Goal: Task Accomplishment & Management: Manage account settings

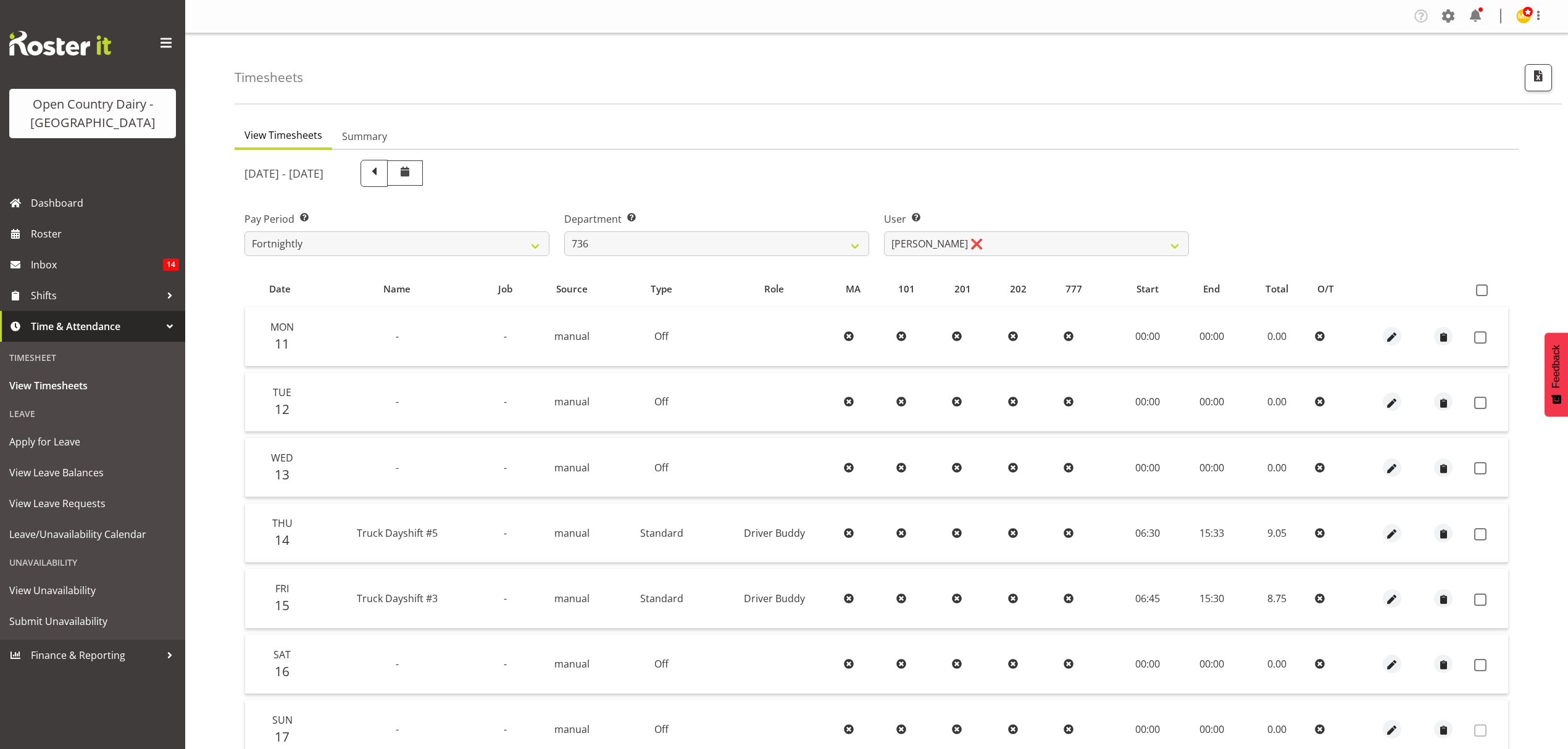
select select "906"
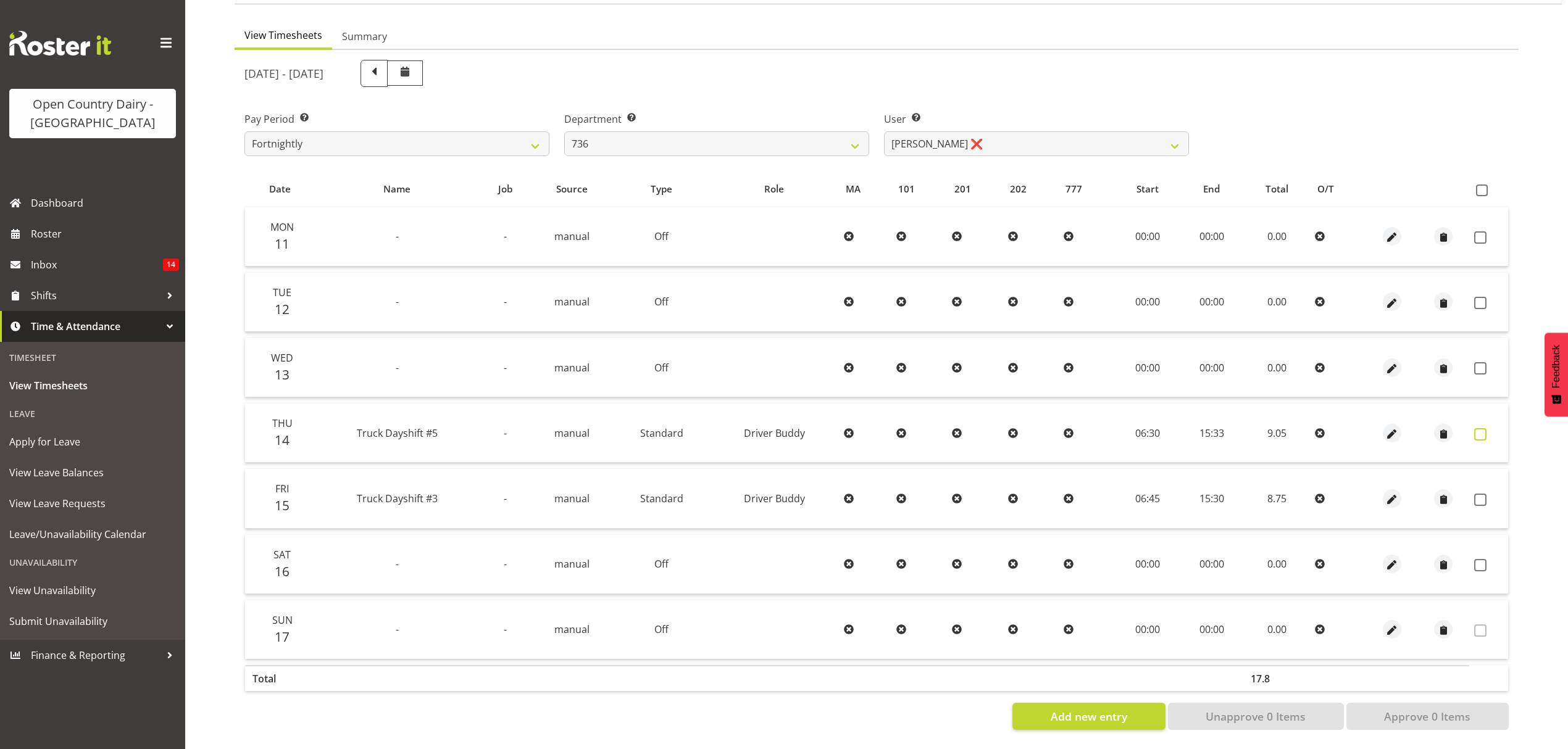
click at [1481, 428] on span at bounding box center [1480, 434] width 13 height 13
checkbox input "true"
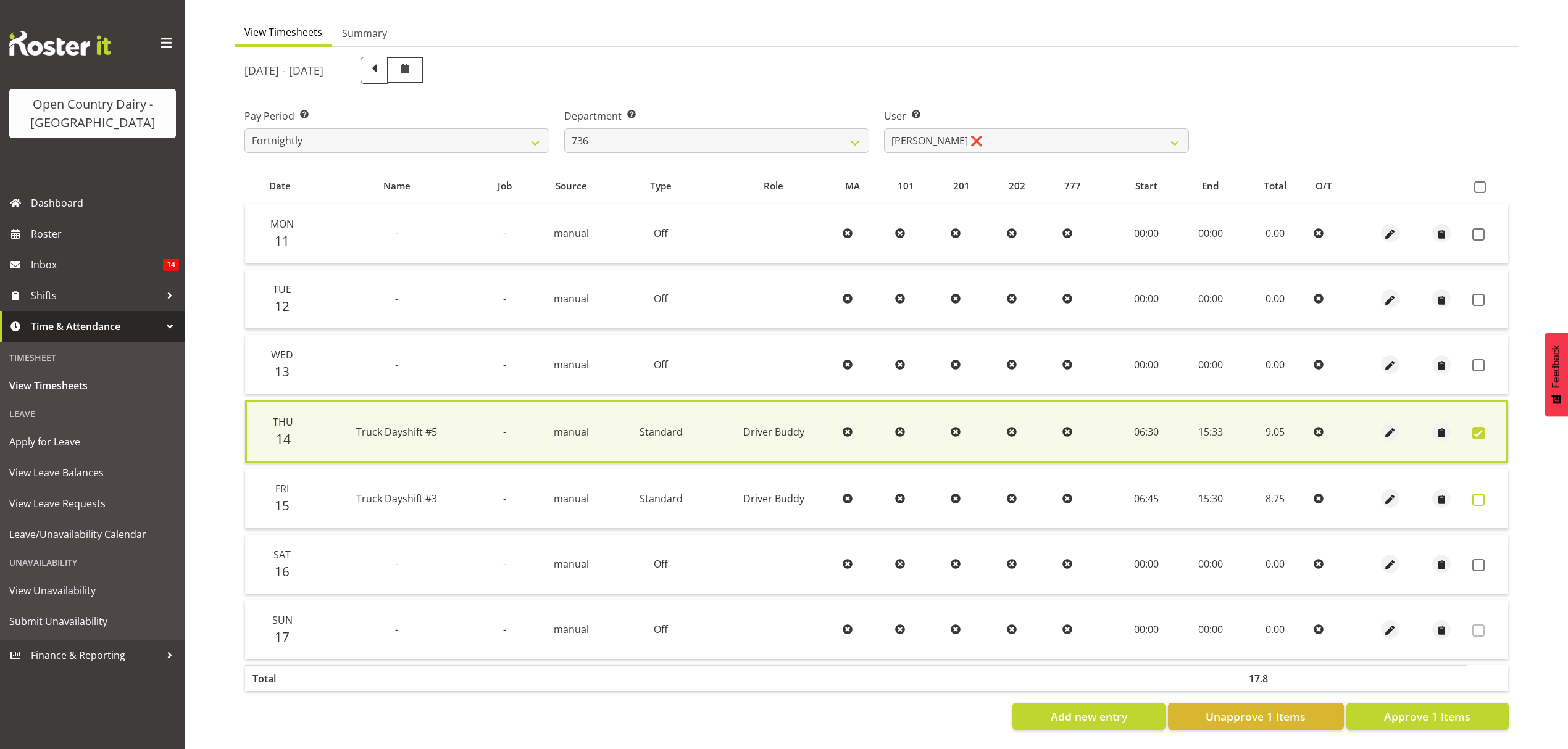
click at [1481, 493] on span at bounding box center [1479, 499] width 13 height 13
checkbox input "true"
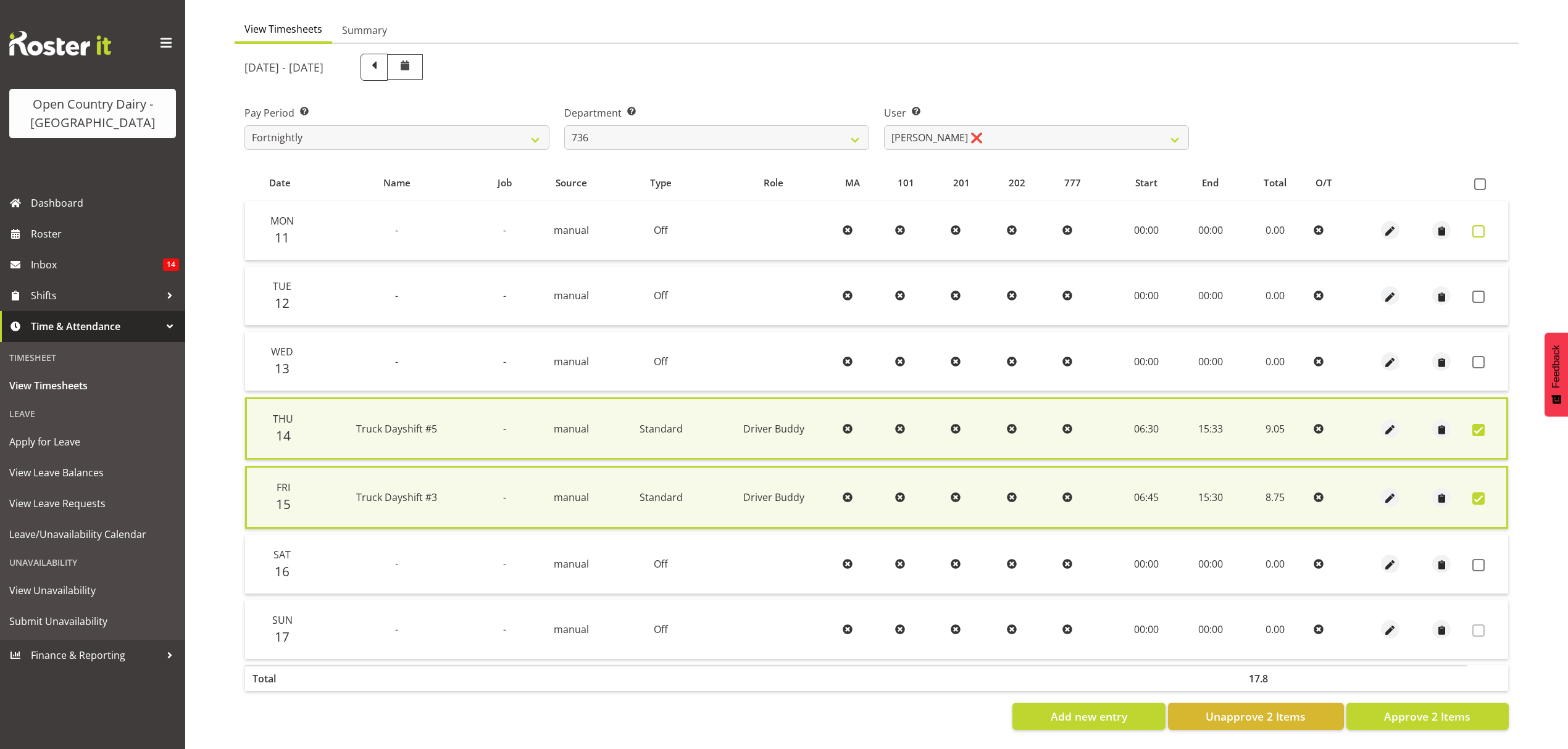
click at [1482, 226] on span at bounding box center [1479, 231] width 13 height 13
checkbox input "true"
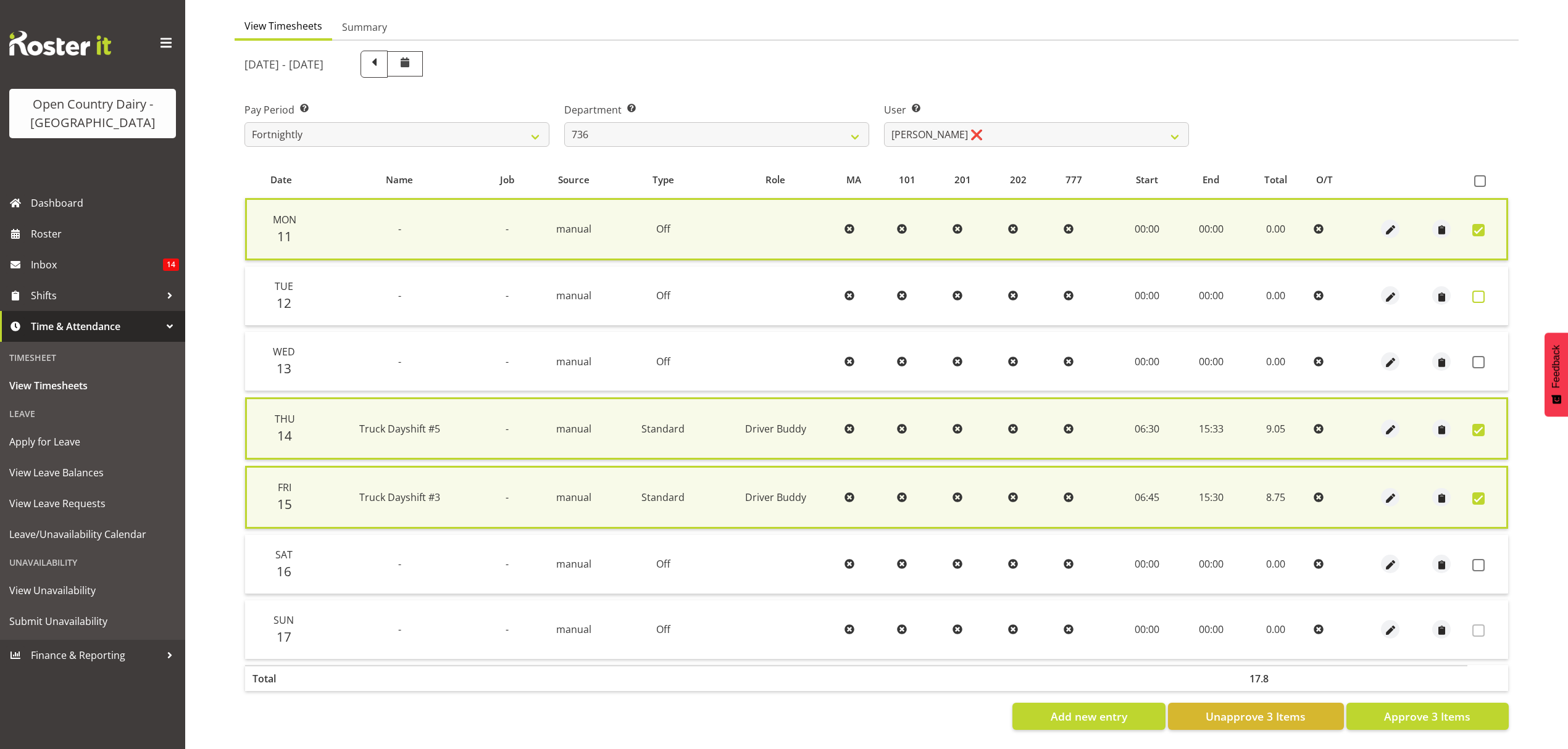
click at [1475, 292] on span at bounding box center [1479, 297] width 13 height 13
checkbox input "true"
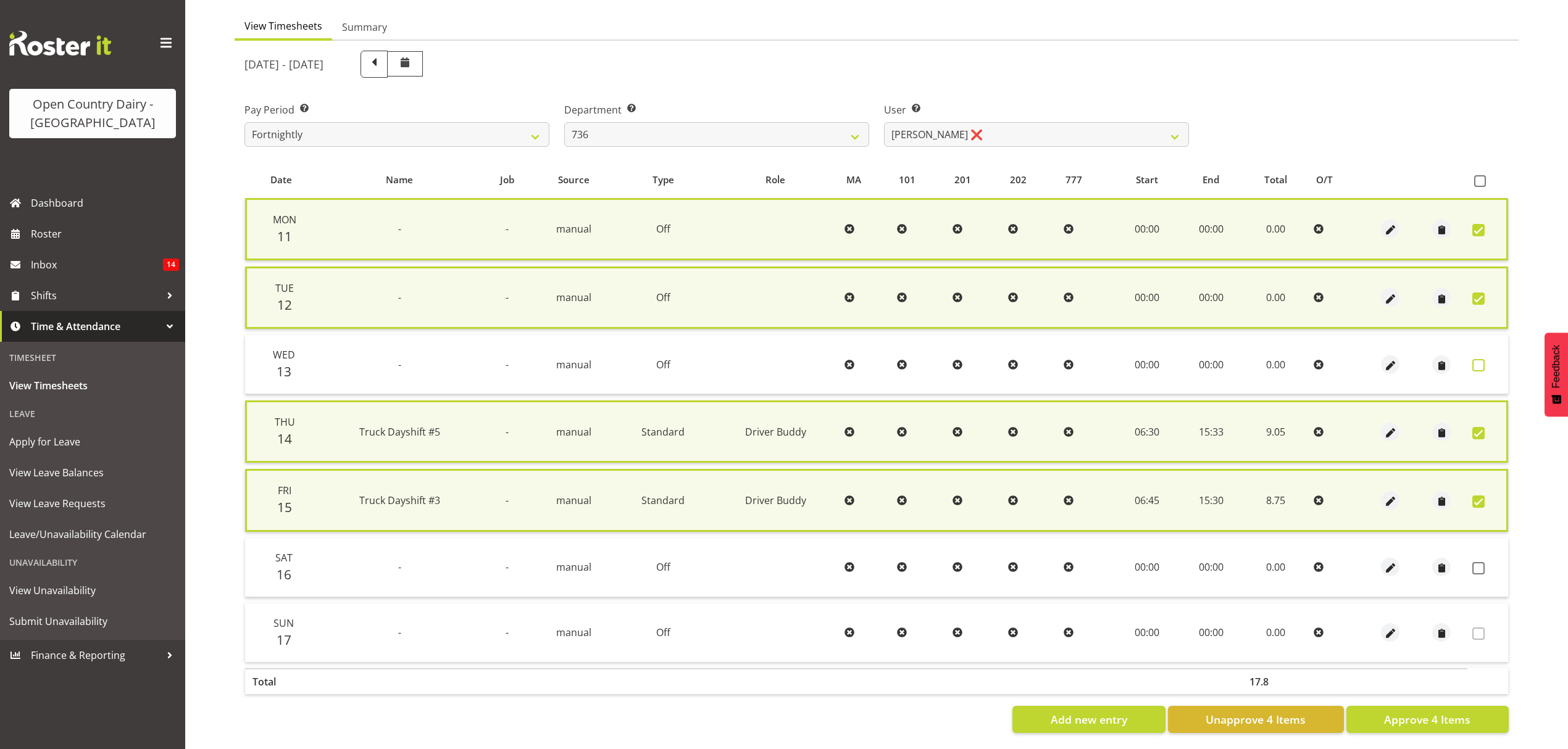
click at [1478, 359] on span at bounding box center [1479, 365] width 13 height 13
checkbox input "true"
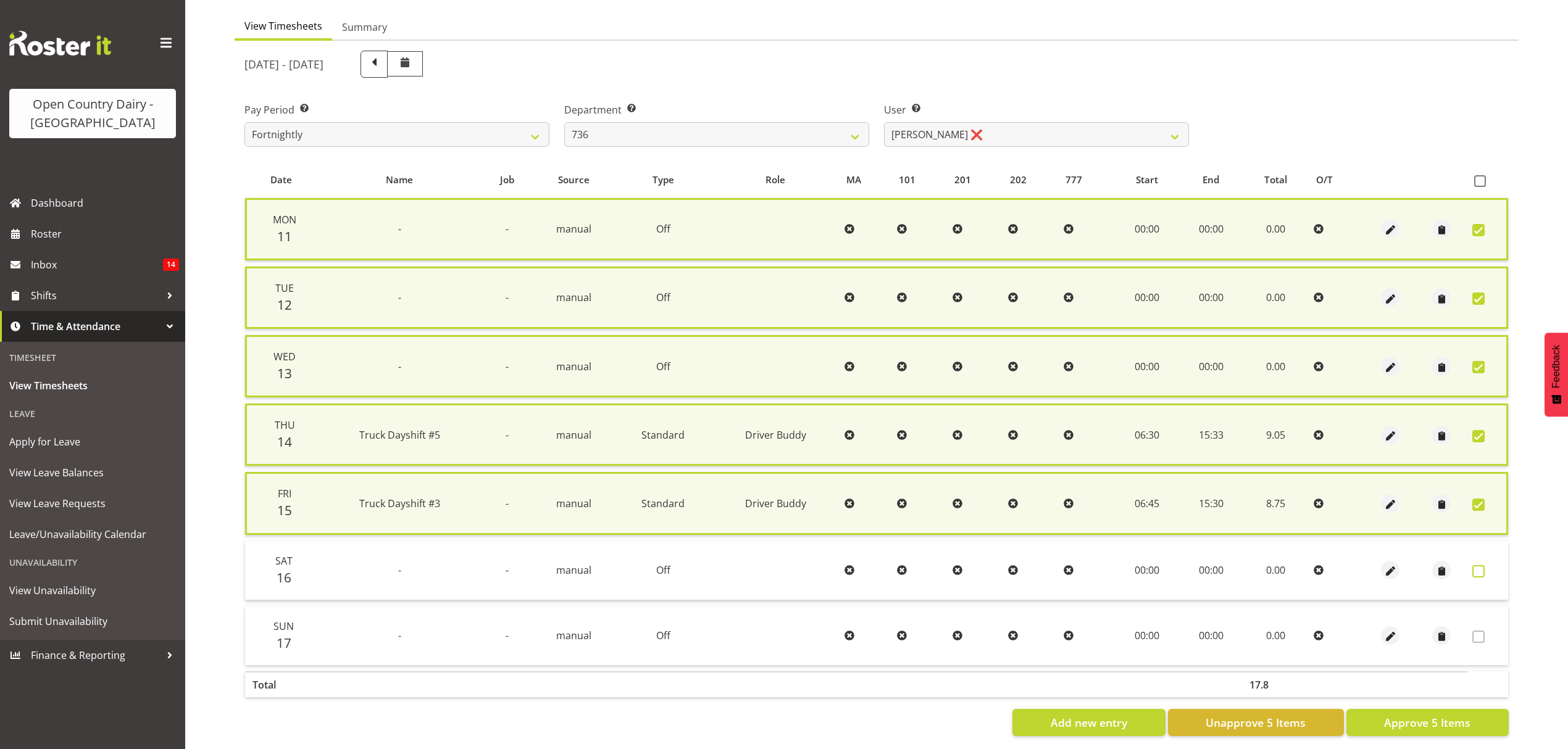
click at [1478, 566] on span at bounding box center [1479, 571] width 13 height 13
checkbox input "true"
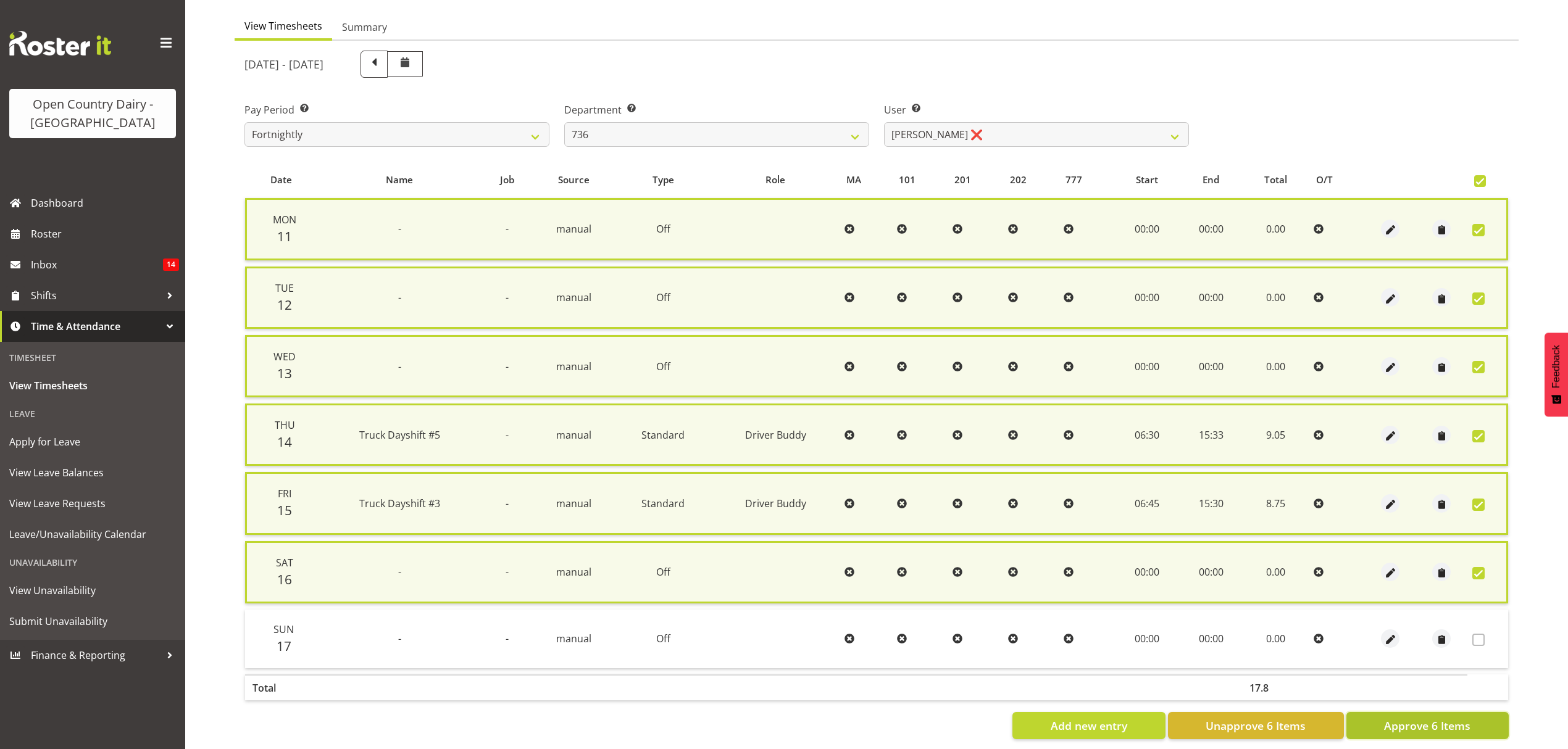
click at [1386, 724] on span "Approve 6 Items" at bounding box center [1427, 726] width 87 height 16
click at [1386, 724] on div "Add new entry Unapprove 6 Items Approve 6 Items" at bounding box center [877, 726] width 1264 height 27
checkbox input "false"
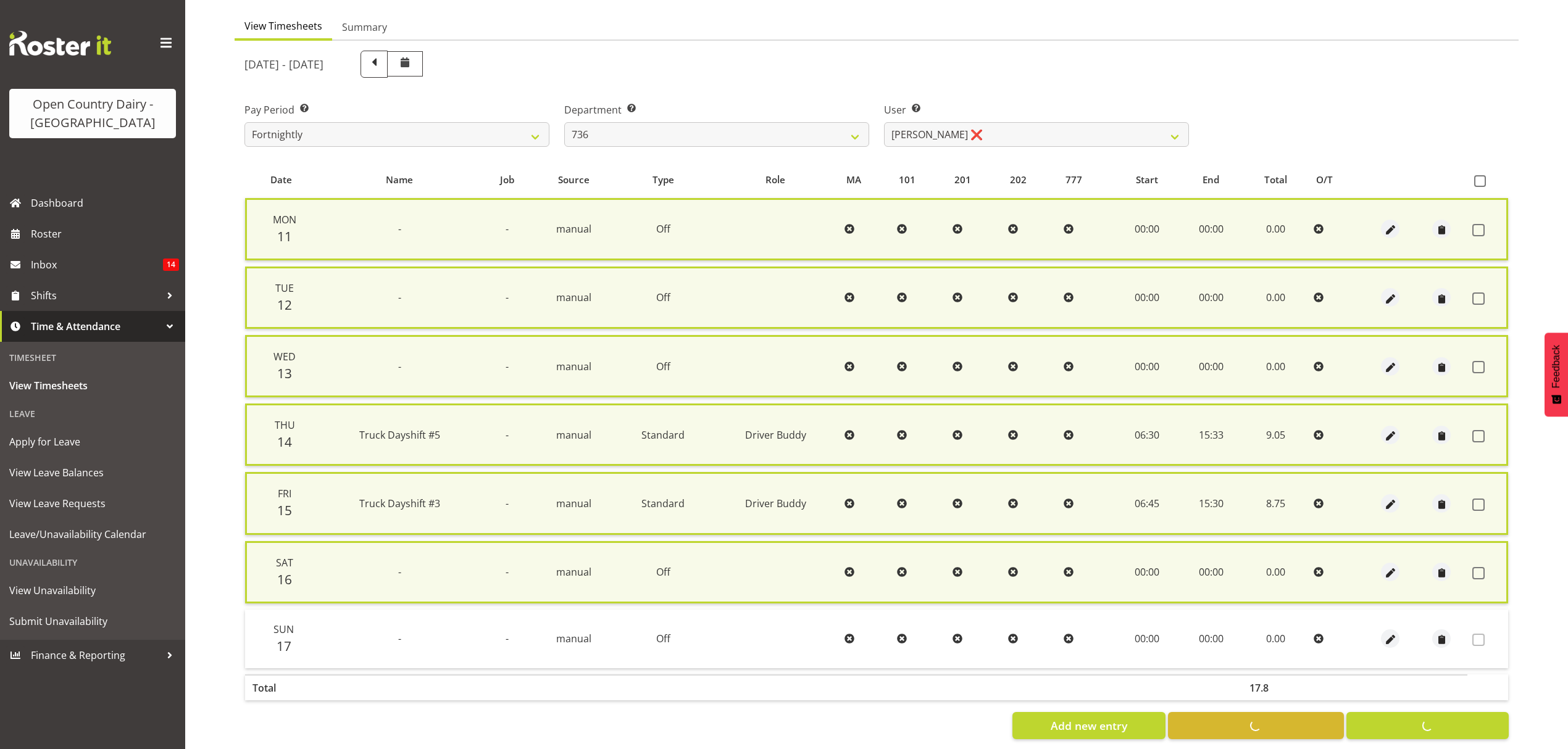
checkbox input "false"
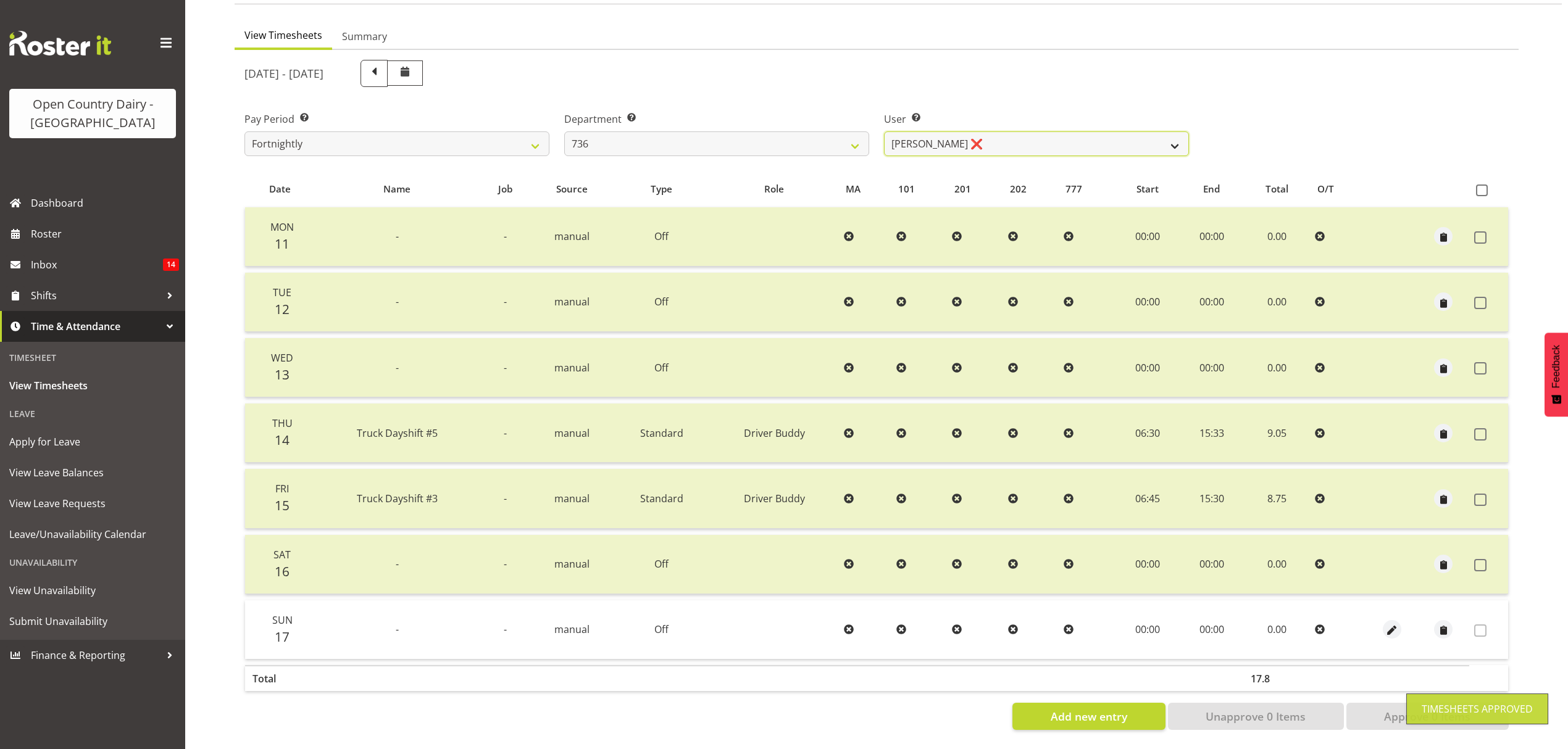
click at [1181, 131] on select "[PERSON_NAME] ❌ [PERSON_NAME] ([PERSON_NAME]) [PERSON_NAME] ❌ [PERSON_NAME] ❌" at bounding box center [1036, 143] width 305 height 25
select select "10273"
click at [884, 131] on select "[PERSON_NAME] ❌ [PERSON_NAME] ([PERSON_NAME]) [PERSON_NAME] ❌ [PERSON_NAME] ❌" at bounding box center [1036, 143] width 305 height 25
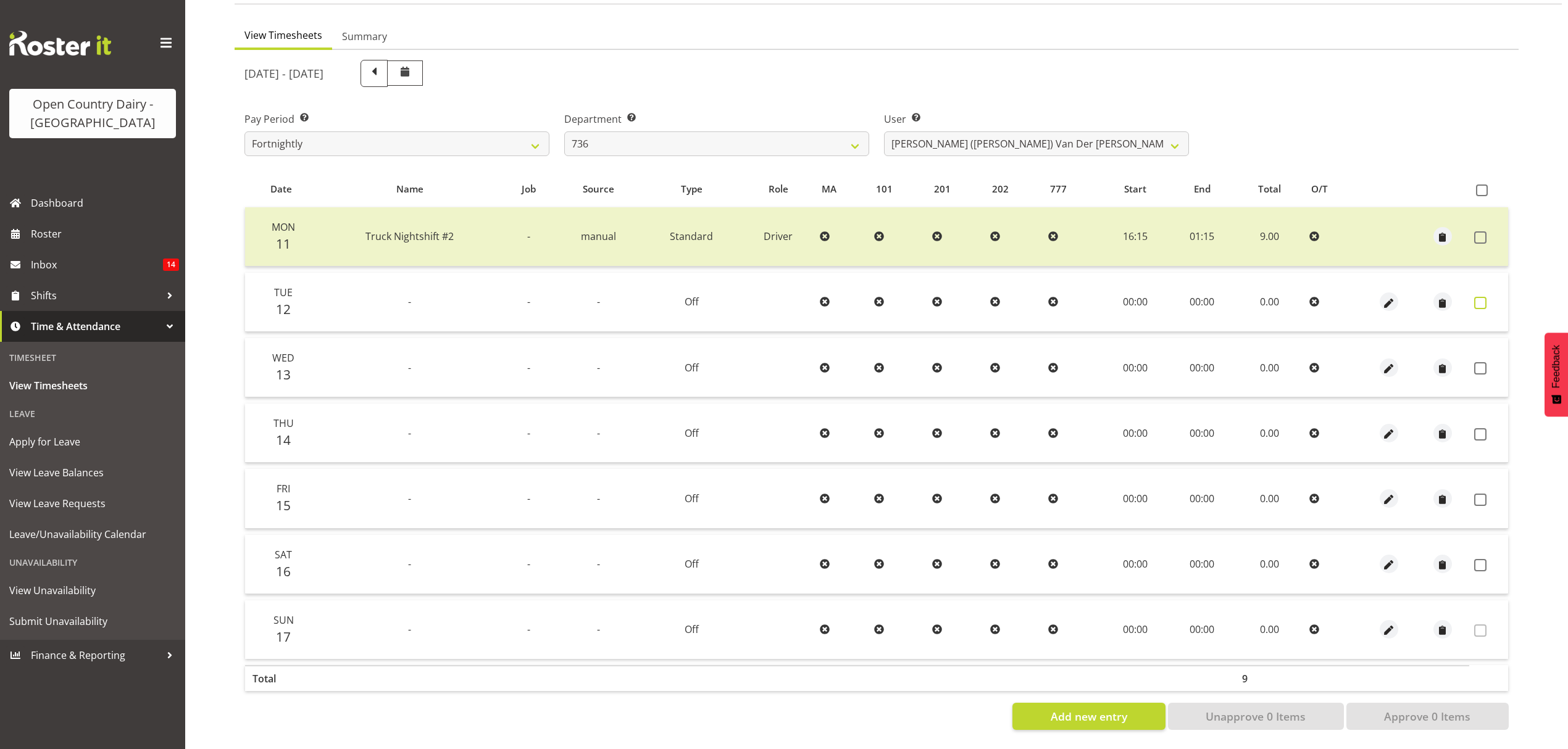
click at [1485, 297] on span at bounding box center [1480, 303] width 13 height 13
click at [1485, 297] on label at bounding box center [1483, 303] width 19 height 13
click at [1485, 297] on span at bounding box center [1480, 303] width 13 height 13
checkbox input "true"
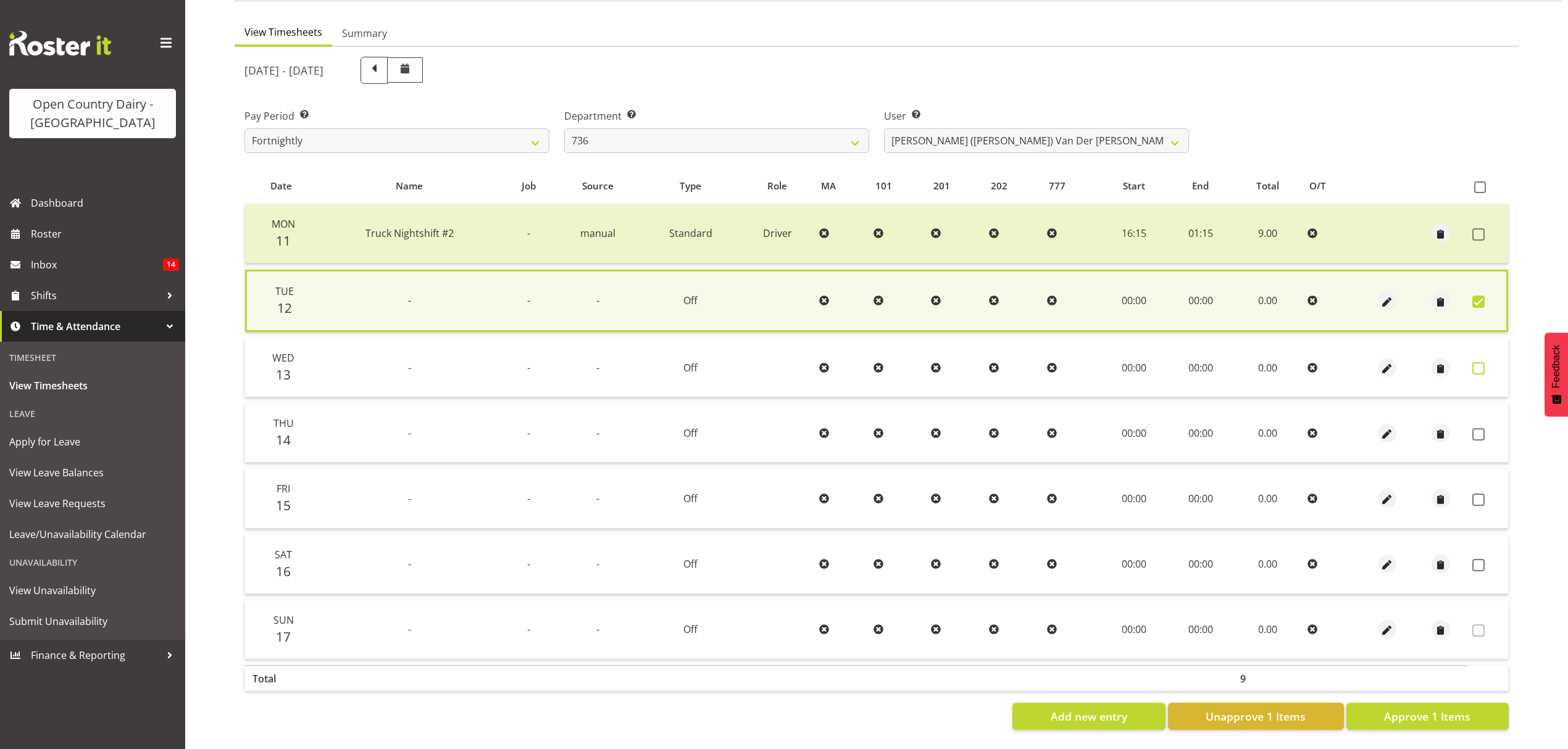
click at [1479, 362] on span at bounding box center [1479, 368] width 13 height 13
checkbox input "true"
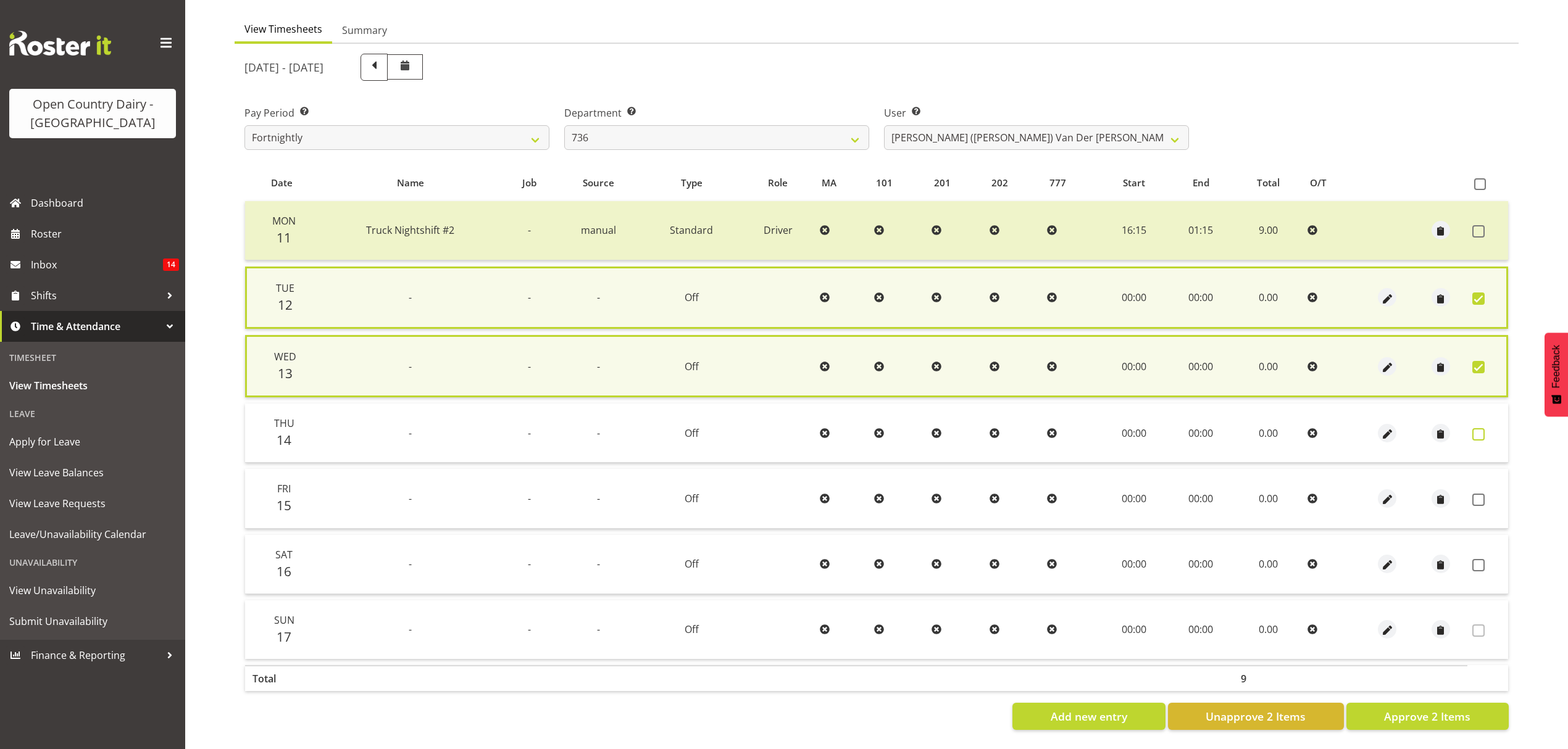
click at [1483, 432] on span at bounding box center [1479, 434] width 13 height 13
checkbox input "true"
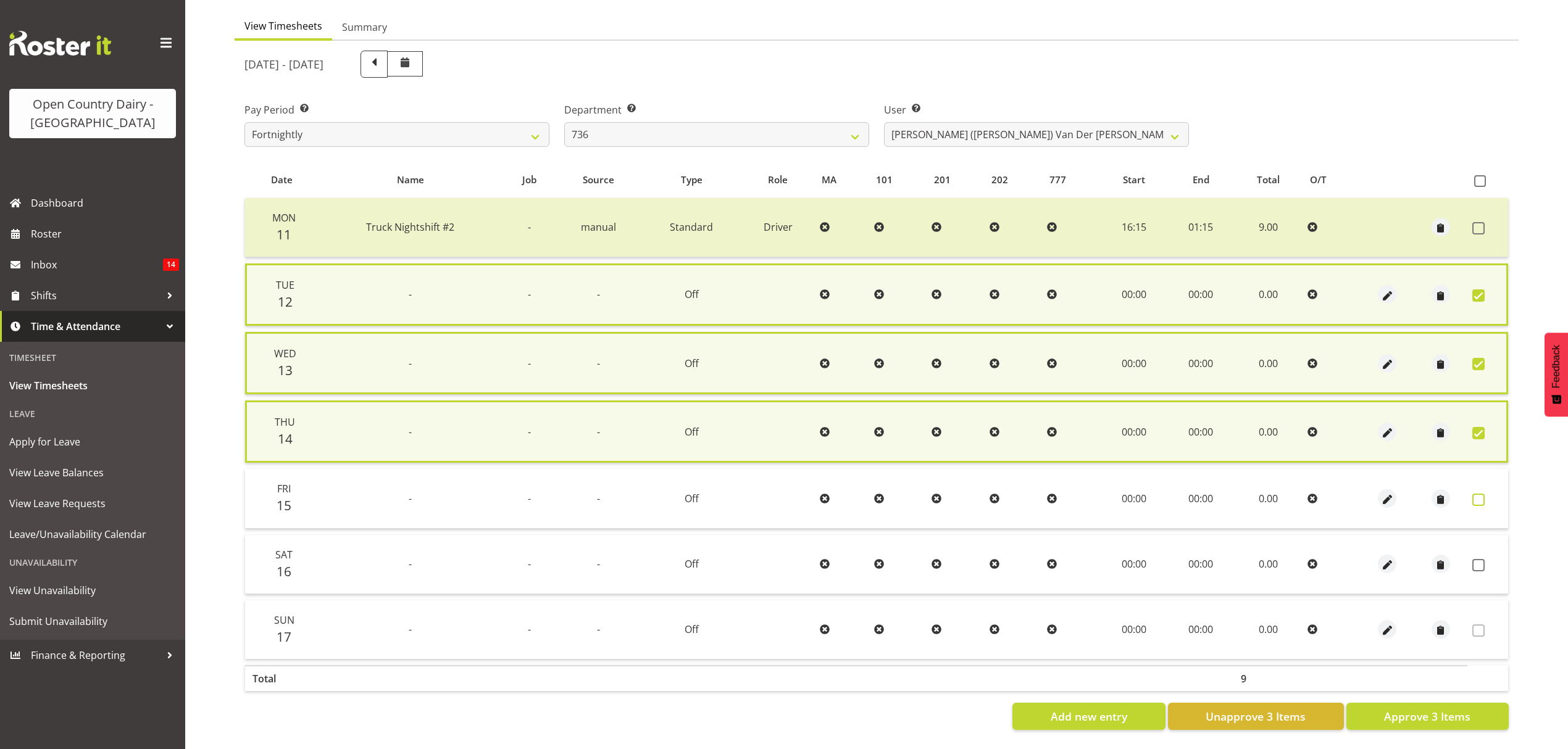
click at [1474, 493] on span at bounding box center [1479, 499] width 13 height 13
checkbox input "true"
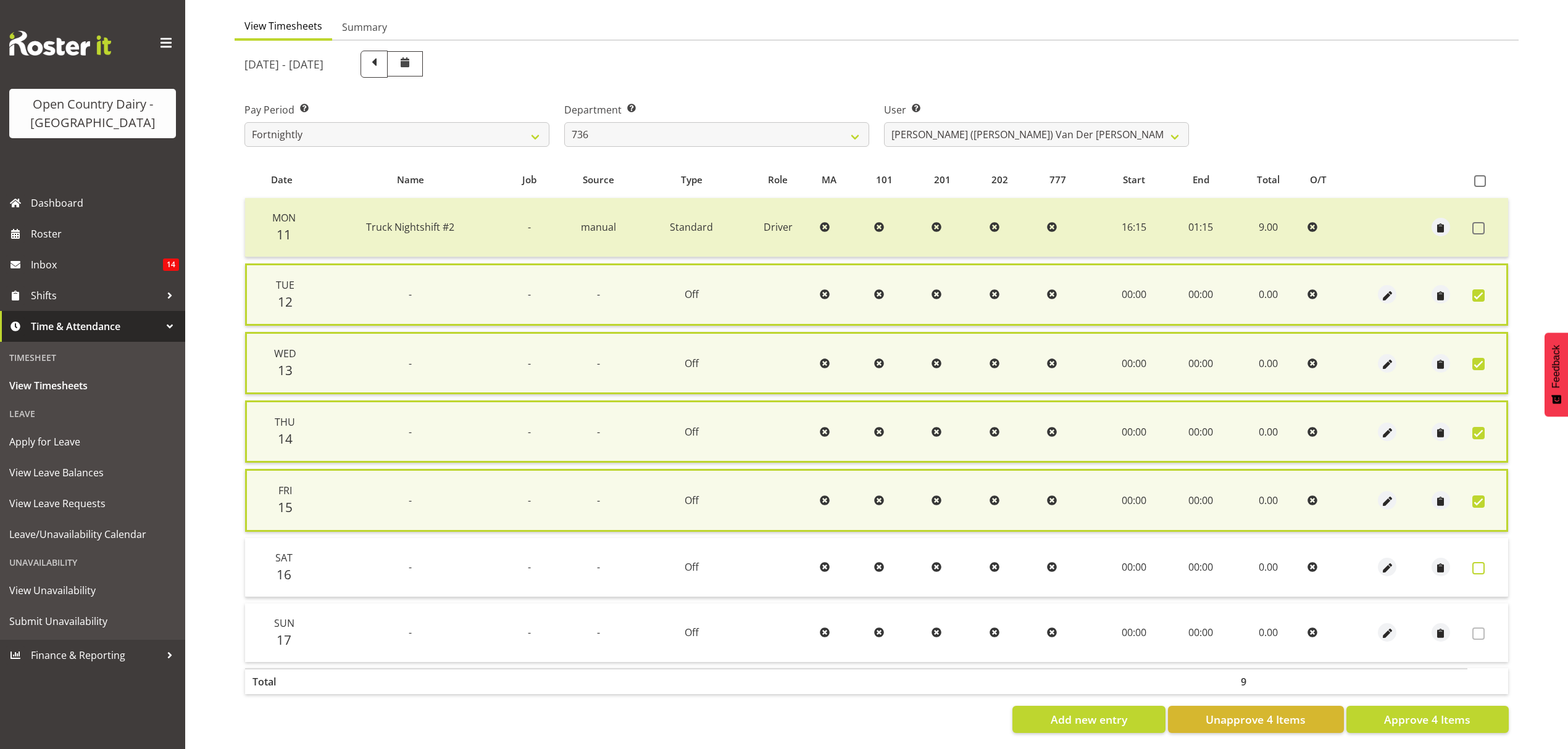
click at [1477, 567] on span at bounding box center [1479, 568] width 13 height 13
checkbox input "true"
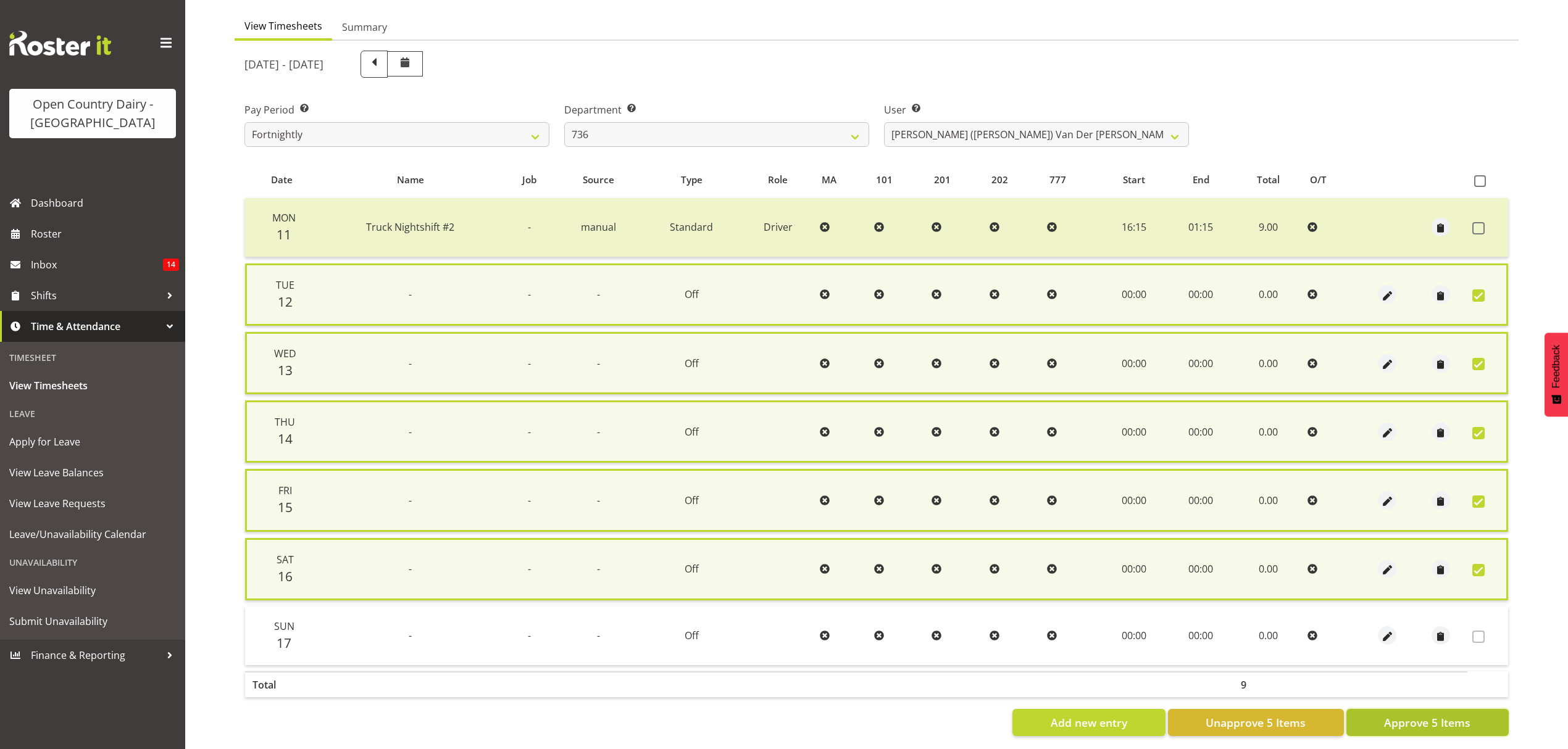
click at [1455, 716] on span "Approve 5 Items" at bounding box center [1427, 722] width 87 height 16
checkbox input "false"
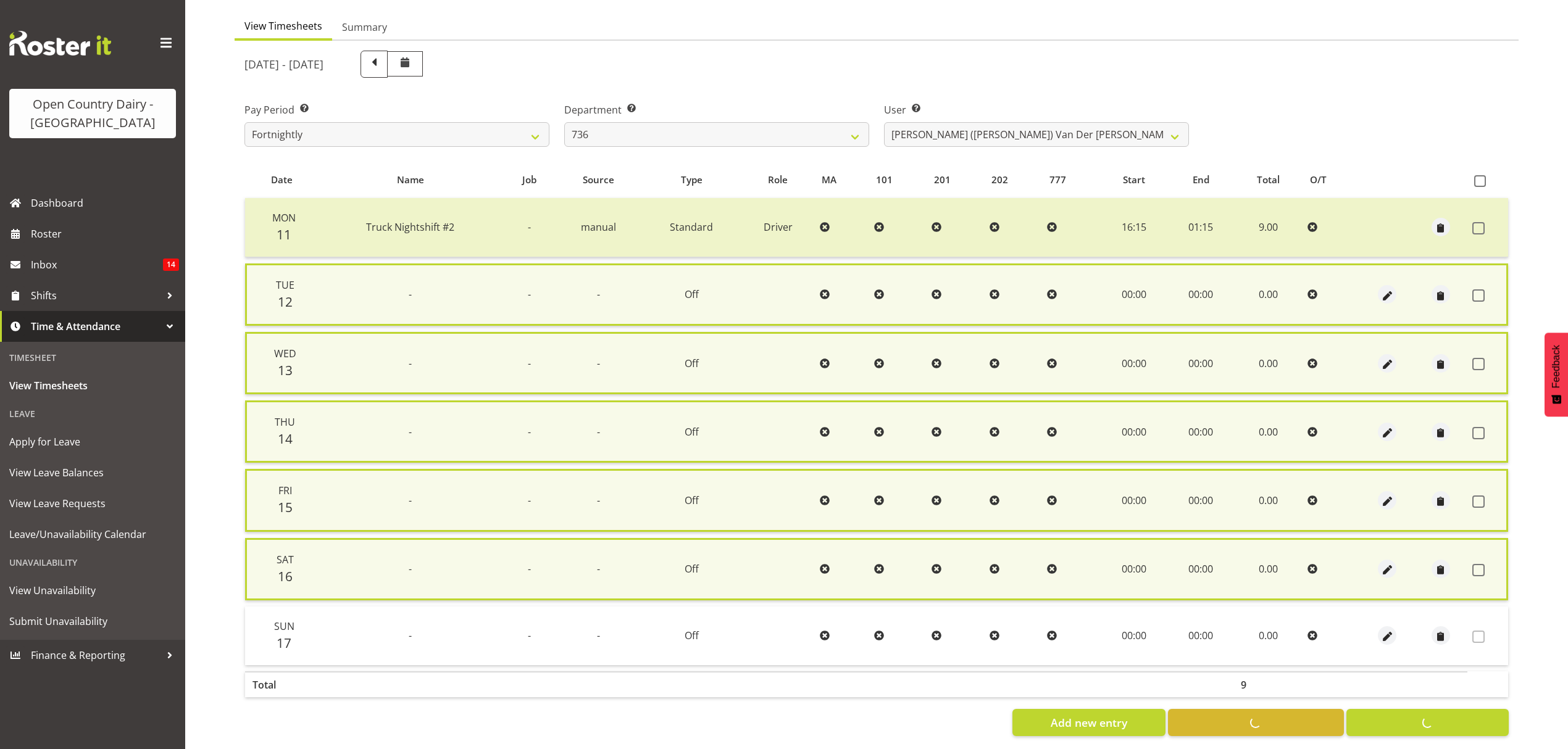
checkbox input "false"
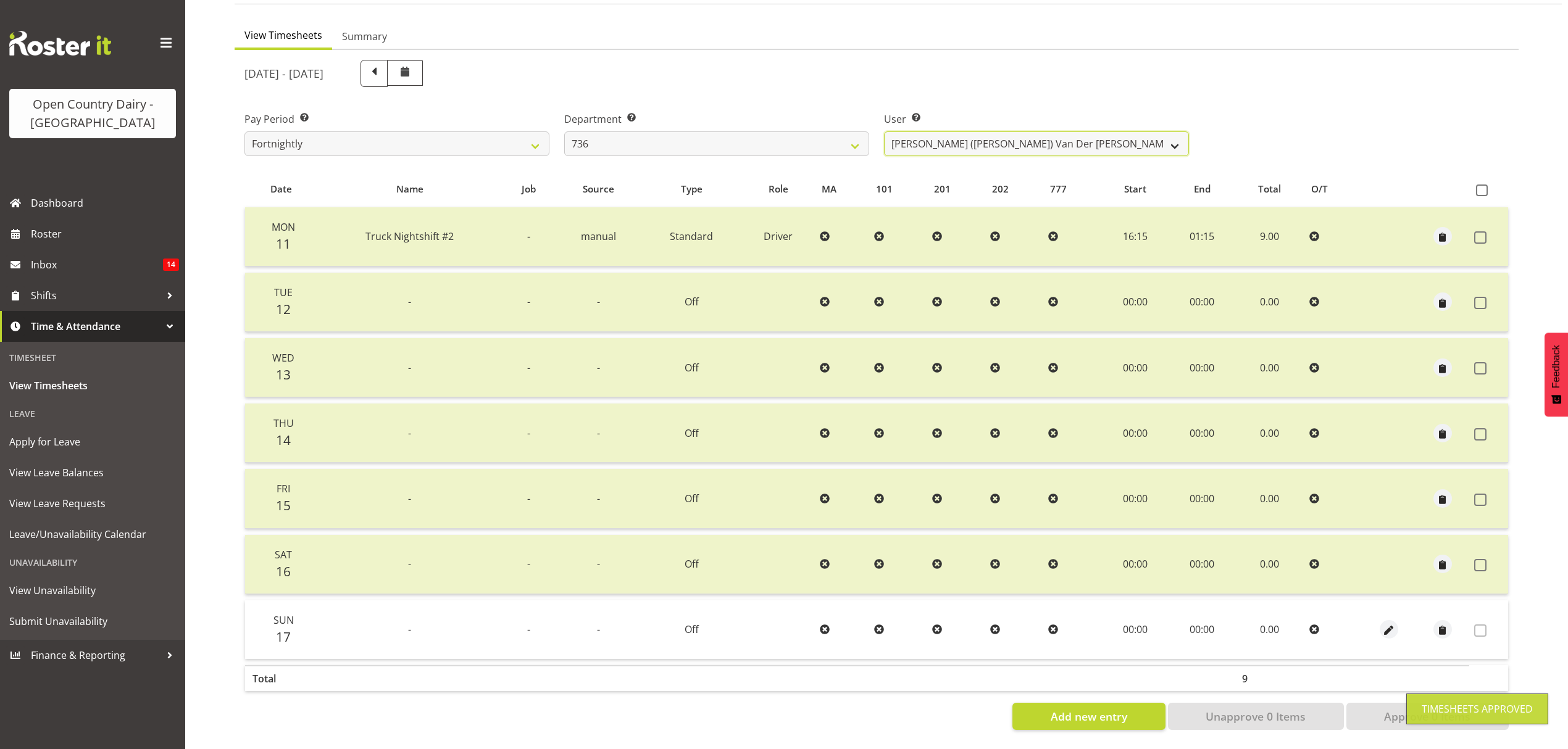
click at [1182, 134] on select "[PERSON_NAME] ❌ [PERSON_NAME] ([PERSON_NAME]) [PERSON_NAME] ❌ [PERSON_NAME] ❌" at bounding box center [1036, 143] width 305 height 25
select select "7434"
click at [884, 131] on select "[PERSON_NAME] ❌ [PERSON_NAME] ([PERSON_NAME]) [PERSON_NAME] ❌ [PERSON_NAME] ❌" at bounding box center [1036, 143] width 305 height 25
drag, startPoint x: 1172, startPoint y: 144, endPoint x: 1144, endPoint y: 193, distance: 56.4
click at [0, 0] on div at bounding box center [0, 0] width 0 height 0
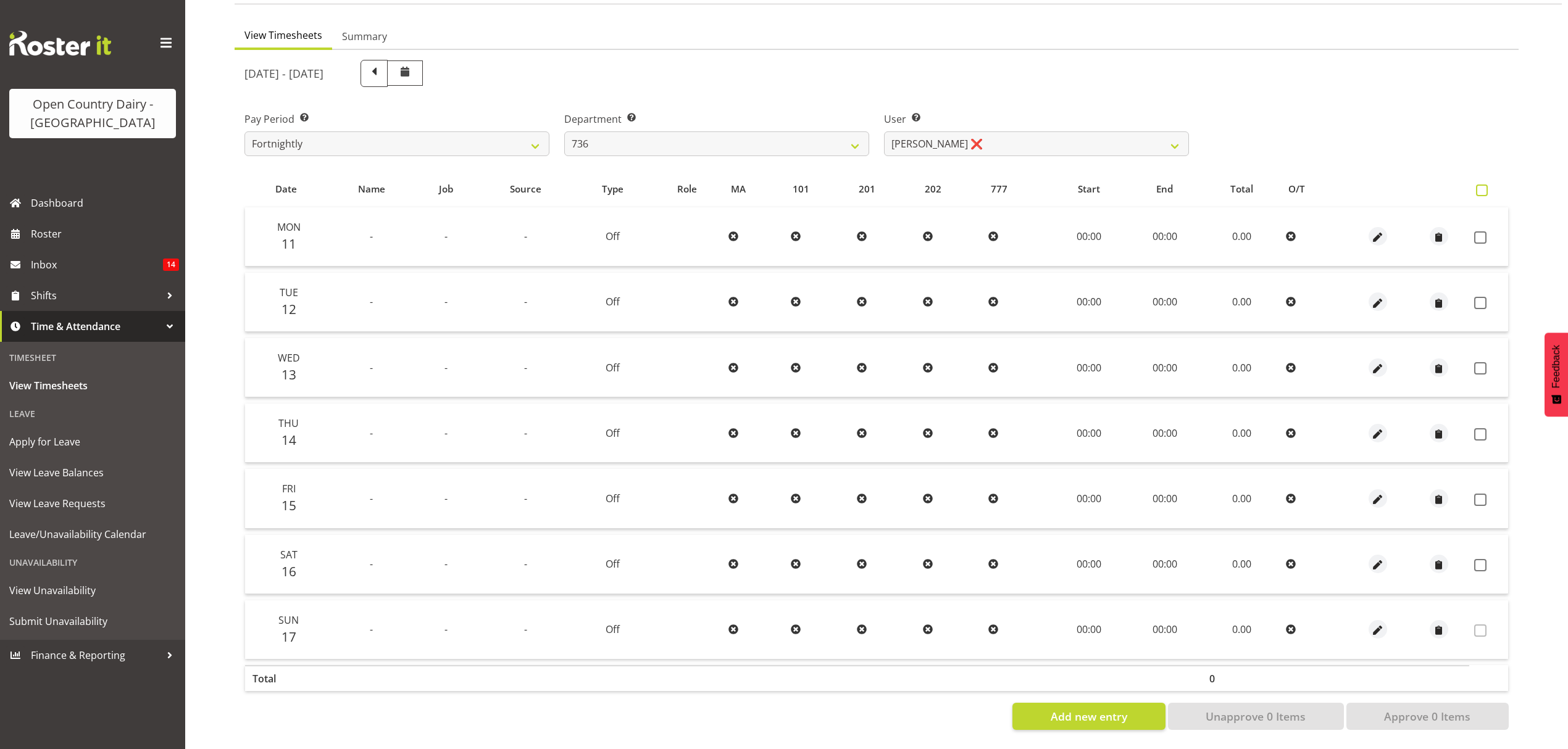
click at [1484, 184] on span at bounding box center [1482, 190] width 12 height 12
click at [1484, 186] on input "checkbox" at bounding box center [1480, 190] width 8 height 8
checkbox input "true"
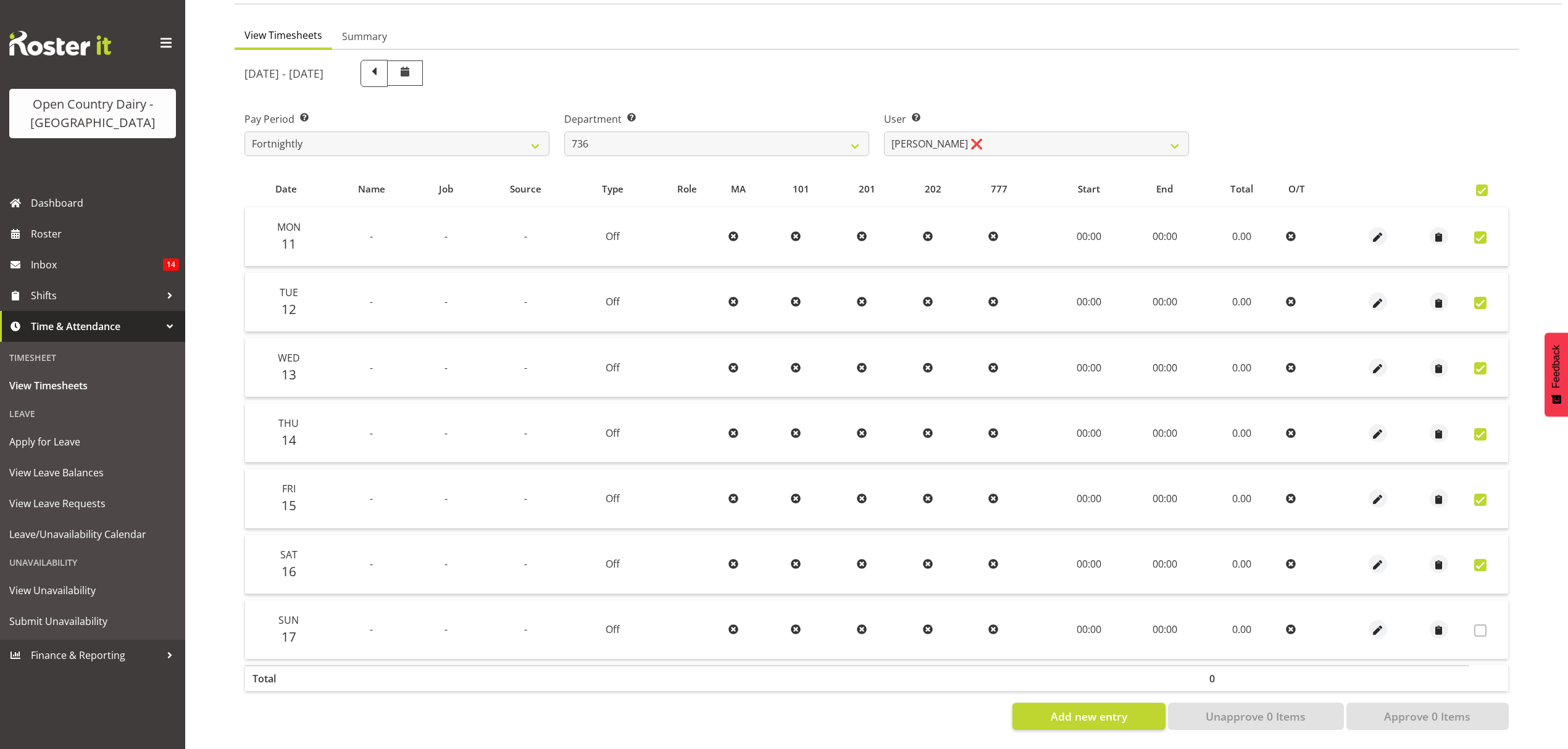
checkbox input "true"
click at [1484, 184] on span at bounding box center [1482, 190] width 12 height 12
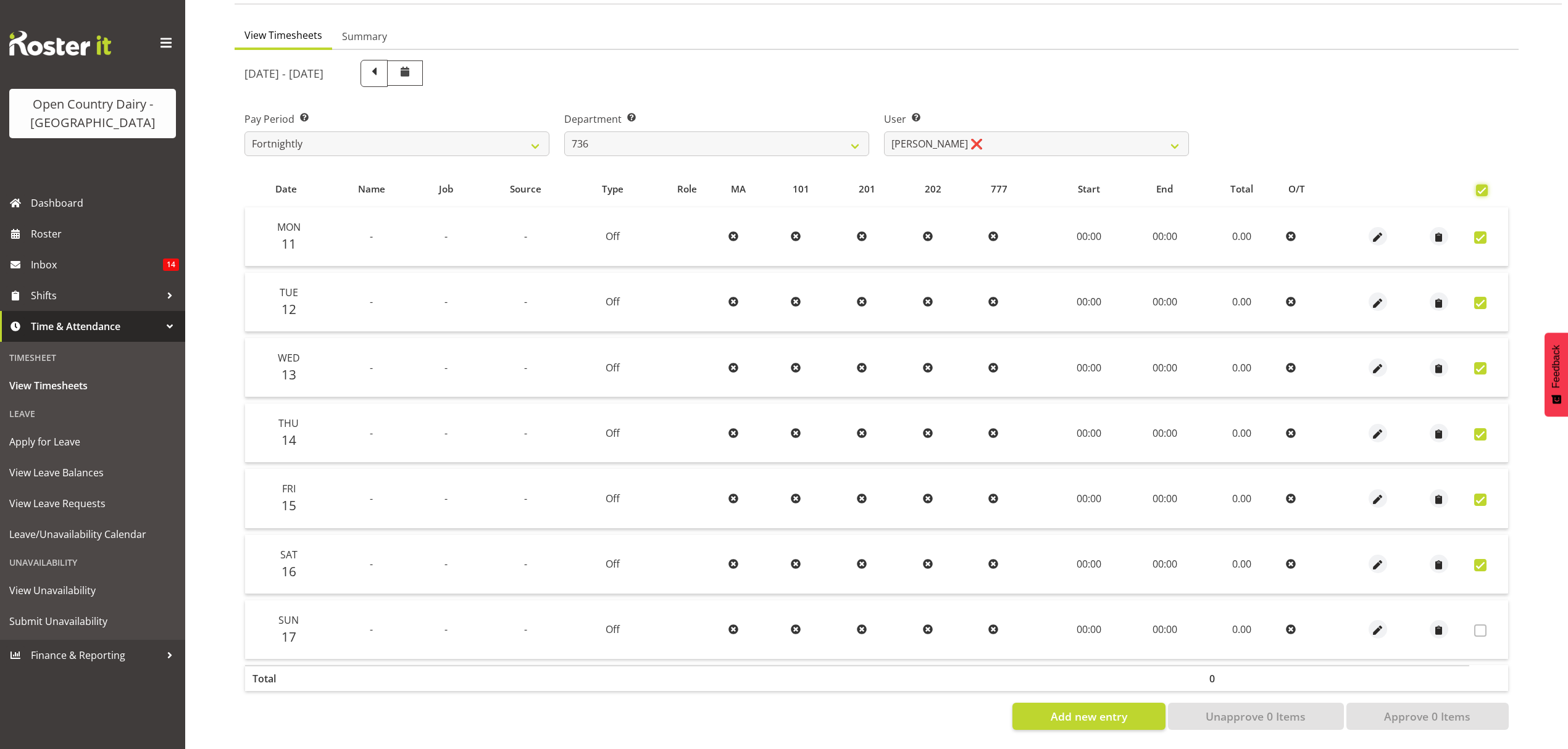
click at [1484, 186] on input "checkbox" at bounding box center [1480, 190] width 8 height 8
checkbox input "false"
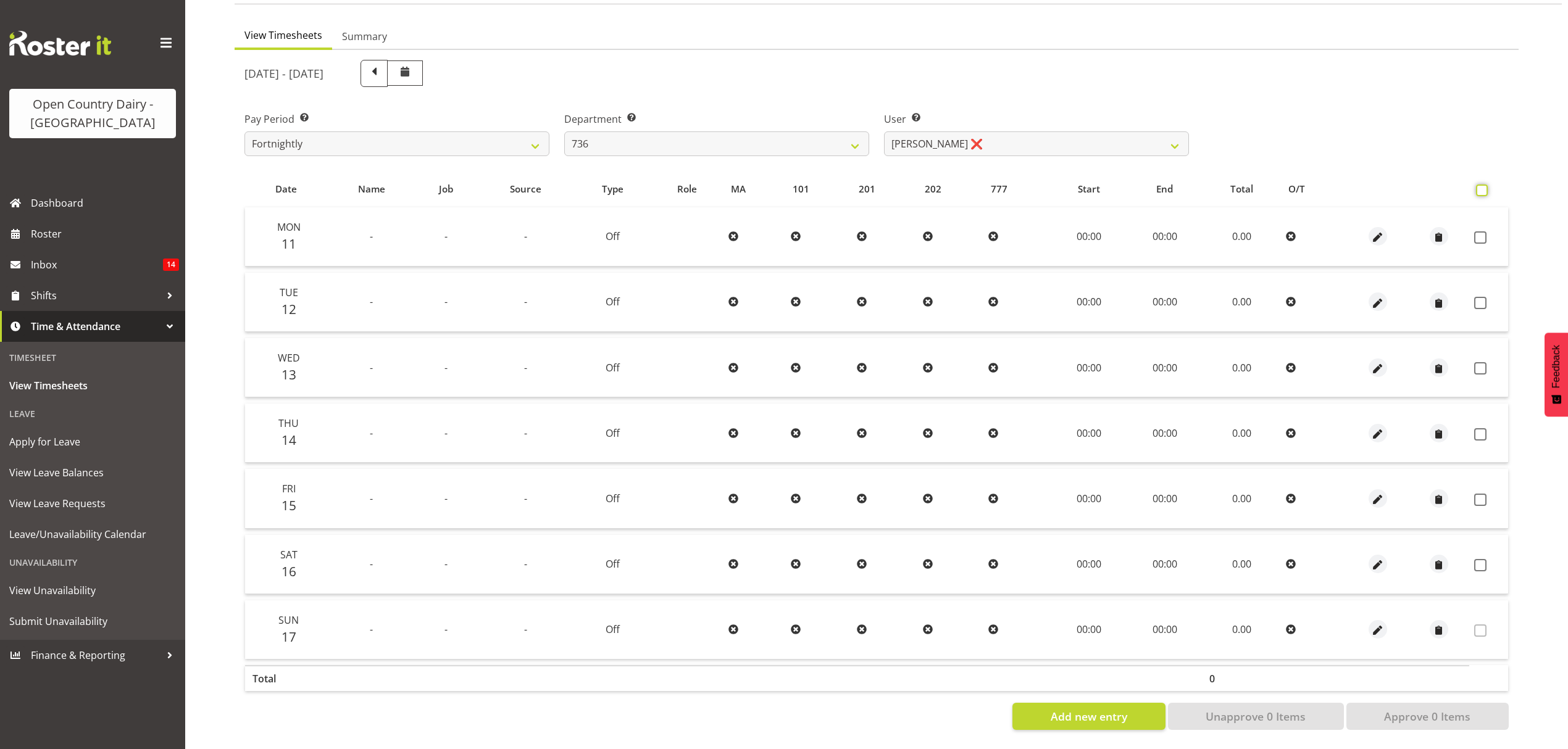
checkbox input "false"
click at [1479, 184] on span at bounding box center [1482, 190] width 12 height 12
click at [1479, 186] on input "checkbox" at bounding box center [1480, 190] width 8 height 8
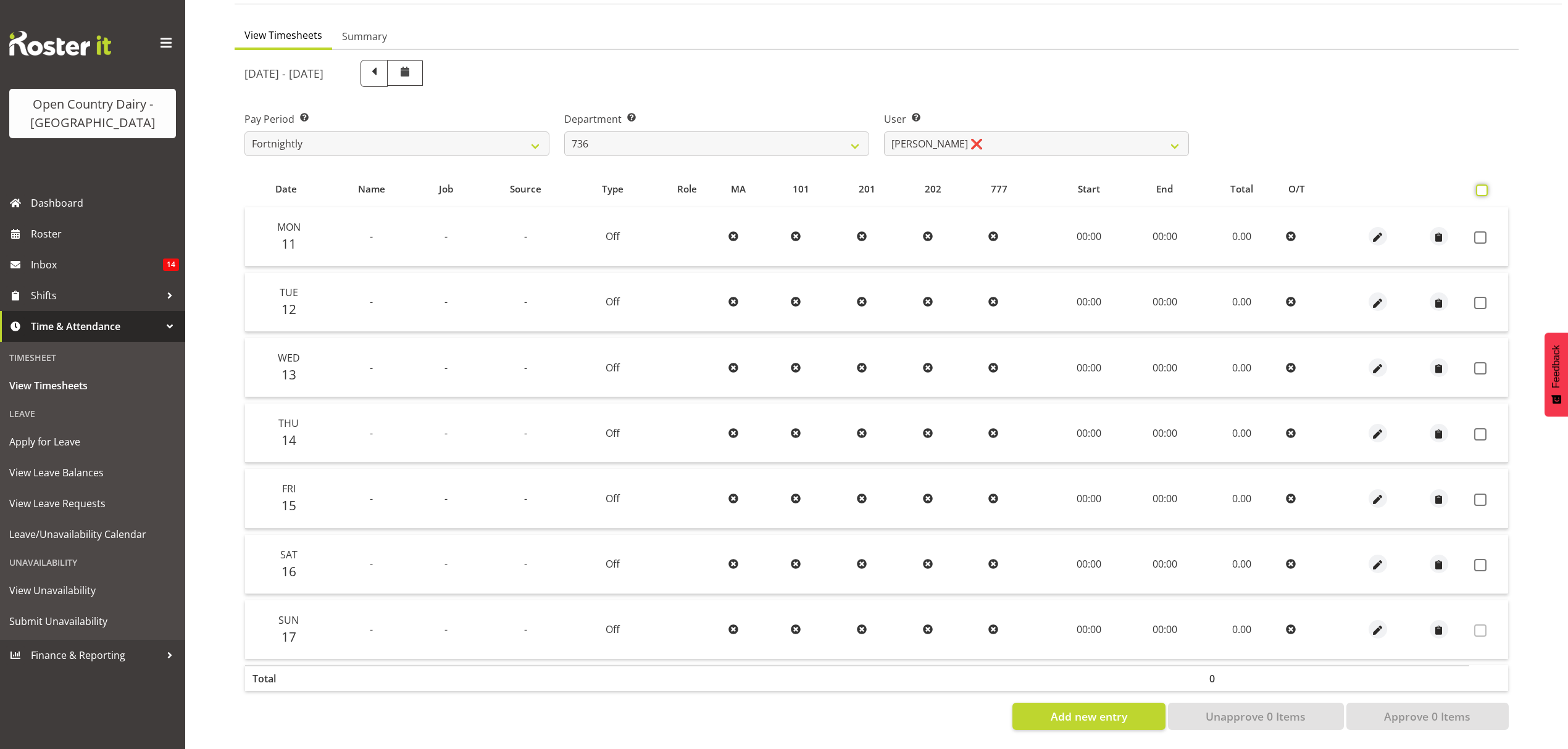
checkbox input "true"
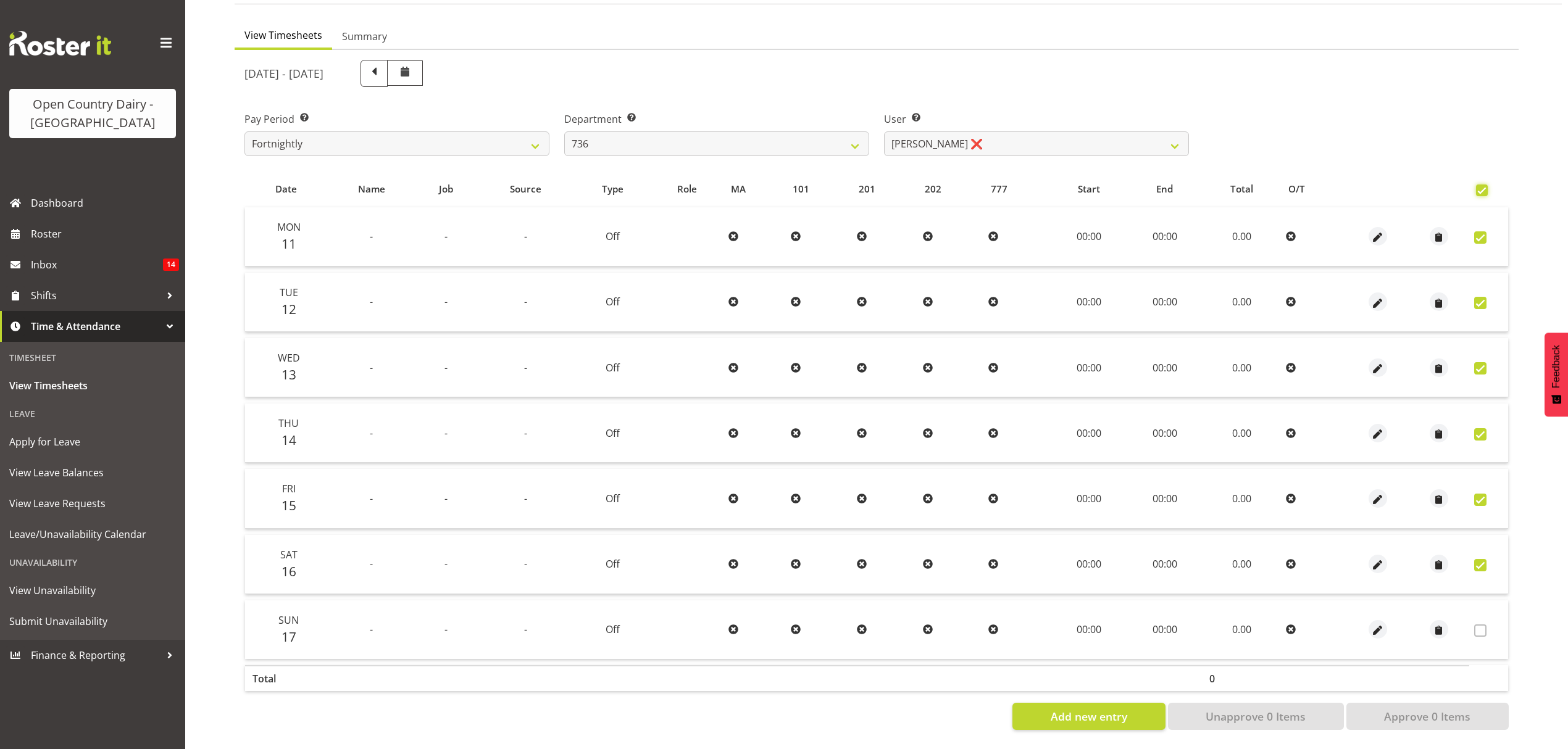
checkbox input "true"
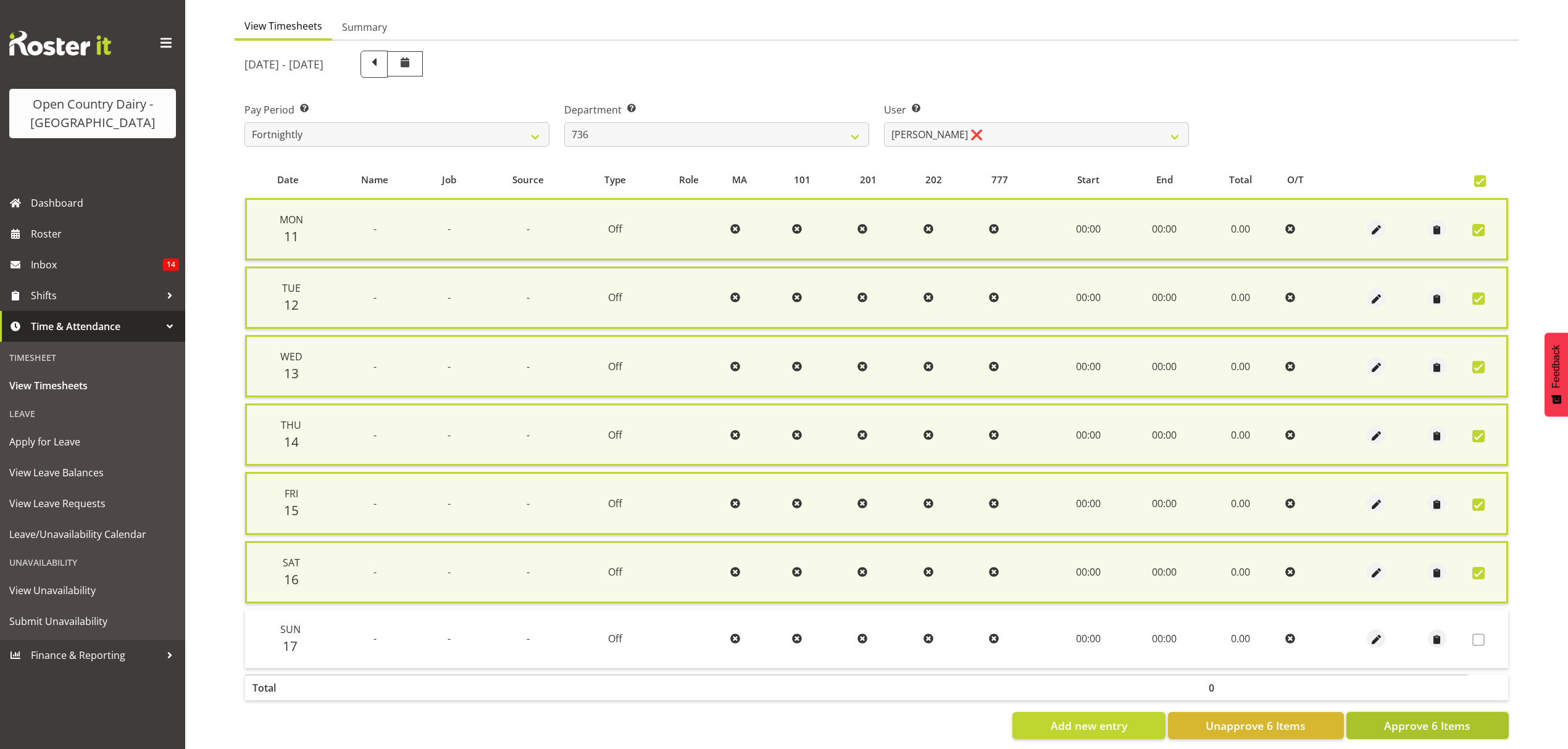
click at [1421, 718] on span "Approve 6 Items" at bounding box center [1427, 726] width 87 height 16
checkbox input "false"
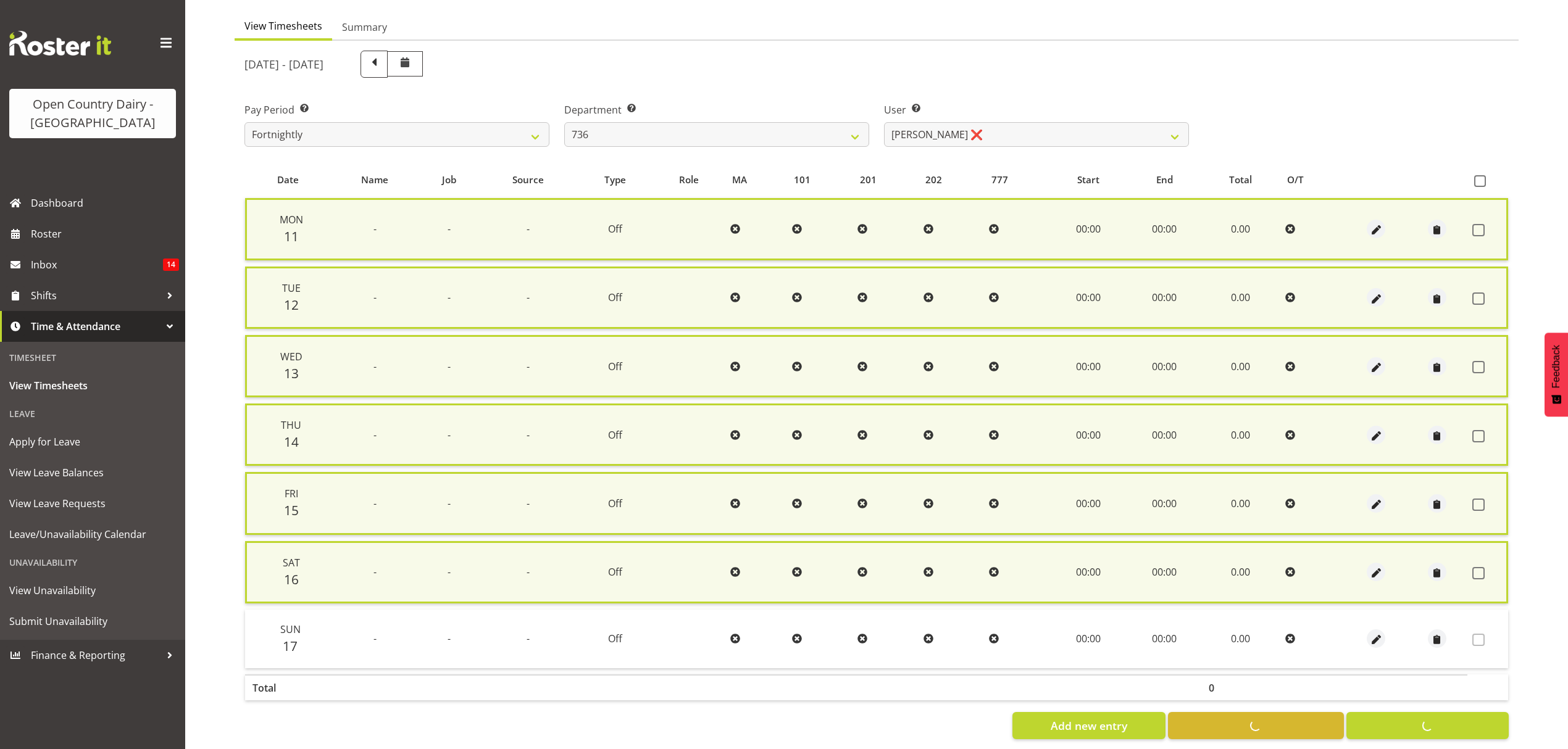
checkbox input "false"
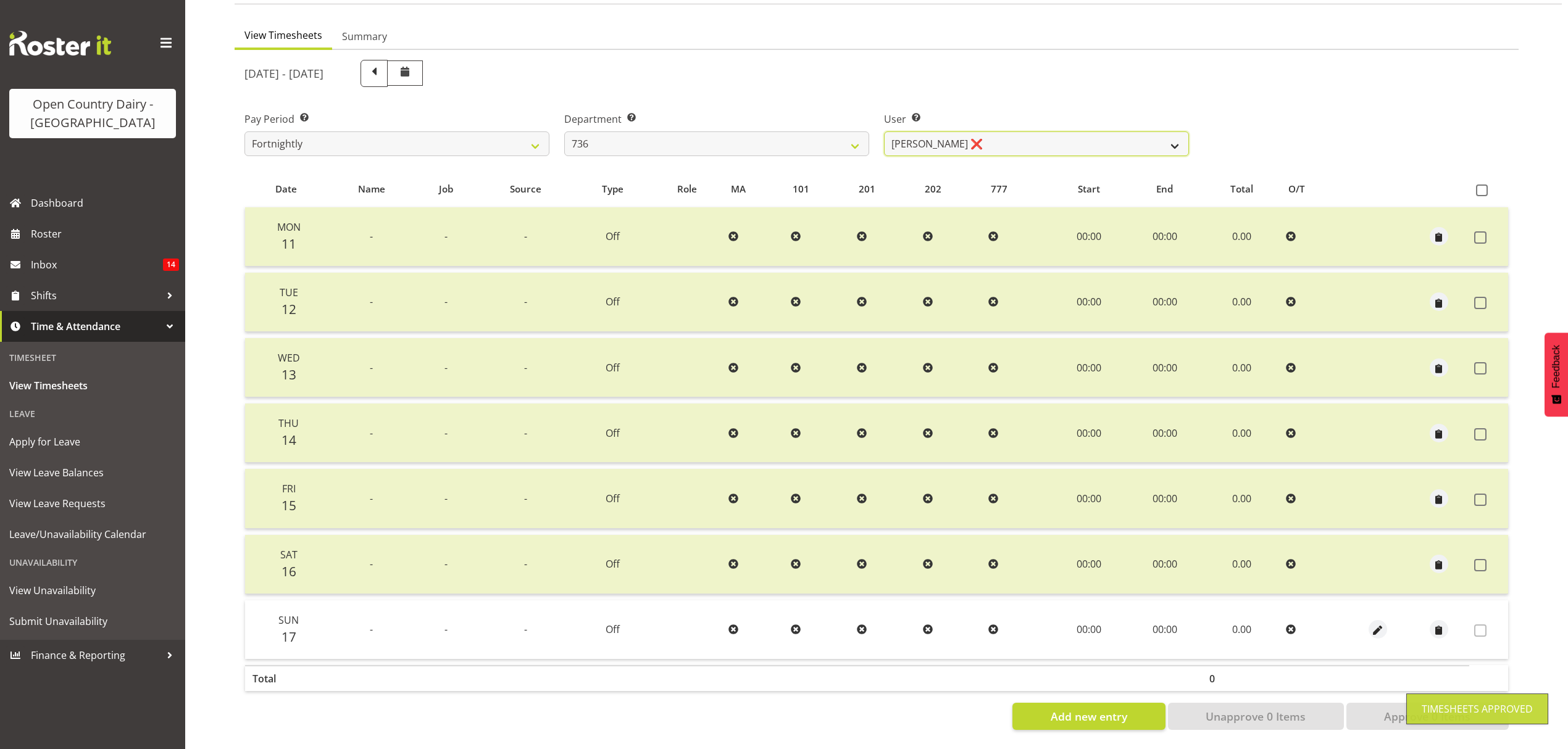
click at [1164, 134] on select "[PERSON_NAME] ❌ [PERSON_NAME] ([PERSON_NAME]) [PERSON_NAME] ❌ [PERSON_NAME] ❌" at bounding box center [1036, 143] width 305 height 25
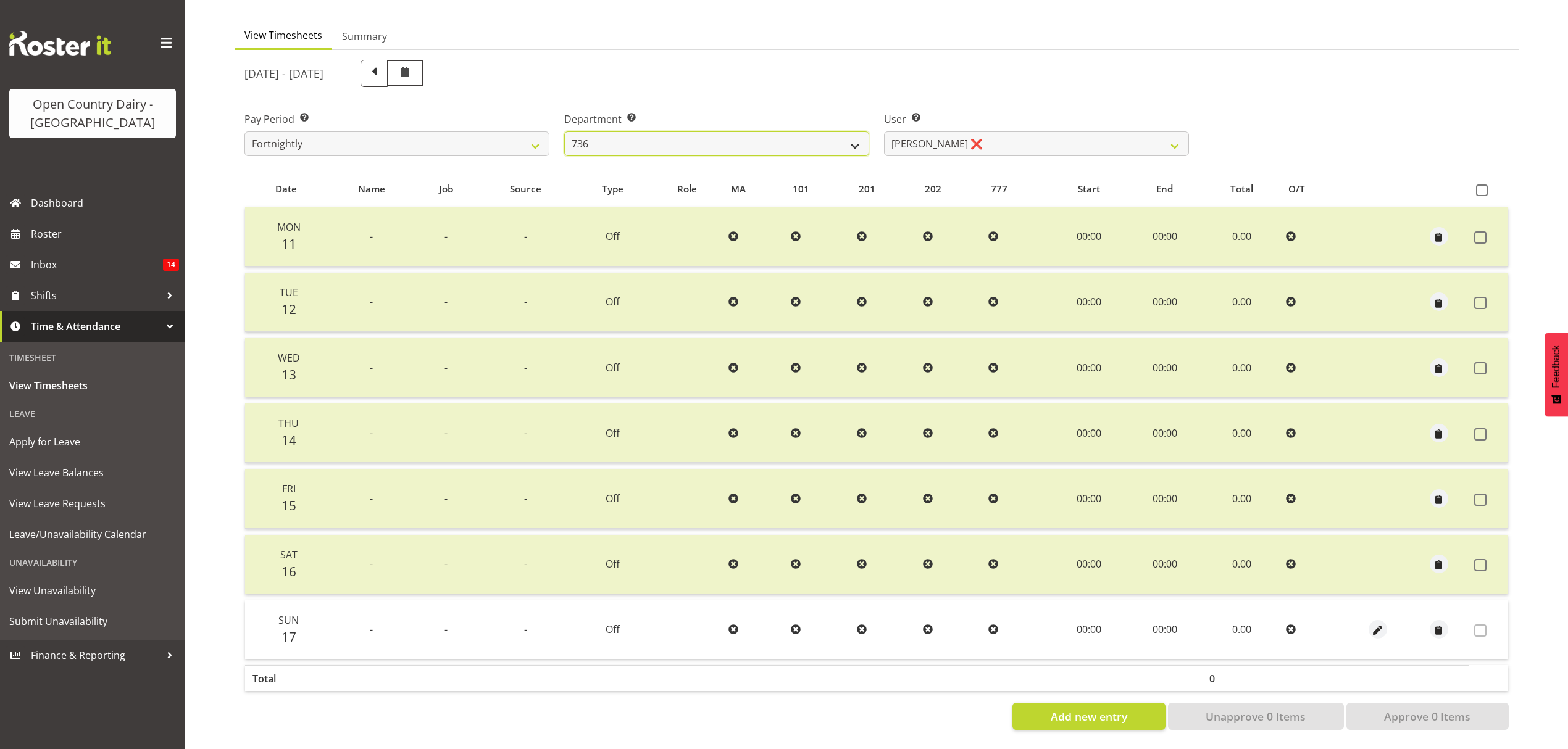
click at [849, 139] on select "734 735 736 737 738 739 850 851 852 853 854 855 856 858 861 862 865 868 869 870" at bounding box center [717, 143] width 305 height 25
select select "903"
click at [564, 131] on select "734 735 736 737 738 739 850 851 852 853 854 855 856 858 861 862 865 868 869 870" at bounding box center [717, 143] width 305 height 25
select select "7397"
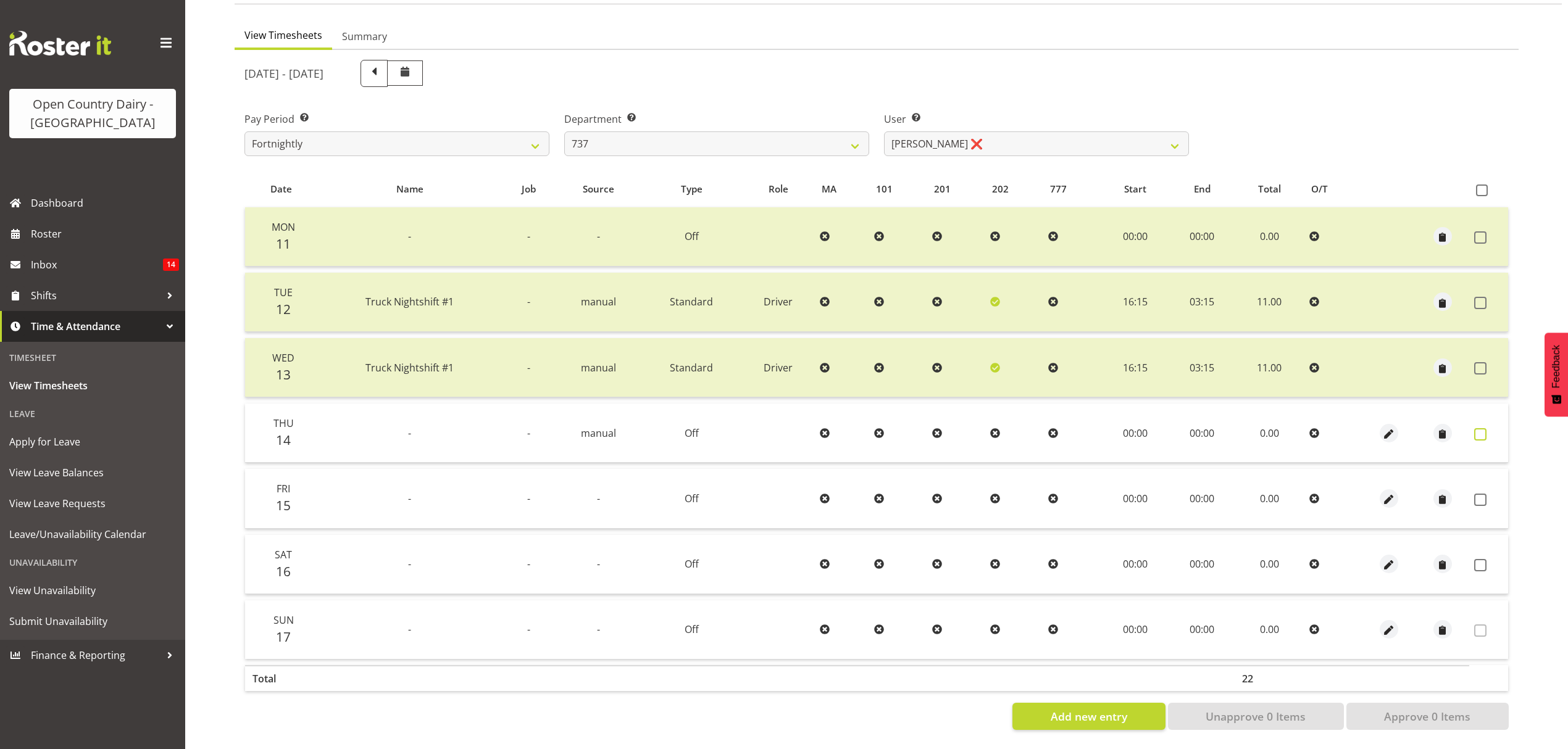
click at [1482, 428] on span at bounding box center [1480, 434] width 13 height 13
checkbox input "true"
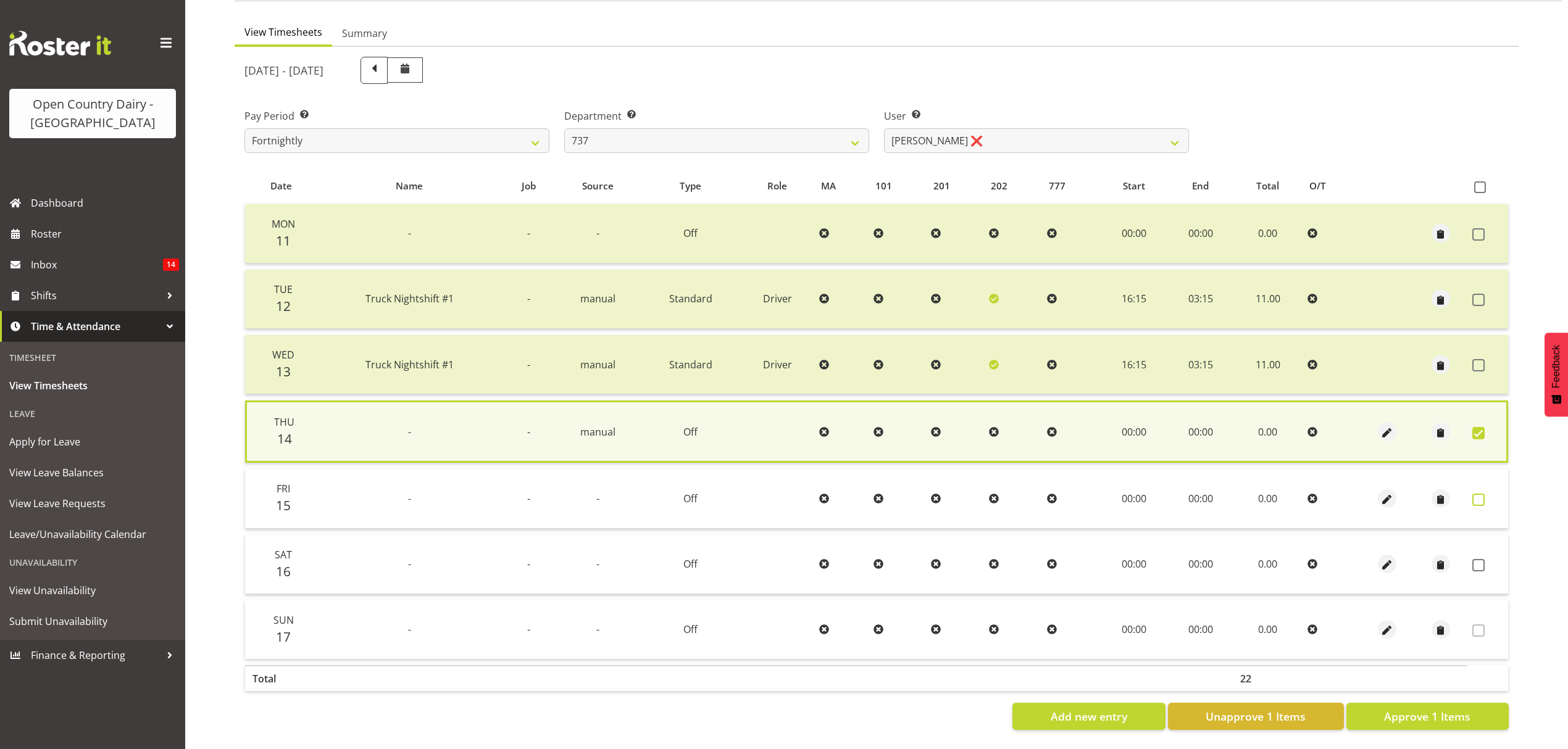
click at [1484, 493] on span at bounding box center [1479, 499] width 13 height 13
checkbox input "true"
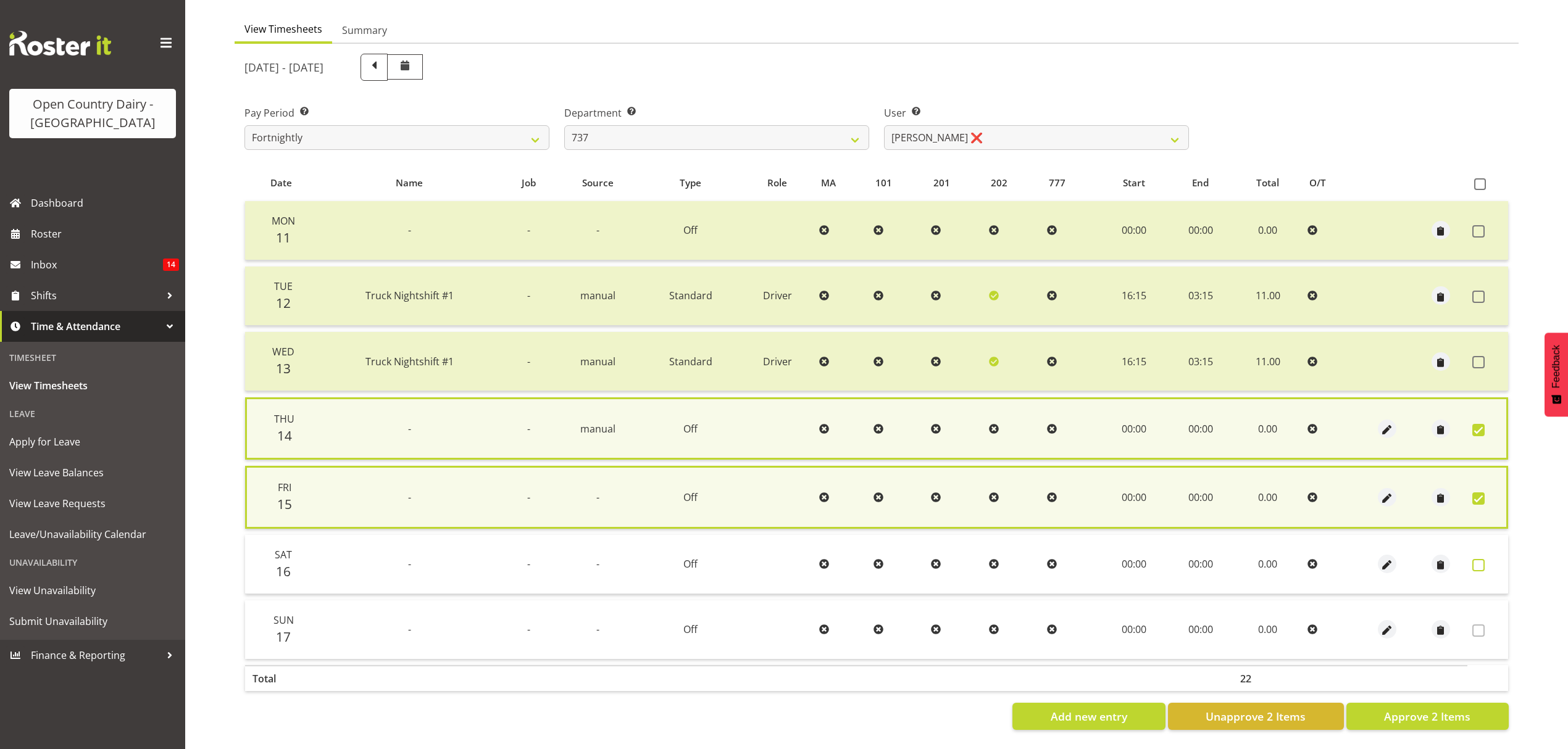
click at [1475, 563] on span at bounding box center [1479, 565] width 13 height 13
checkbox input "true"
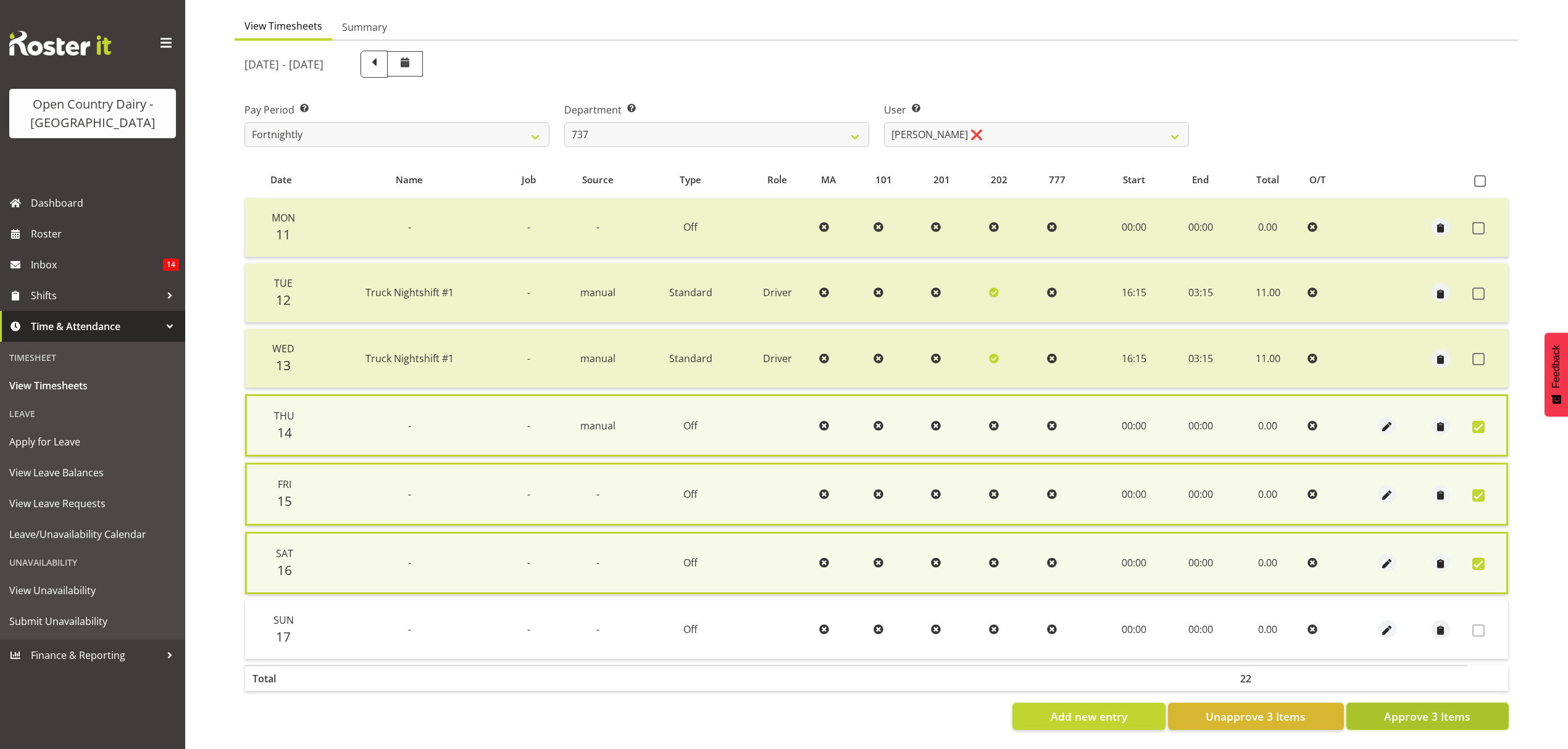
click at [1430, 711] on span "Approve 3 Items" at bounding box center [1427, 716] width 87 height 16
checkbox input "false"
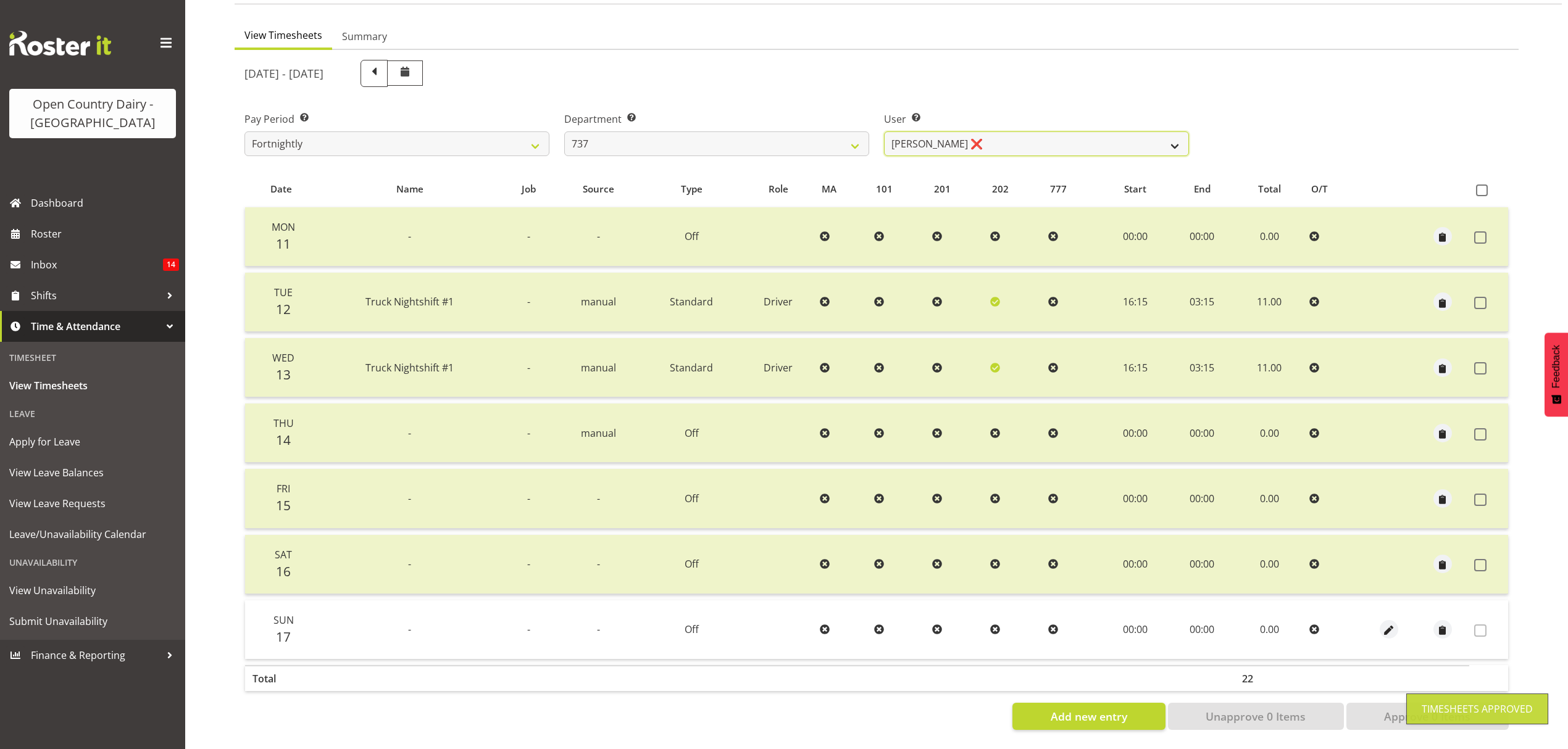
click at [1167, 132] on select "[PERSON_NAME] ❌ [PERSON_NAME] ❌ [PERSON_NAME] ❌" at bounding box center [1036, 143] width 305 height 25
select select "9865"
click at [884, 131] on select "[PERSON_NAME] ❌ [PERSON_NAME] ❌ [PERSON_NAME] ❌" at bounding box center [1036, 143] width 305 height 25
click at [0, 0] on div at bounding box center [0, 0] width 0 height 0
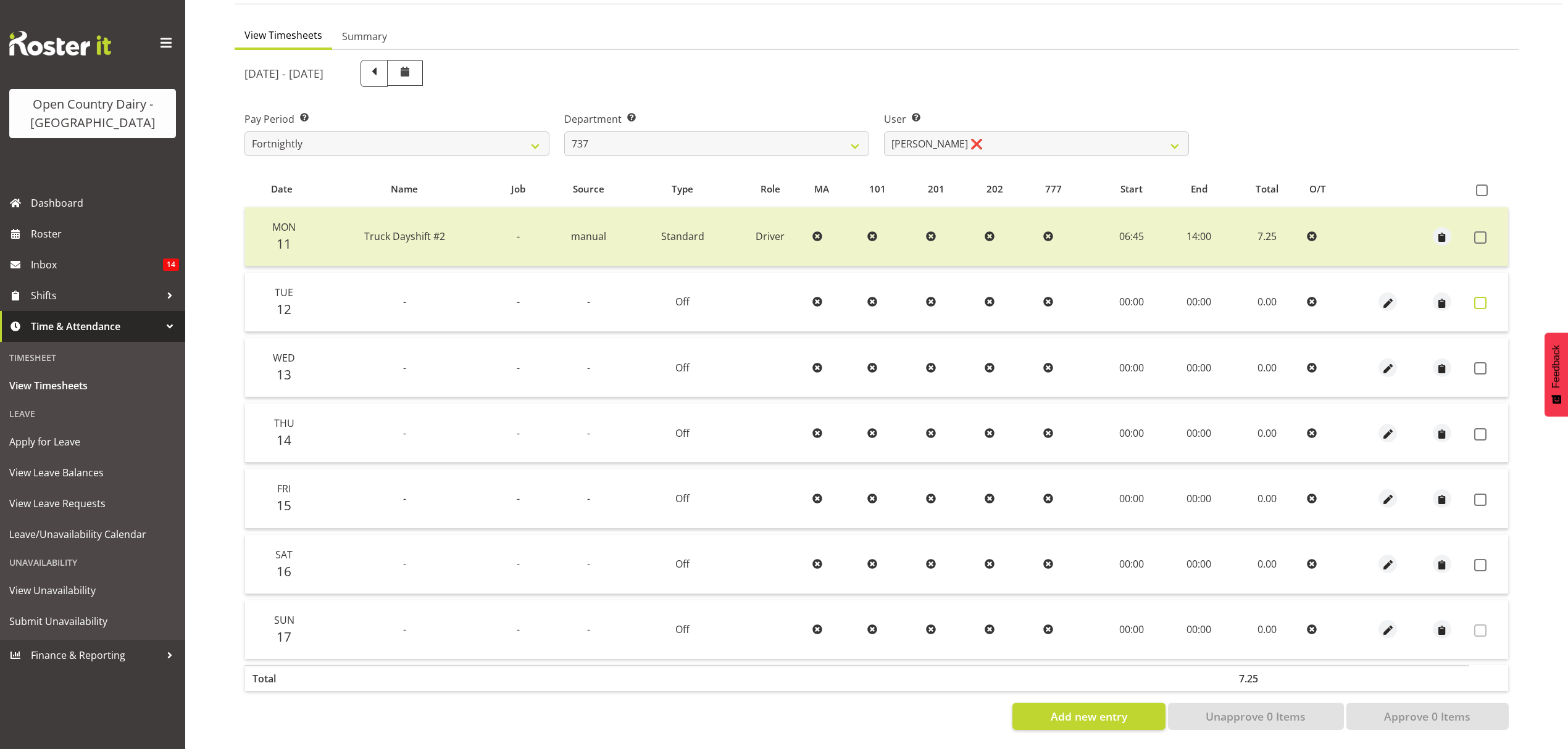
click at [1482, 297] on span at bounding box center [1480, 303] width 13 height 13
checkbox input "true"
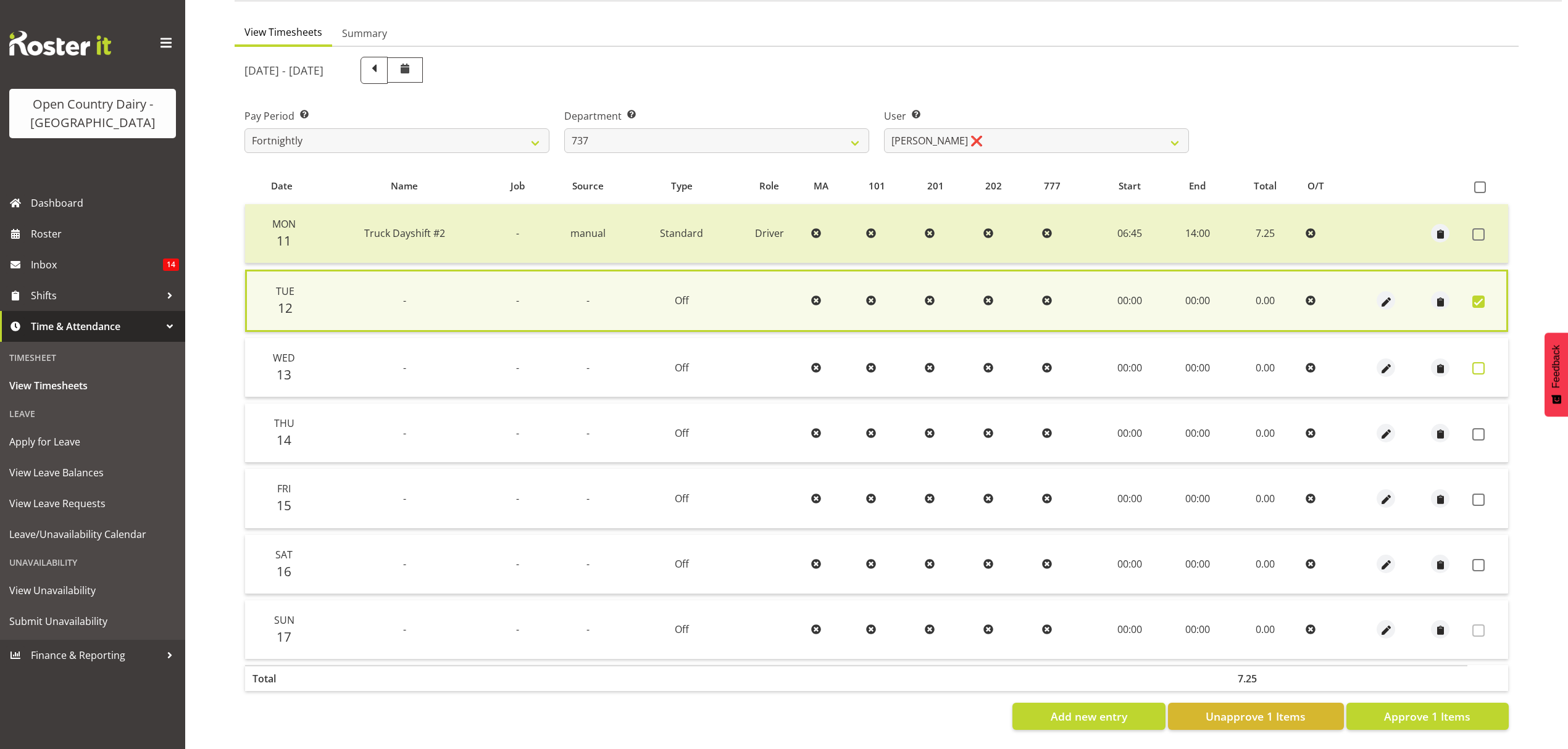
click at [1481, 362] on span at bounding box center [1479, 368] width 13 height 13
checkbox input "false"
click at [1478, 428] on span at bounding box center [1479, 434] width 13 height 13
checkbox input "true"
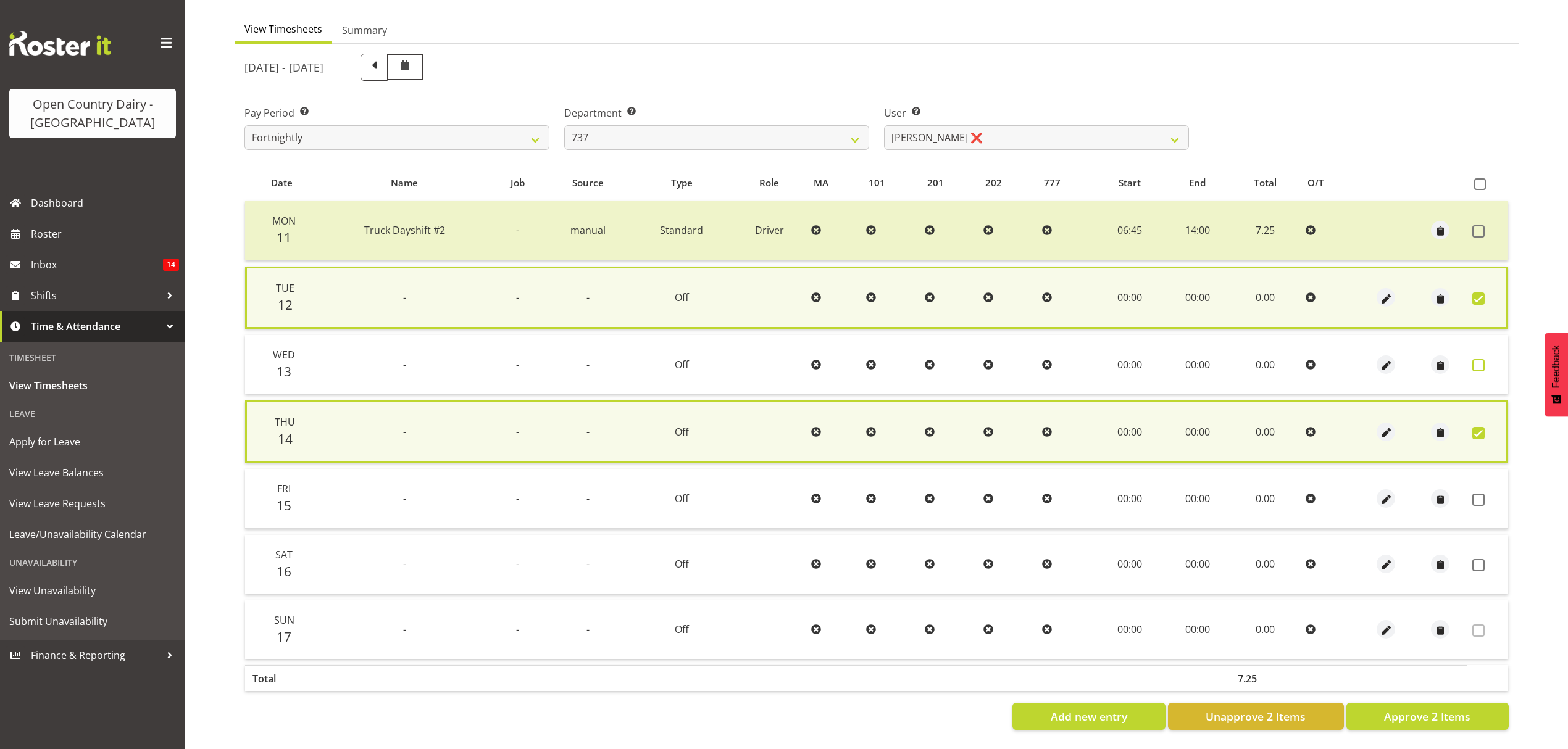
click at [1475, 361] on span at bounding box center [1479, 365] width 13 height 13
checkbox input "true"
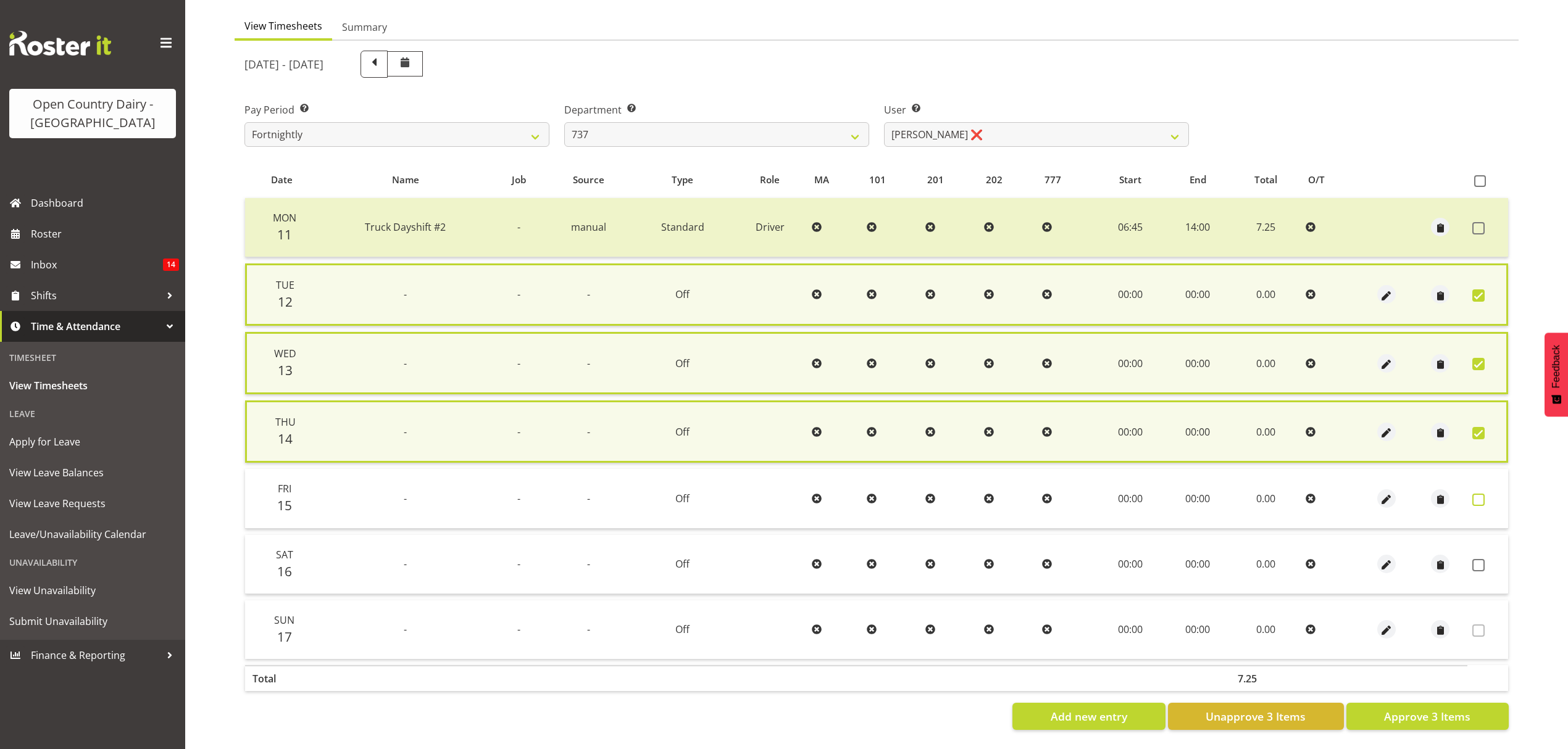
click at [1479, 497] on span at bounding box center [1479, 499] width 13 height 13
checkbox input "true"
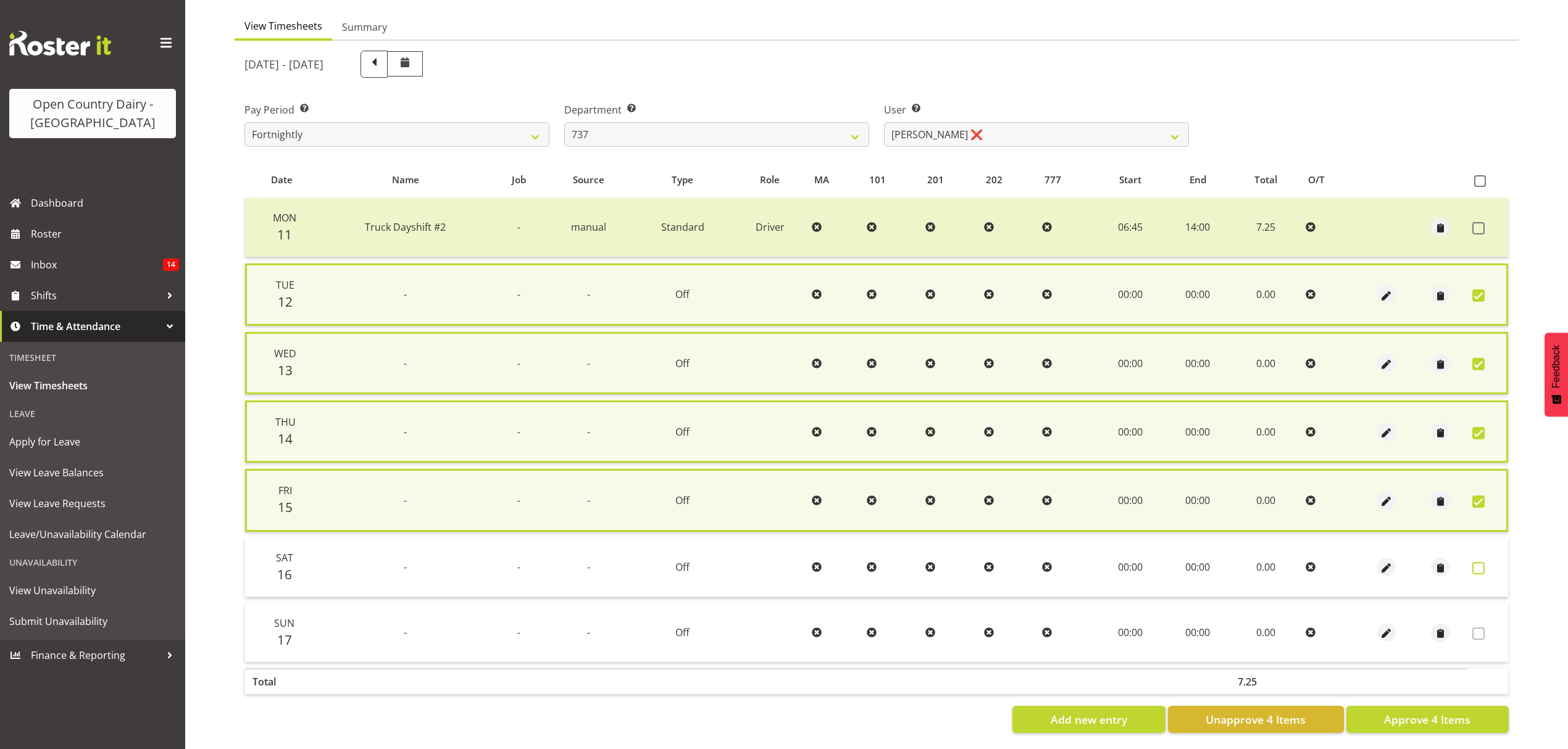
click at [1477, 566] on span at bounding box center [1479, 568] width 13 height 13
checkbox input "true"
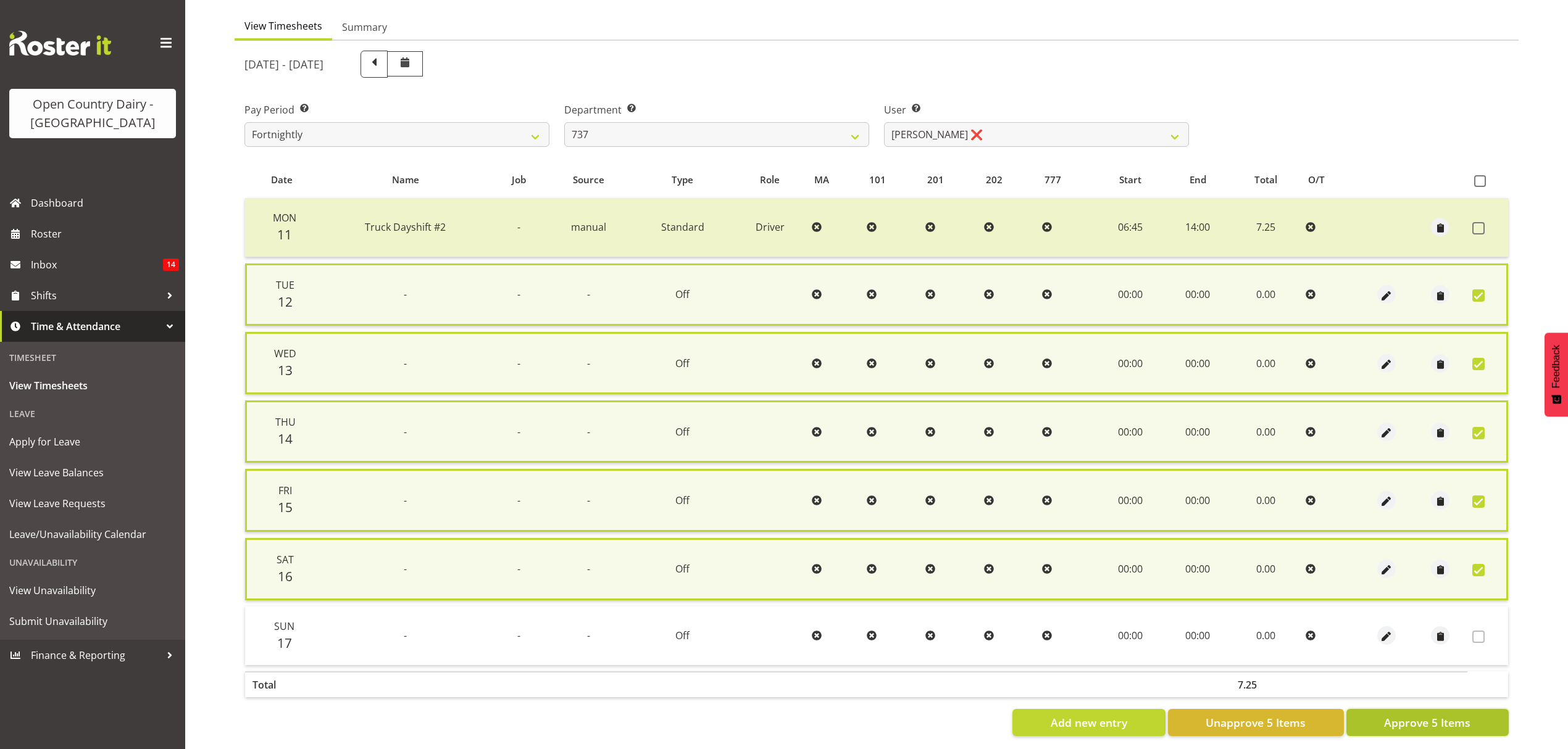
click at [1423, 719] on span "Approve 5 Items" at bounding box center [1427, 722] width 87 height 16
checkbox input "false"
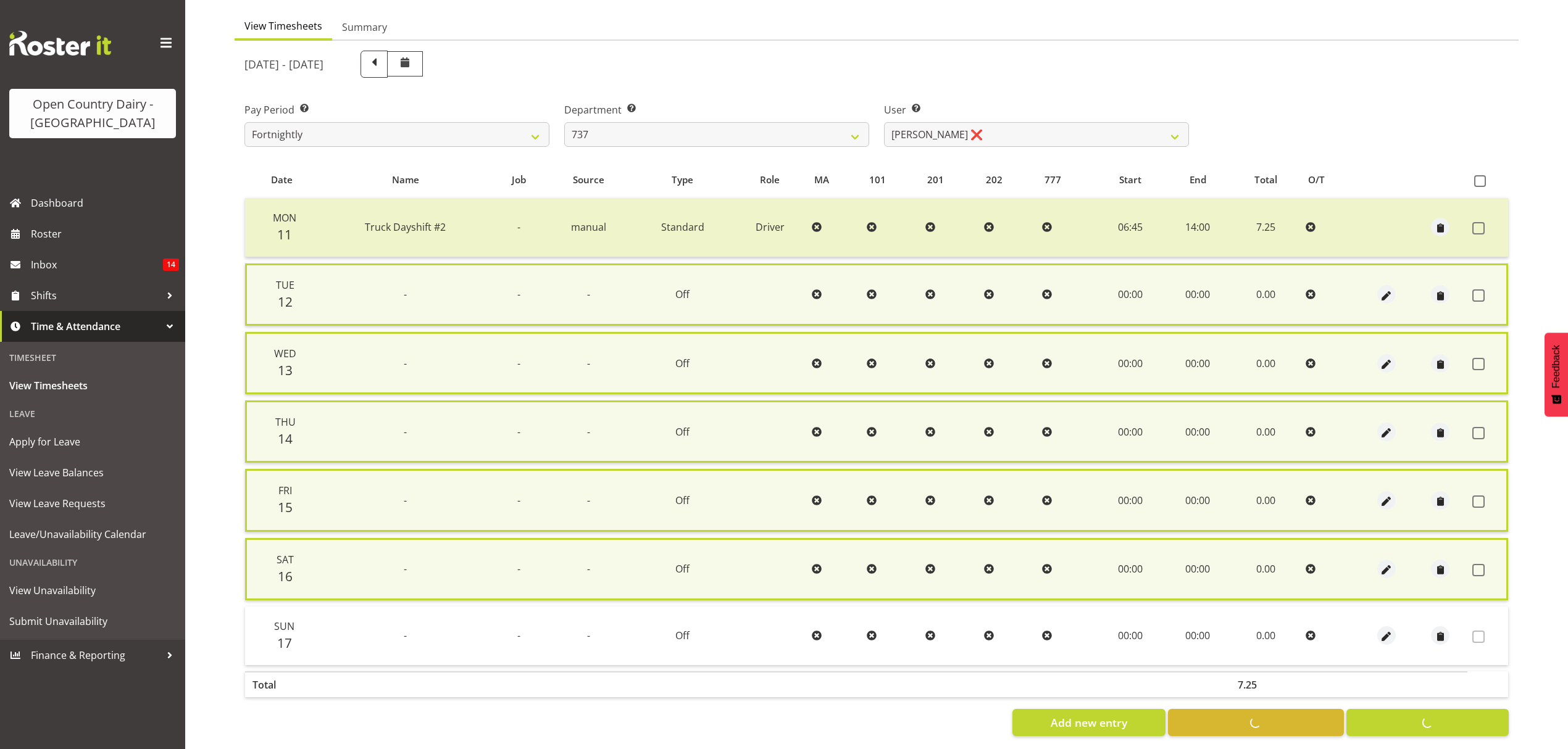
checkbox input "false"
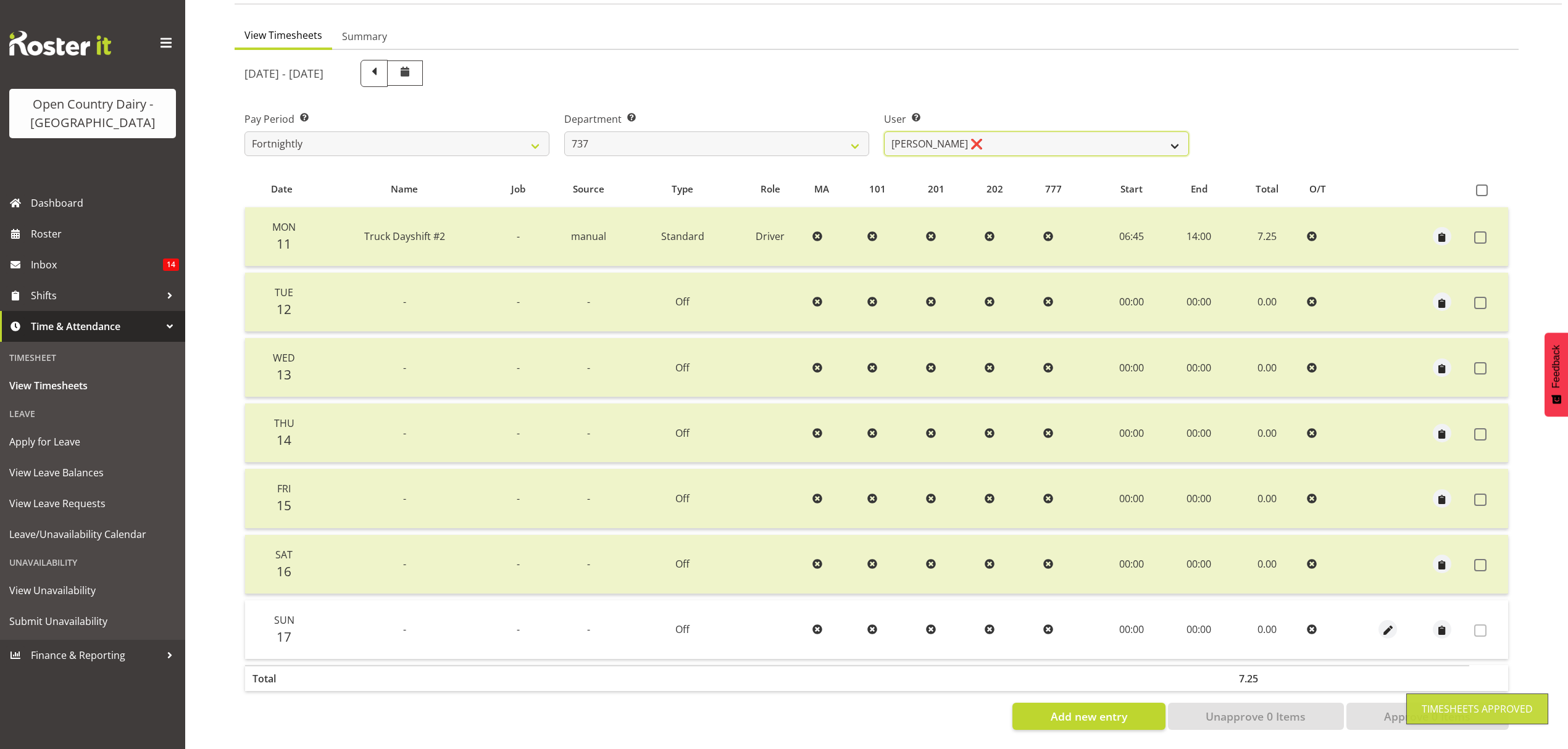
click at [1158, 131] on select "[PERSON_NAME] ❌ [PERSON_NAME] ❌ [PERSON_NAME] ❌" at bounding box center [1036, 143] width 305 height 25
click at [1160, 140] on select "[PERSON_NAME] ❌ [PERSON_NAME] ❌ [PERSON_NAME] ❌" at bounding box center [1036, 143] width 305 height 25
select select "10918"
click at [884, 131] on select "[PERSON_NAME] ❌ [PERSON_NAME] ❌ [PERSON_NAME] ❌" at bounding box center [1036, 143] width 305 height 25
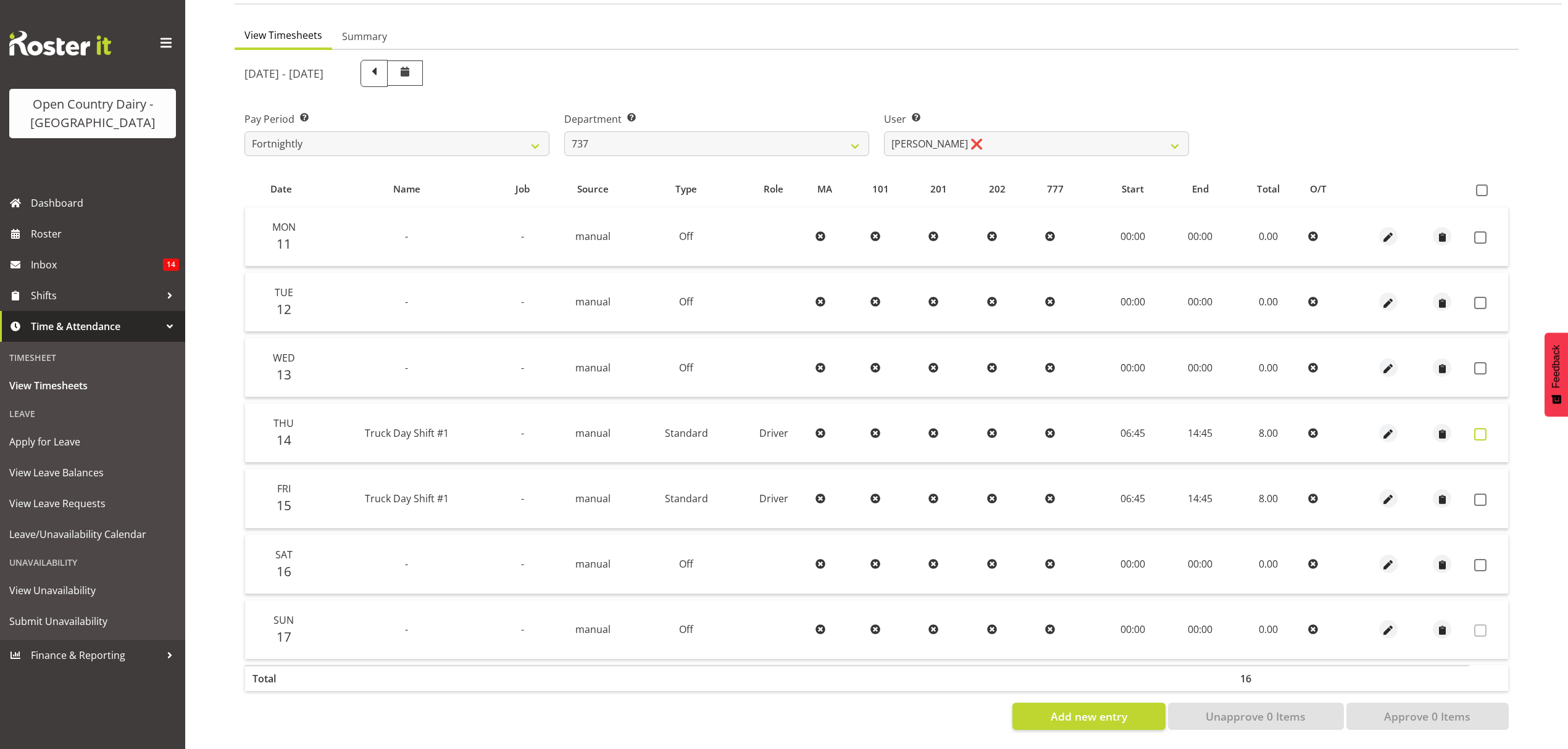
click at [1475, 428] on span at bounding box center [1480, 434] width 13 height 13
checkbox input "true"
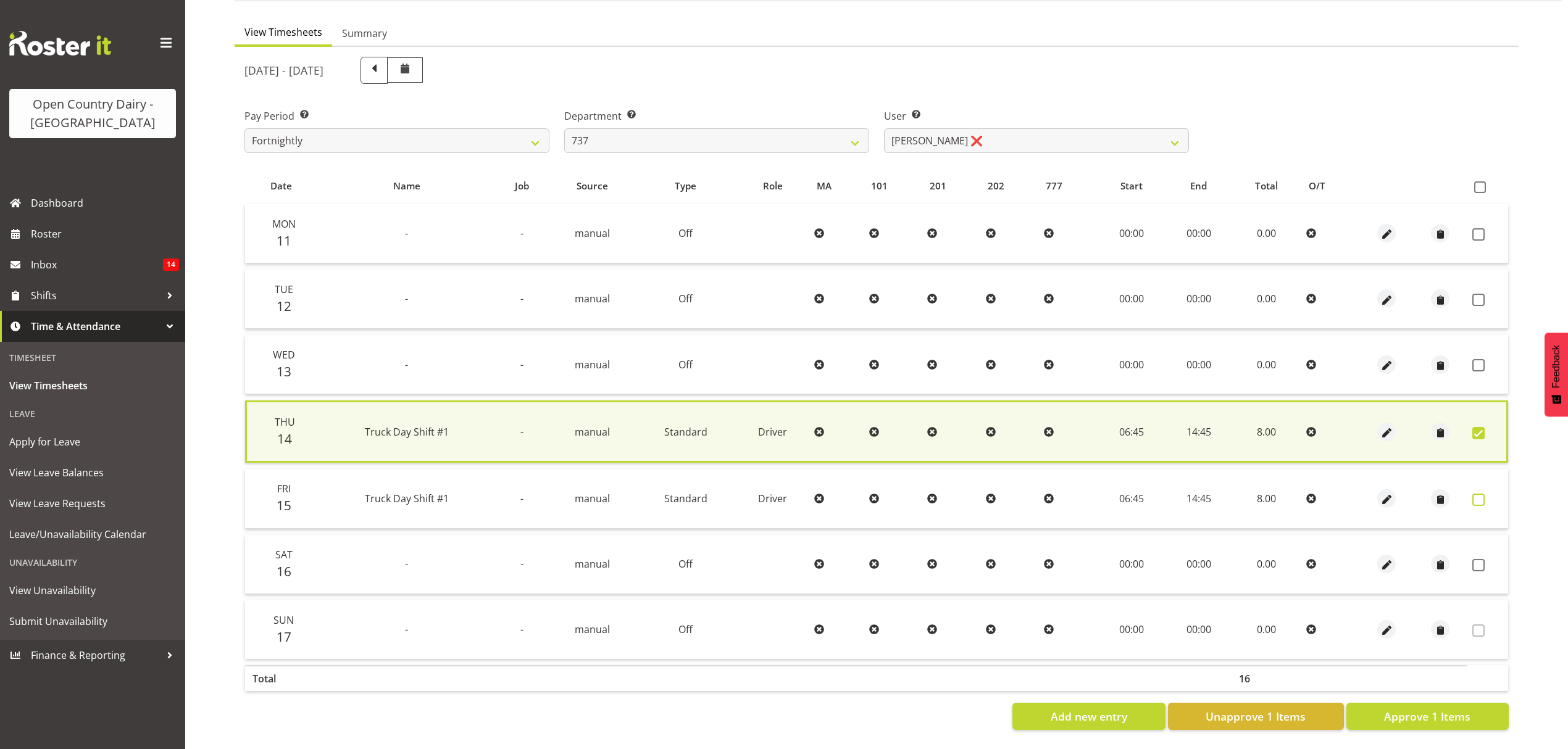
click at [1481, 494] on span at bounding box center [1479, 499] width 13 height 13
checkbox input "true"
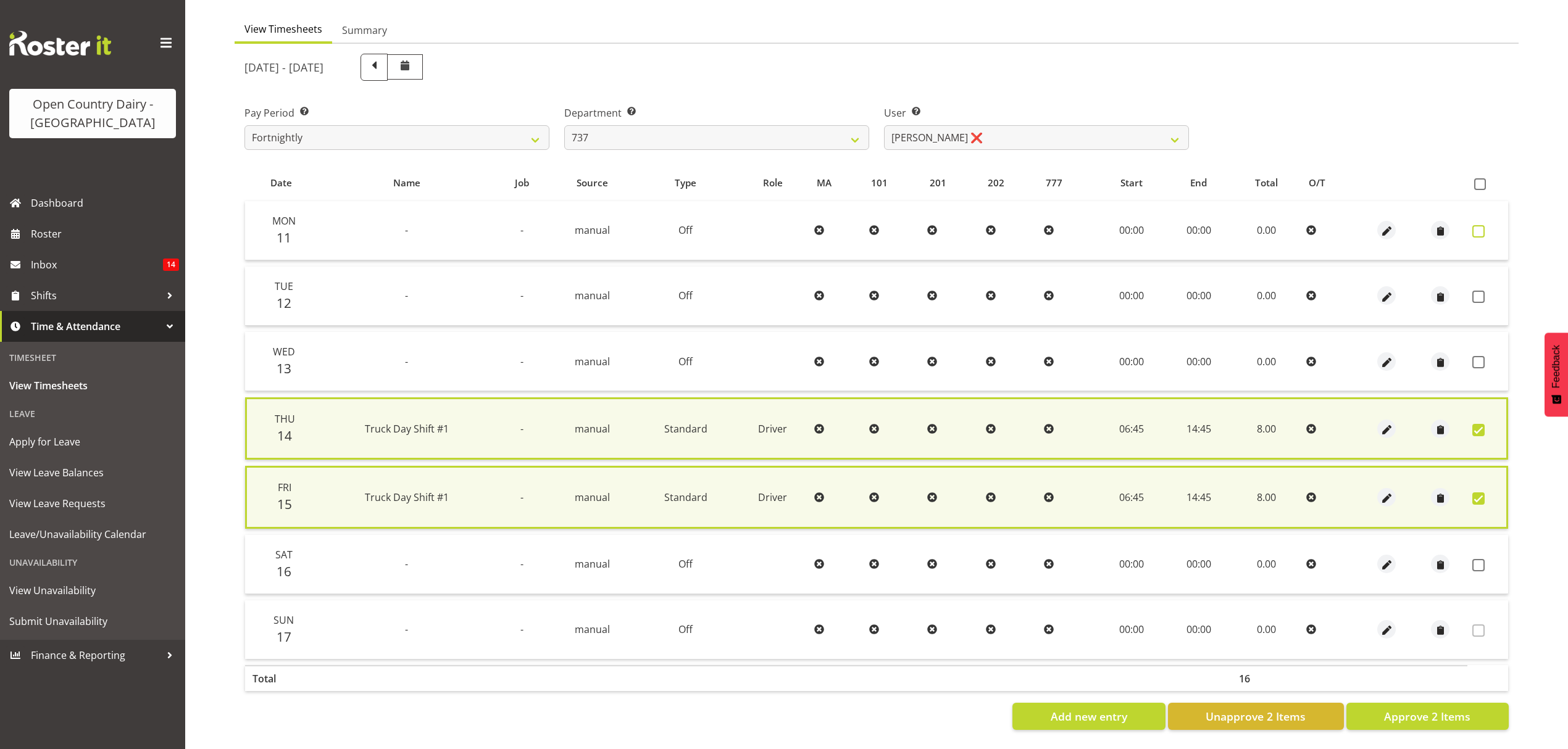
click at [1474, 225] on span at bounding box center [1479, 231] width 13 height 13
checkbox input "true"
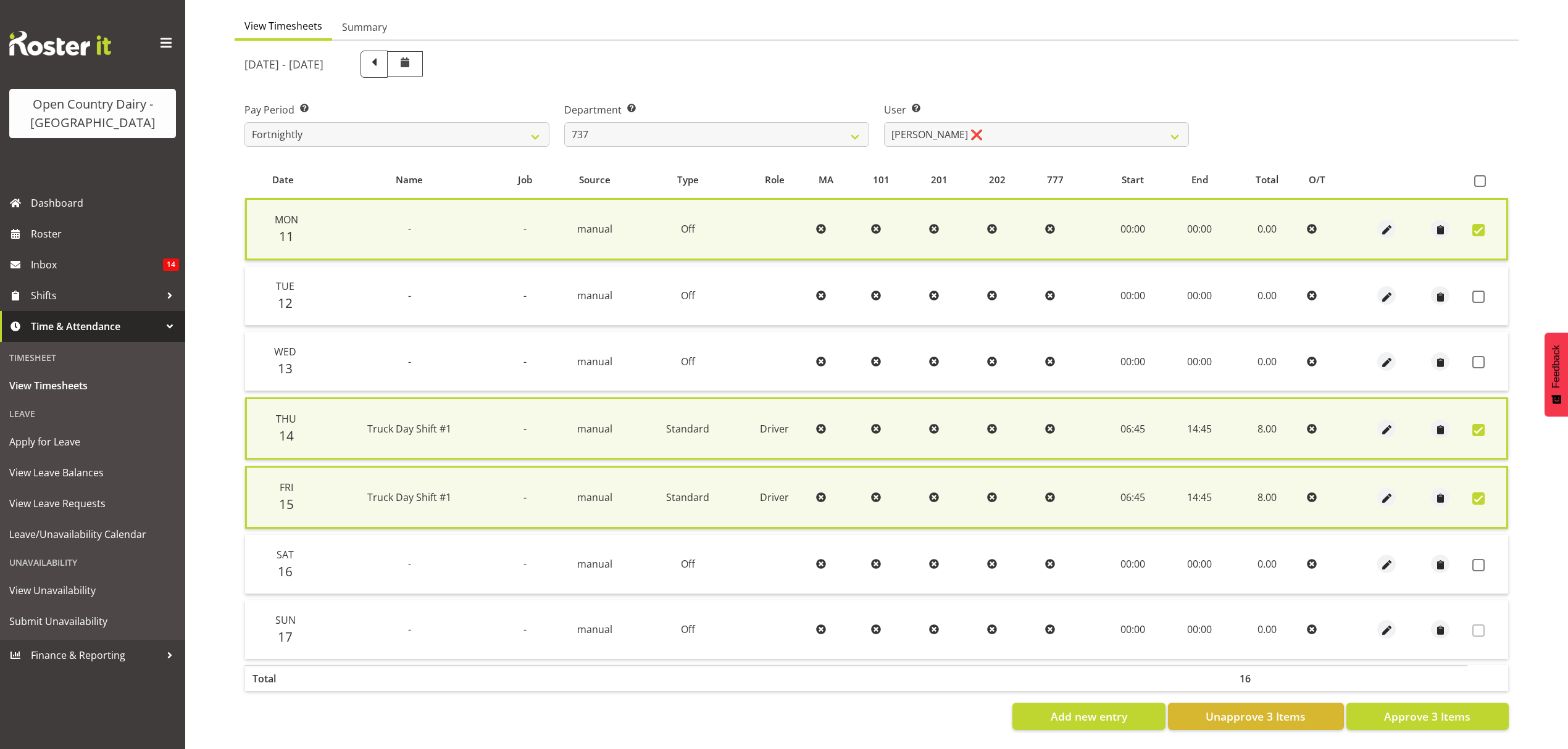
click at [1475, 288] on td at bounding box center [1487, 296] width 41 height 59
click at [1482, 299] on span at bounding box center [1479, 297] width 13 height 13
checkbox input "true"
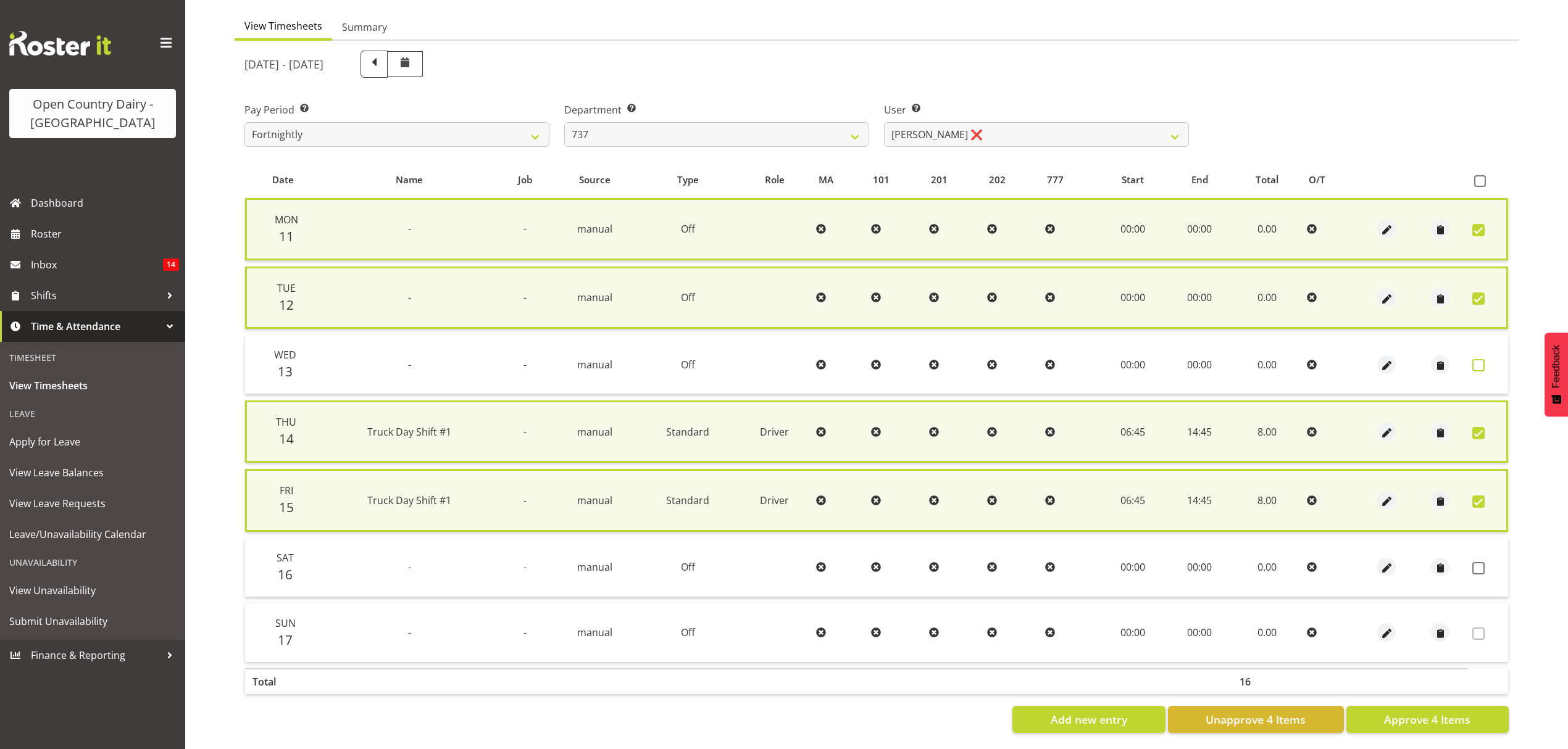
click at [1481, 368] on span at bounding box center [1479, 365] width 13 height 13
checkbox input "true"
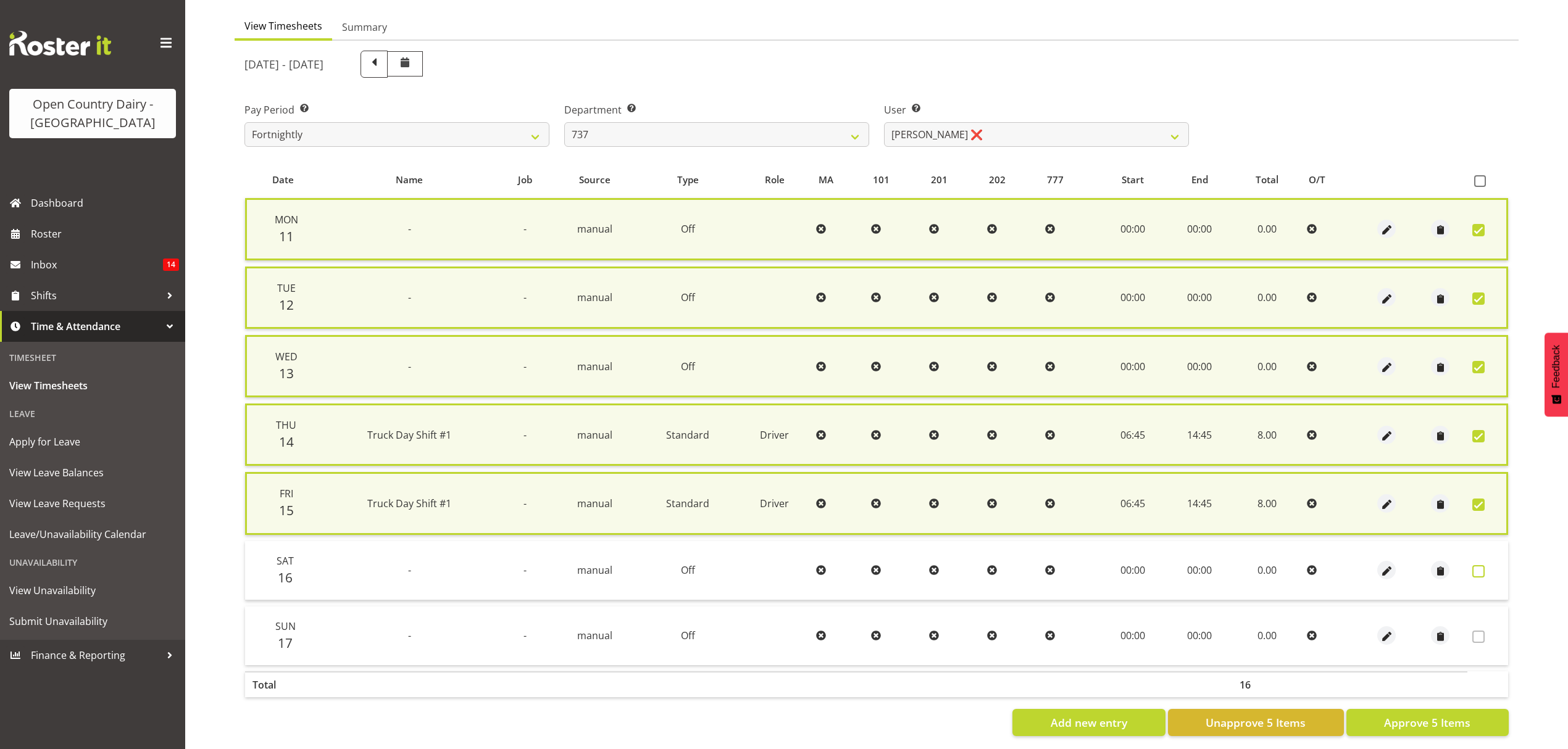
click at [1485, 569] on label at bounding box center [1482, 571] width 19 height 13
checkbox input "true"
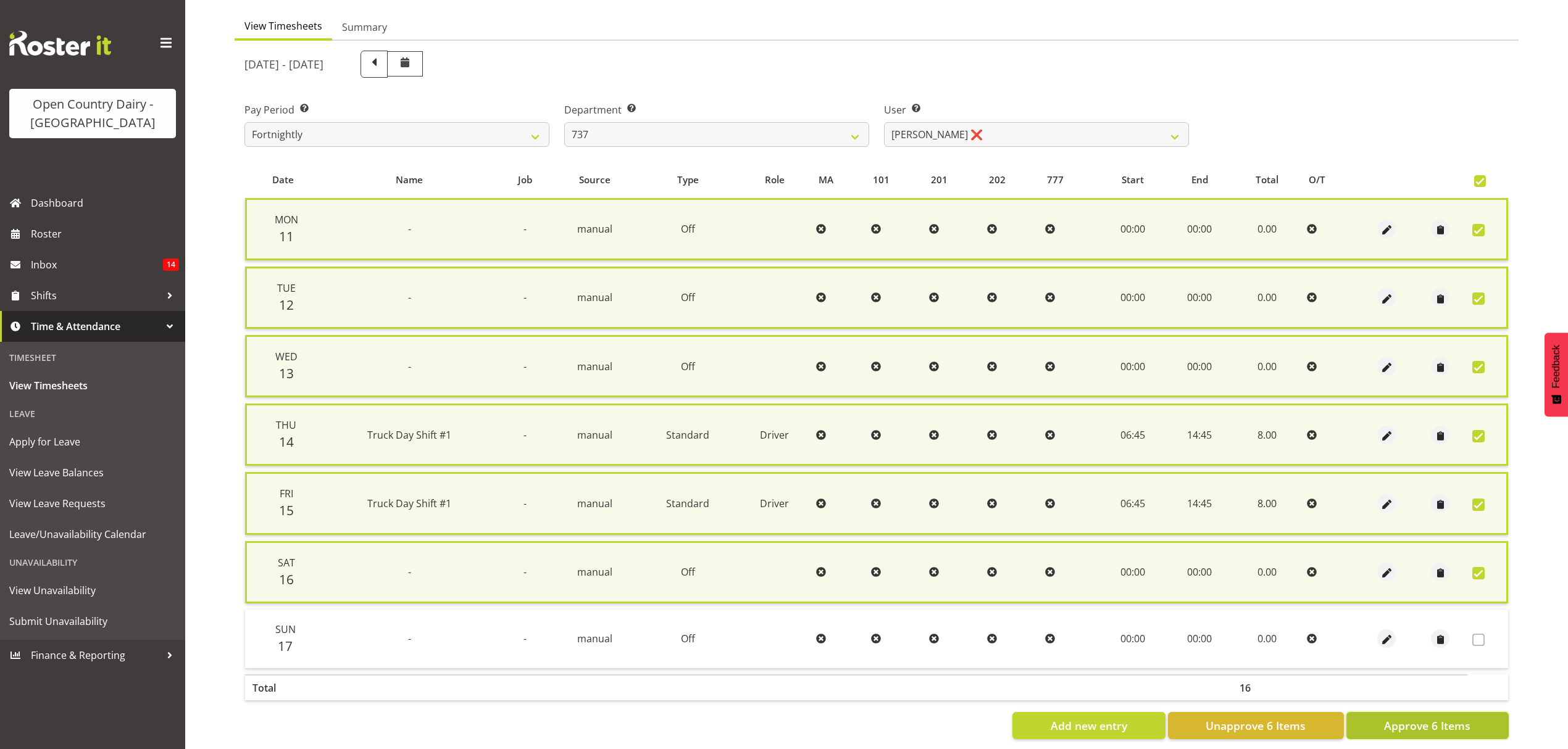
click at [1436, 723] on span "Approve 6 Items" at bounding box center [1427, 726] width 87 height 16
checkbox input "false"
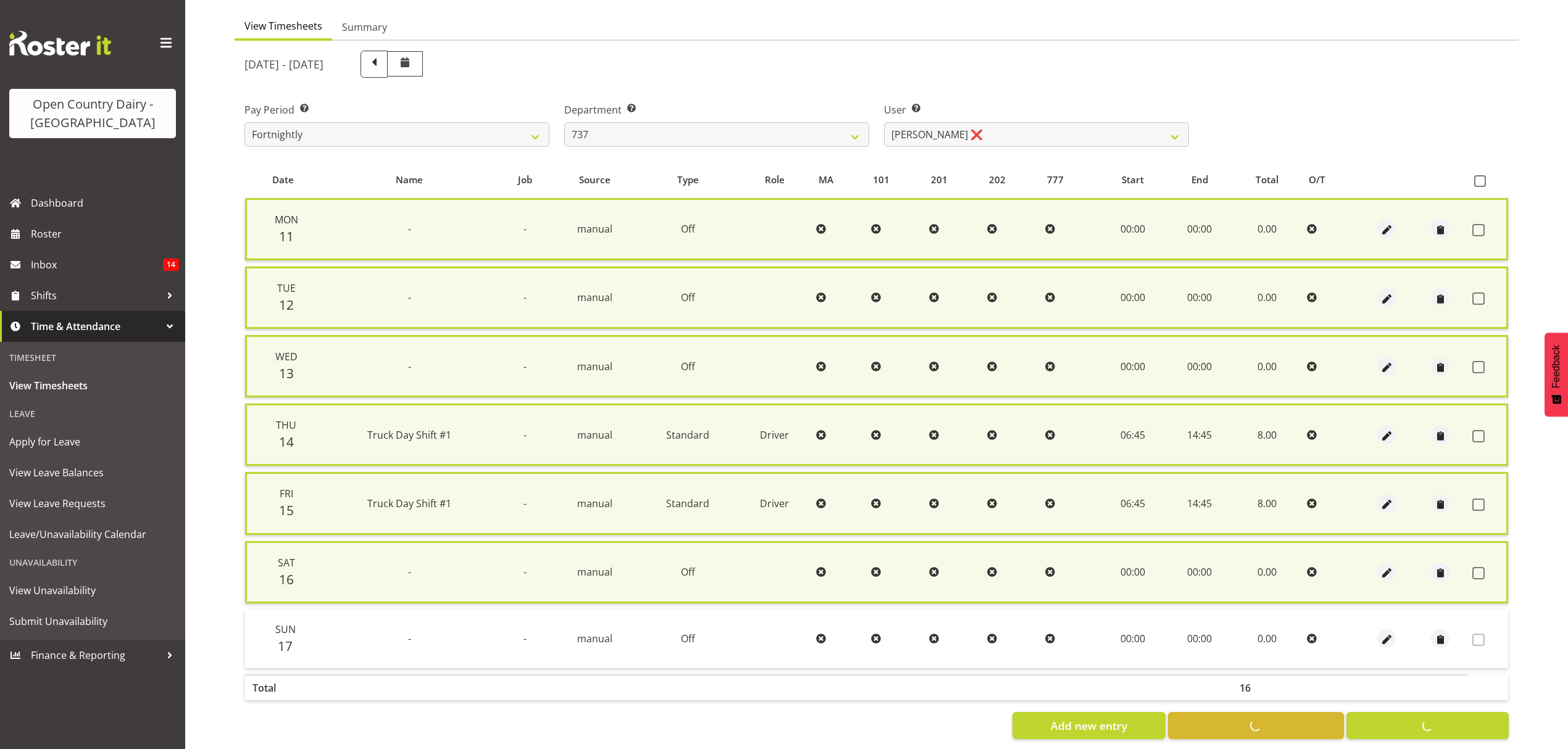
checkbox input "false"
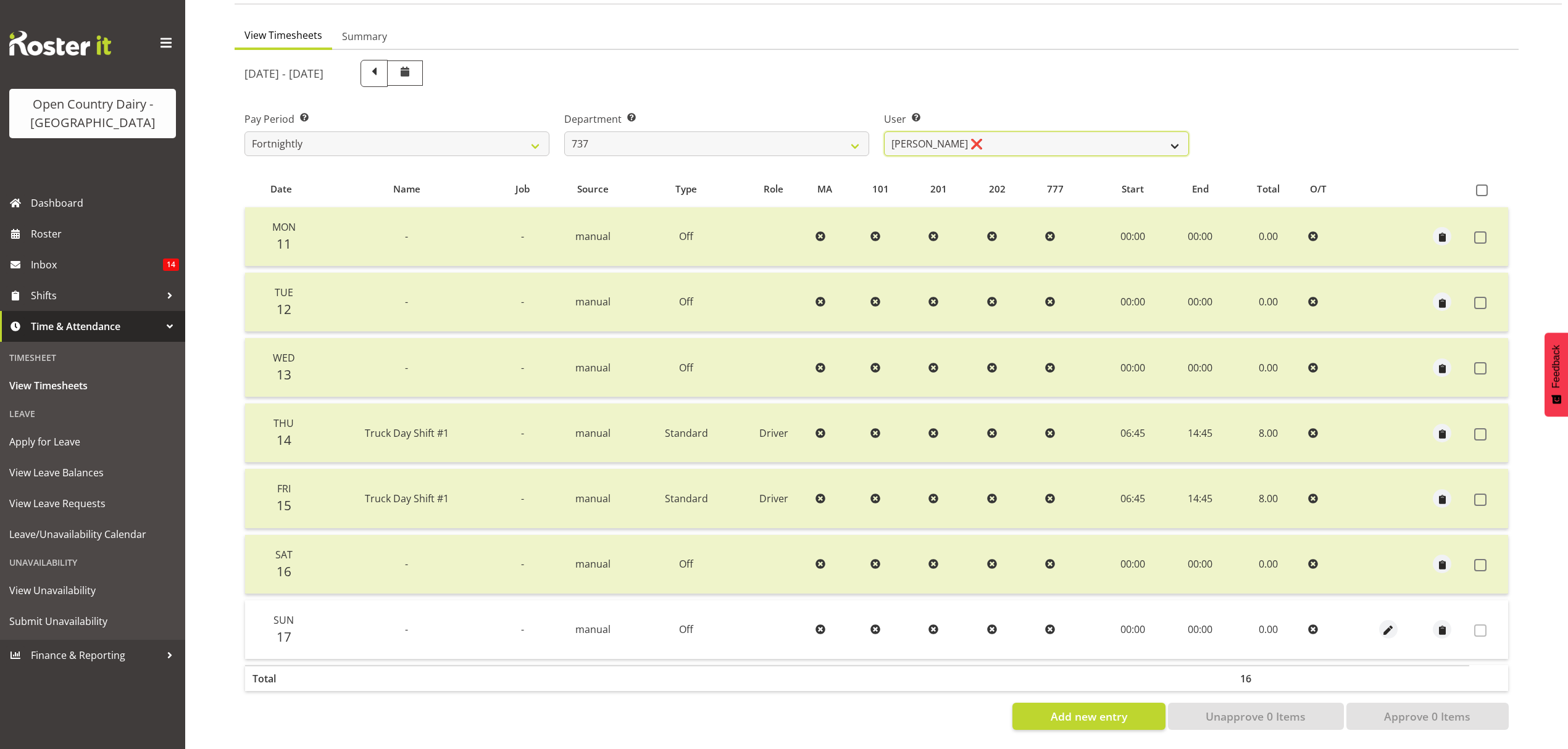
click at [1178, 136] on select "[PERSON_NAME] ❌ [PERSON_NAME] ❌ [PERSON_NAME] ❌" at bounding box center [1036, 143] width 305 height 25
click at [845, 131] on select "734 735 736 737 738 739 850 851 852 853 854 855 856 858 861 862 865 868 869 870" at bounding box center [717, 143] width 305 height 25
select select "904"
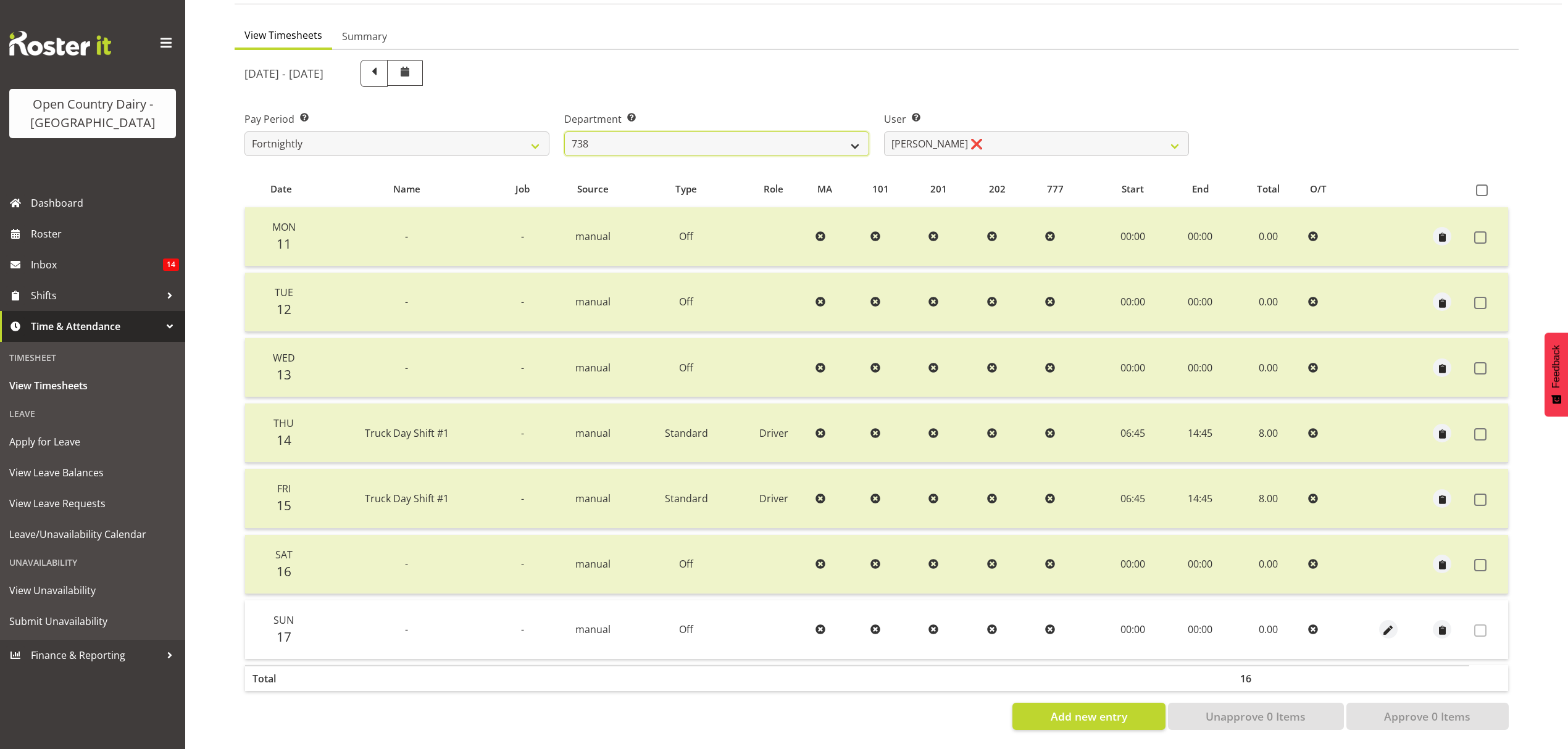
click at [564, 131] on select "734 735 736 737 738 739 850 851 852 853 854 855 856 858 861 862 865 868 869 870" at bounding box center [717, 143] width 305 height 25
click at [0, 0] on div at bounding box center [0, 0] width 0 height 0
select select "10055"
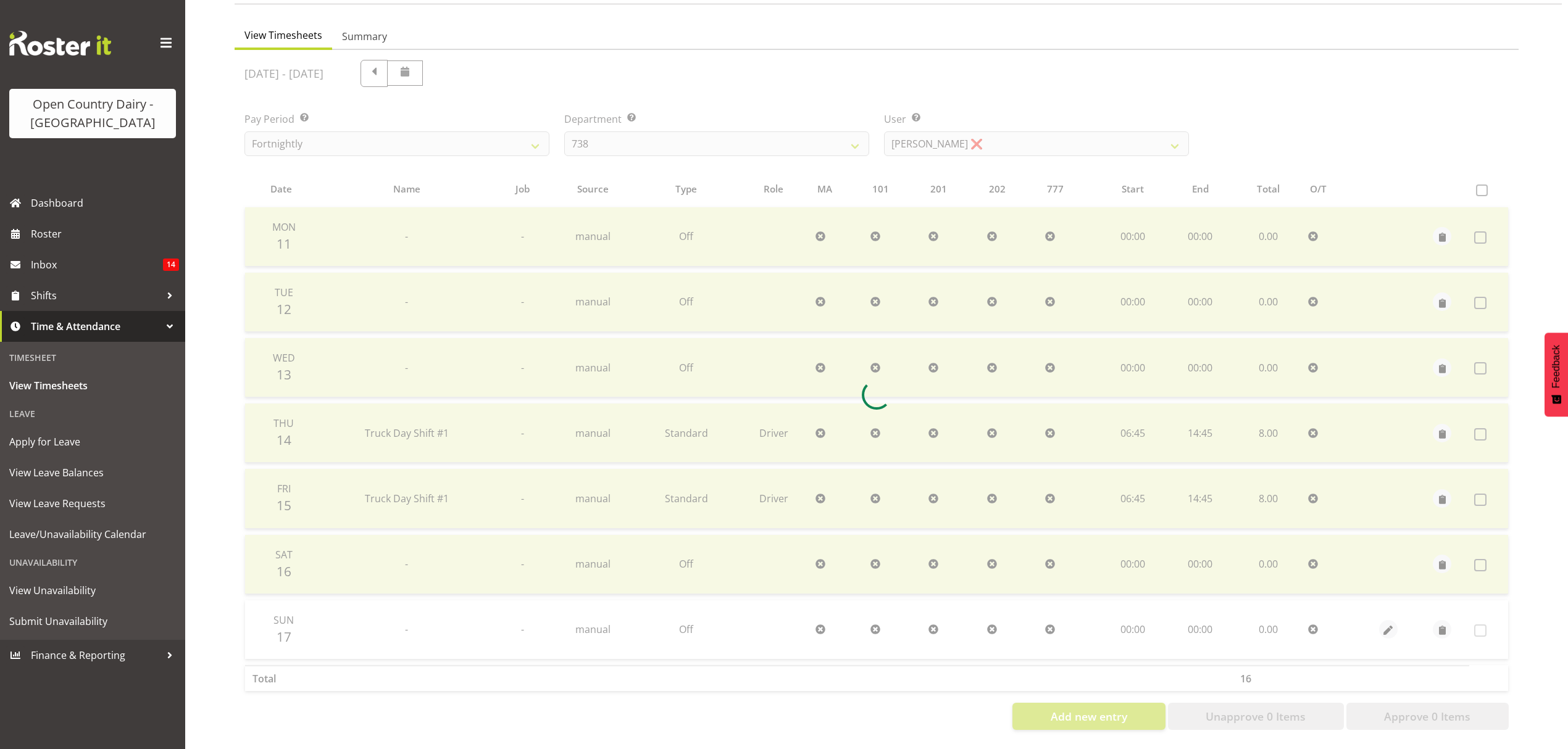
scroll to position [0, 0]
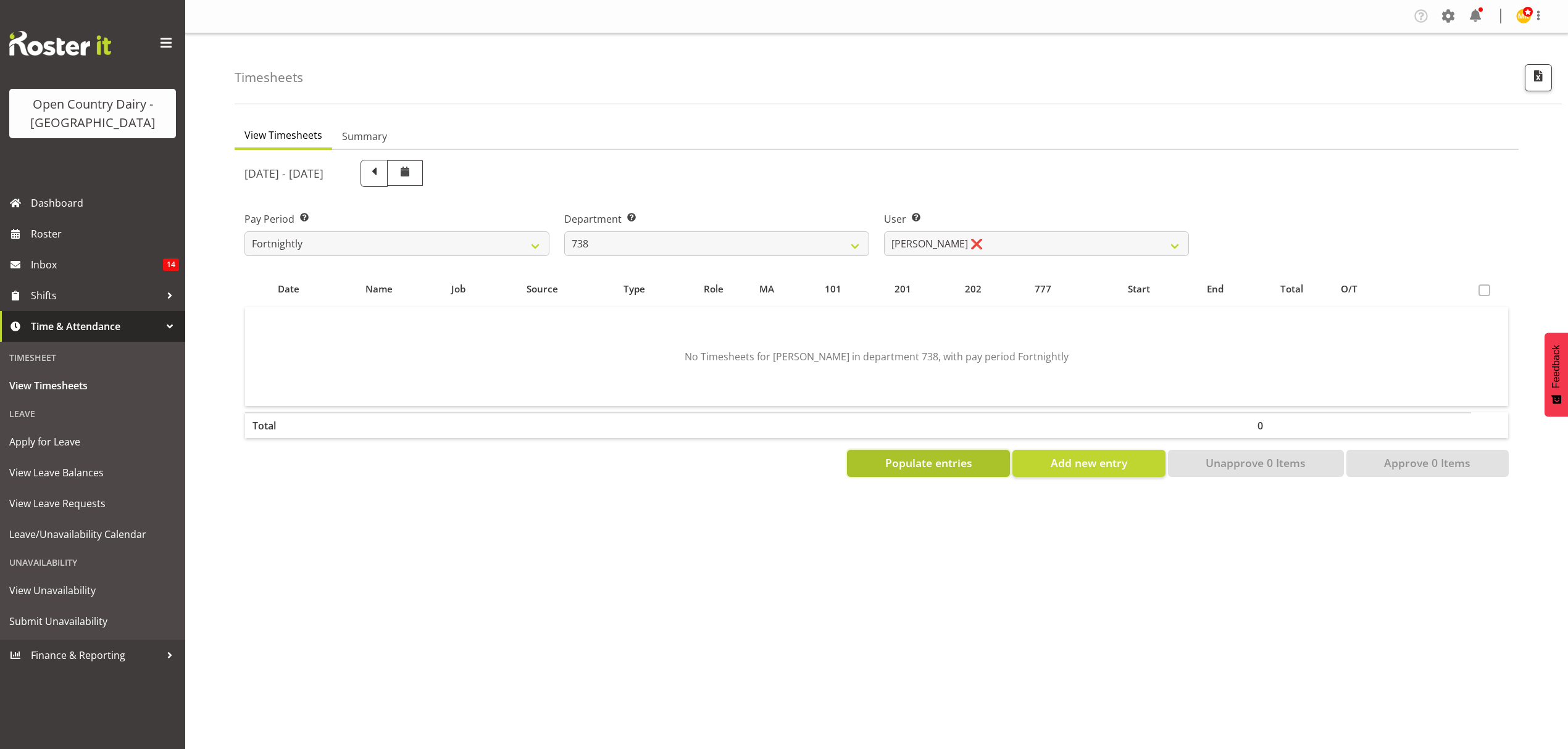
click at [932, 463] on span "Populate entries" at bounding box center [929, 463] width 87 height 16
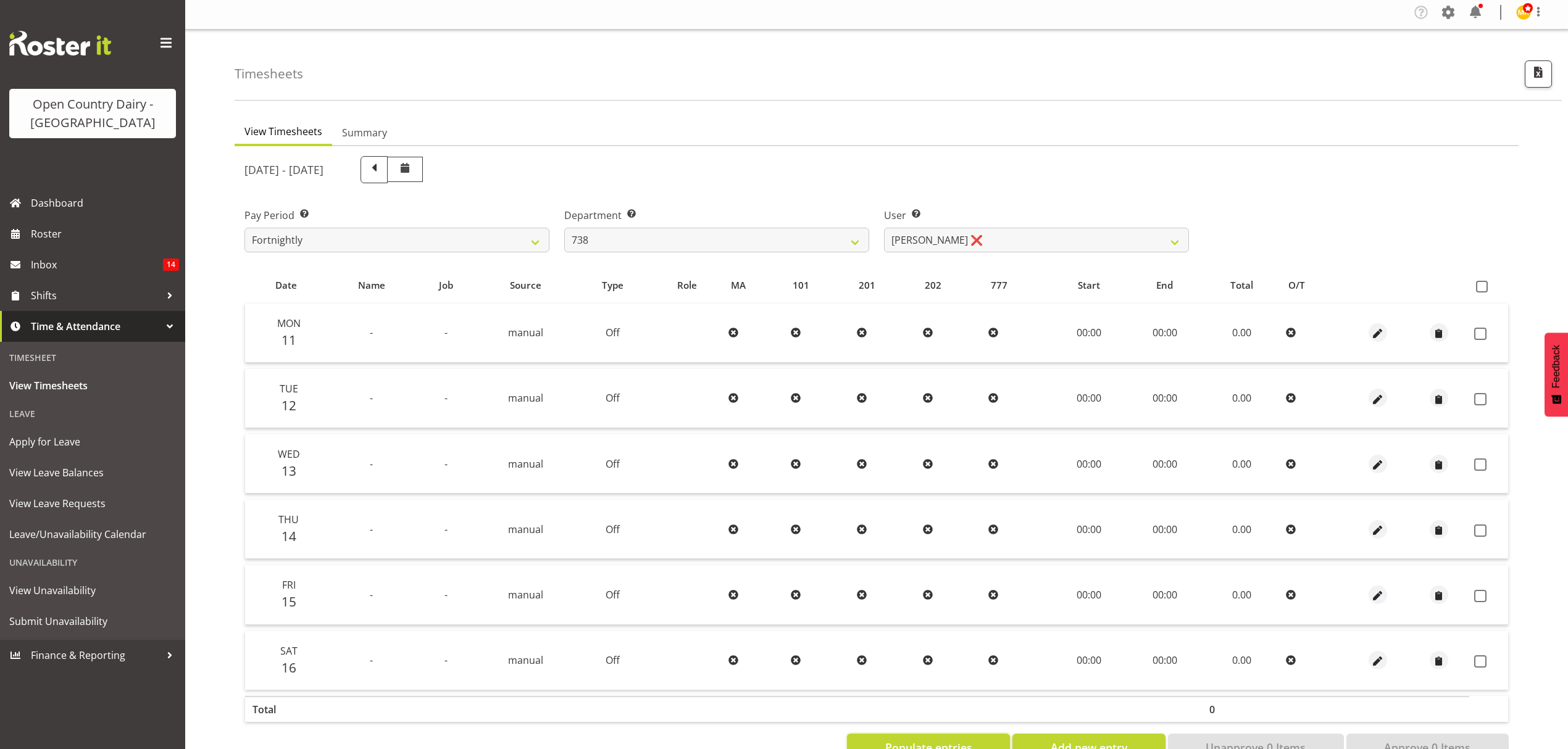
scroll to position [43, 0]
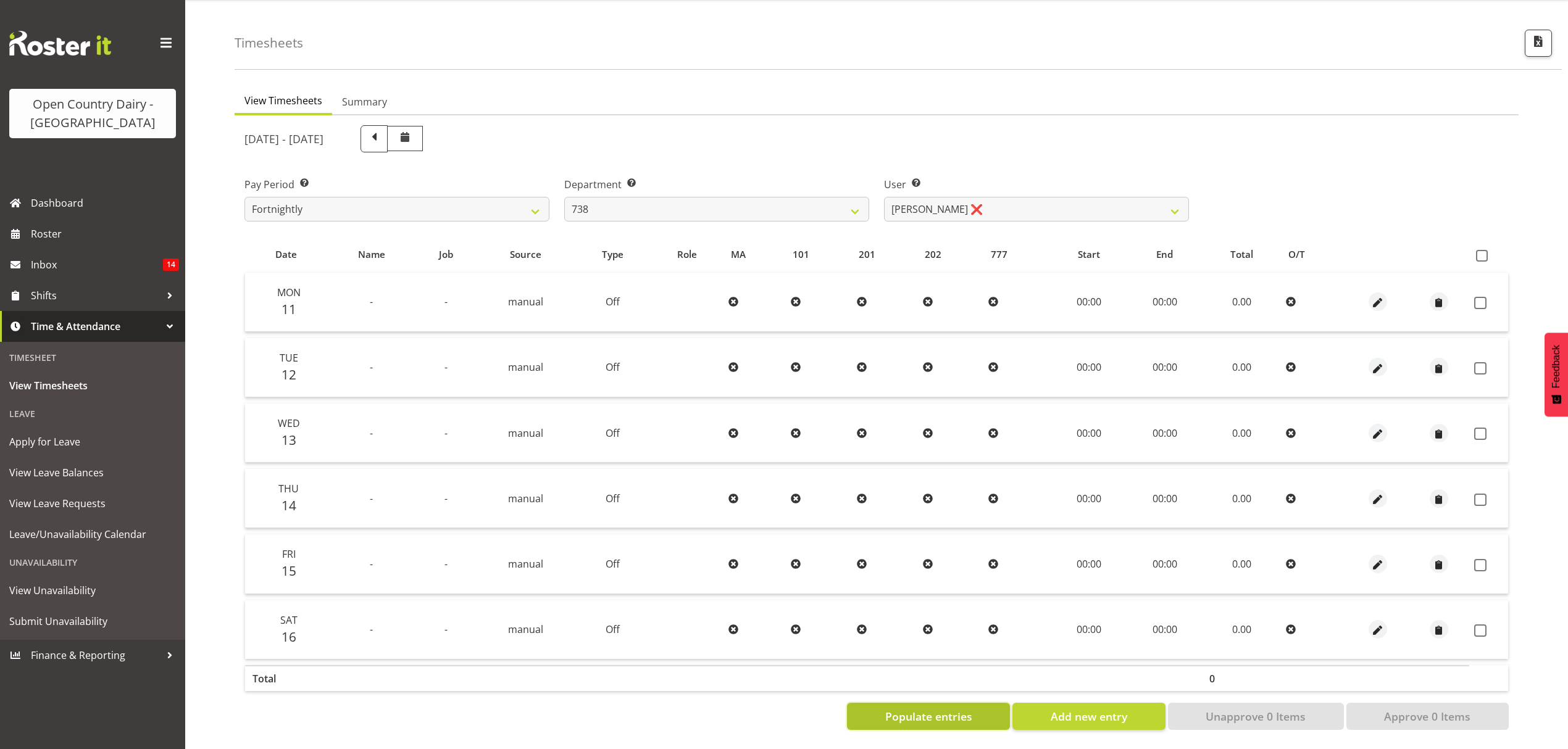
click at [956, 708] on span "Populate entries" at bounding box center [929, 716] width 87 height 16
click at [1484, 250] on span at bounding box center [1482, 256] width 12 height 12
click at [1484, 252] on input "checkbox" at bounding box center [1480, 256] width 8 height 8
checkbox input "true"
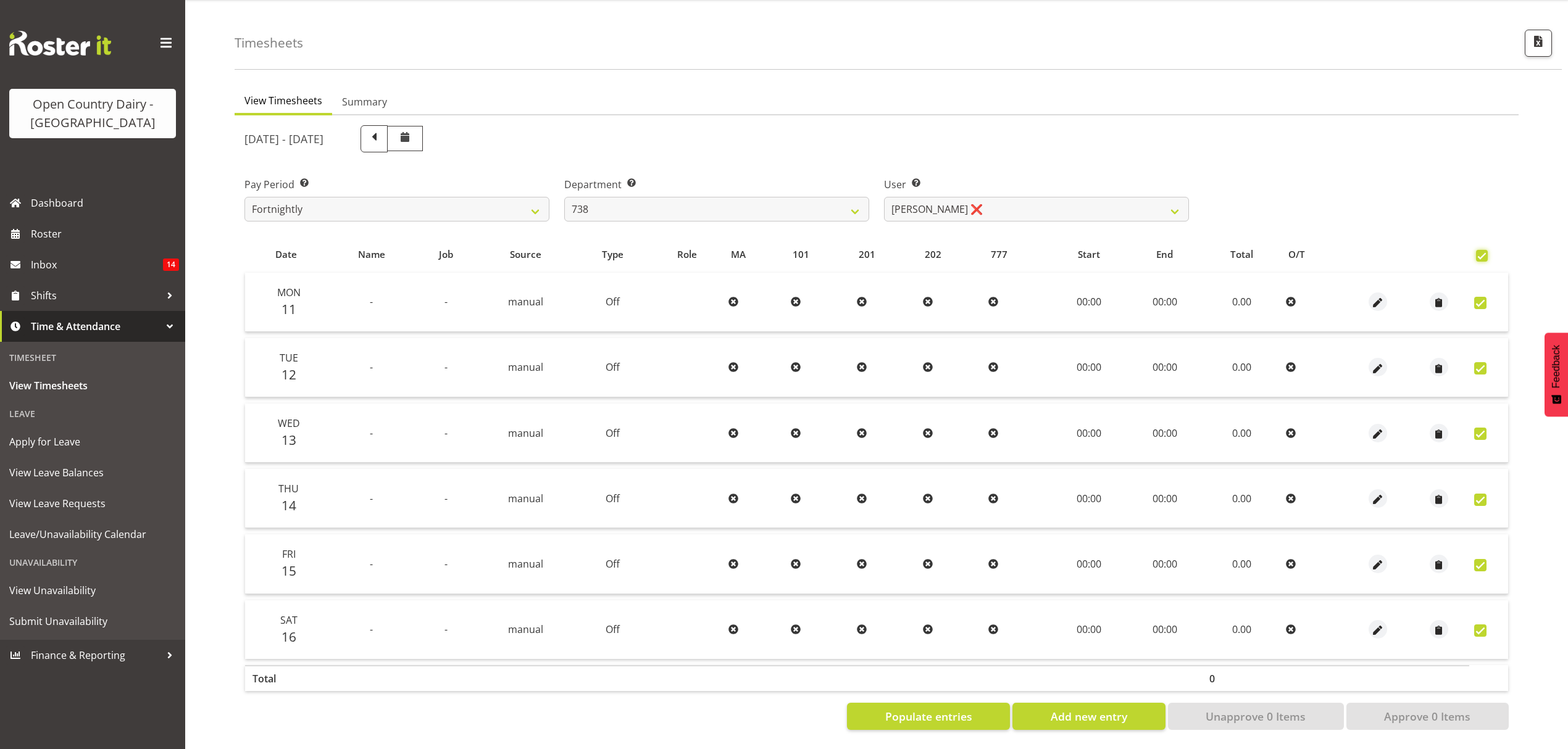
checkbox input "true"
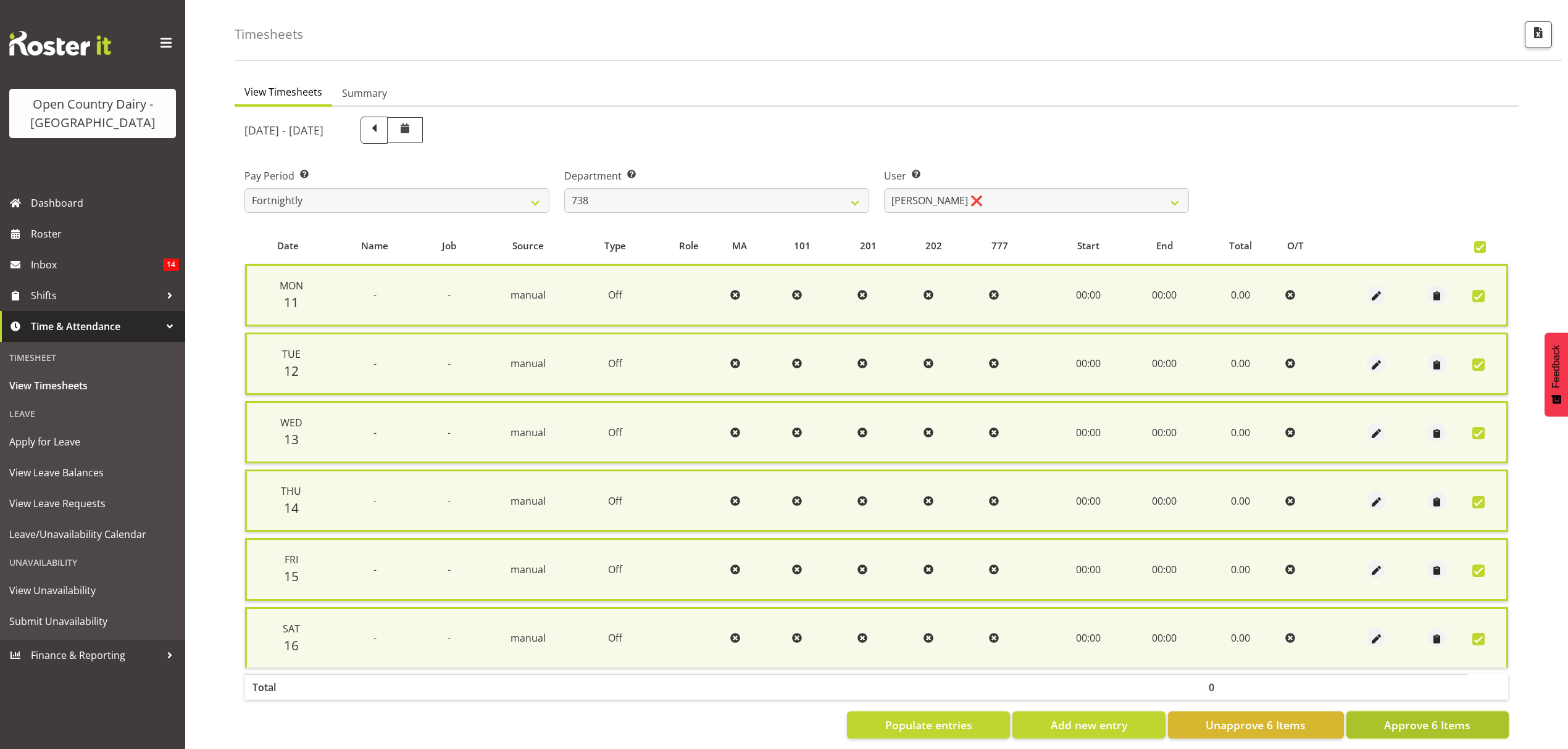
click at [1413, 719] on span "Approve 6 Items" at bounding box center [1427, 725] width 87 height 16
checkbox input "false"
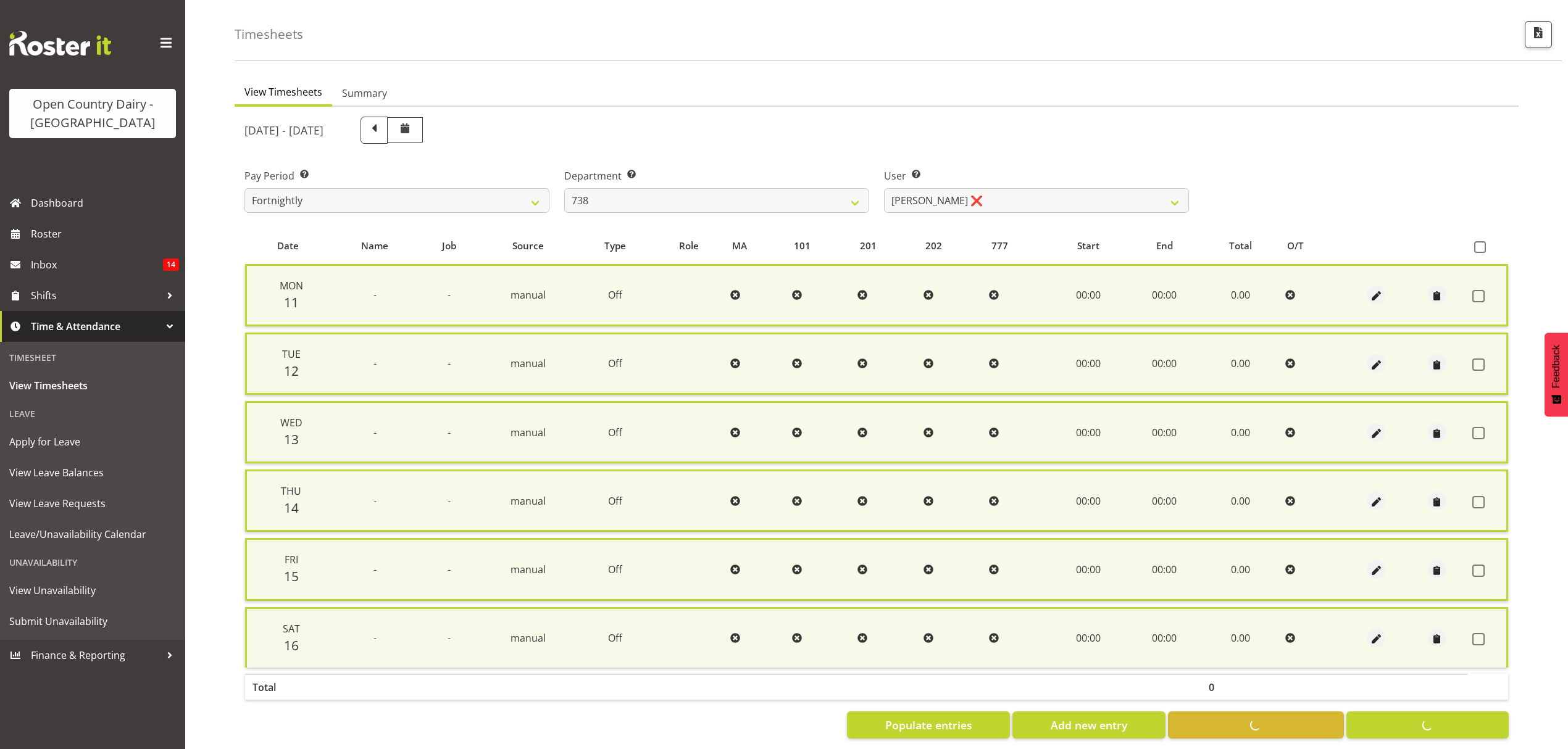
checkbox input "false"
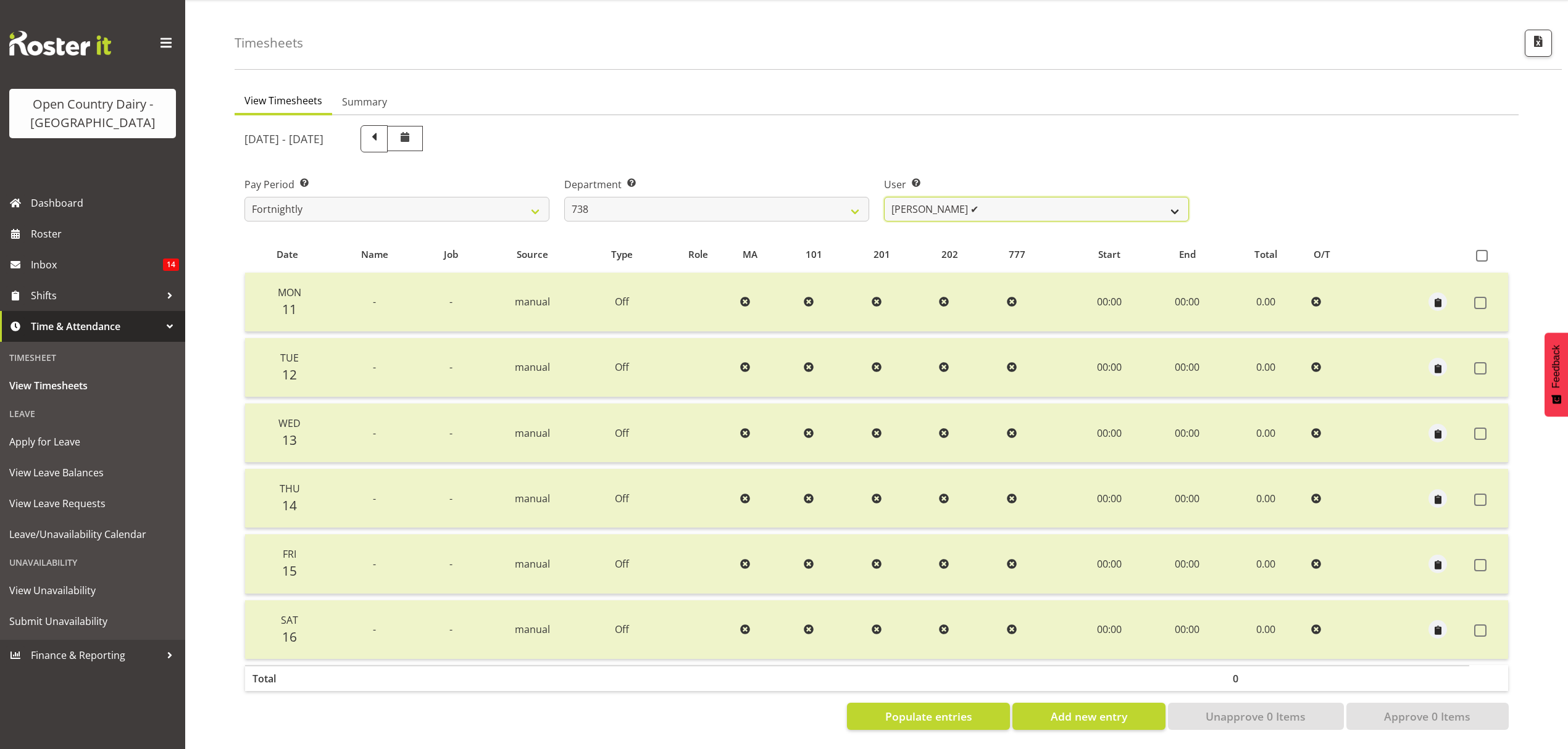
click at [1183, 202] on select "[PERSON_NAME] ✔ [PERSON_NAME] ❌ [PERSON_NAME] ❌" at bounding box center [1036, 209] width 305 height 25
click at [1179, 202] on select "[PERSON_NAME] ✔ [PERSON_NAME] ❌ [PERSON_NAME] ❌" at bounding box center [1036, 209] width 305 height 25
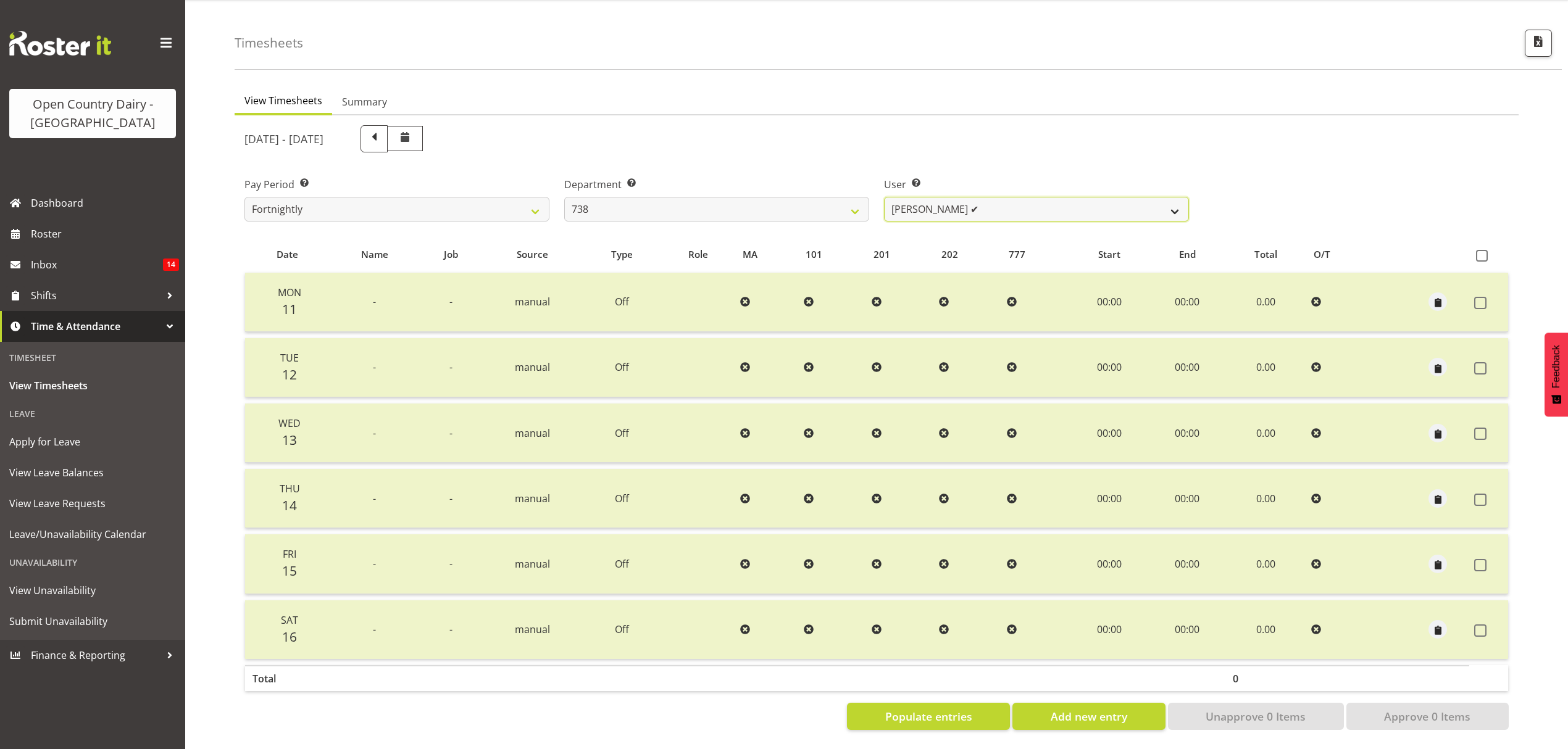
select select "9020"
click at [884, 197] on select "[PERSON_NAME] ✔ [PERSON_NAME] ❌ [PERSON_NAME] ❌" at bounding box center [1036, 209] width 305 height 25
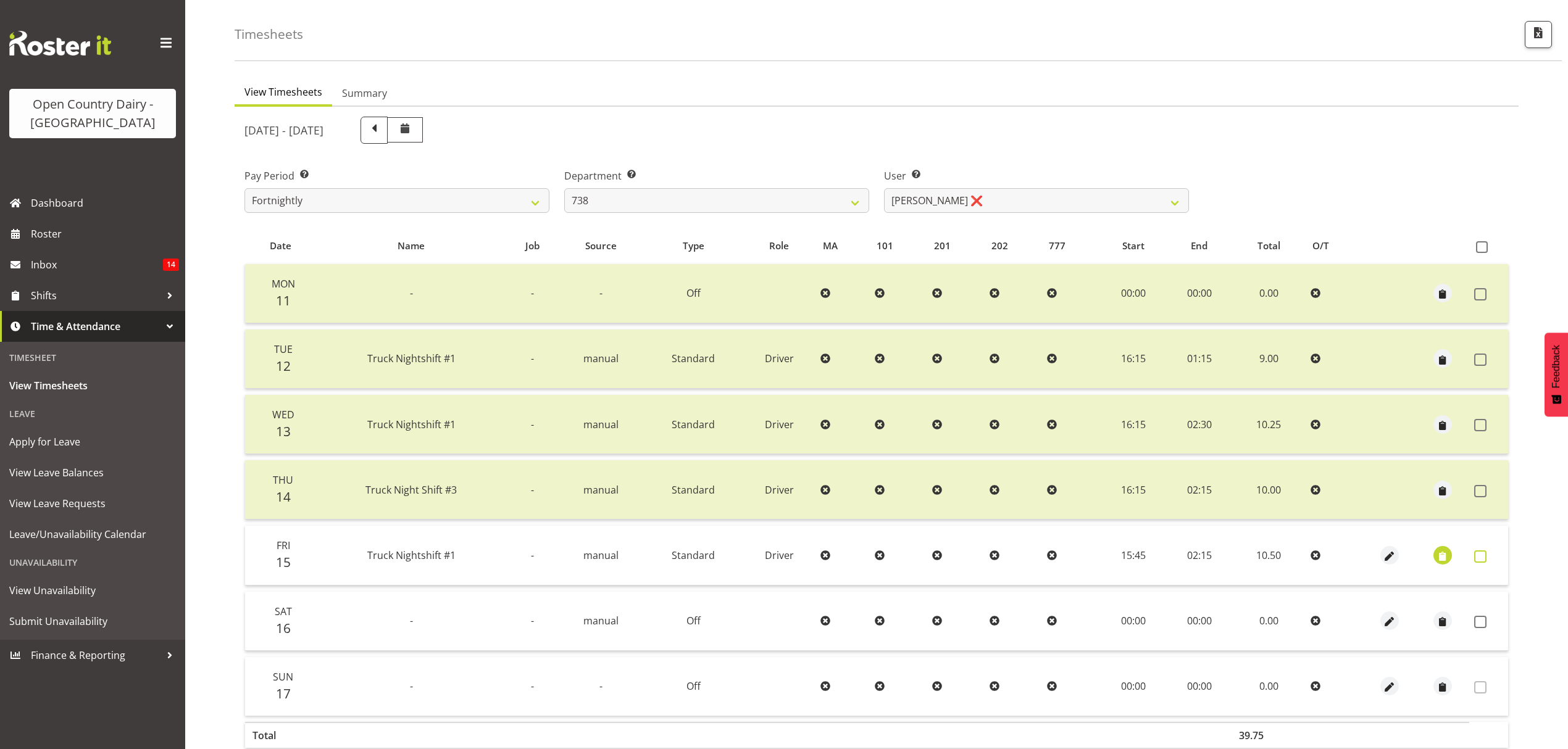
click at [1487, 559] on label at bounding box center [1483, 557] width 19 height 13
checkbox input "true"
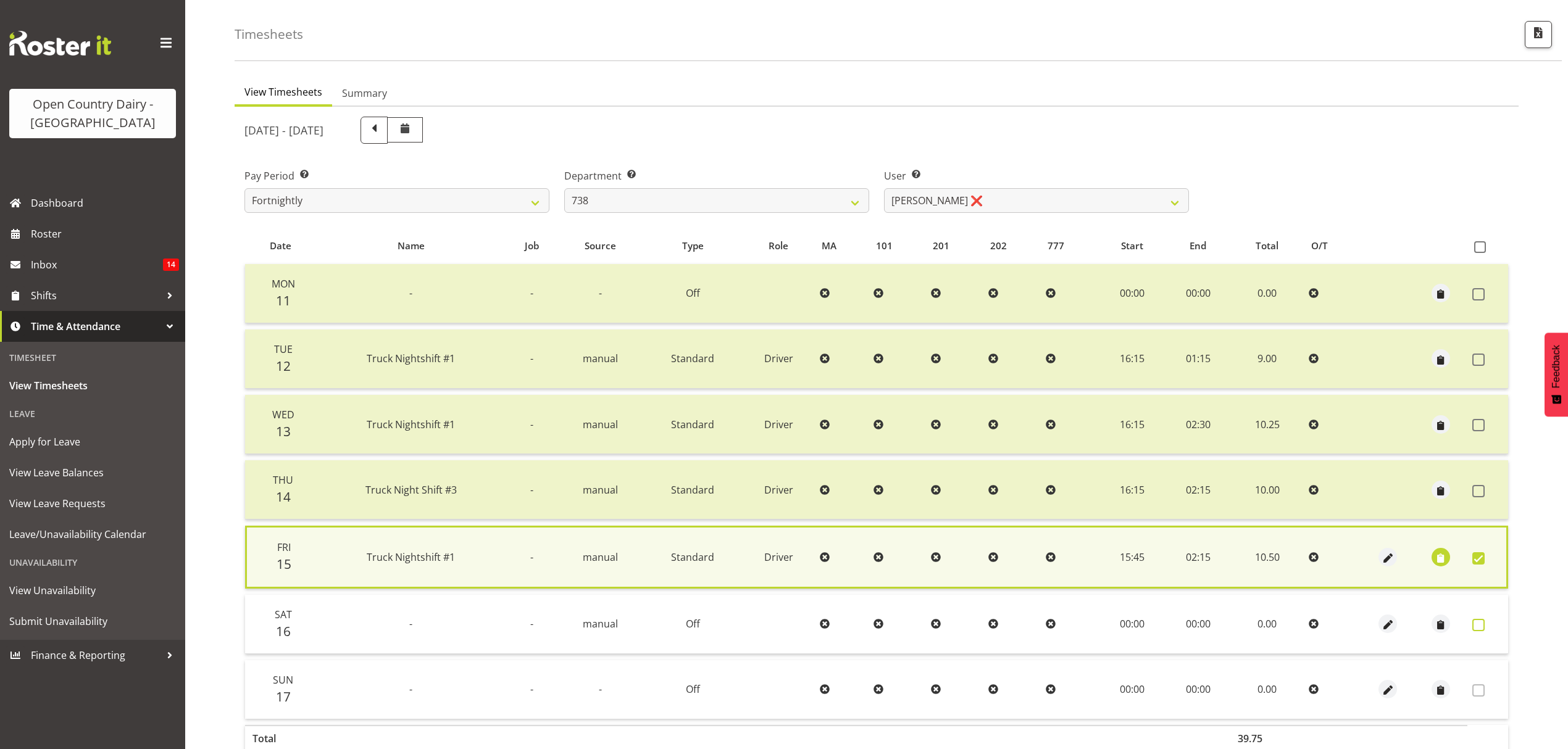
click at [1481, 619] on span at bounding box center [1479, 625] width 13 height 13
checkbox input "true"
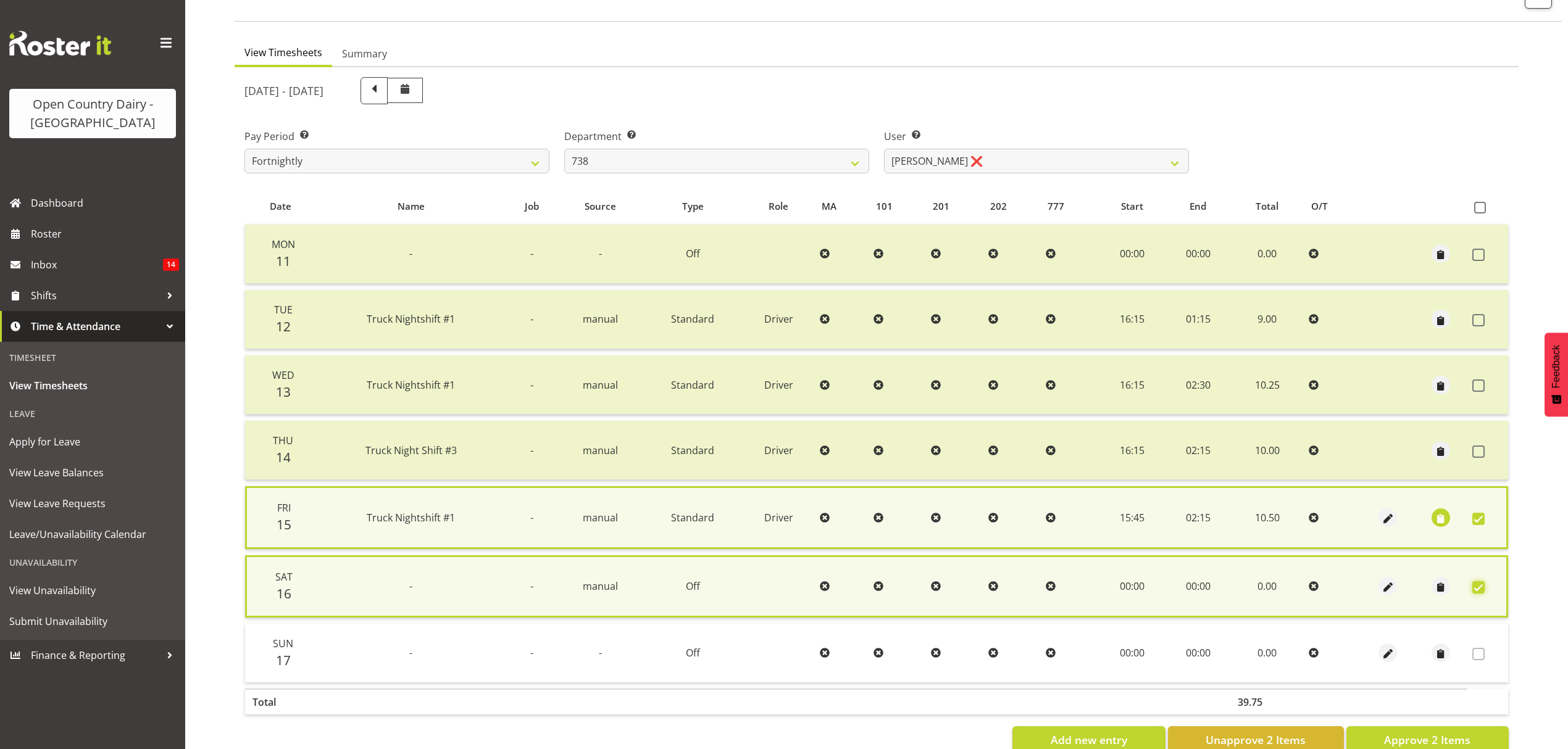
scroll to position [114, 0]
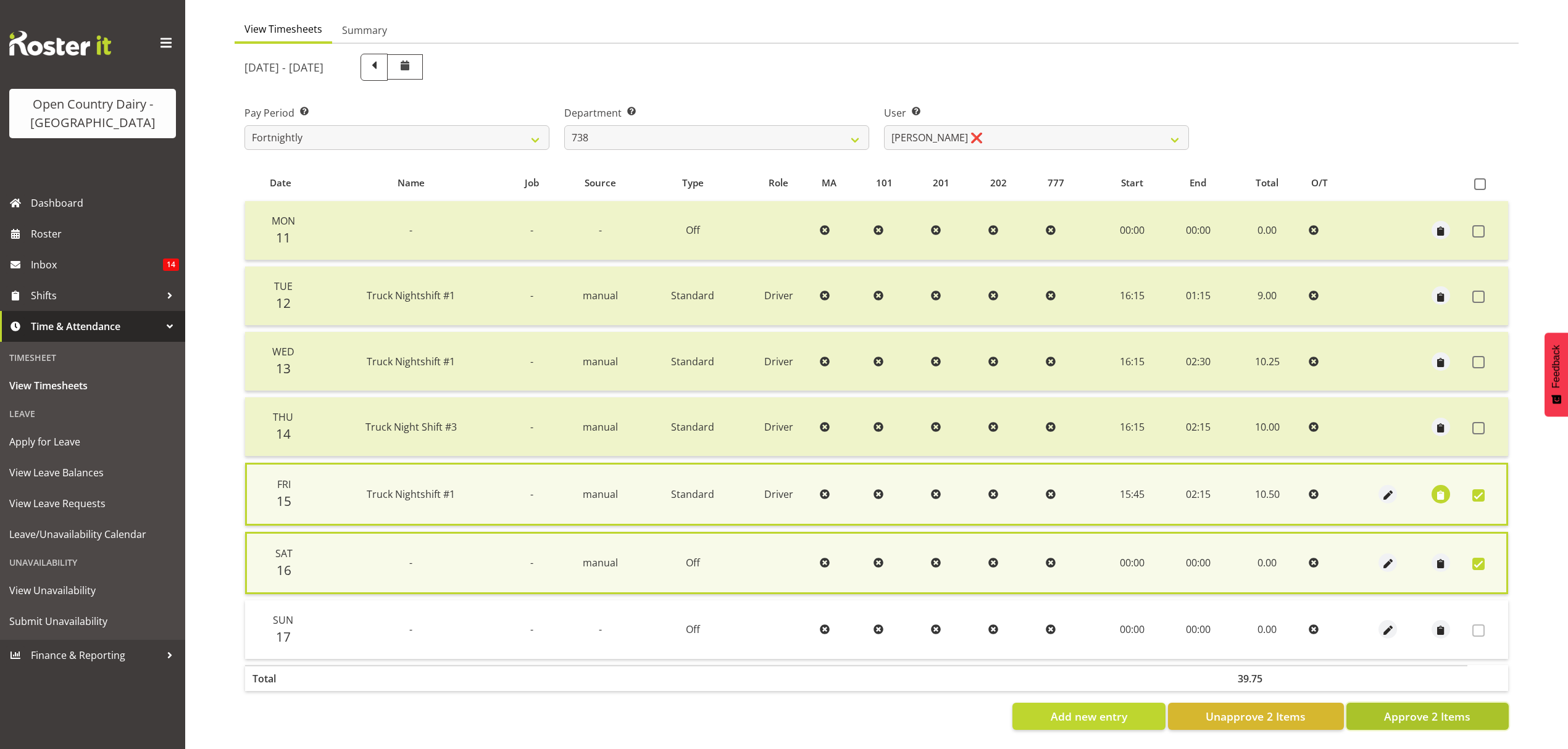
click at [1462, 711] on span "Approve 2 Items" at bounding box center [1427, 716] width 87 height 16
checkbox input "false"
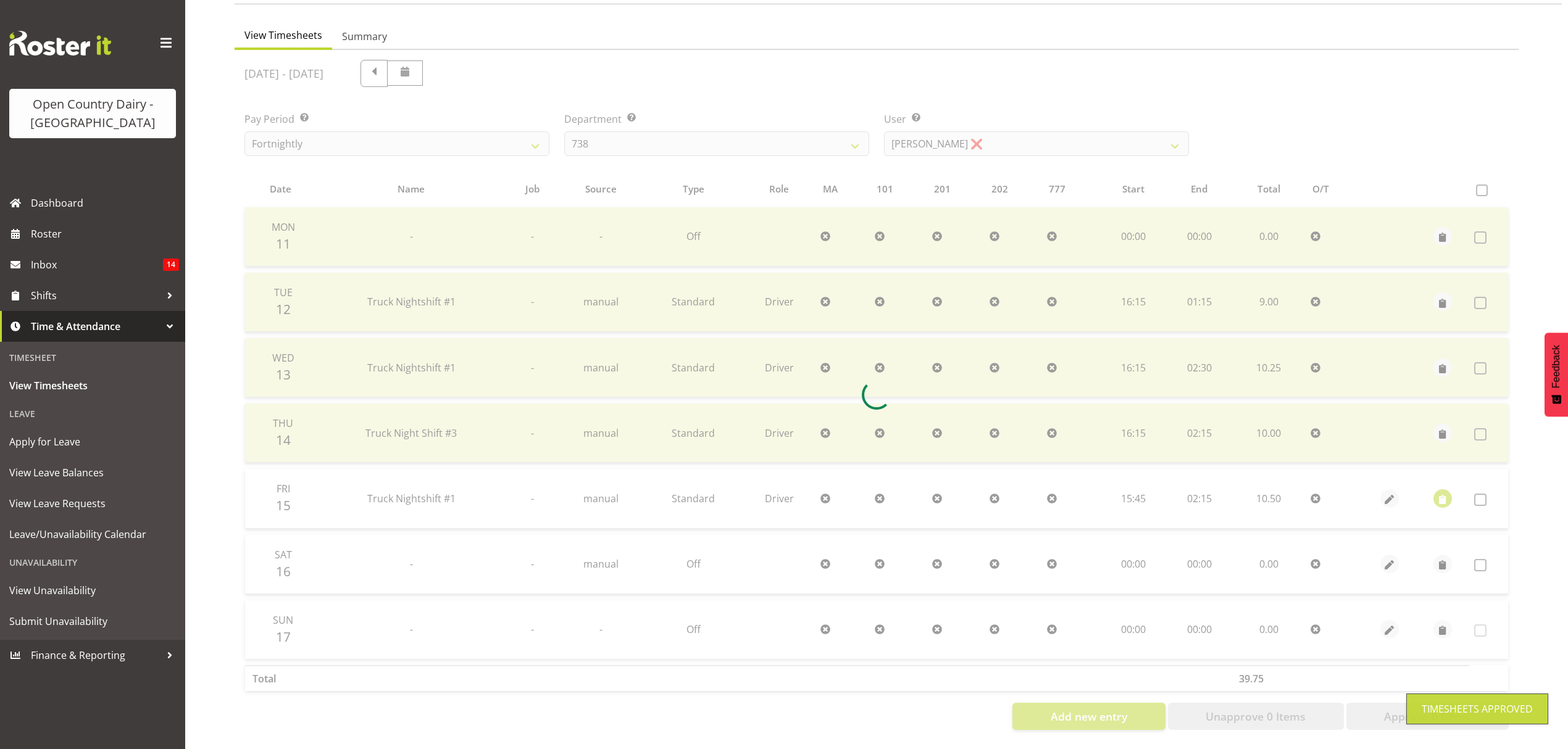
scroll to position [109, 0]
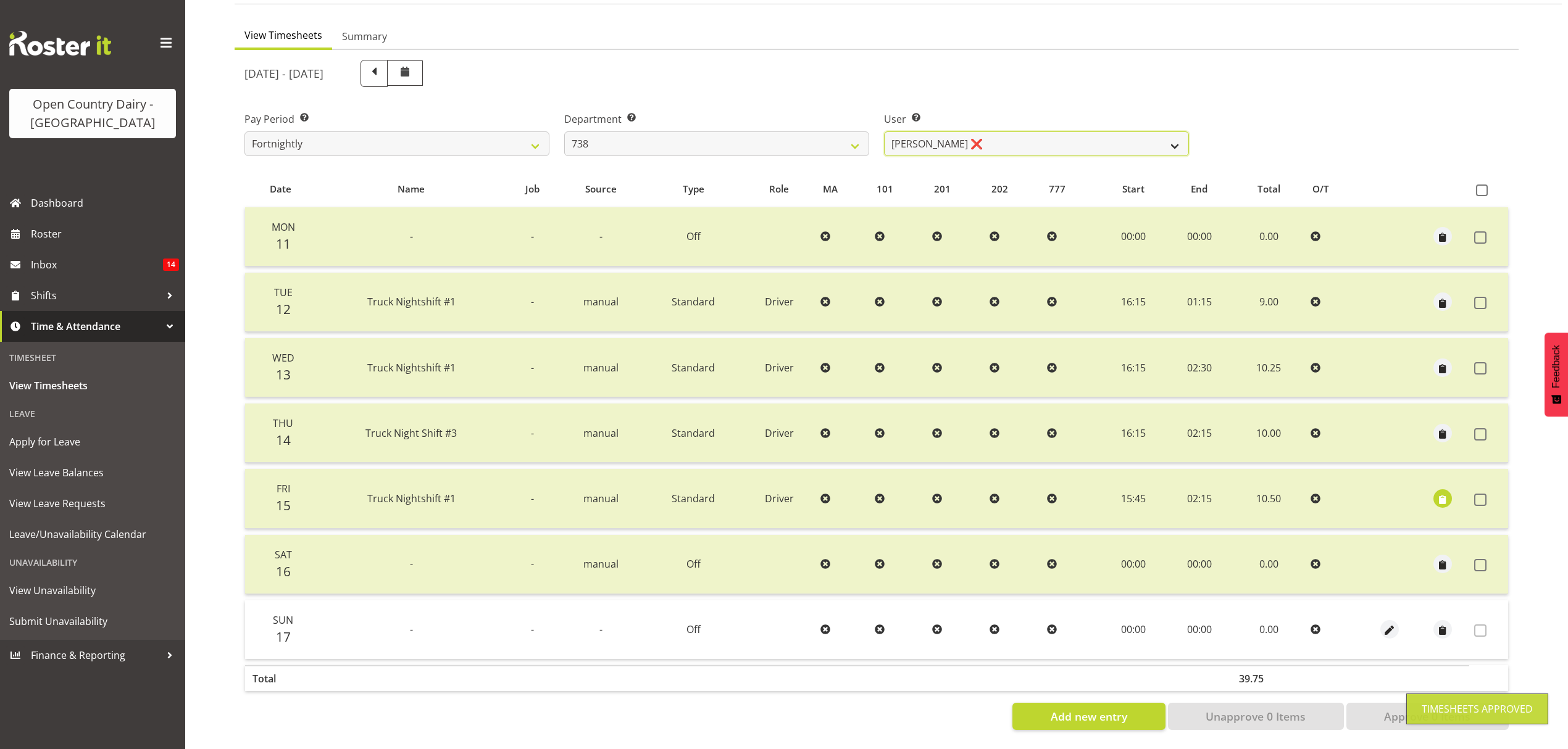
click at [1166, 133] on select "[PERSON_NAME] ✔ [PERSON_NAME] ❌ [PERSON_NAME] ❌" at bounding box center [1036, 143] width 305 height 25
select select "10093"
click at [884, 131] on select "[PERSON_NAME] ✔ [PERSON_NAME] ❌ [PERSON_NAME] ❌" at bounding box center [1036, 143] width 305 height 25
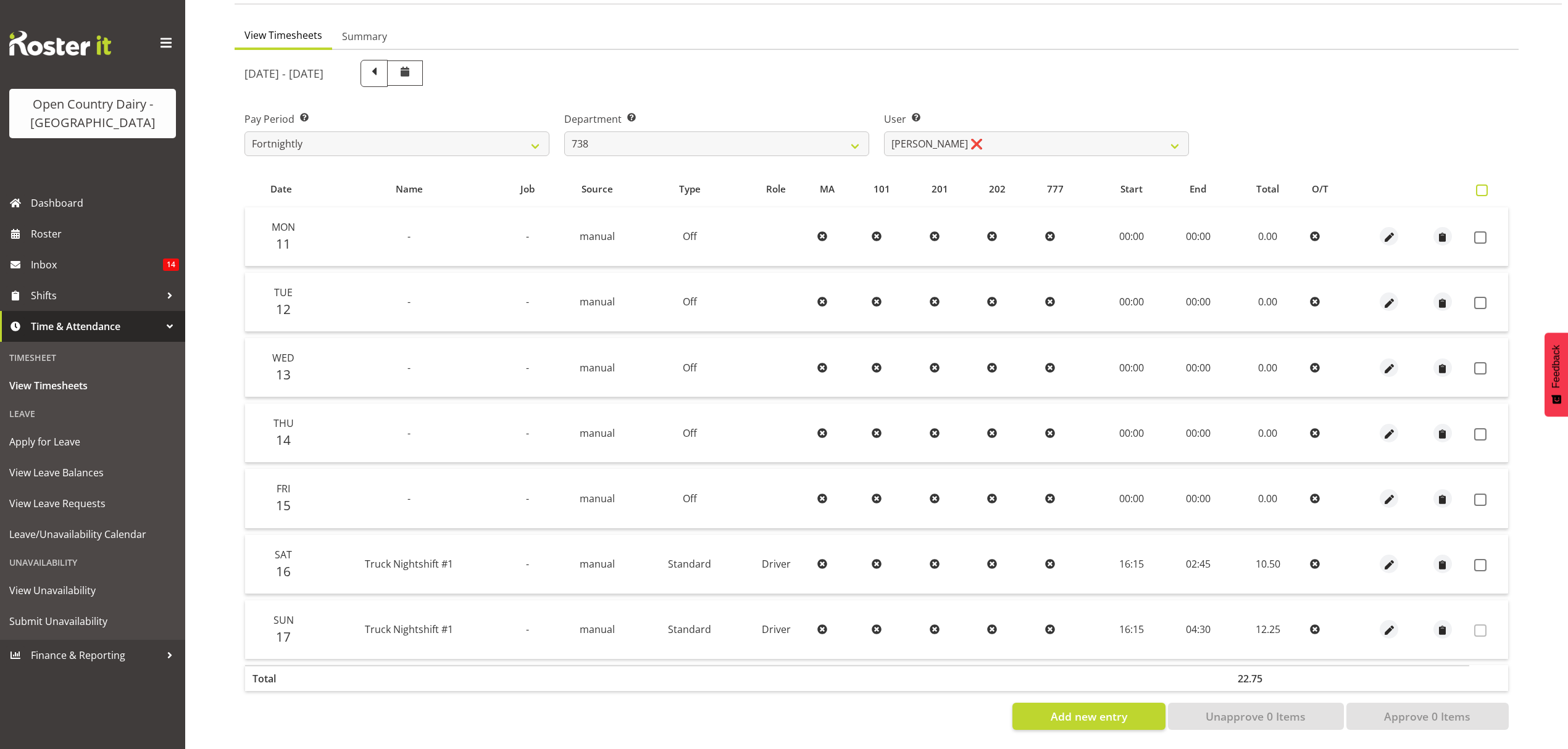
click at [1487, 184] on span at bounding box center [1482, 190] width 12 height 12
click at [1484, 186] on input "checkbox" at bounding box center [1480, 190] width 8 height 8
checkbox input "true"
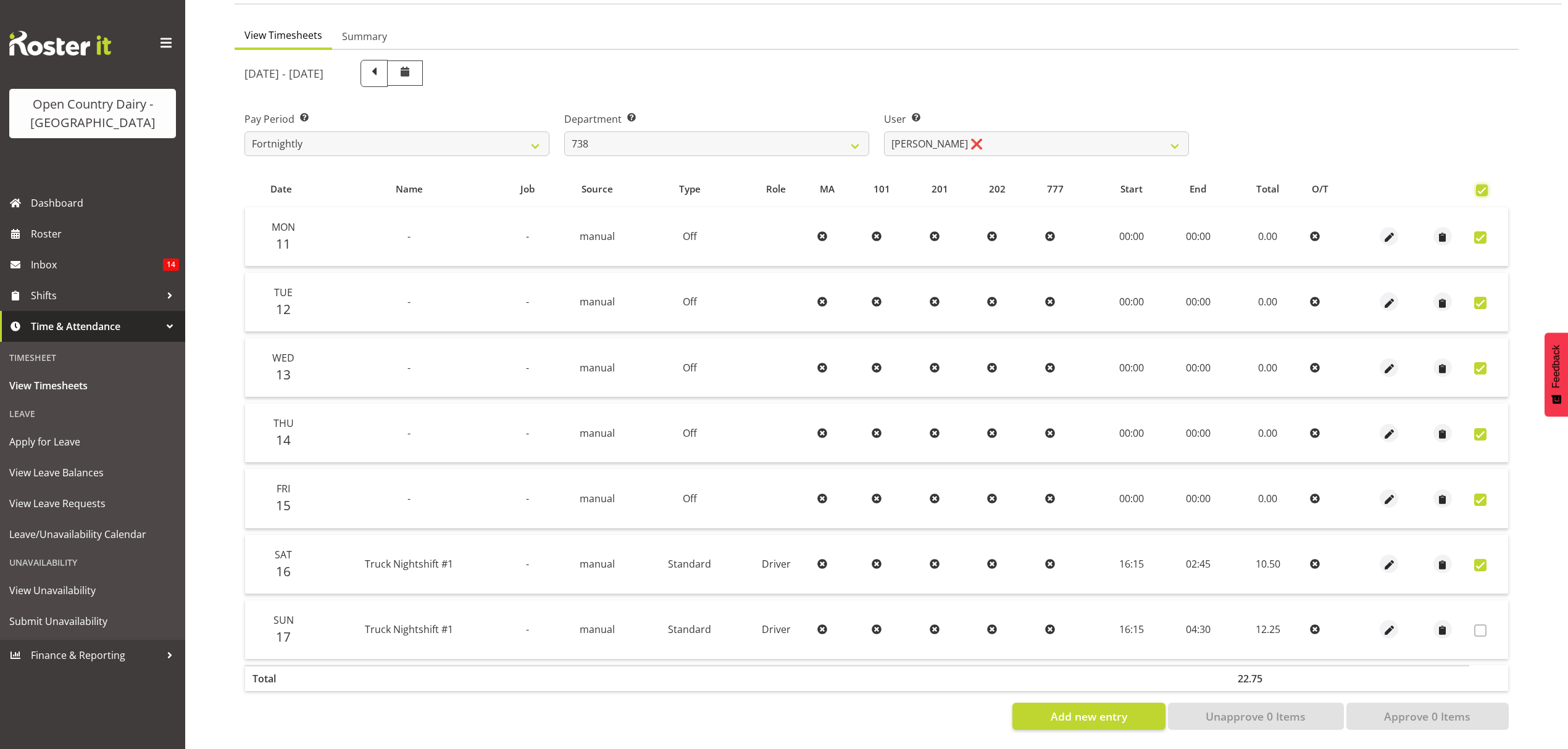
checkbox input "true"
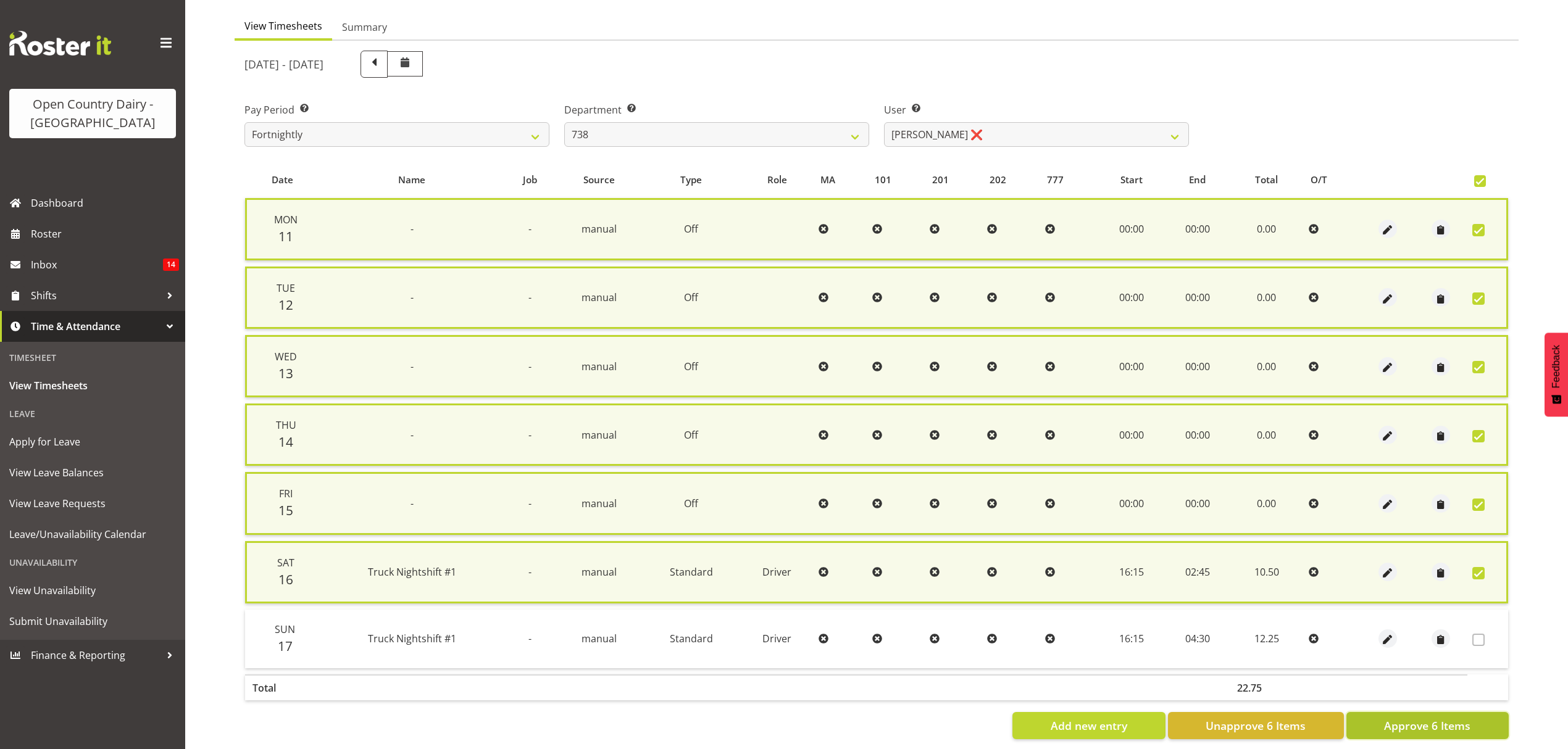
click at [1405, 718] on span "Approve 6 Items" at bounding box center [1427, 726] width 87 height 16
checkbox input "false"
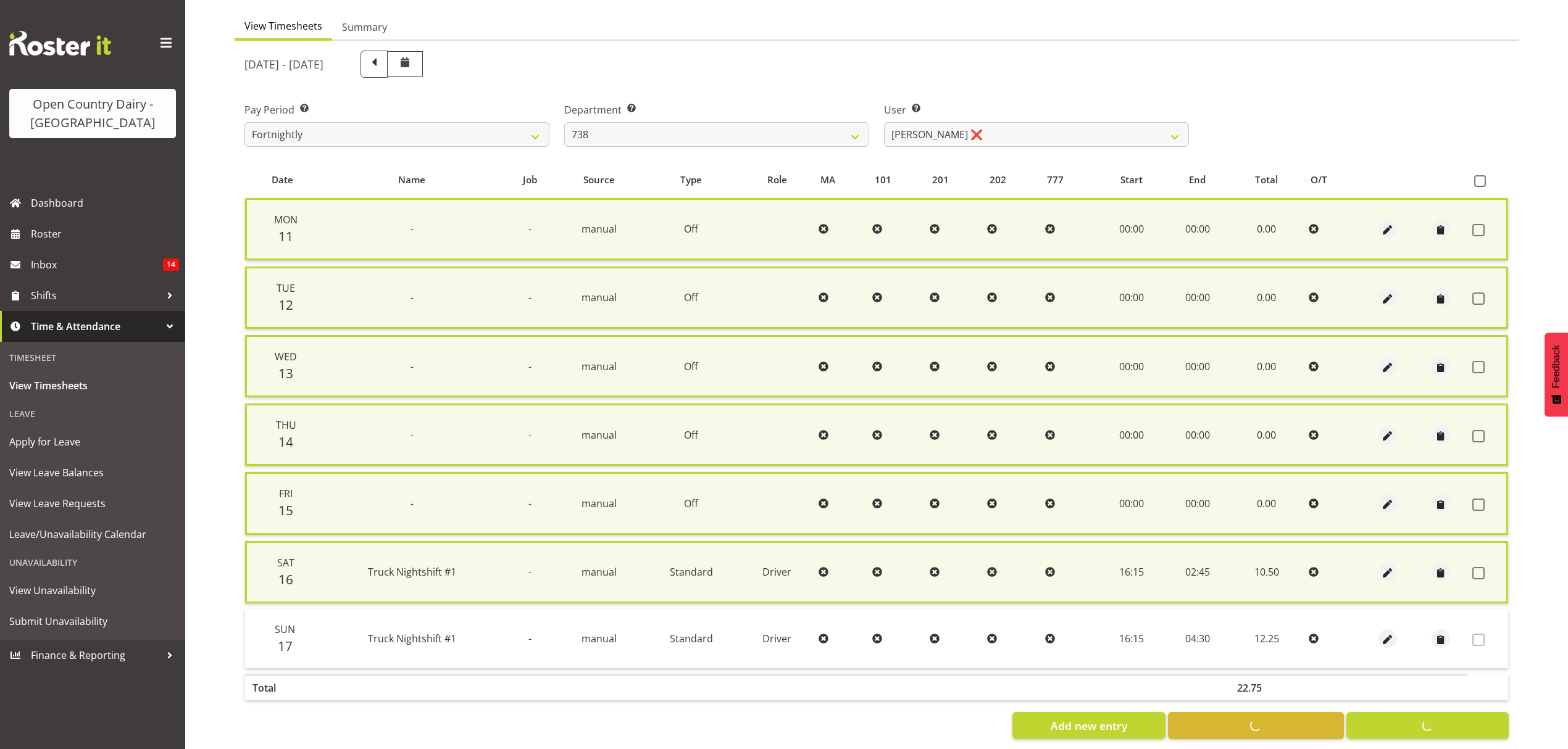
checkbox input "false"
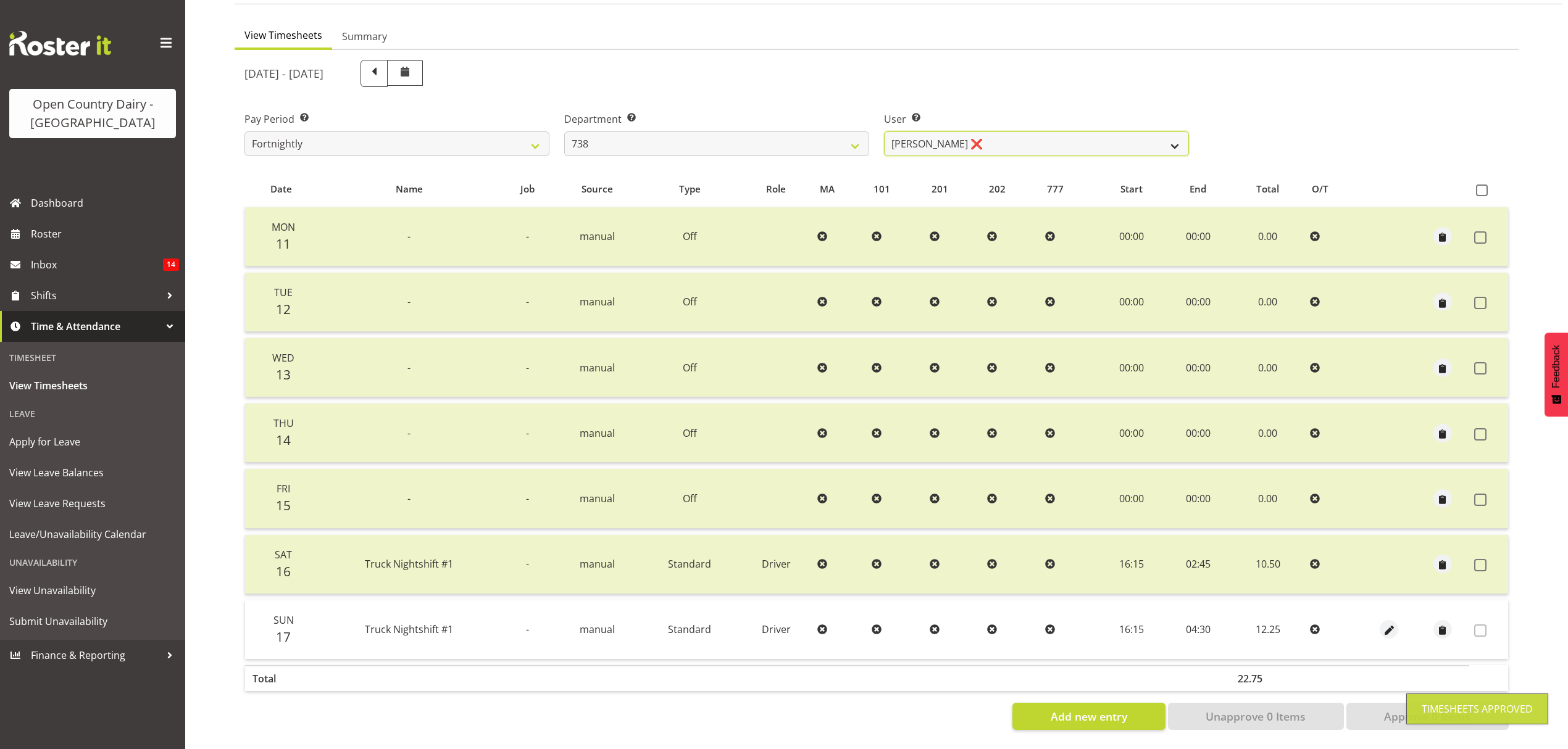
click at [1162, 131] on select "[PERSON_NAME] ✔ [PERSON_NAME] ❌ [PERSON_NAME] ❌" at bounding box center [1036, 143] width 305 height 25
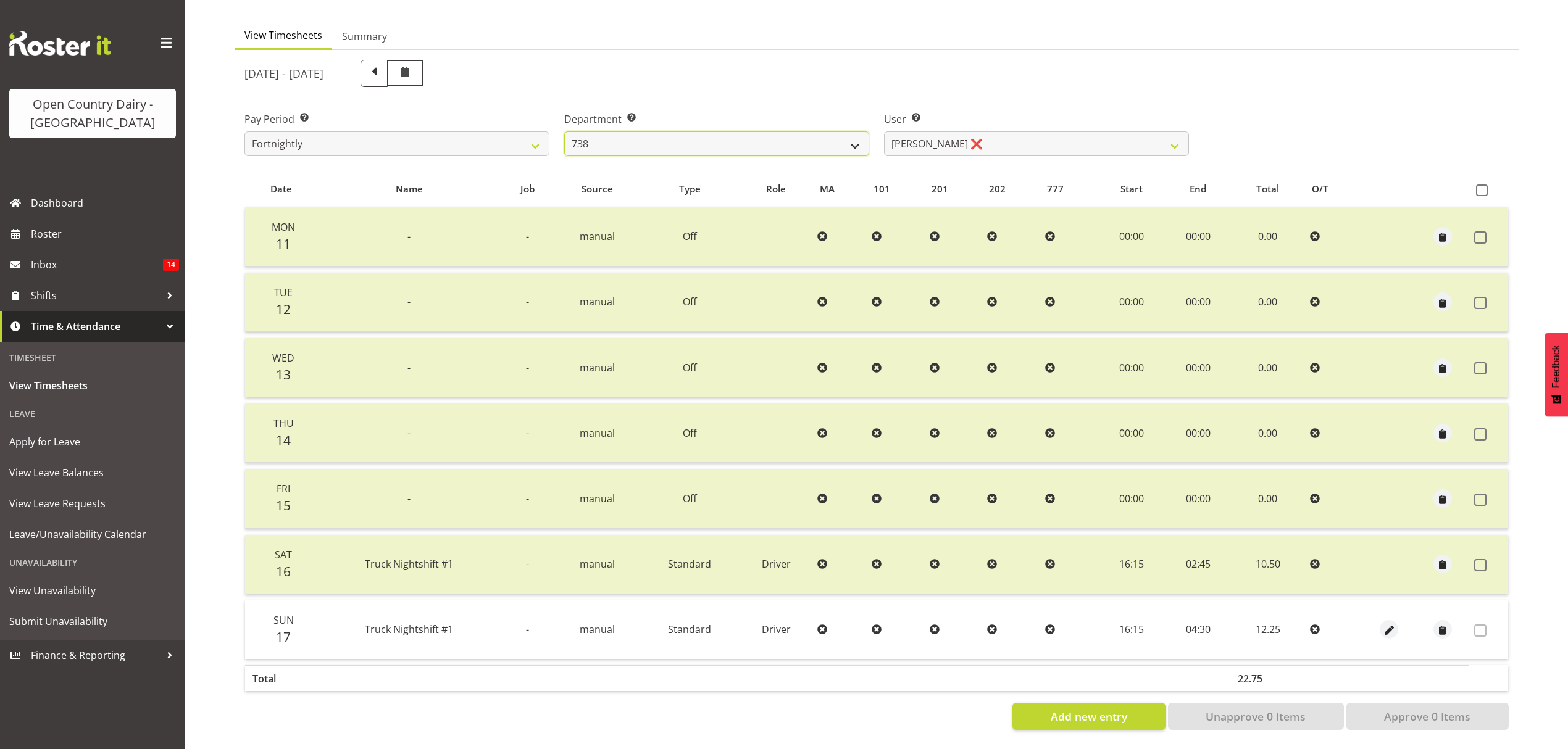
click at [855, 131] on select "734 735 736 737 738 739 850 851 852 853 854 855 856 858 861 862 865 868 869 870" at bounding box center [717, 143] width 305 height 25
select select "902"
click at [564, 131] on select "734 735 736 737 738 739 850 851 852 853 854 855 856 858 861 862 865 868 869 870" at bounding box center [717, 143] width 305 height 25
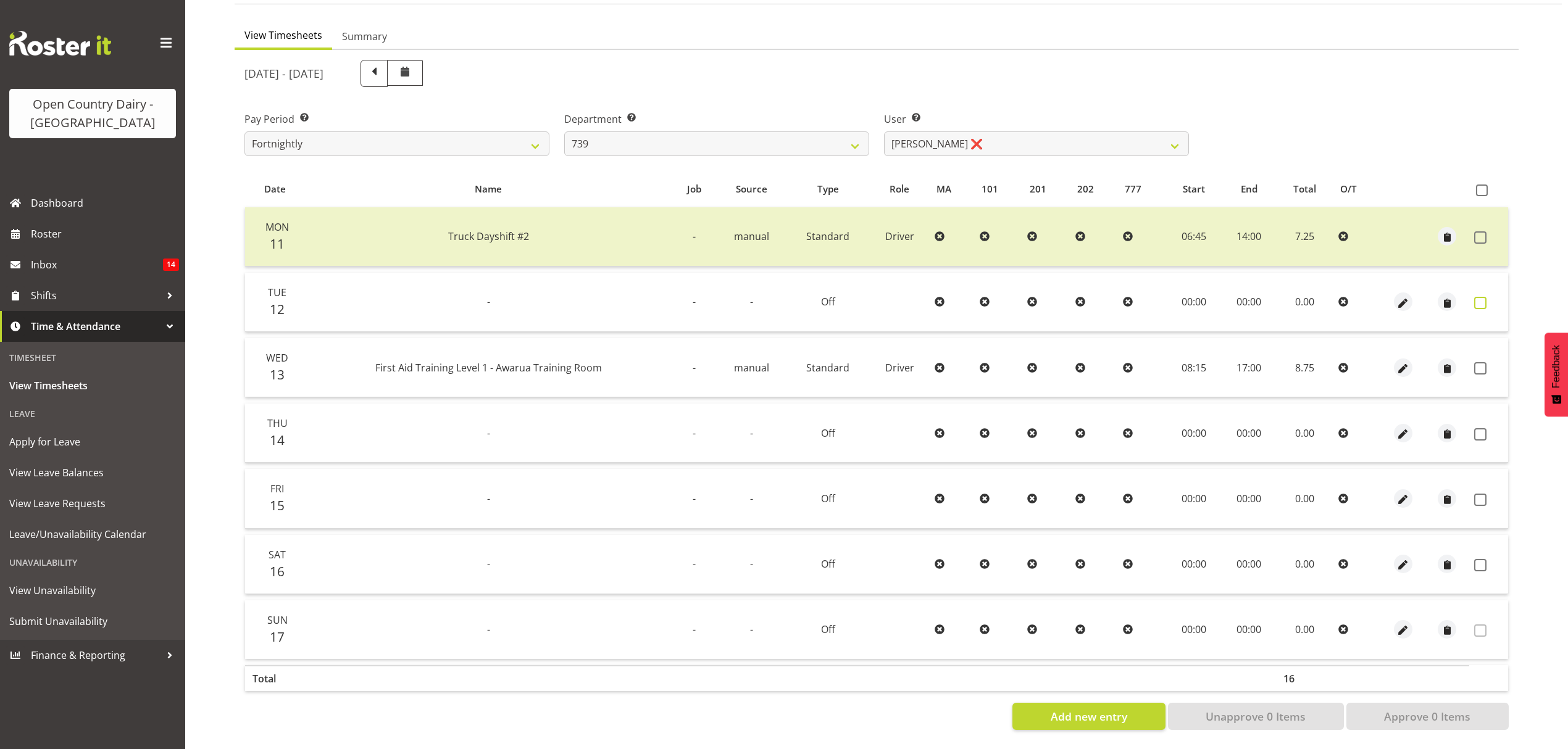
click at [1485, 297] on span at bounding box center [1480, 303] width 13 height 13
checkbox input "true"
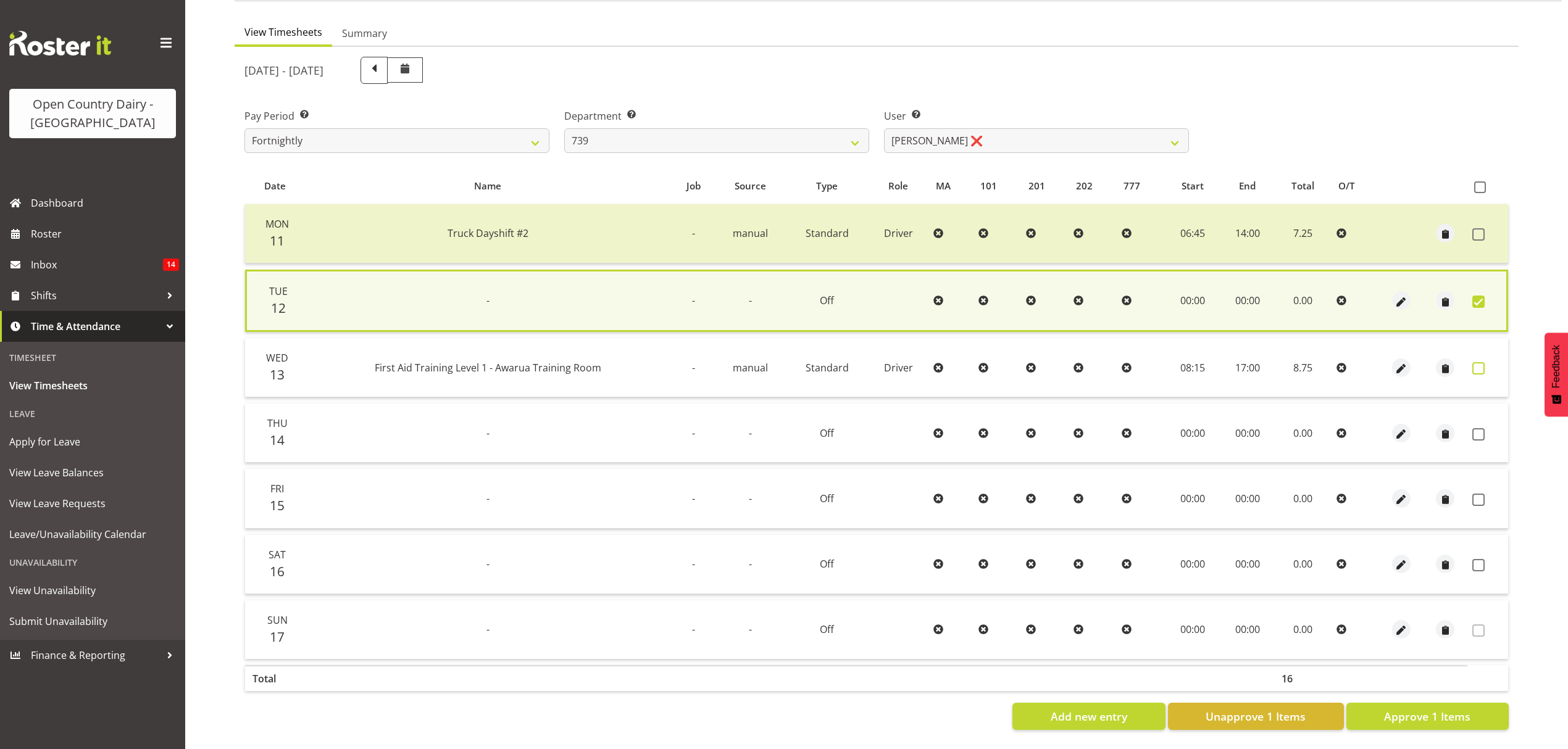
click at [1477, 362] on span at bounding box center [1479, 368] width 13 height 13
checkbox input "true"
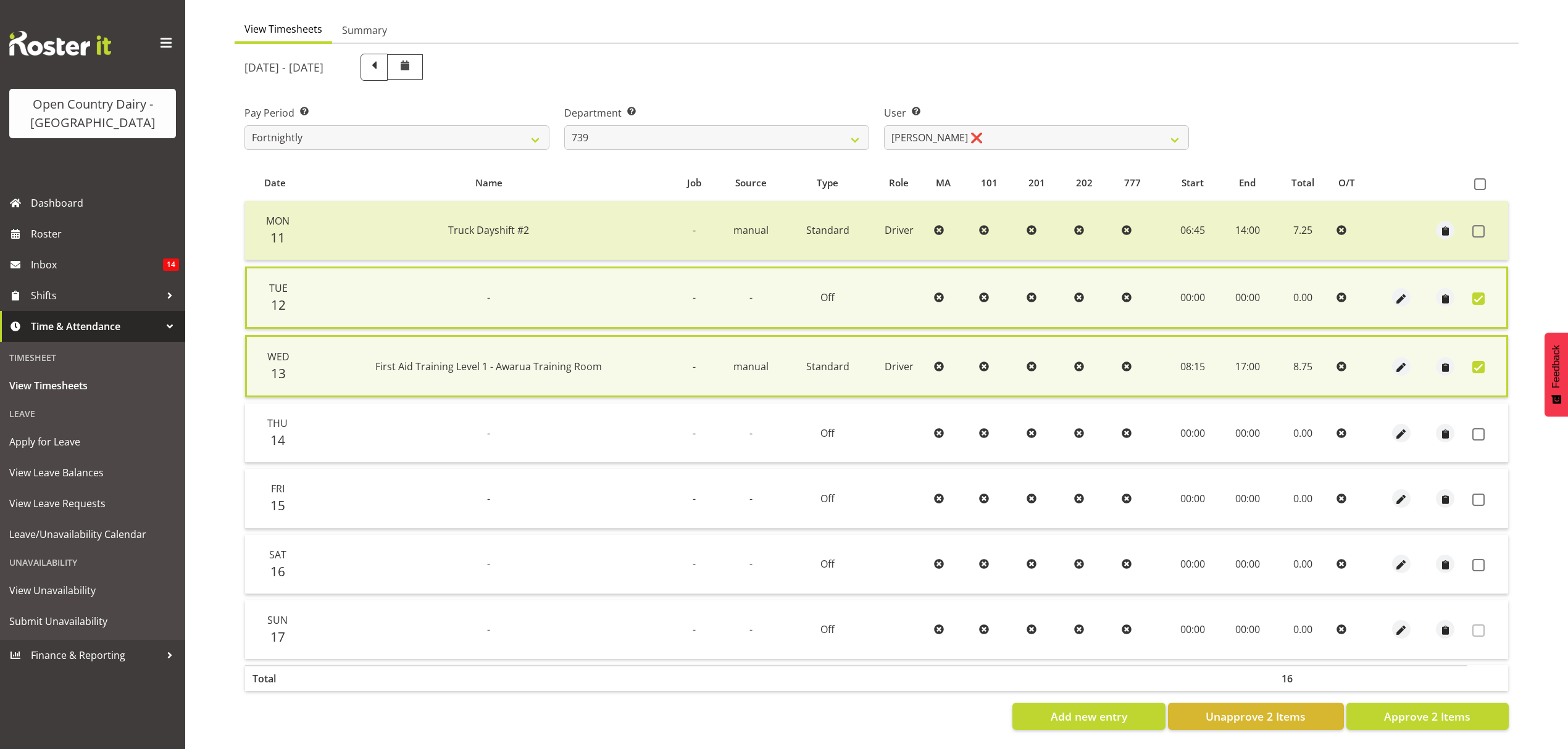
drag, startPoint x: 1482, startPoint y: 430, endPoint x: 1490, endPoint y: 505, distance: 75.4
click at [1482, 433] on span at bounding box center [1479, 434] width 13 height 13
checkbox input "true"
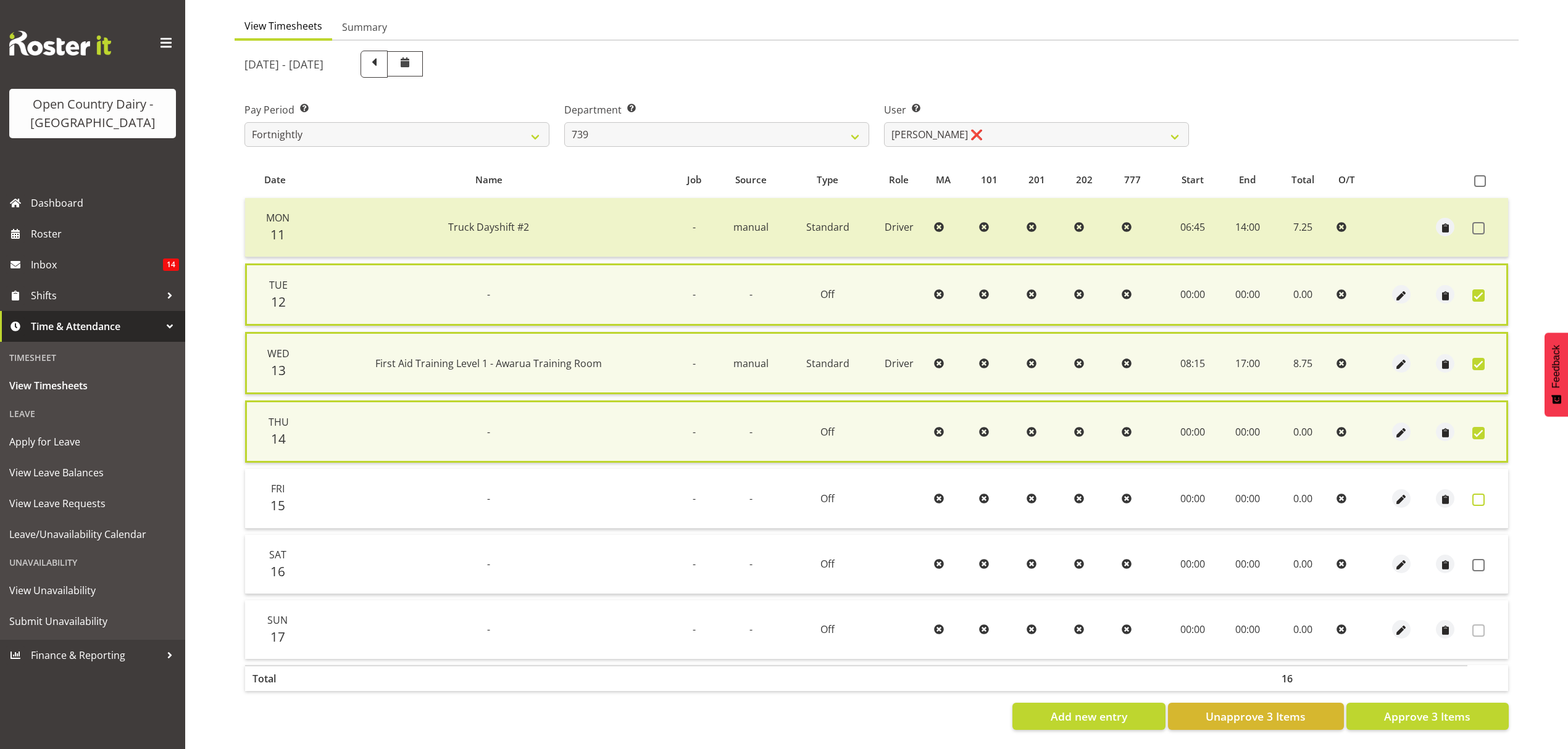
click at [1478, 493] on span at bounding box center [1479, 499] width 13 height 13
checkbox input "true"
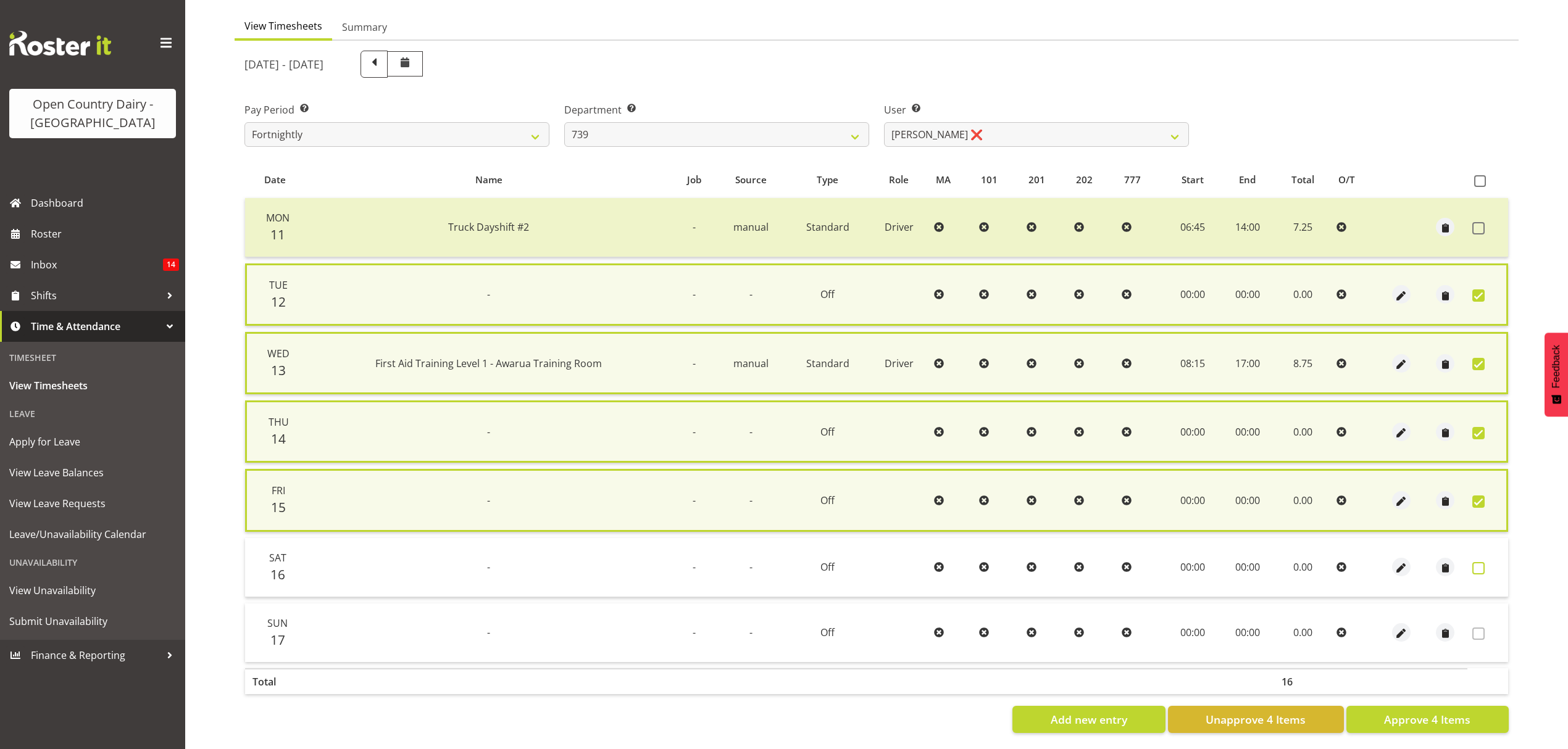
click at [1478, 568] on span at bounding box center [1479, 568] width 13 height 13
checkbox input "true"
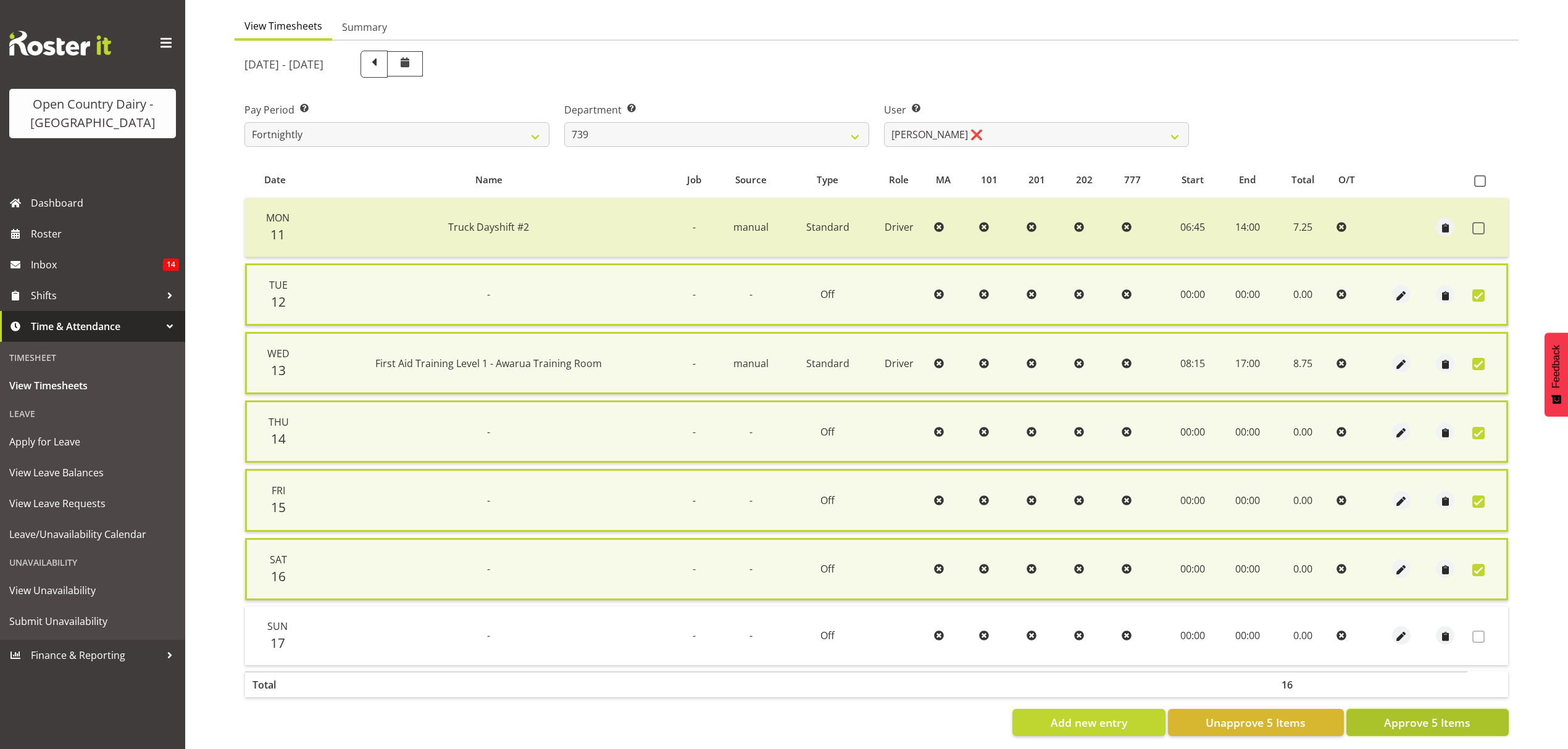
click at [1462, 714] on span "Approve 5 Items" at bounding box center [1427, 722] width 87 height 16
checkbox input "false"
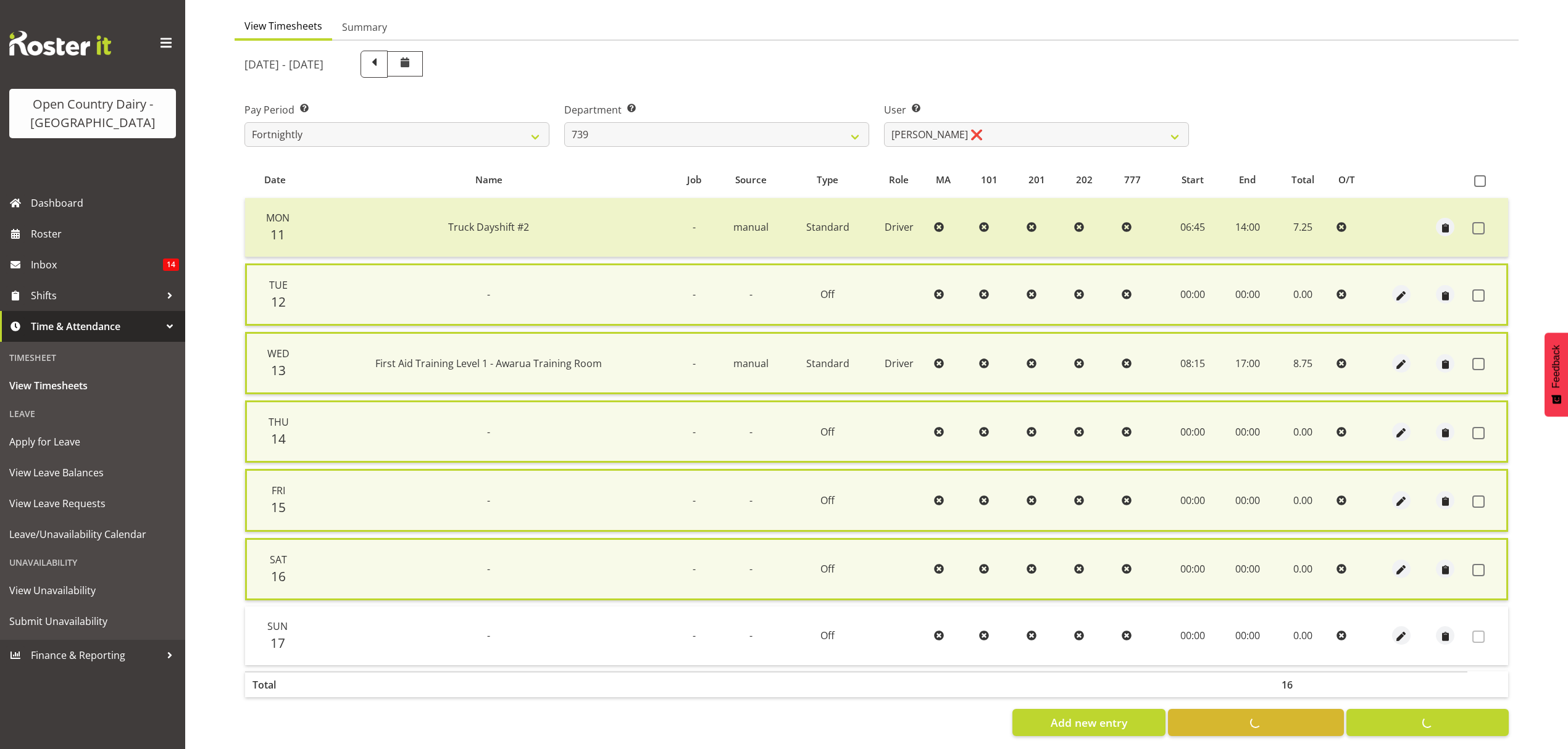
checkbox input "false"
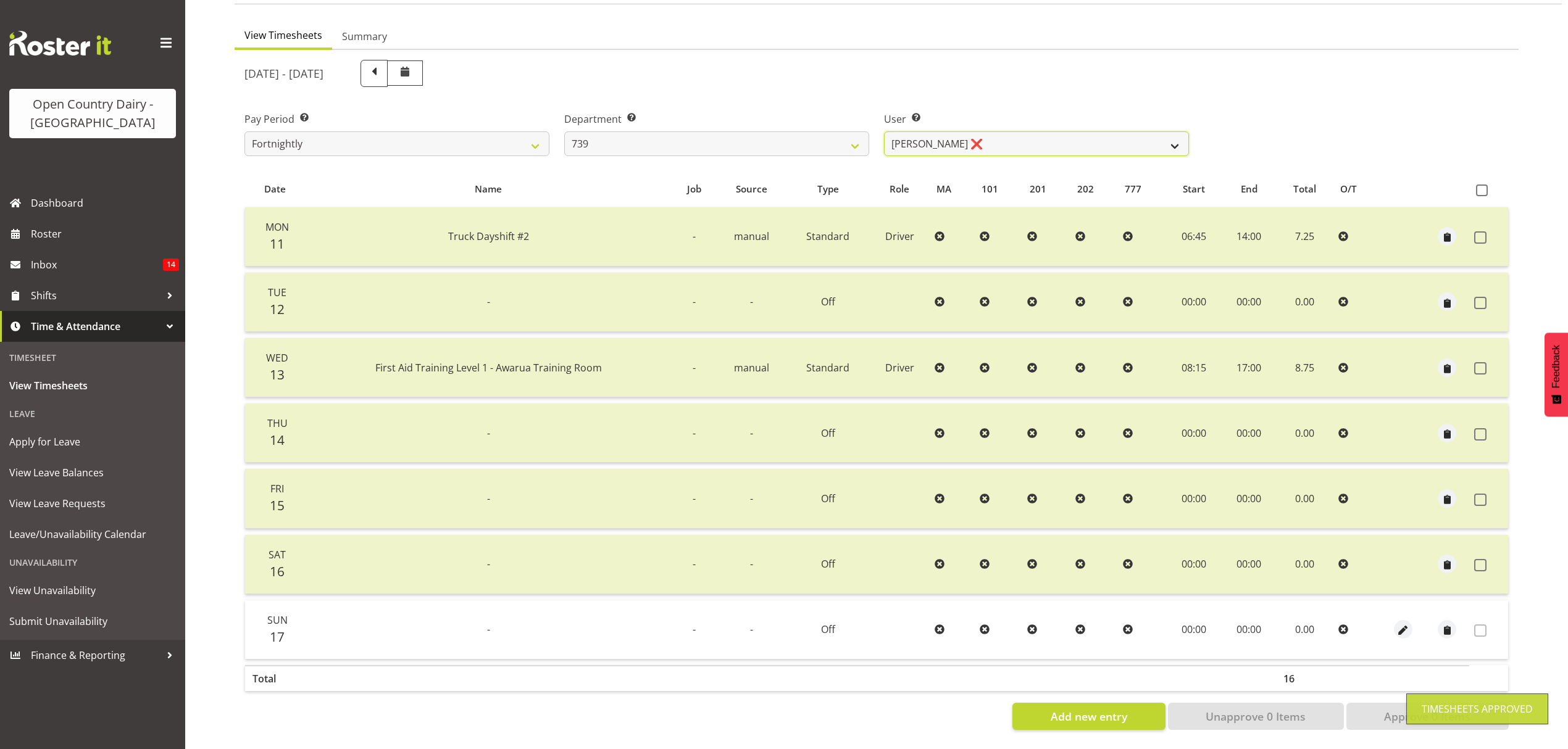
click at [1167, 138] on select "[PERSON_NAME] ❌ [PERSON_NAME] Veint ❌" at bounding box center [1036, 143] width 305 height 25
drag, startPoint x: 1166, startPoint y: 139, endPoint x: 1171, endPoint y: 123, distance: 16.8
click at [1166, 139] on select "[PERSON_NAME] ❌ [PERSON_NAME] Veint ❌" at bounding box center [1036, 143] width 305 height 25
select select "9757"
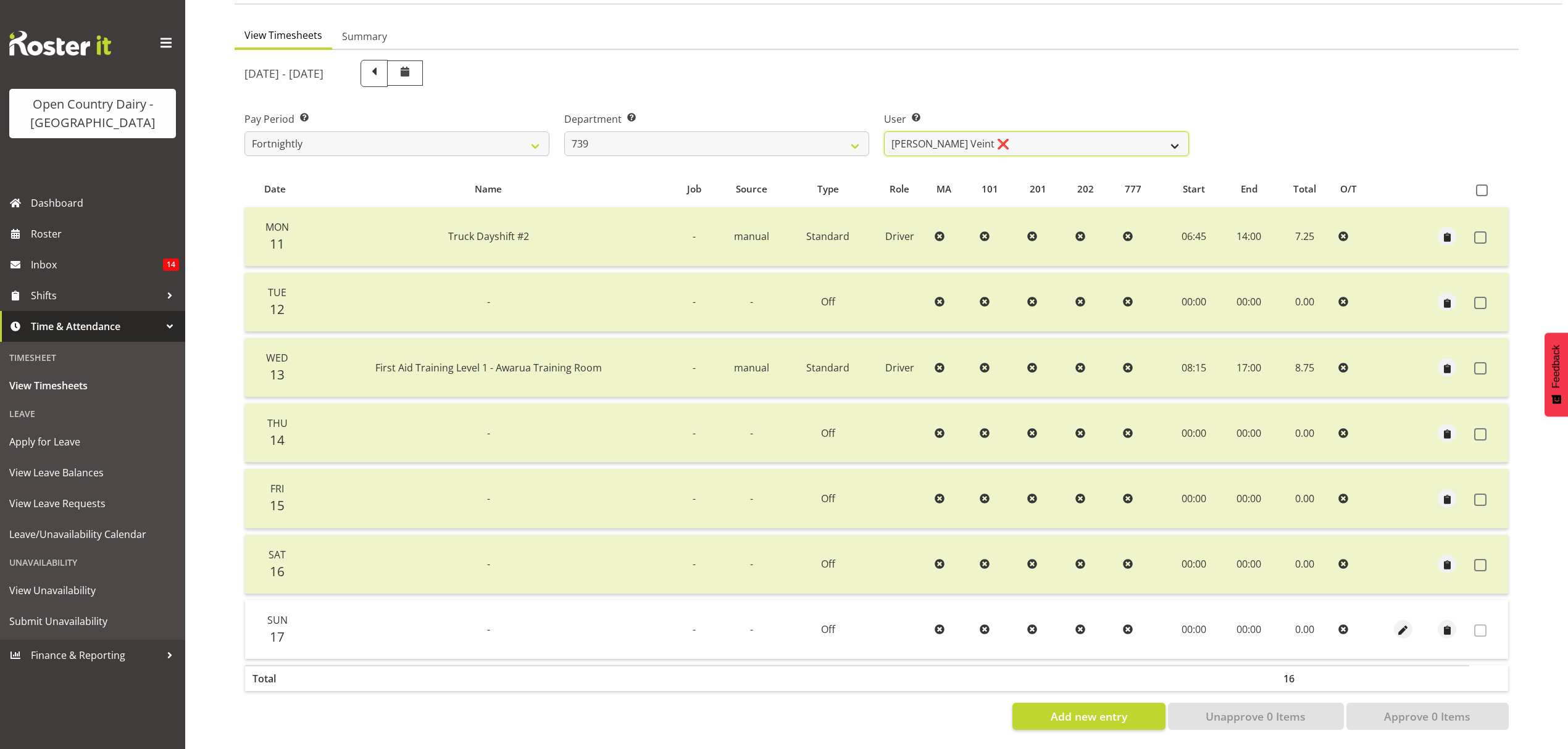
click at [884, 131] on select "[PERSON_NAME] ❌ [PERSON_NAME] Veint ❌" at bounding box center [1036, 143] width 305 height 25
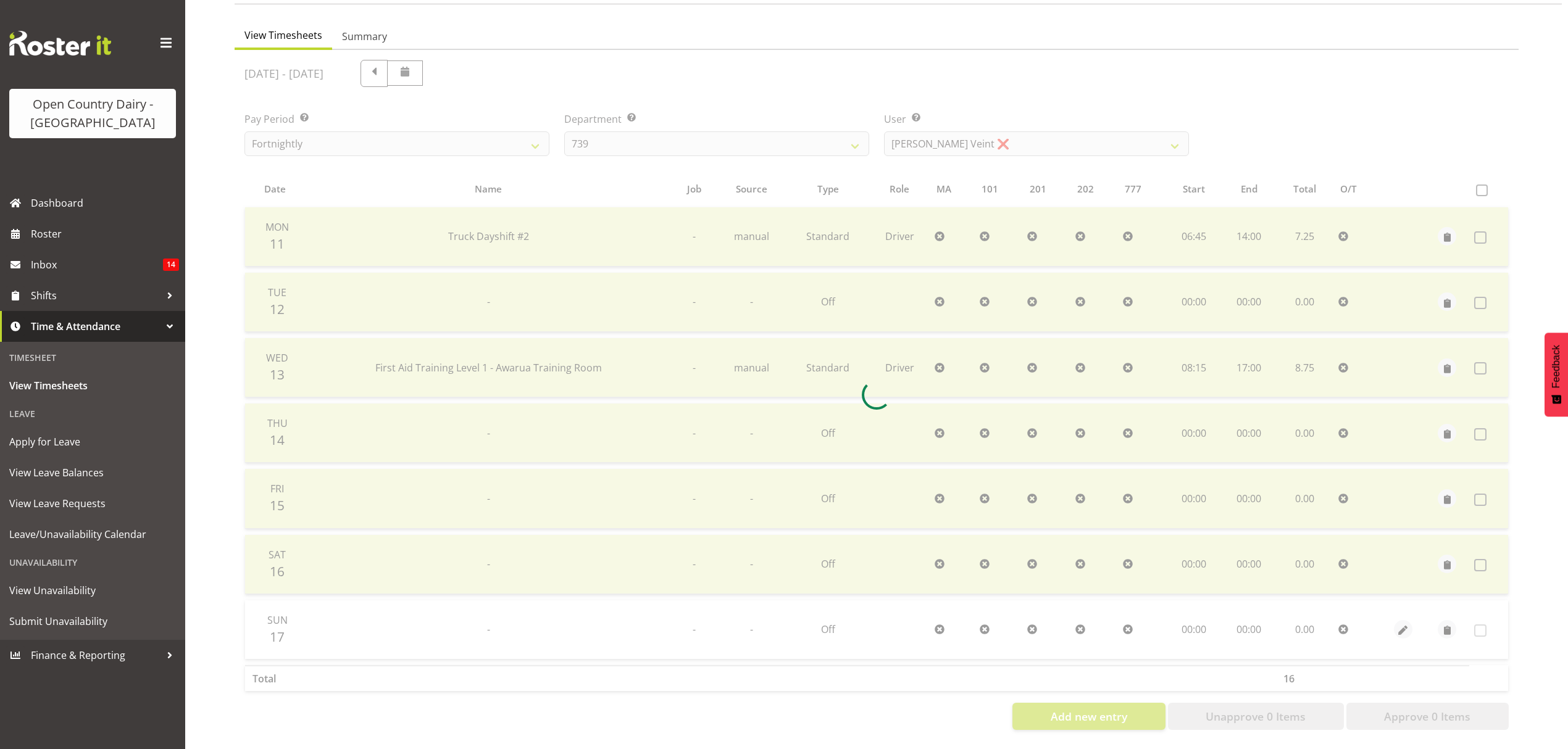
click at [1151, 181] on div at bounding box center [877, 395] width 1284 height 690
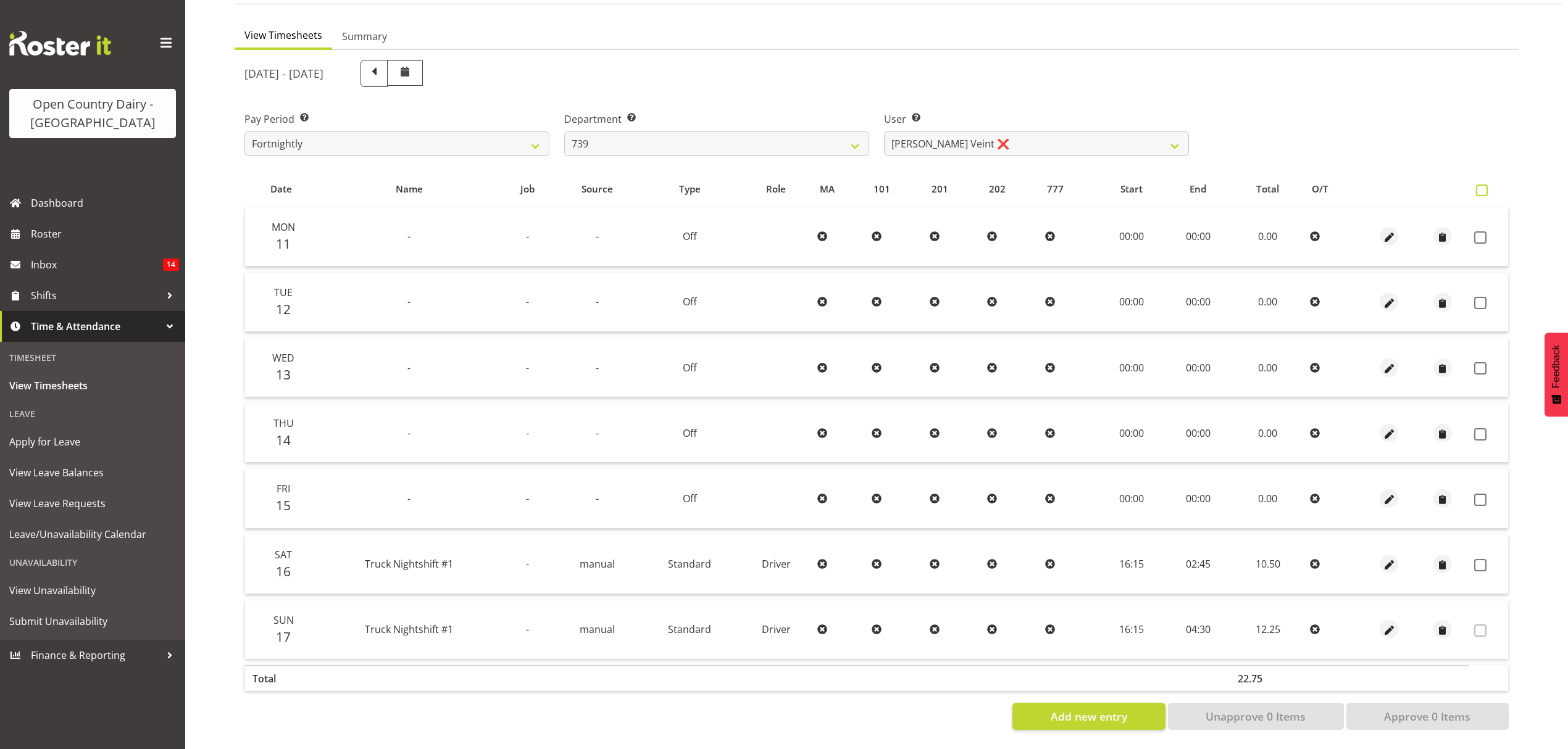
click at [1482, 184] on span at bounding box center [1482, 190] width 12 height 12
click at [1482, 186] on input "checkbox" at bounding box center [1480, 190] width 8 height 8
checkbox input "true"
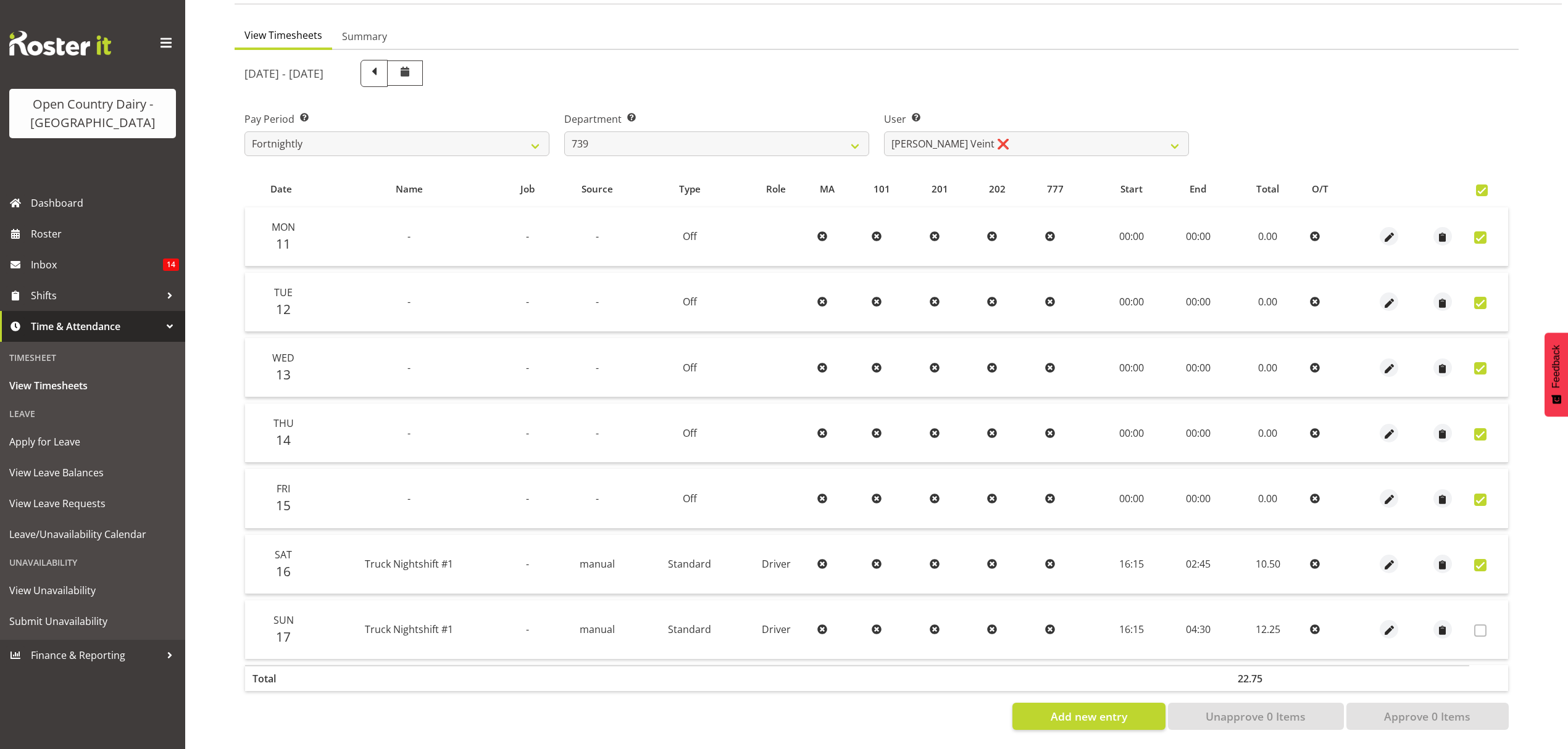
checkbox input "true"
click at [1482, 184] on span at bounding box center [1482, 190] width 12 height 12
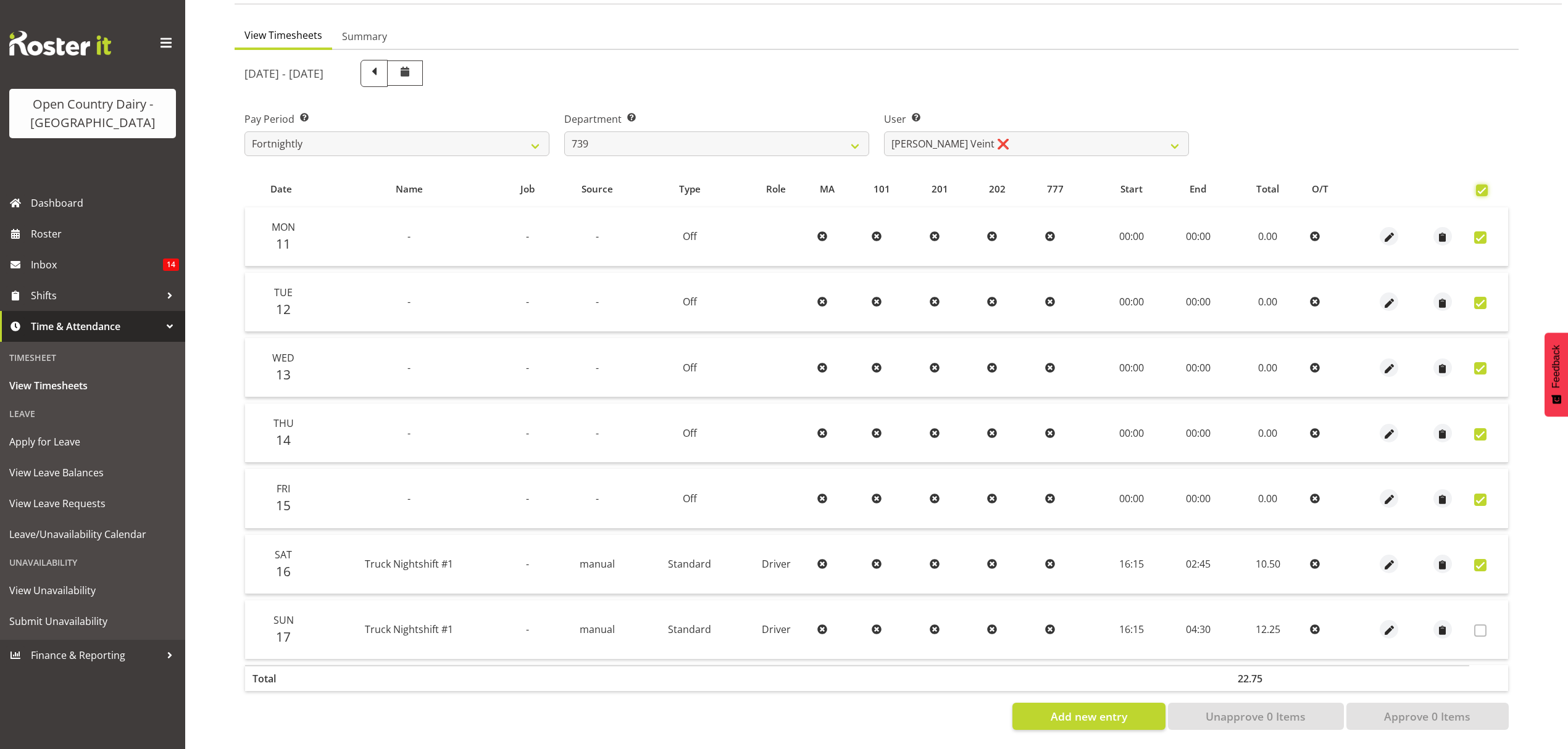
click at [1482, 186] on input "checkbox" at bounding box center [1480, 190] width 8 height 8
checkbox input "false"
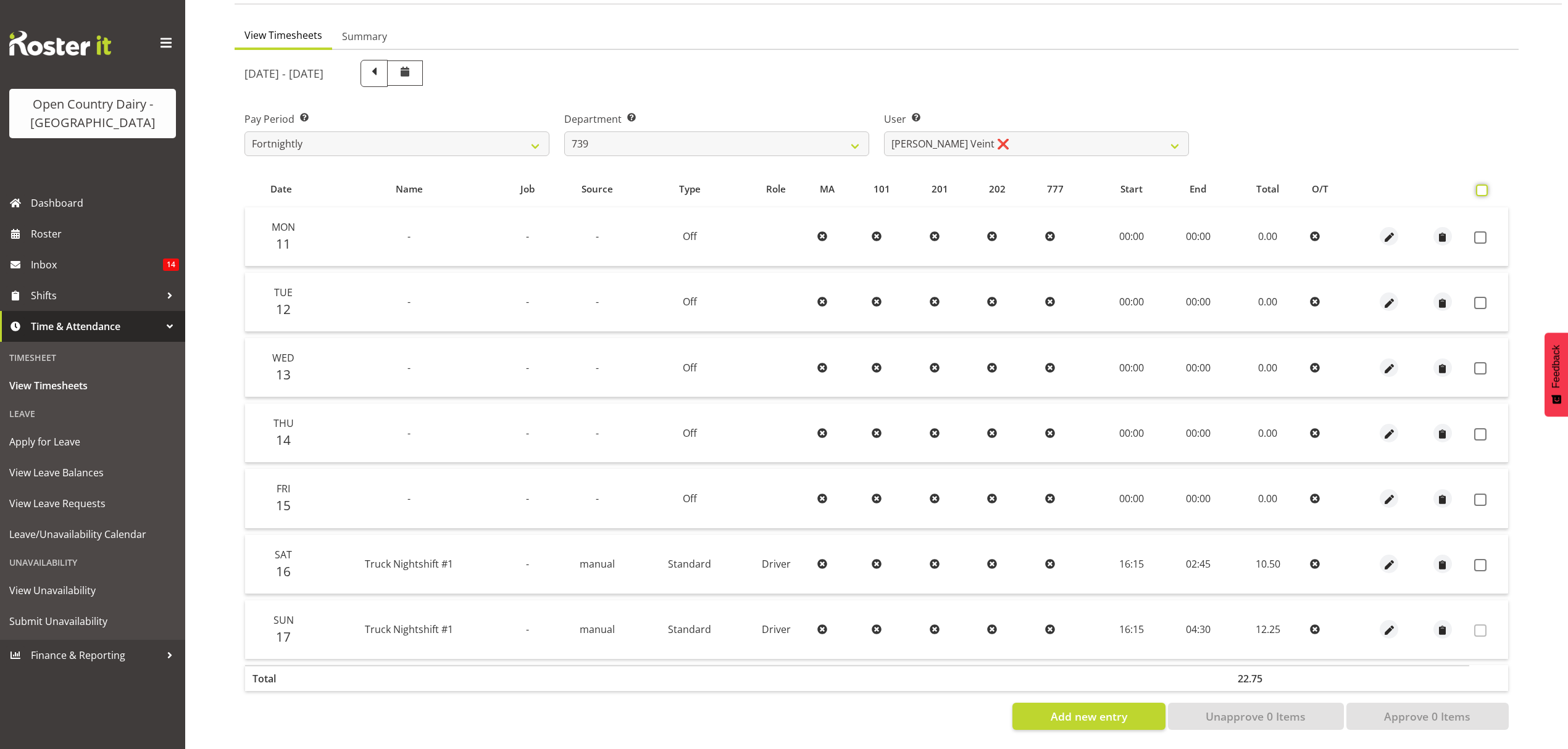
checkbox input "false"
click at [1485, 184] on span at bounding box center [1482, 190] width 12 height 12
click at [1484, 186] on input "checkbox" at bounding box center [1480, 190] width 8 height 8
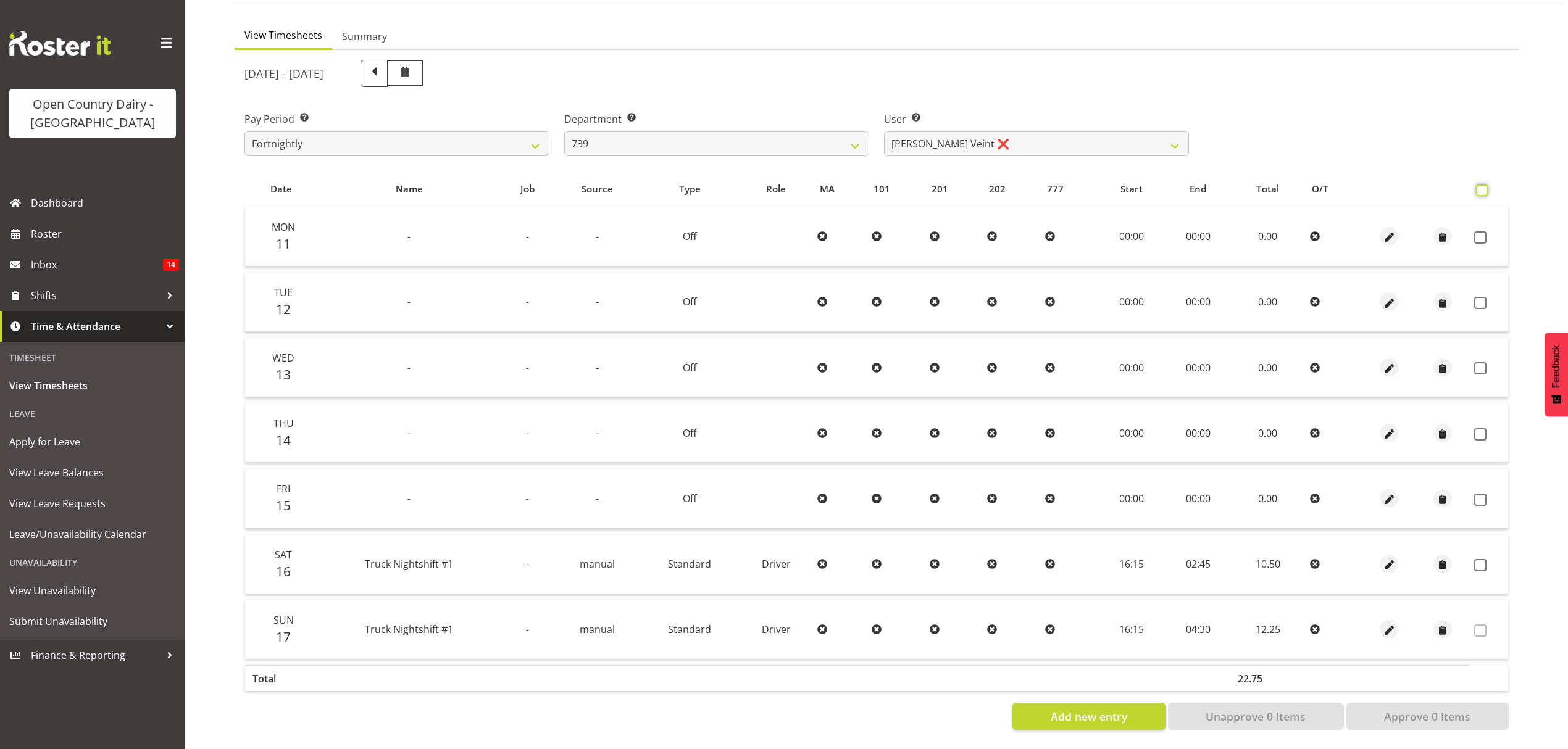
checkbox input "true"
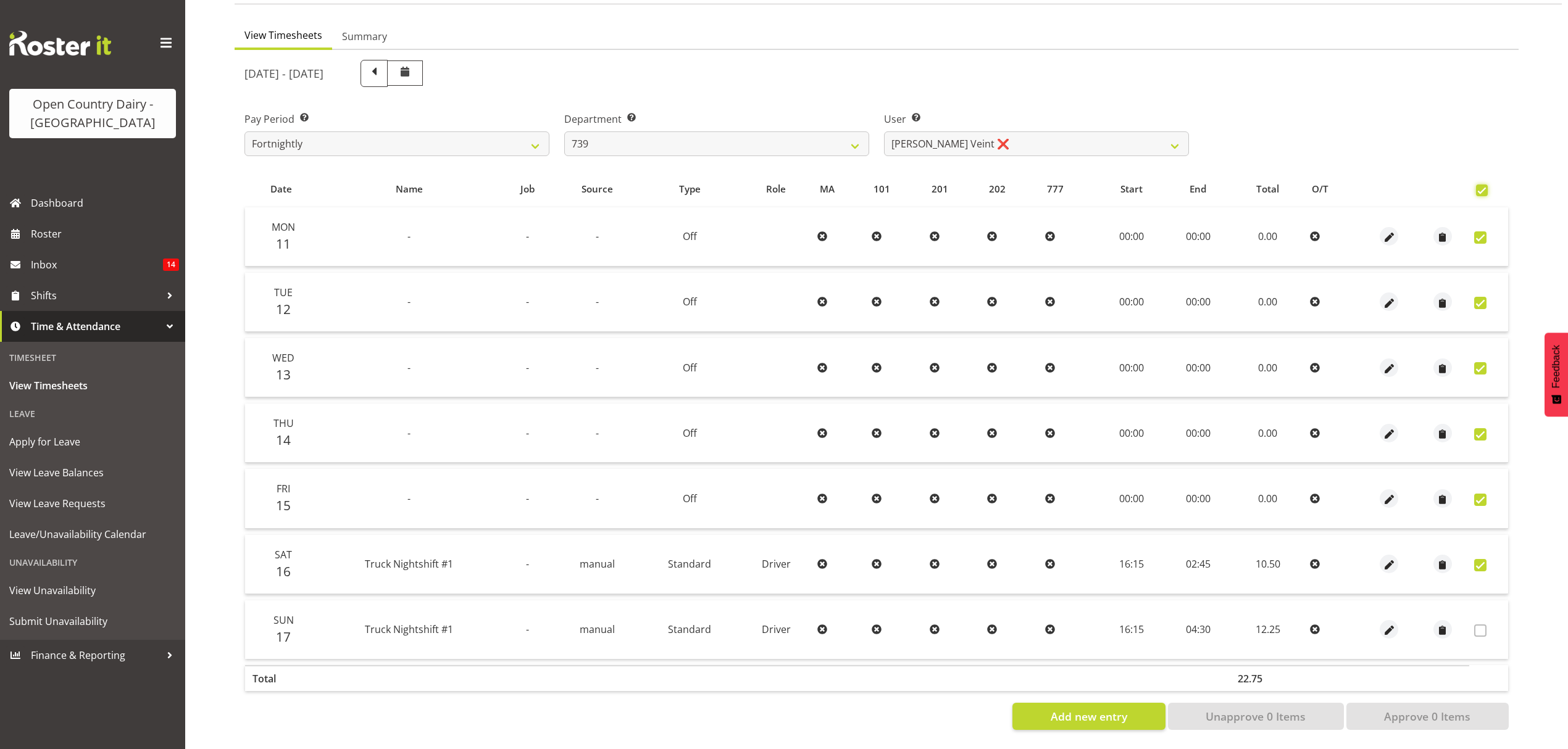
checkbox input "true"
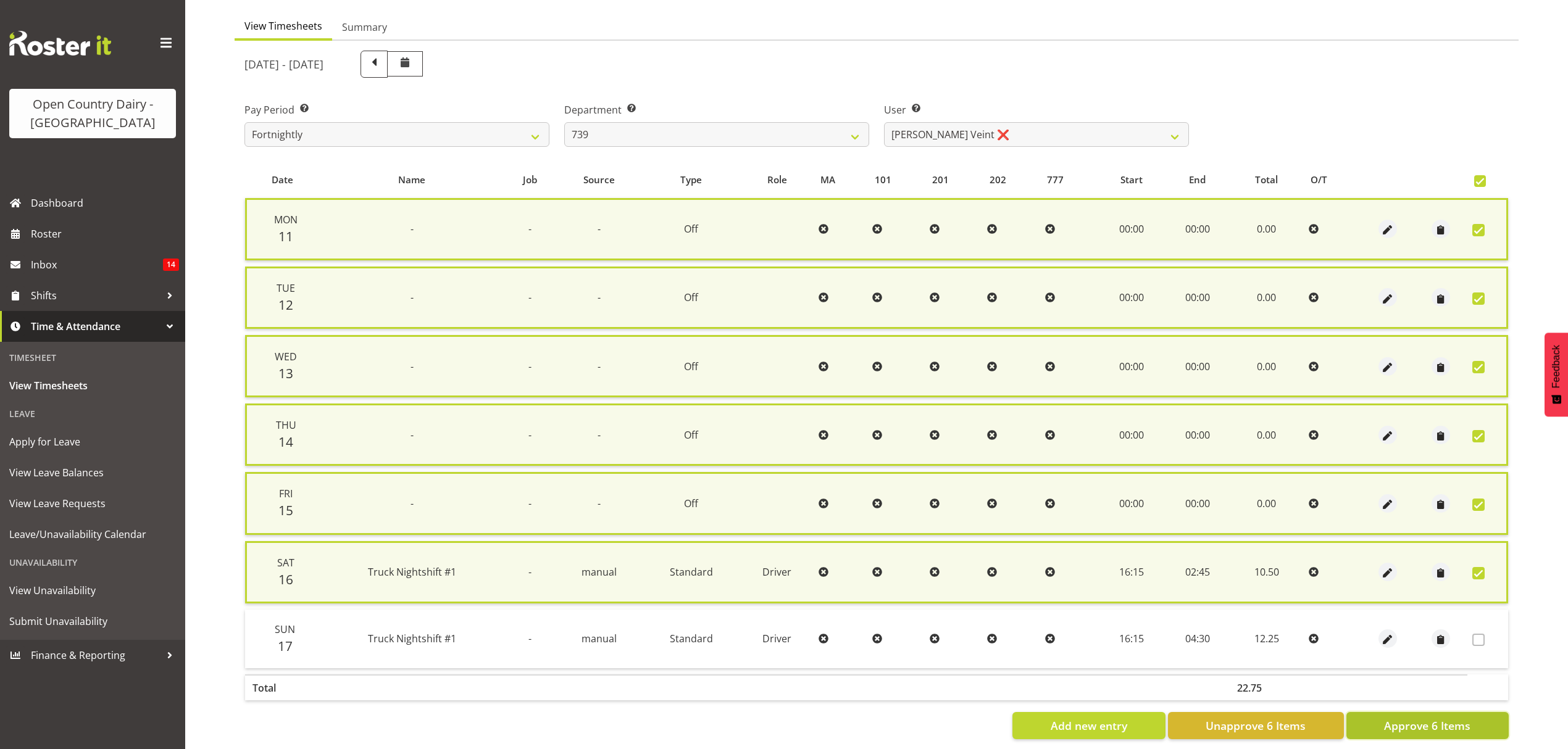
click at [1415, 718] on span "Approve 6 Items" at bounding box center [1427, 726] width 87 height 16
checkbox input "false"
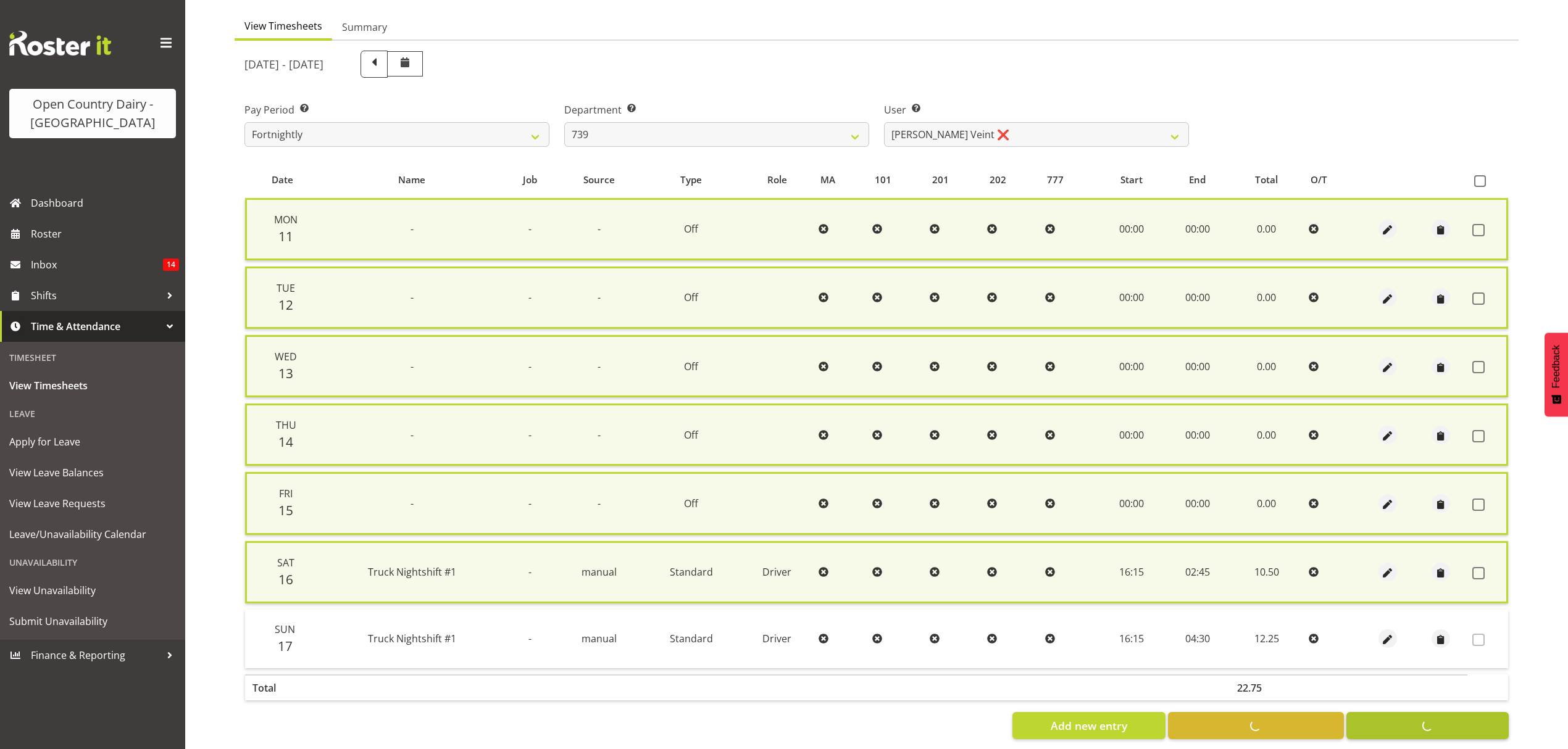
checkbox input "false"
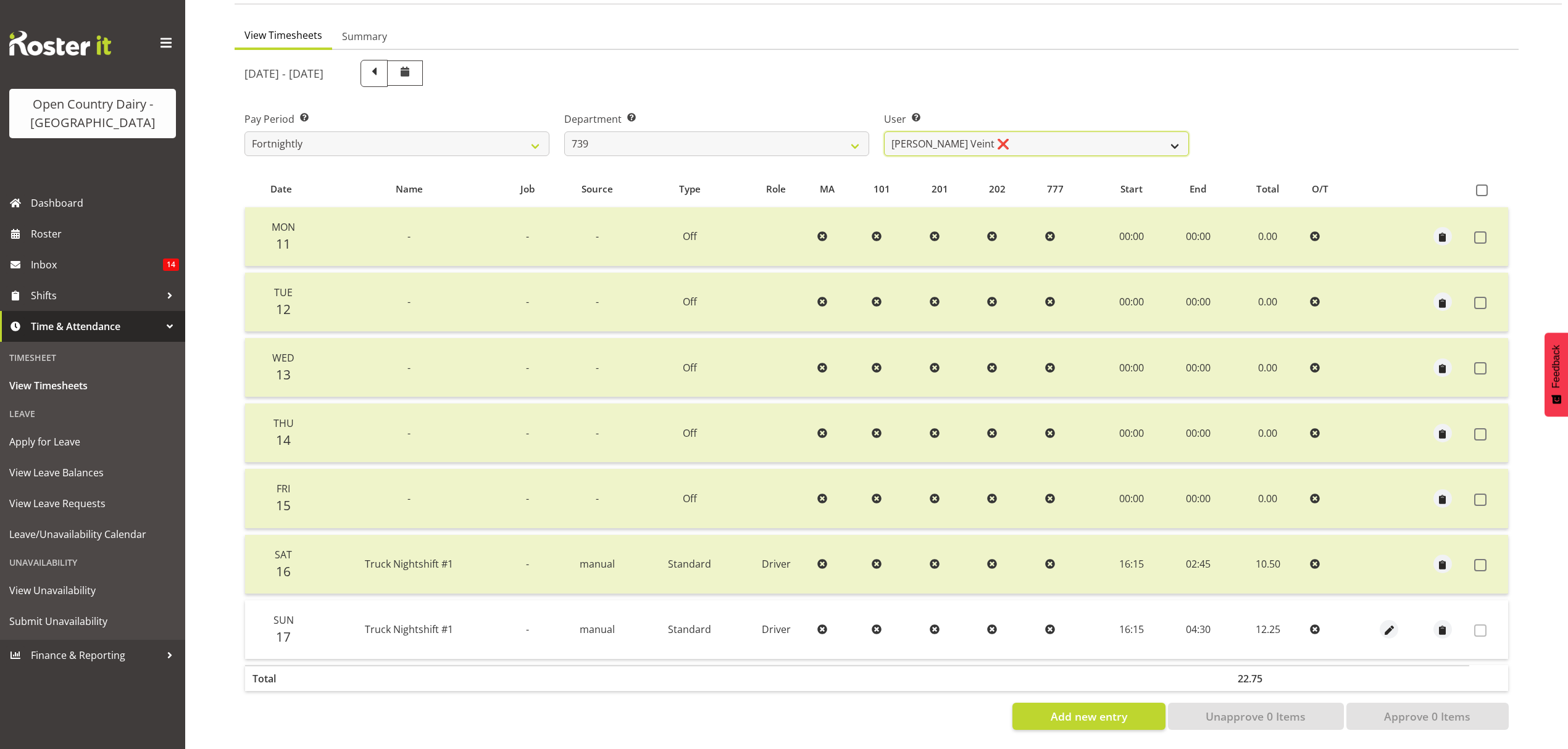
click at [1172, 141] on select "[PERSON_NAME] ❌ [PERSON_NAME] Veint ❌" at bounding box center [1036, 143] width 305 height 25
click at [855, 134] on select "734 735 736 737 738 739 850 851 852 853 854 855 856 858 861 862 865 868 869 870" at bounding box center [717, 143] width 305 height 25
select select "815"
click at [564, 131] on select "734 735 736 737 738 739 850 851 852 853 854 855 856 858 861 862 865 868 869 870" at bounding box center [717, 143] width 305 height 25
select select "11650"
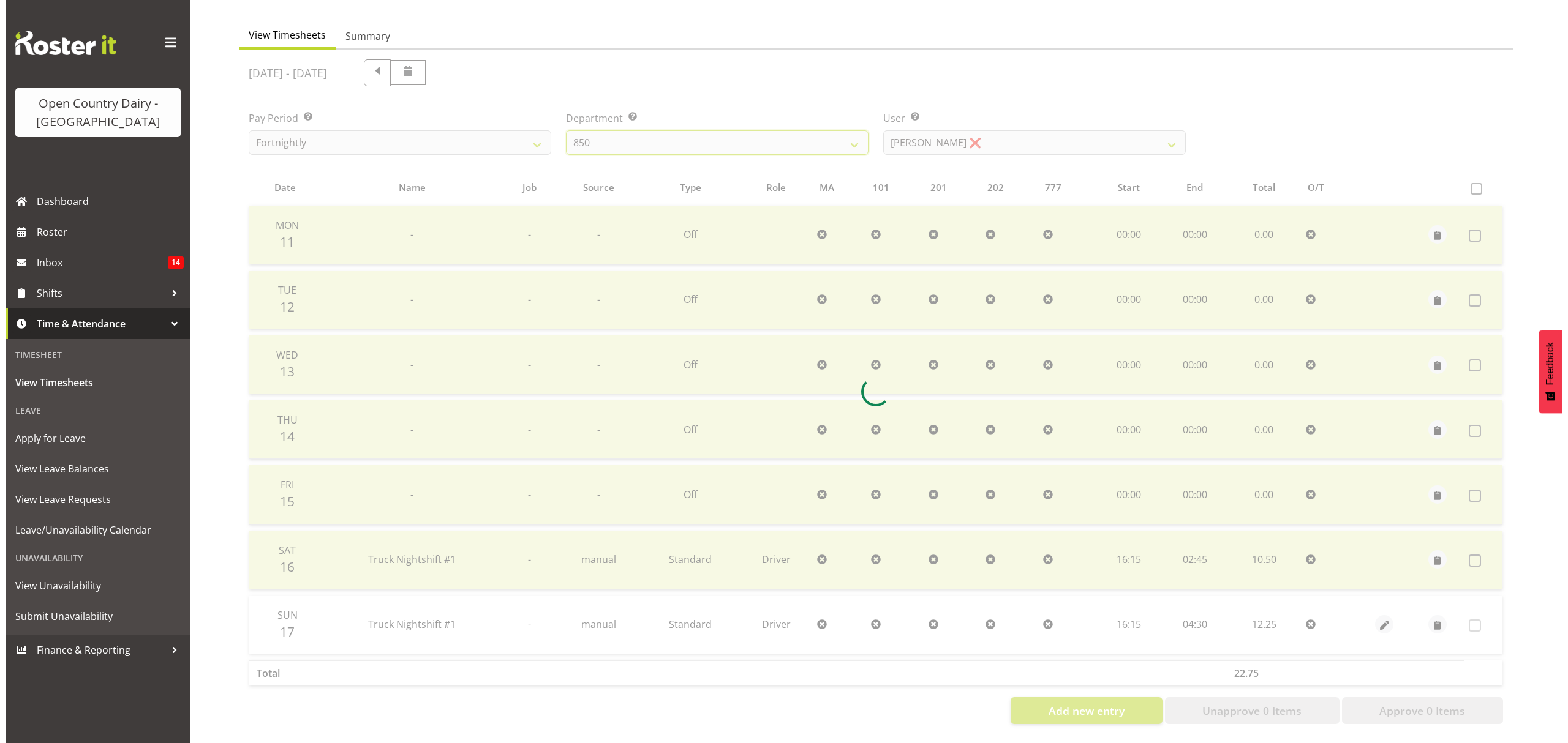
scroll to position [43, 0]
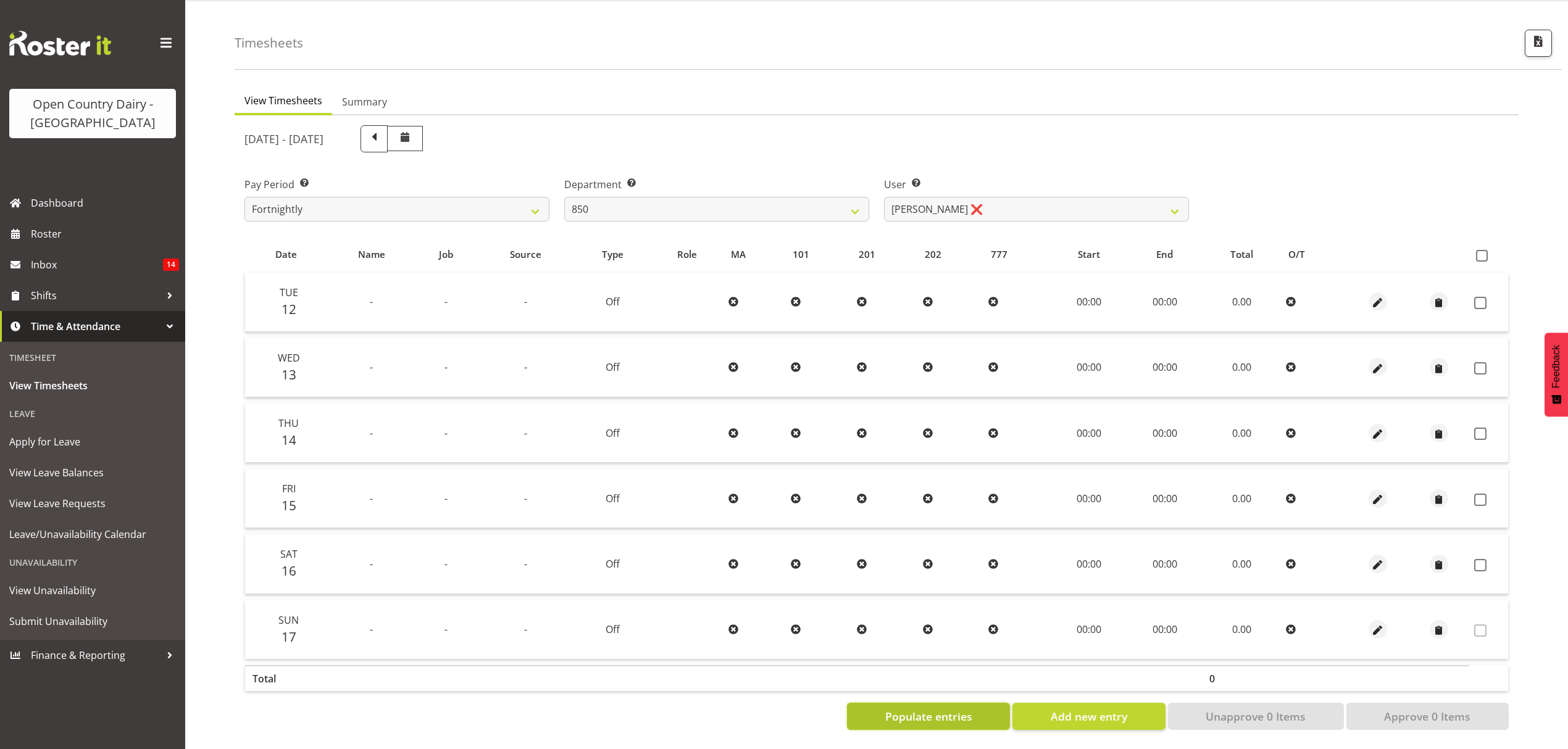
click at [921, 708] on span "Populate entries" at bounding box center [929, 716] width 87 height 16
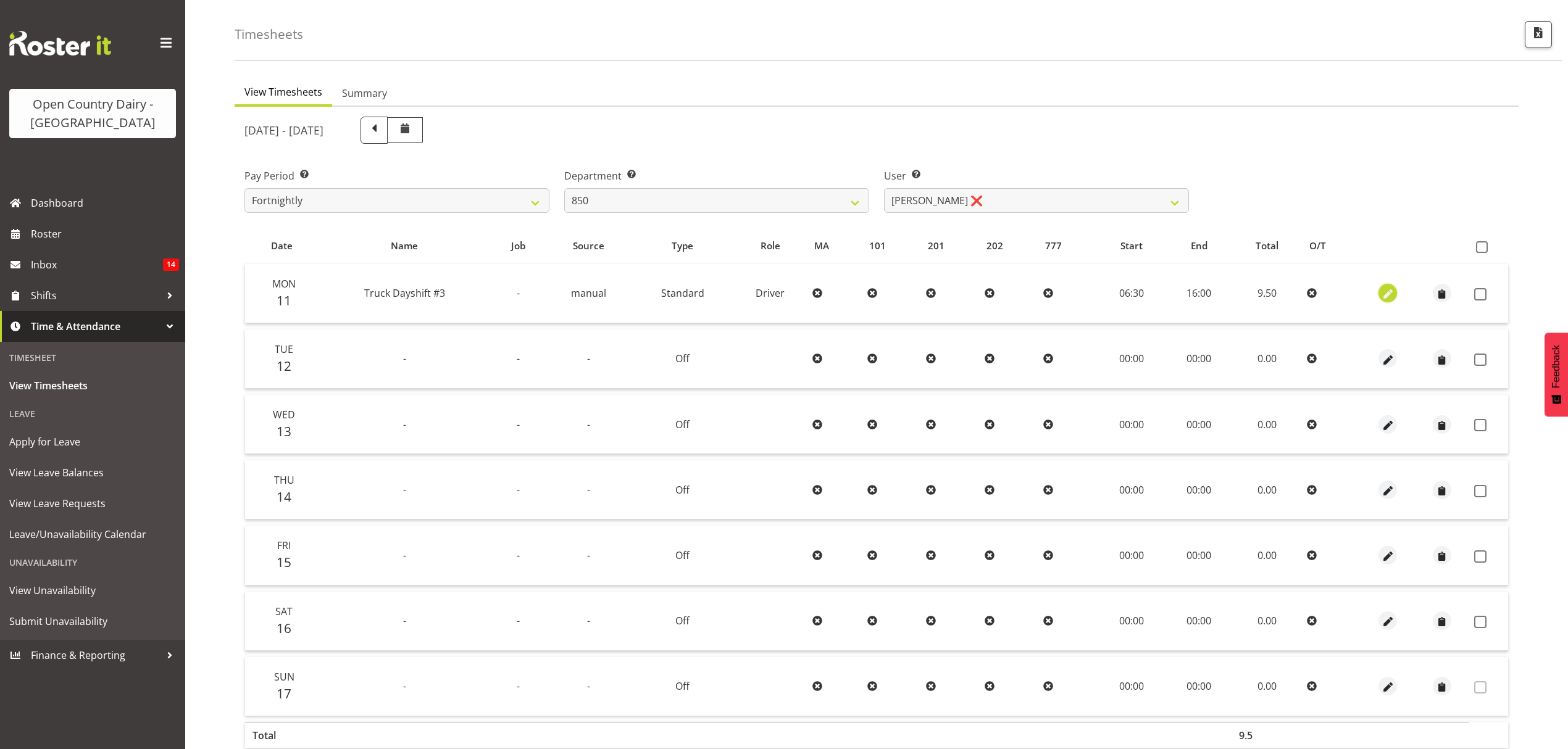
click at [1391, 295] on span "button" at bounding box center [1387, 294] width 14 height 14
select select "Standard"
select select "905"
select select "7"
select select "2025"
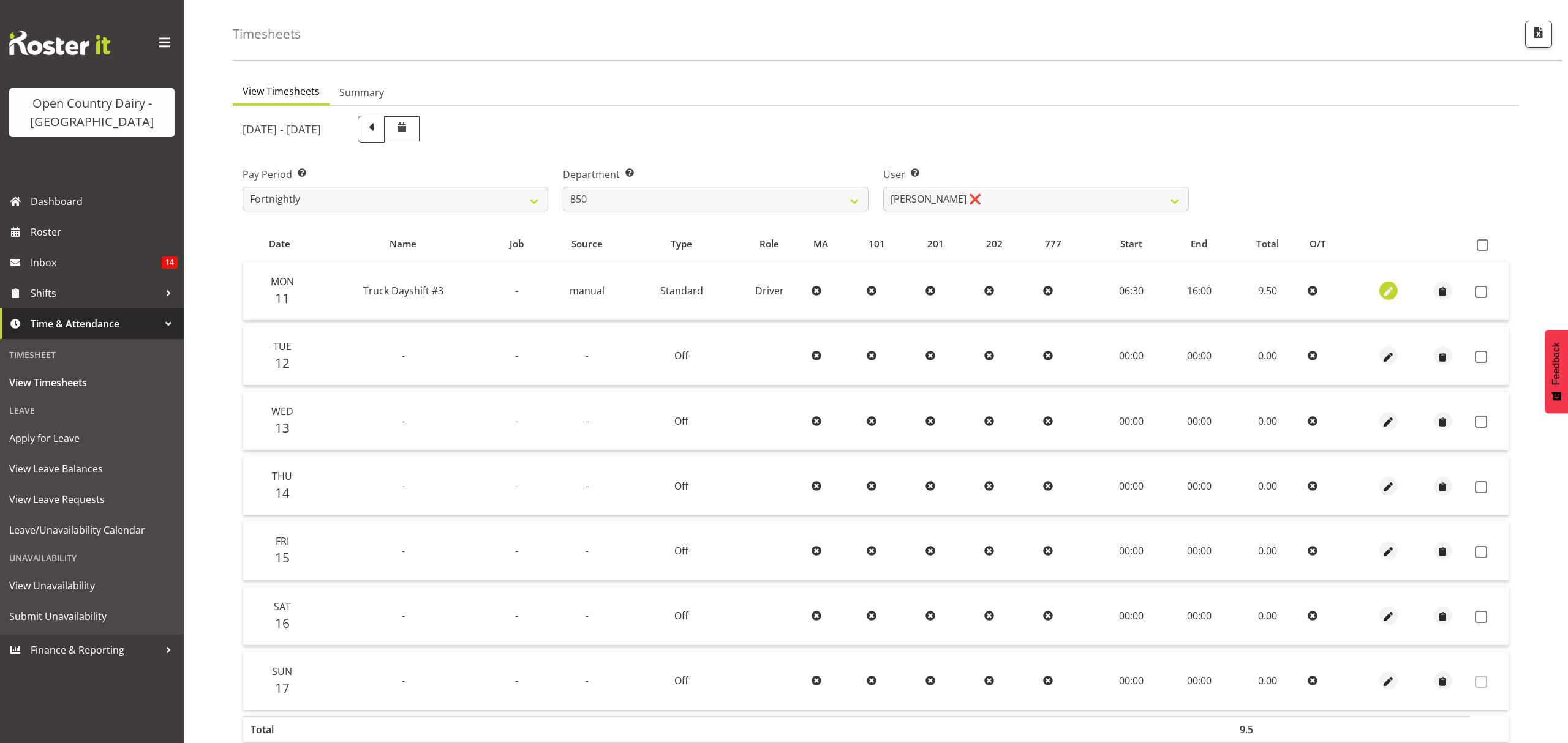
select select "16"
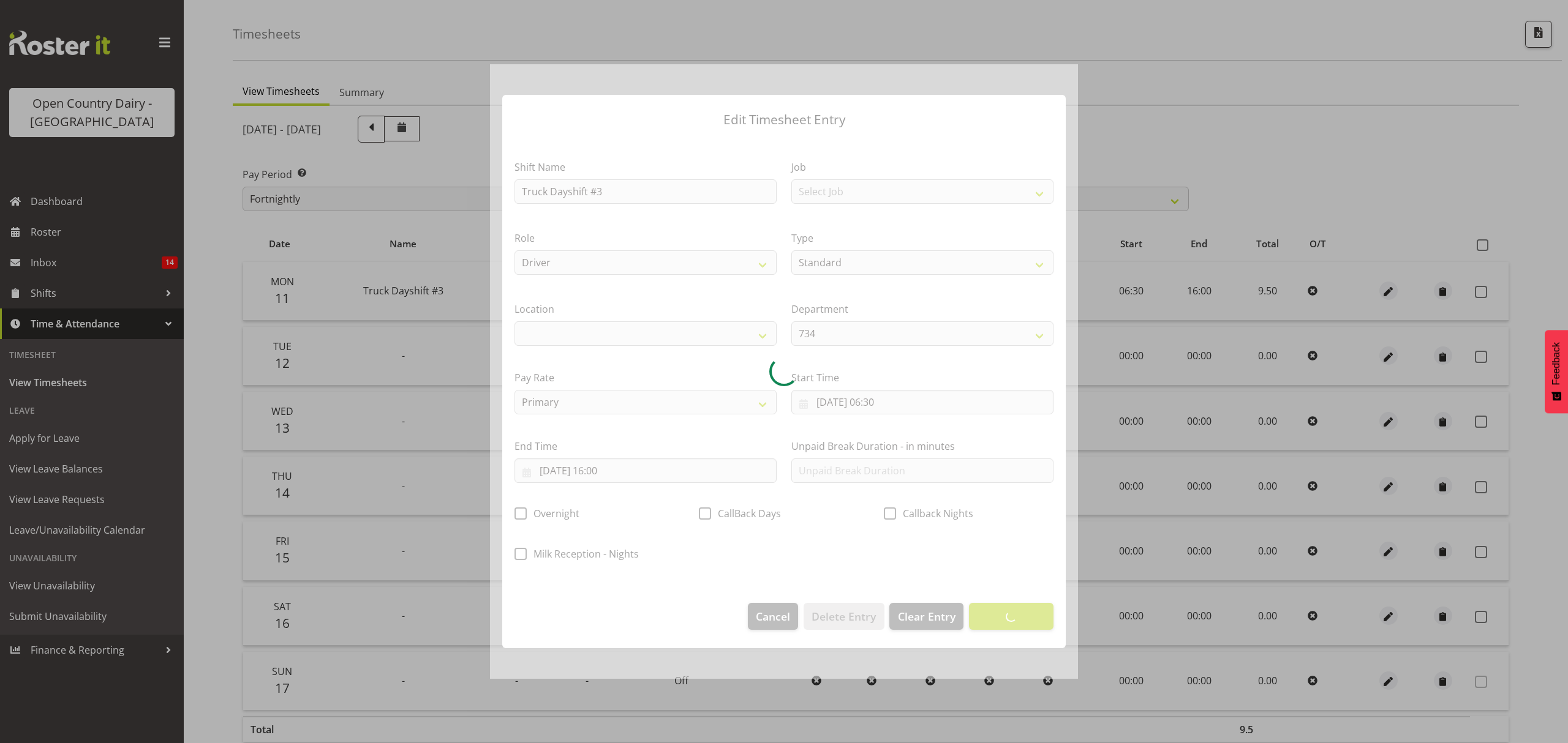
select select
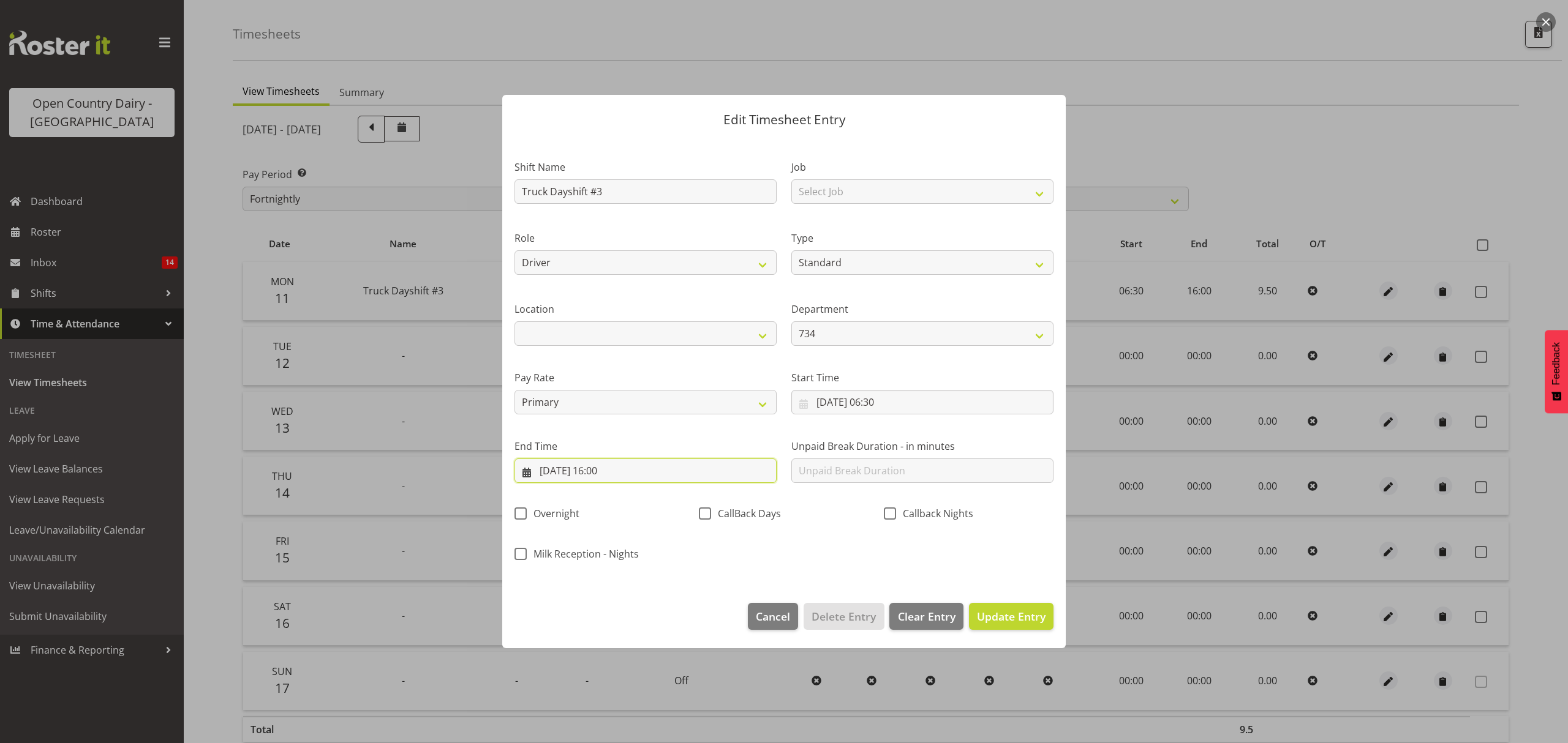
click at [605, 476] on input "[DATE] 16:00" at bounding box center [646, 470] width 262 height 24
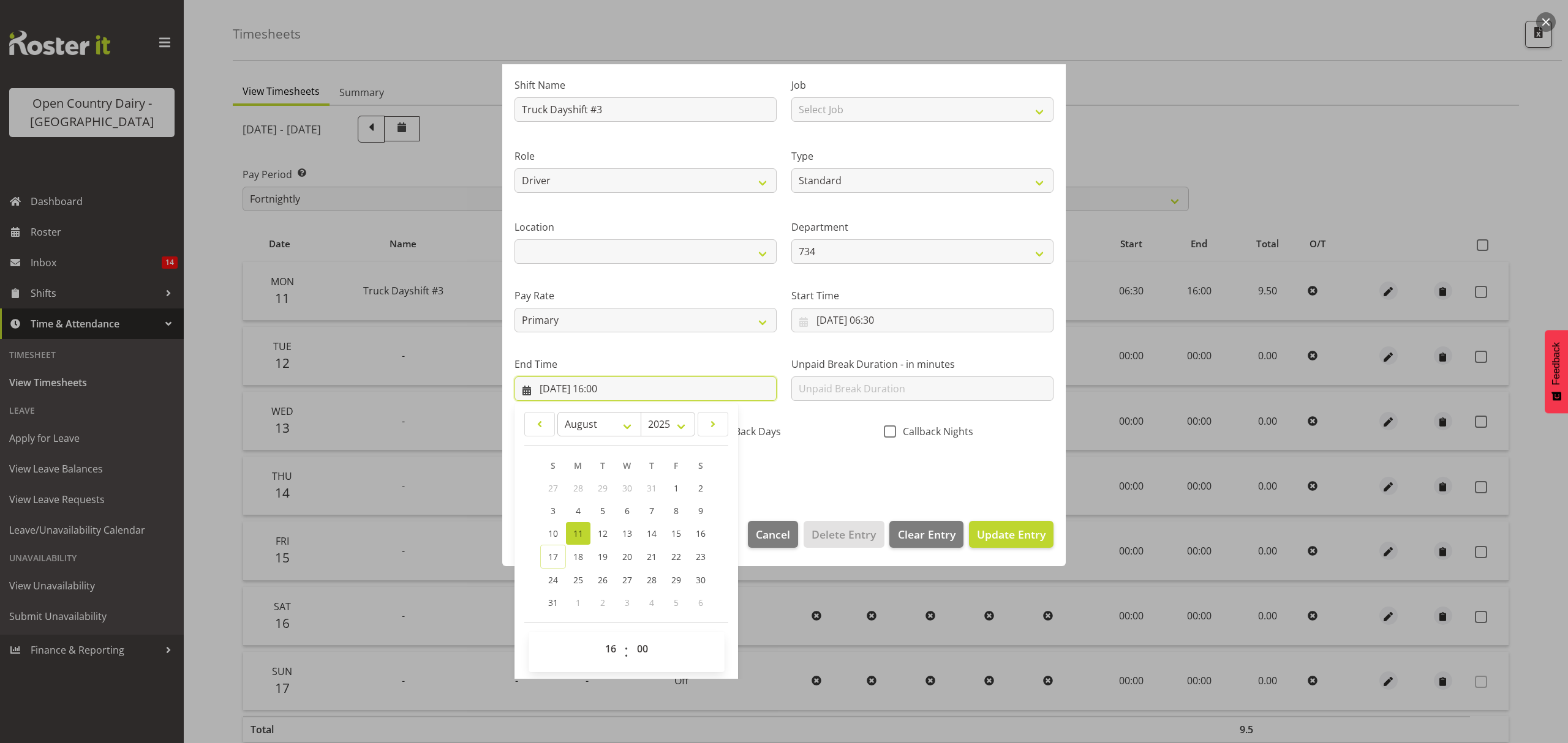
scroll to position [83, 0]
click at [613, 644] on select "00 01 02 03 04 05 06 07 08 09 10 11 12 13 14 15 16 17 18 19 20 21 22 23" at bounding box center [613, 647] width 28 height 24
select select "14"
click at [599, 636] on select "00 01 02 03 04 05 06 07 08 09 10 11 12 13 14 15 16 17 18 19 20 21 22 23" at bounding box center [613, 647] width 28 height 24
type input "[DATE] 14:00"
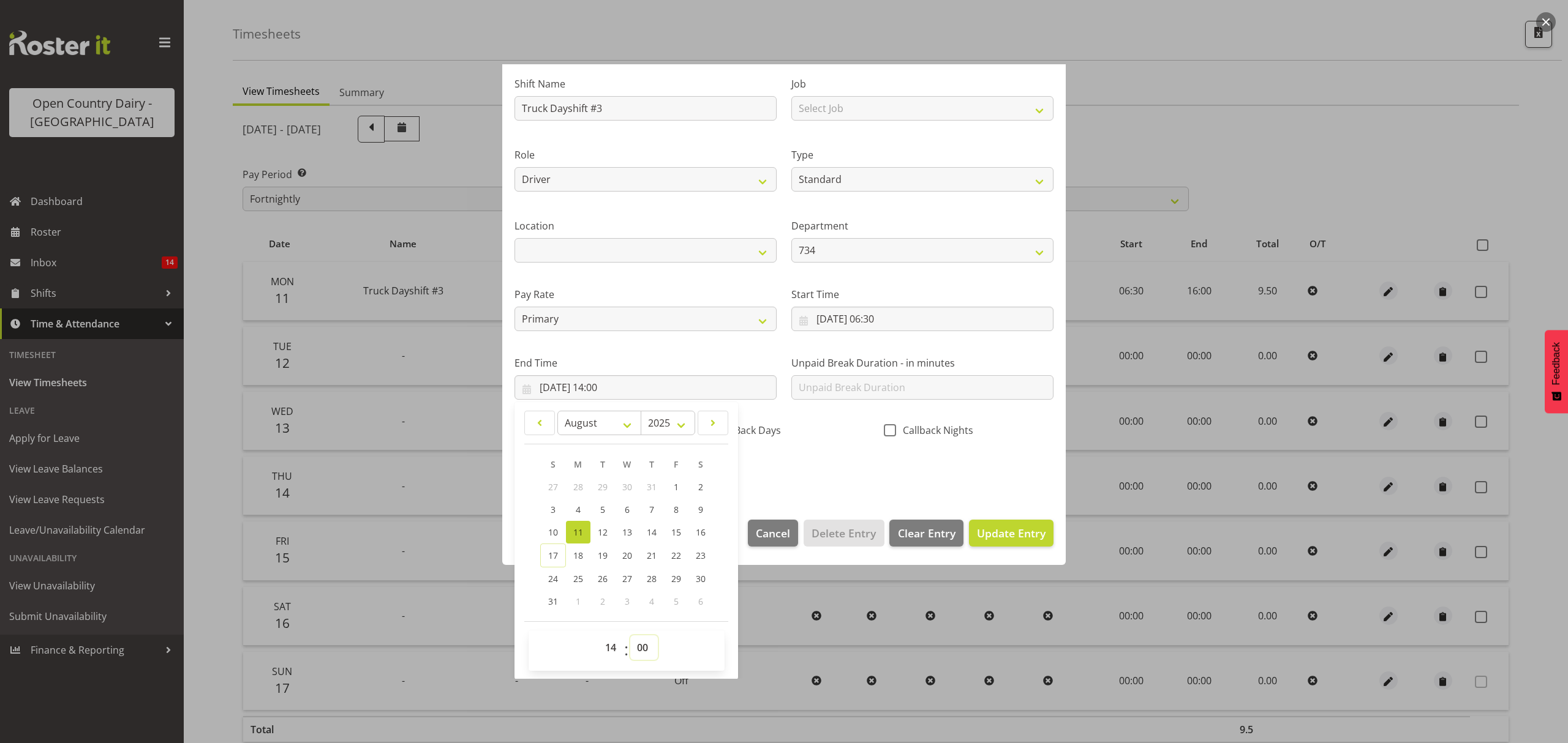
click at [647, 650] on select "00 01 02 03 04 05 06 07 08 09 10 11 12 13 14 15 16 17 18 19 20 21 22 23 24 25 2…" at bounding box center [644, 647] width 28 height 24
select select "45"
click at [630, 636] on select "00 01 02 03 04 05 06 07 08 09 10 11 12 13 14 15 16 17 18 19 20 21 22 23 24 25 2…" at bounding box center [644, 647] width 28 height 24
type input "[DATE] 14:45"
click at [998, 538] on span "Update Entry" at bounding box center [1011, 533] width 69 height 15
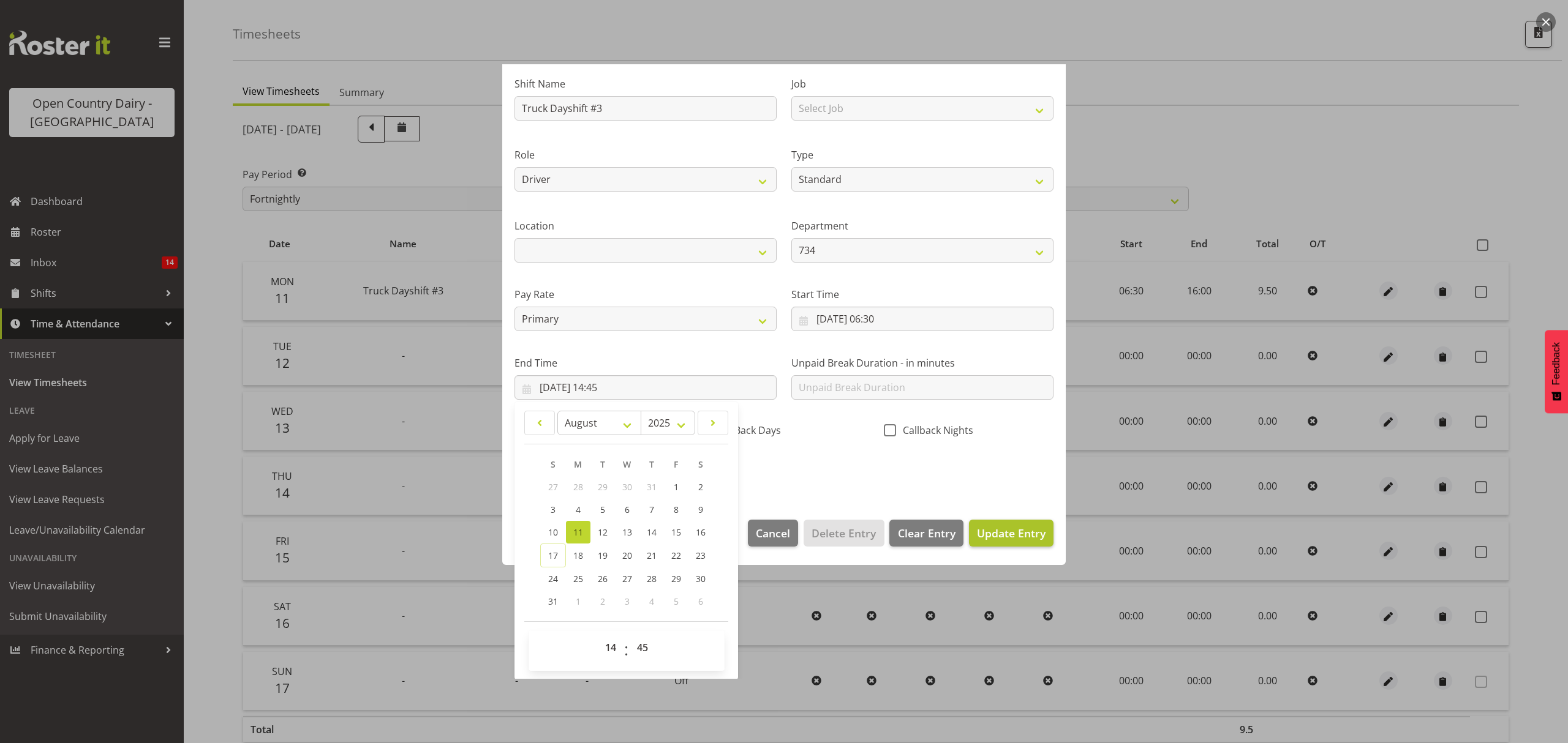
click at [0, 0] on div at bounding box center [0, 0] width 0 height 0
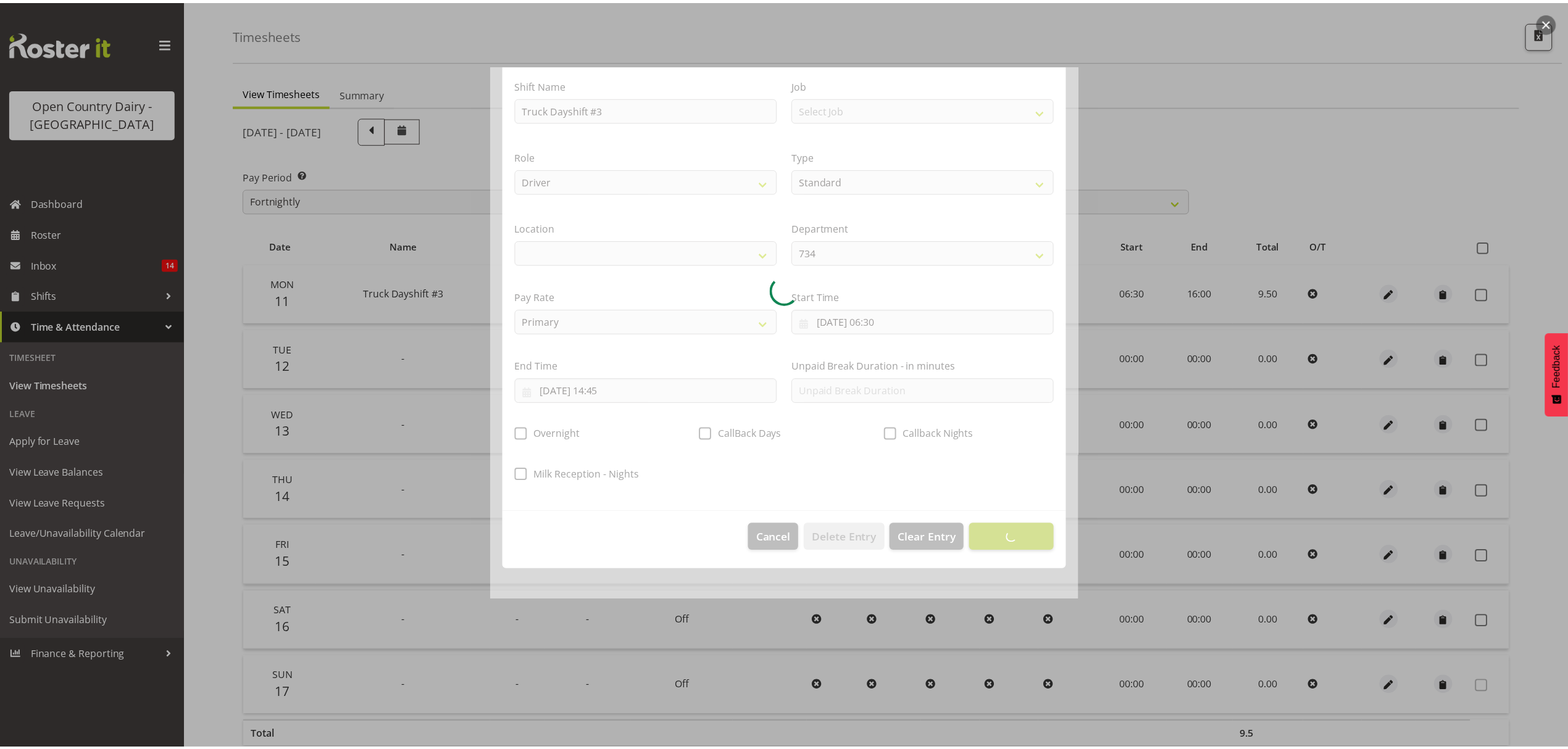
scroll to position [0, 0]
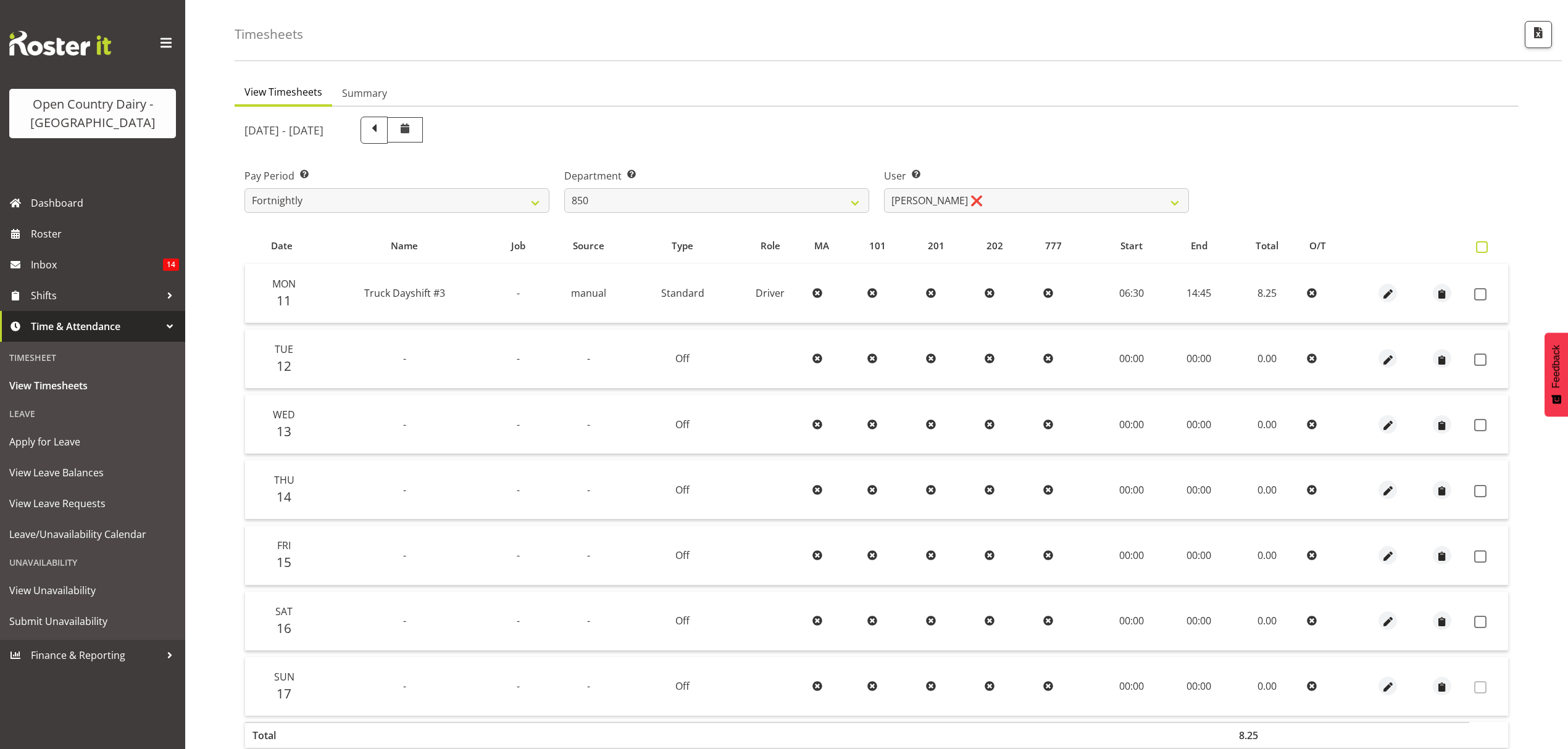
click at [1482, 245] on span at bounding box center [1482, 247] width 12 height 12
click at [1482, 245] on input "checkbox" at bounding box center [1480, 247] width 8 height 8
checkbox input "true"
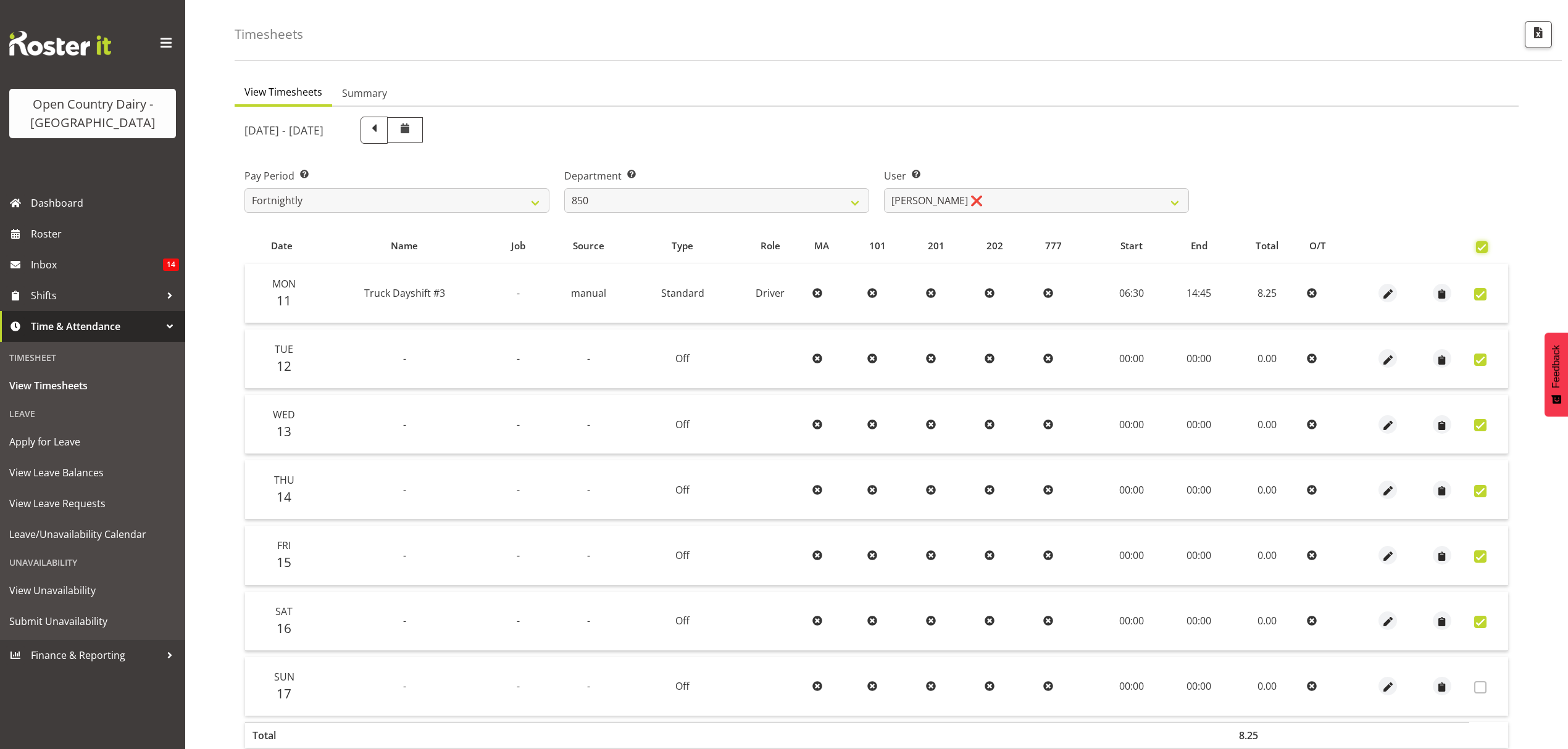
checkbox input "true"
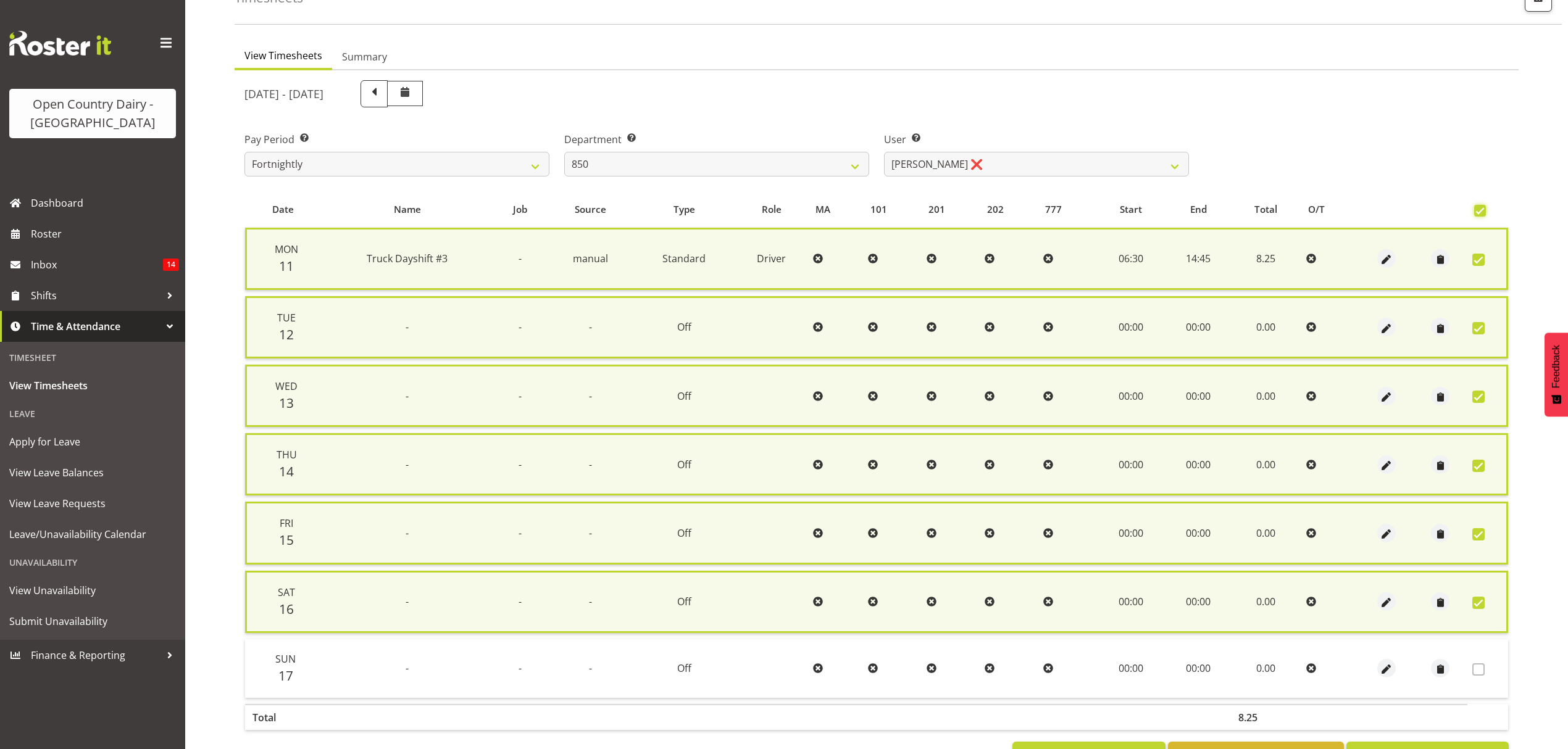
scroll to position [124, 0]
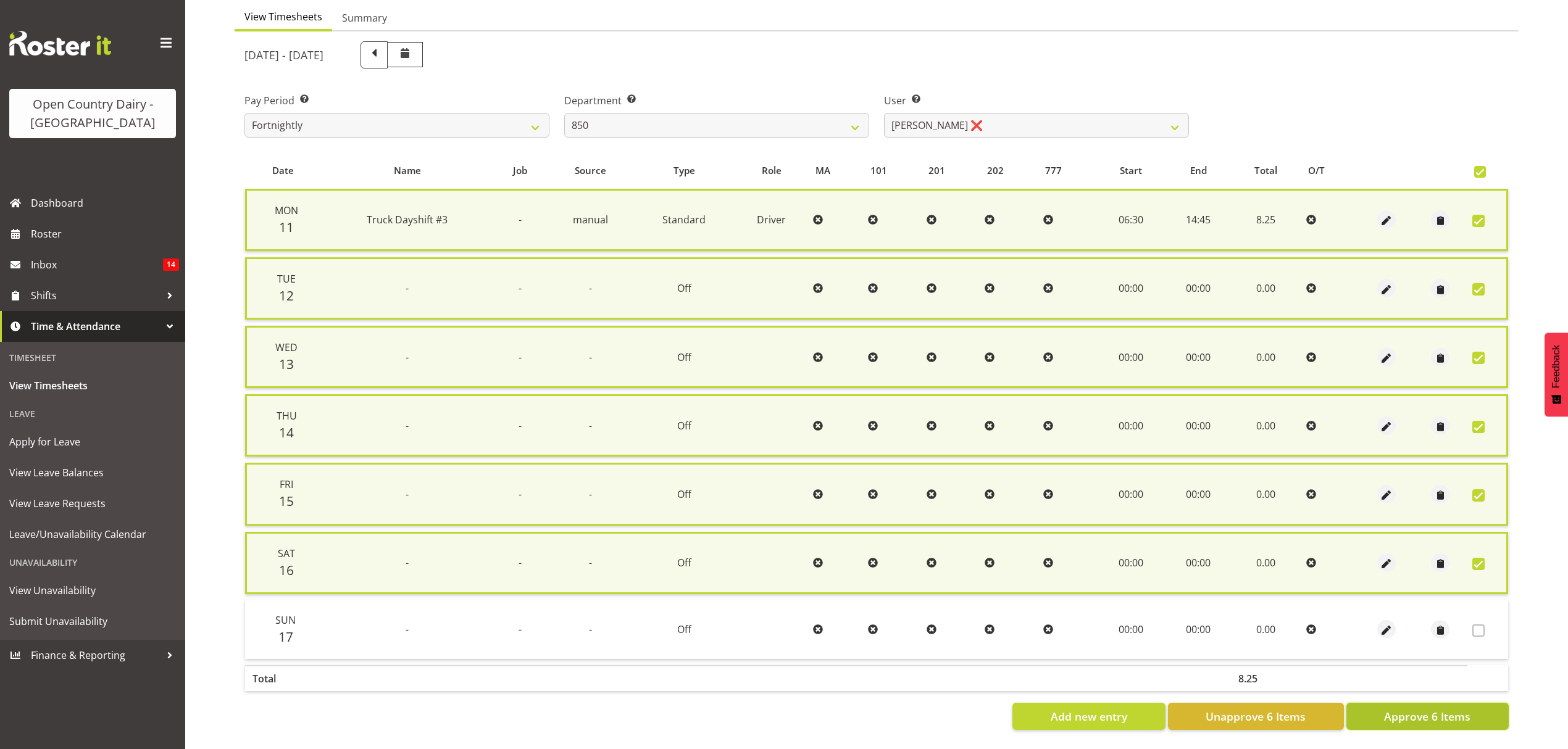
click at [1445, 708] on span "Approve 6 Items" at bounding box center [1427, 716] width 87 height 16
checkbox input "false"
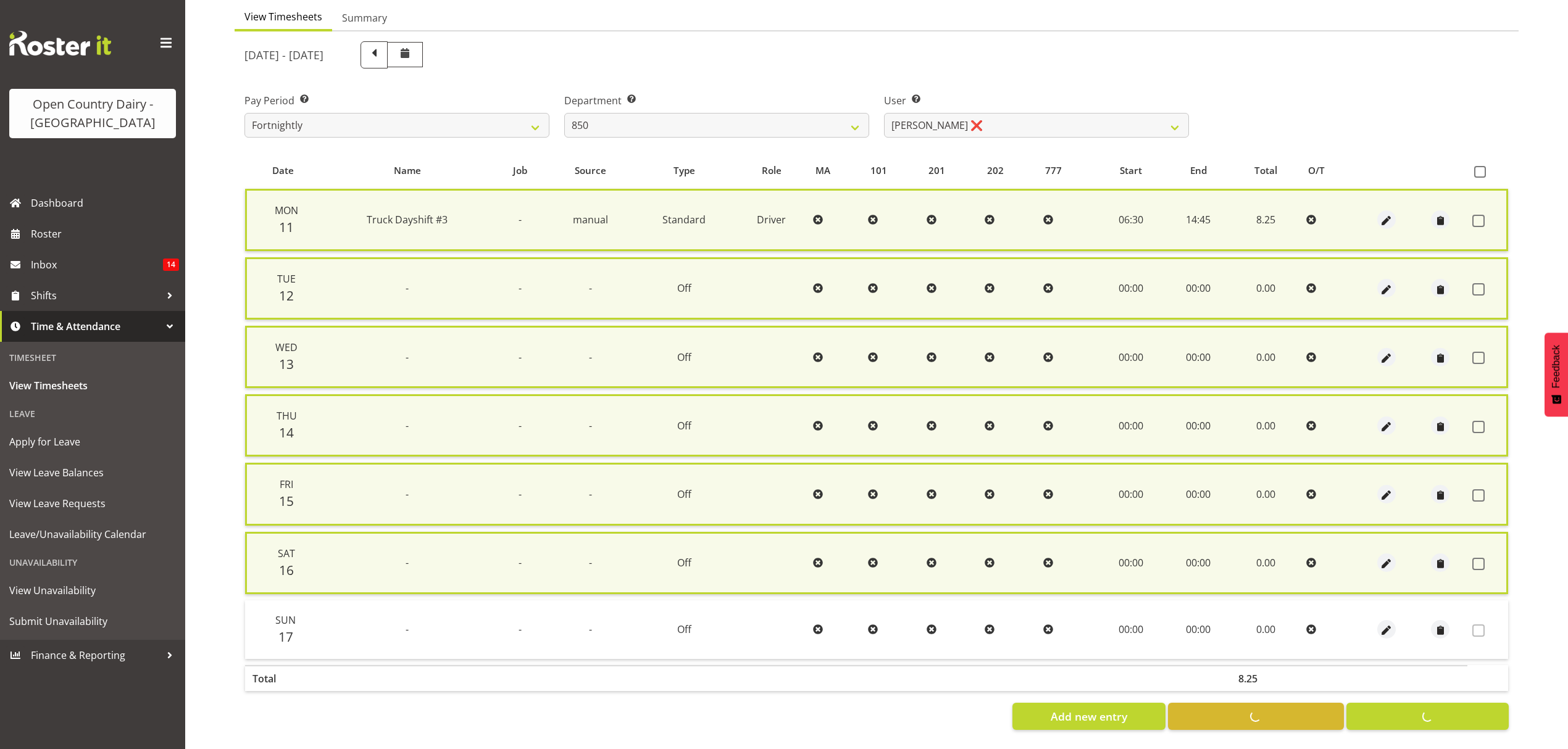
checkbox input "false"
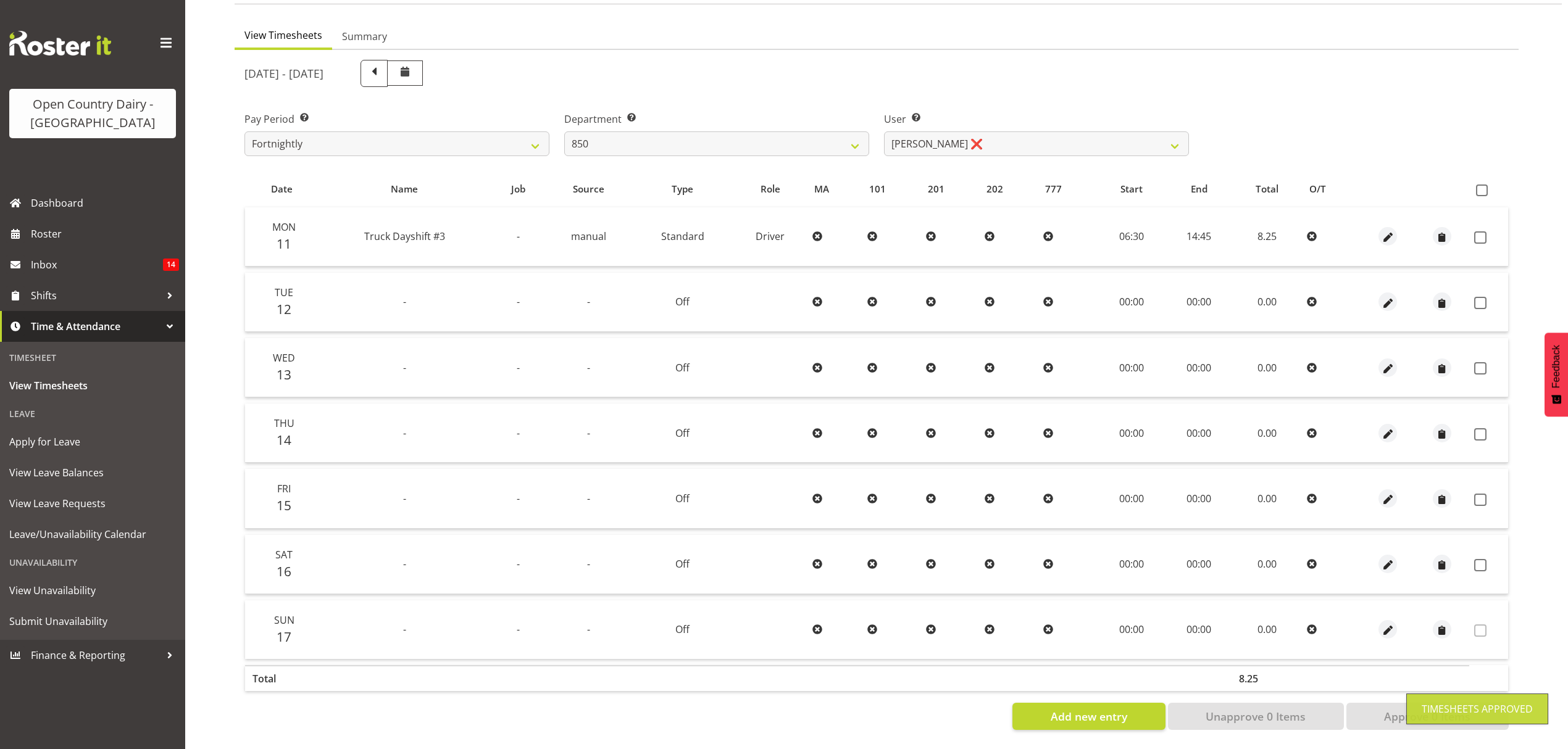
scroll to position [109, 0]
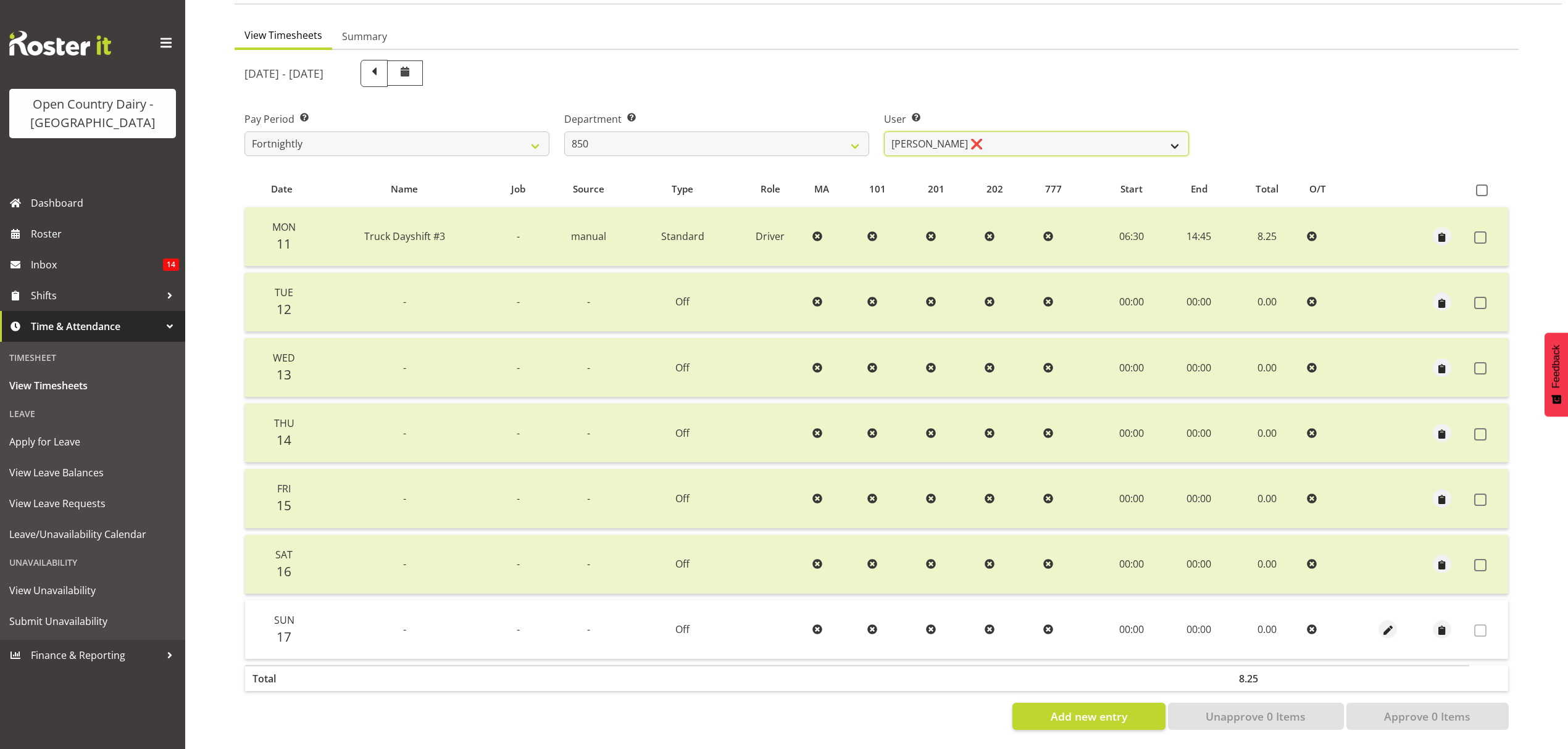
click at [1176, 133] on select "[PERSON_NAME] ❌ [PERSON_NAME] ❌ [PERSON_NAME] ✔ [PERSON_NAME] ❌" at bounding box center [1036, 143] width 305 height 25
click at [1176, 136] on select "[PERSON_NAME] ❌ [PERSON_NAME] ❌ [PERSON_NAME] ✔ [PERSON_NAME] ❌" at bounding box center [1036, 143] width 305 height 25
click at [884, 131] on select "[PERSON_NAME] ❌ [PERSON_NAME] ❌ [PERSON_NAME] ✔ [PERSON_NAME] ❌" at bounding box center [1036, 143] width 305 height 25
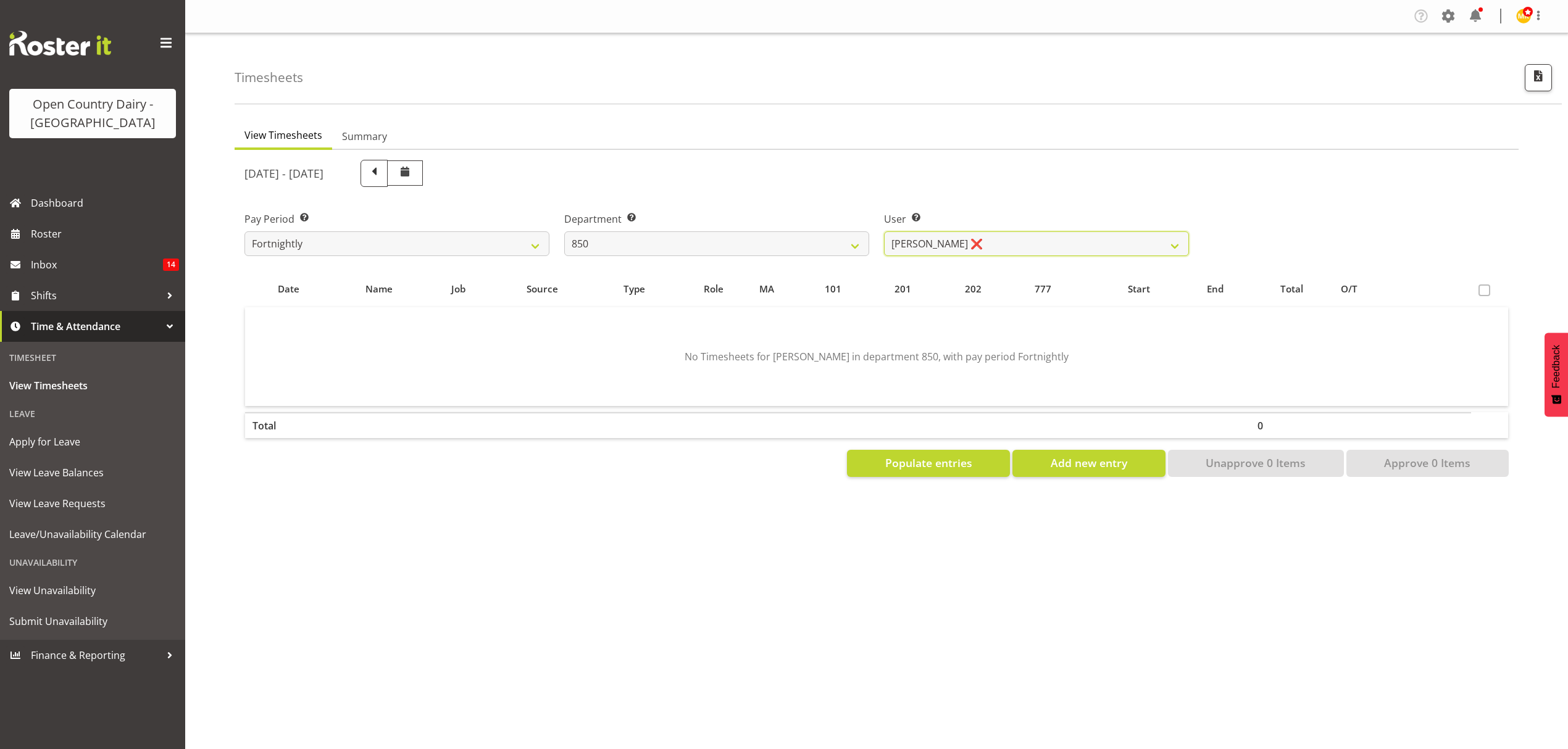
scroll to position [0, 0]
click at [1184, 238] on select "[PERSON_NAME] ❌ [PERSON_NAME] ❌ [PERSON_NAME] ✔ [PERSON_NAME] ❌" at bounding box center [1036, 244] width 305 height 25
select select "11647"
click at [884, 232] on select "[PERSON_NAME] ❌ [PERSON_NAME] ❌ [PERSON_NAME] ✔ [PERSON_NAME] ❌" at bounding box center [1036, 244] width 305 height 25
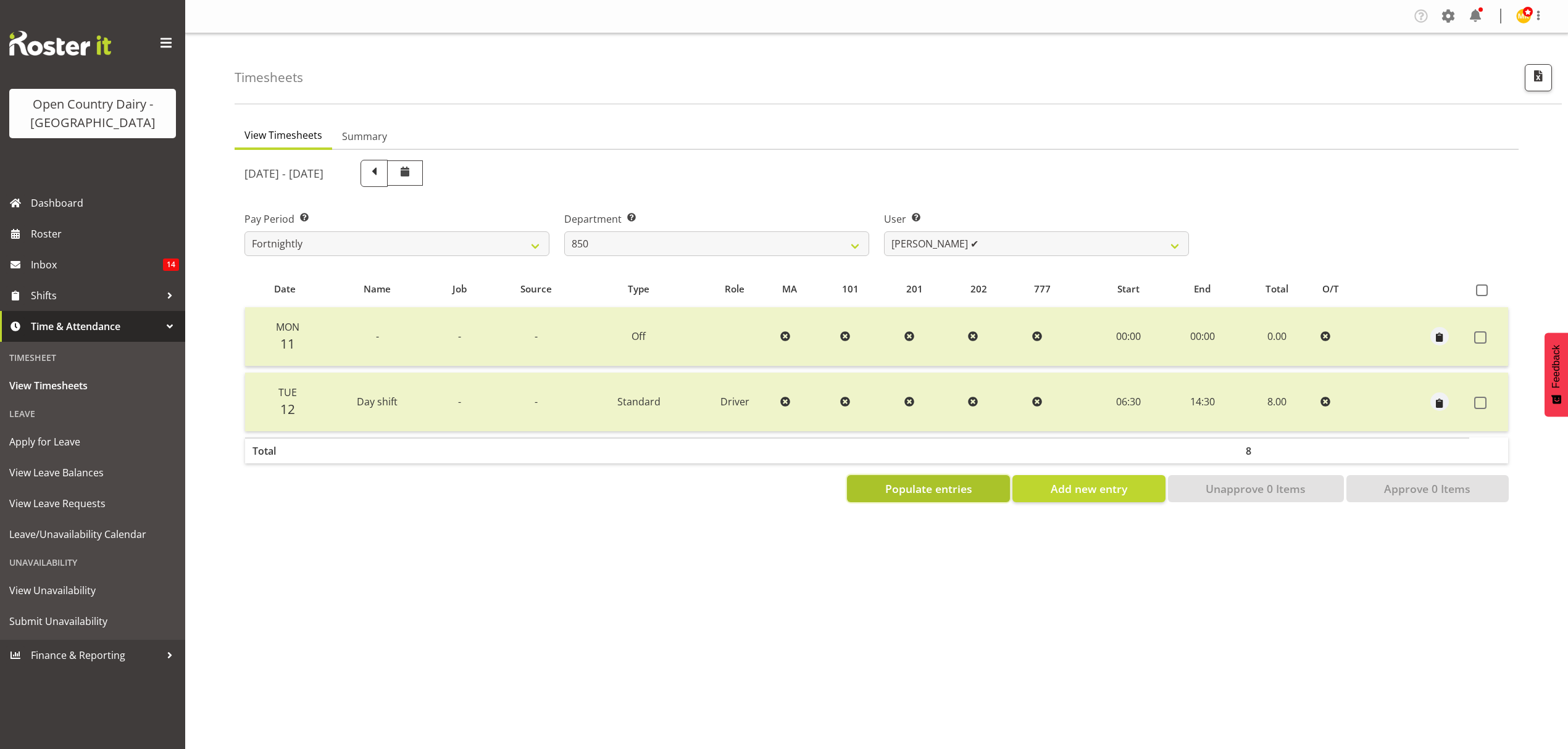
click at [921, 485] on span "Populate entries" at bounding box center [929, 489] width 87 height 16
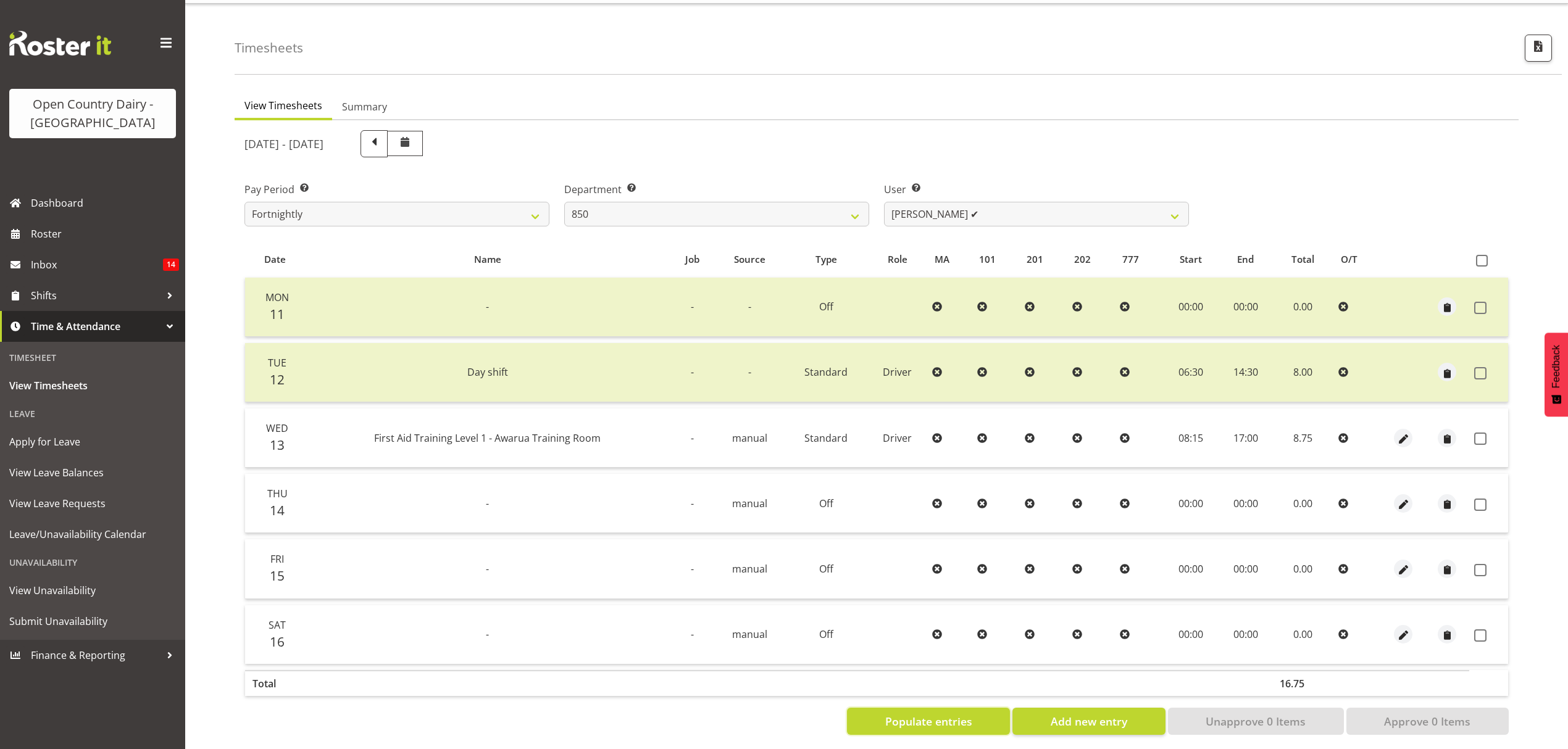
scroll to position [43, 0]
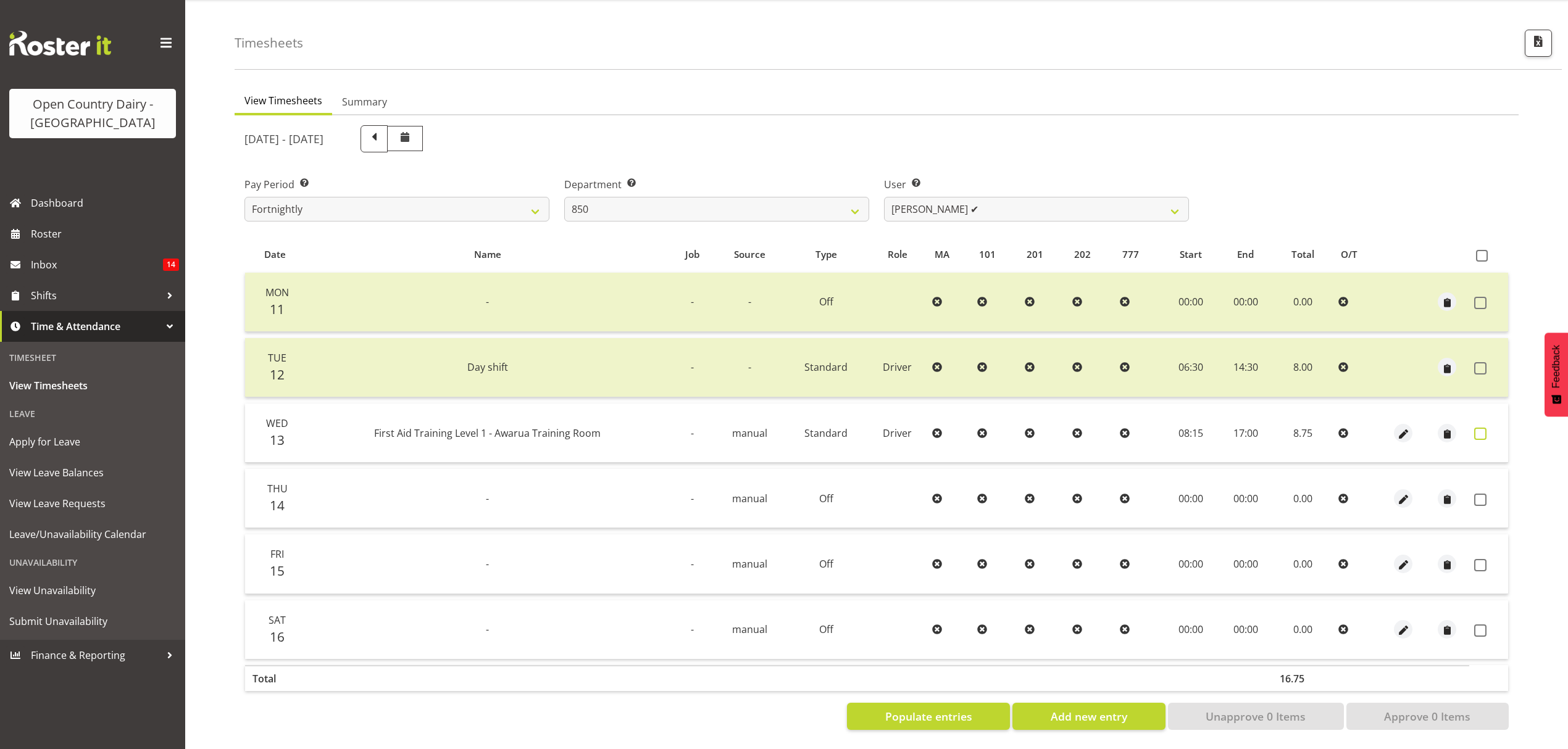
click at [1485, 427] on span at bounding box center [1480, 433] width 13 height 13
click at [1485, 427] on label at bounding box center [1483, 433] width 19 height 13
click at [1481, 427] on span at bounding box center [1480, 433] width 13 height 13
checkbox input "true"
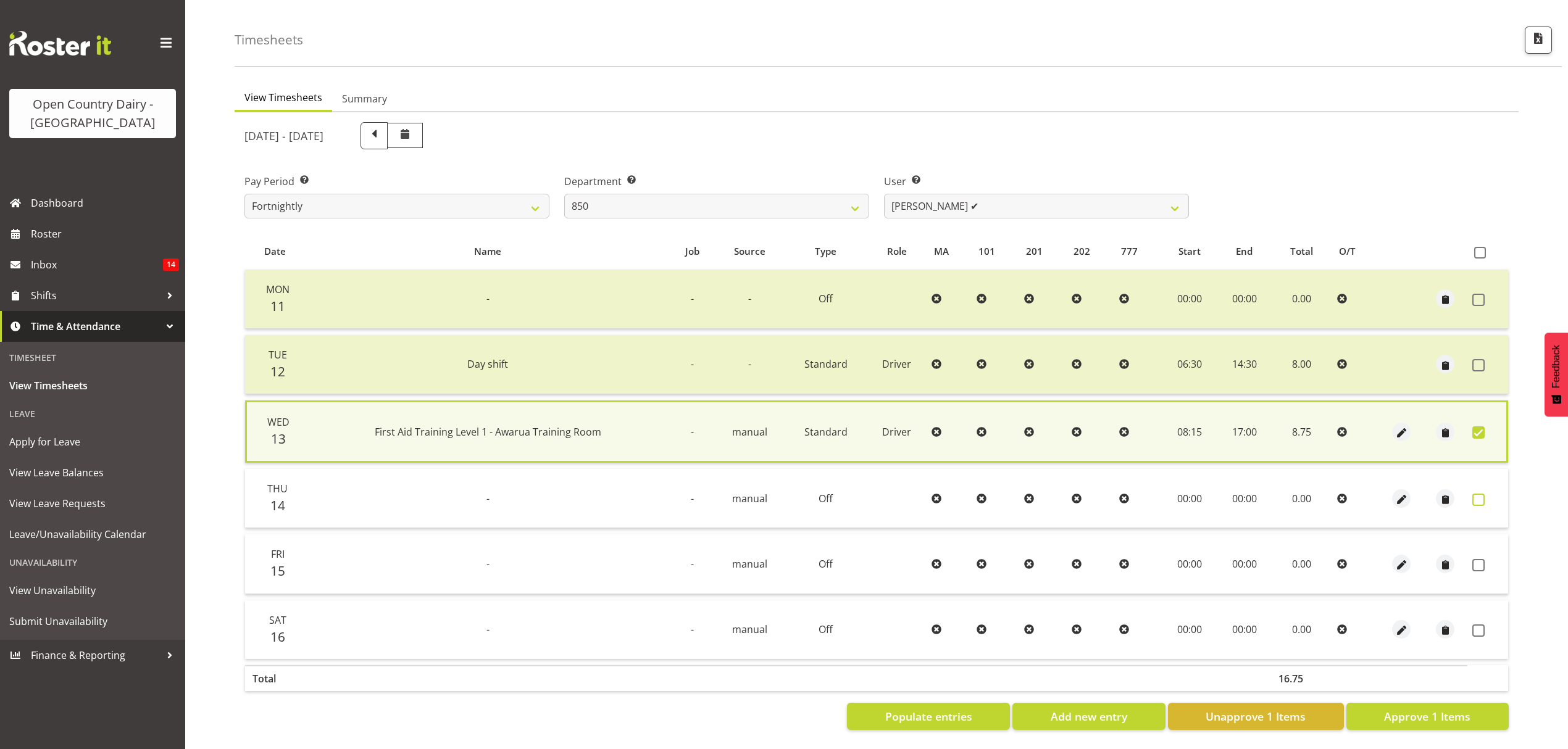
click at [1473, 493] on span at bounding box center [1479, 499] width 13 height 13
checkbox input "true"
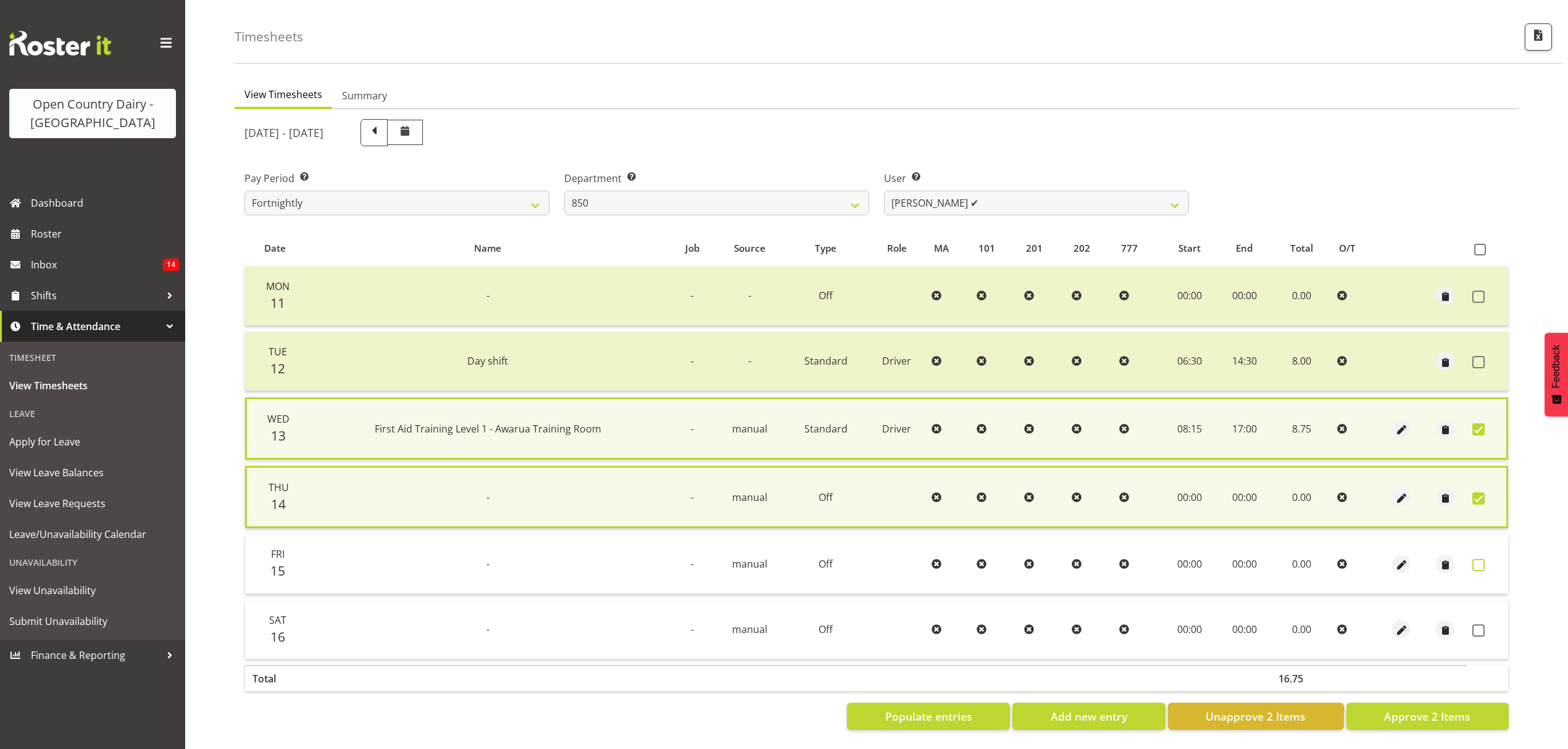
click at [1474, 559] on span at bounding box center [1479, 565] width 13 height 13
checkbox input "true"
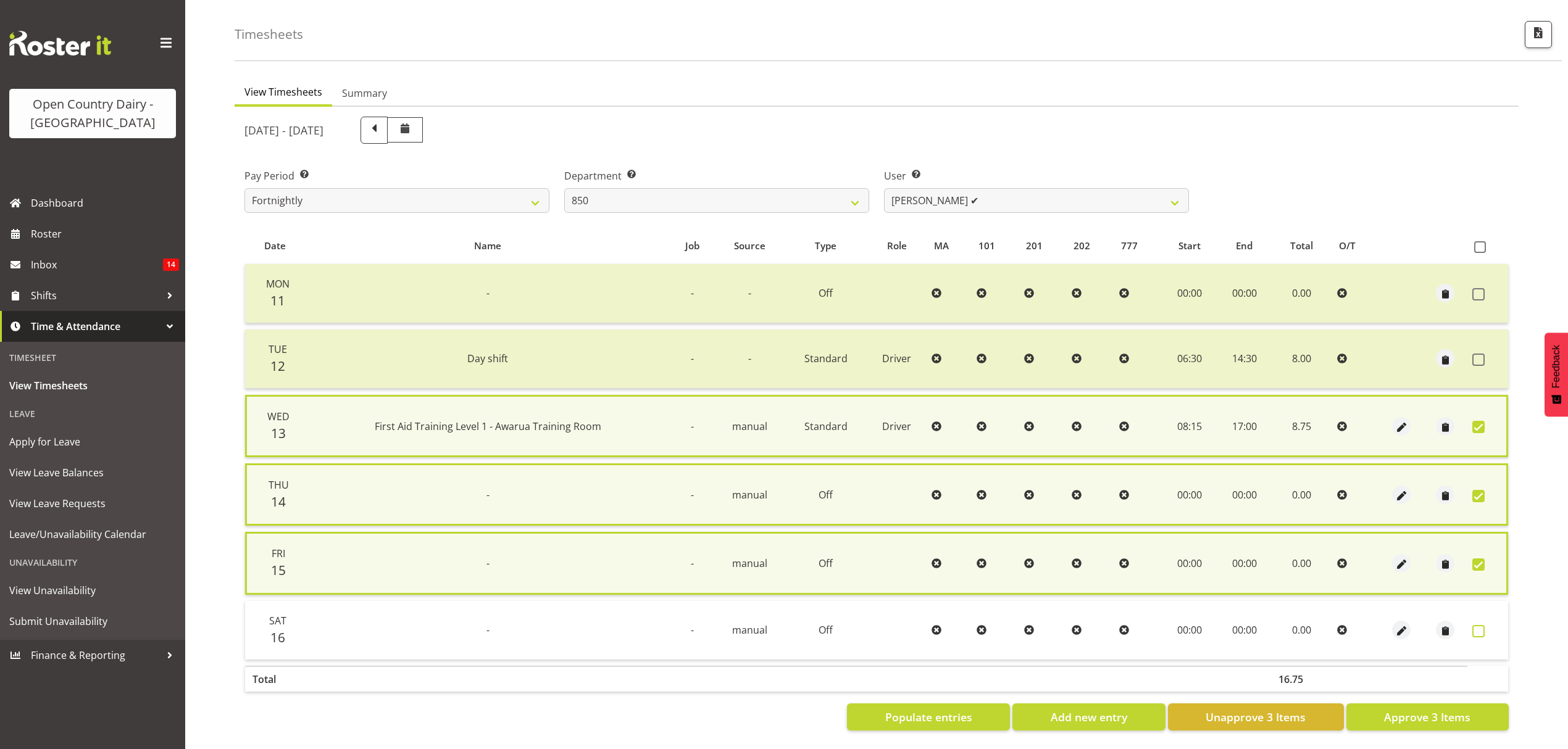
click at [1481, 625] on span at bounding box center [1479, 631] width 13 height 13
checkbox input "true"
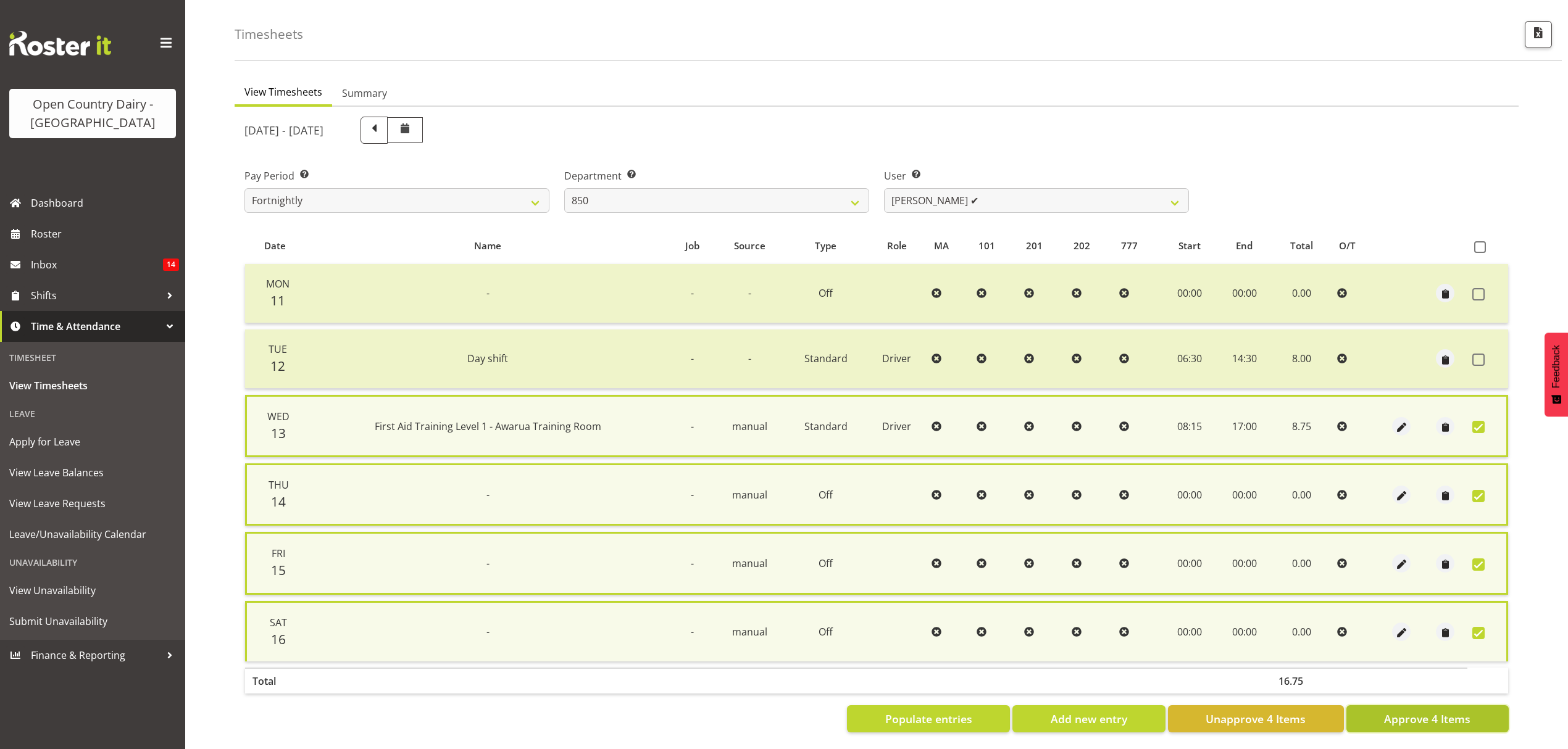
click at [1439, 721] on span "Approve 4 Items" at bounding box center [1427, 719] width 87 height 16
checkbox input "false"
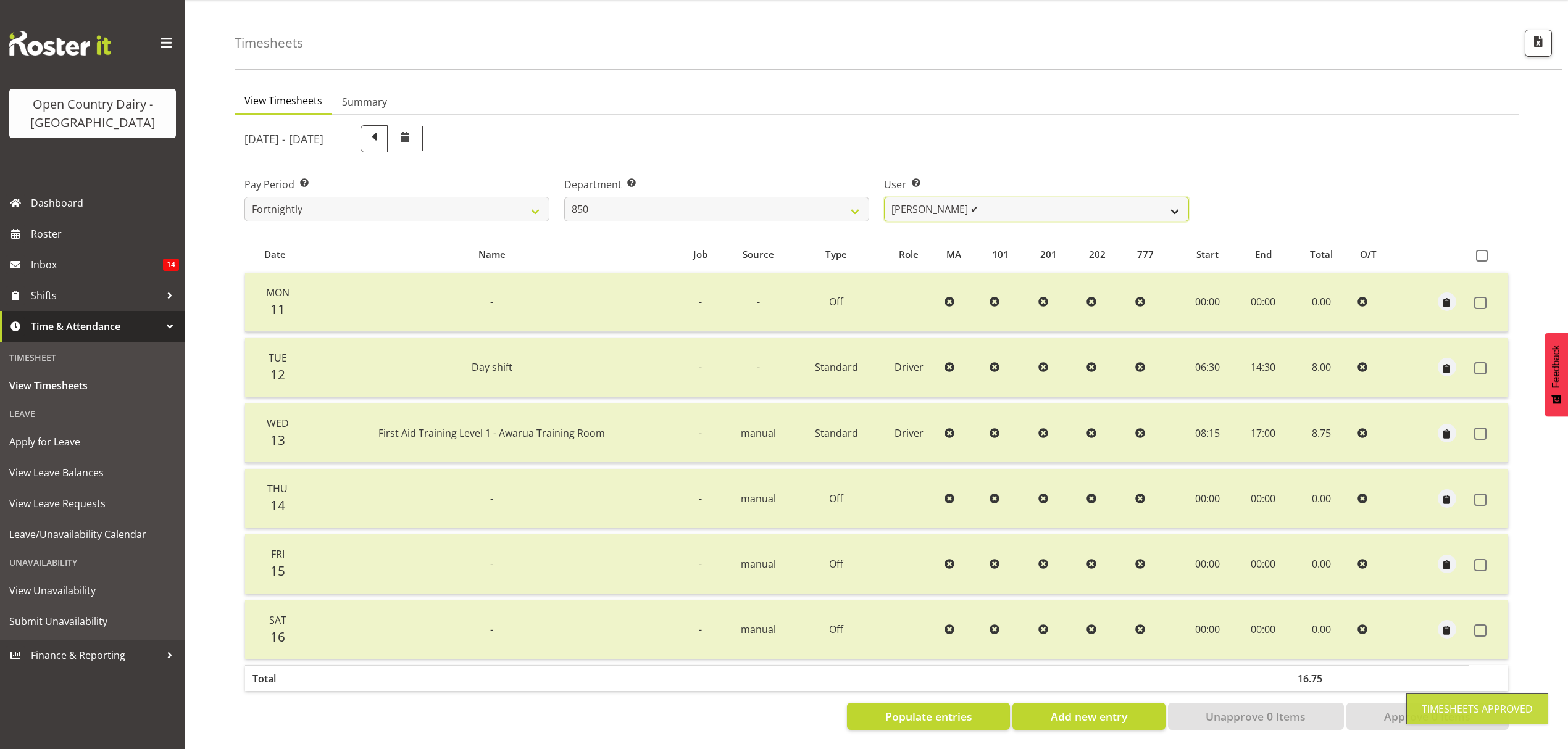
click at [1176, 205] on select "[PERSON_NAME] ❌ [PERSON_NAME] ❌ [PERSON_NAME] ✔ [PERSON_NAME] ❌" at bounding box center [1036, 209] width 305 height 25
click at [1170, 206] on select "[PERSON_NAME] ❌ [PERSON_NAME] ❌ [PERSON_NAME] ✔ [PERSON_NAME] ❌" at bounding box center [1036, 209] width 305 height 25
click at [884, 197] on select "[PERSON_NAME] ❌ [PERSON_NAME] ❌ [PERSON_NAME] ✔ [PERSON_NAME] ❌" at bounding box center [1036, 209] width 305 height 25
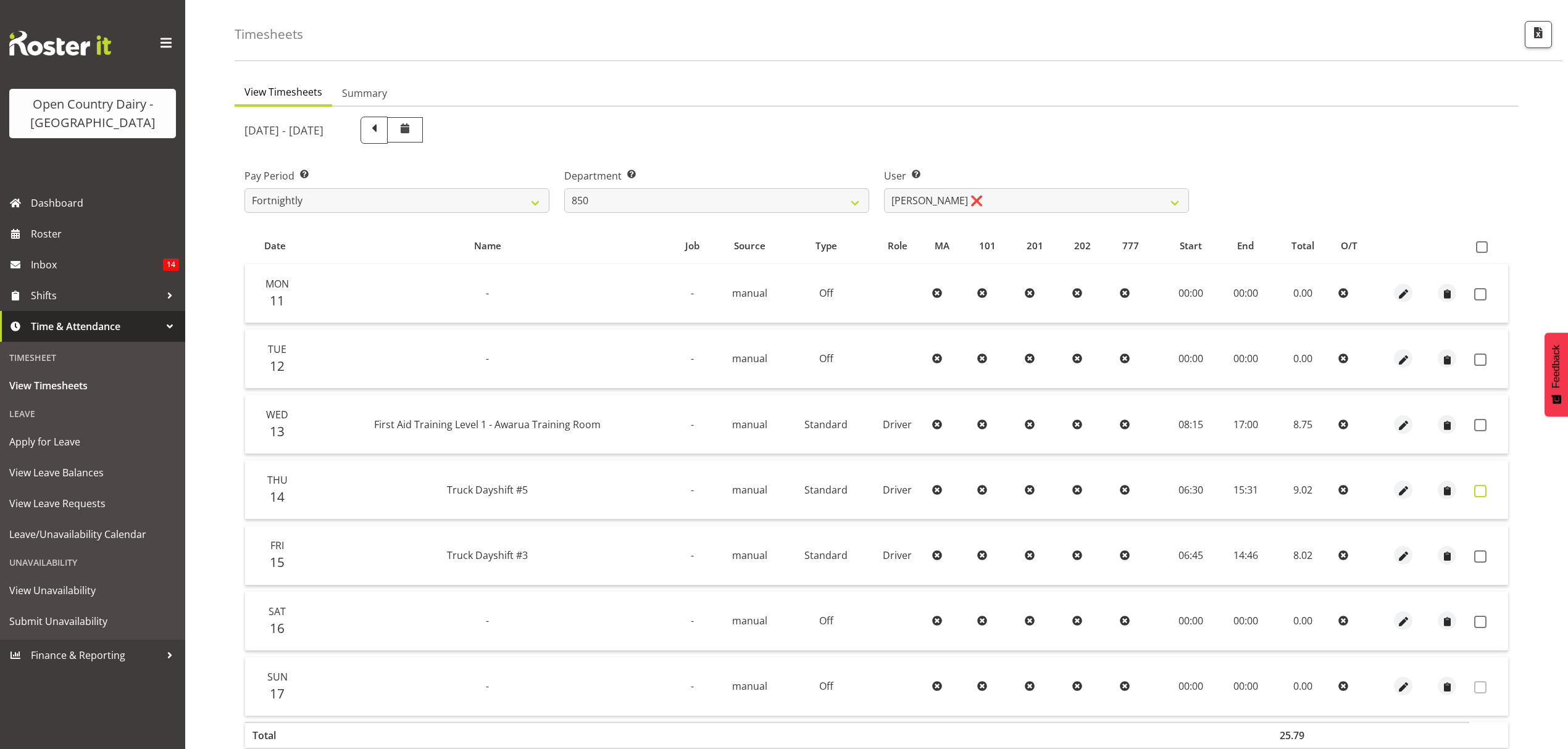
click at [1479, 493] on span at bounding box center [1480, 491] width 13 height 13
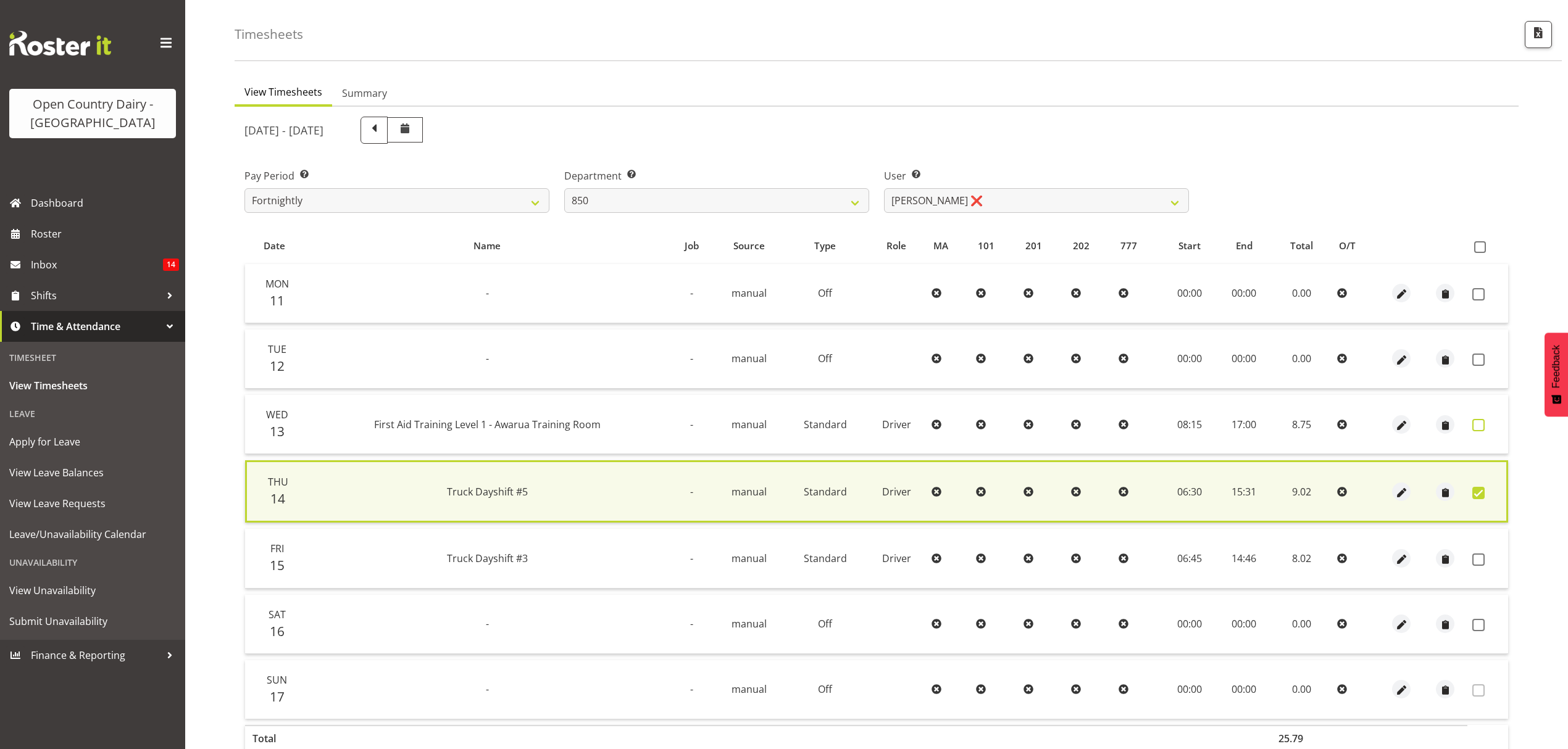
click at [1477, 425] on span at bounding box center [1479, 425] width 13 height 13
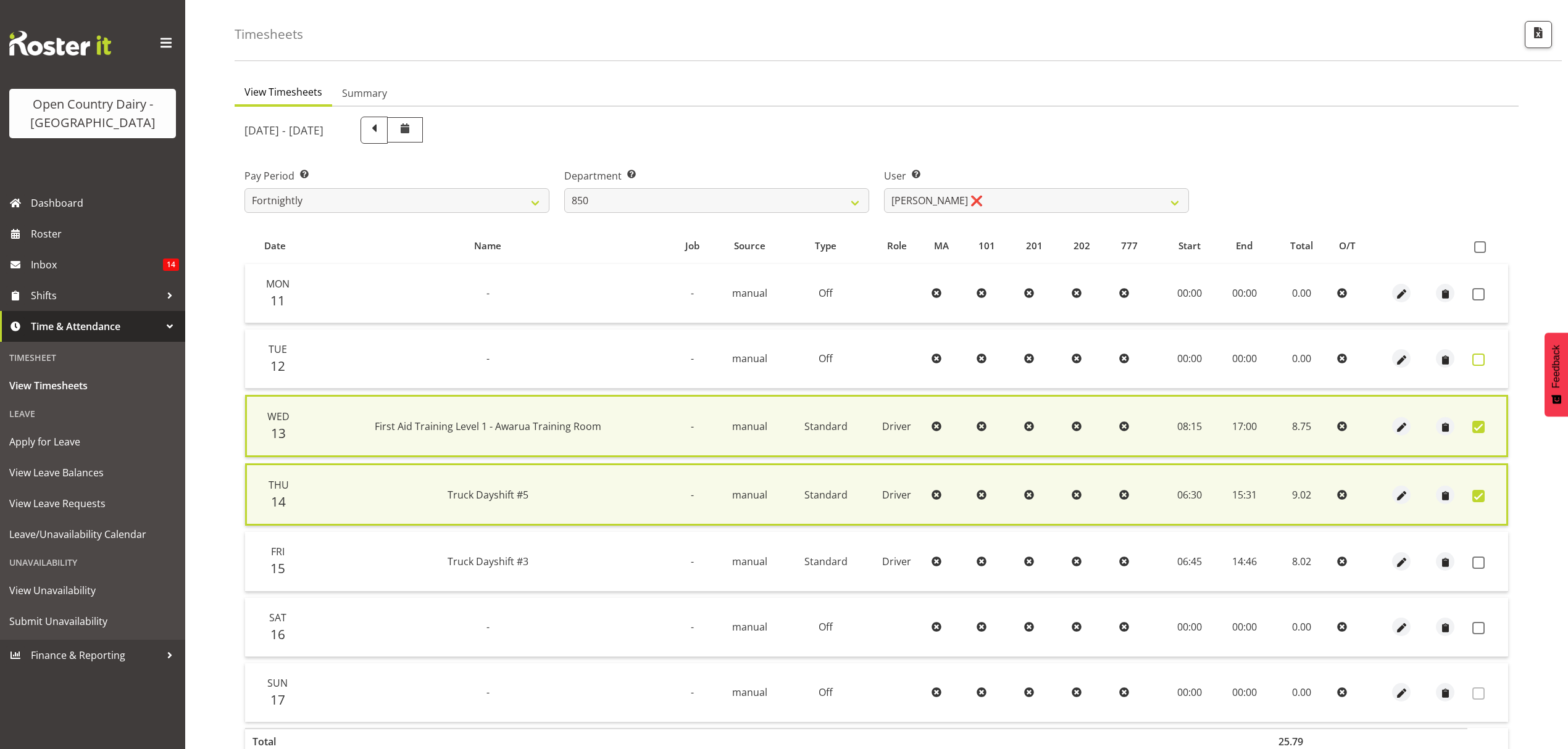
click at [1475, 358] on span at bounding box center [1479, 360] width 13 height 13
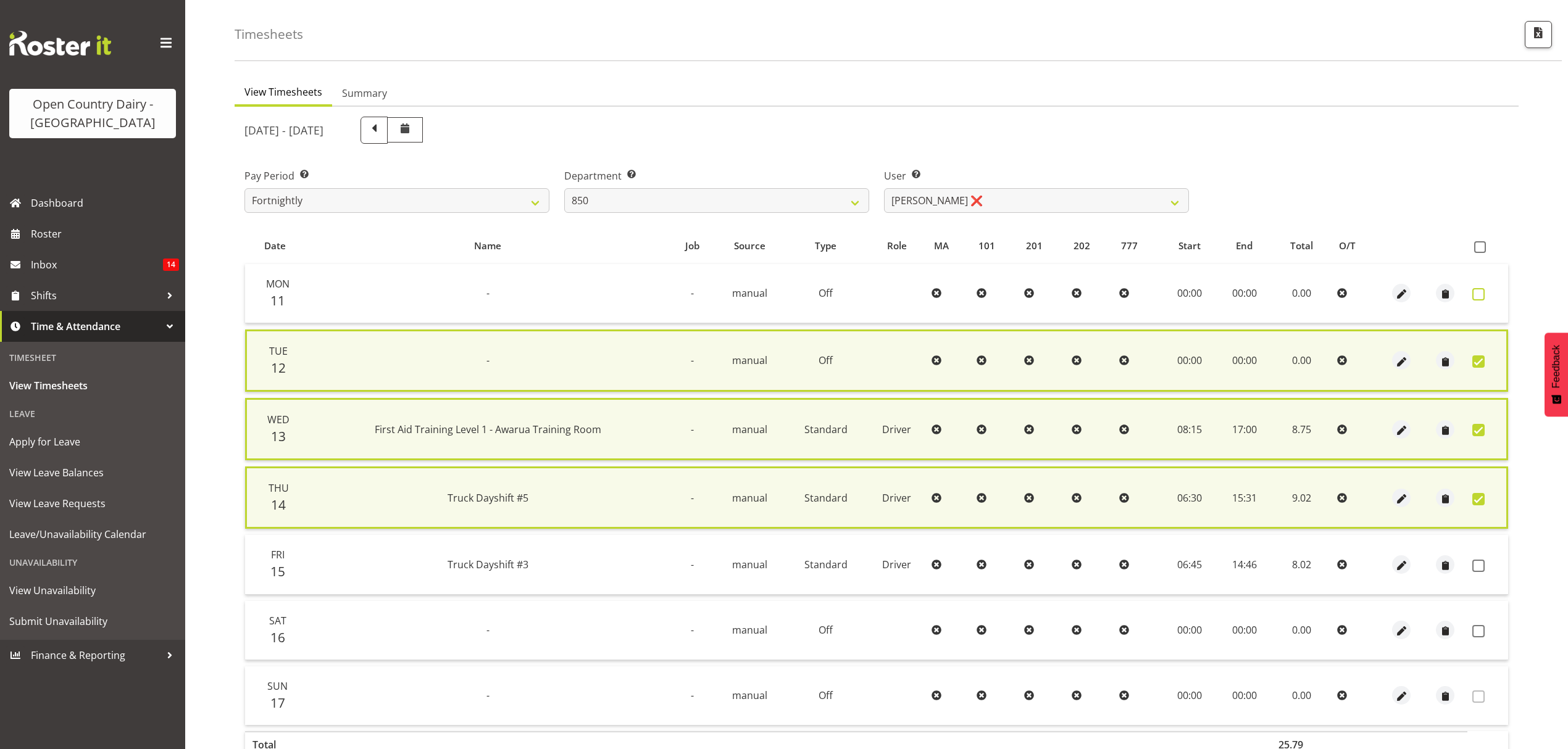
click at [1482, 299] on span at bounding box center [1479, 294] width 13 height 13
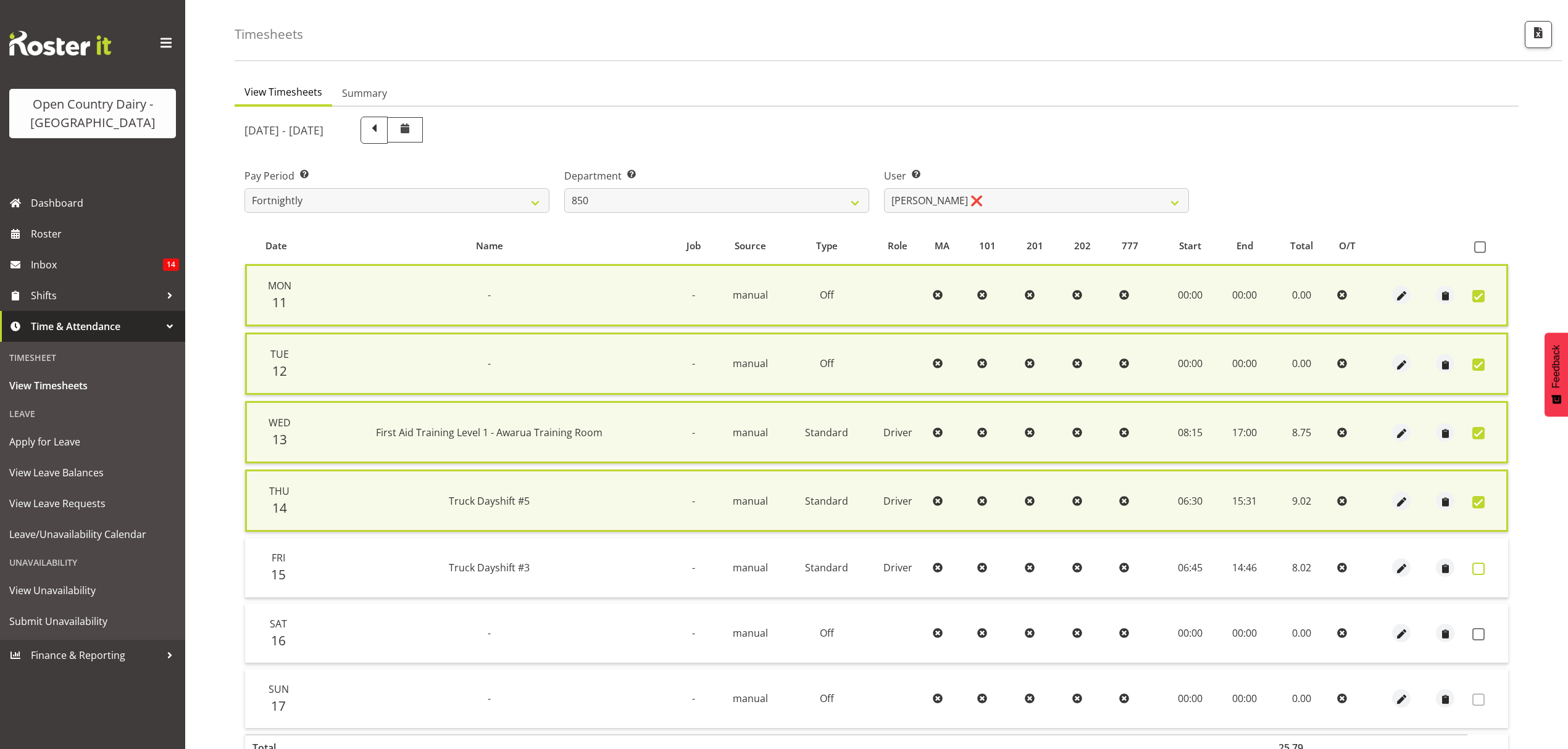
click at [1477, 566] on span at bounding box center [1479, 569] width 13 height 13
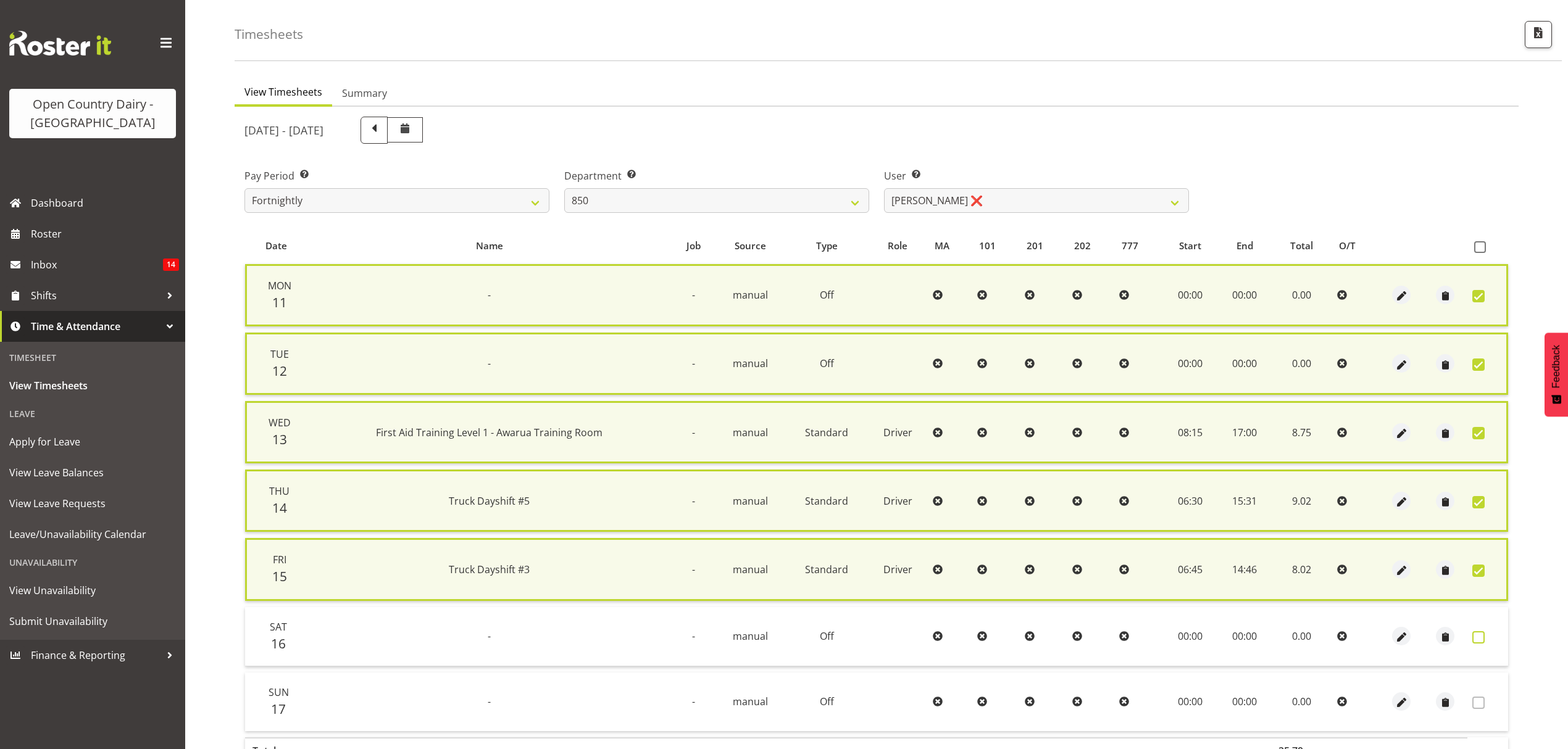
click at [1477, 632] on span at bounding box center [1479, 637] width 13 height 13
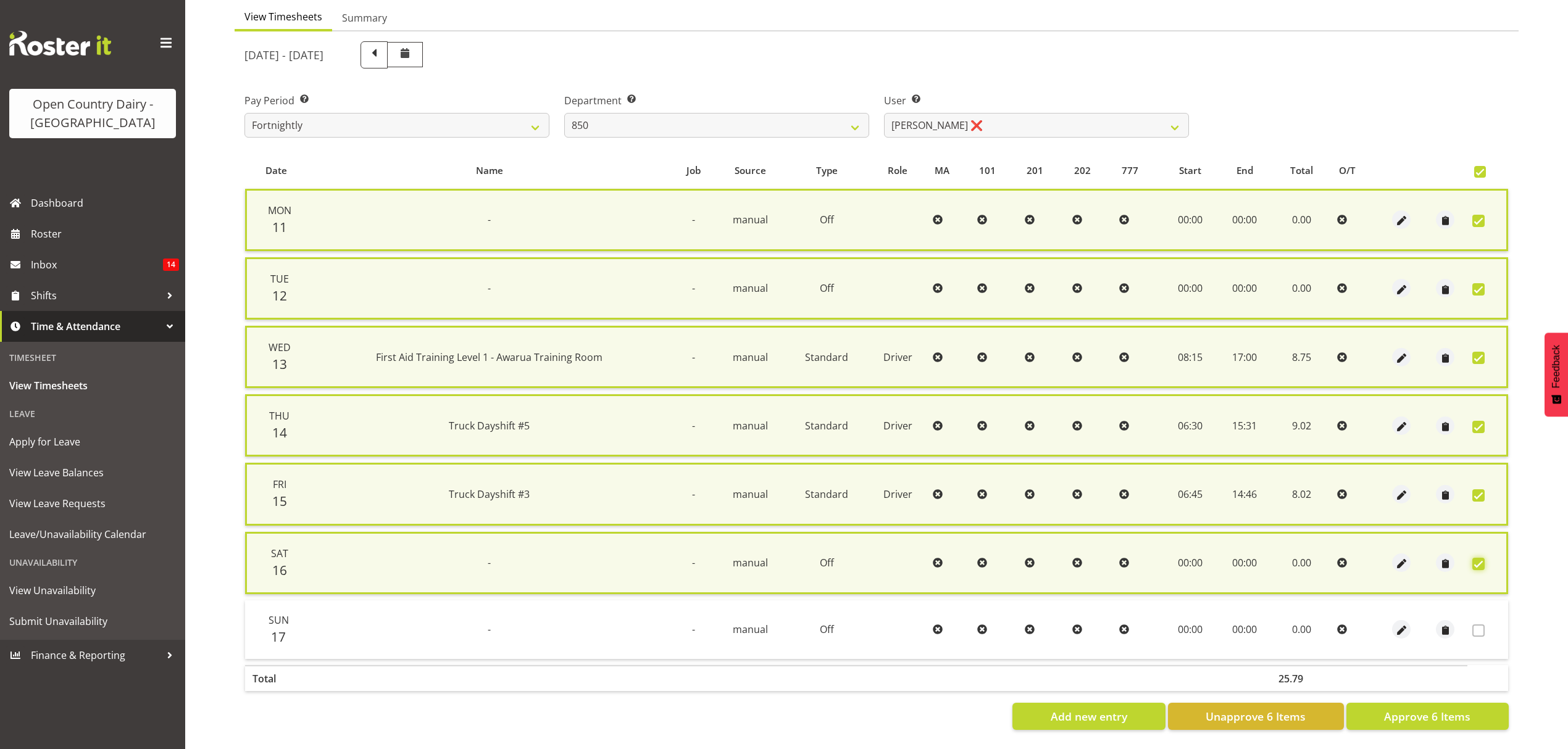
scroll to position [124, 0]
click at [1474, 489] on span at bounding box center [1479, 495] width 13 height 13
click at [1479, 492] on span at bounding box center [1479, 495] width 13 height 13
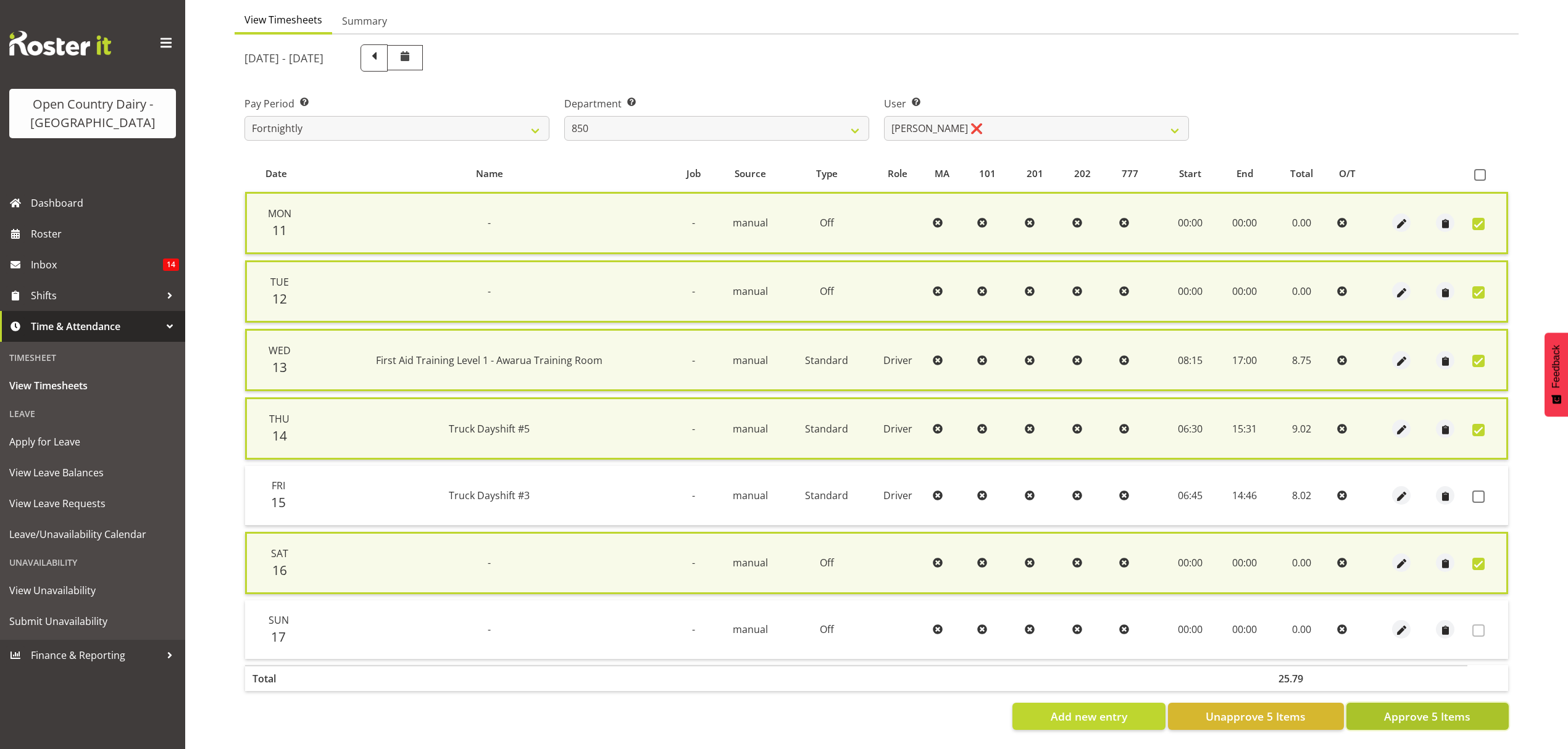
click at [1421, 708] on span "Approve 5 Items" at bounding box center [1427, 716] width 87 height 16
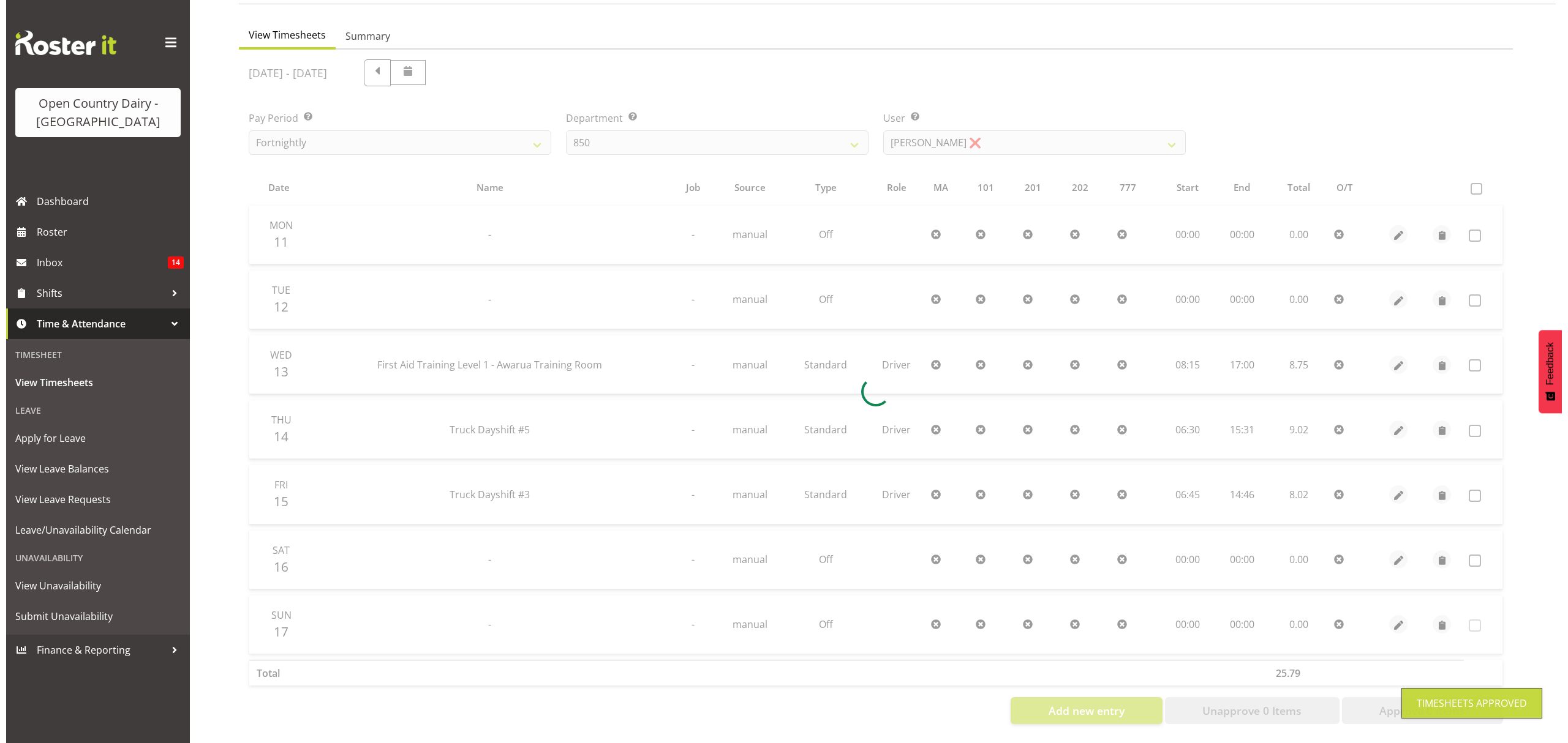
scroll to position [108, 0]
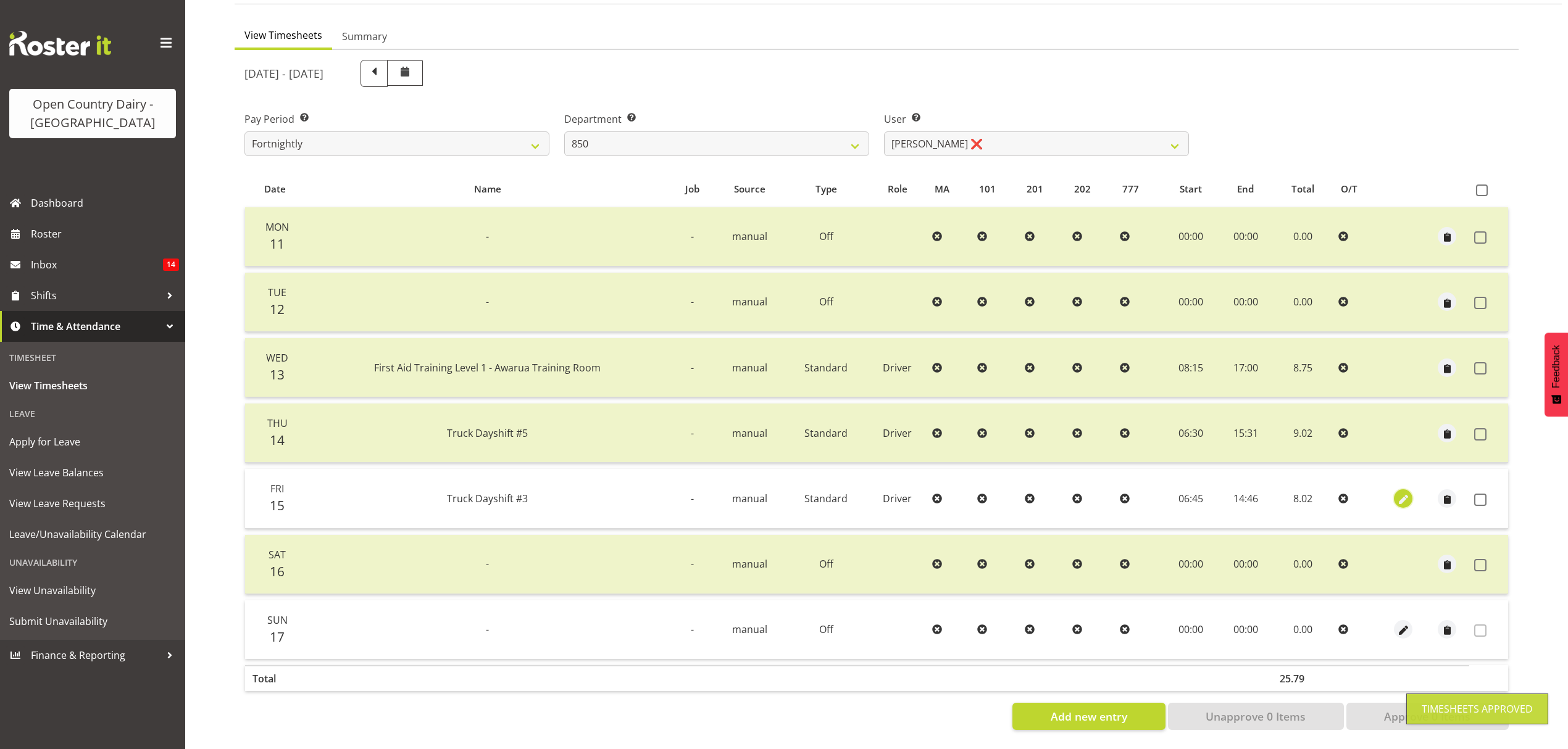
click at [1401, 493] on span "button" at bounding box center [1403, 499] width 14 height 14
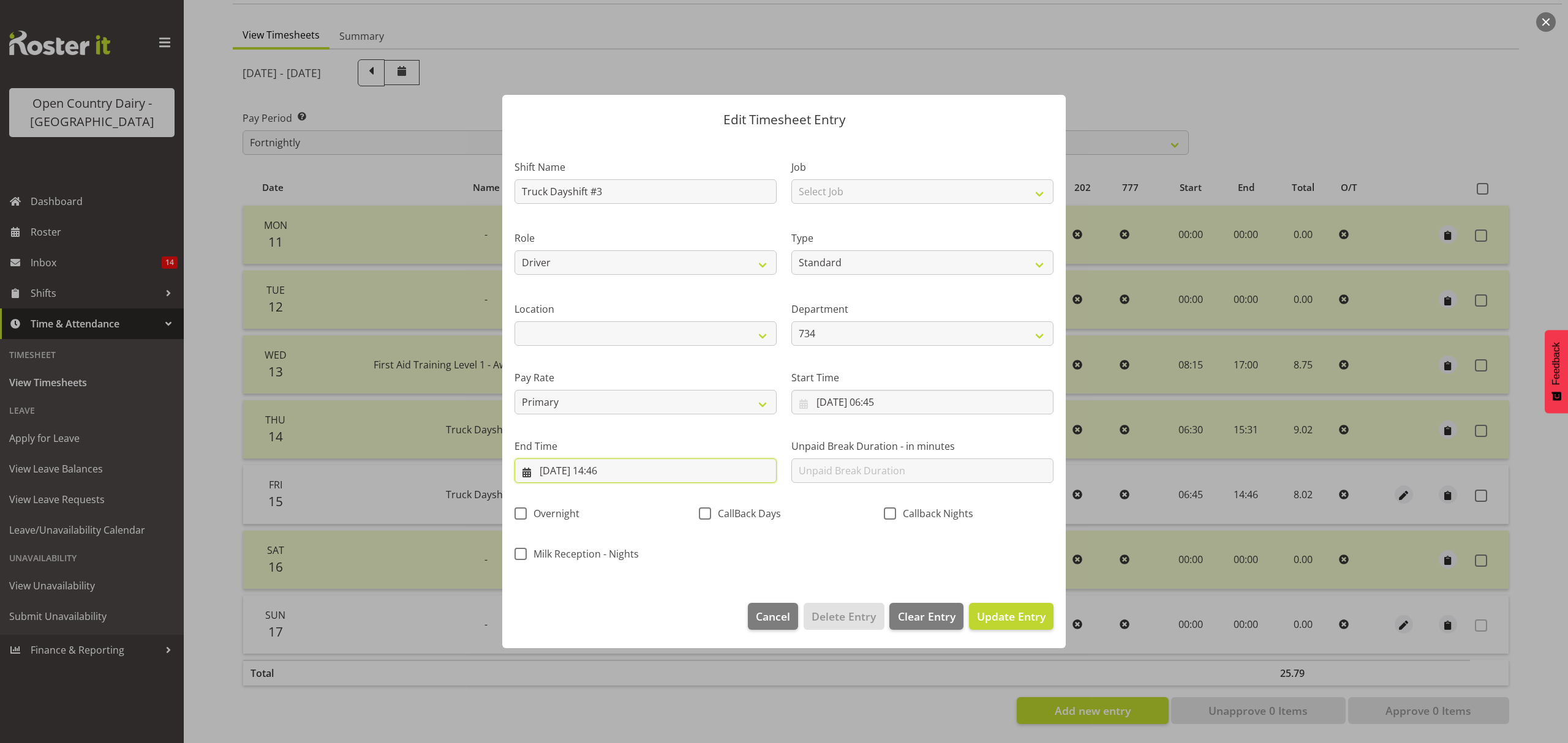
click at [608, 474] on input "[DATE] 14:46" at bounding box center [646, 470] width 262 height 24
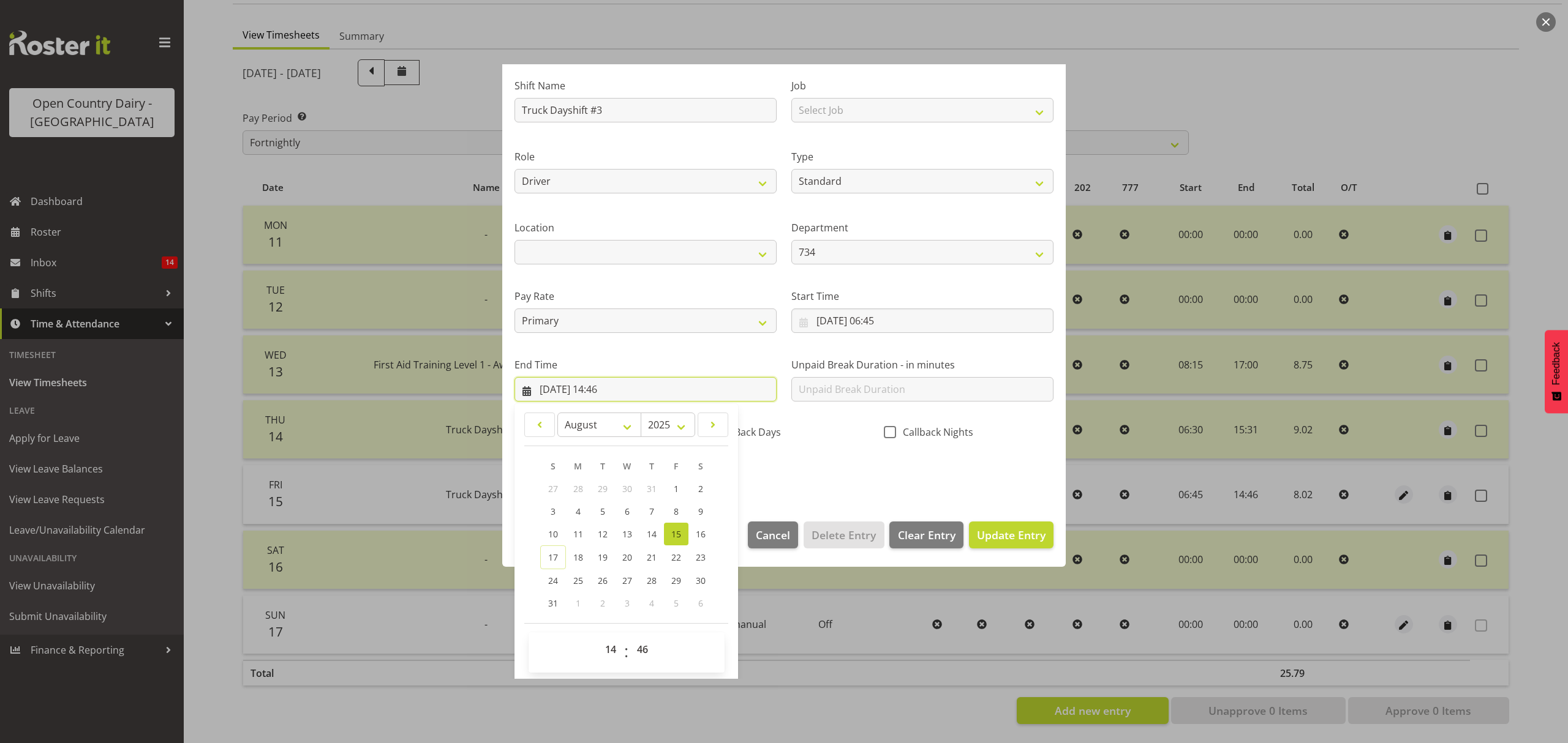
scroll to position [83, 0]
click at [613, 647] on select "00 01 02 03 04 05 06 07 08 09 10 11 12 13 14 15 16 17 18 19 20 21 22 23" at bounding box center [613, 647] width 28 height 24
click at [616, 655] on select "00 01 02 03 04 05 06 07 08 09 10 11 12 13 14 15 16 17 18 19 20 21 22 23" at bounding box center [613, 647] width 28 height 24
click at [599, 636] on select "00 01 02 03 04 05 06 07 08 09 10 11 12 13 14 15 16 17 18 19 20 21 22 23" at bounding box center [613, 647] width 28 height 24
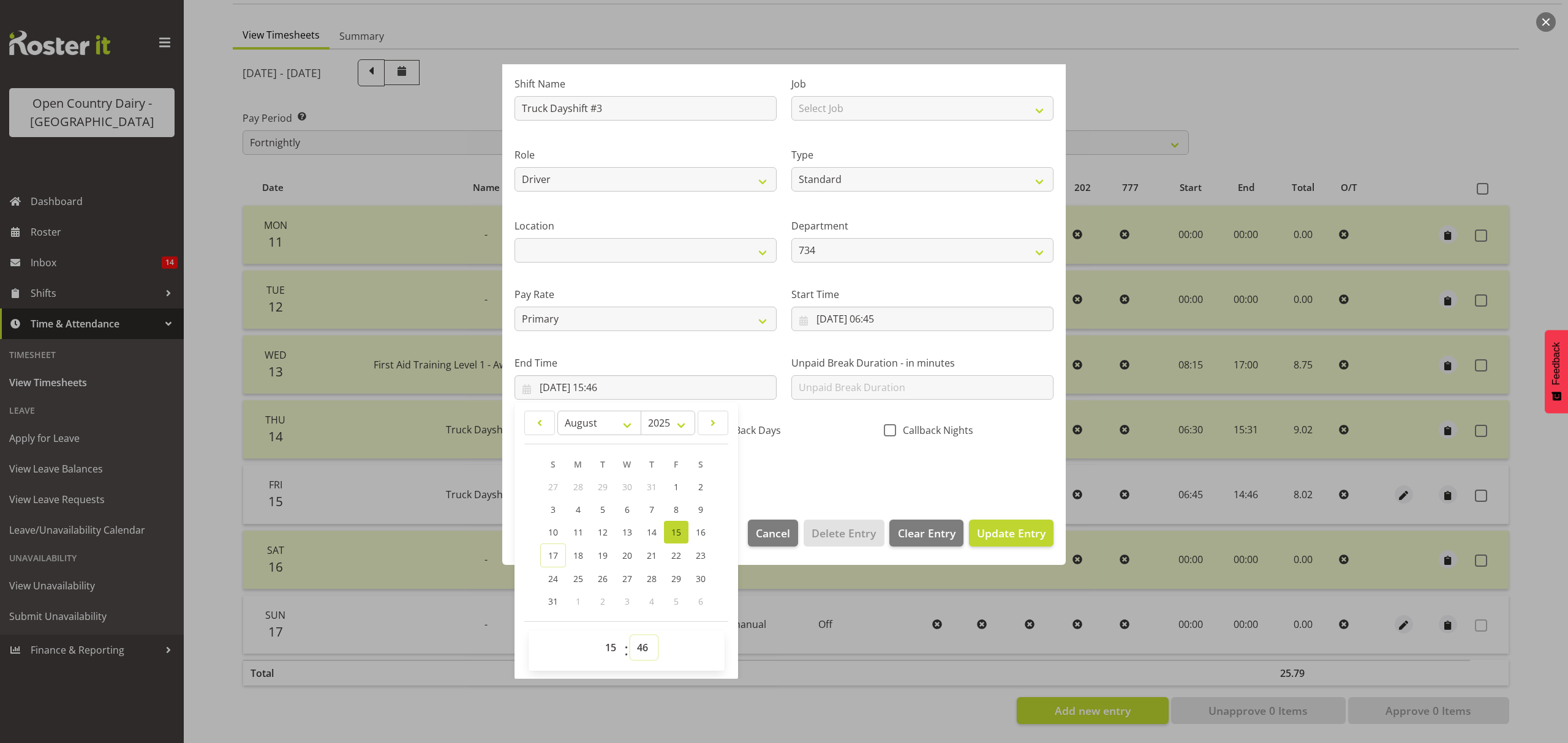
click at [645, 655] on select "00 01 02 03 04 05 06 07 08 09 10 11 12 13 14 15 16 17 18 19 20 21 22 23 24 25 2…" at bounding box center [644, 647] width 28 height 24
click at [630, 636] on select "00 01 02 03 04 05 06 07 08 09 10 11 12 13 14 15 16 17 18 19 20 21 22 23 24 25 2…" at bounding box center [644, 647] width 28 height 24
click at [978, 532] on span "Update Entry" at bounding box center [1011, 533] width 69 height 15
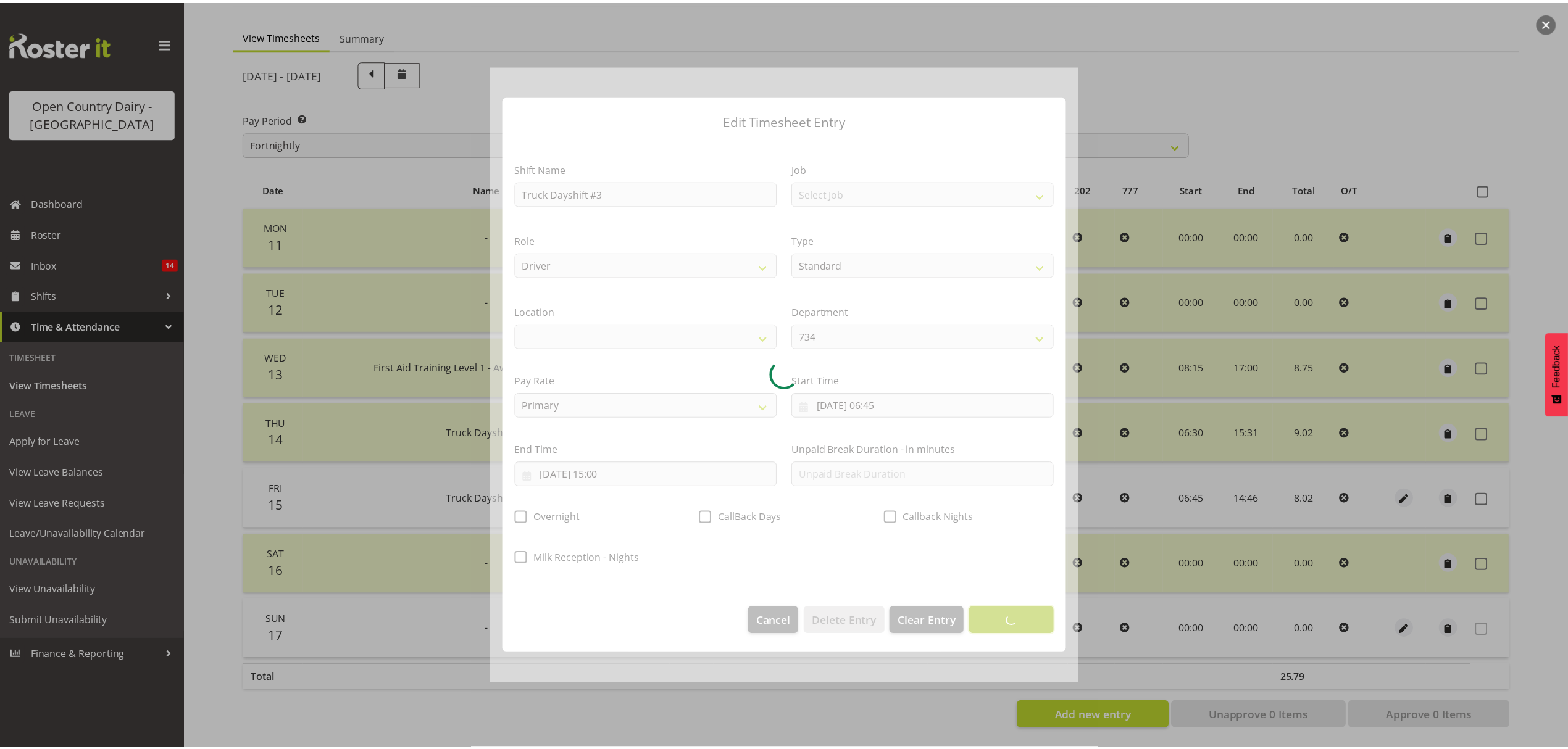
scroll to position [0, 0]
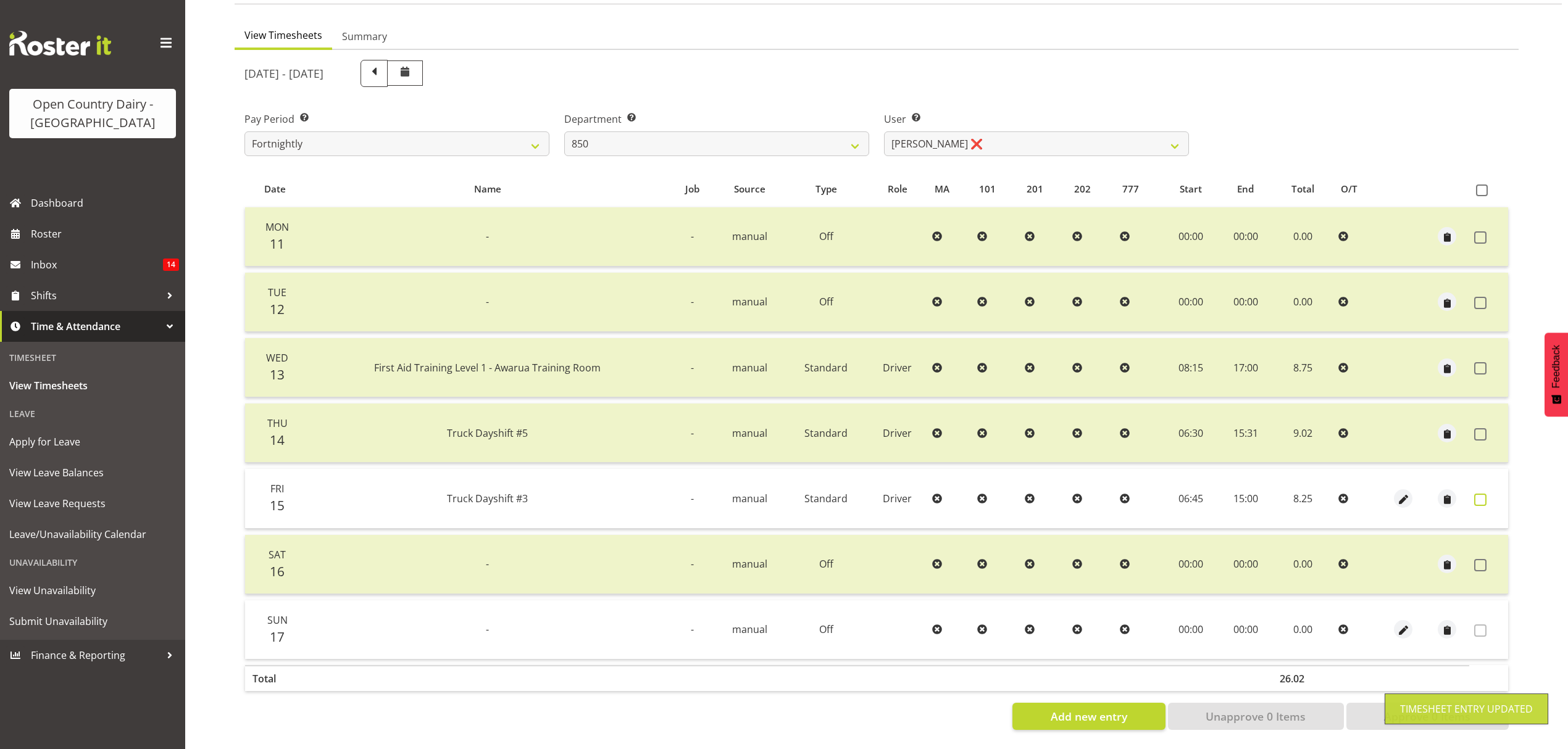
click at [1477, 493] on span at bounding box center [1480, 499] width 13 height 13
click at [1479, 493] on span at bounding box center [1480, 499] width 13 height 13
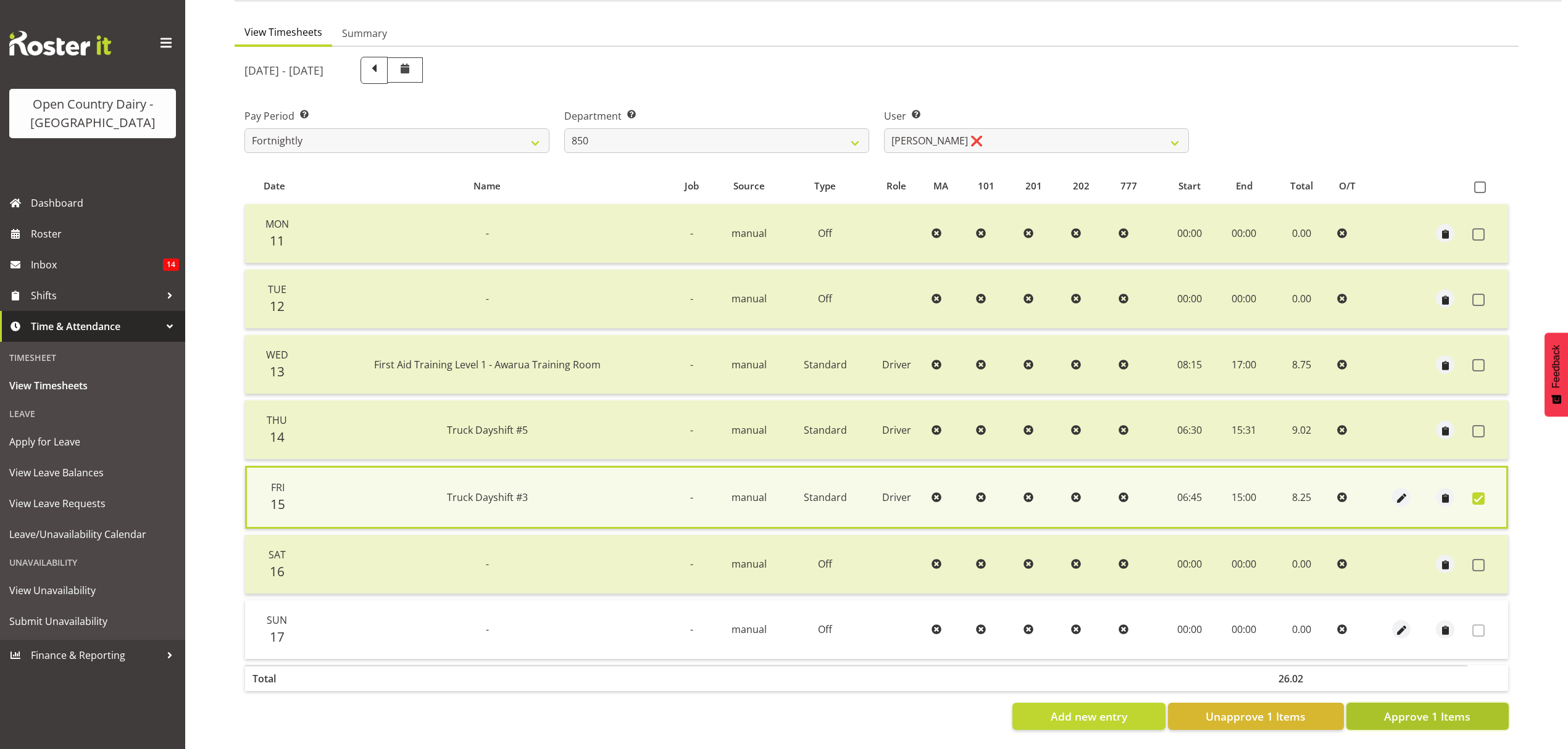
click at [1405, 708] on span "Approve 1 Items" at bounding box center [1427, 716] width 87 height 16
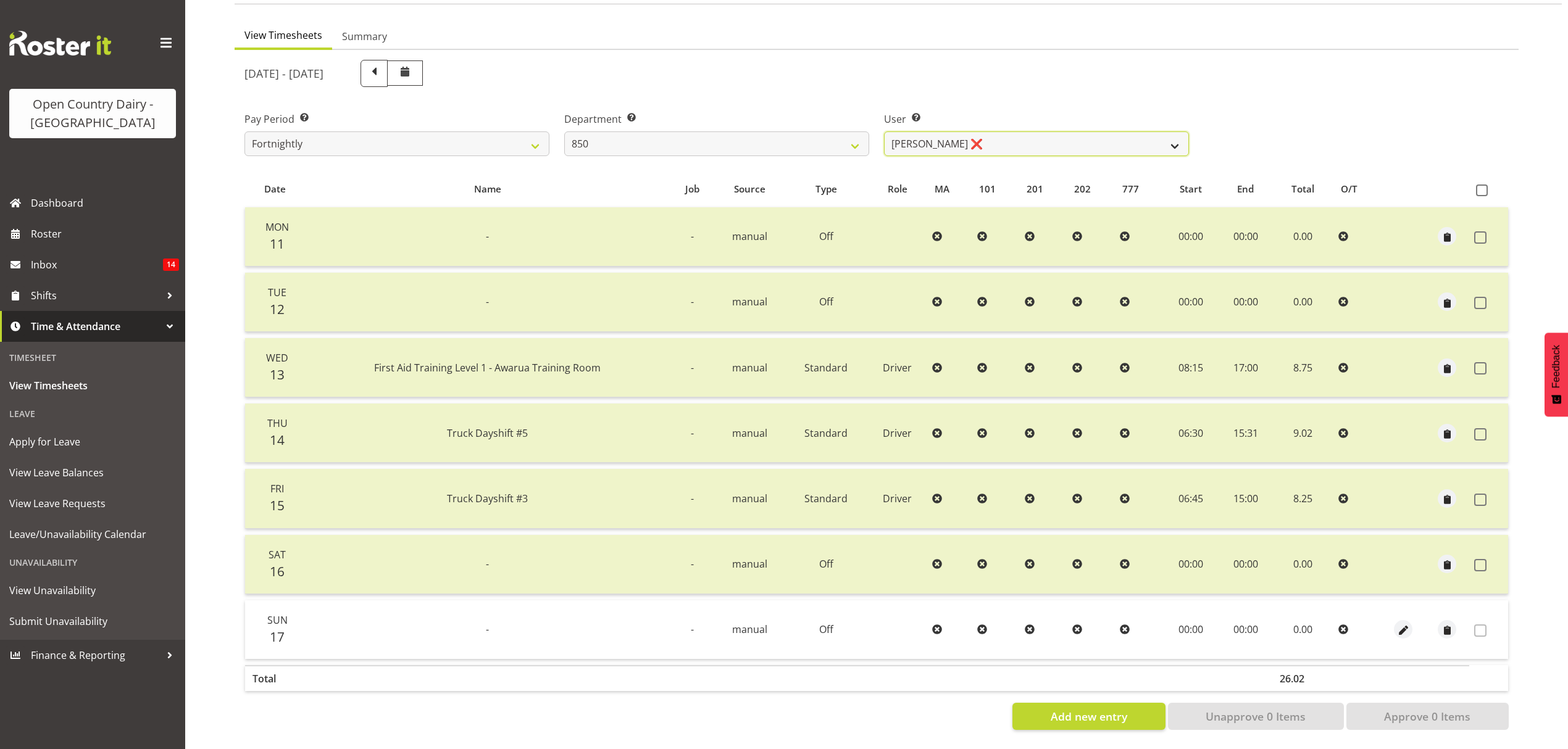
click at [1176, 132] on select "[PERSON_NAME] ❌ [PERSON_NAME] ❌ [PERSON_NAME] ✔ [PERSON_NAME] ❌" at bounding box center [1036, 143] width 305 height 25
click at [857, 136] on select "734 735 736 737 738 739 850 851 852 853 854 855 856 858 861 862 865 868 869 870" at bounding box center [717, 143] width 305 height 25
click at [853, 131] on select "734 735 736 737 738 739 850 851 852 853 854 855 856 858 861 862 865 868 869 870" at bounding box center [717, 143] width 305 height 25
click at [564, 131] on select "734 735 736 737 738 739 850 851 852 853 854 855 856 858 861 862 865 868 869 870" at bounding box center [717, 143] width 305 height 25
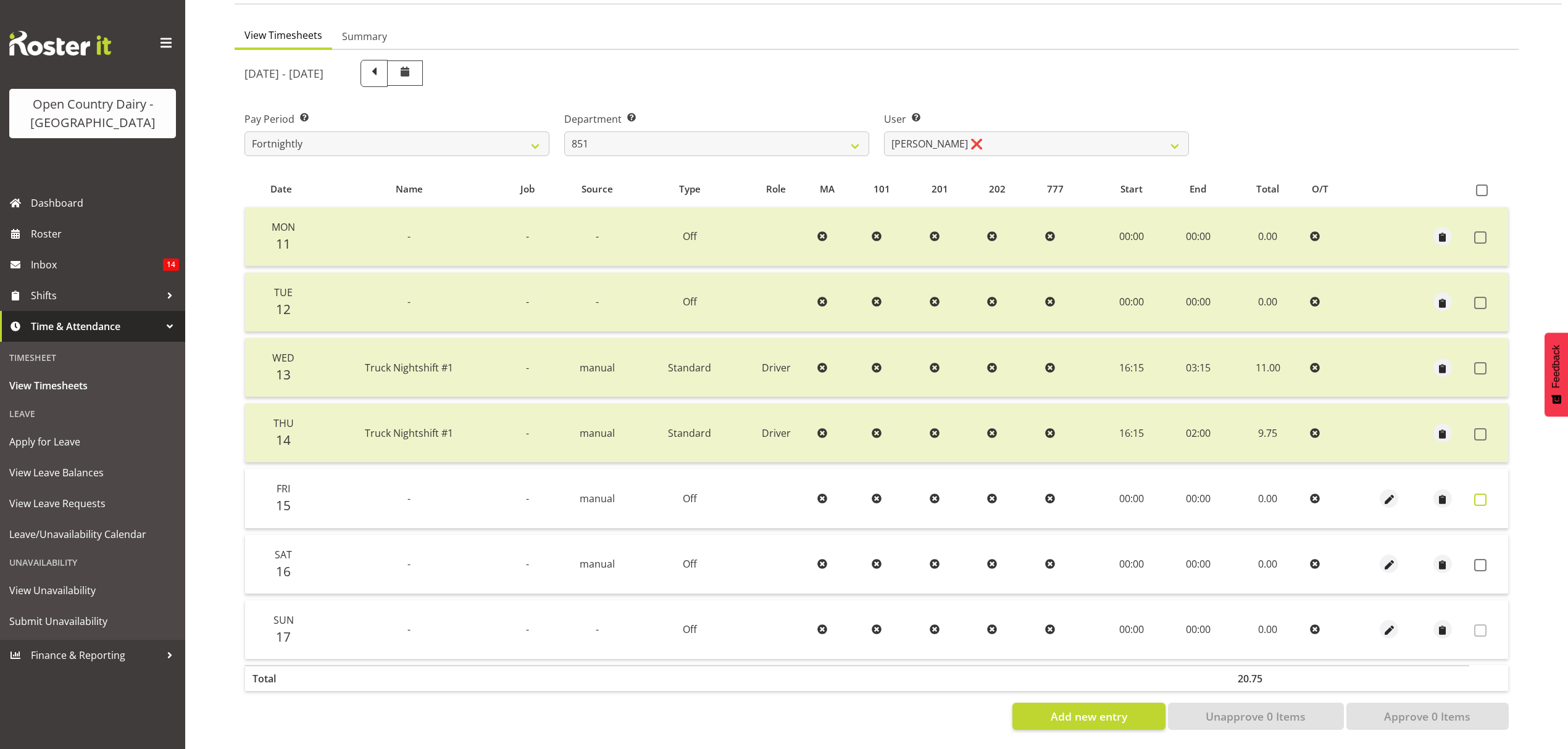
click at [1477, 493] on span at bounding box center [1480, 499] width 13 height 13
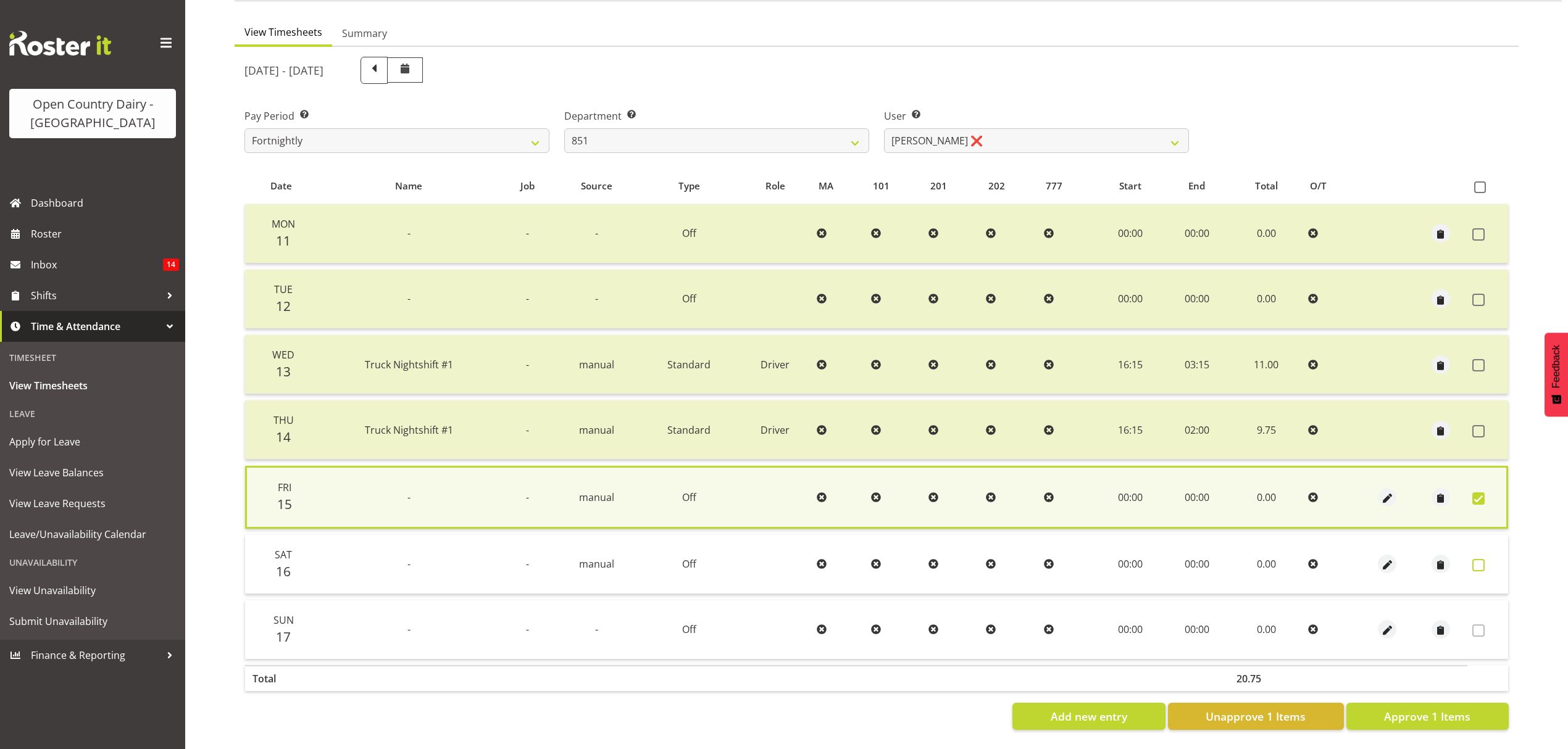
click at [1481, 559] on span at bounding box center [1479, 565] width 13 height 13
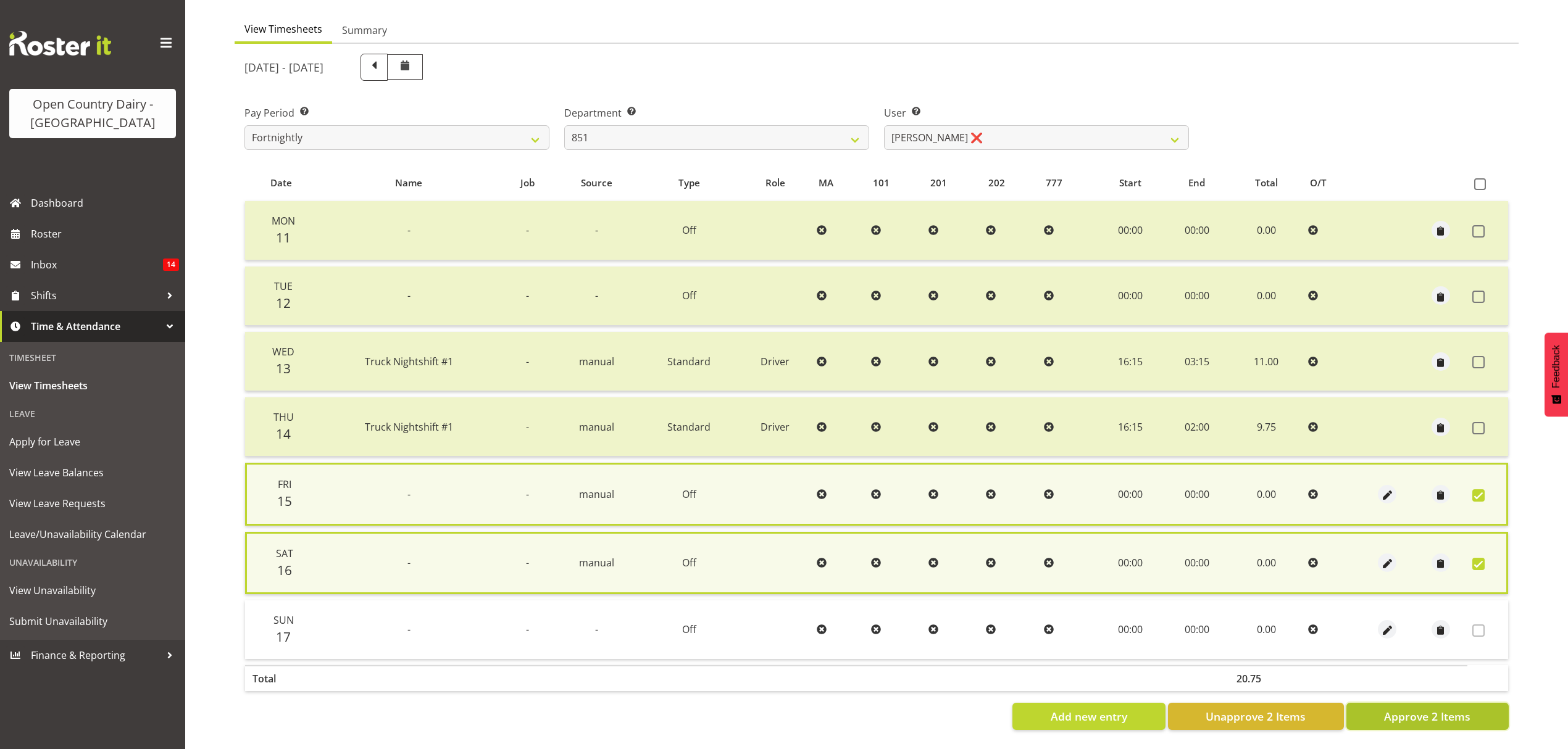
click at [1427, 712] on span "Approve 2 Items" at bounding box center [1427, 716] width 87 height 16
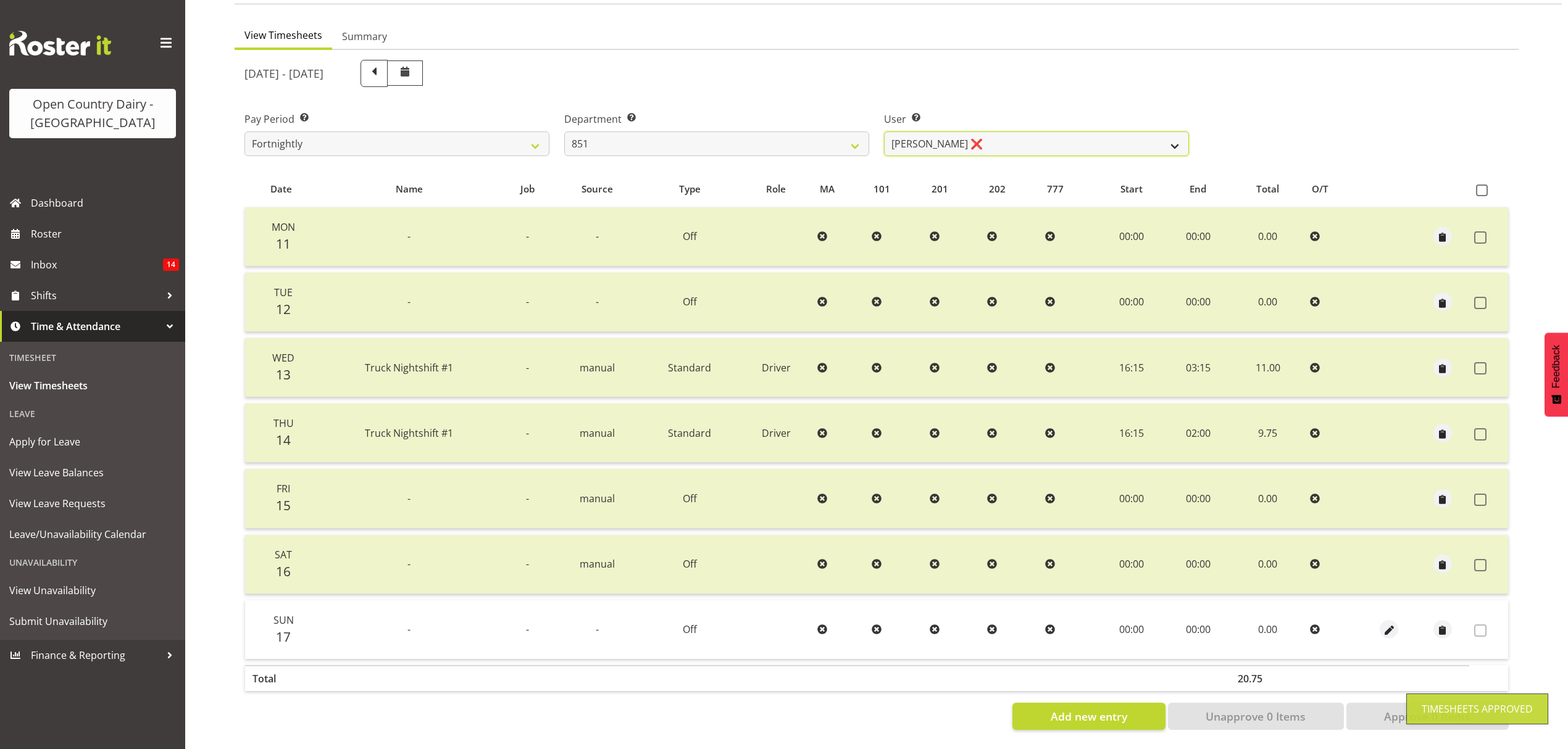
click at [1171, 131] on select "[PERSON_NAME] ❌ [PERSON_NAME] ❌ [PERSON_NAME] ❌" at bounding box center [1036, 143] width 305 height 25
click at [884, 131] on select "[PERSON_NAME] ❌ [PERSON_NAME] ❌ [PERSON_NAME] ❌" at bounding box center [1036, 143] width 305 height 25
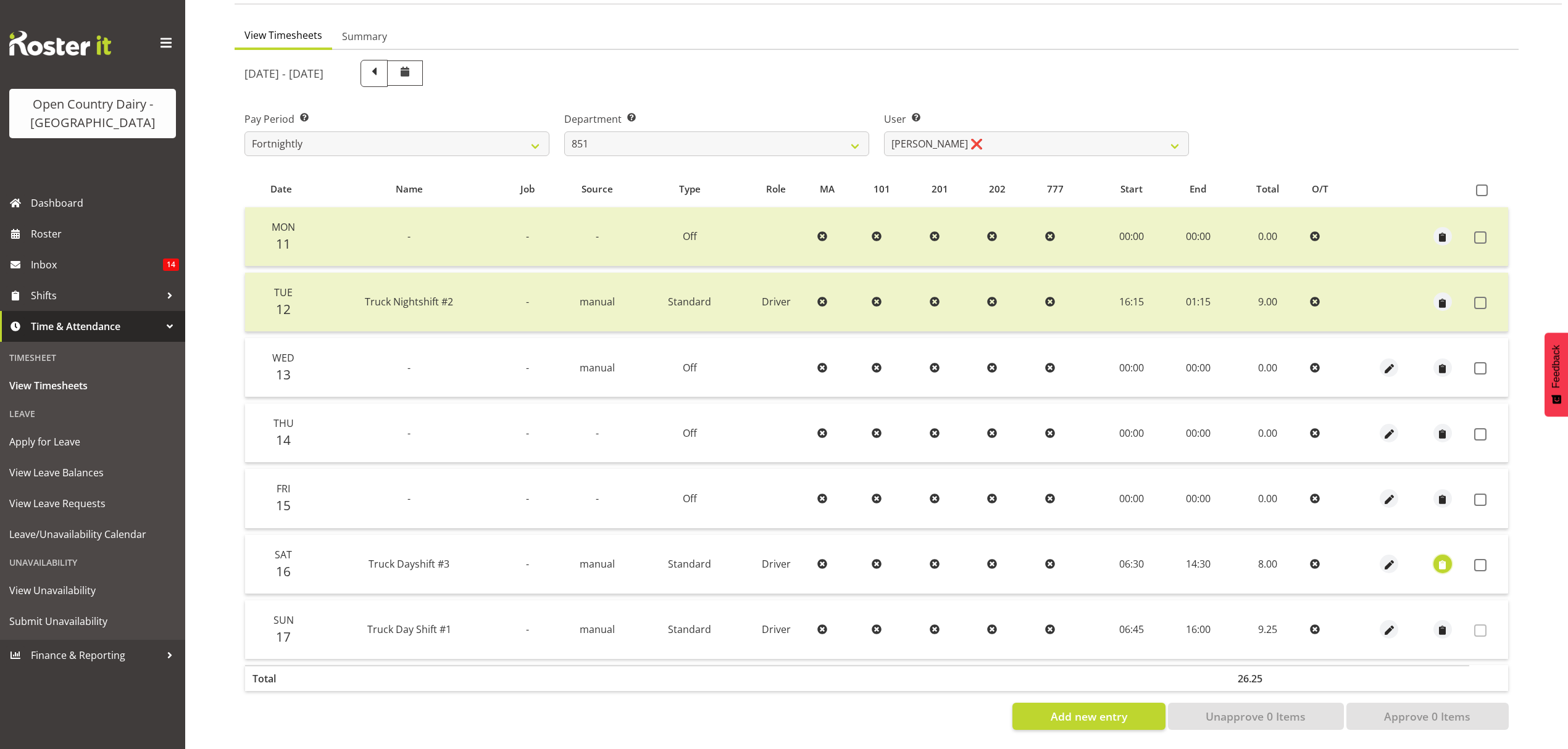
click at [1442, 559] on span "button" at bounding box center [1443, 565] width 14 height 14
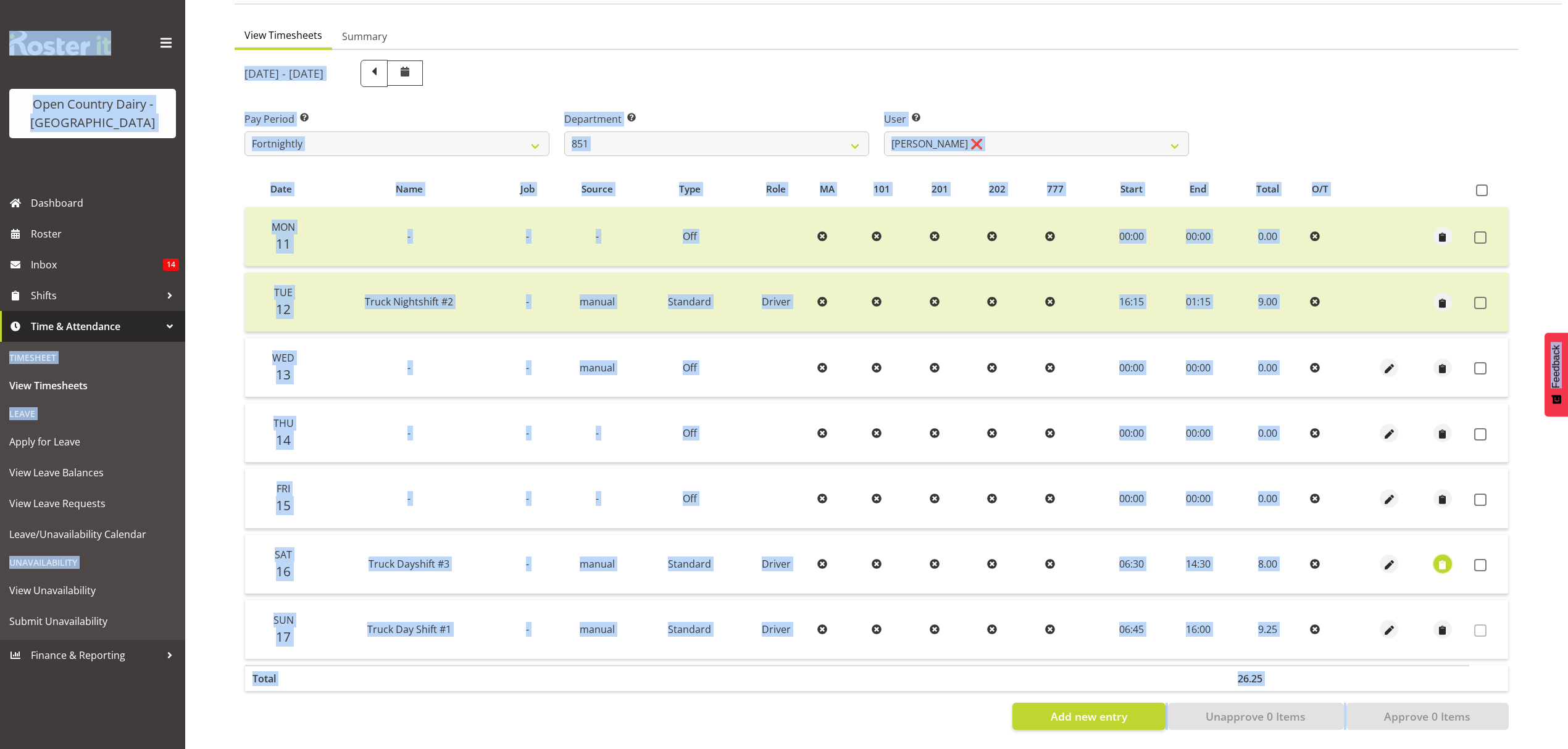
click at [1442, 559] on span "button" at bounding box center [1443, 565] width 14 height 14
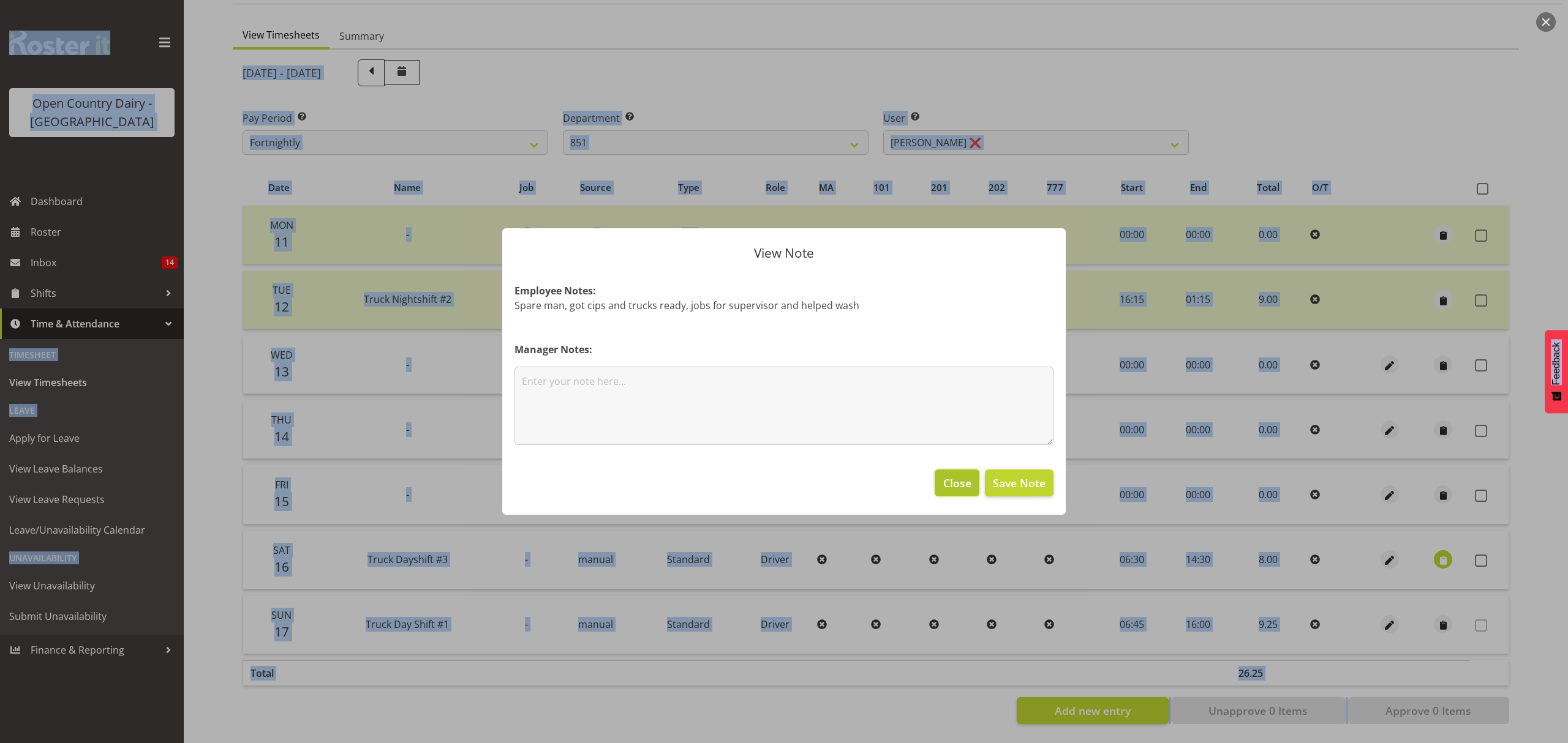
click at [960, 485] on span "Close" at bounding box center [957, 483] width 28 height 16
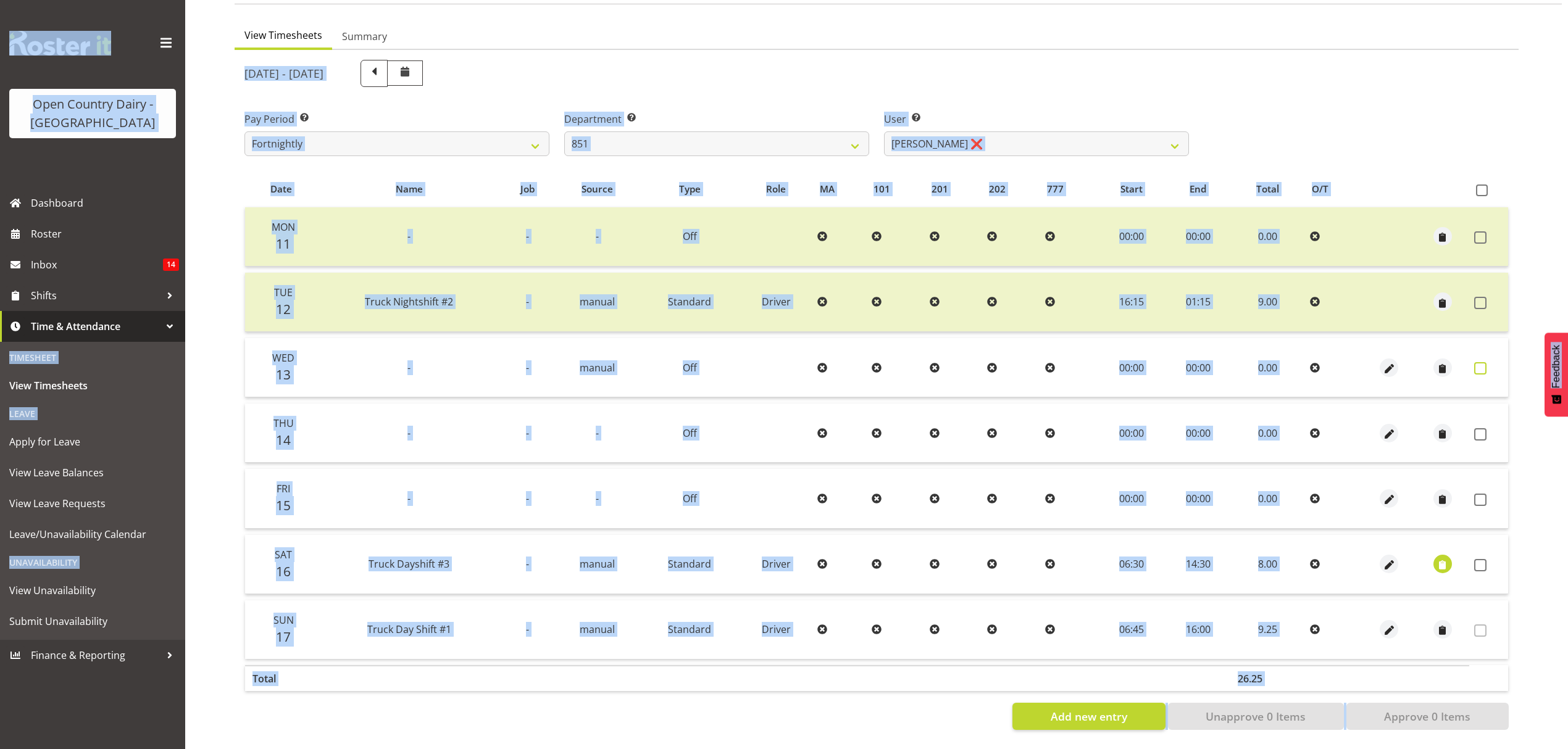
click at [1477, 362] on span at bounding box center [1480, 368] width 13 height 13
click at [1483, 428] on span at bounding box center [1480, 434] width 13 height 13
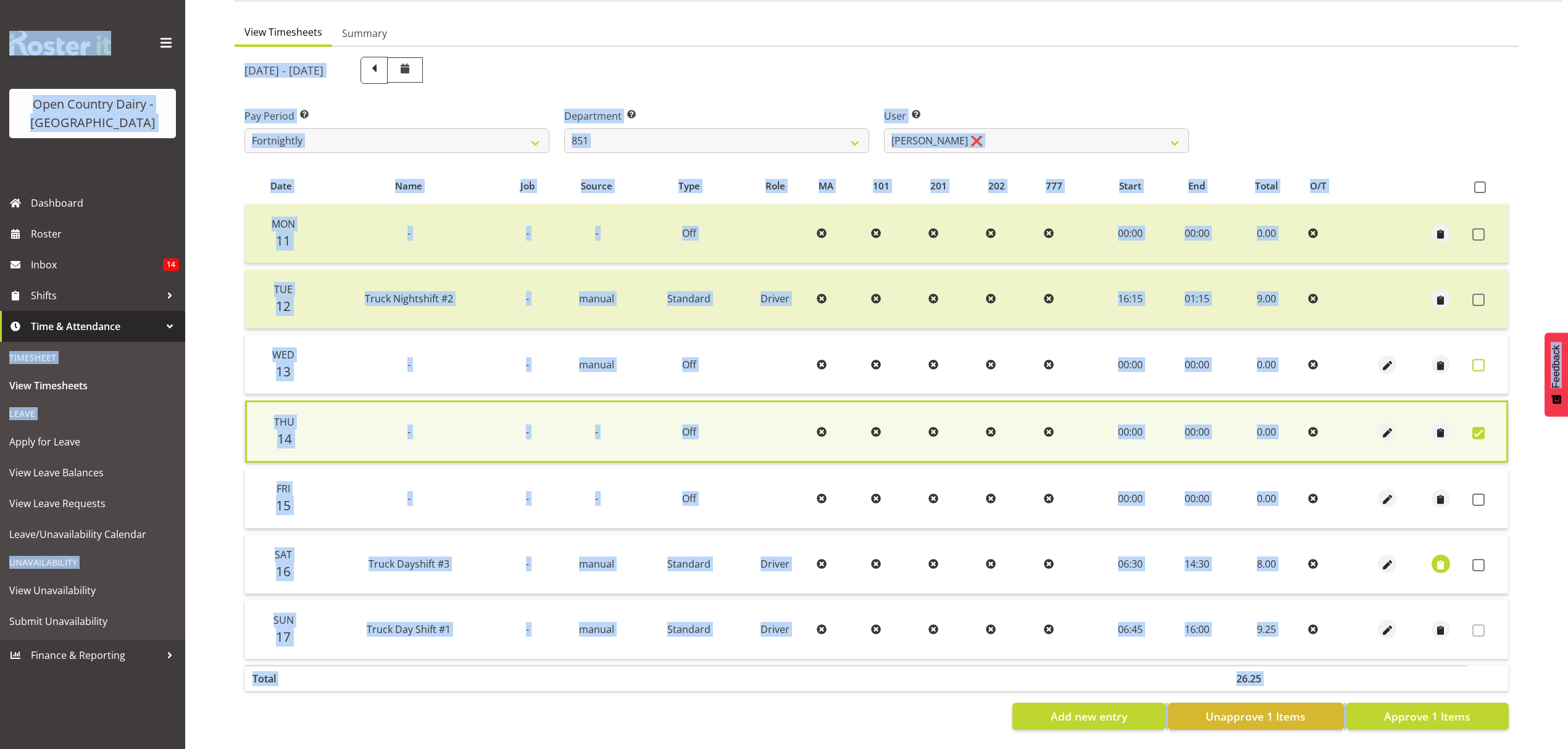
click at [1483, 359] on span at bounding box center [1479, 365] width 13 height 13
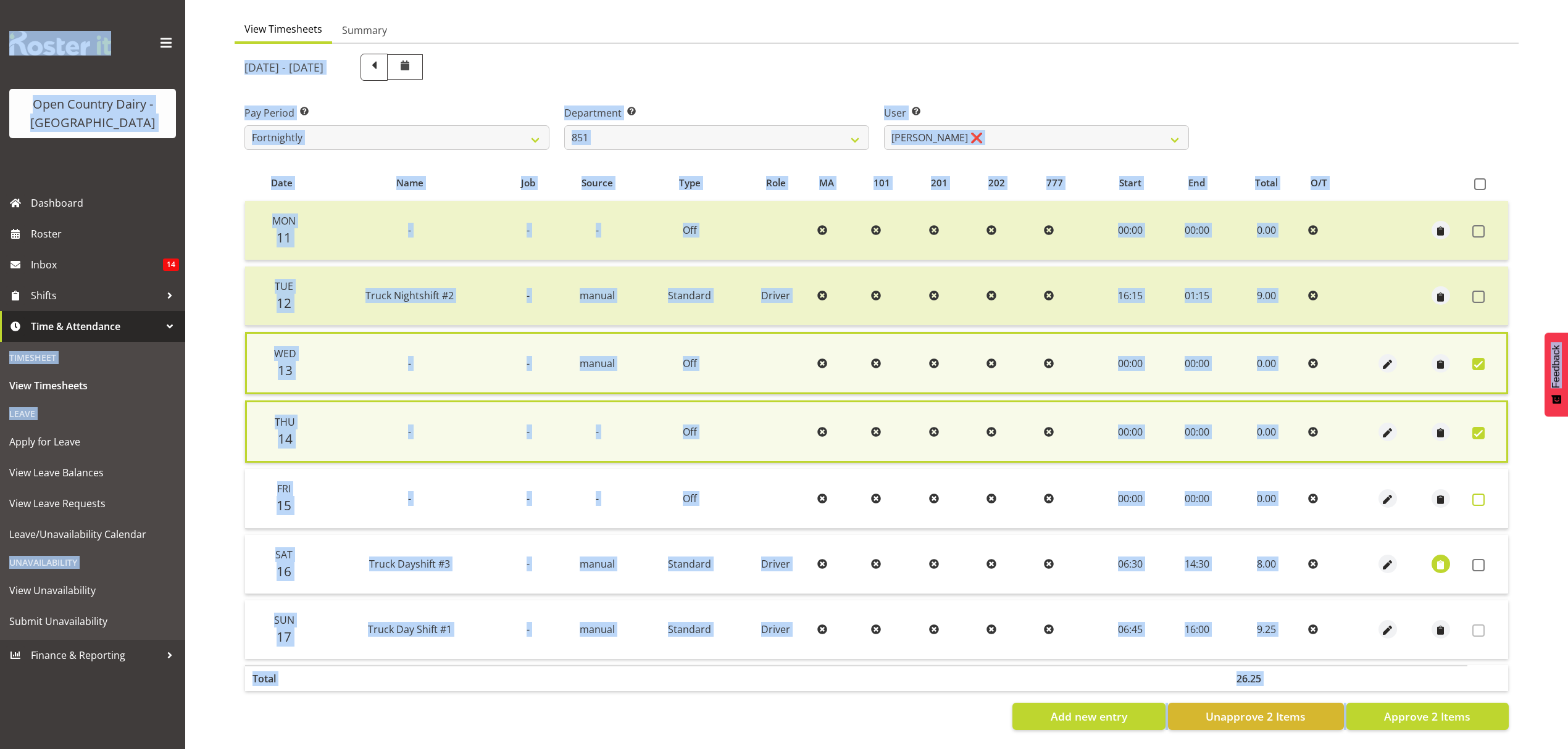
click at [1480, 497] on span at bounding box center [1479, 499] width 13 height 13
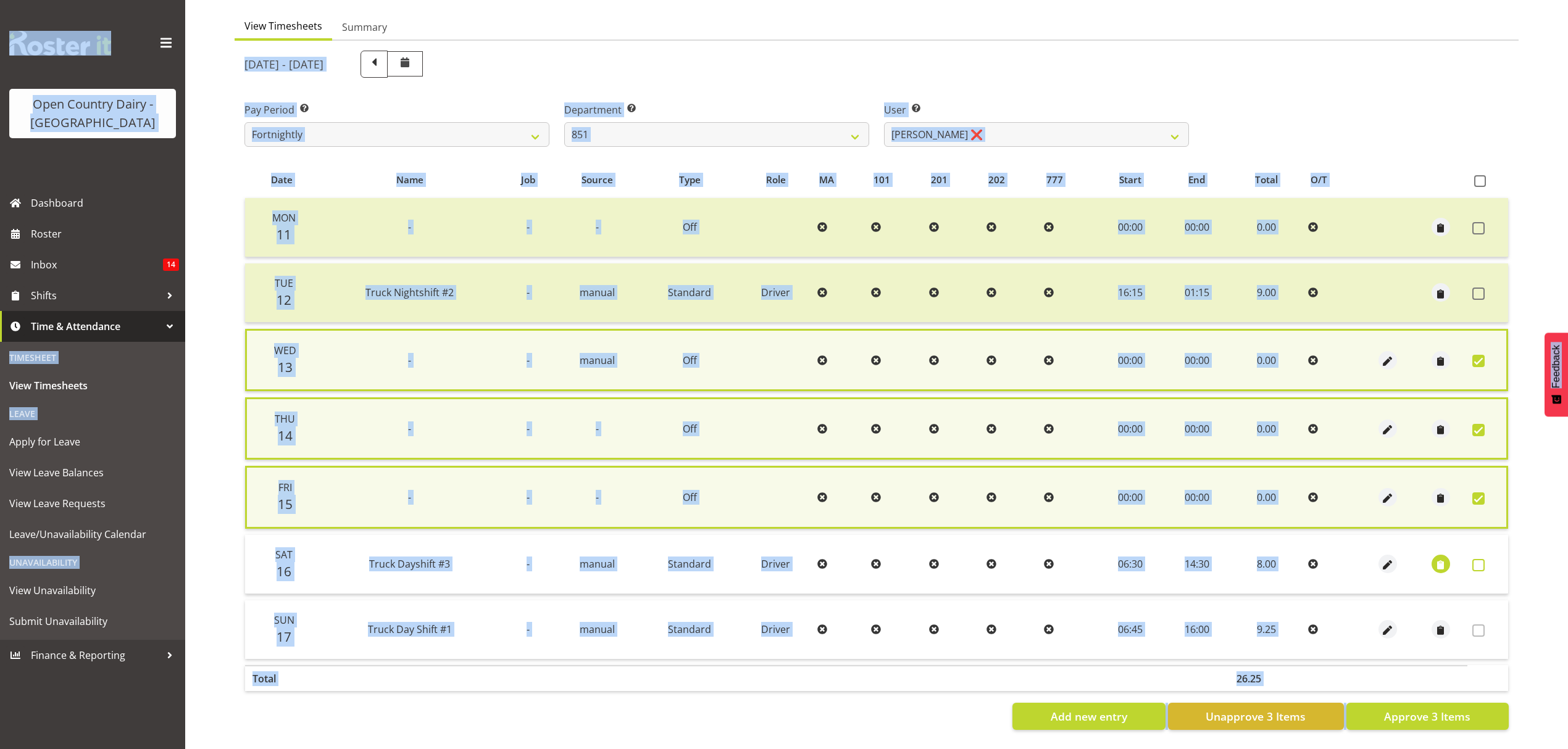
click at [1477, 561] on span at bounding box center [1479, 565] width 13 height 13
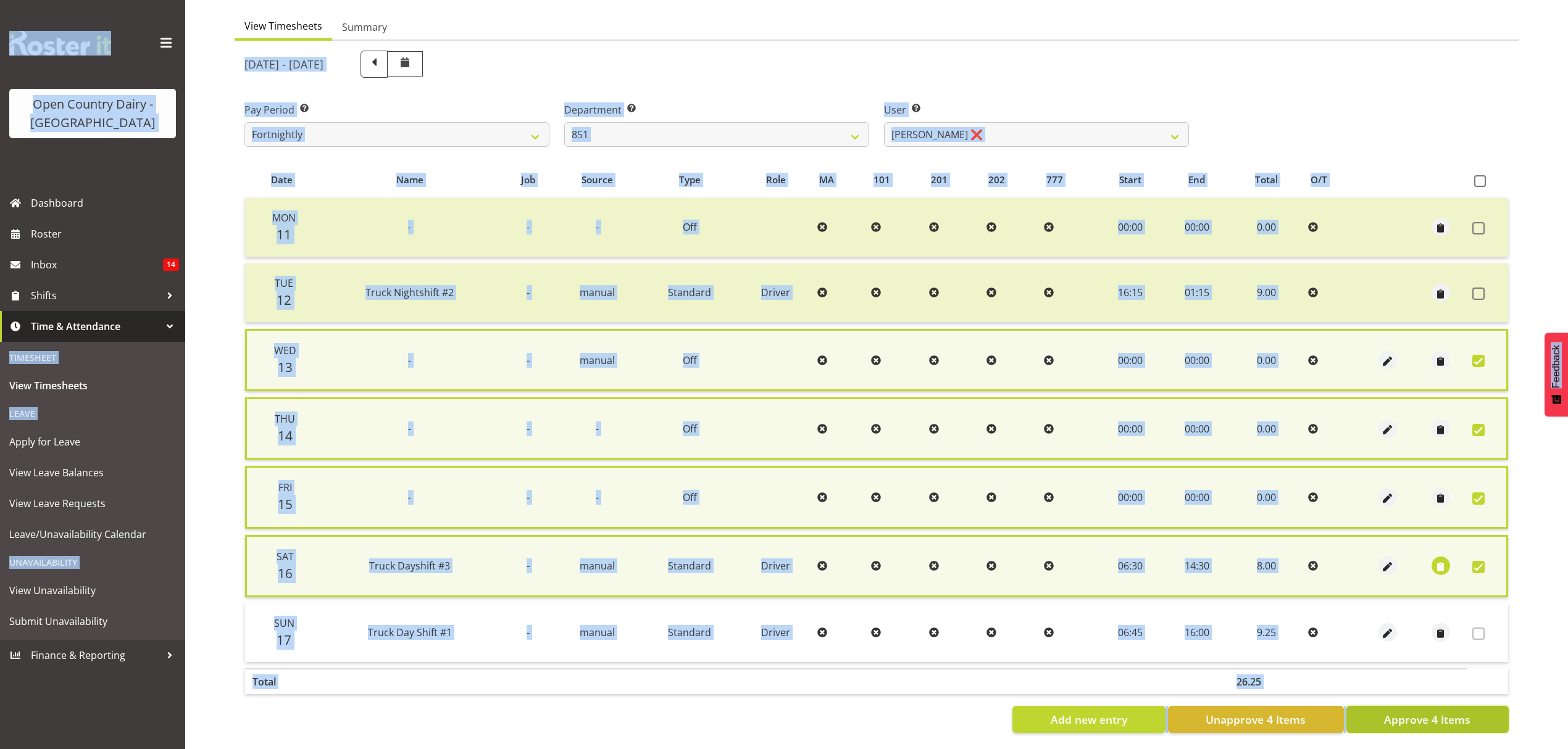
click at [1445, 712] on span "Approve 4 Items" at bounding box center [1427, 720] width 87 height 16
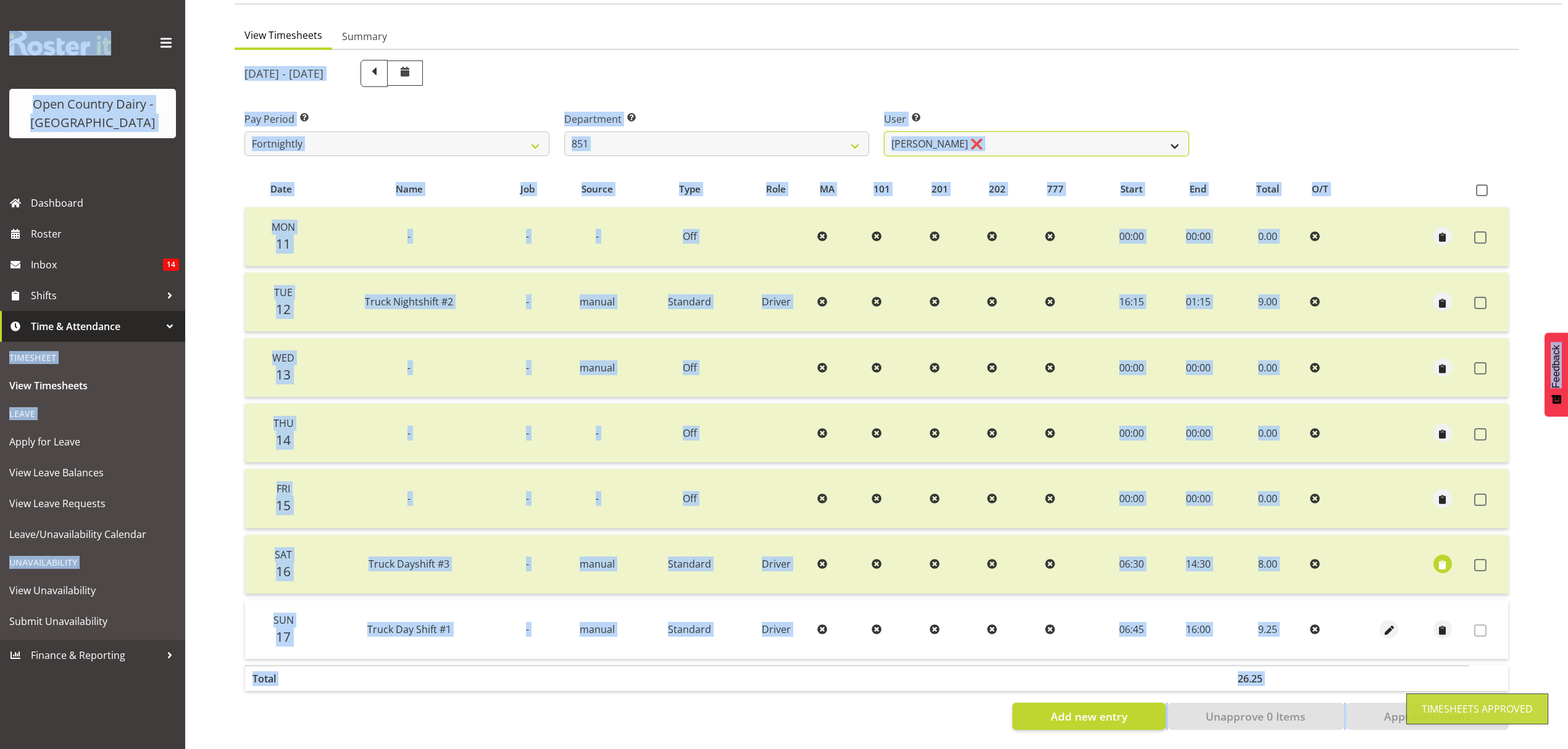
click at [1166, 132] on select "[PERSON_NAME] ❌ [PERSON_NAME] ❌ [PERSON_NAME] ❌" at bounding box center [1036, 143] width 305 height 25
click at [884, 131] on select "[PERSON_NAME] ❌ [PERSON_NAME] ❌ [PERSON_NAME] ❌" at bounding box center [1036, 143] width 305 height 25
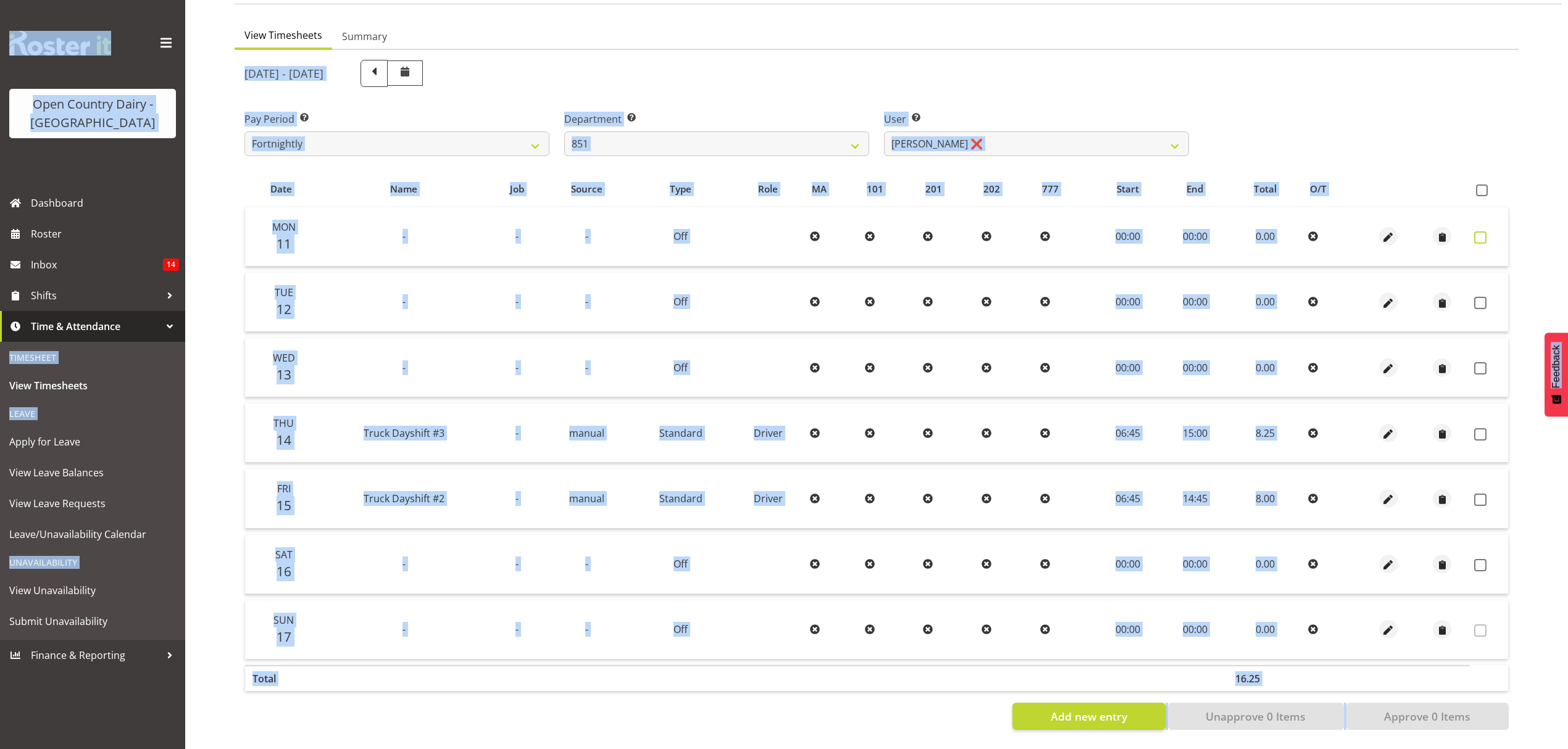
click at [1484, 232] on span at bounding box center [1480, 238] width 13 height 13
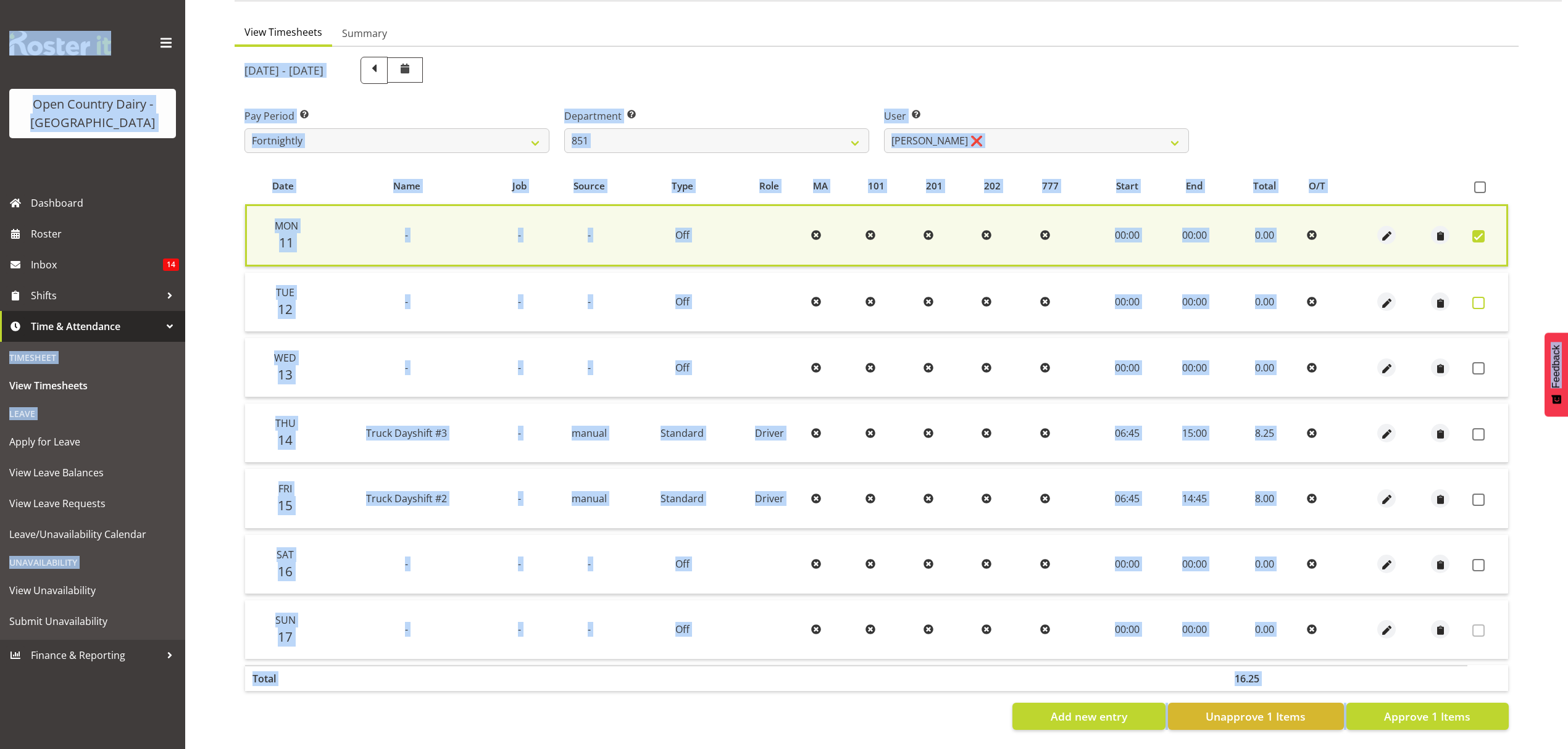
click at [1473, 300] on span at bounding box center [1479, 303] width 13 height 13
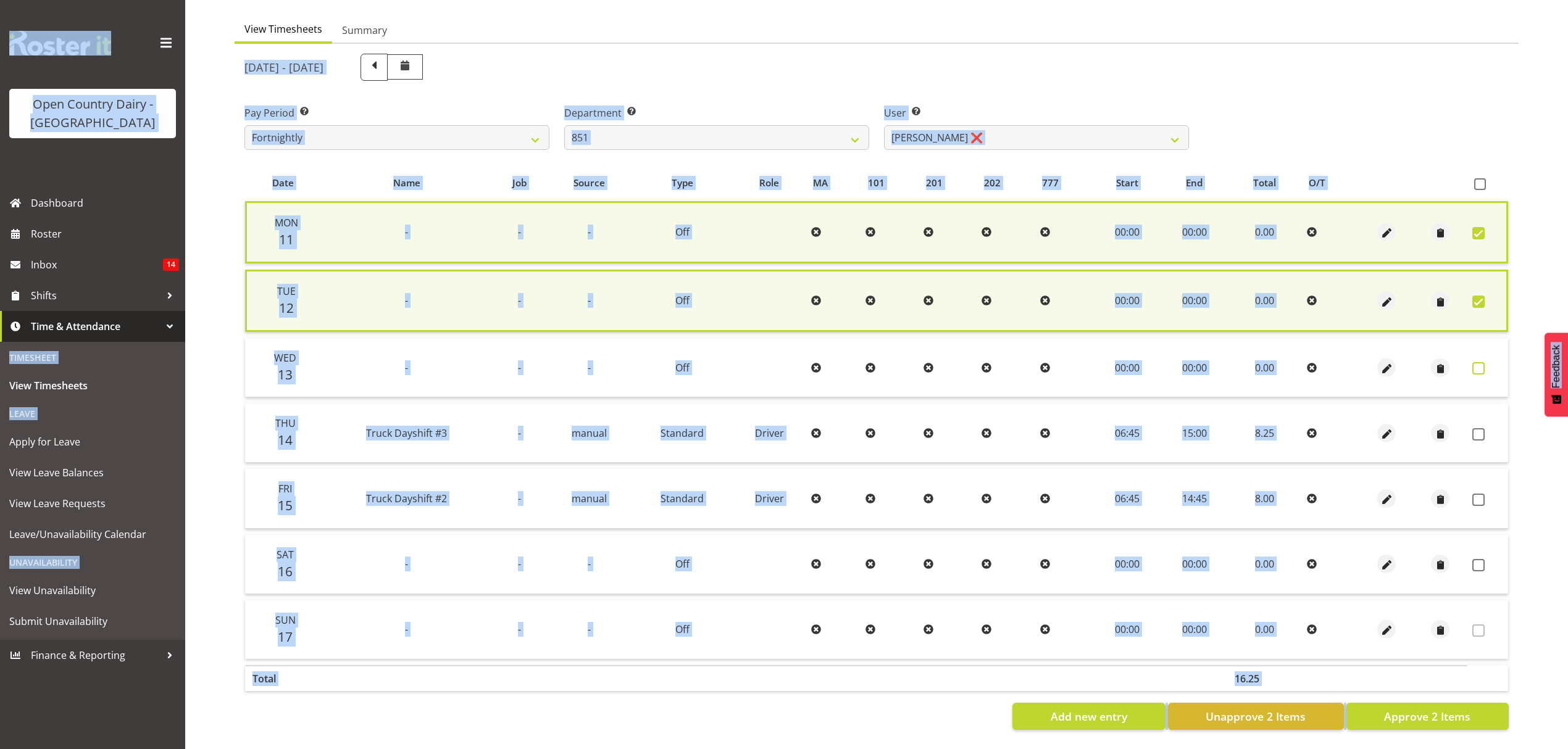
click at [1475, 364] on span at bounding box center [1479, 368] width 13 height 13
click at [1475, 428] on span at bounding box center [1479, 434] width 13 height 13
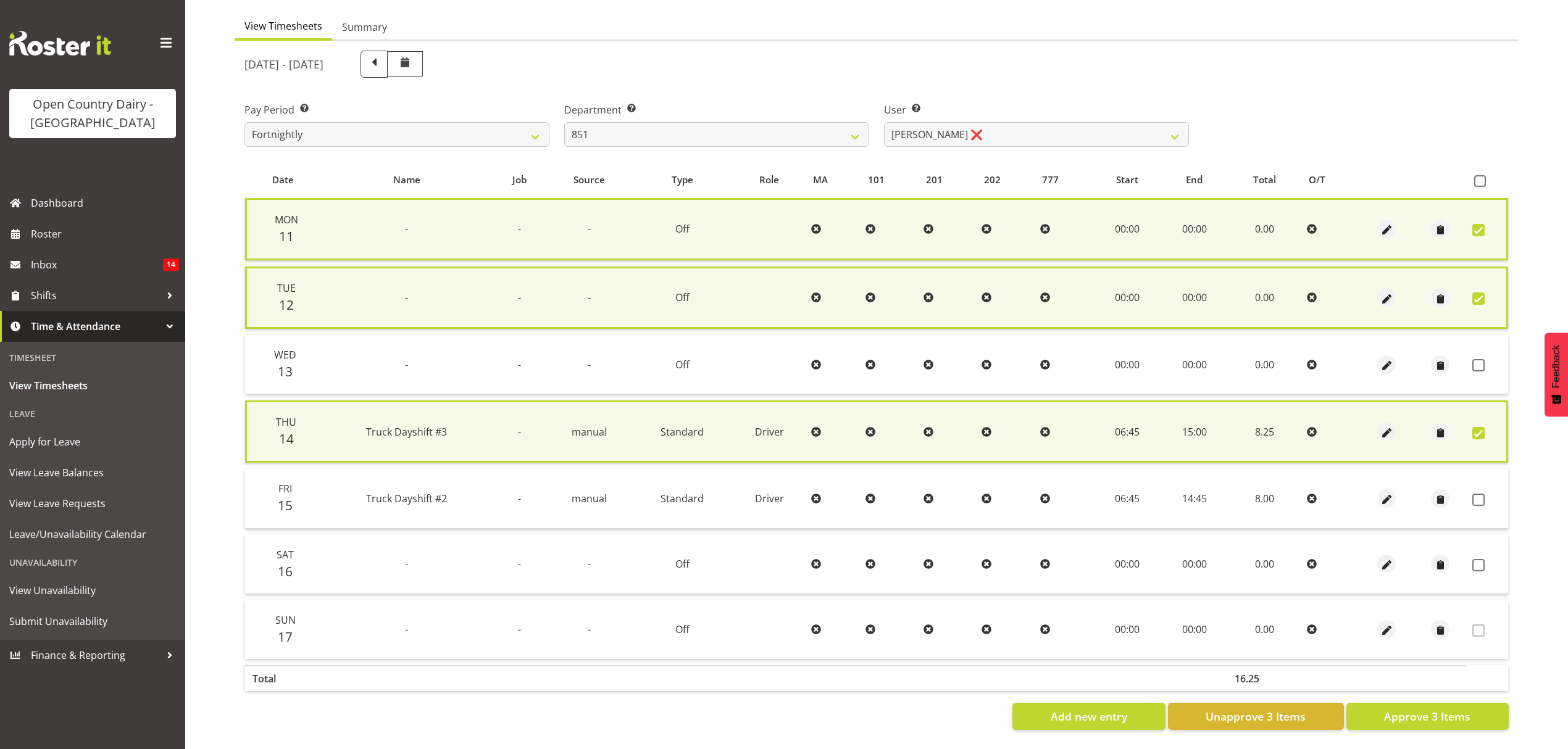
click at [1475, 356] on td at bounding box center [1487, 364] width 41 height 59
click at [1475, 359] on span at bounding box center [1479, 365] width 13 height 13
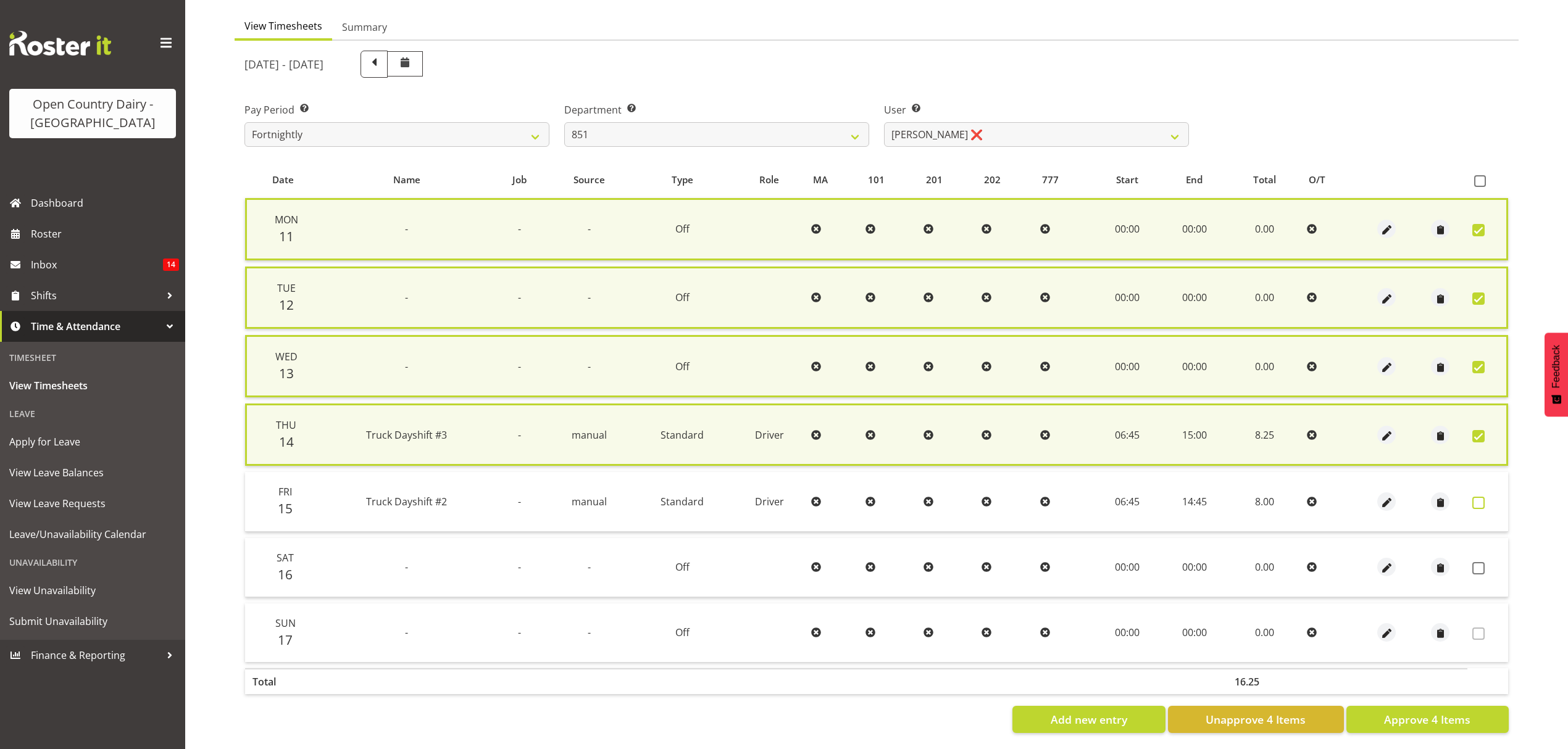
click at [1481, 497] on span at bounding box center [1479, 503] width 13 height 13
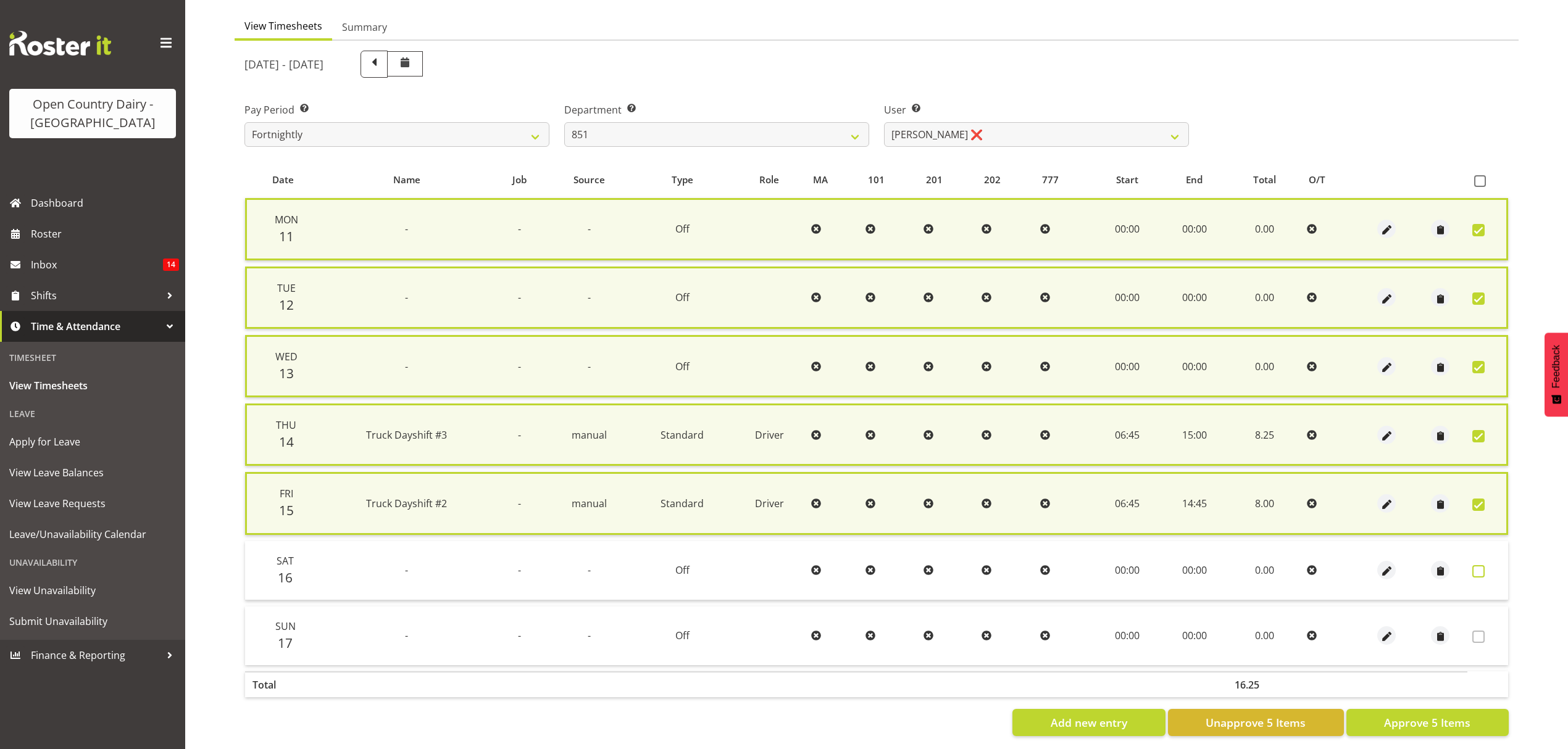
click at [1475, 567] on span at bounding box center [1479, 571] width 13 height 13
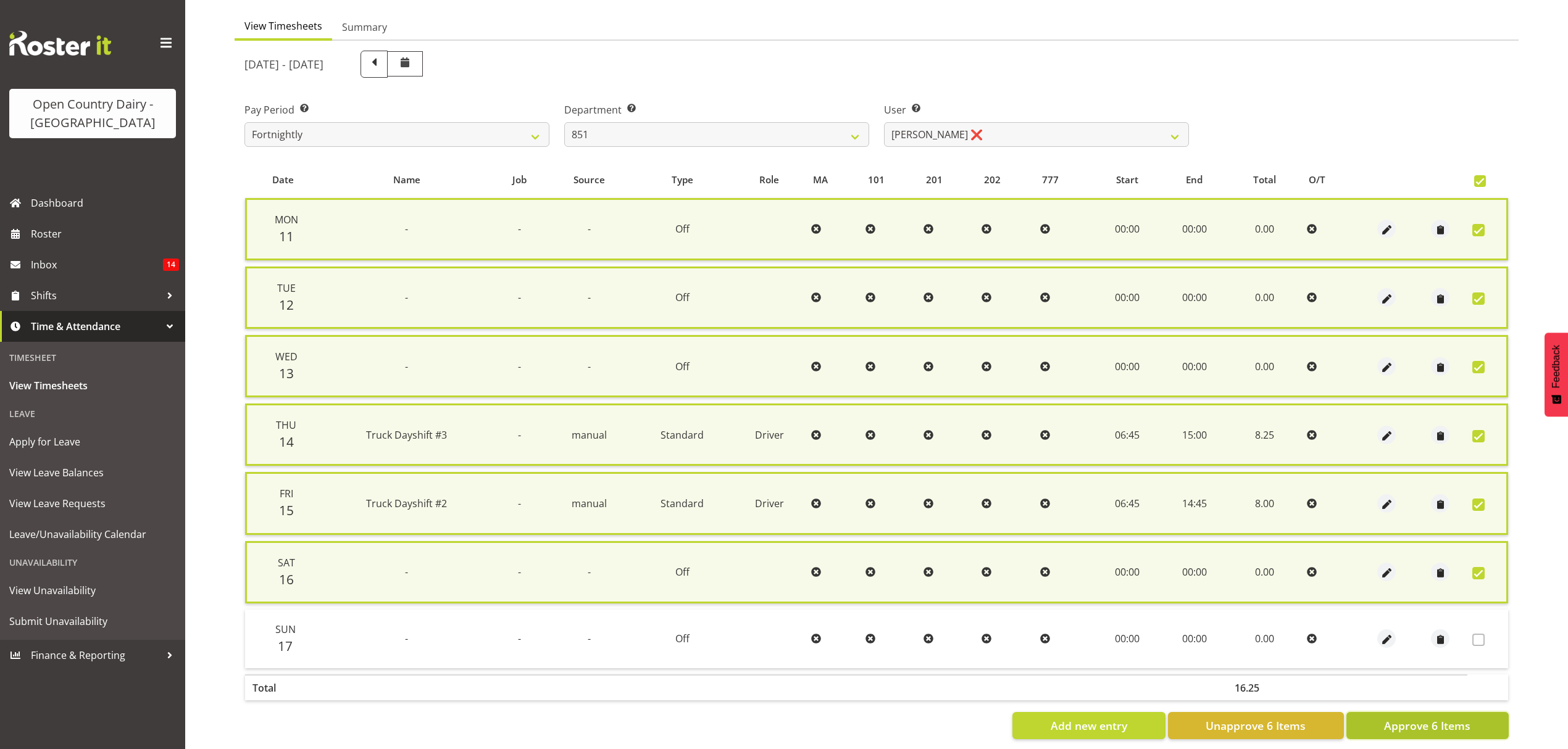
click at [1431, 721] on span "Approve 6 Items" at bounding box center [1427, 726] width 87 height 16
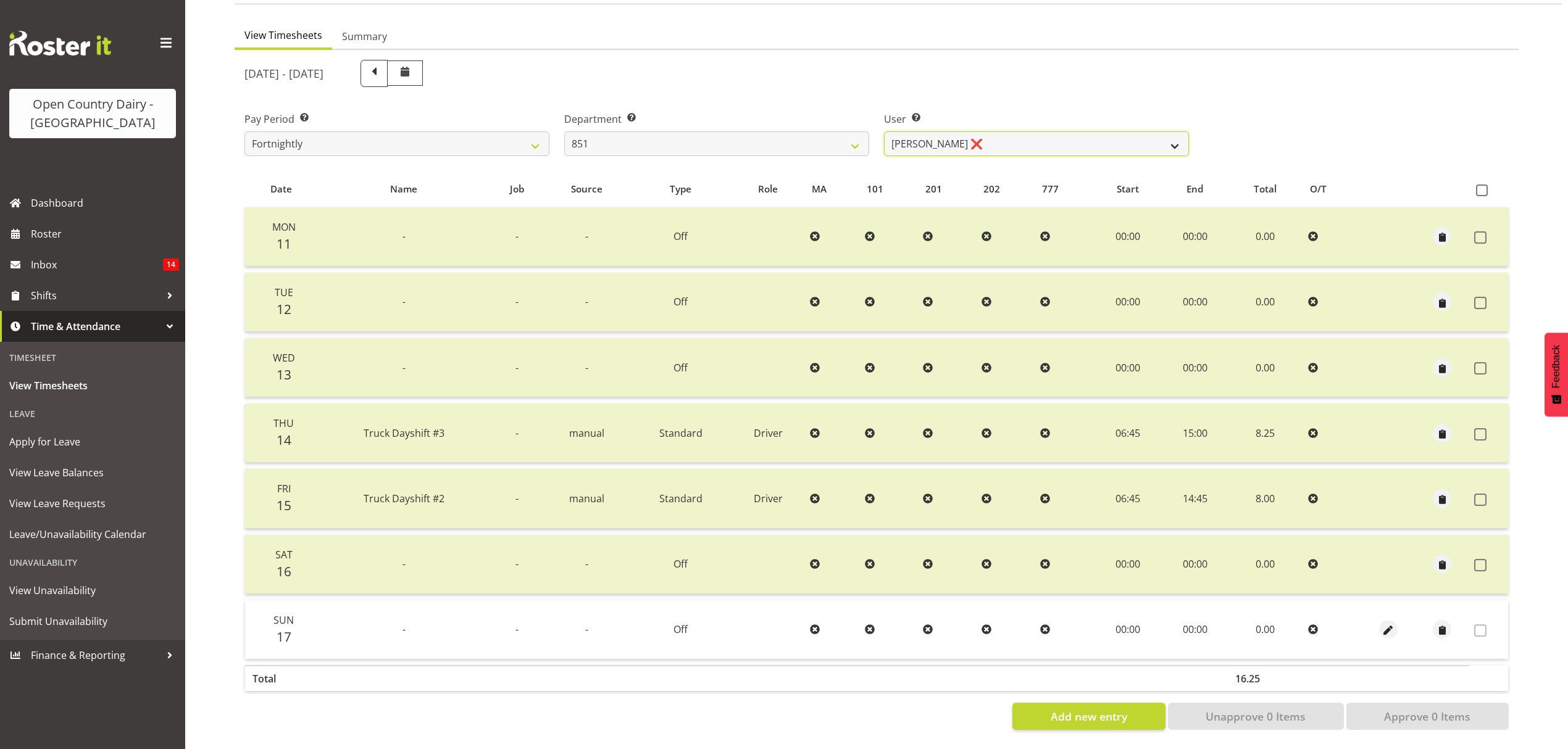
click at [1167, 131] on select "[PERSON_NAME] ❌ [PERSON_NAME] ❌ [PERSON_NAME] ❌" at bounding box center [1036, 143] width 305 height 25
click at [850, 138] on select "734 735 736 737 738 739 850 851 852 853 854 855 856 858 861 862 865 868 869 870" at bounding box center [717, 143] width 305 height 25
click at [564, 131] on select "734 735 736 737 738 739 850 851 852 853 854 855 856 858 861 862 865 868 869 870" at bounding box center [717, 143] width 305 height 25
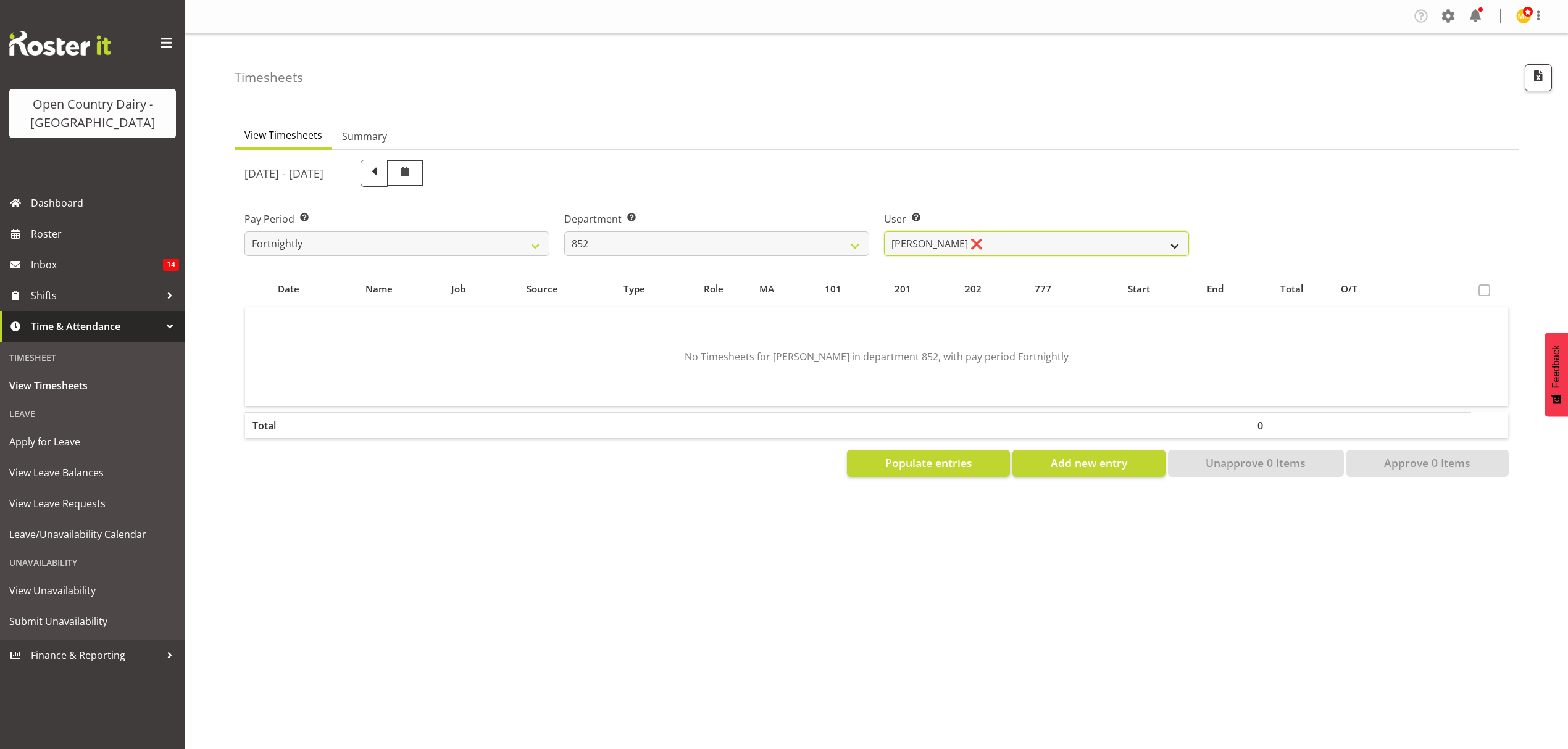
click at [1159, 242] on select "[PERSON_NAME] ❌ [PERSON_NAME] ❌" at bounding box center [1036, 244] width 305 height 25
click at [1168, 240] on select "[PERSON_NAME] ❌ [PERSON_NAME] ❌" at bounding box center [1036, 244] width 305 height 25
click at [884, 232] on select "[PERSON_NAME] ❌ [PERSON_NAME] ❌" at bounding box center [1036, 244] width 305 height 25
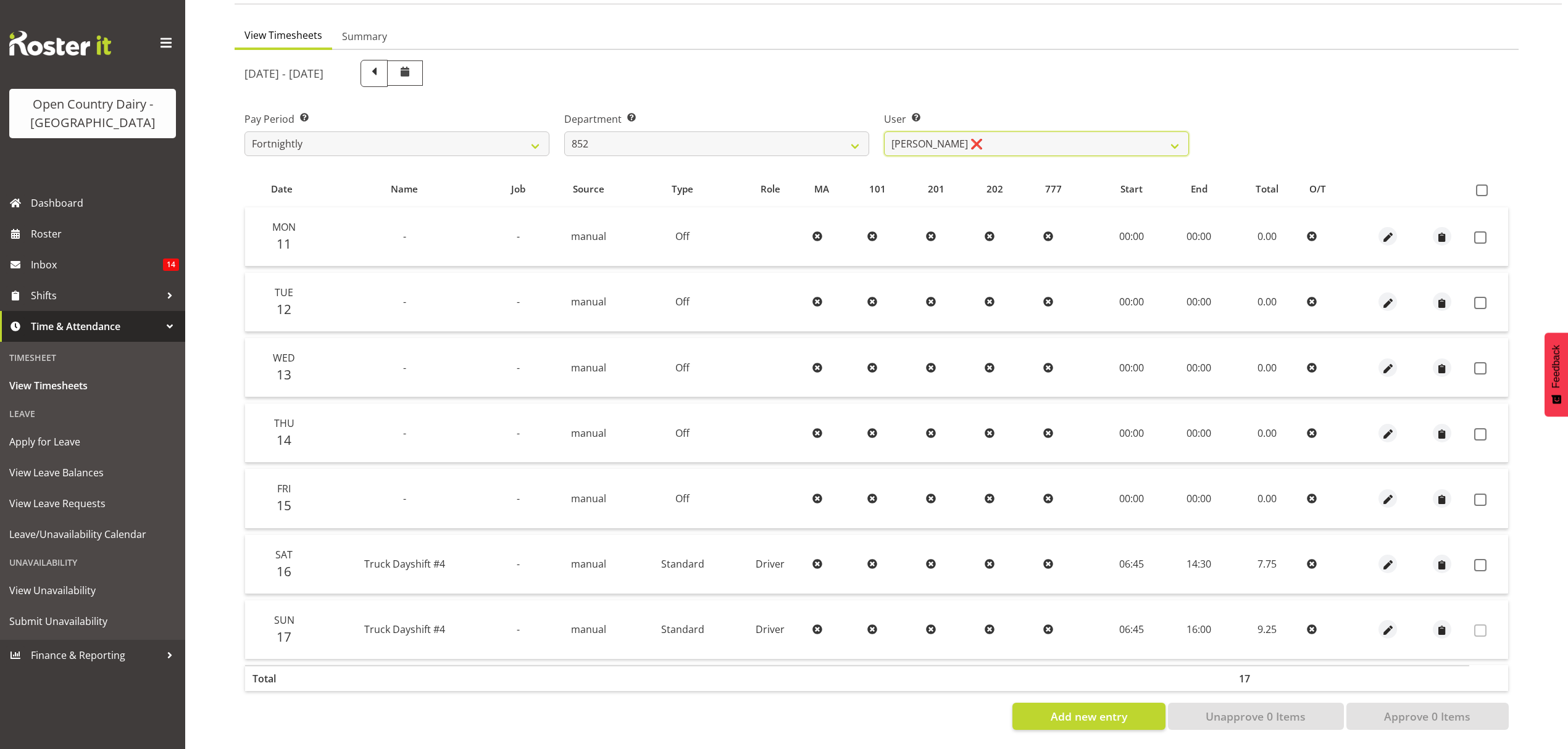
scroll to position [109, 0]
click at [1475, 559] on span at bounding box center [1480, 565] width 13 height 13
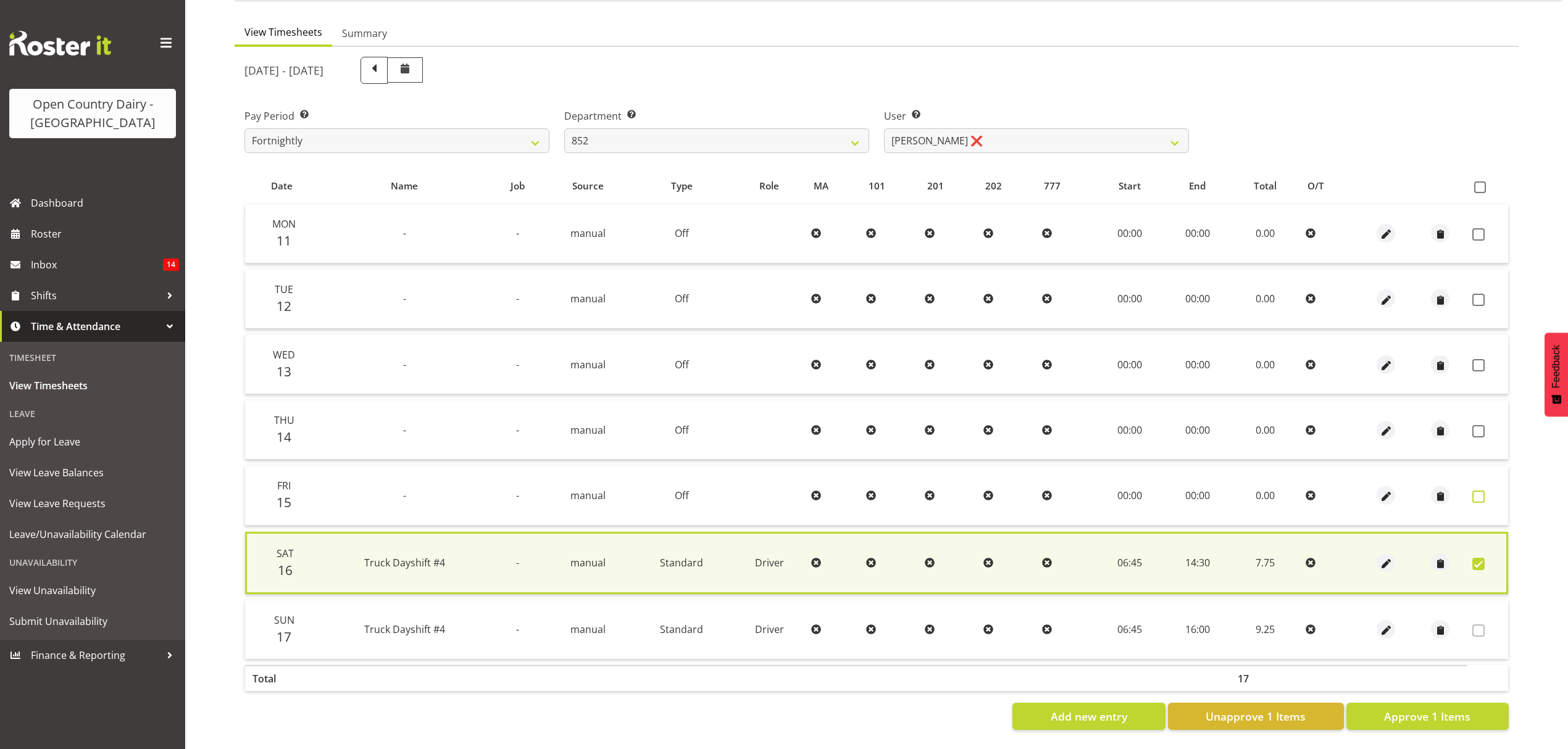
click at [1478, 491] on span at bounding box center [1479, 497] width 13 height 13
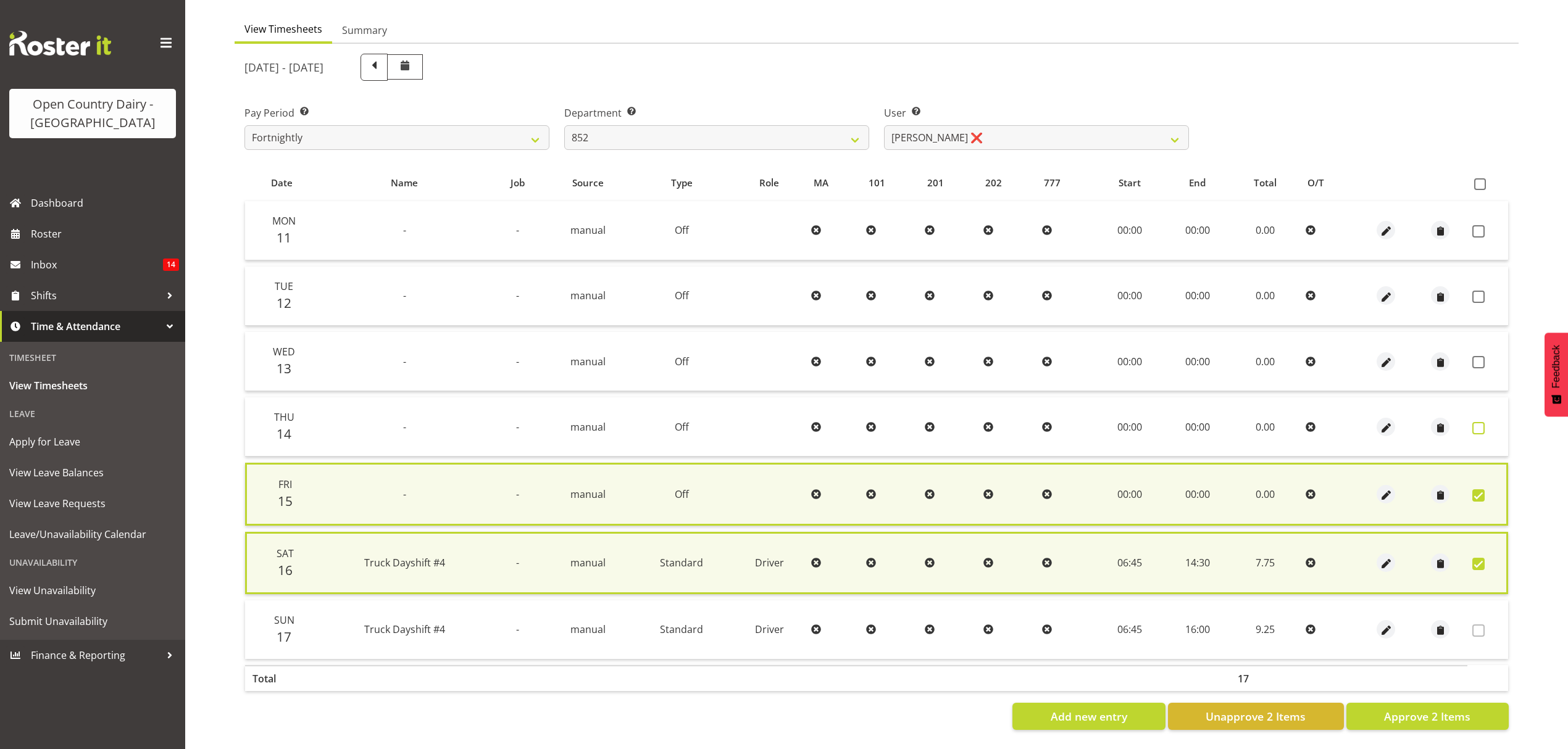
click at [1475, 422] on span at bounding box center [1479, 428] width 13 height 13
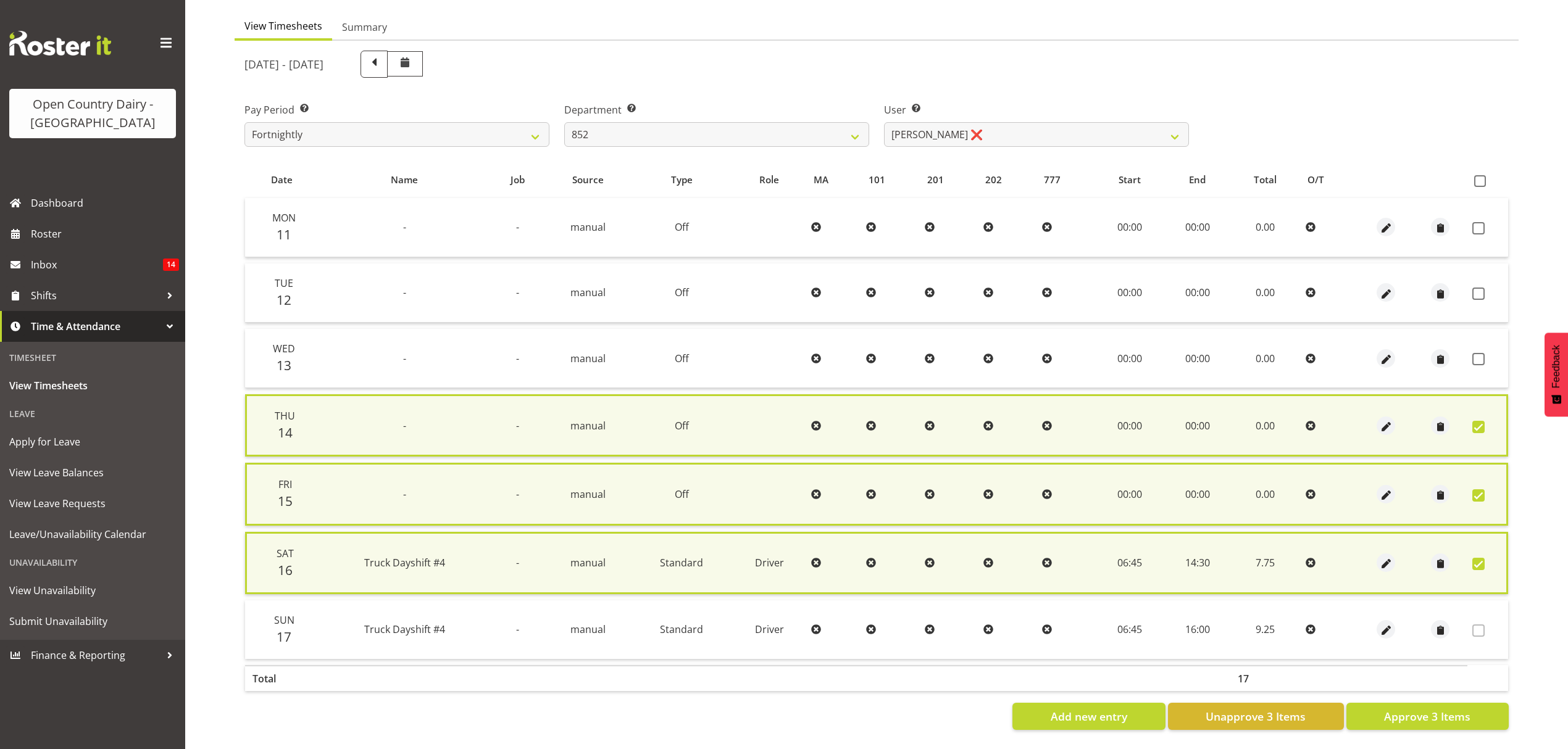
click at [1477, 366] on td at bounding box center [1487, 358] width 41 height 59
click at [1475, 354] on span at bounding box center [1479, 359] width 13 height 13
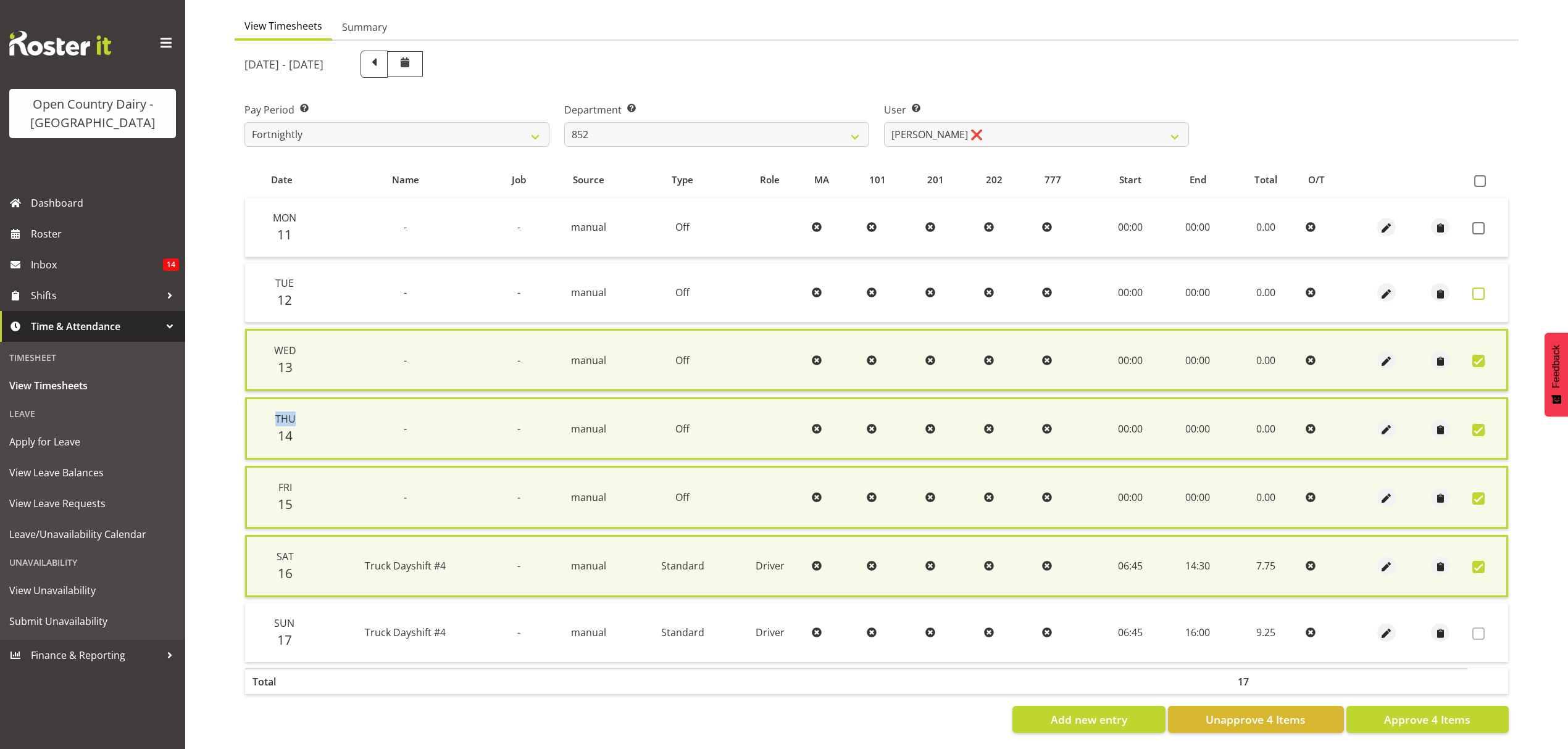
click at [1479, 289] on span at bounding box center [1479, 294] width 13 height 13
click at [1477, 284] on td at bounding box center [1487, 293] width 41 height 59
click at [1479, 295] on span at bounding box center [1479, 294] width 13 height 13
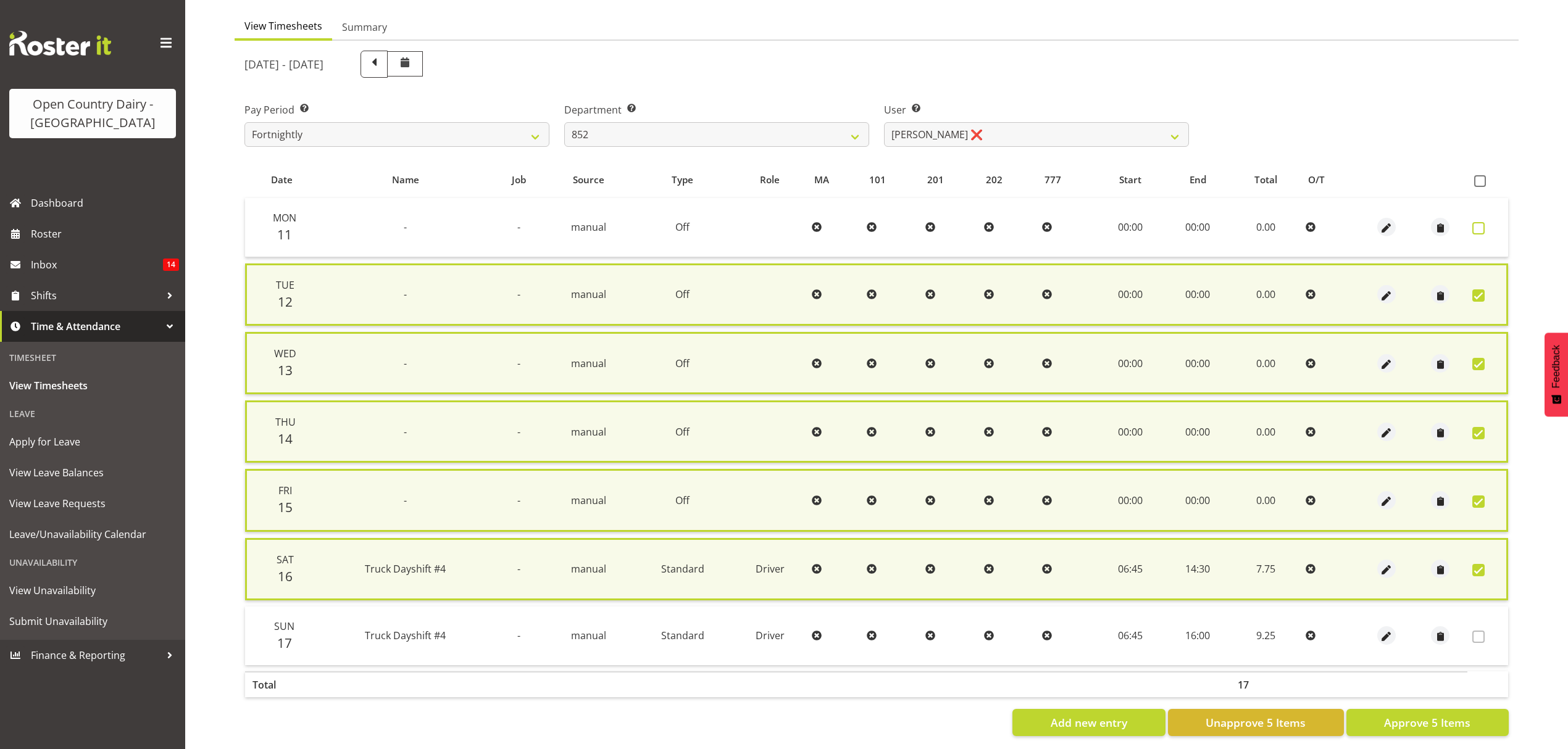
click at [1474, 226] on span at bounding box center [1479, 228] width 13 height 13
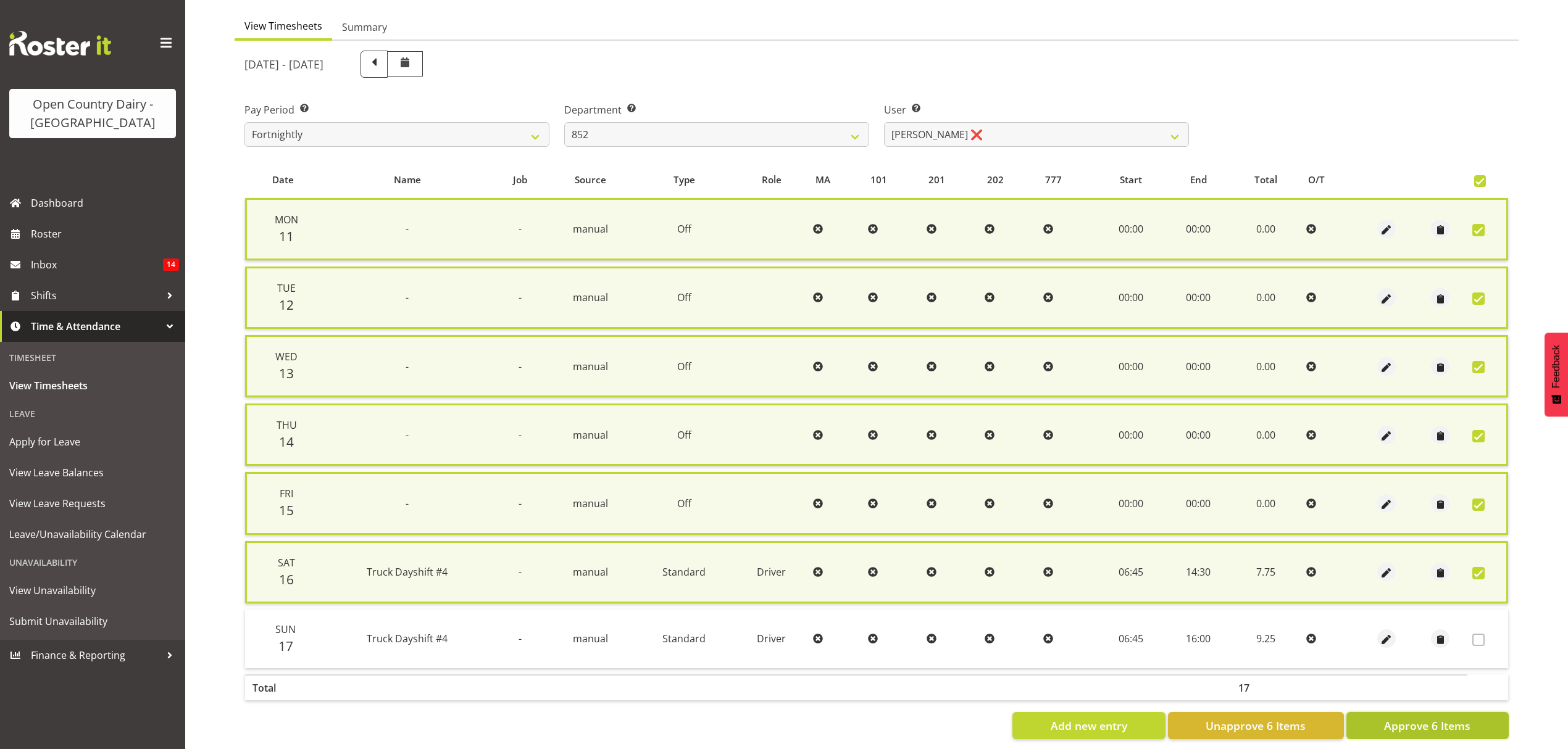
click at [1431, 718] on span "Approve 6 Items" at bounding box center [1427, 726] width 87 height 16
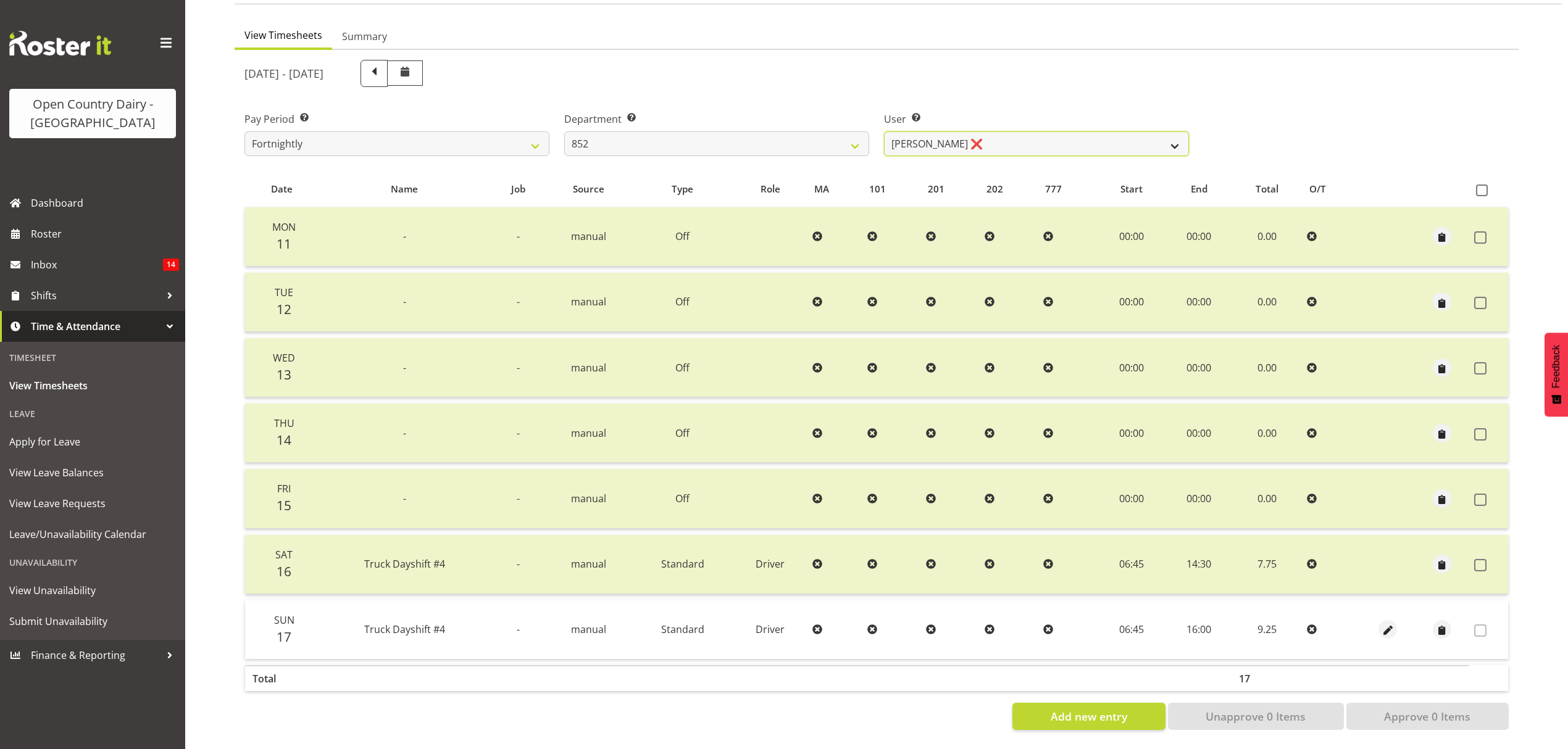
click at [1180, 134] on select "[PERSON_NAME] ❌ [PERSON_NAME] ❌" at bounding box center [1036, 143] width 305 height 25
click at [852, 131] on select "734 735 736 737 738 739 850 851 852 853 854 855 856 858 861 862 865 868 869 870" at bounding box center [717, 143] width 305 height 25
click at [564, 131] on select "734 735 736 737 738 739 850 851 852 853 854 855 856 858 861 862 865 868 869 870" at bounding box center [717, 143] width 305 height 25
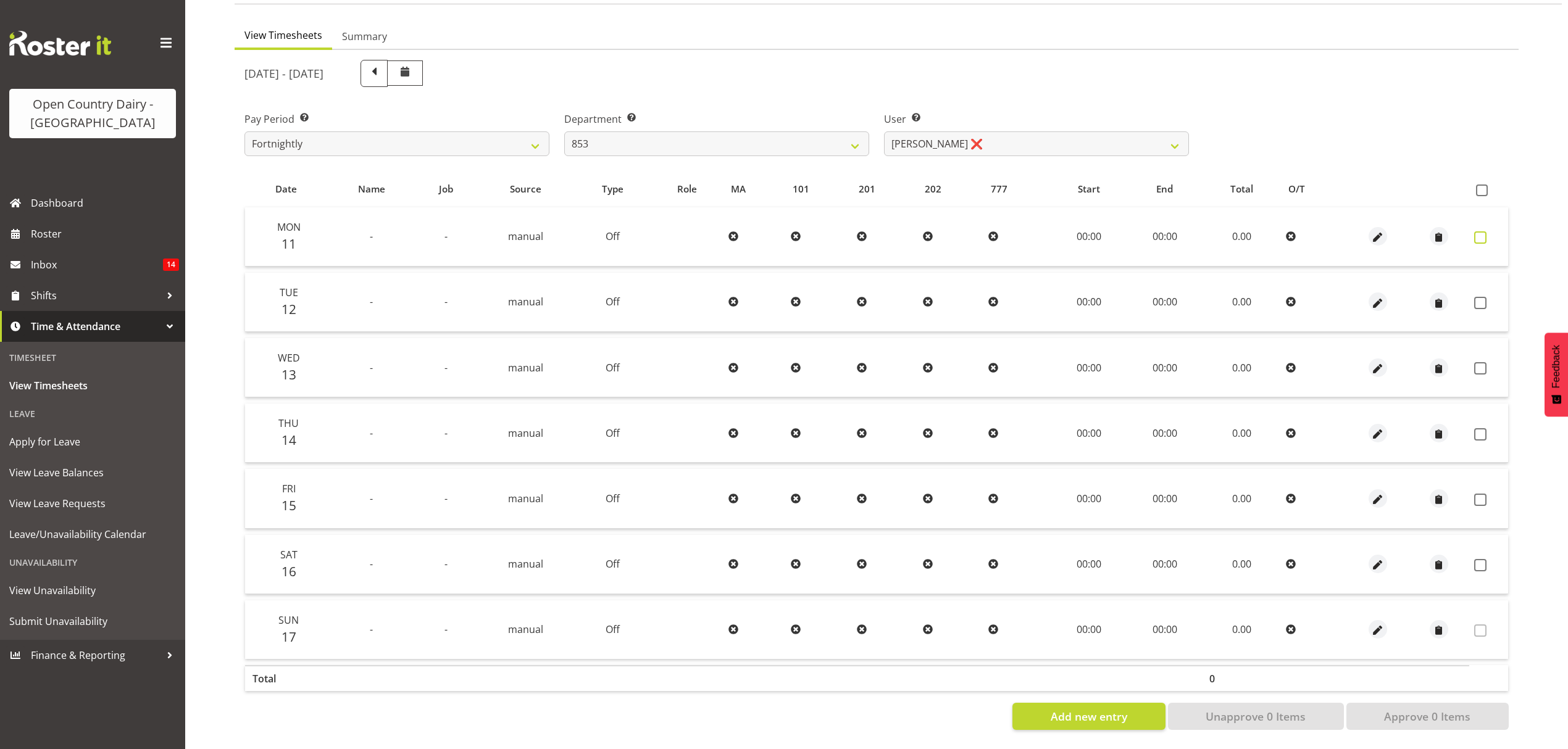
click at [1484, 232] on span at bounding box center [1480, 238] width 13 height 13
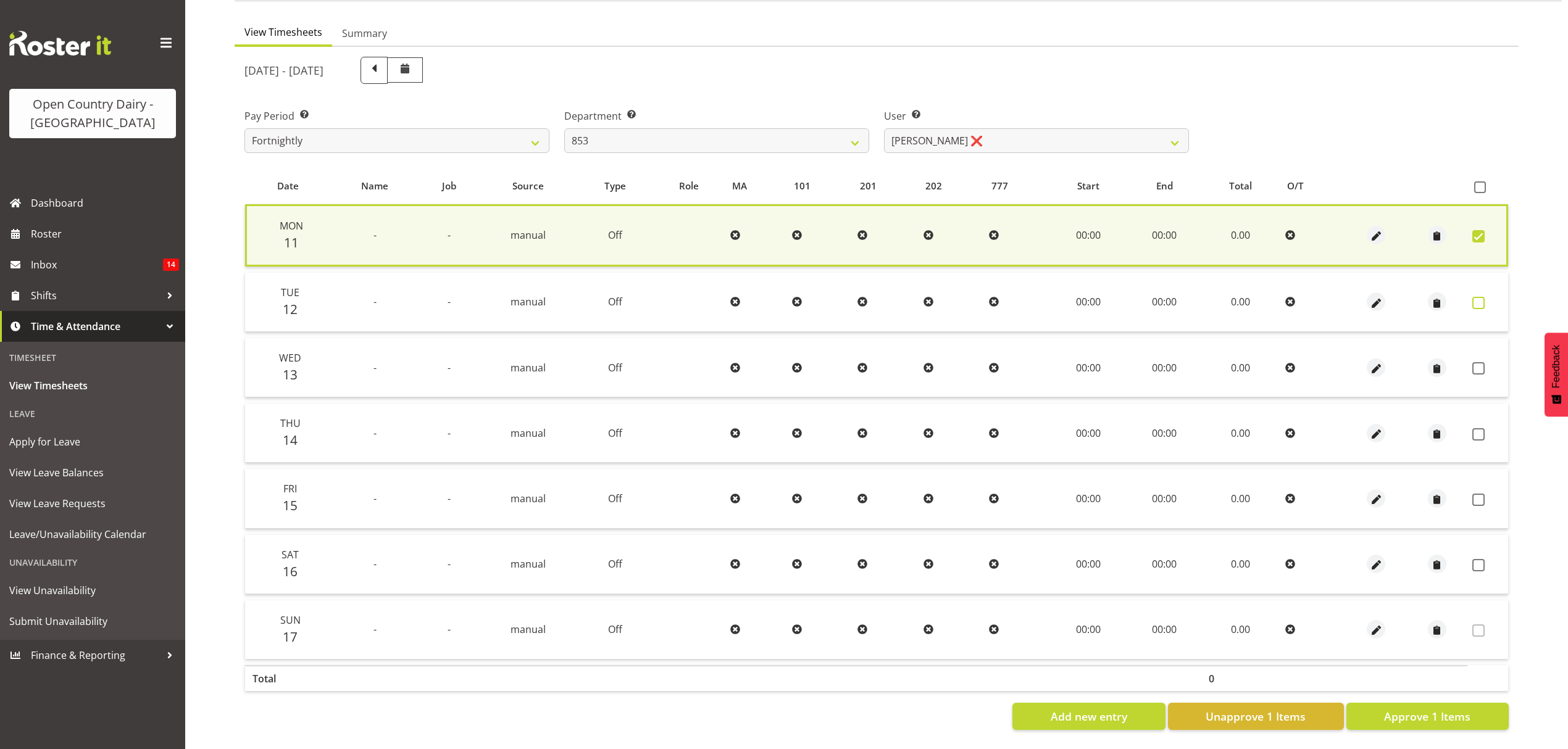
click at [1484, 297] on span at bounding box center [1479, 303] width 13 height 13
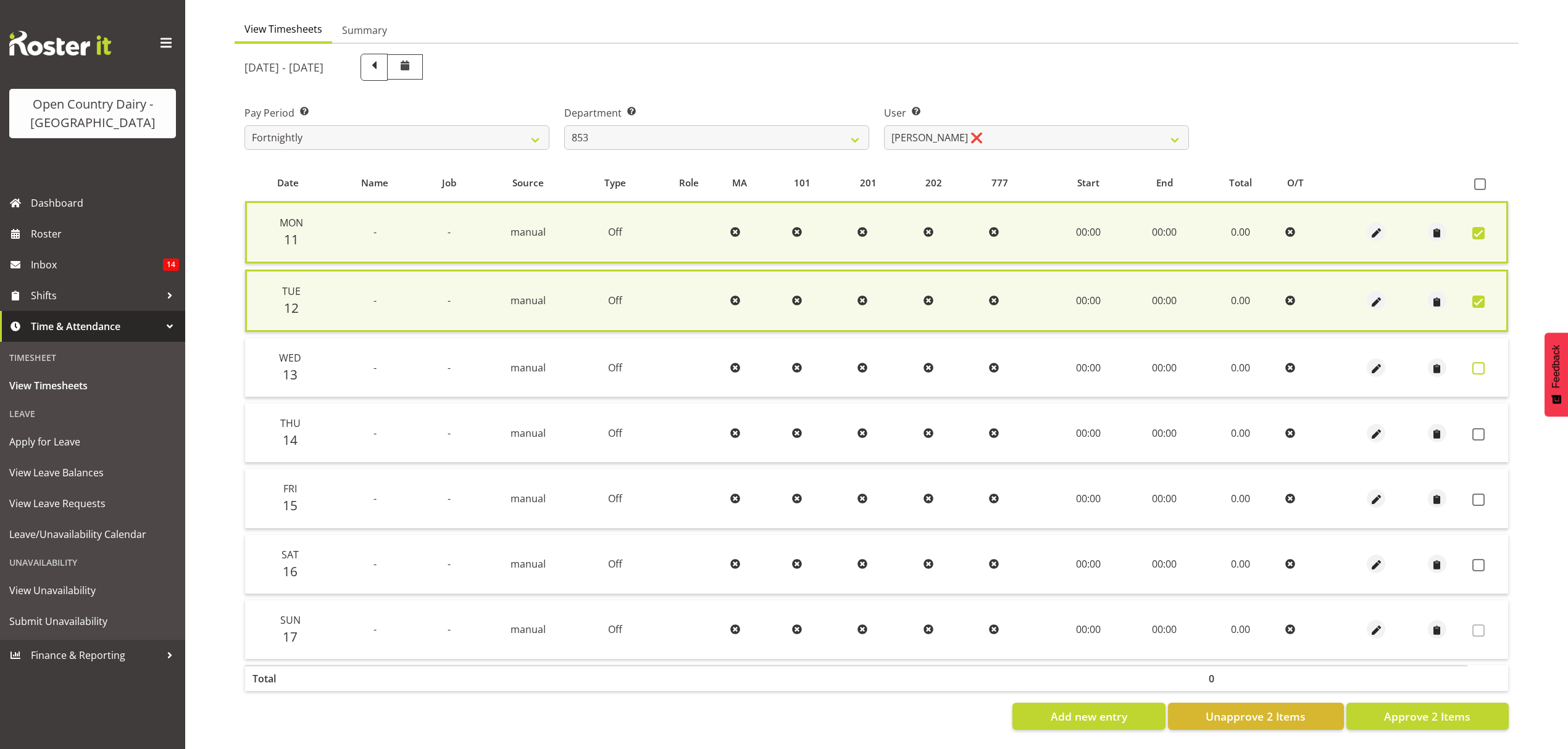
click at [1479, 362] on span at bounding box center [1479, 368] width 13 height 13
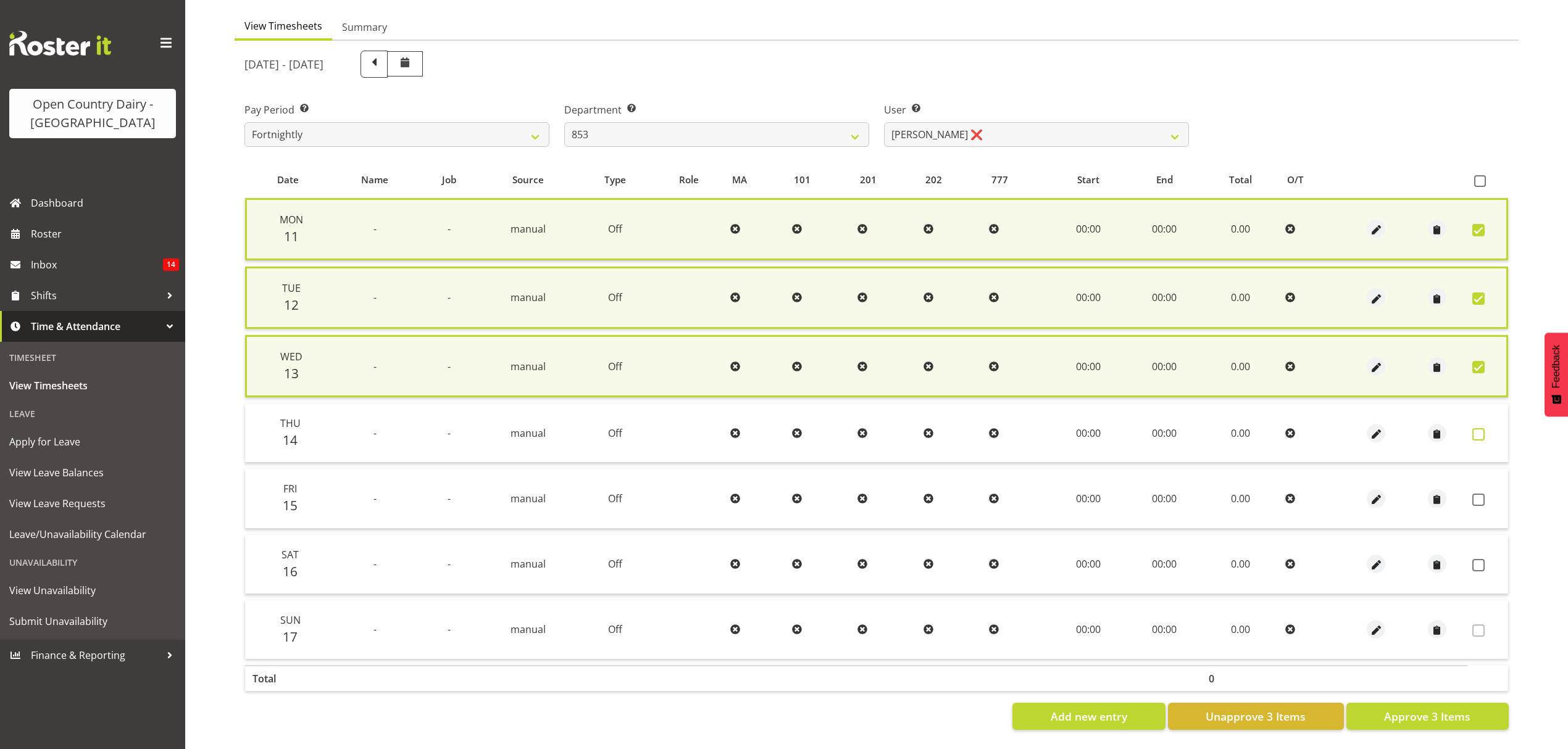
click at [1475, 428] on span at bounding box center [1479, 434] width 13 height 13
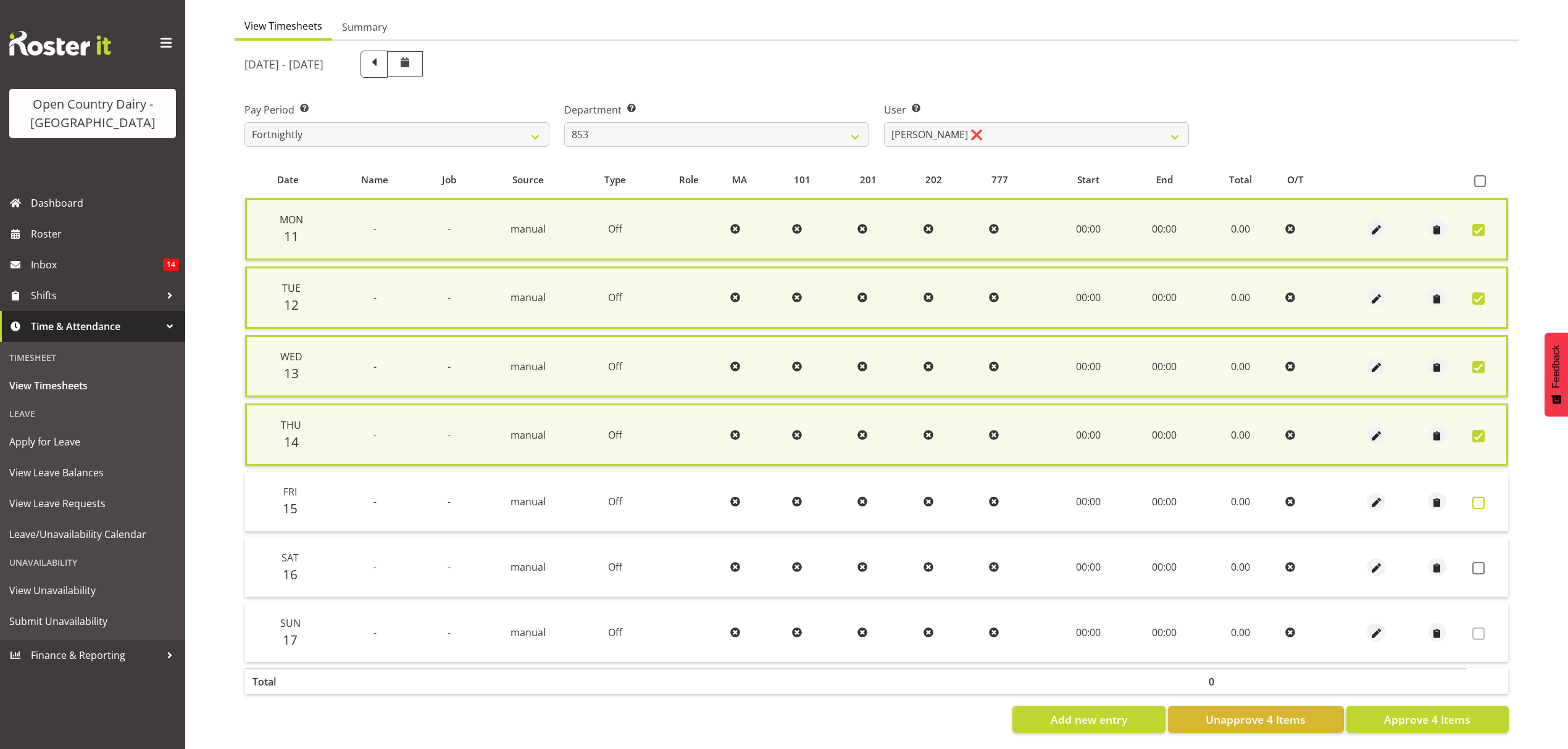
click at [1481, 497] on span at bounding box center [1479, 503] width 13 height 13
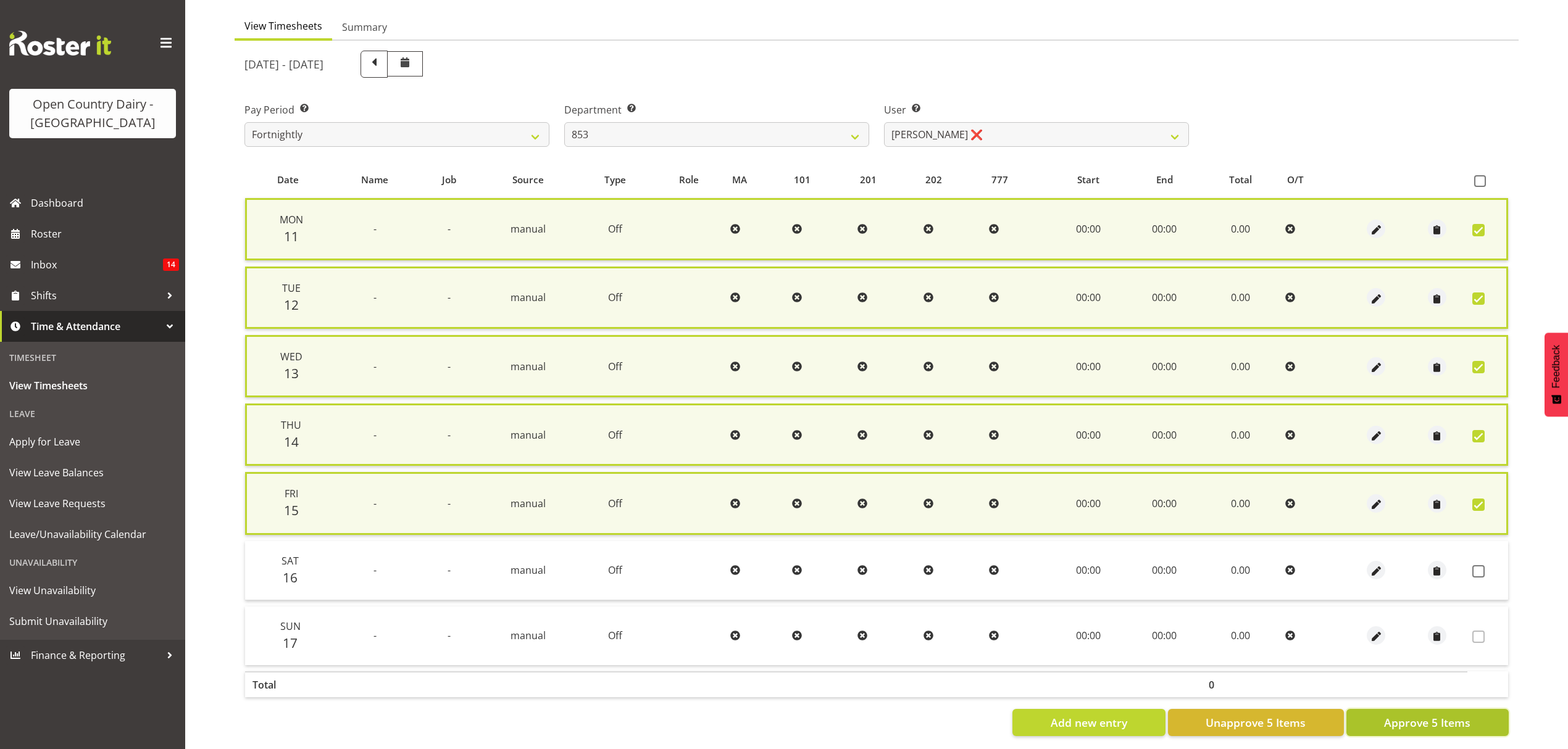
click at [1406, 716] on span "Approve 5 Items" at bounding box center [1427, 722] width 87 height 16
click at [1406, 716] on div "Add new entry Unapprove 5 Items Approve 5 Items" at bounding box center [877, 722] width 1264 height 27
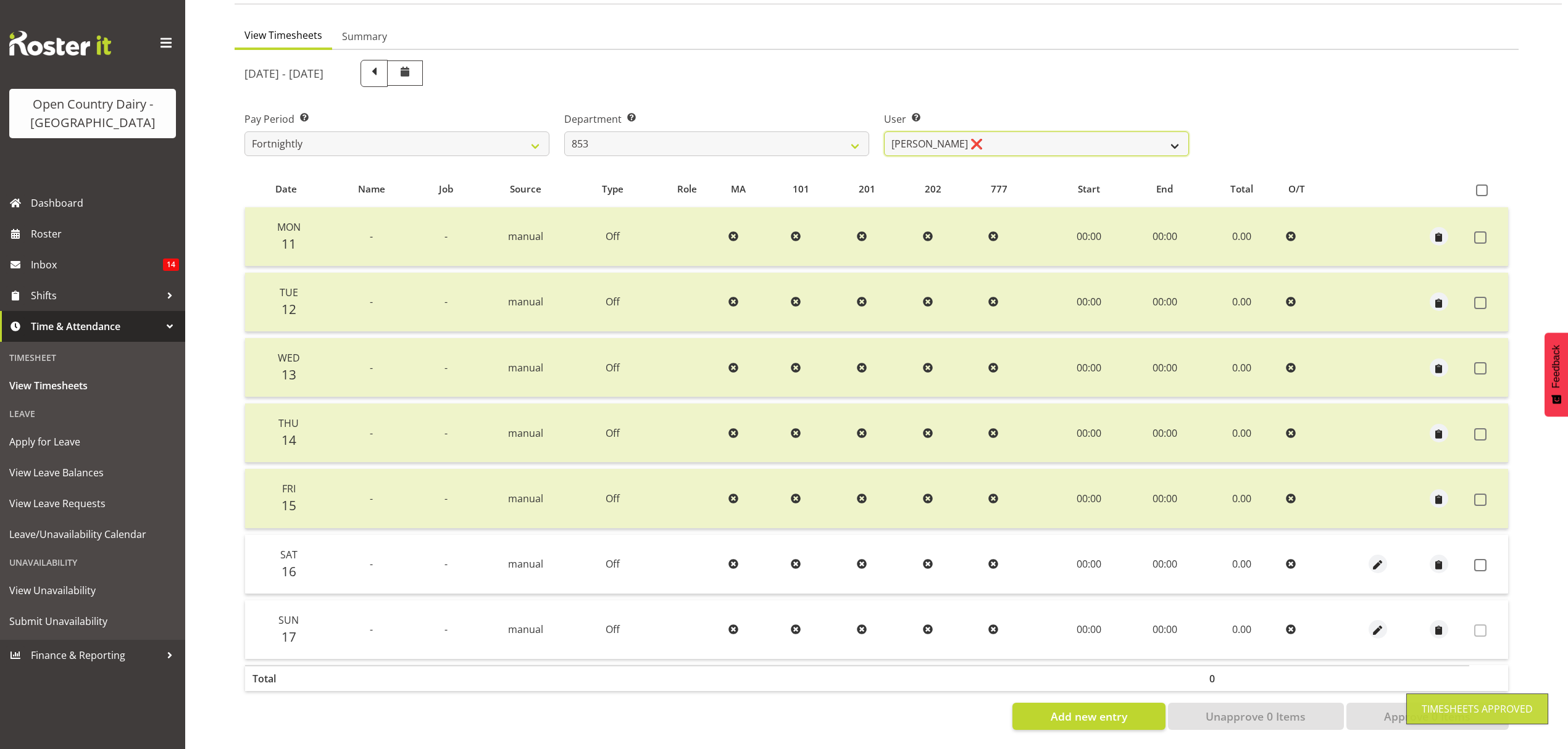
click at [1178, 134] on select "[PERSON_NAME] ❌ [PERSON_NAME] ❌ [PERSON_NAME] ❌ [PERSON_NAME] ❌" at bounding box center [1036, 143] width 305 height 25
click at [884, 131] on select "[PERSON_NAME] ❌ [PERSON_NAME] ❌ [PERSON_NAME] ❌ [PERSON_NAME] ❌" at bounding box center [1036, 143] width 305 height 25
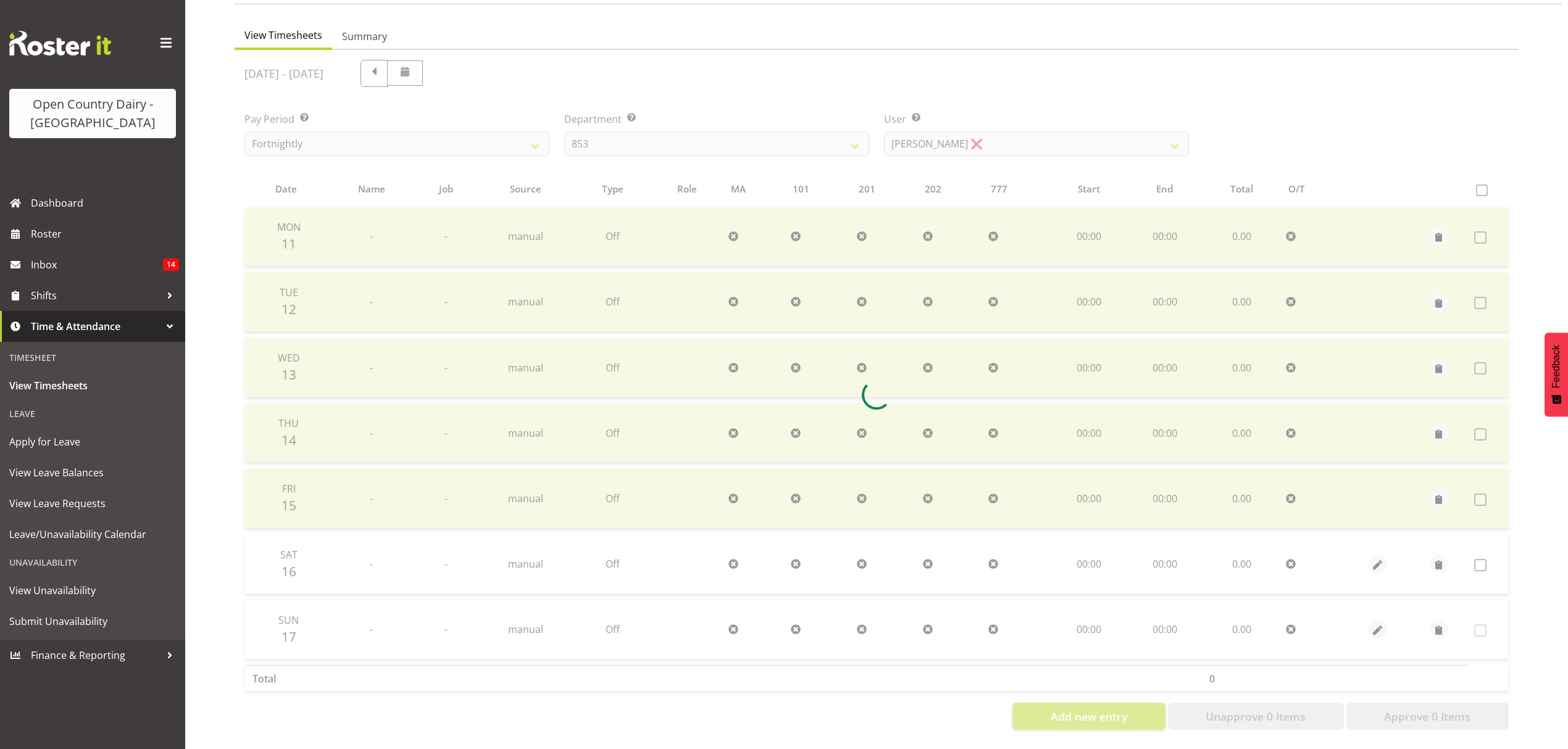
click at [1132, 172] on div at bounding box center [877, 395] width 1284 height 690
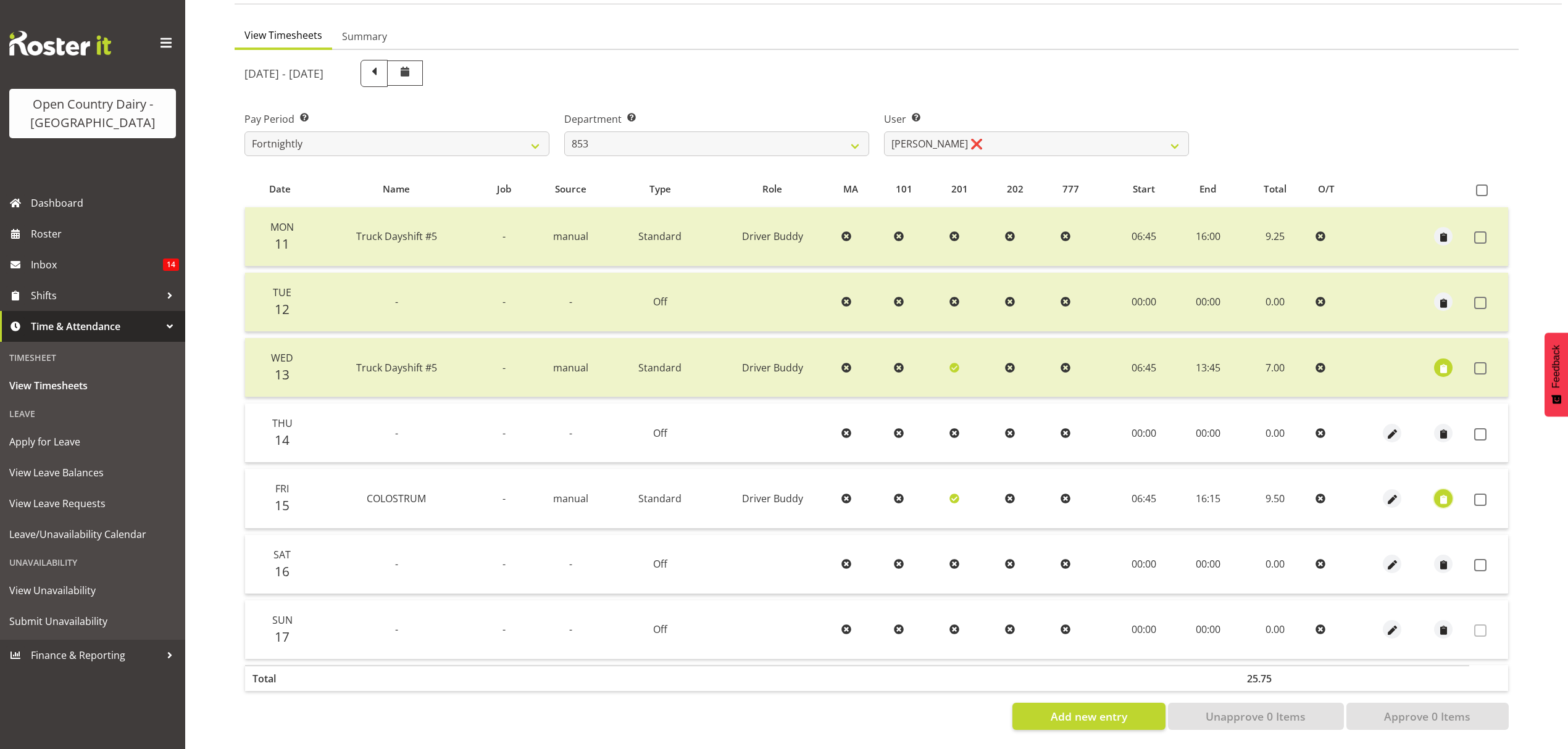
click at [1443, 493] on span "button" at bounding box center [1443, 499] width 14 height 14
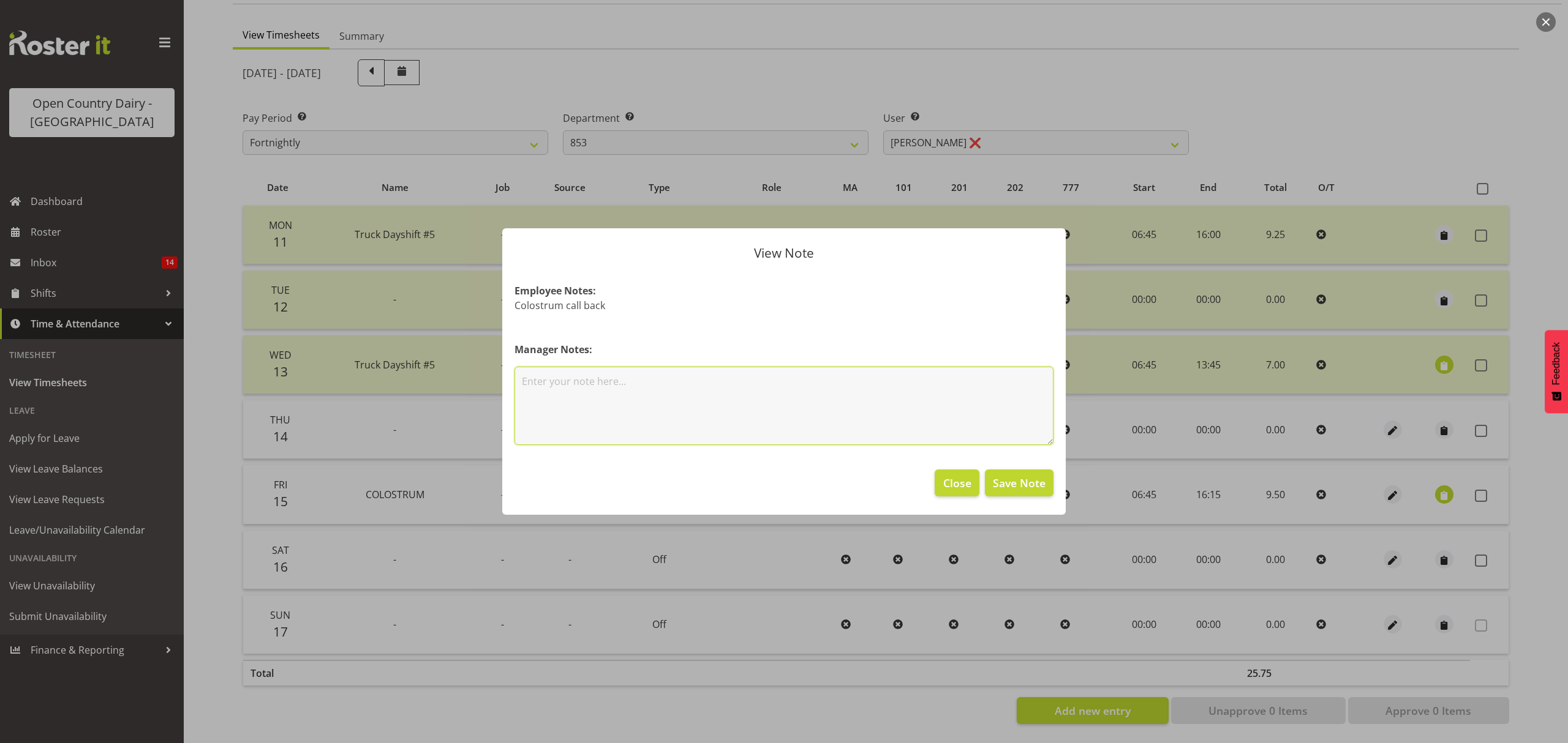
click at [559, 384] on textarea at bounding box center [784, 406] width 539 height 79
click at [1009, 489] on span "Save Note" at bounding box center [1019, 483] width 53 height 16
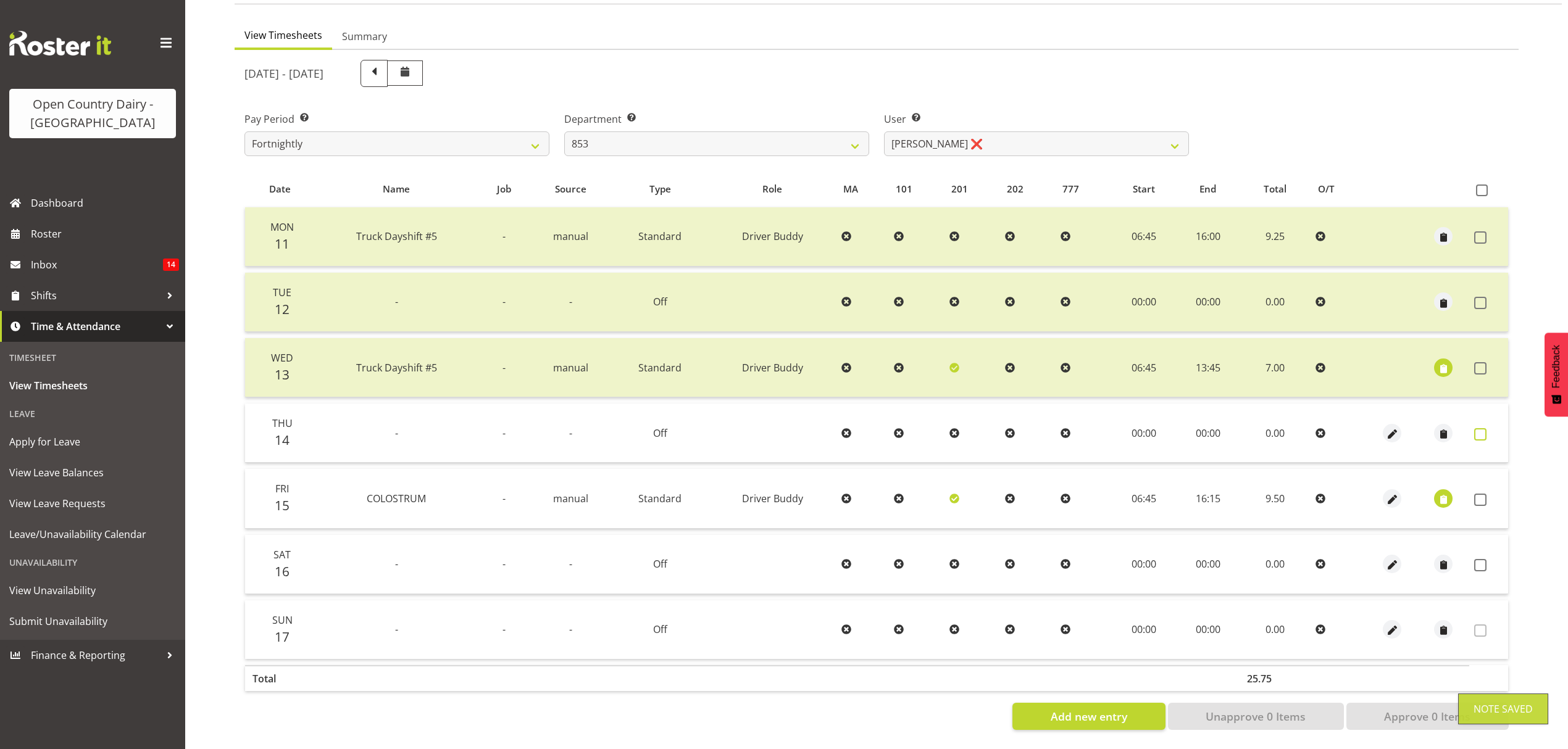
click at [1481, 428] on span at bounding box center [1480, 434] width 13 height 13
click at [1482, 499] on td at bounding box center [1489, 498] width 39 height 59
click at [1484, 493] on span at bounding box center [1480, 499] width 13 height 13
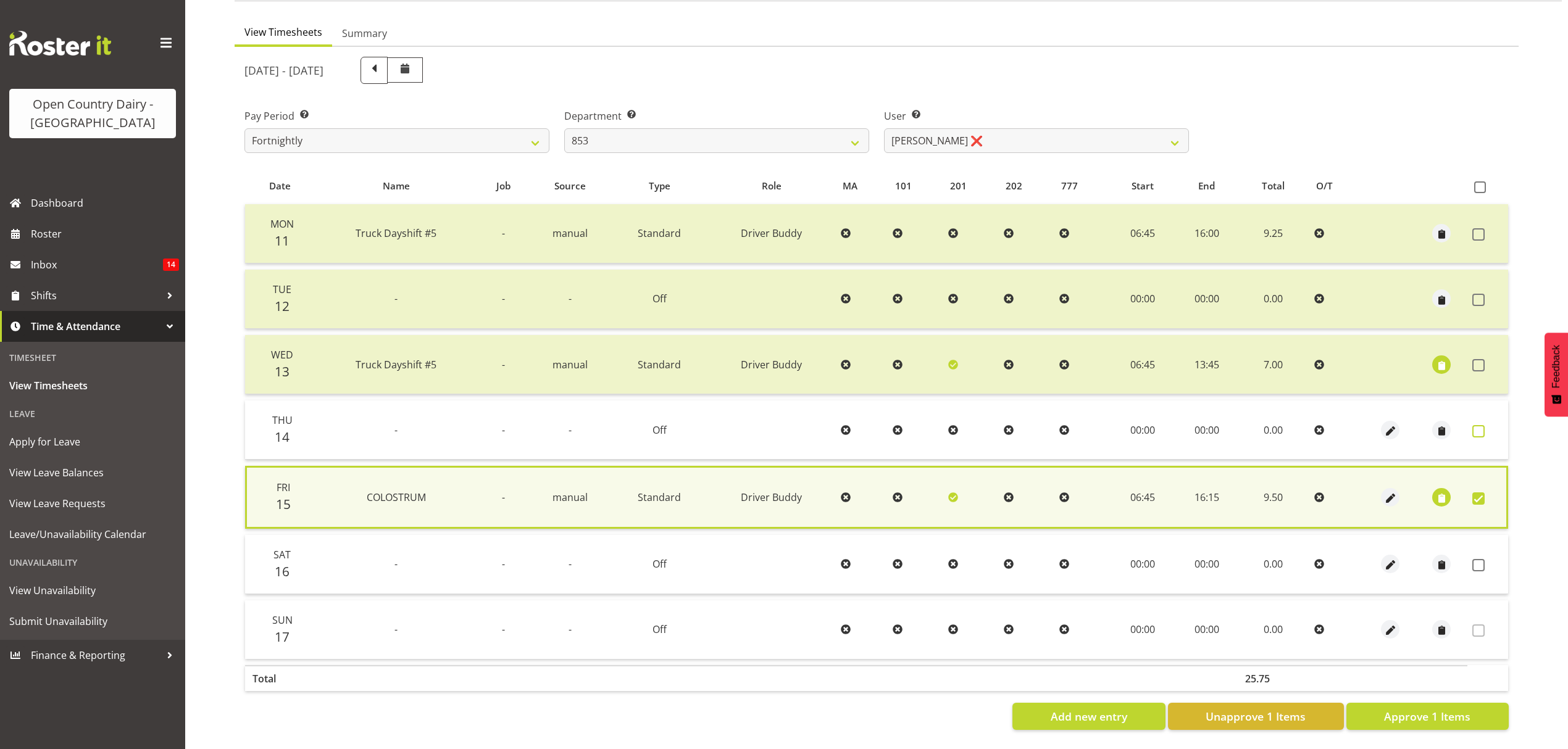
click at [1484, 425] on span at bounding box center [1479, 431] width 13 height 13
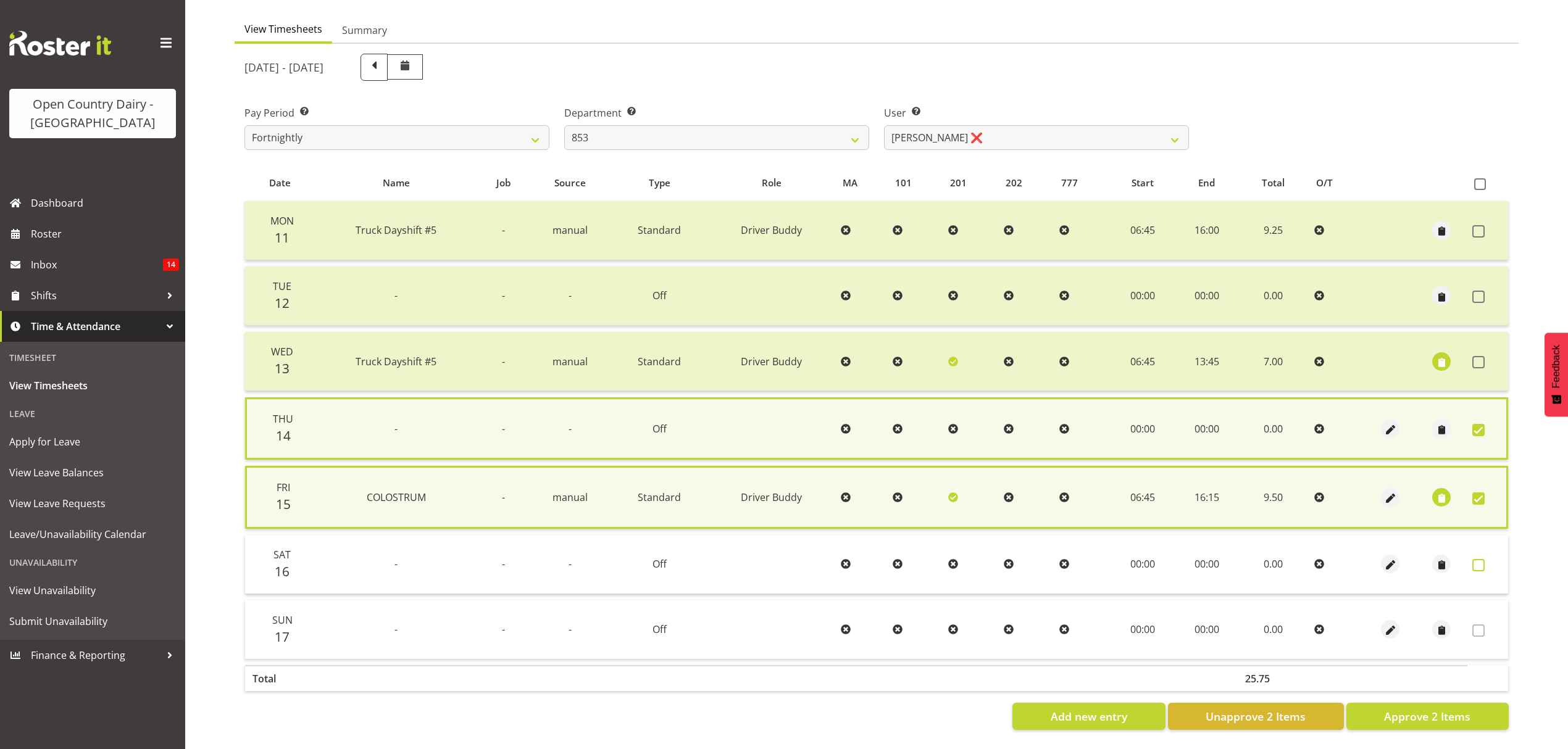
click at [1477, 559] on span at bounding box center [1479, 565] width 13 height 13
click at [1477, 553] on td at bounding box center [1487, 565] width 41 height 59
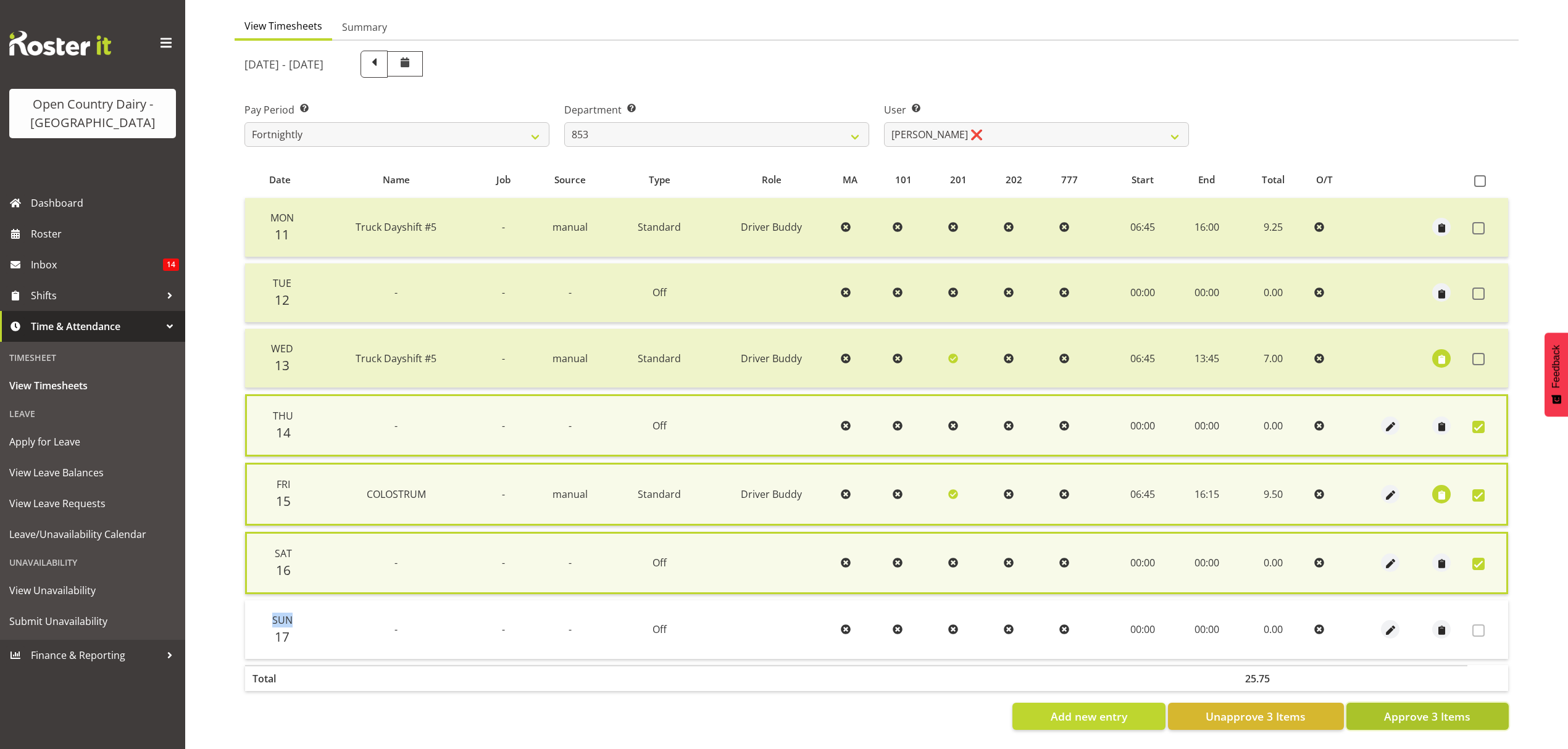
click at [1395, 712] on span "Approve 3 Items" at bounding box center [1427, 716] width 87 height 16
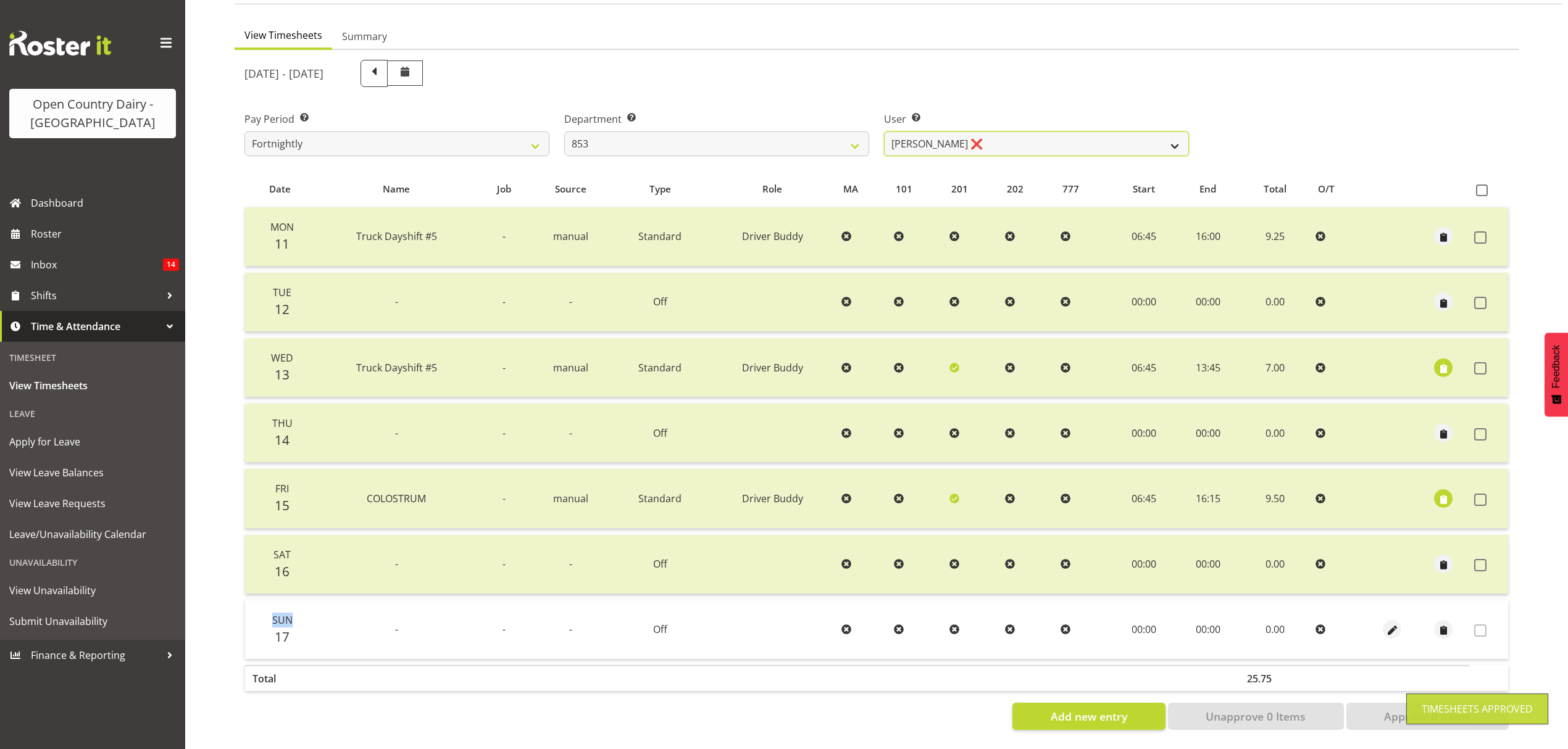
click at [1160, 131] on select "[PERSON_NAME] ❌ [PERSON_NAME] ❌ [PERSON_NAME] ❌ [PERSON_NAME] ❌" at bounding box center [1036, 143] width 305 height 25
click at [884, 131] on select "[PERSON_NAME] ❌ [PERSON_NAME] ❌ [PERSON_NAME] ❌ [PERSON_NAME] ❌" at bounding box center [1036, 143] width 305 height 25
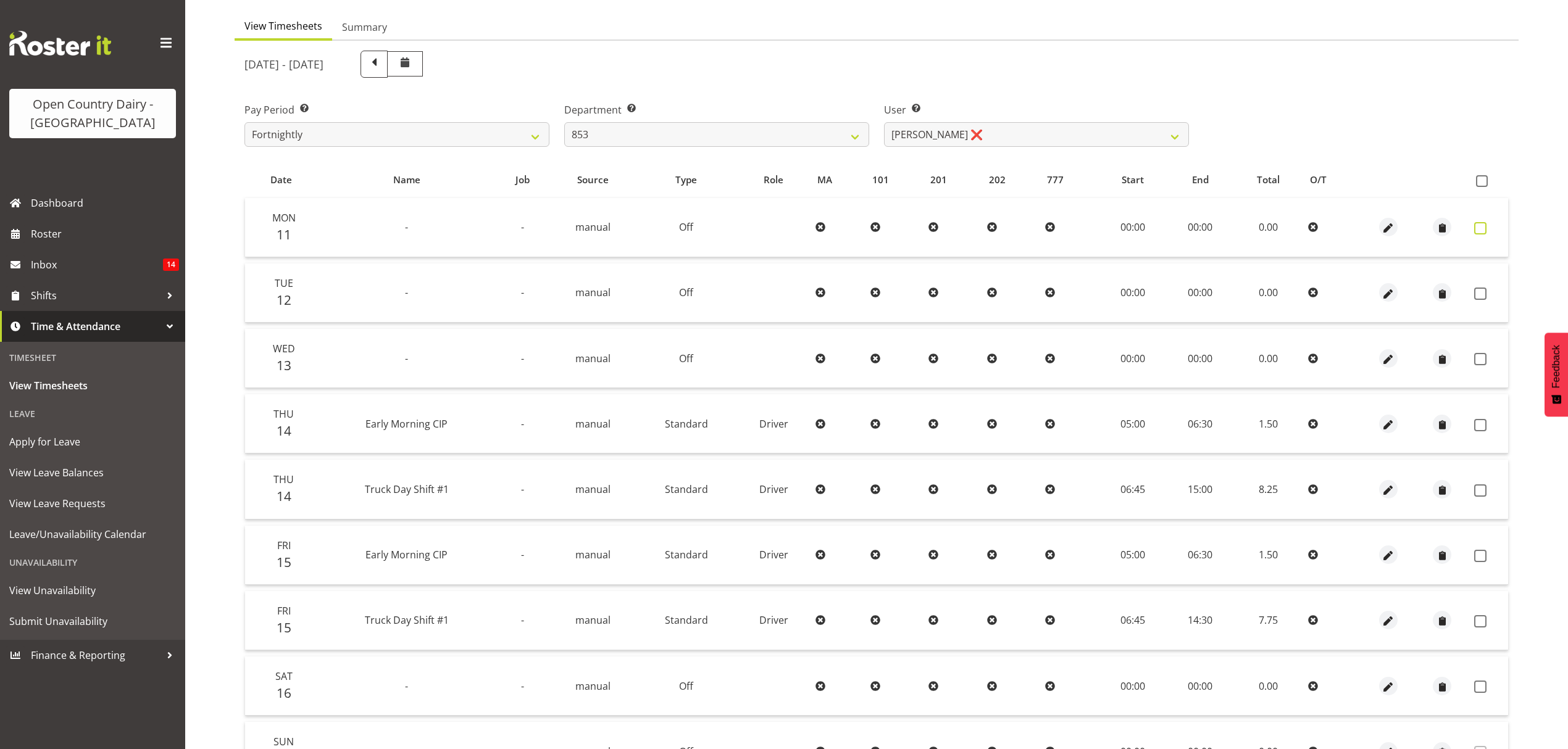
click at [1478, 228] on span at bounding box center [1480, 228] width 13 height 13
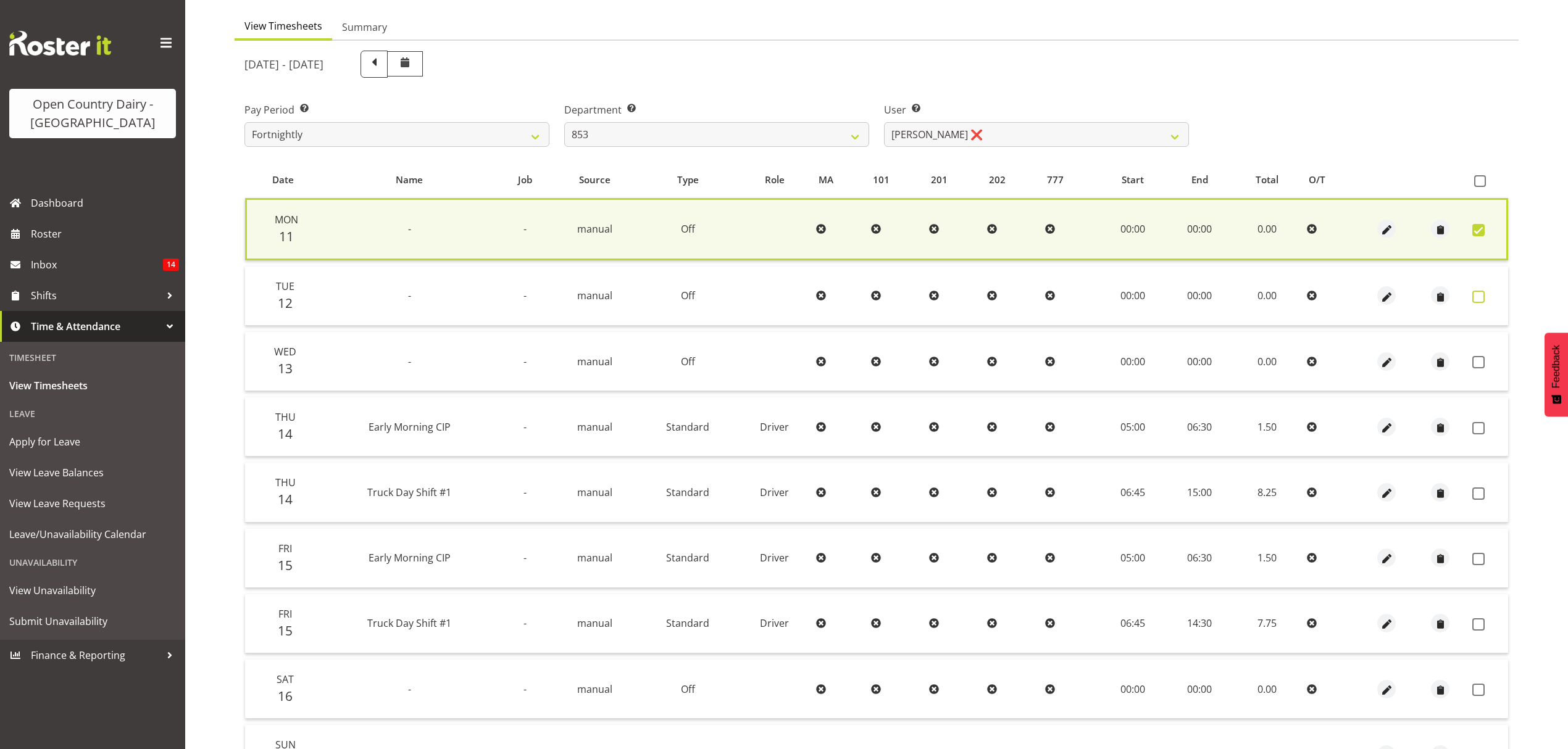
click at [1483, 300] on span at bounding box center [1479, 297] width 13 height 13
click at [1477, 297] on span at bounding box center [1479, 297] width 13 height 13
click at [1479, 298] on span at bounding box center [1479, 297] width 13 height 13
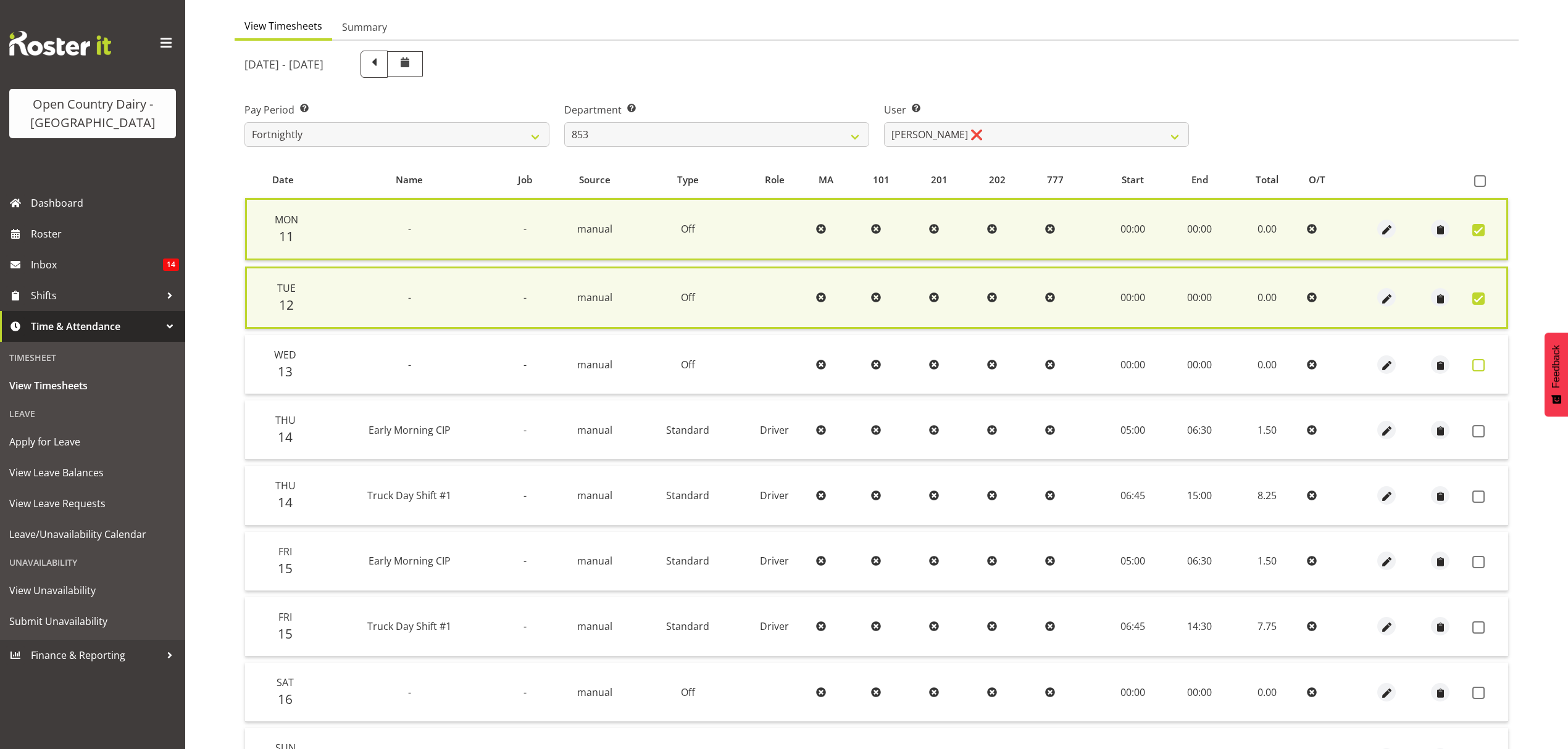
click at [1481, 362] on span at bounding box center [1479, 365] width 13 height 13
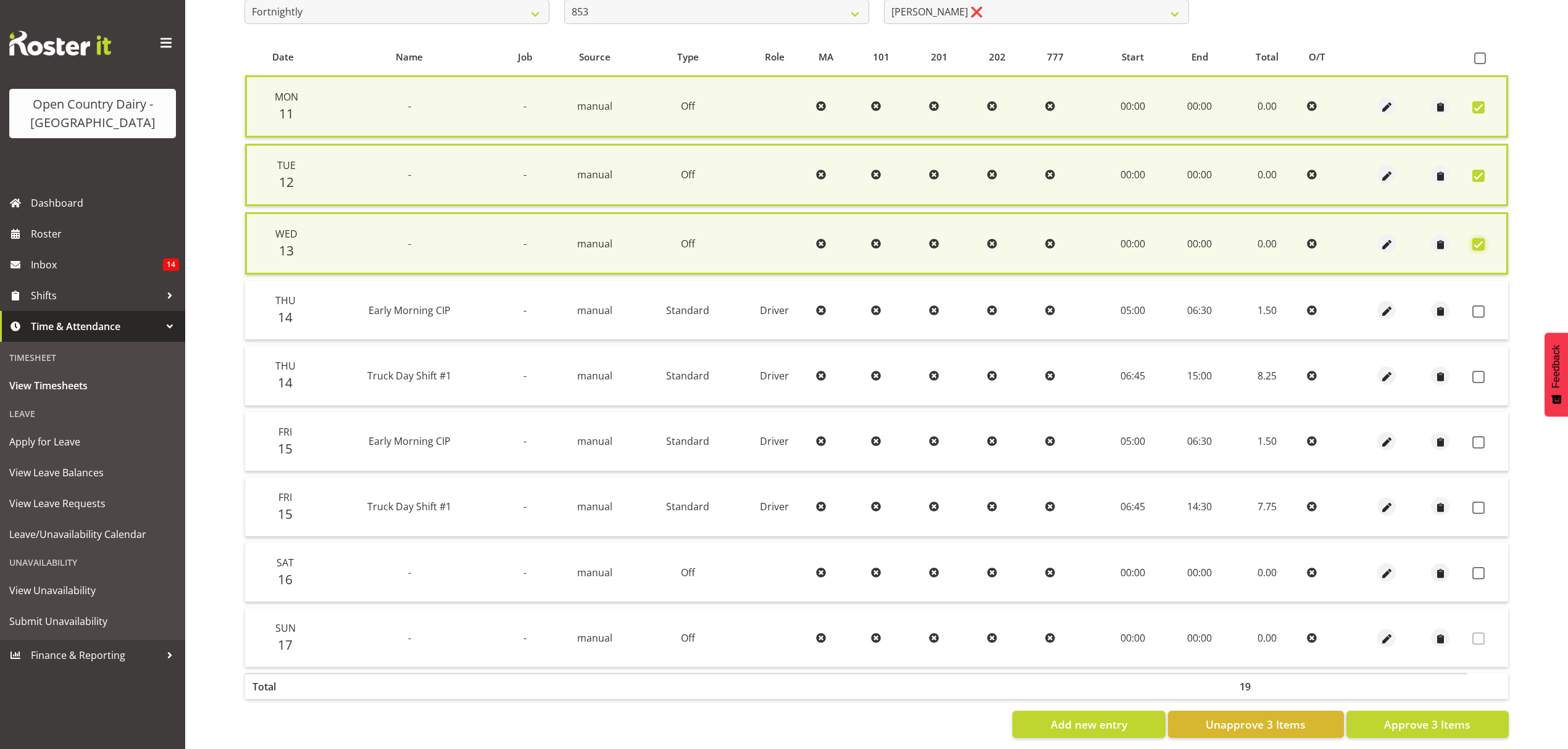
scroll to position [247, 0]
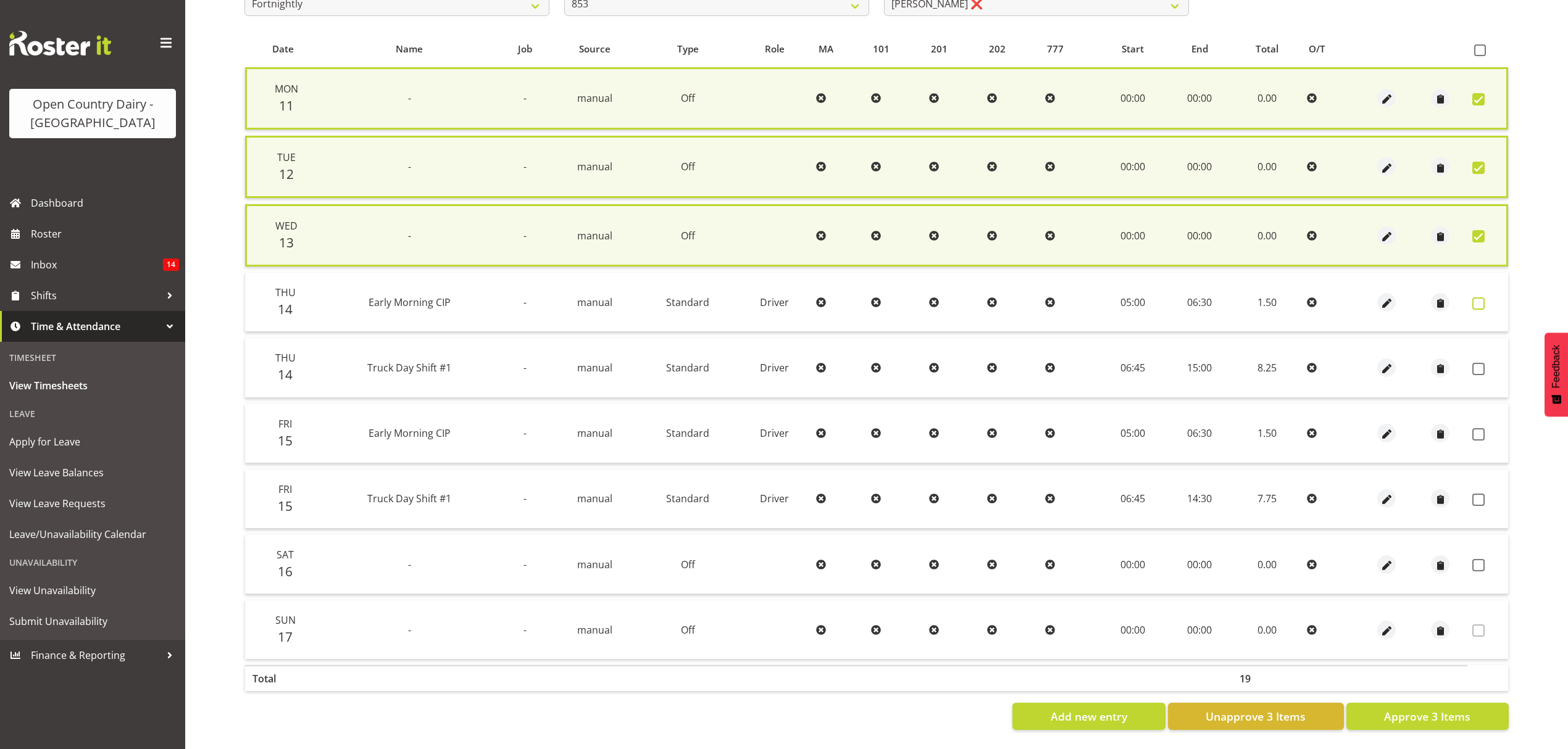
click at [1477, 298] on span at bounding box center [1479, 304] width 13 height 13
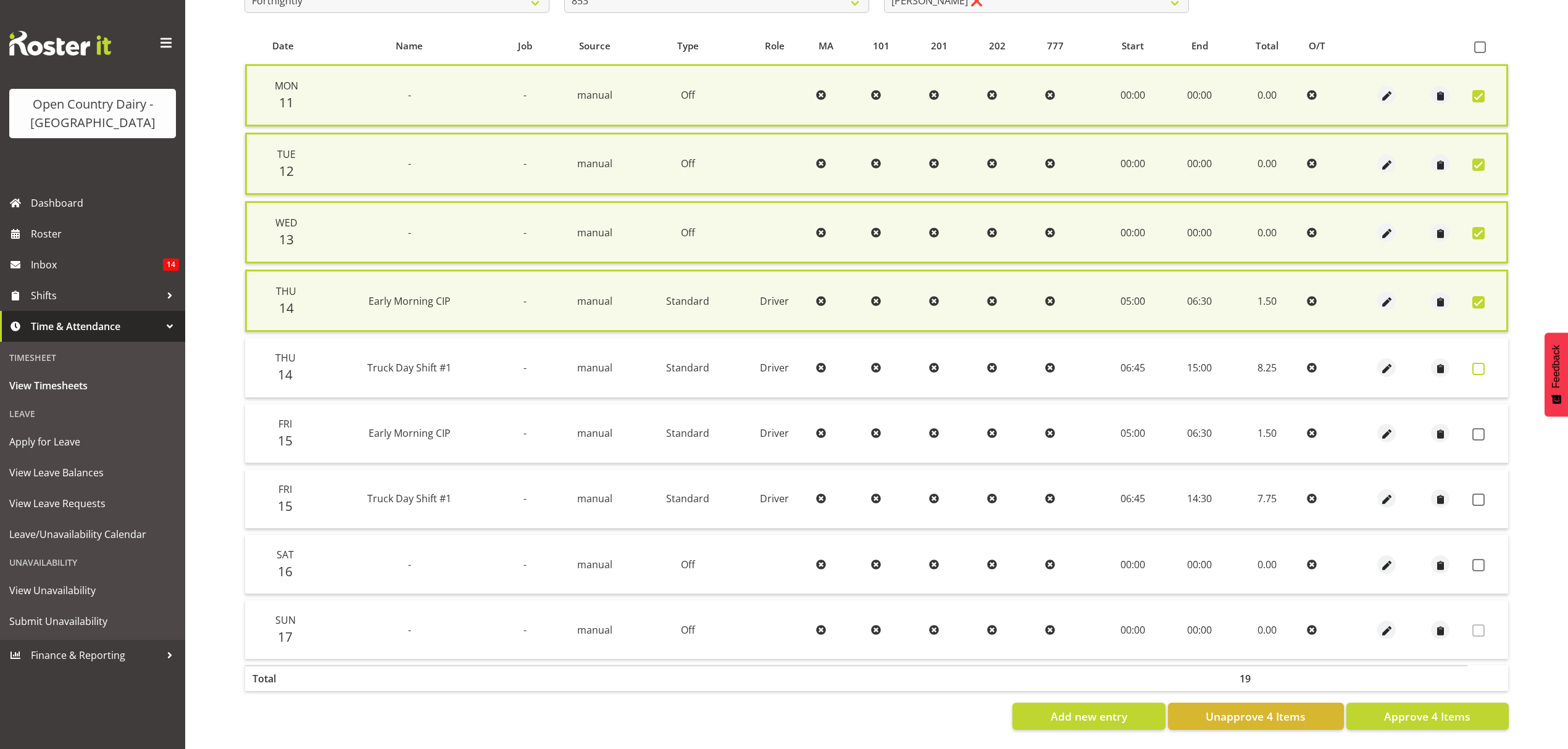
click at [1485, 363] on label at bounding box center [1482, 369] width 19 height 13
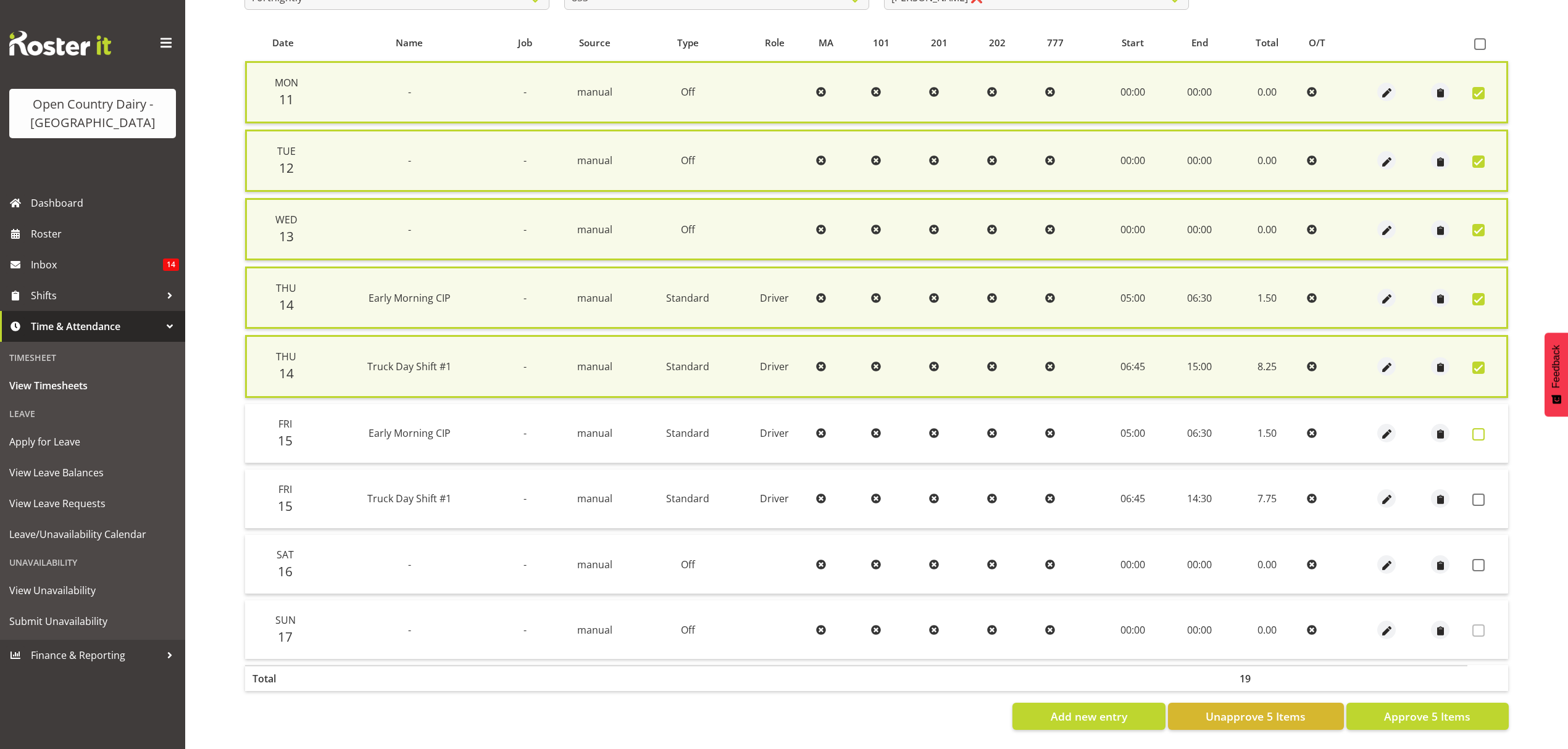
click at [1479, 433] on span at bounding box center [1479, 434] width 13 height 13
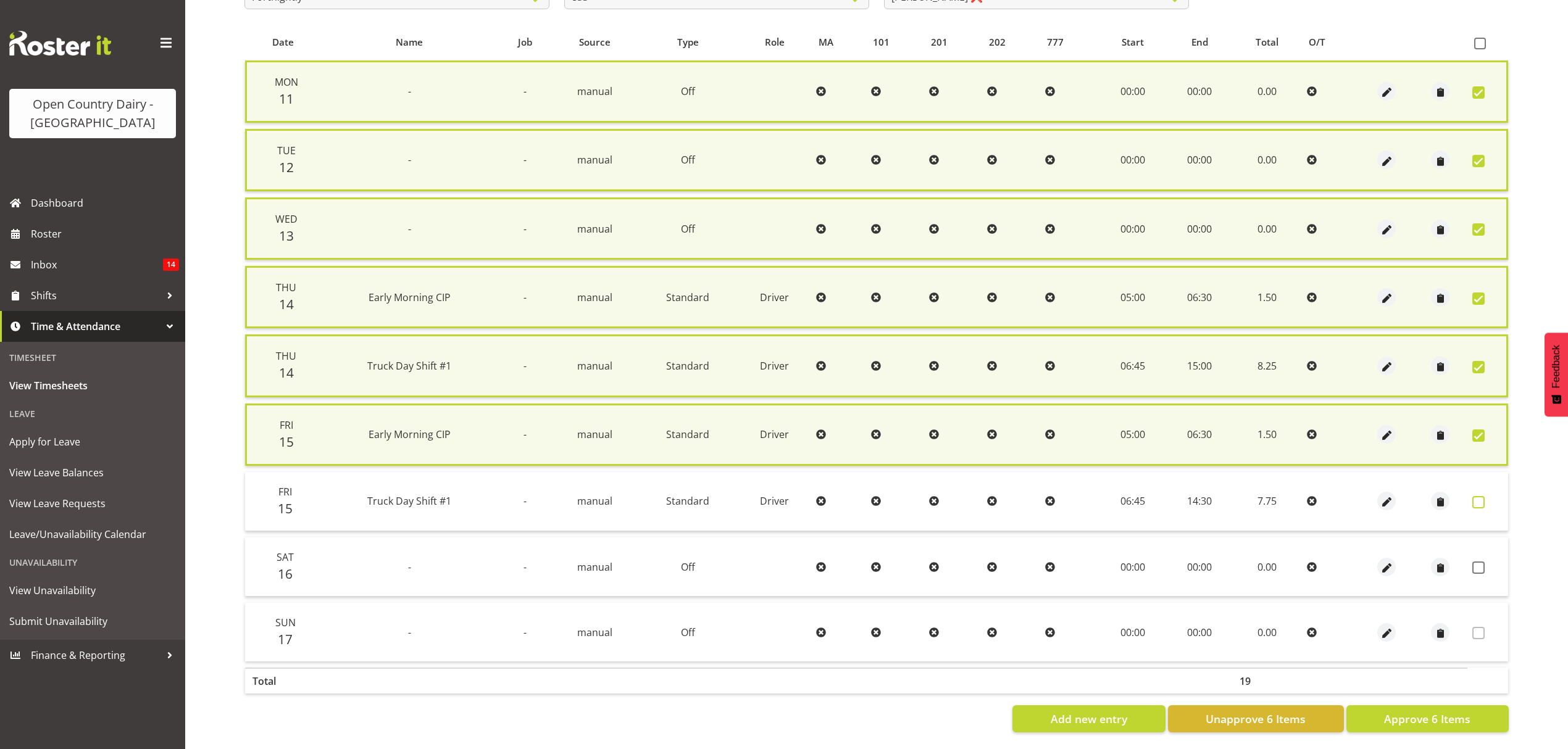
click at [1480, 500] on span at bounding box center [1479, 502] width 13 height 13
click at [1481, 497] on span at bounding box center [1479, 502] width 13 height 13
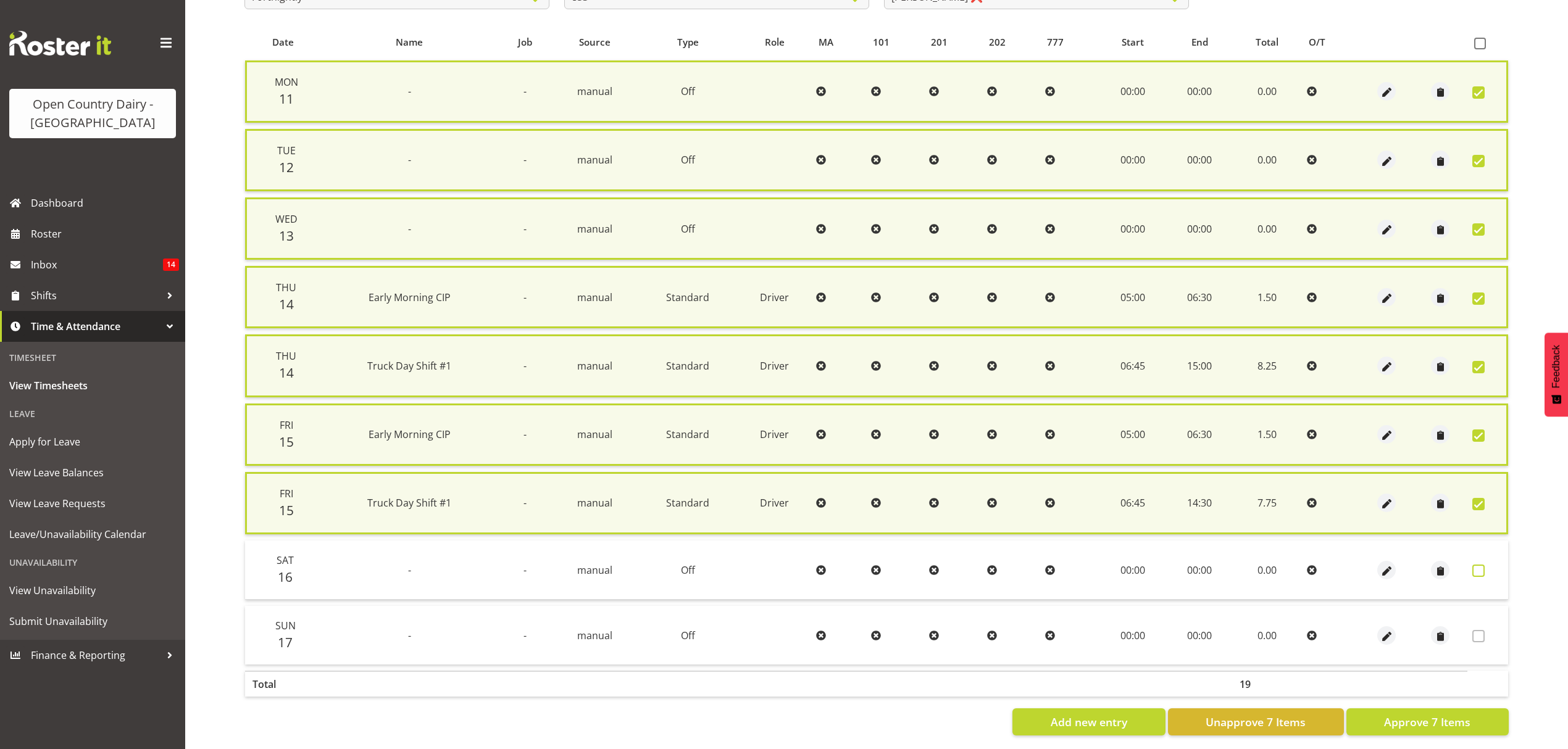
click at [1479, 565] on span at bounding box center [1479, 571] width 13 height 13
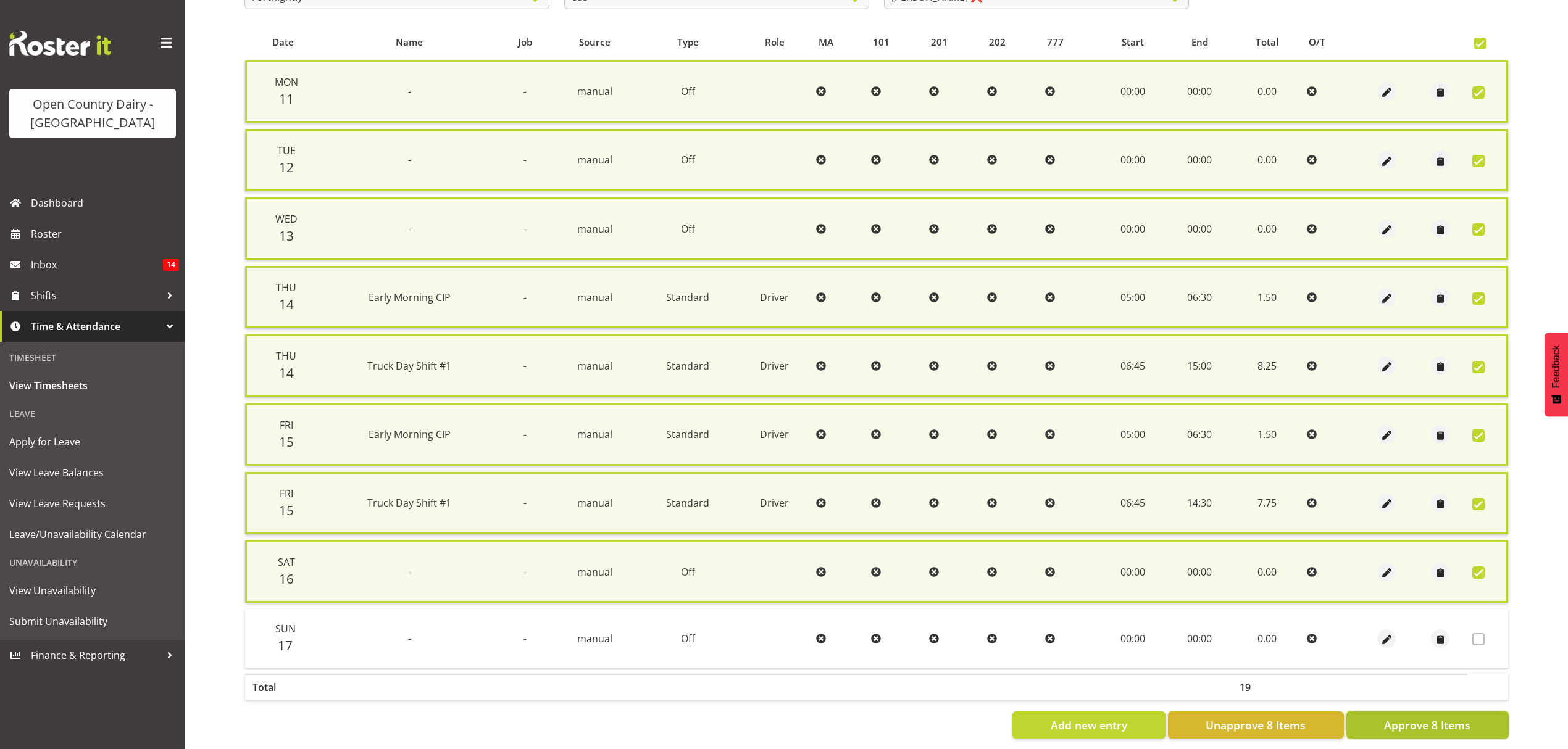
click at [1461, 718] on span "Approve 8 Items" at bounding box center [1427, 725] width 87 height 16
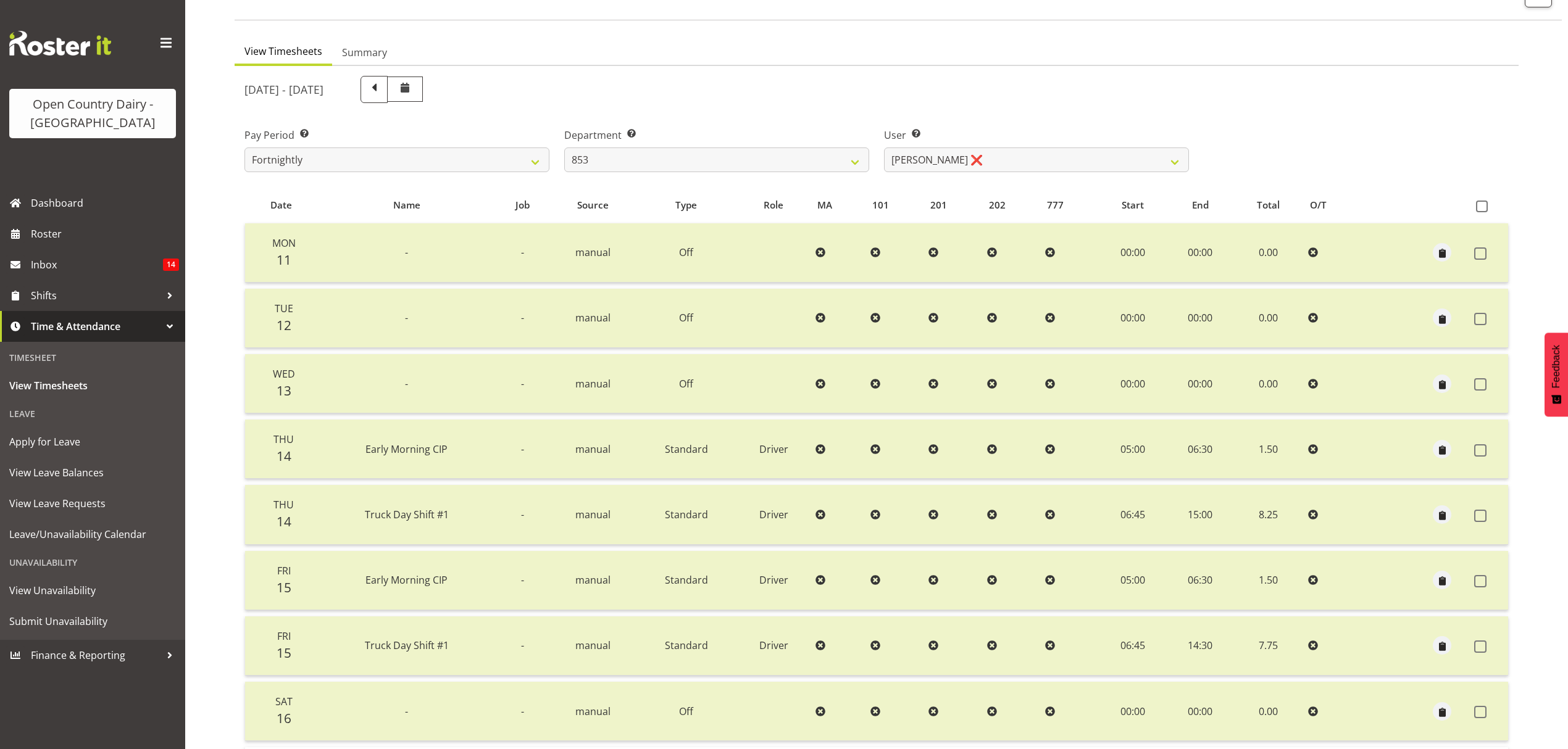
scroll to position [75, 0]
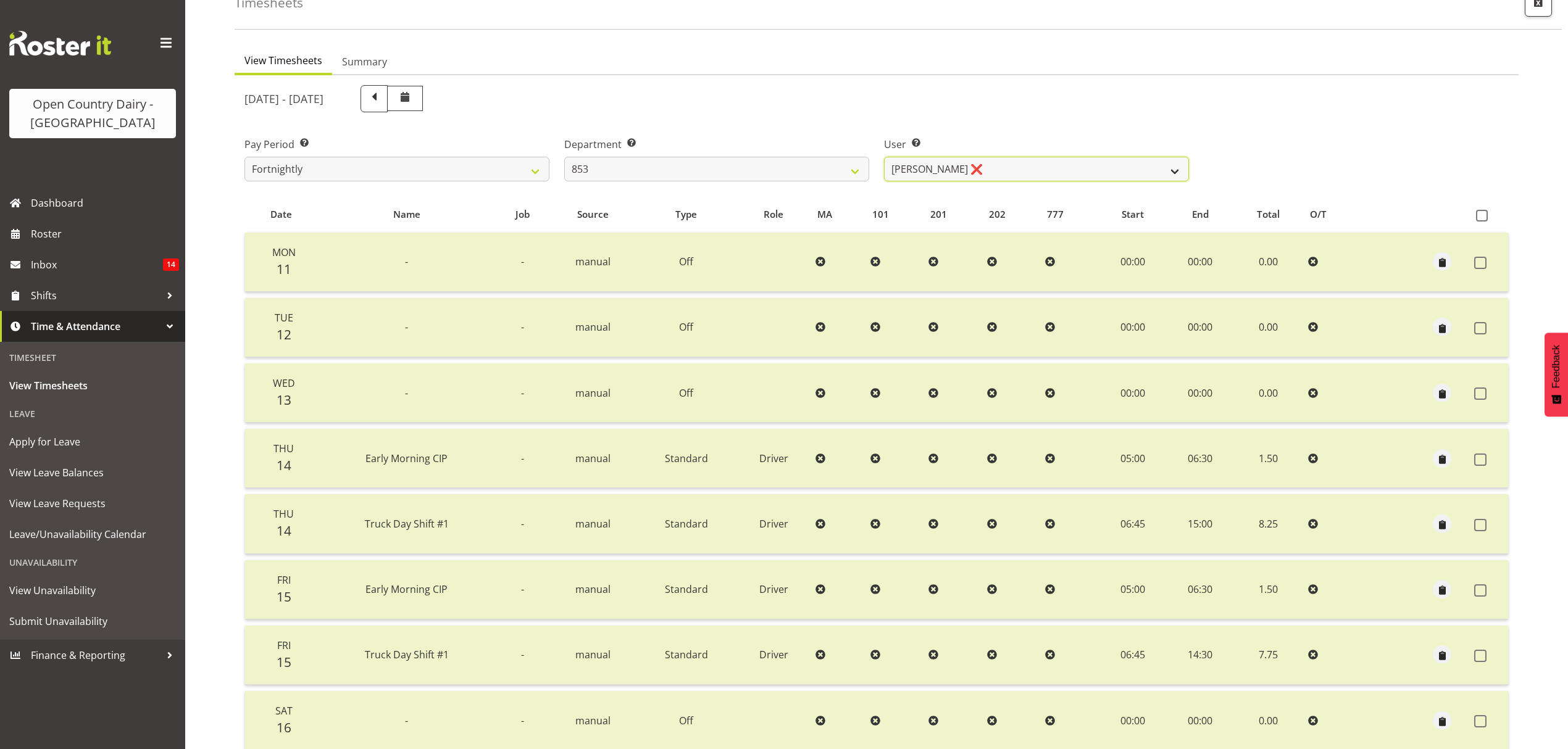
click at [1181, 174] on select "[PERSON_NAME] ❌ [PERSON_NAME] ❌ [PERSON_NAME] ❌ [PERSON_NAME] ❌" at bounding box center [1036, 168] width 305 height 25
click at [884, 156] on select "[PERSON_NAME] ❌ [PERSON_NAME] ❌ [PERSON_NAME] ❌ [PERSON_NAME] ❌" at bounding box center [1036, 168] width 305 height 25
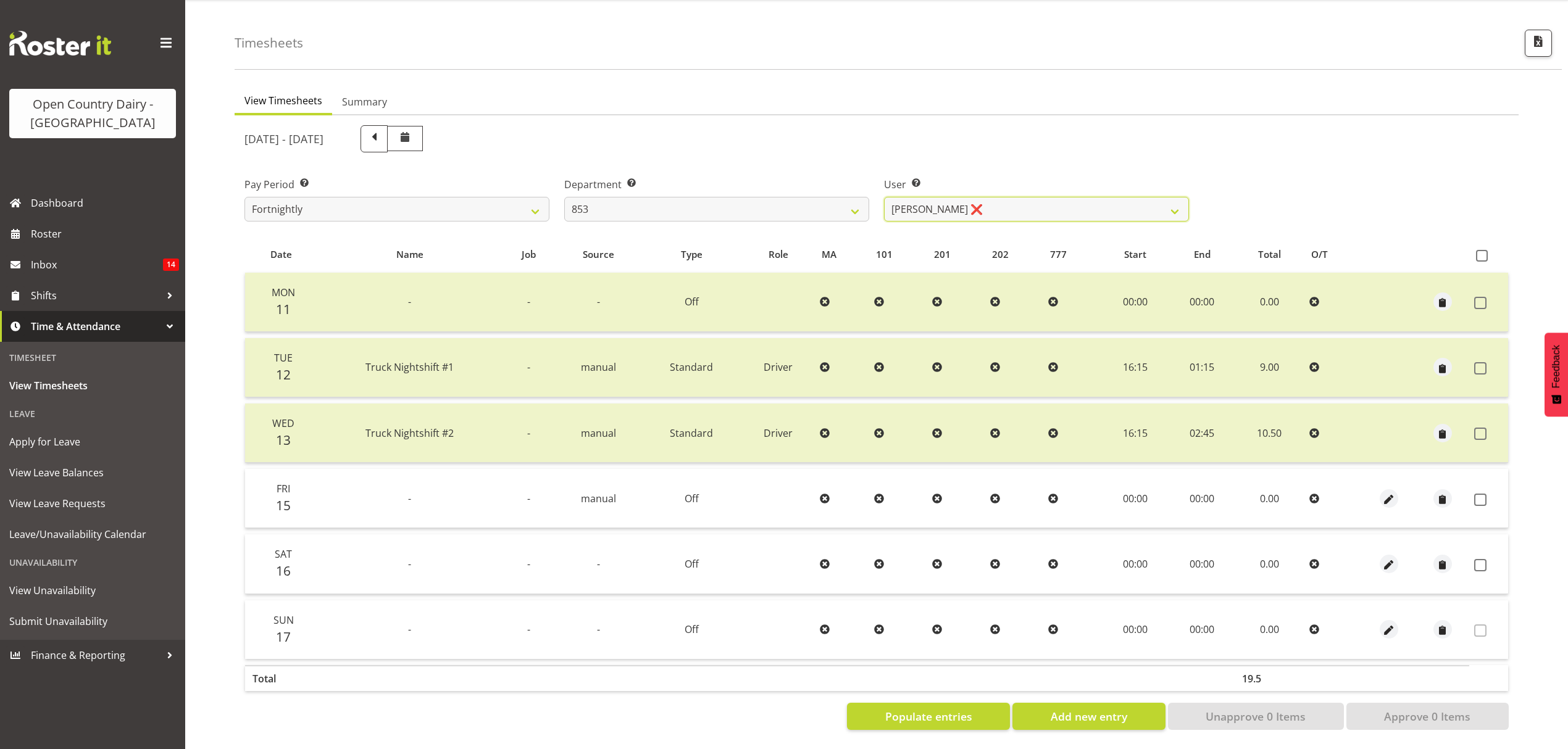
scroll to position [43, 0]
click at [922, 708] on span "Populate entries" at bounding box center [929, 716] width 87 height 16
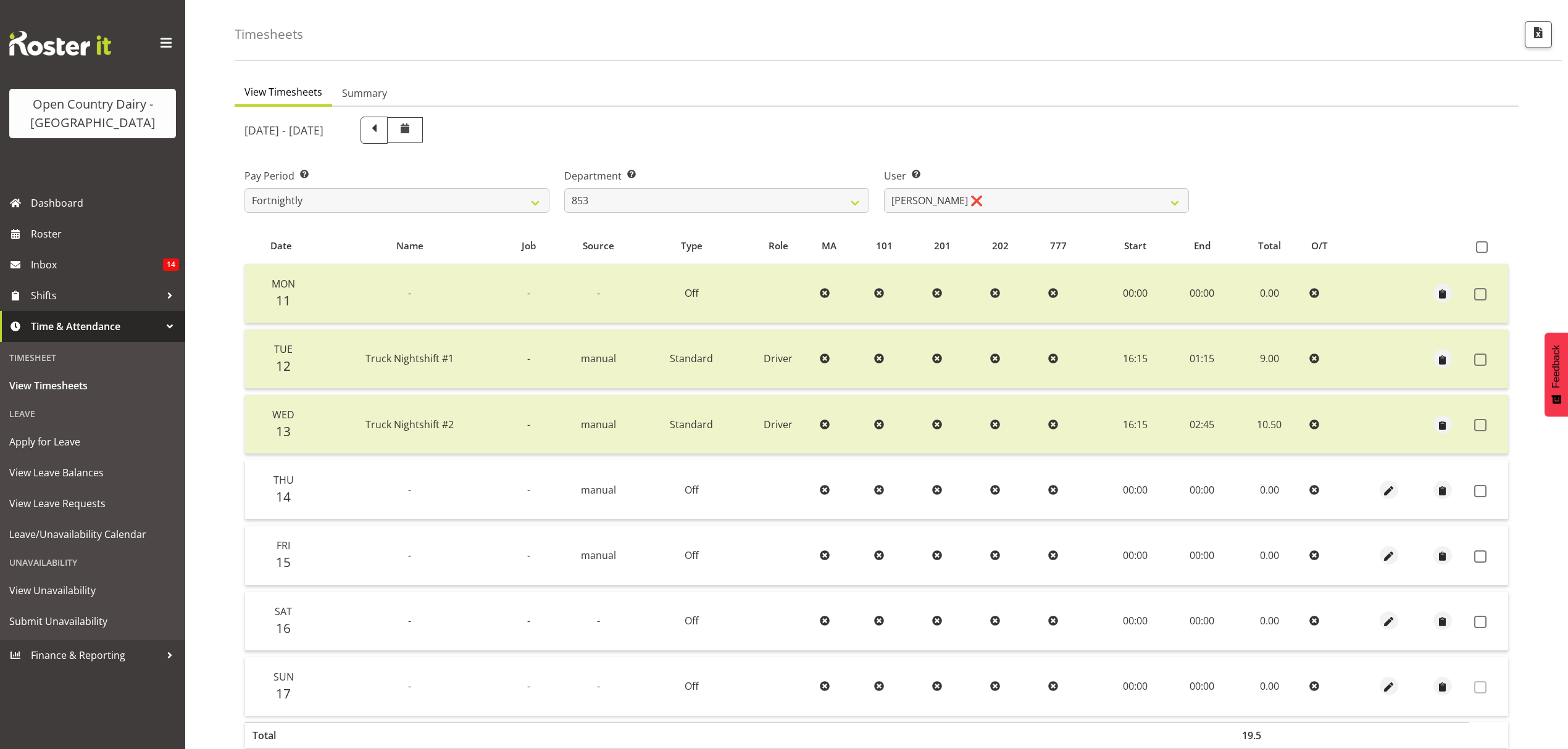
scroll to position [109, 0]
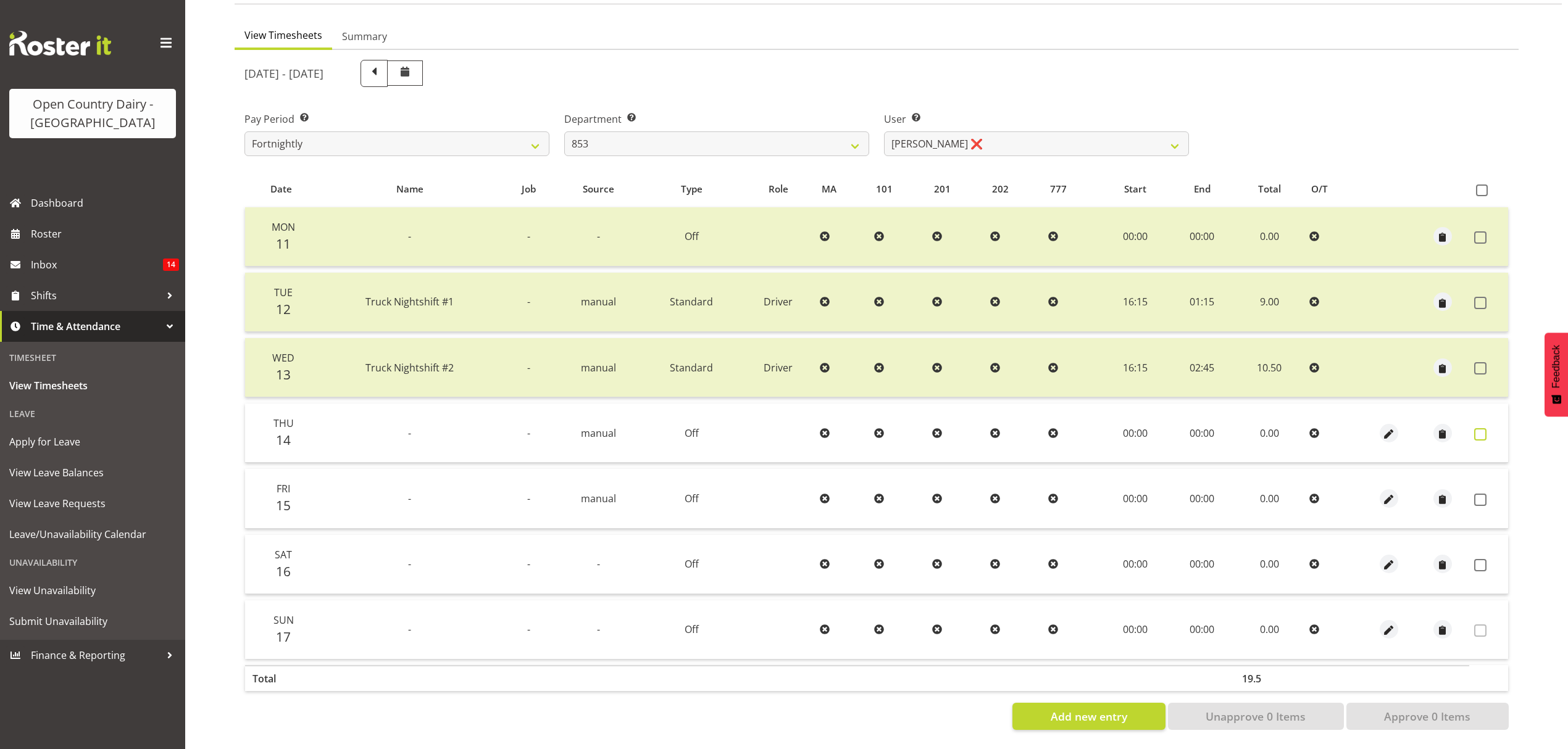
click at [1482, 428] on span at bounding box center [1480, 434] width 13 height 13
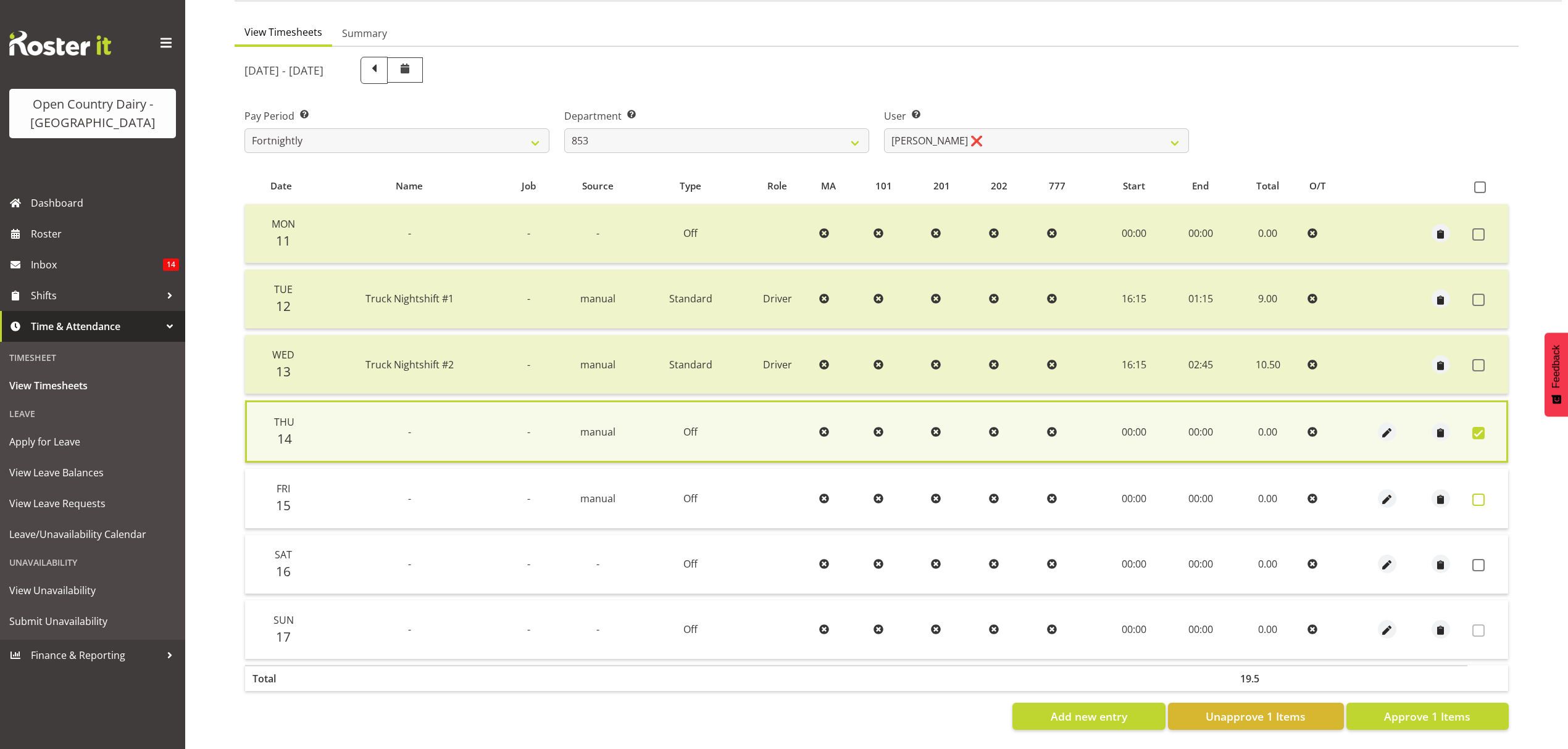
click at [1479, 493] on span at bounding box center [1479, 499] width 13 height 13
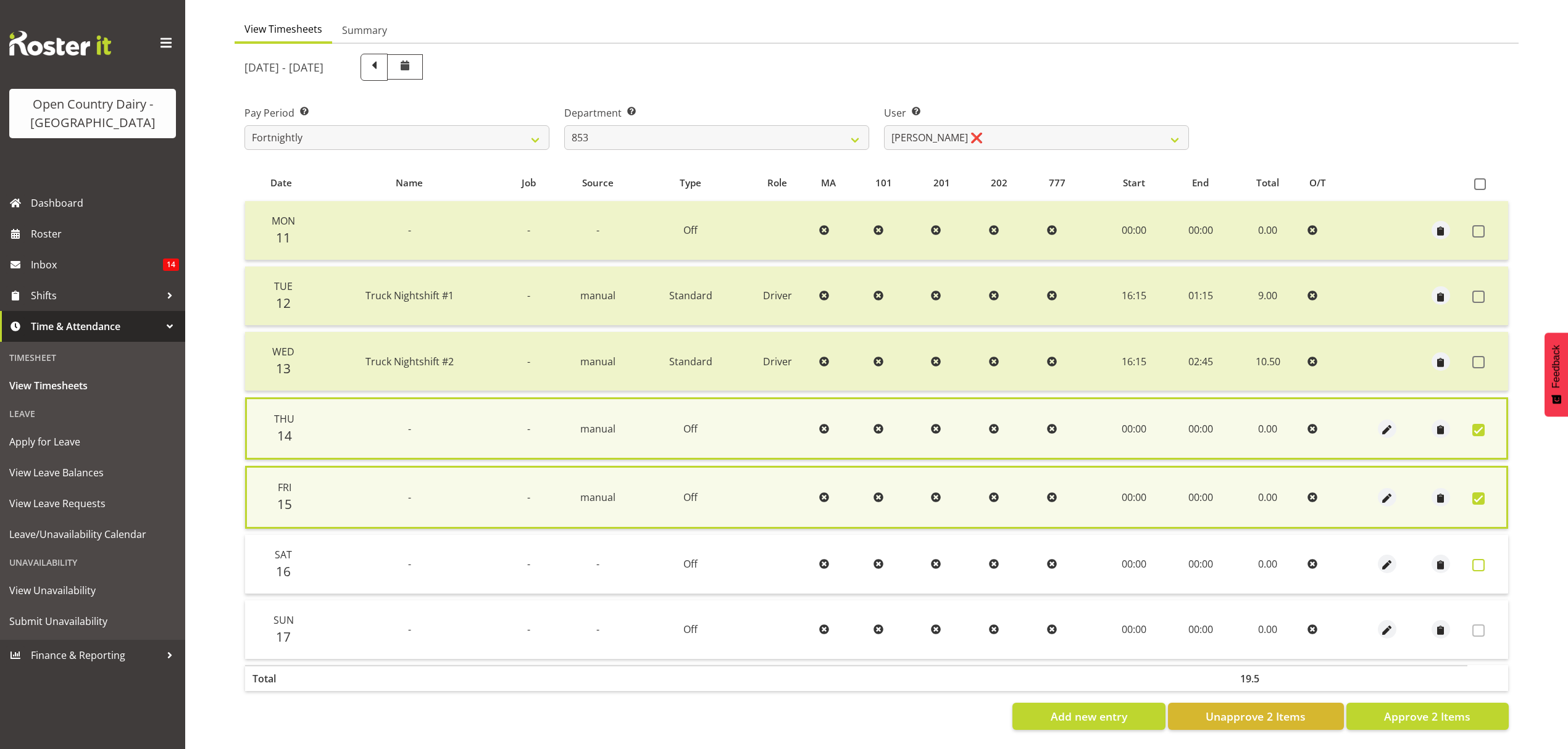
click at [1480, 561] on span at bounding box center [1479, 565] width 13 height 13
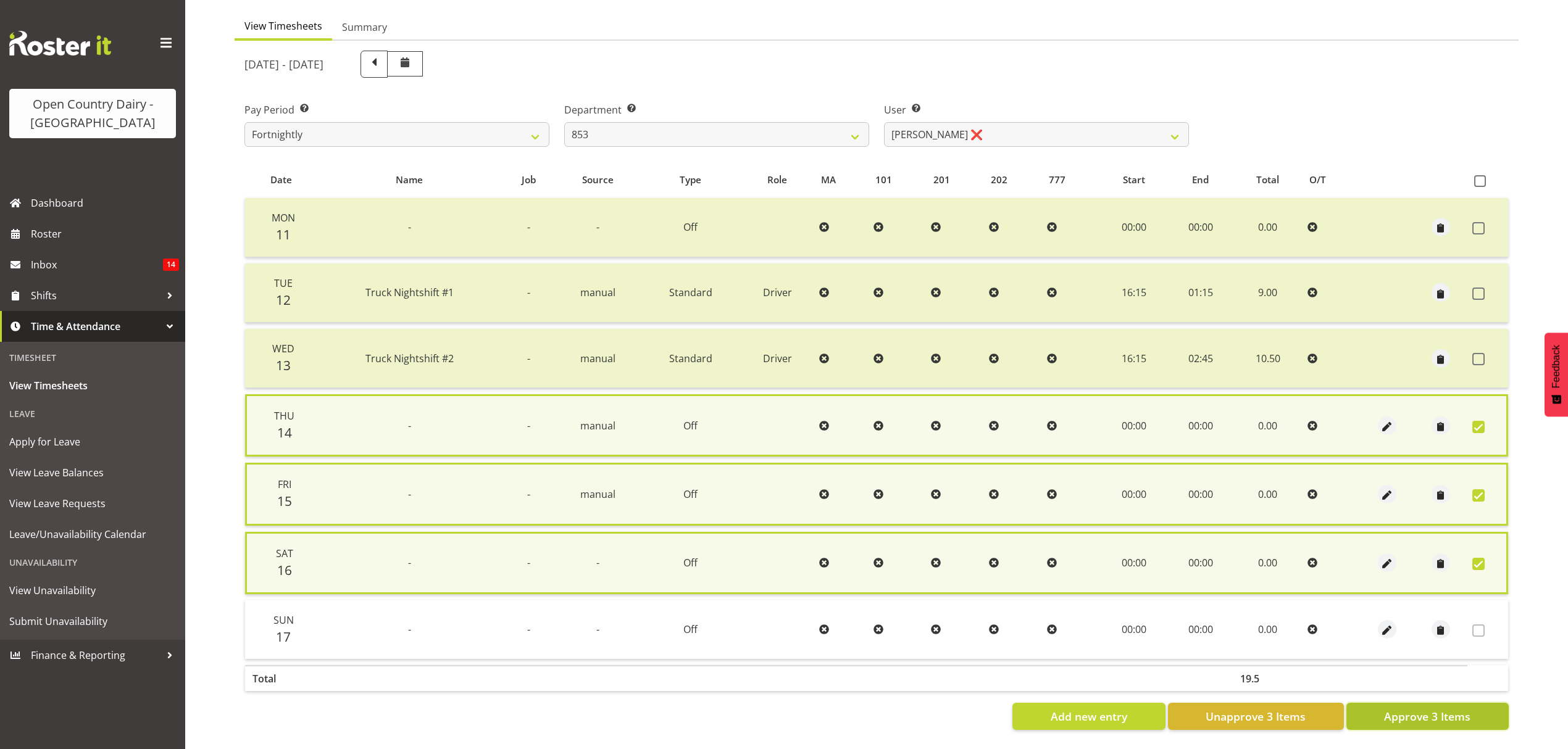
click at [1435, 708] on span "Approve 3 Items" at bounding box center [1427, 716] width 87 height 16
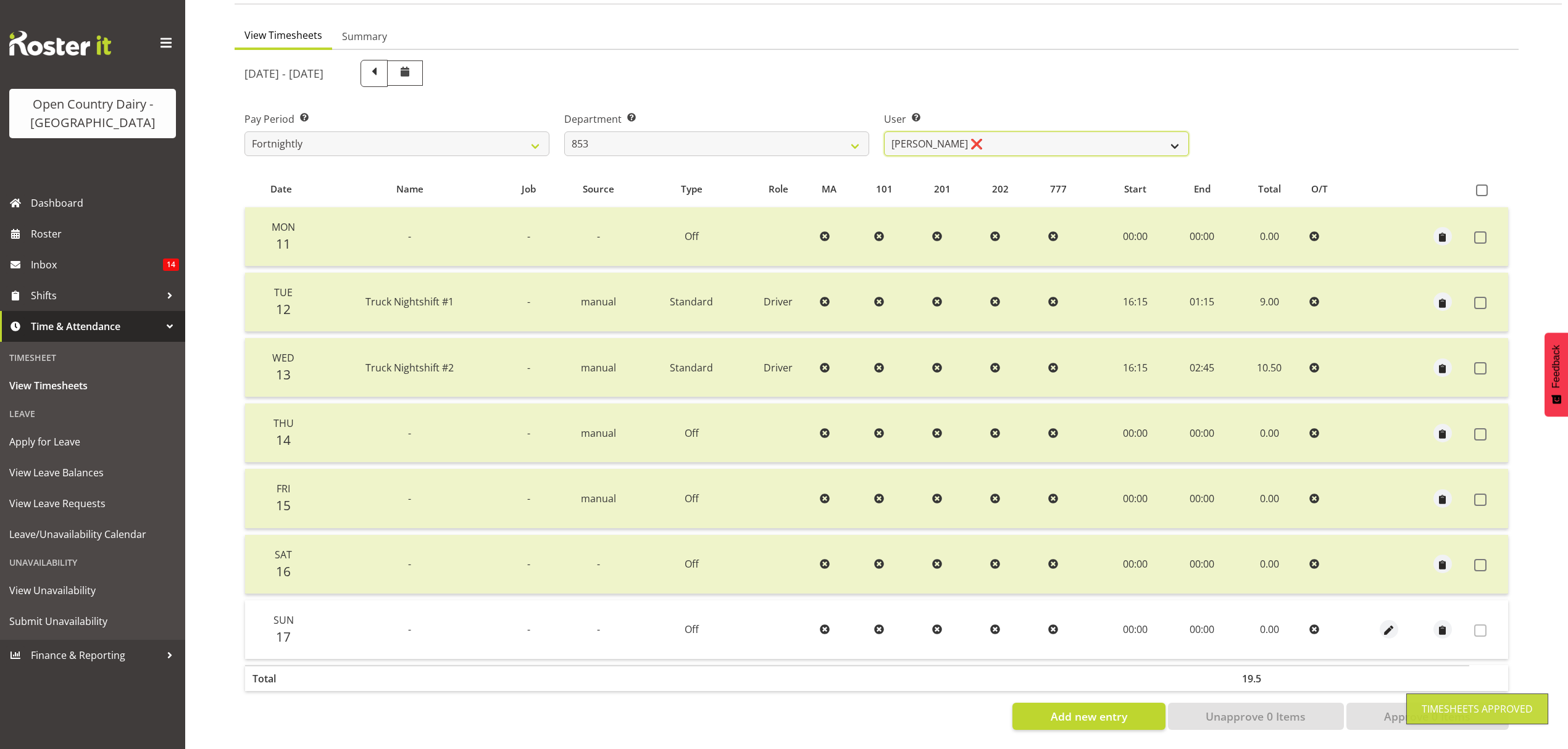
click at [1163, 139] on select "[PERSON_NAME] ❌ [PERSON_NAME] ❌ [PERSON_NAME] ❌ [PERSON_NAME] ❌" at bounding box center [1036, 143] width 305 height 25
click at [861, 134] on select "734 735 736 737 738 739 850 851 852 853 854 855 856 858 861 862 865 868 869 870" at bounding box center [717, 143] width 305 height 25
click at [564, 131] on select "734 735 736 737 738 739 850 851 852 853 854 855 856 858 861 862 865 868 869 870" at bounding box center [717, 143] width 305 height 25
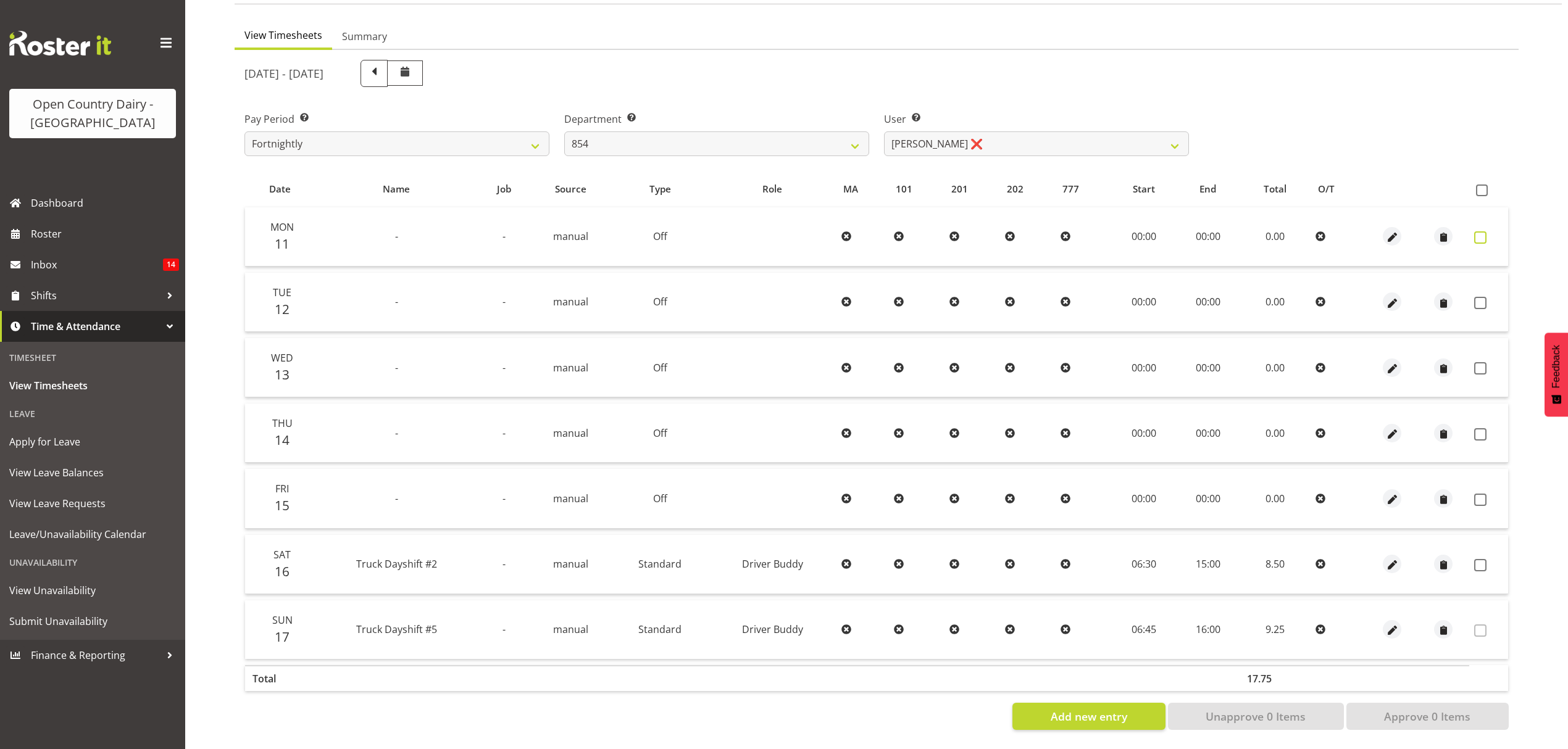
click at [1479, 232] on span at bounding box center [1480, 238] width 13 height 13
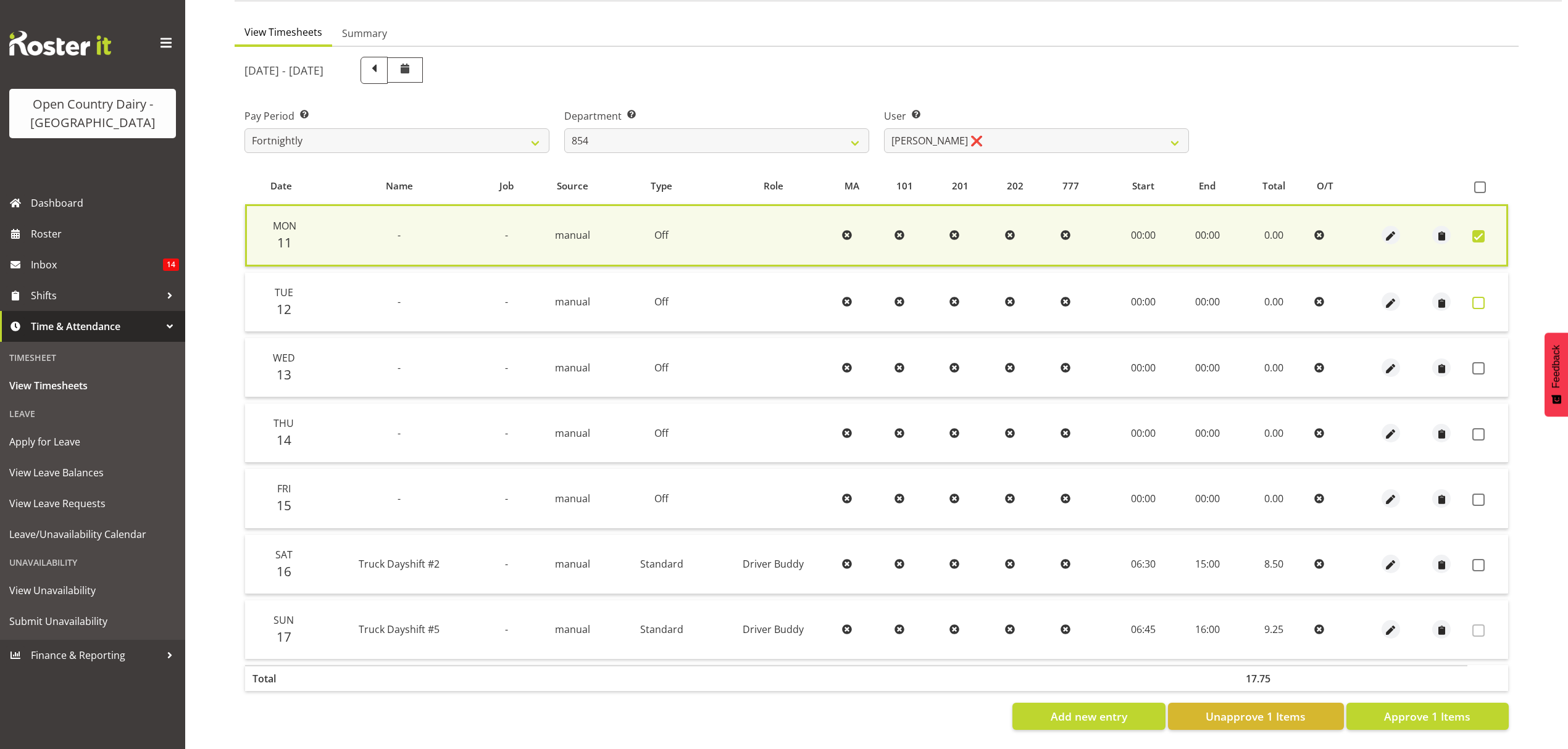
click at [1474, 298] on span at bounding box center [1479, 303] width 13 height 13
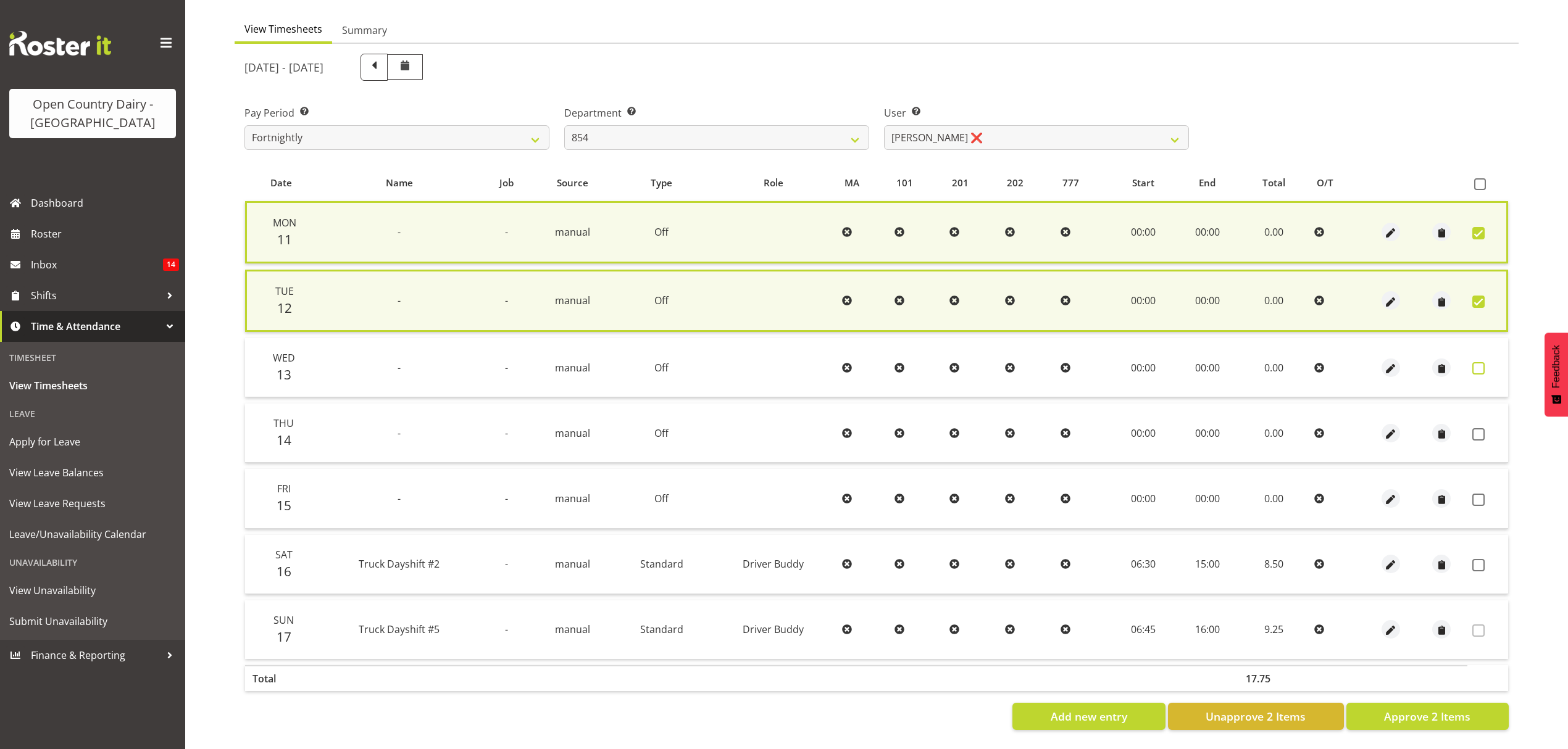
click at [1481, 362] on span at bounding box center [1479, 368] width 13 height 13
click at [1481, 367] on span at bounding box center [1479, 368] width 13 height 13
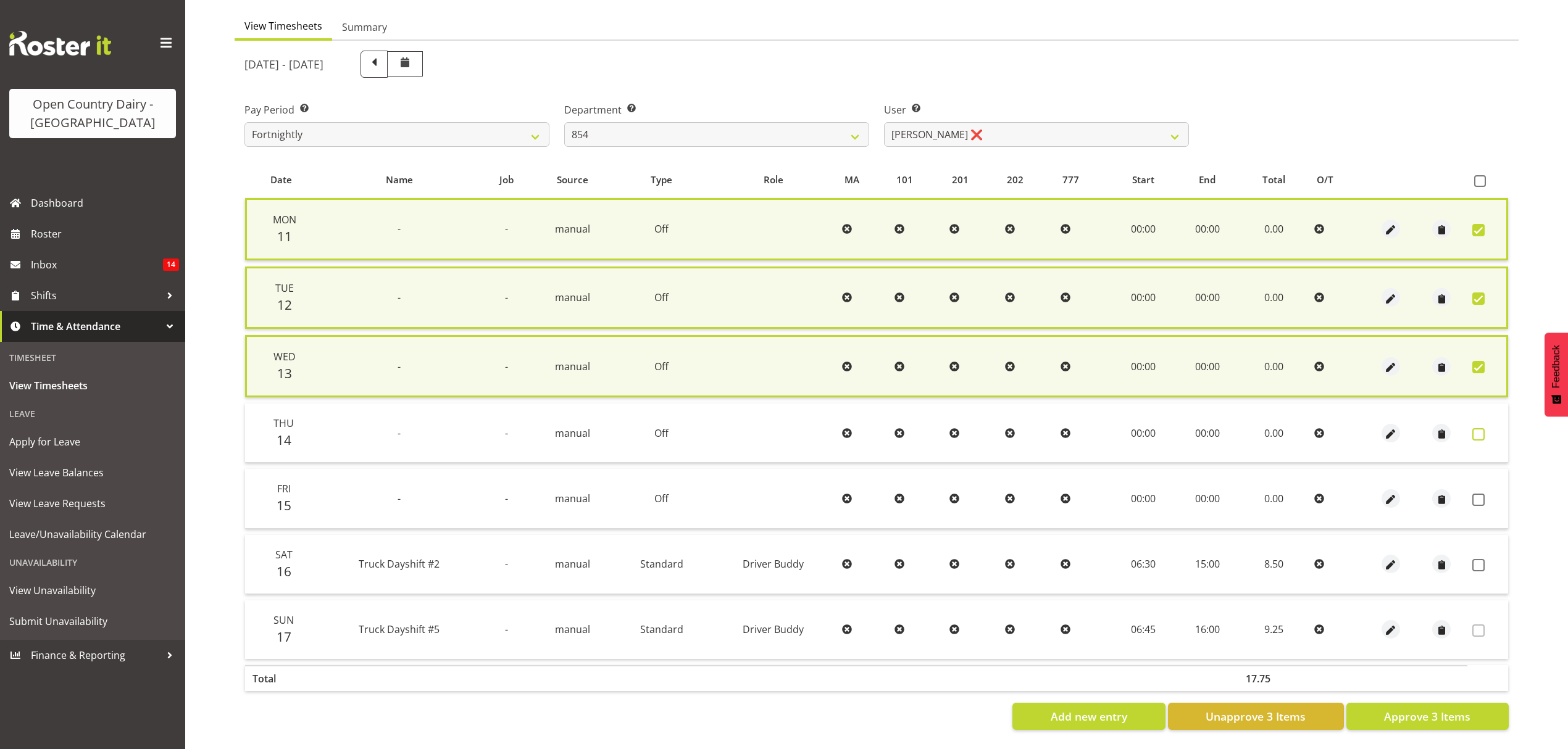
click at [1479, 428] on span at bounding box center [1479, 434] width 13 height 13
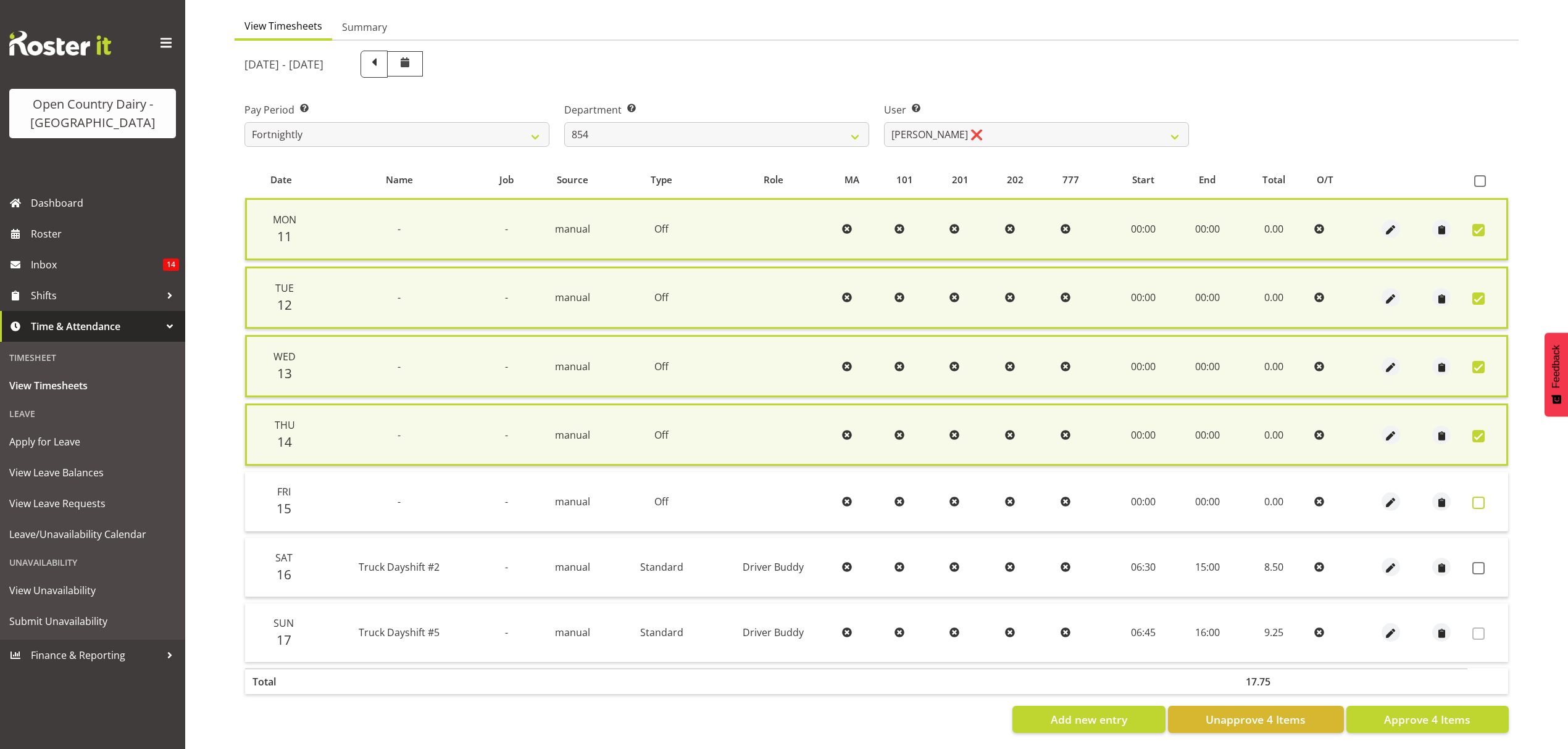
click at [1484, 497] on span at bounding box center [1479, 503] width 13 height 13
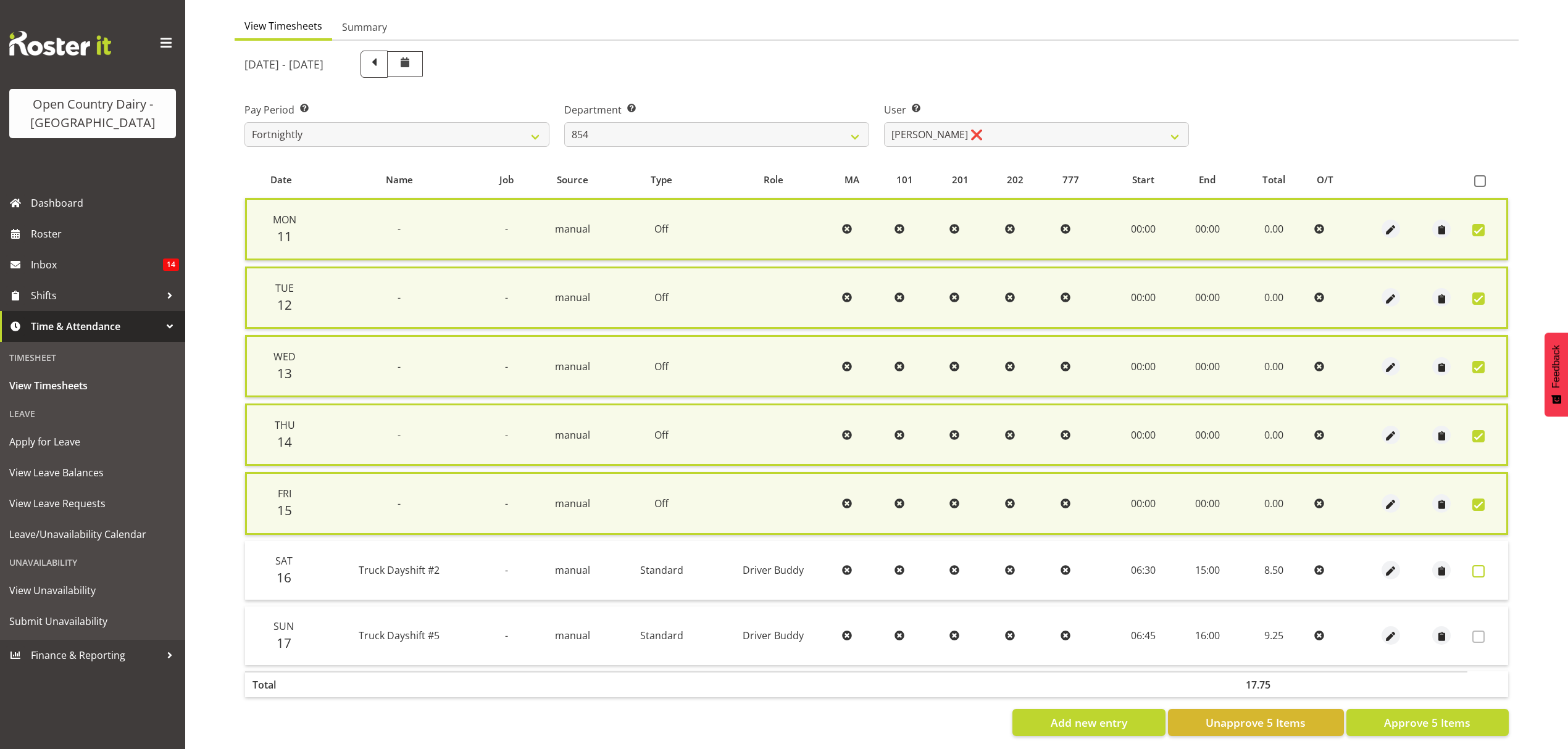
click at [1478, 569] on span at bounding box center [1479, 571] width 13 height 13
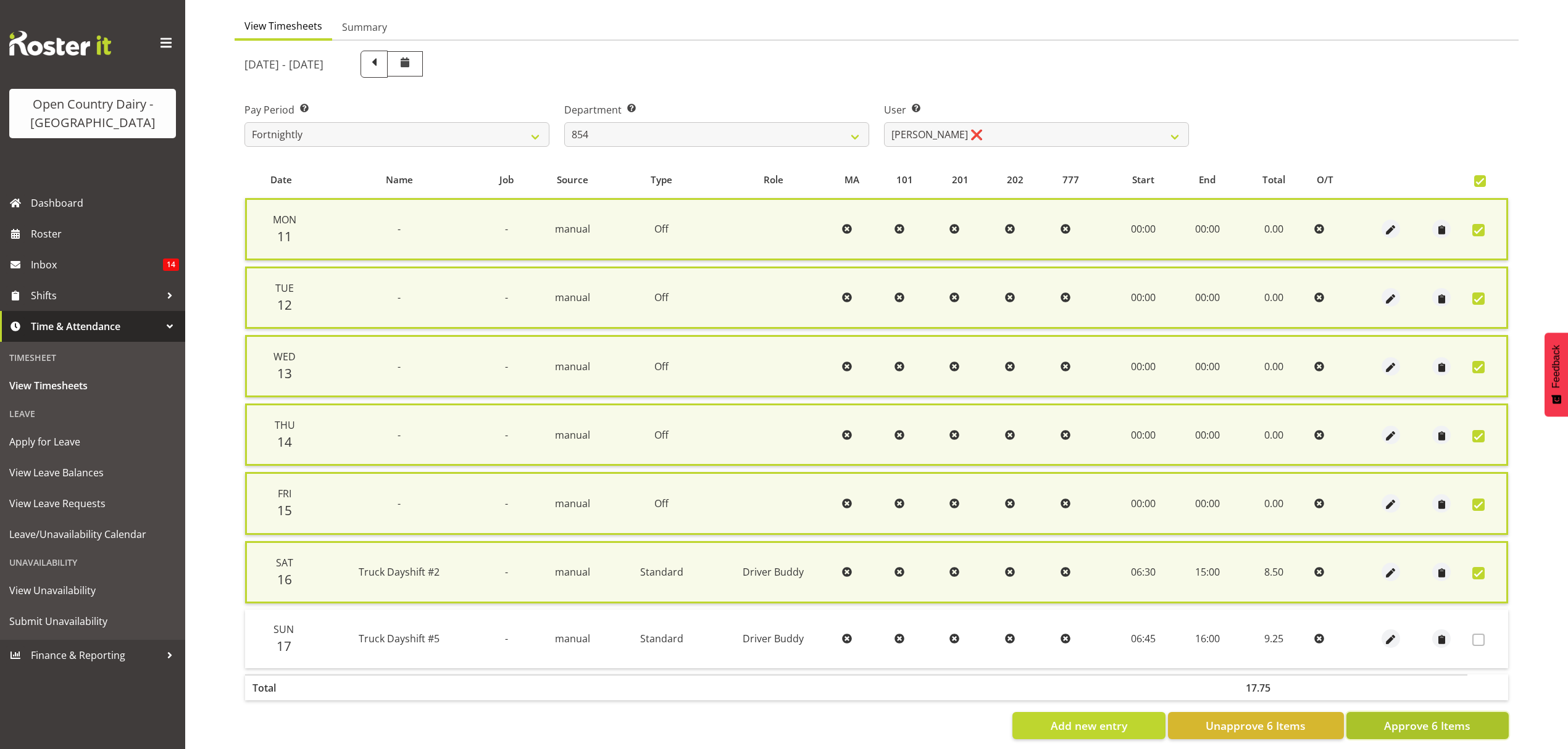
click at [1456, 724] on span "Approve 6 Items" at bounding box center [1427, 726] width 87 height 16
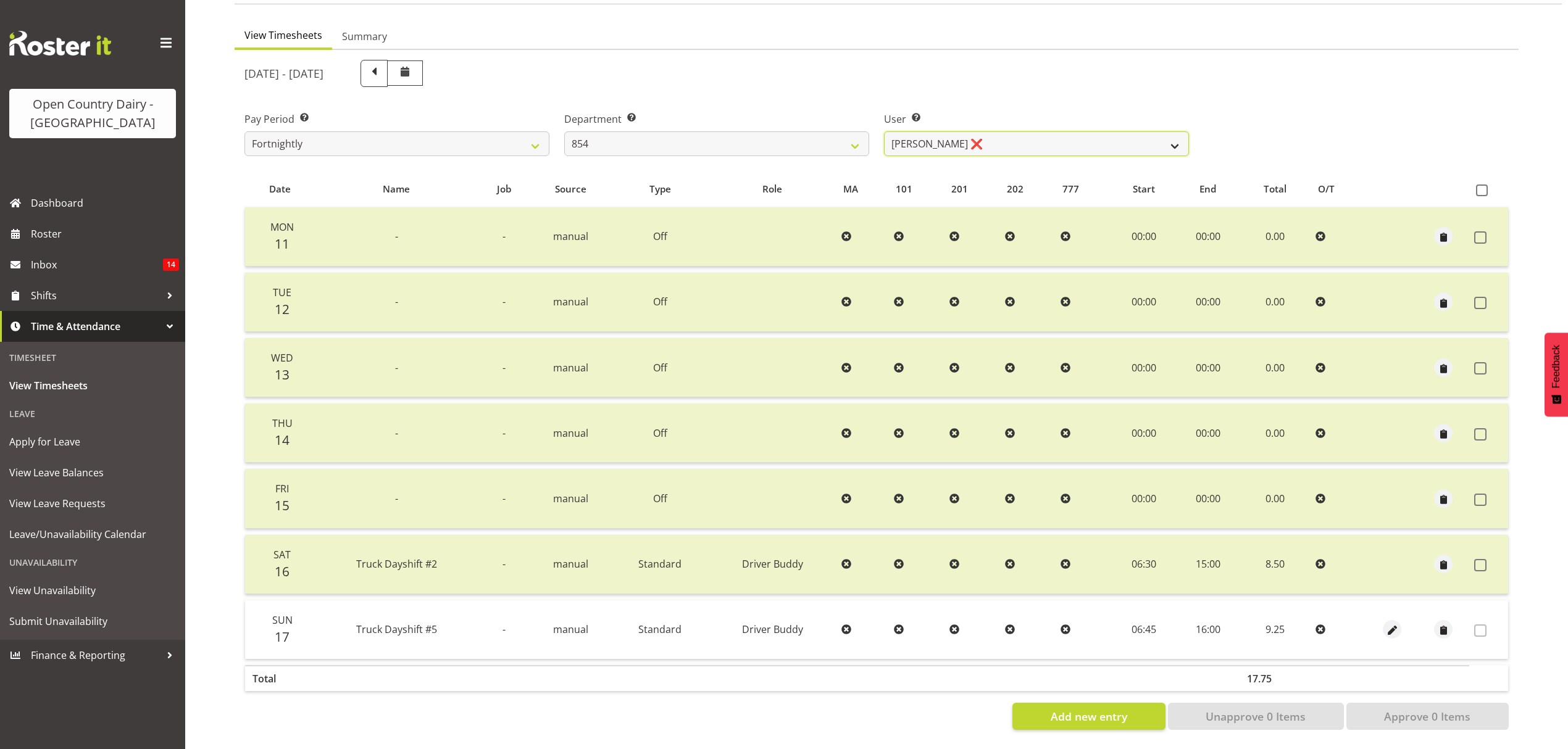
click at [1169, 136] on select "[PERSON_NAME] ❌ [PERSON_NAME] ❌ [PERSON_NAME] ❌" at bounding box center [1036, 143] width 305 height 25
click at [884, 131] on select "[PERSON_NAME] ❌ [PERSON_NAME] ❌ [PERSON_NAME] ❌" at bounding box center [1036, 143] width 305 height 25
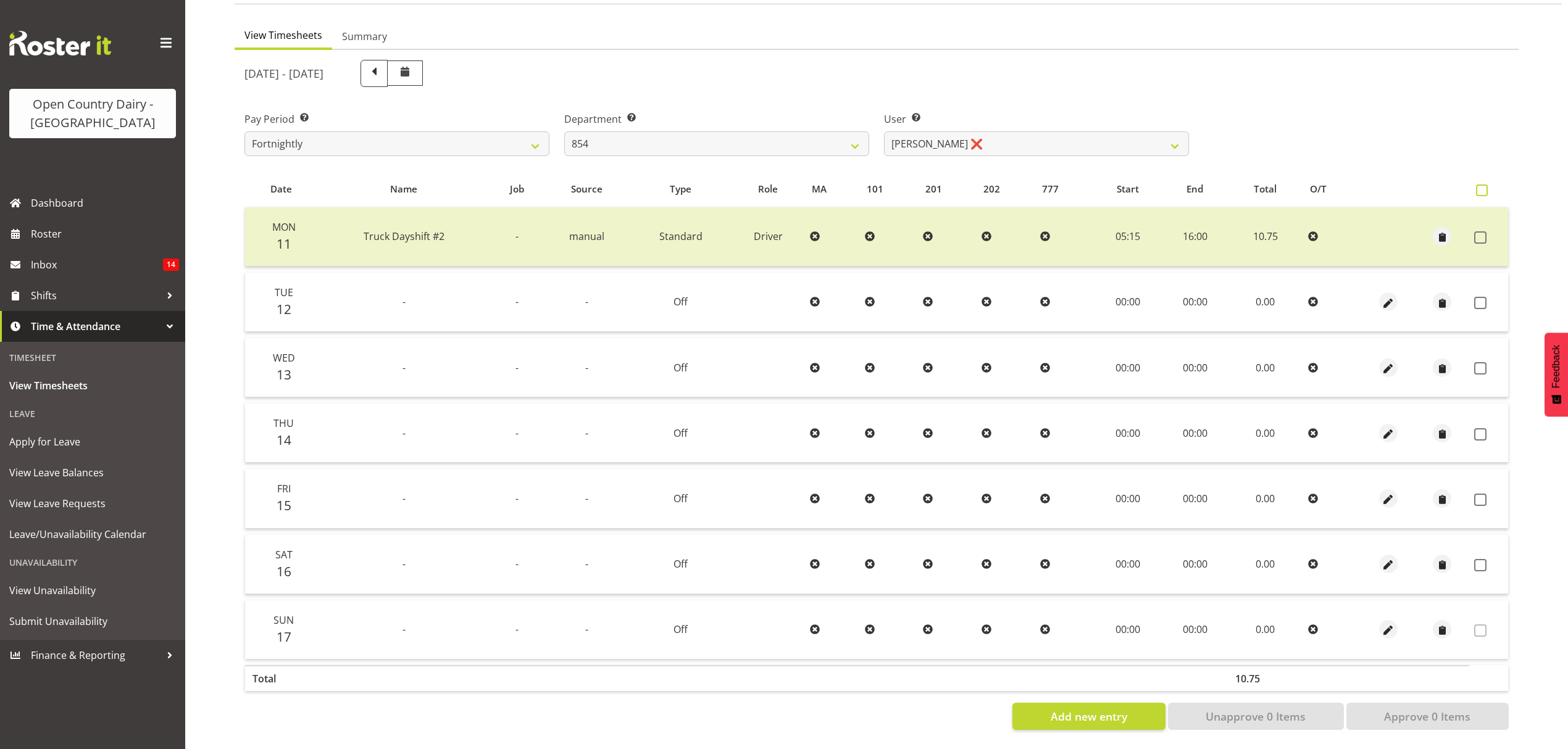
click at [1477, 184] on span at bounding box center [1482, 190] width 12 height 12
click at [1477, 186] on input "checkbox" at bounding box center [1480, 190] width 8 height 8
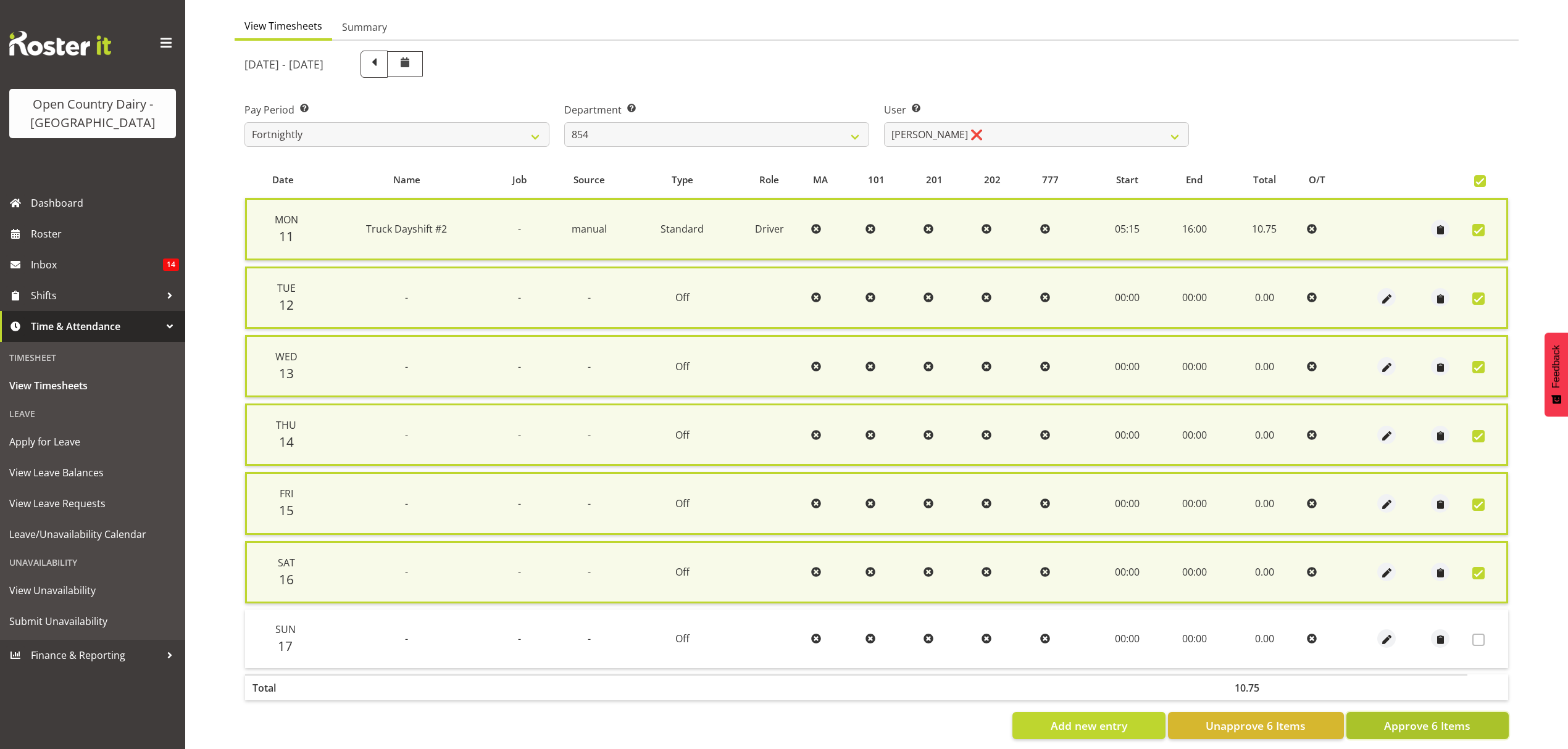
click at [1432, 722] on span "Approve 6 Items" at bounding box center [1427, 726] width 87 height 16
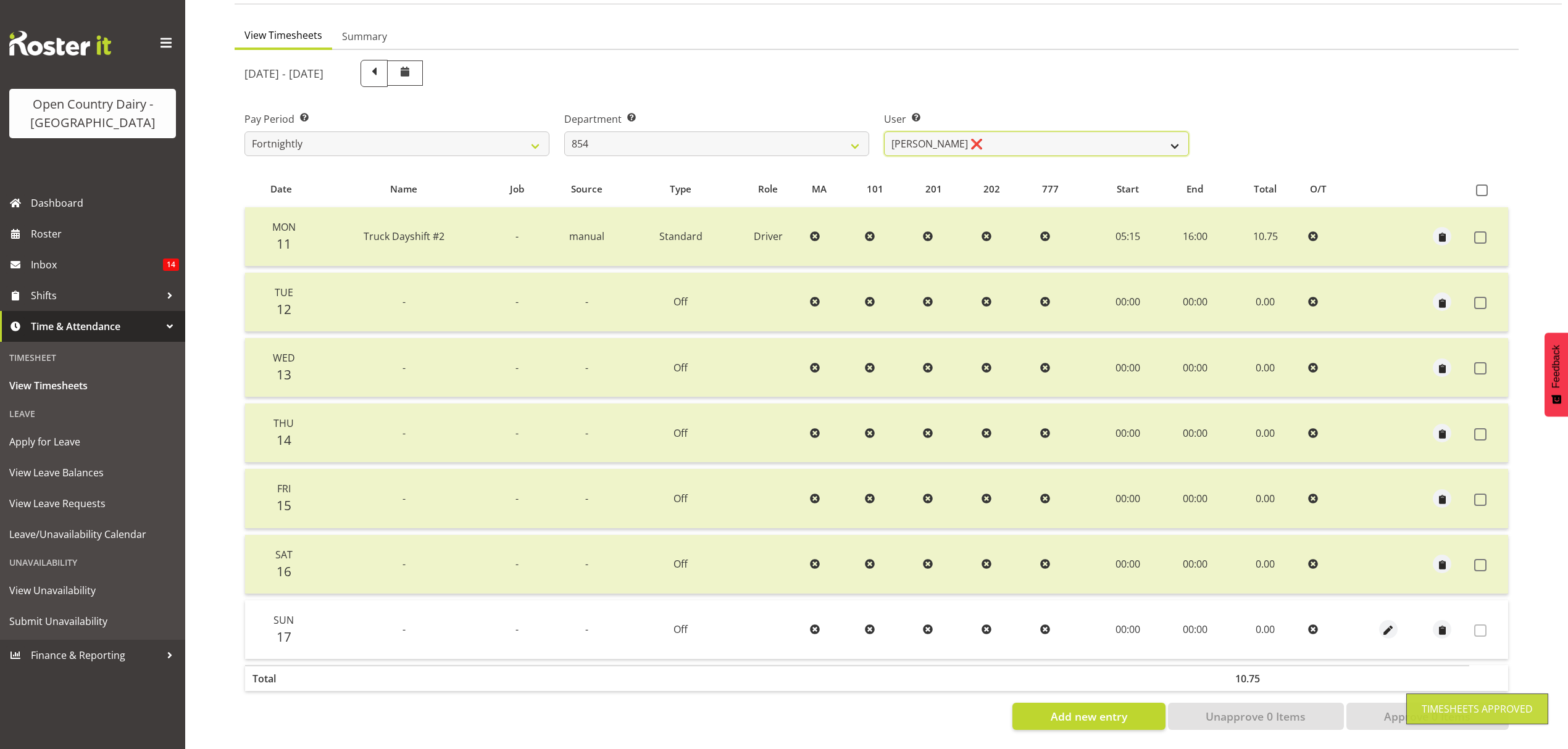
click at [1174, 136] on select "[PERSON_NAME] ❌ [PERSON_NAME] ❌ [PERSON_NAME] ❌" at bounding box center [1036, 143] width 305 height 25
click at [884, 131] on select "[PERSON_NAME] ❌ [PERSON_NAME] ❌ [PERSON_NAME] ❌" at bounding box center [1036, 143] width 305 height 25
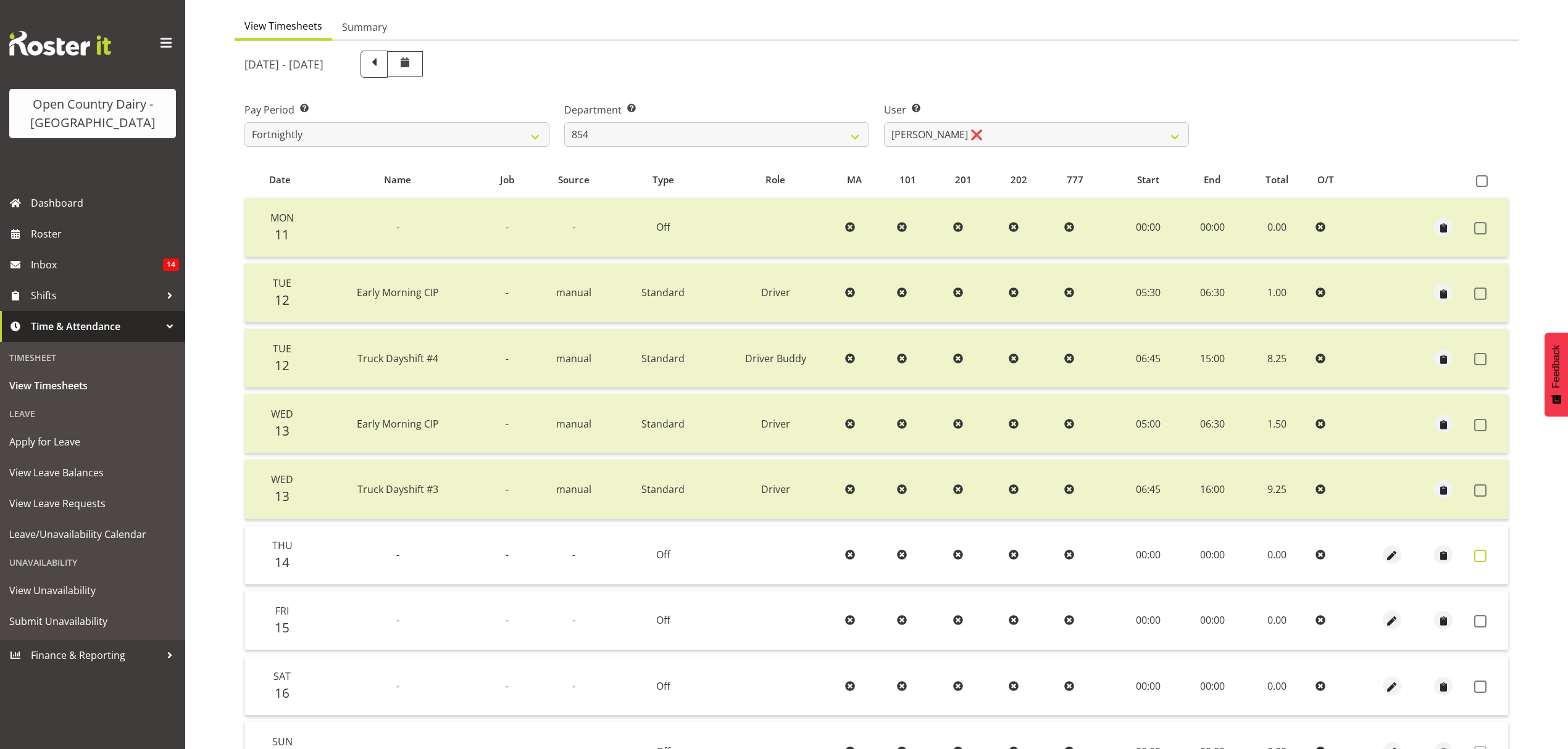
click at [1485, 553] on span at bounding box center [1480, 556] width 13 height 13
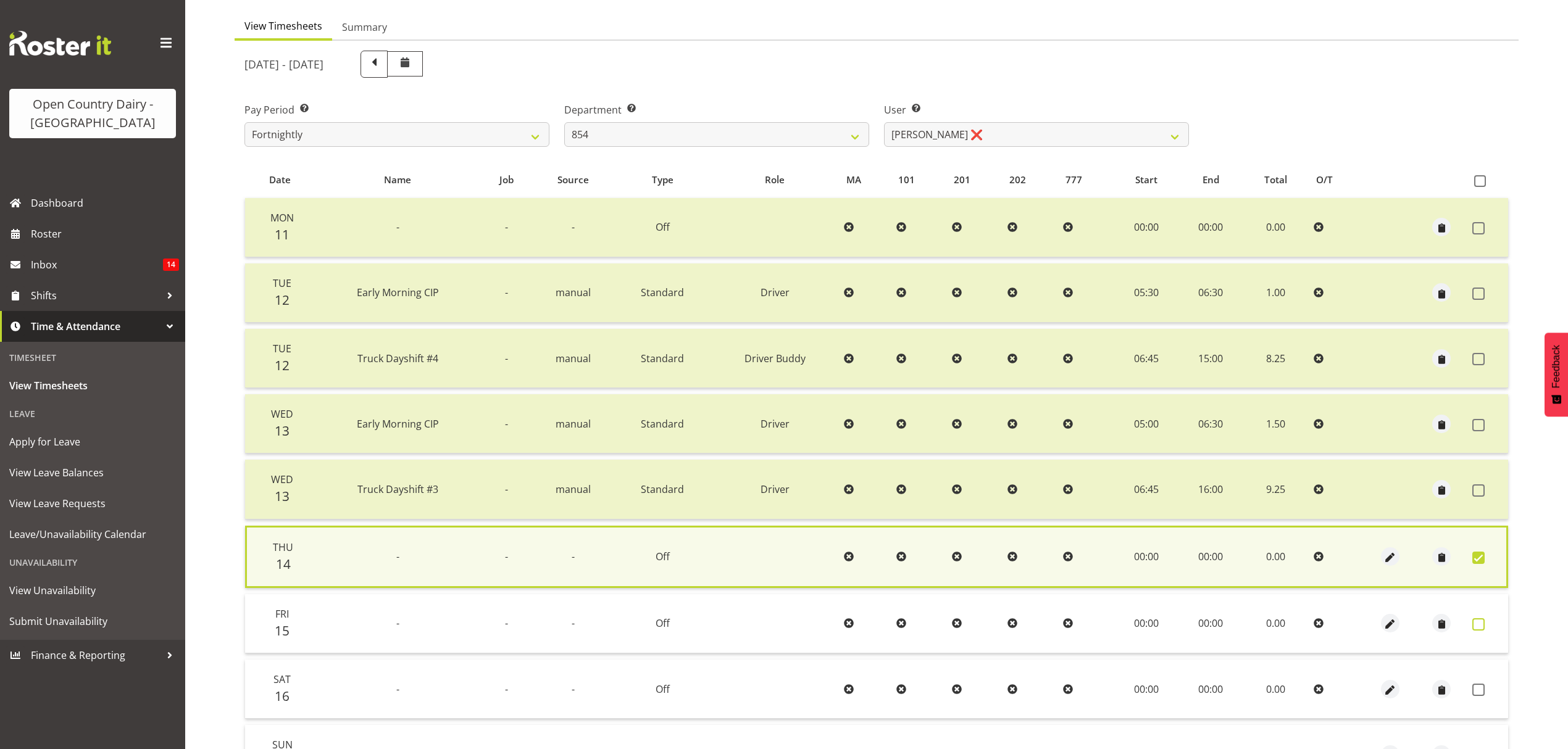
click at [1485, 621] on label at bounding box center [1482, 624] width 19 height 13
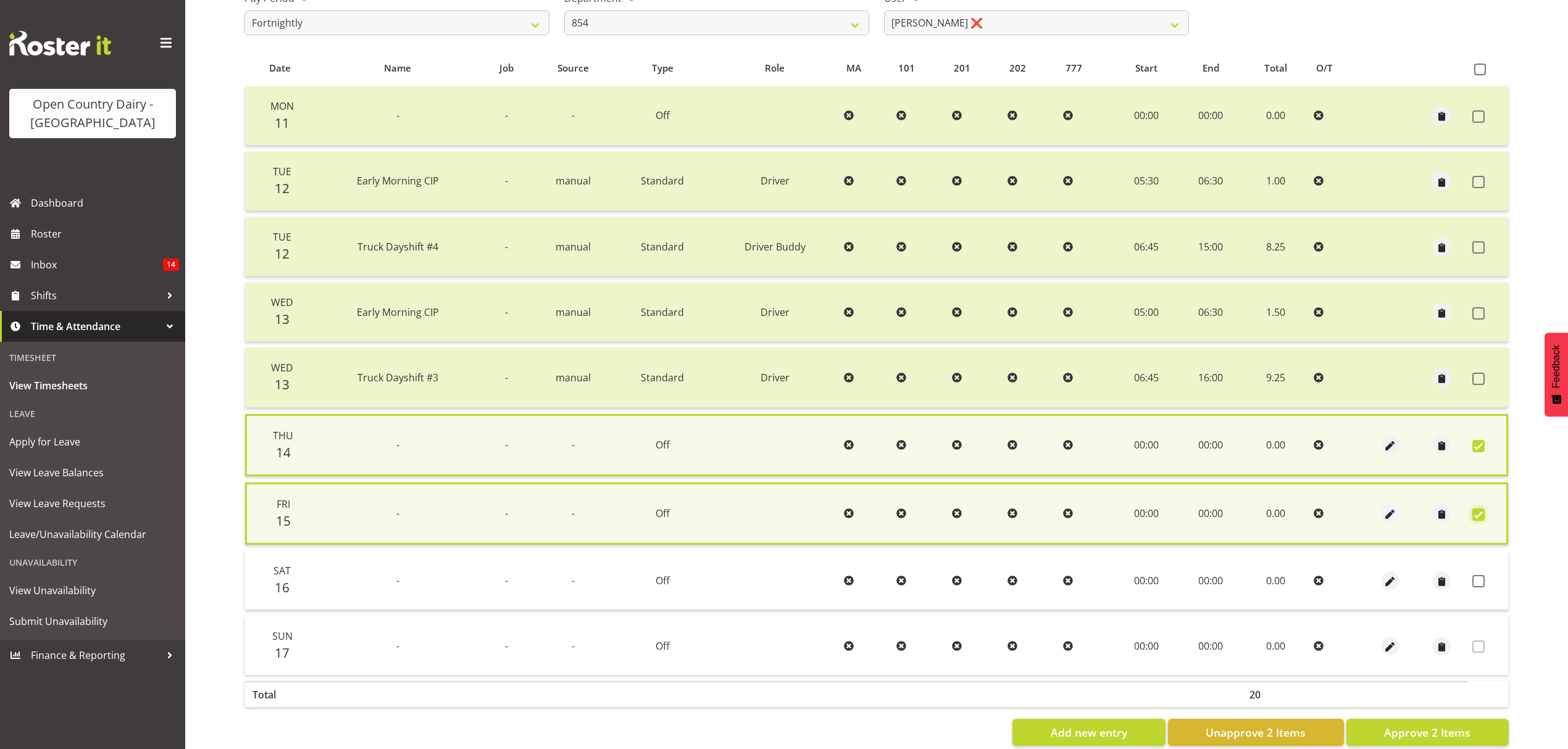
scroll to position [244, 0]
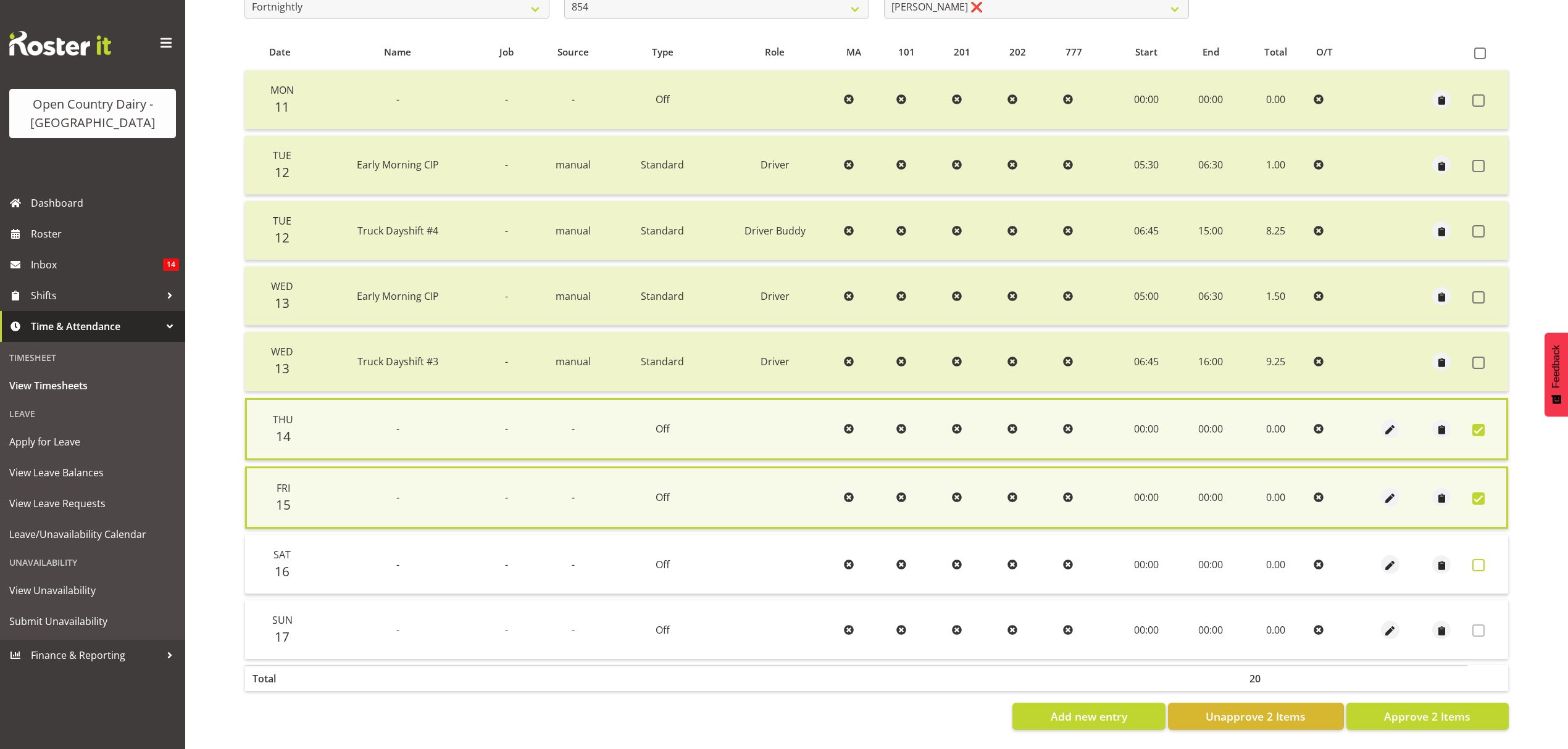
click at [1479, 559] on span at bounding box center [1479, 565] width 13 height 13
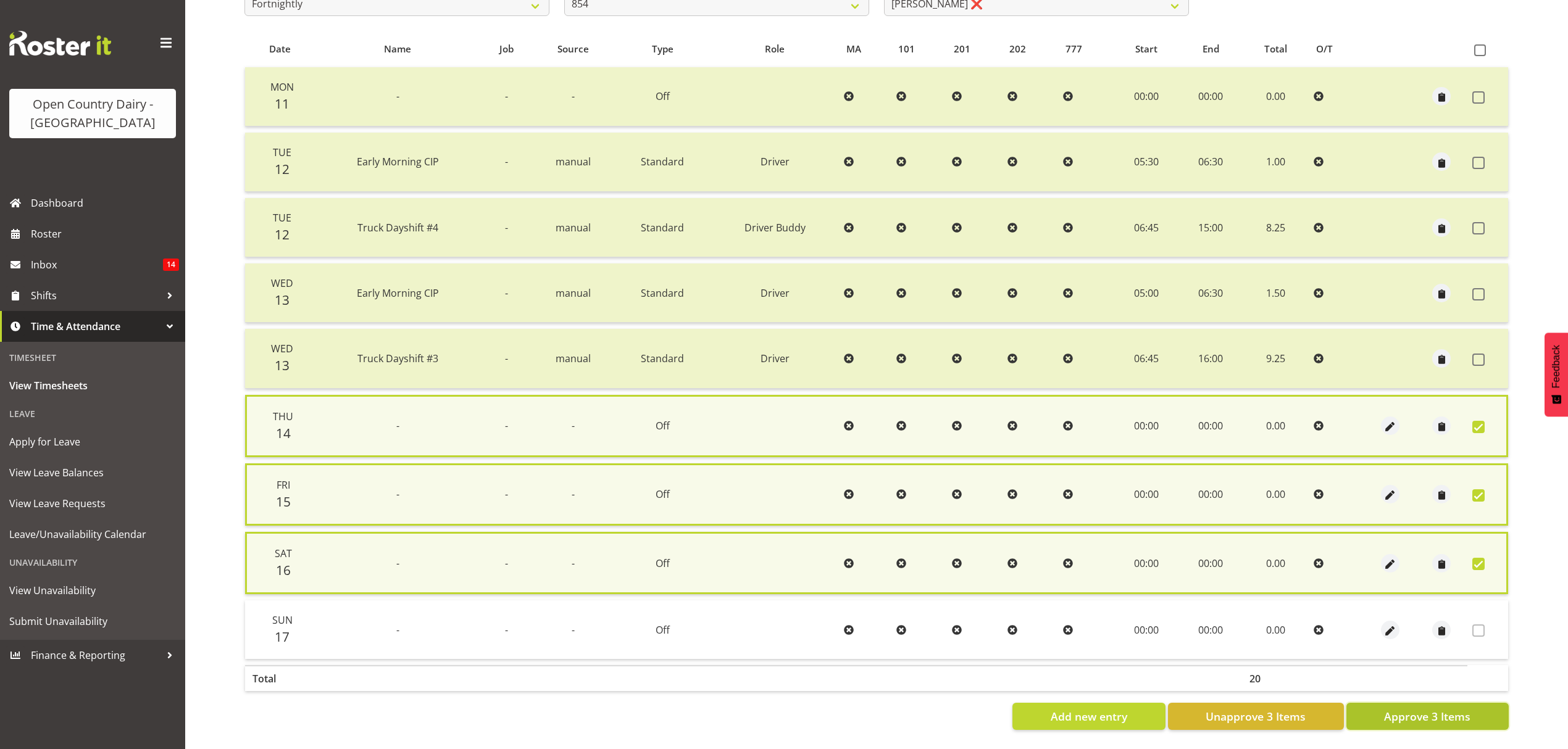
click at [1437, 708] on span "Approve 3 Items" at bounding box center [1427, 716] width 87 height 16
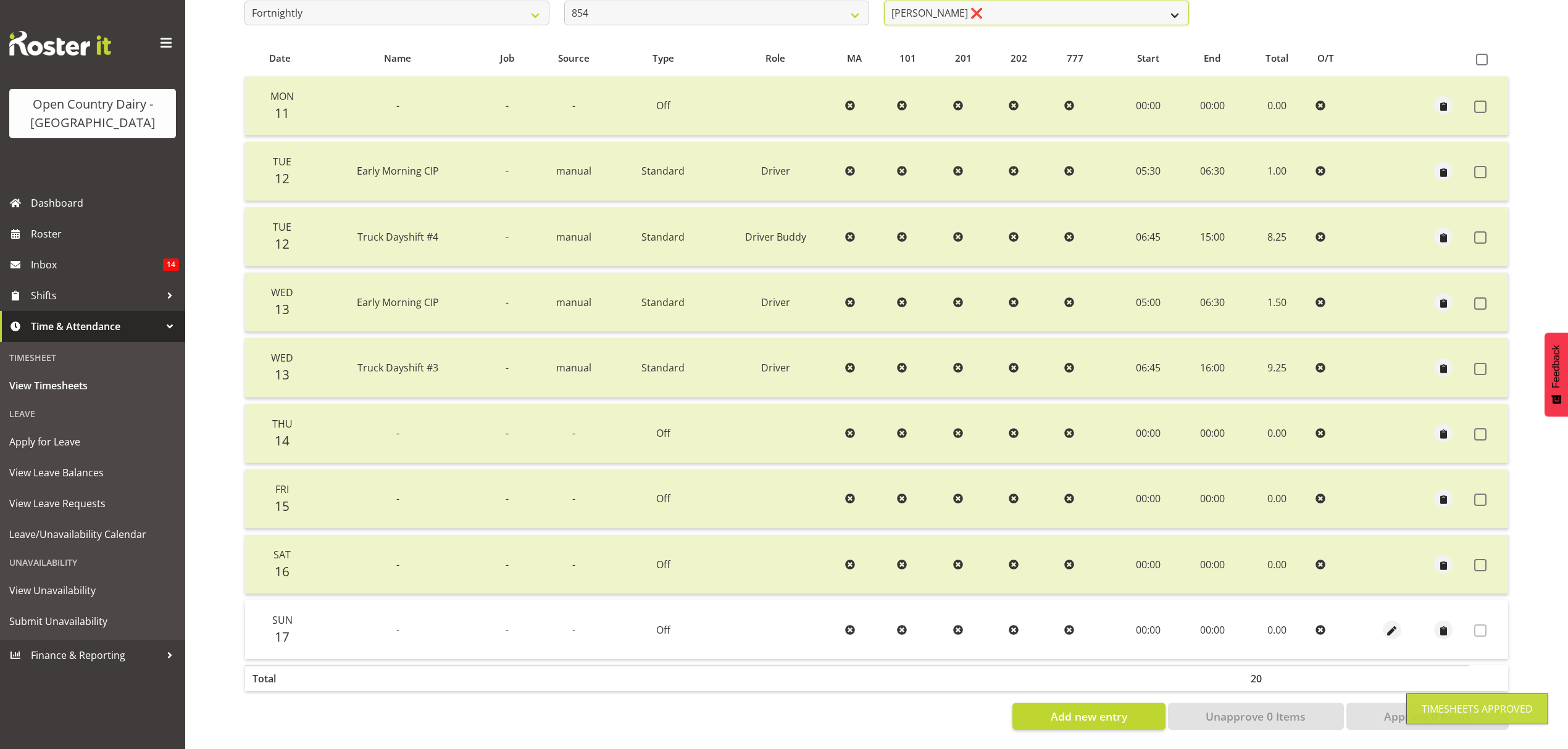
scroll to position [231, 0]
click at [1180, 11] on select "[PERSON_NAME] ❌ [PERSON_NAME] ❌ [PERSON_NAME] ❌" at bounding box center [1036, 13] width 305 height 25
click at [853, 11] on select "734 735 736 737 738 739 850 851 852 853 854 855 856 858 861 862 865 868 869 870" at bounding box center [717, 13] width 305 height 25
click at [564, 1] on select "734 735 736 737 738 739 850 851 852 853 854 855 856 858 861 862 865 868 869 870" at bounding box center [717, 13] width 305 height 25
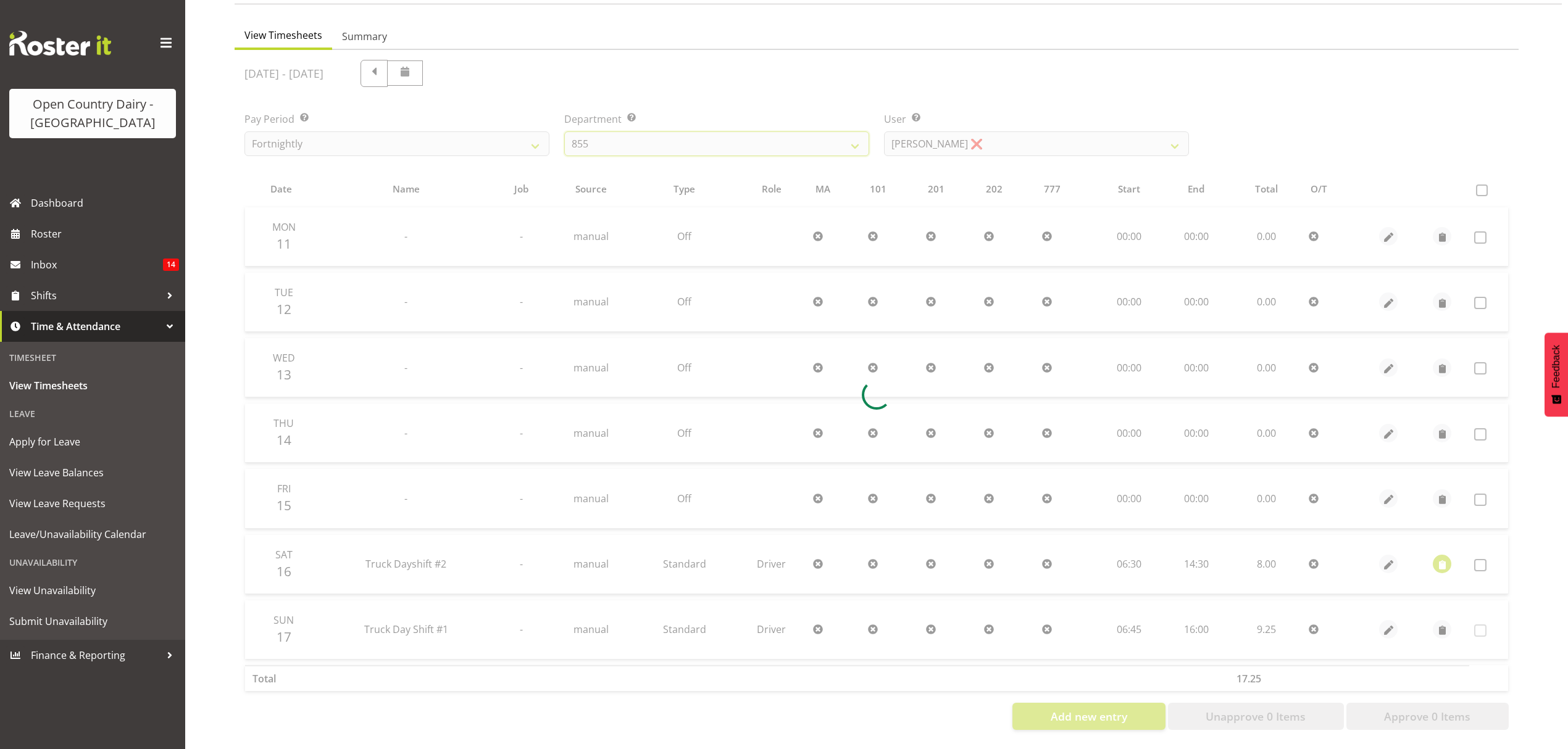
scroll to position [109, 0]
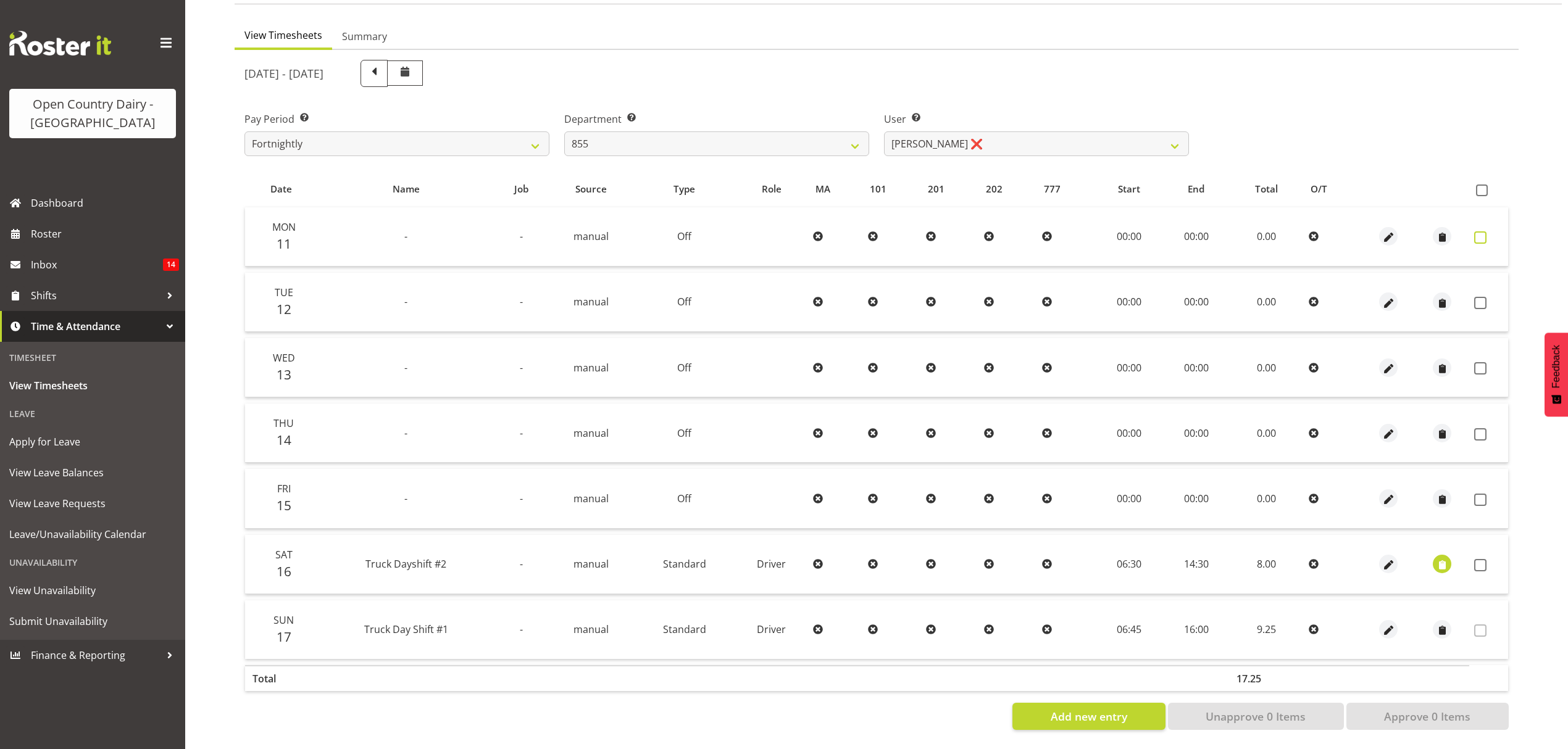
click at [1483, 232] on span at bounding box center [1480, 238] width 13 height 13
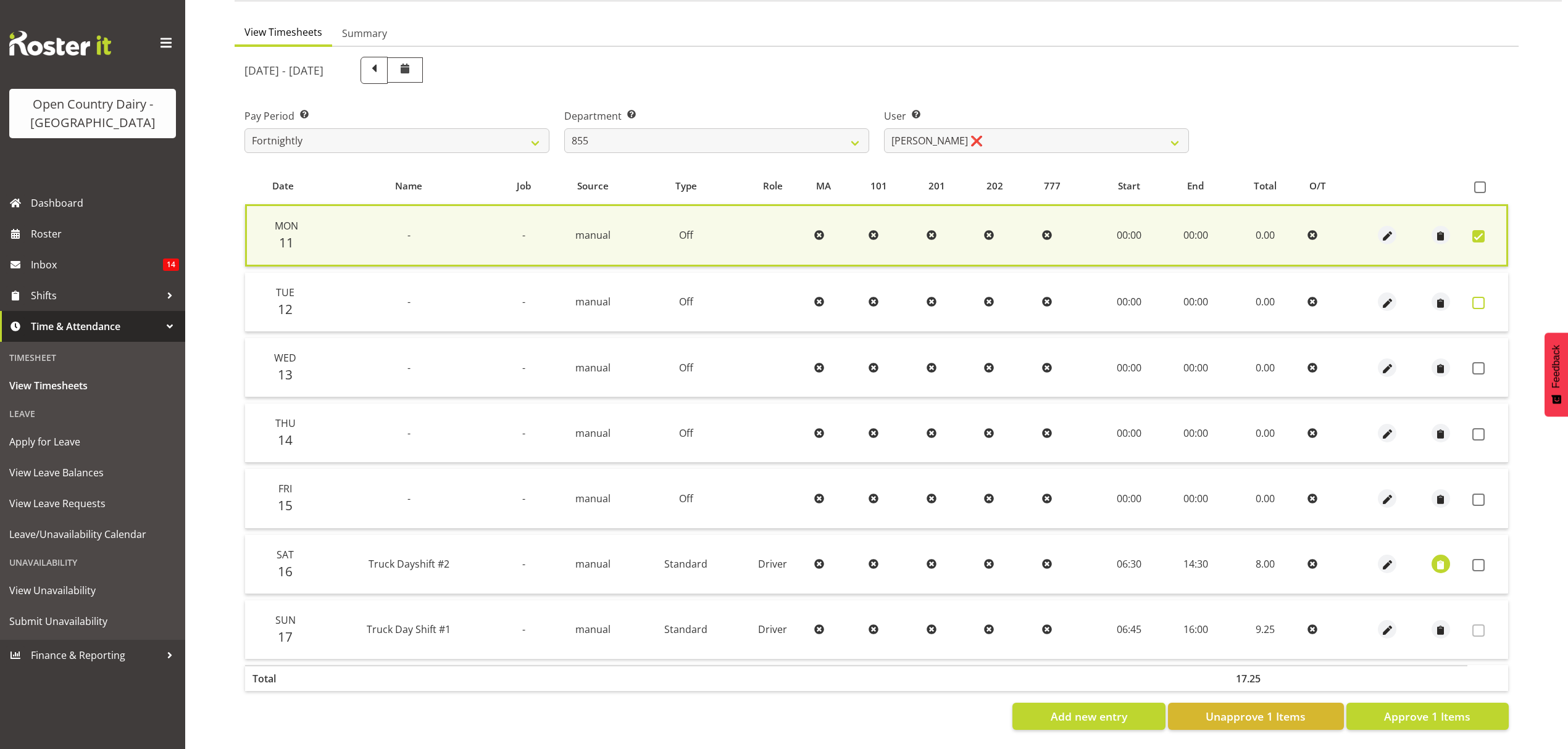
click at [1482, 297] on span at bounding box center [1479, 303] width 13 height 13
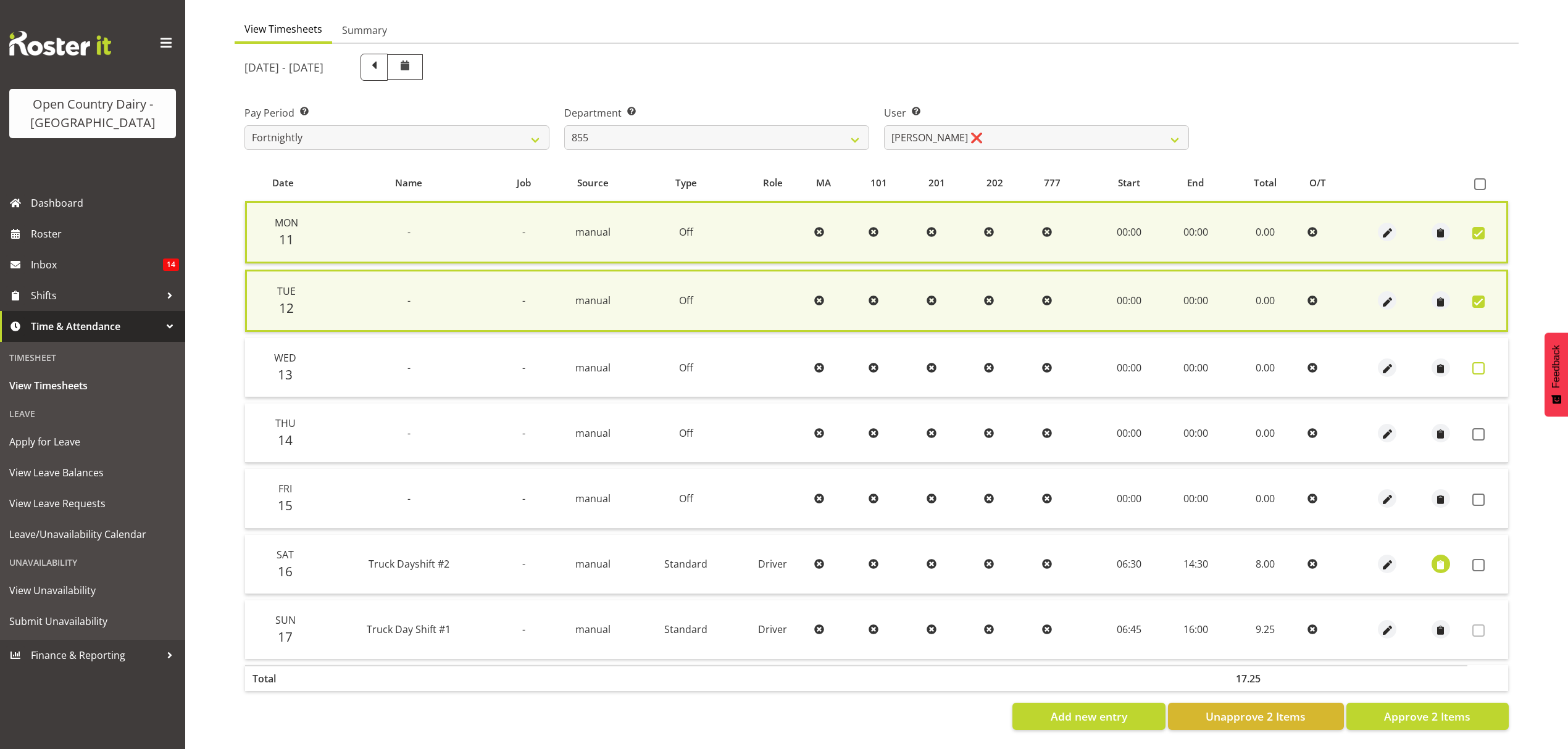
click at [1477, 362] on span at bounding box center [1479, 368] width 13 height 13
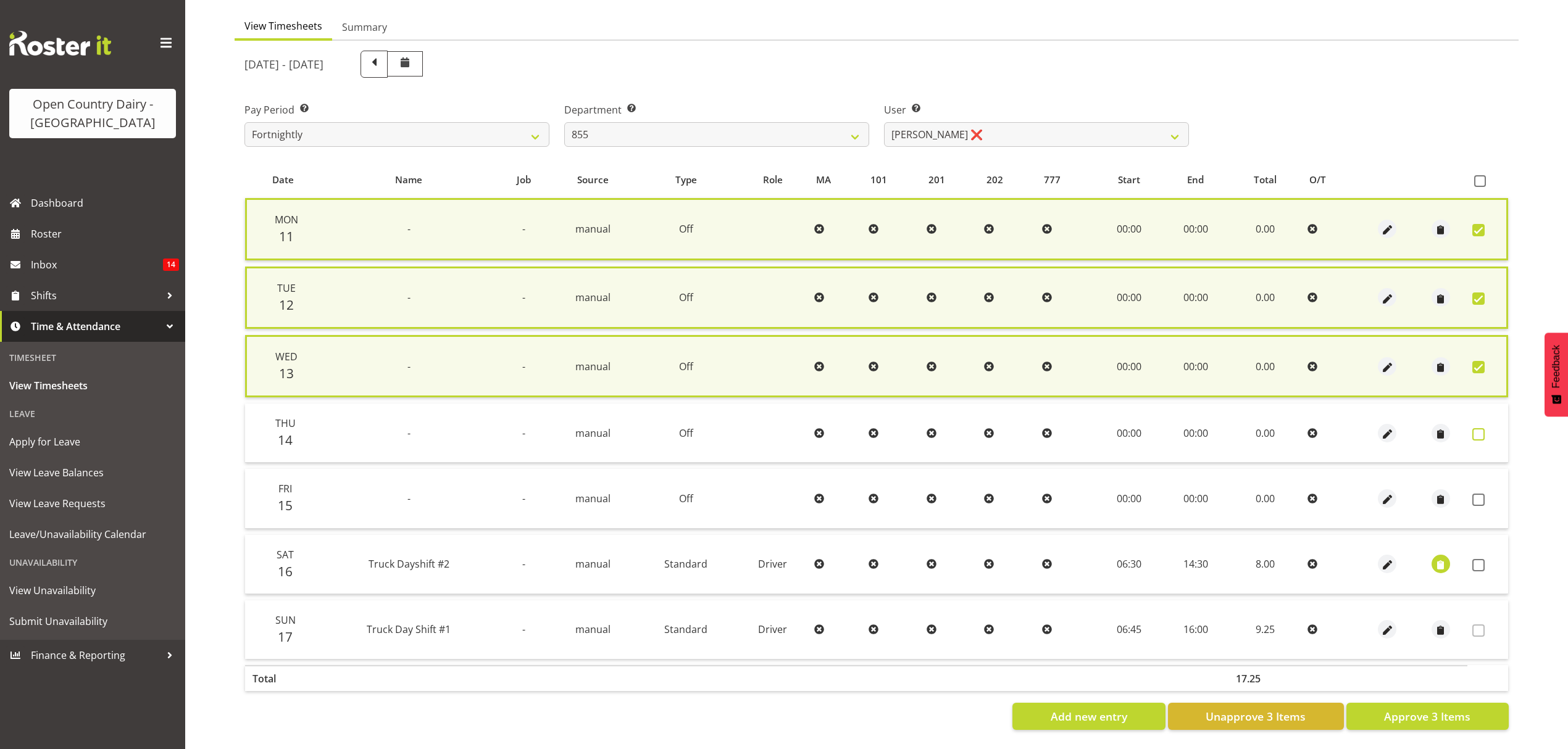
click at [1478, 435] on span at bounding box center [1479, 434] width 13 height 13
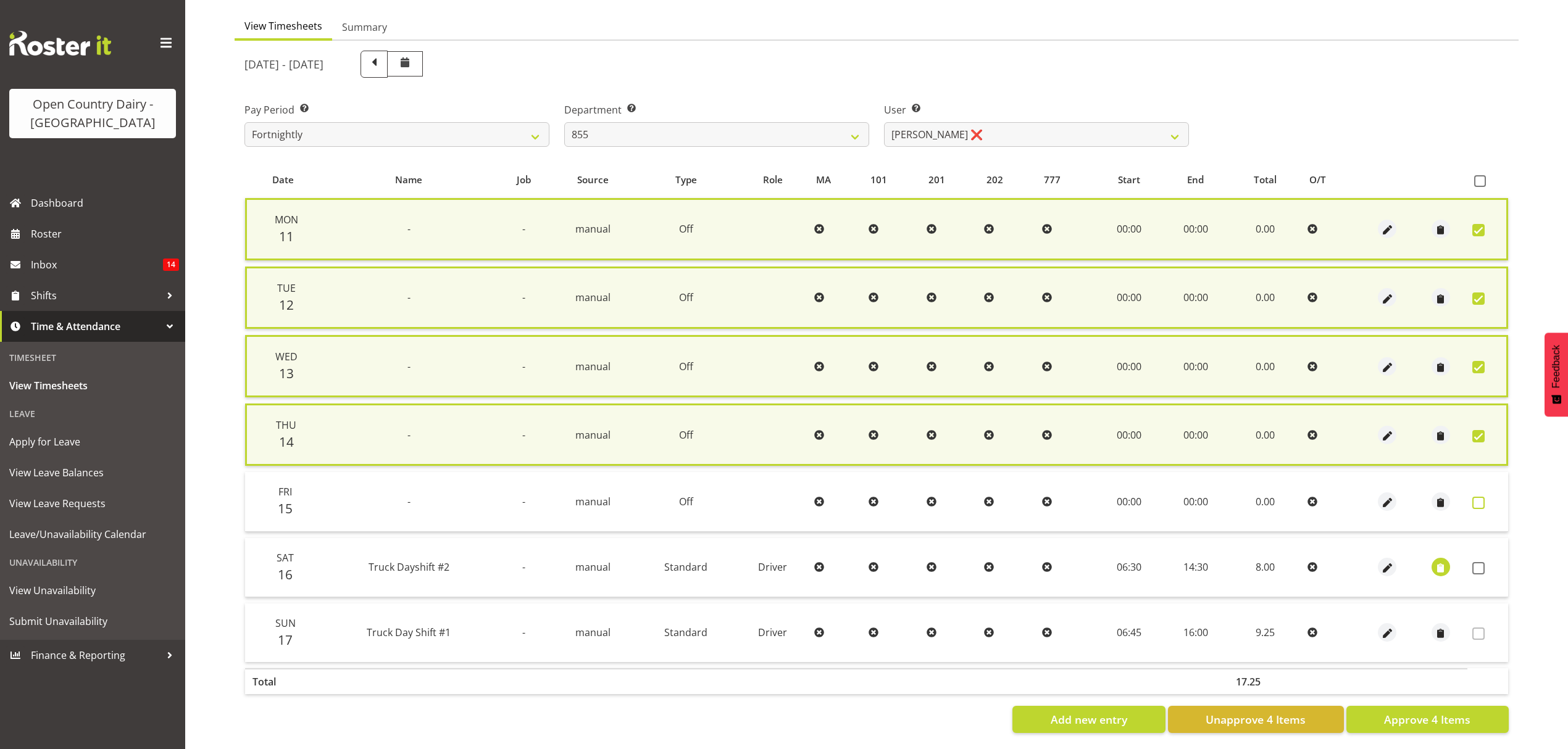
click at [1481, 502] on span at bounding box center [1479, 503] width 13 height 13
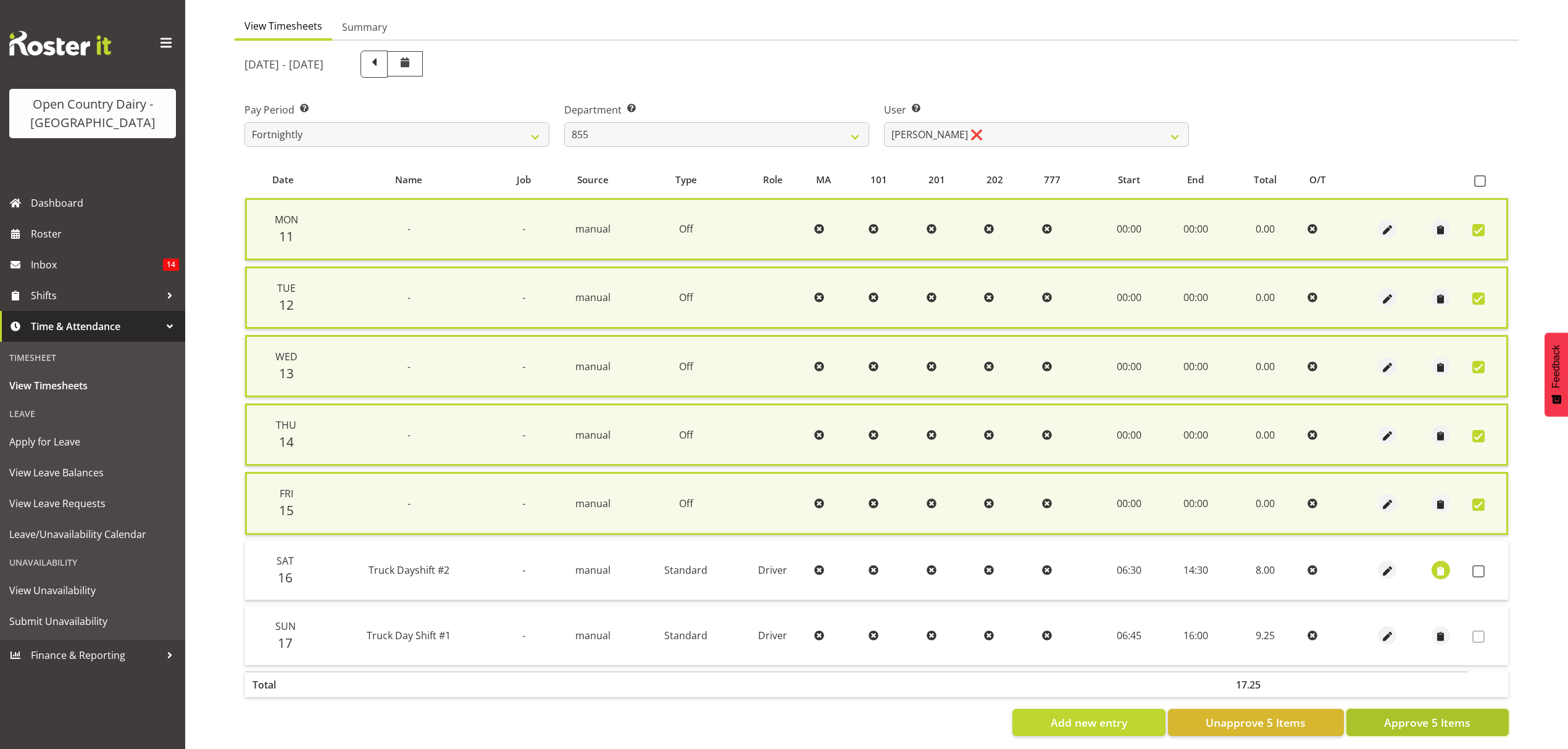
click at [1455, 716] on span "Approve 5 Items" at bounding box center [1427, 722] width 87 height 16
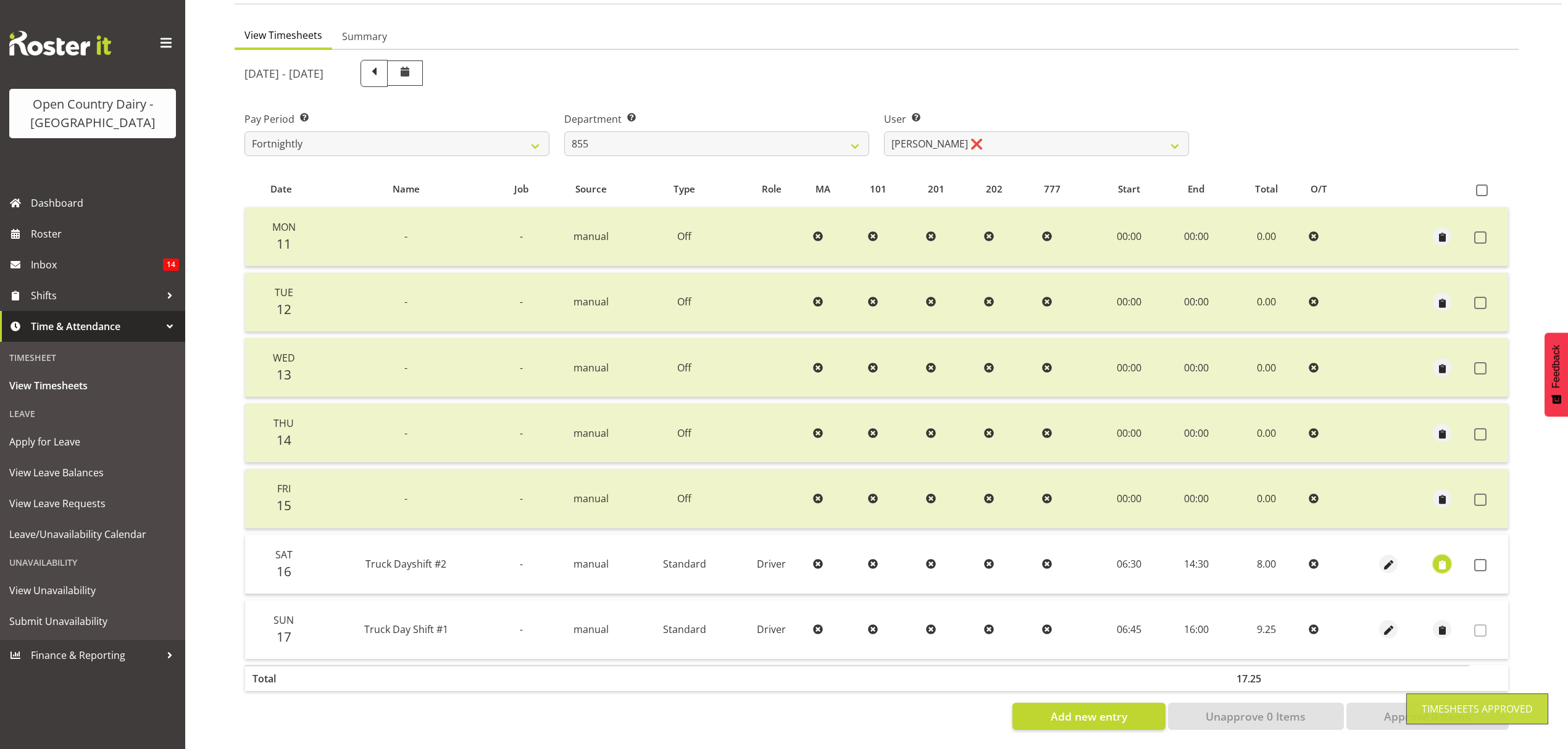
click at [1448, 559] on span "button" at bounding box center [1442, 565] width 14 height 14
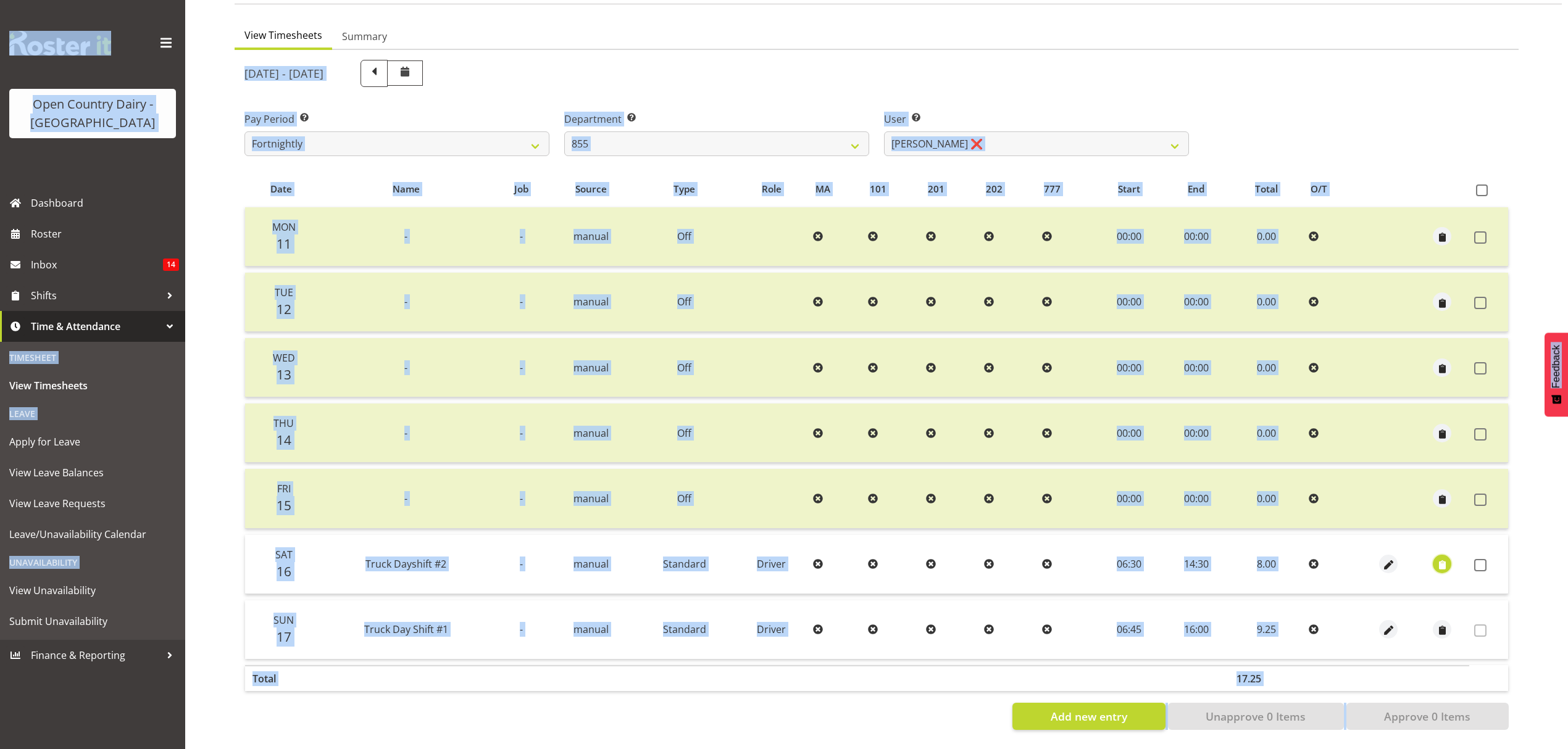
click at [1440, 559] on span "button" at bounding box center [1442, 565] width 14 height 14
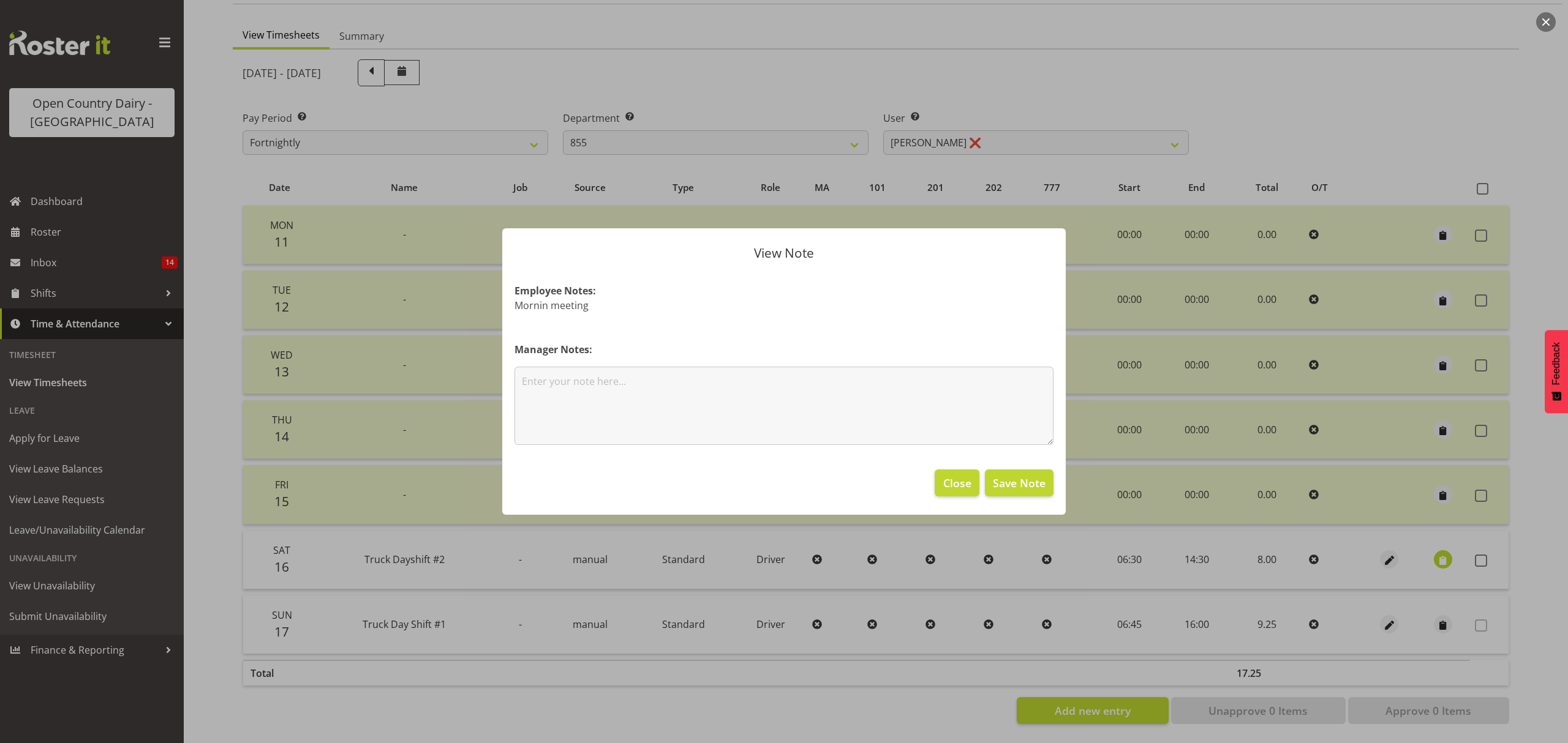
click at [1541, 439] on div at bounding box center [784, 371] width 1568 height 743
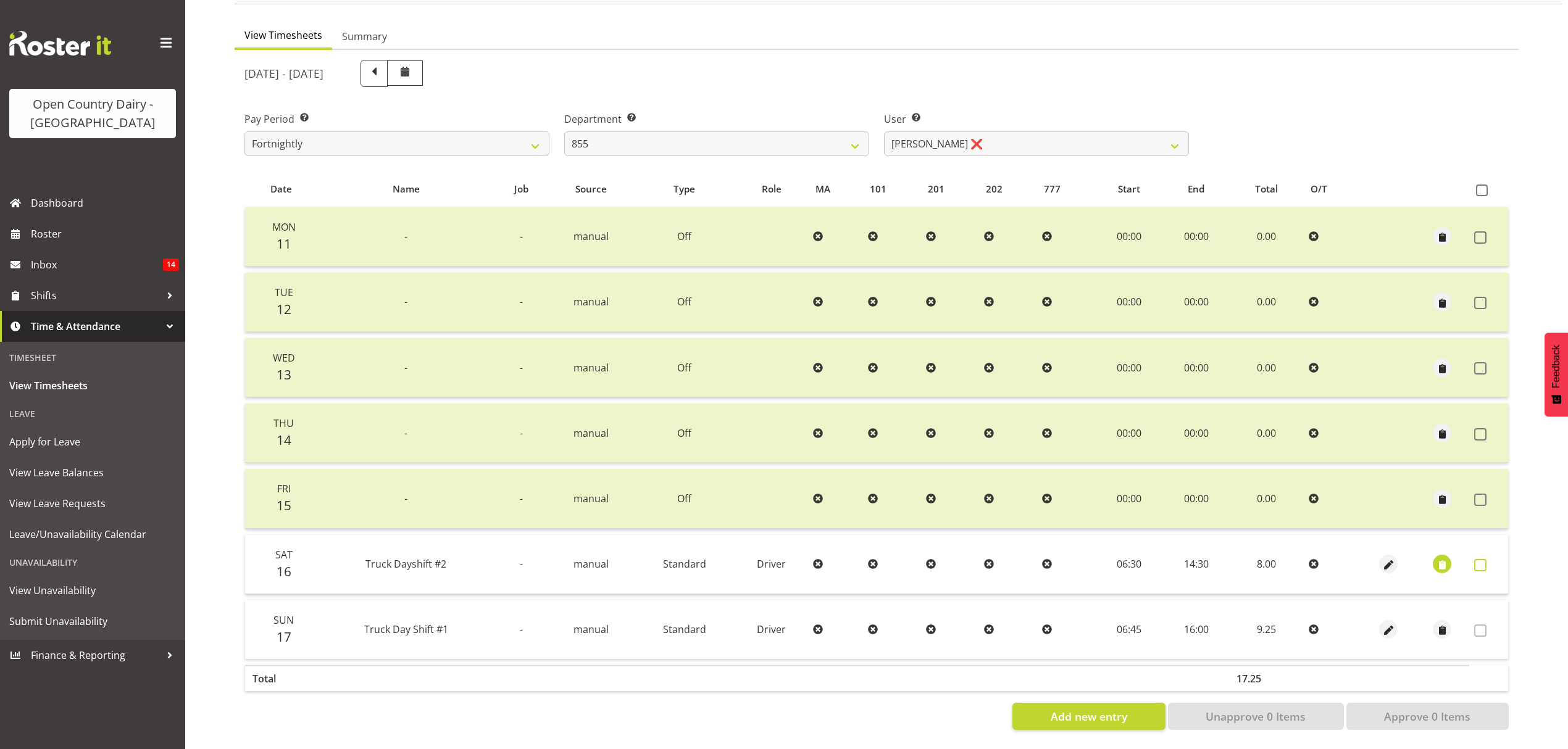
click at [1483, 559] on span at bounding box center [1480, 565] width 13 height 13
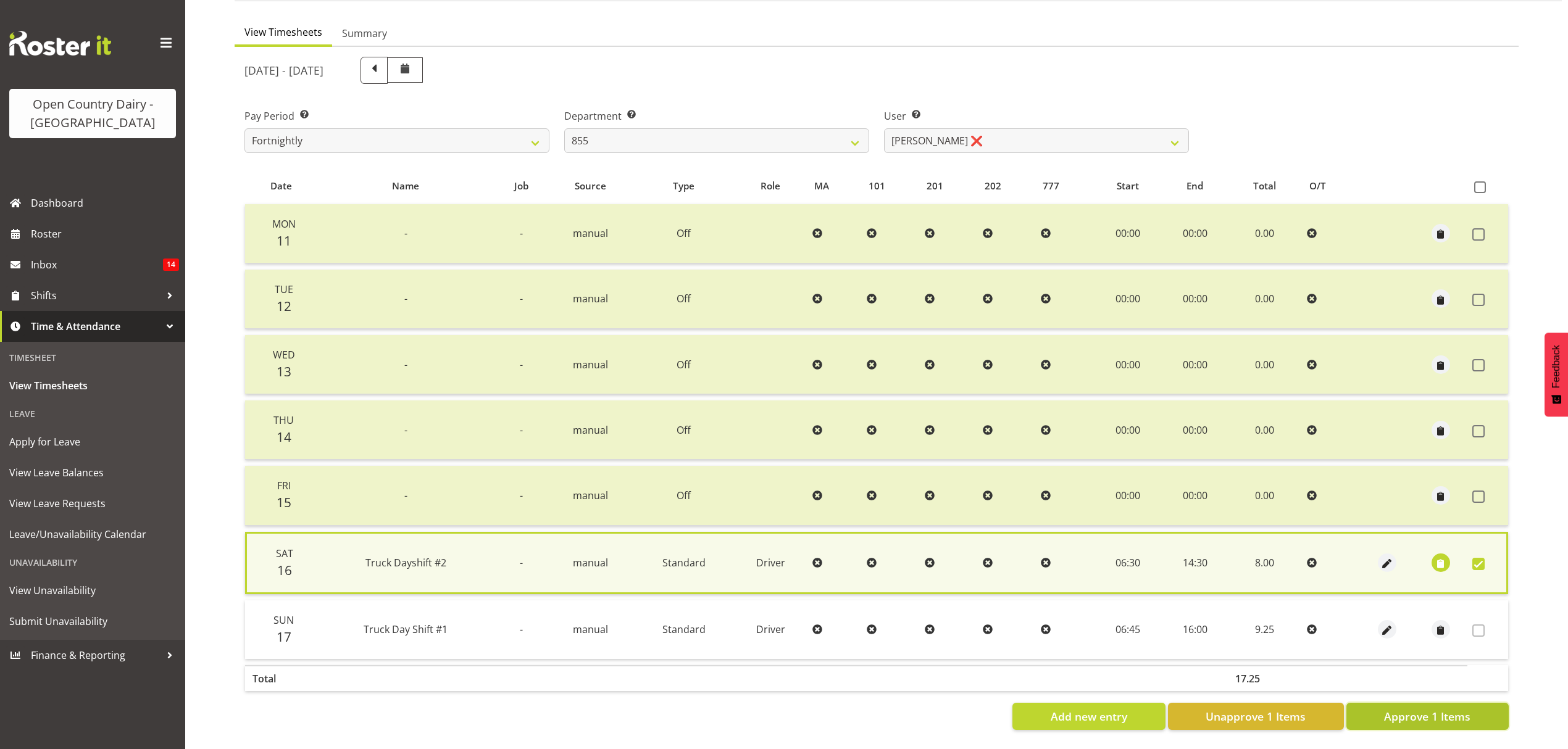
click at [1413, 712] on span "Approve 1 Items" at bounding box center [1427, 716] width 87 height 16
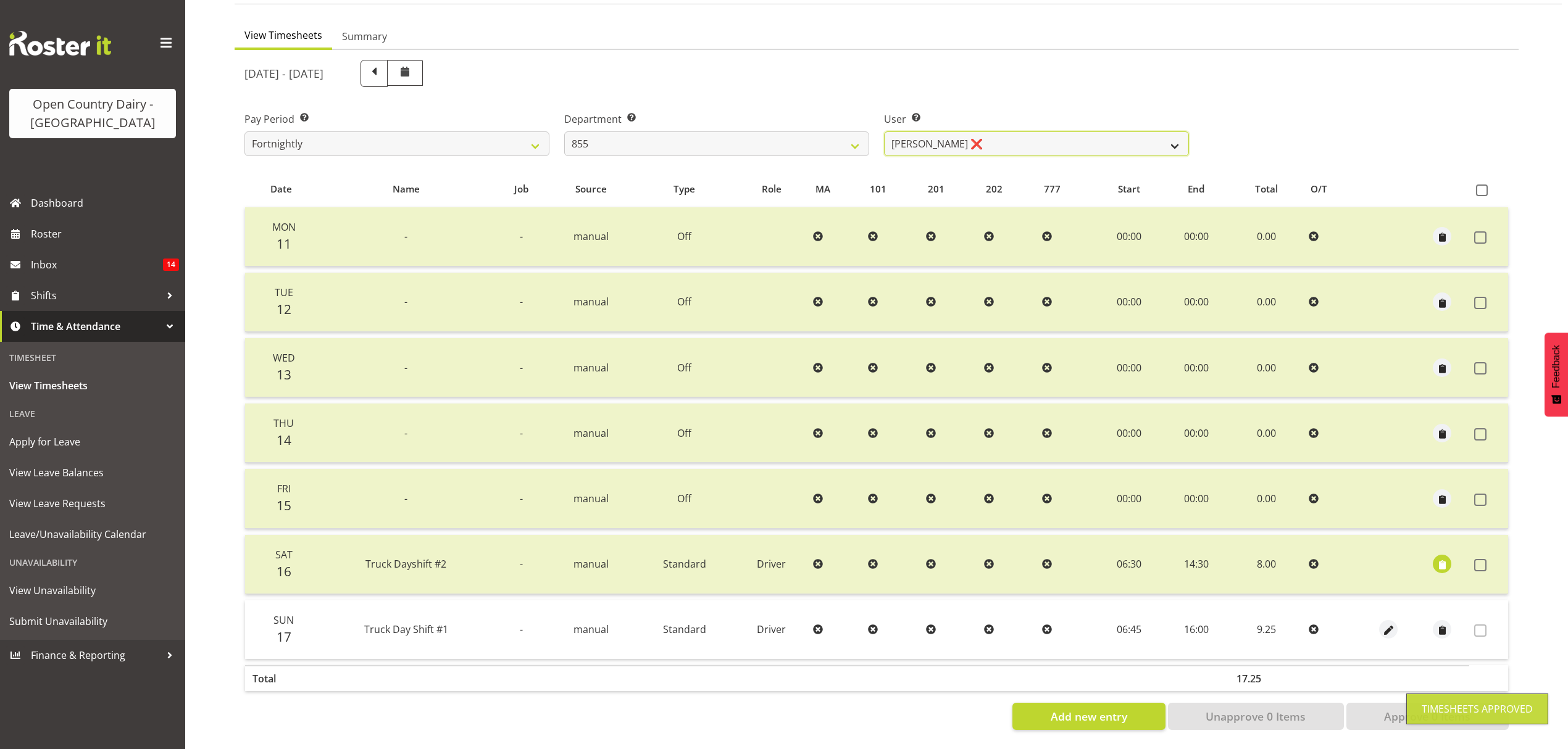
click at [1167, 140] on select "[PERSON_NAME] ❌ [PERSON_NAME] ❌ [PERSON_NAME] ❌" at bounding box center [1036, 143] width 305 height 25
click at [884, 131] on select "[PERSON_NAME] ❌ [PERSON_NAME] ❌ [PERSON_NAME] ❌" at bounding box center [1036, 143] width 305 height 25
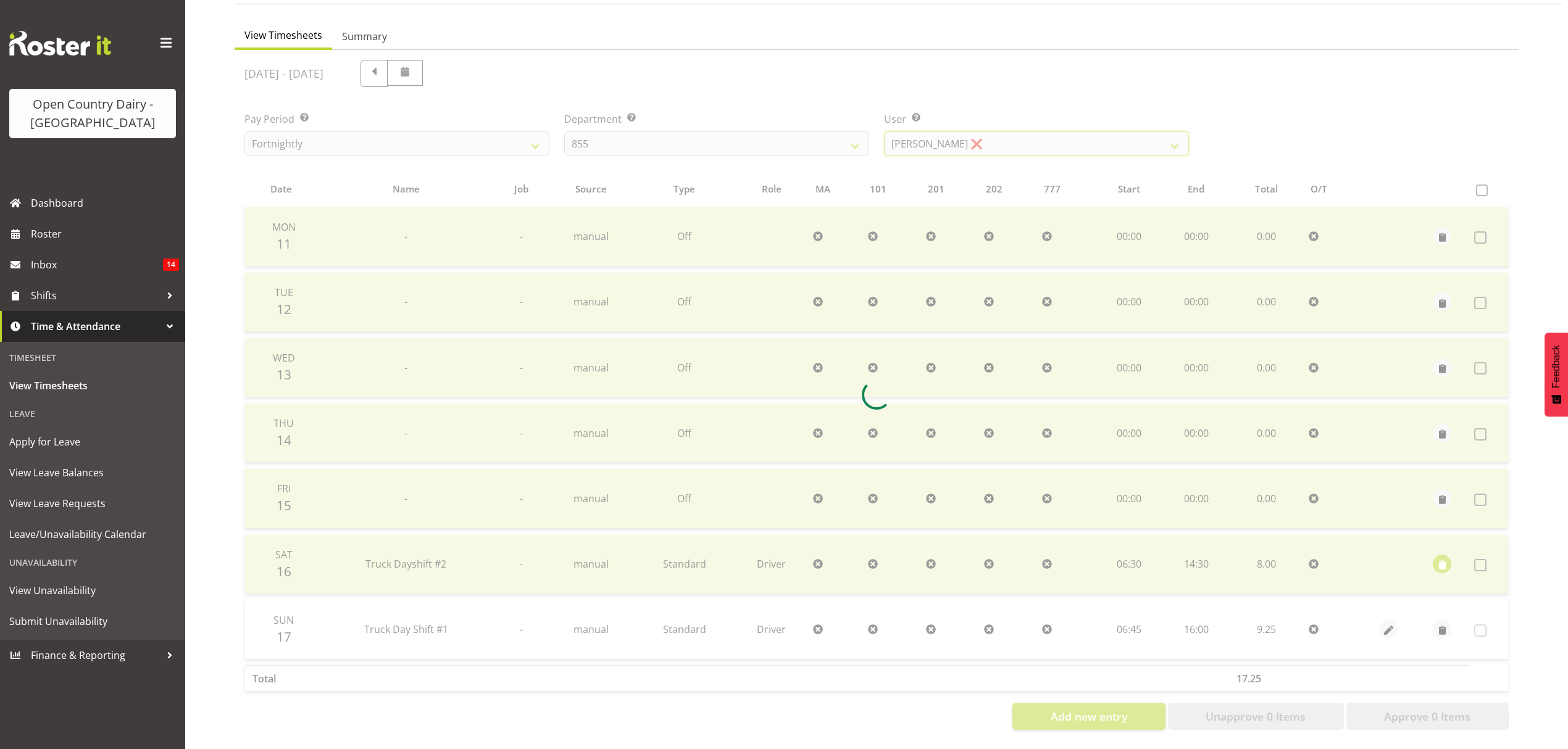
scroll to position [0, 0]
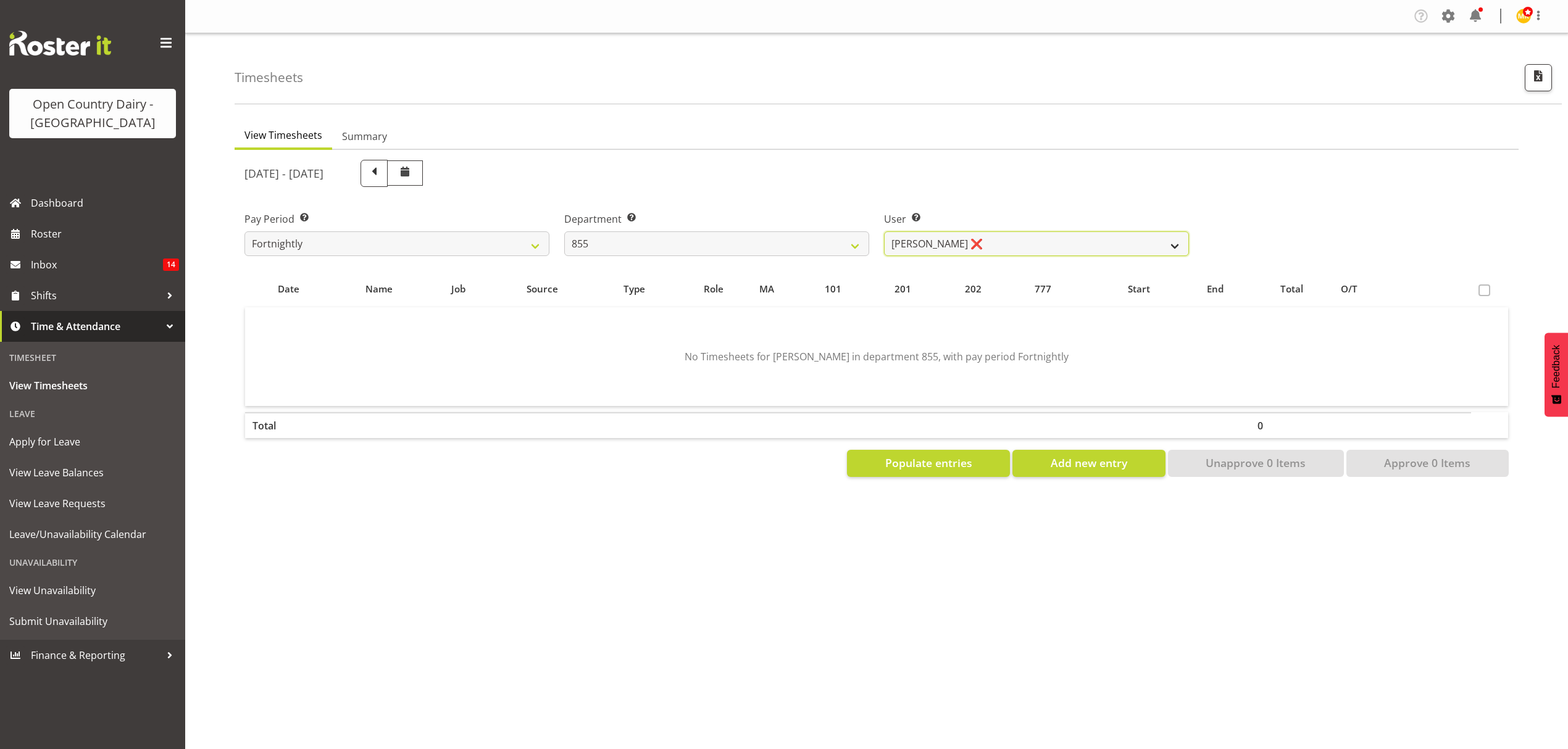
click at [1144, 243] on select "[PERSON_NAME] ❌ [PERSON_NAME] ❌ [PERSON_NAME] ❌" at bounding box center [1036, 244] width 305 height 25
click at [884, 232] on select "[PERSON_NAME] ❌ [PERSON_NAME] ❌ [PERSON_NAME] ❌" at bounding box center [1036, 244] width 305 height 25
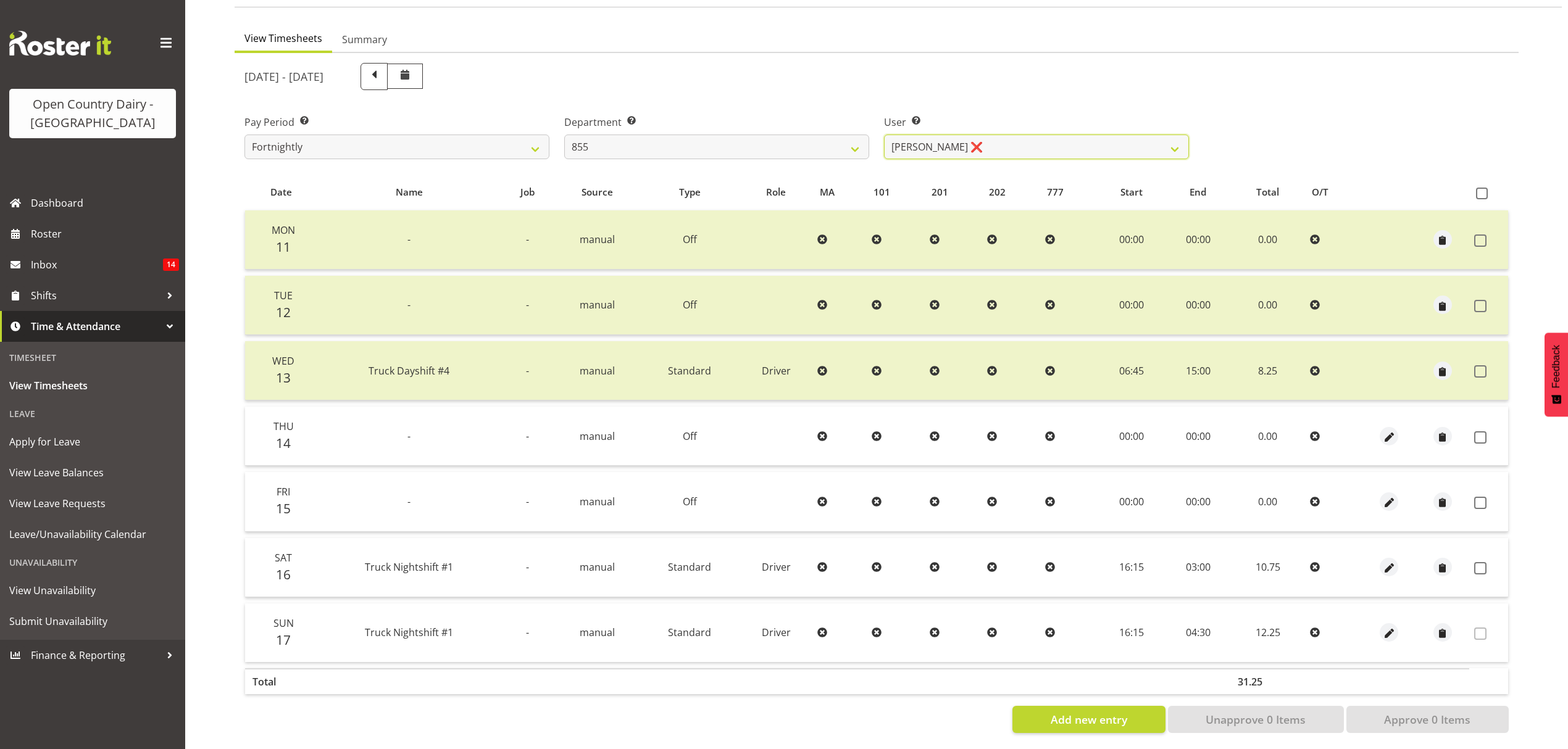
scroll to position [109, 0]
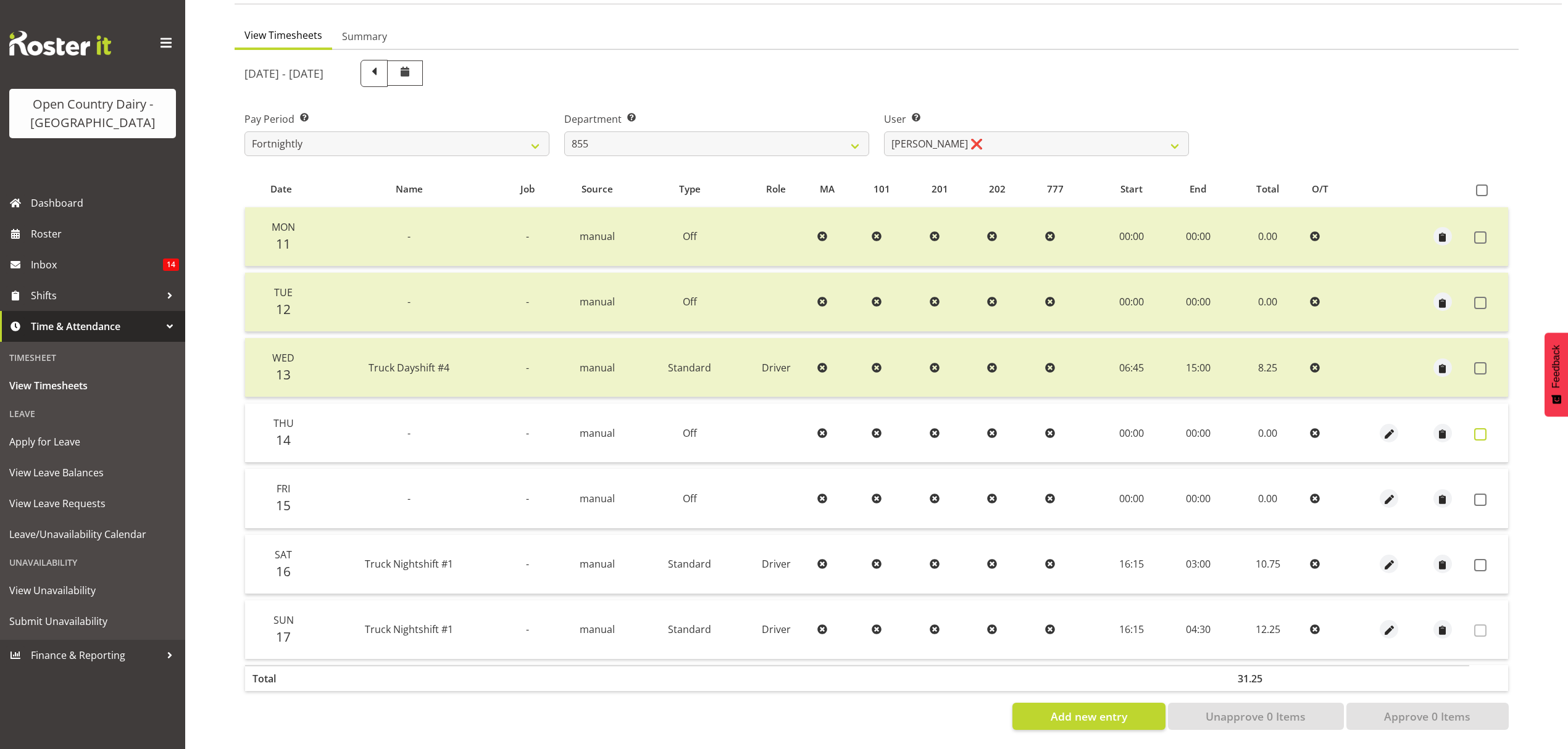
click at [1481, 428] on span at bounding box center [1480, 434] width 13 height 13
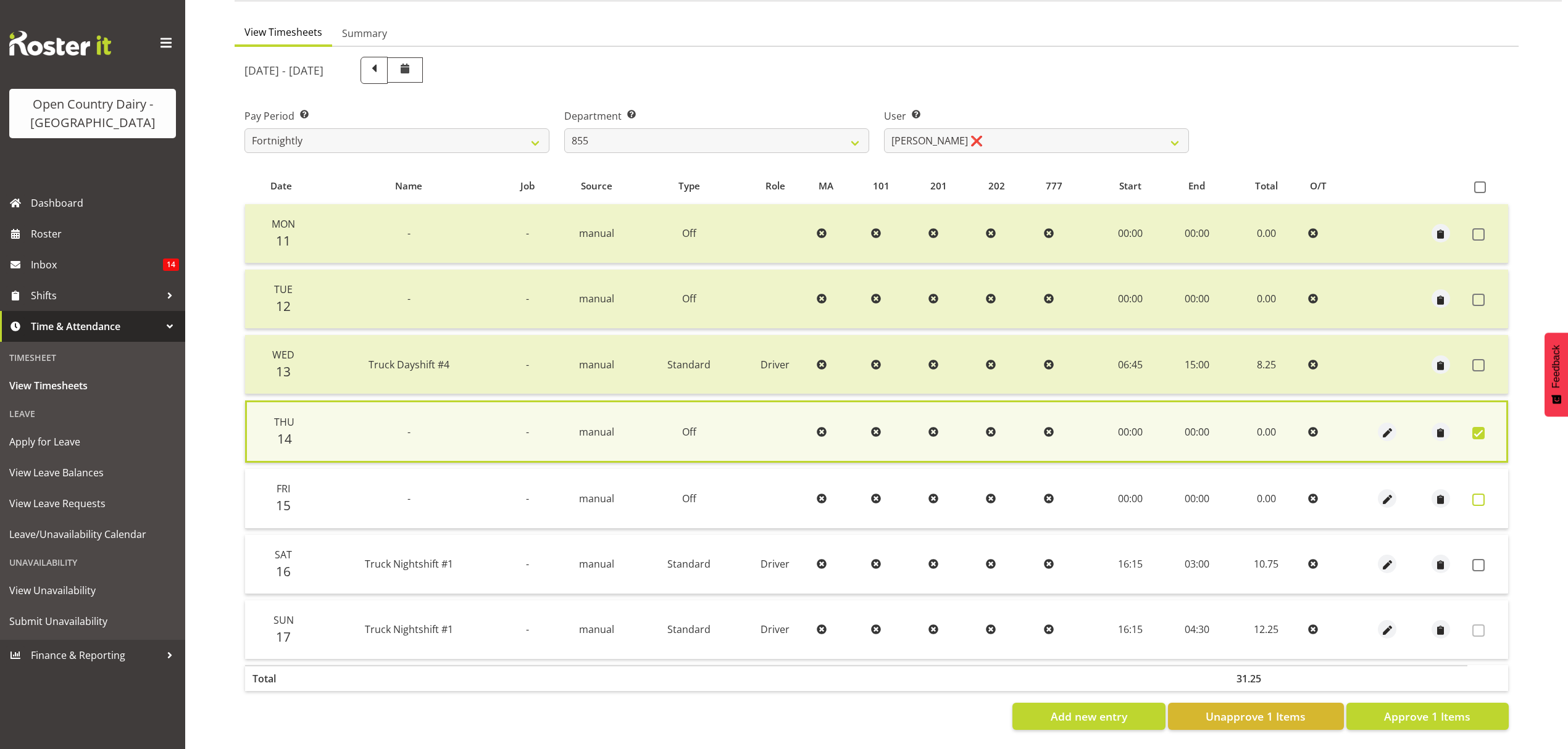
click at [1478, 495] on span at bounding box center [1479, 499] width 13 height 13
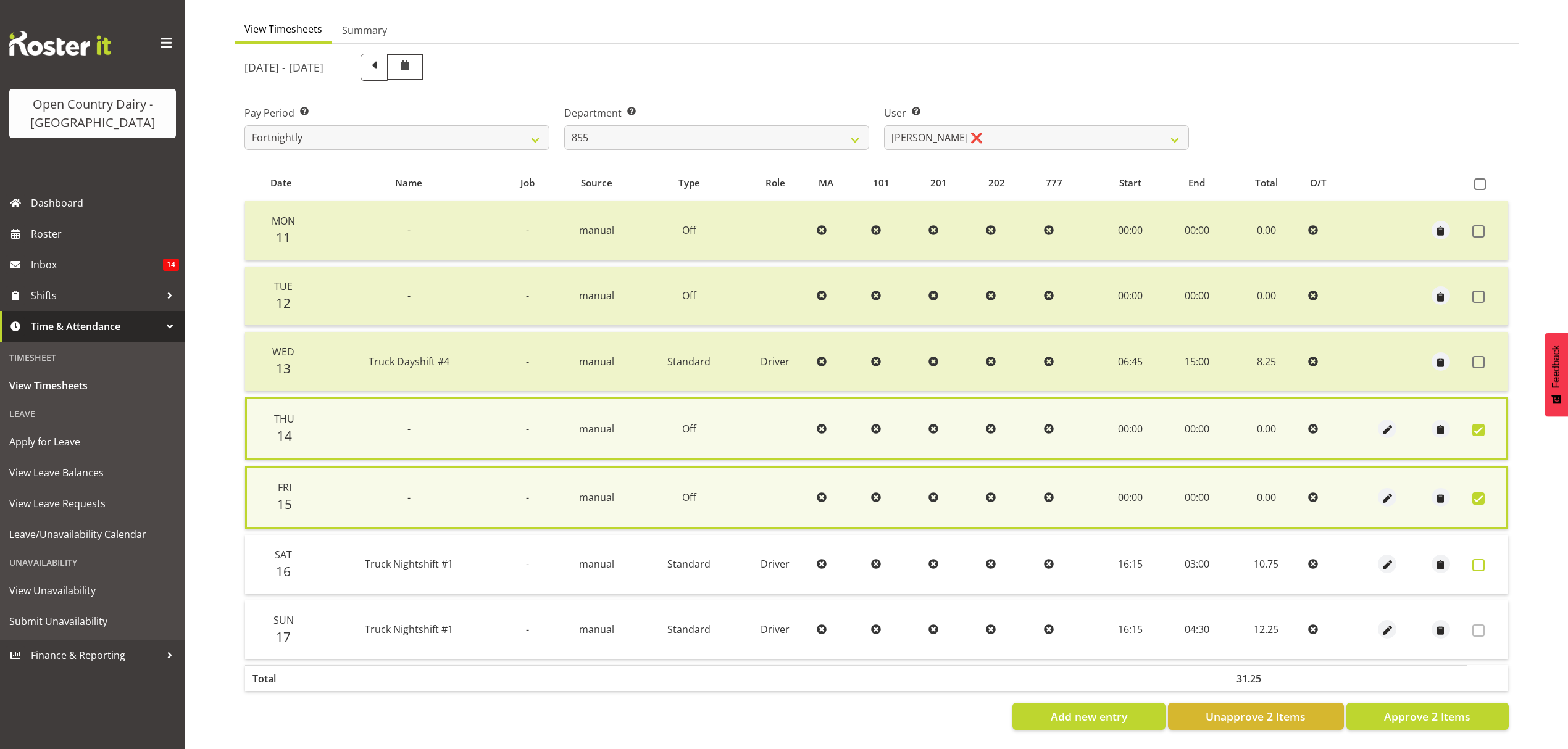
click at [1482, 561] on span at bounding box center [1479, 565] width 13 height 13
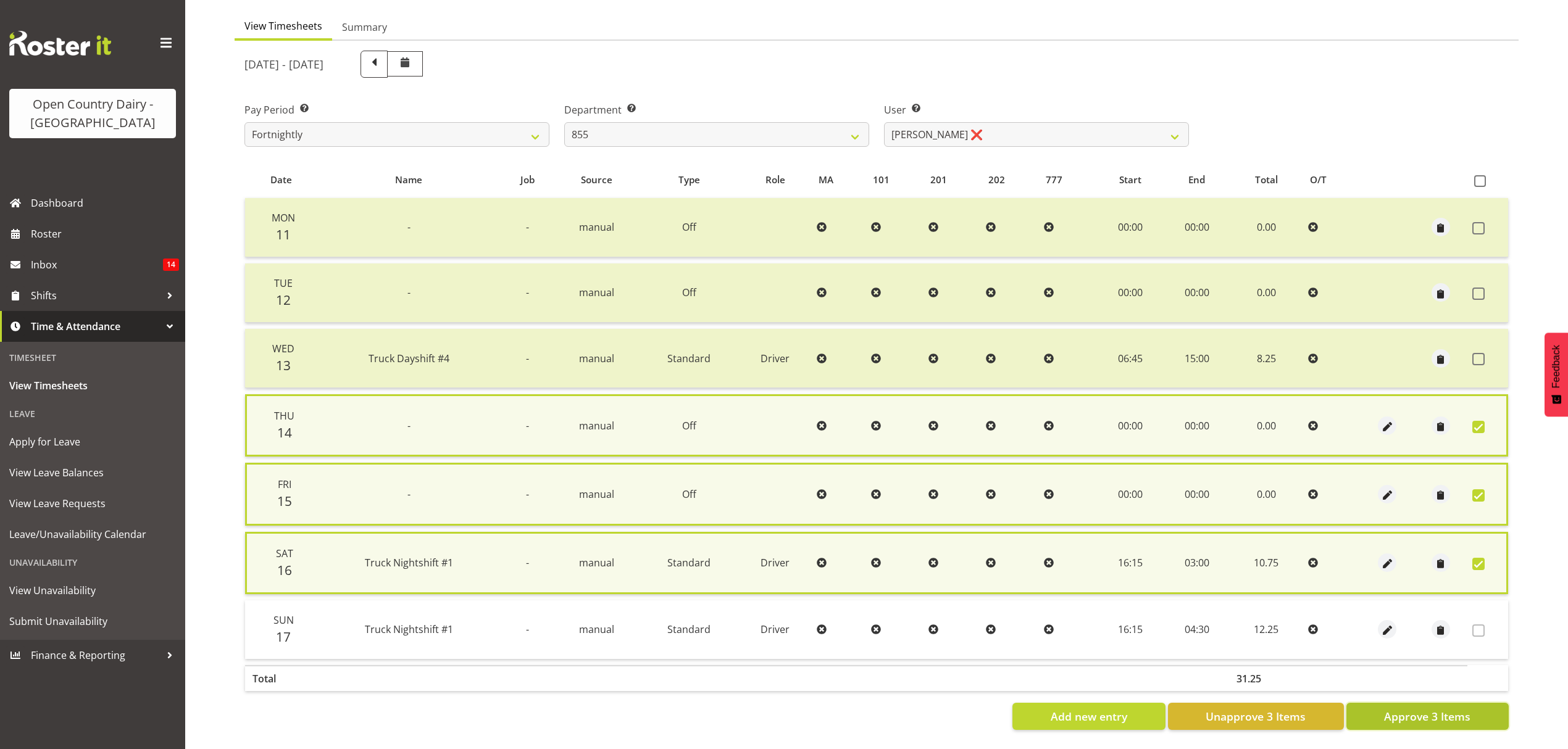
click at [1417, 714] on span "Approve 3 Items" at bounding box center [1427, 716] width 87 height 16
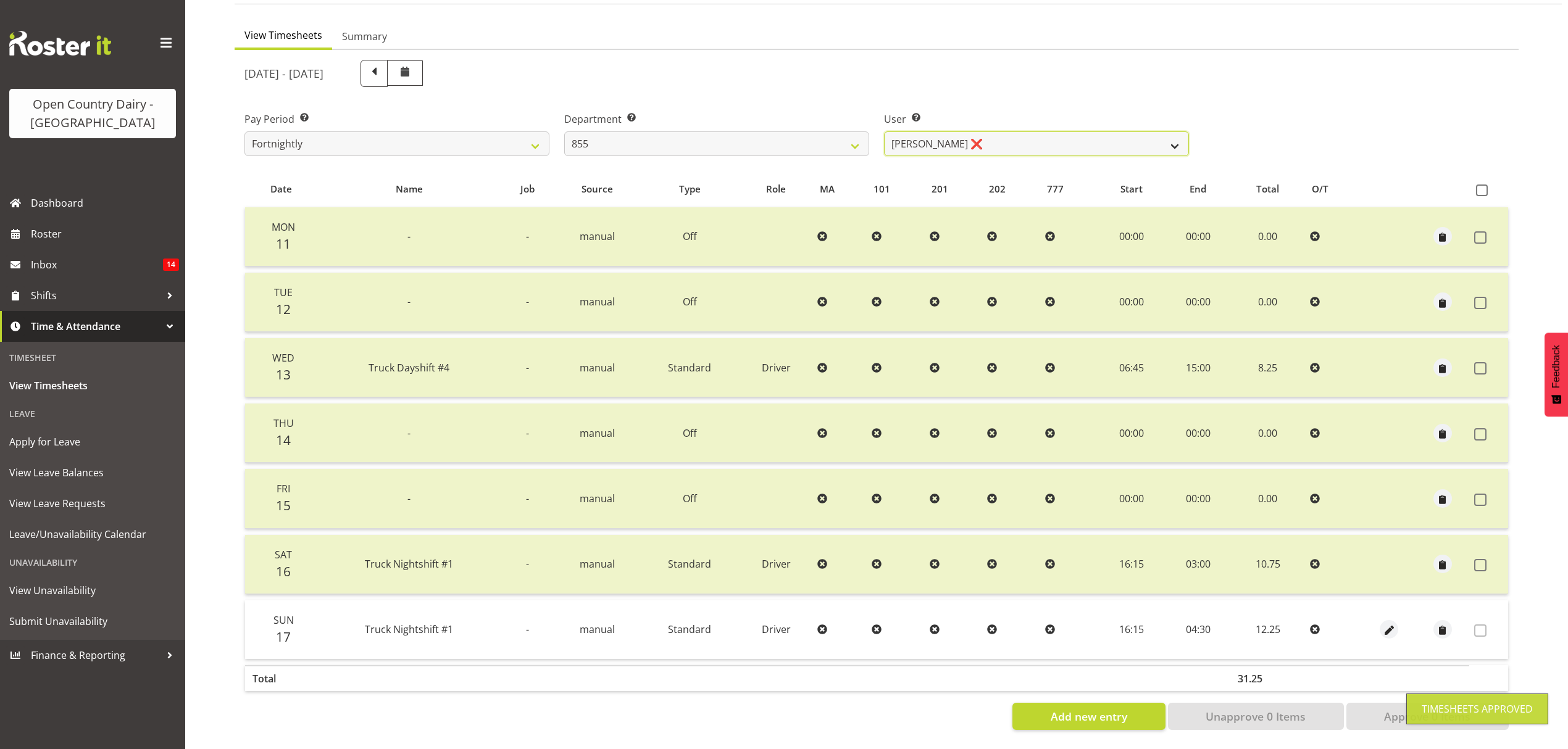
click at [1156, 131] on select "[PERSON_NAME] ❌ [PERSON_NAME] ❌ [PERSON_NAME] ❌" at bounding box center [1036, 143] width 305 height 25
click at [843, 131] on select "734 735 736 737 738 739 850 851 852 853 854 855 856 858 861 862 865 868 869 870" at bounding box center [717, 143] width 305 height 25
click at [564, 131] on select "734 735 736 737 738 739 850 851 852 853 854 855 856 858 861 862 865 868 869 870" at bounding box center [717, 143] width 305 height 25
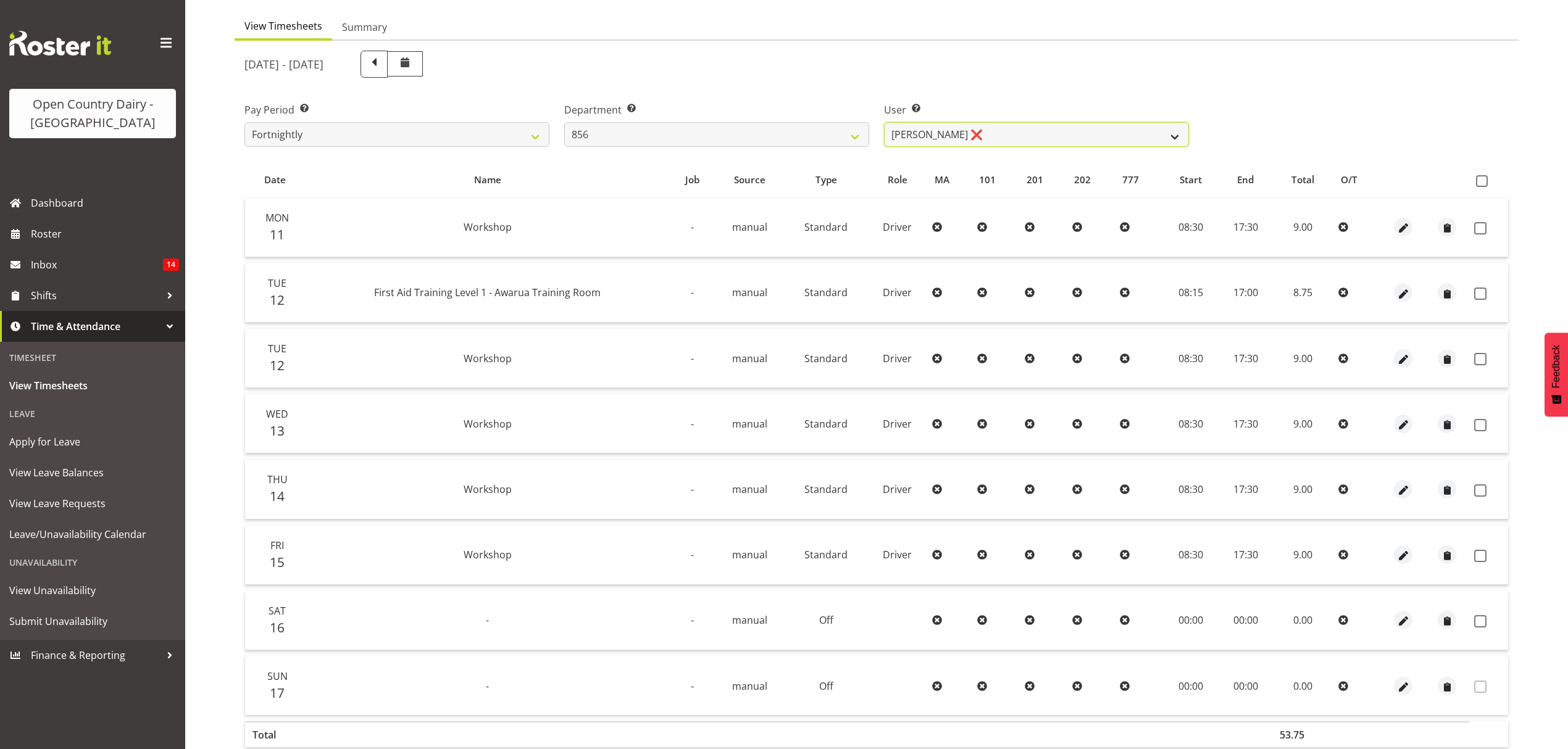
click at [1167, 132] on select "[PERSON_NAME] ❌ [PERSON_NAME] ❌ [PERSON_NAME] ❌ [PERSON_NAME] ❌" at bounding box center [1036, 134] width 305 height 25
click at [1169, 137] on select "[PERSON_NAME] ❌ [PERSON_NAME] ❌ [PERSON_NAME] ❌ [PERSON_NAME] ❌" at bounding box center [1036, 134] width 305 height 25
click at [884, 123] on select "[PERSON_NAME] ❌ [PERSON_NAME] ❌ [PERSON_NAME] ❌ [PERSON_NAME] ❌" at bounding box center [1036, 134] width 305 height 25
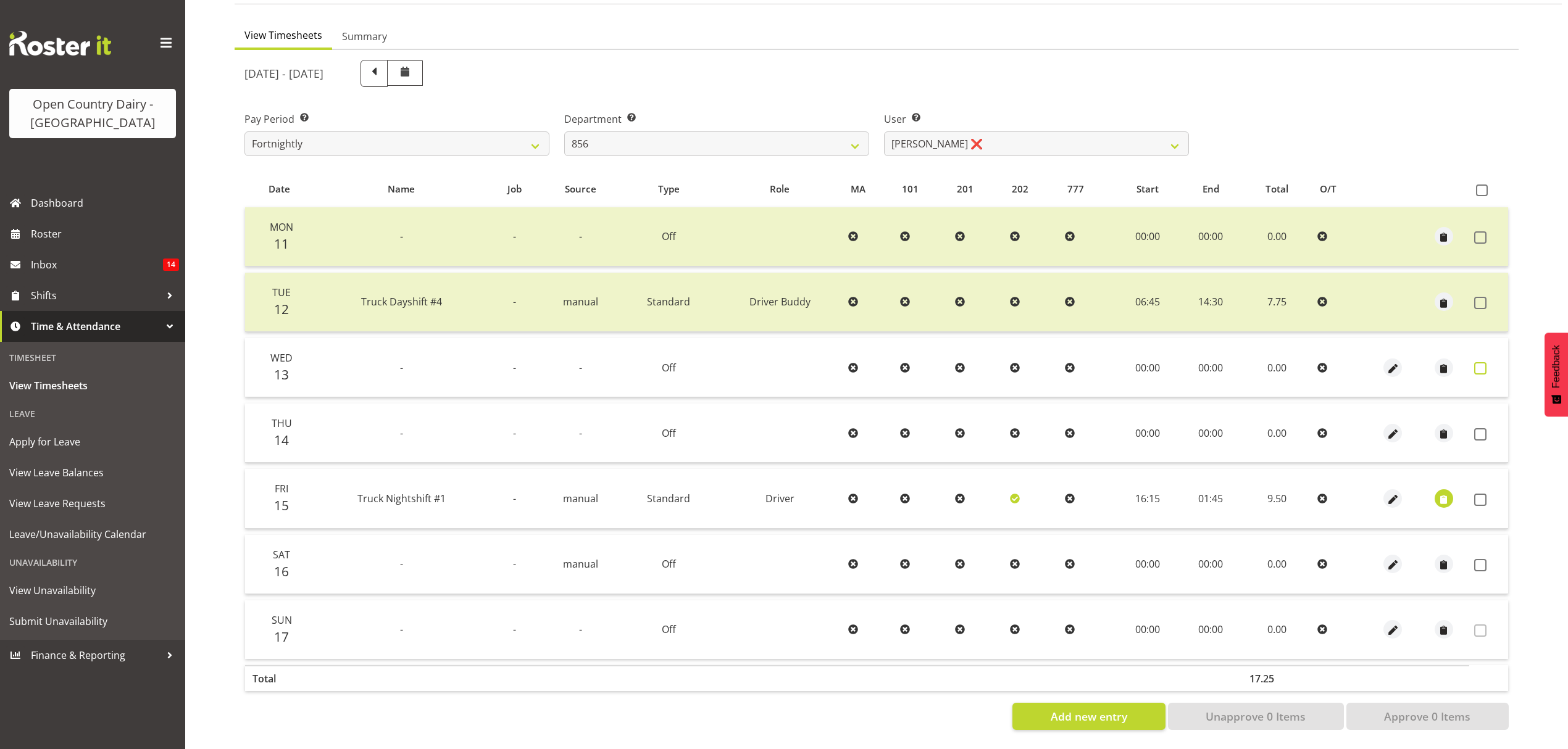
click at [1481, 362] on span at bounding box center [1480, 368] width 13 height 13
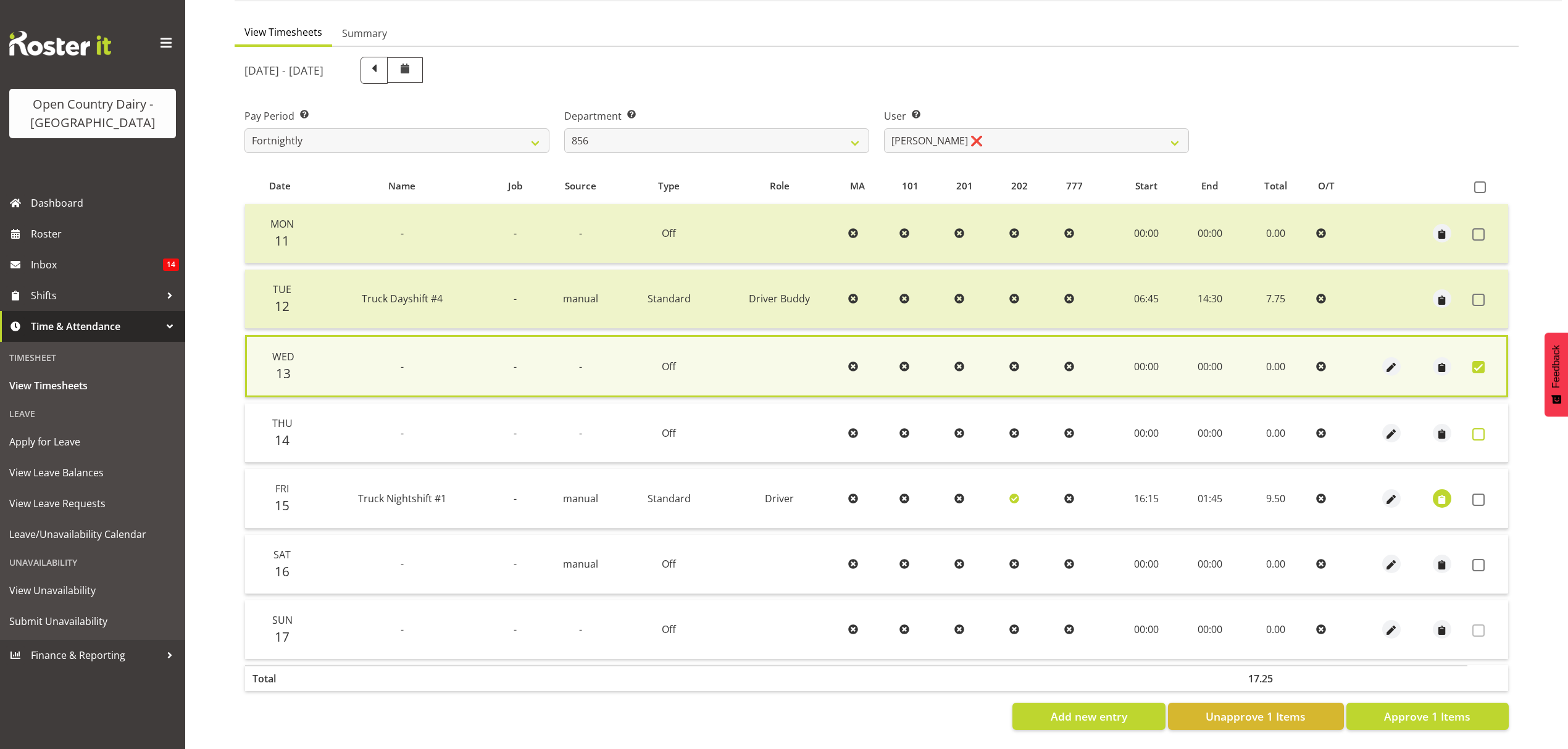
click at [1477, 428] on span at bounding box center [1479, 434] width 13 height 13
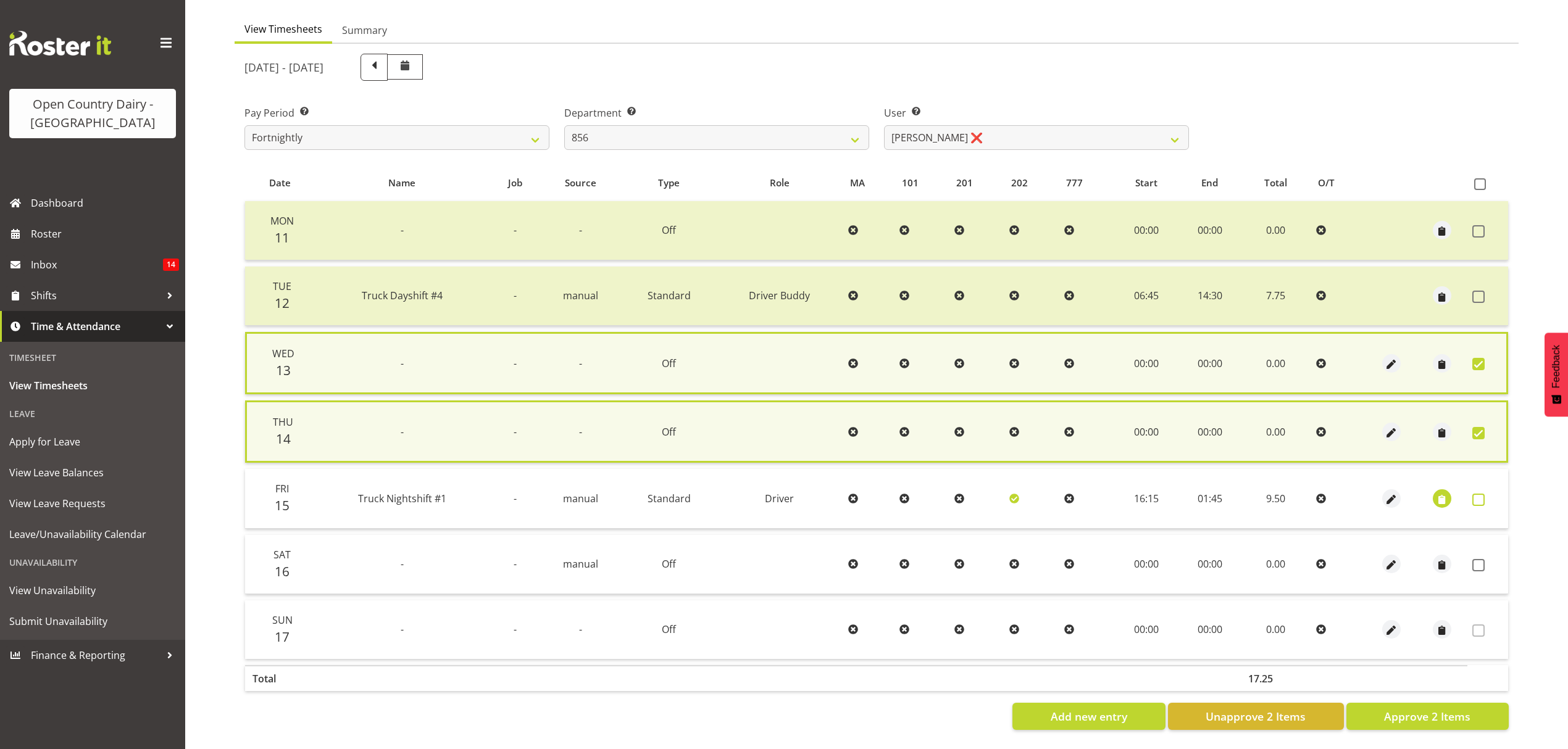
click at [1483, 493] on span at bounding box center [1479, 499] width 13 height 13
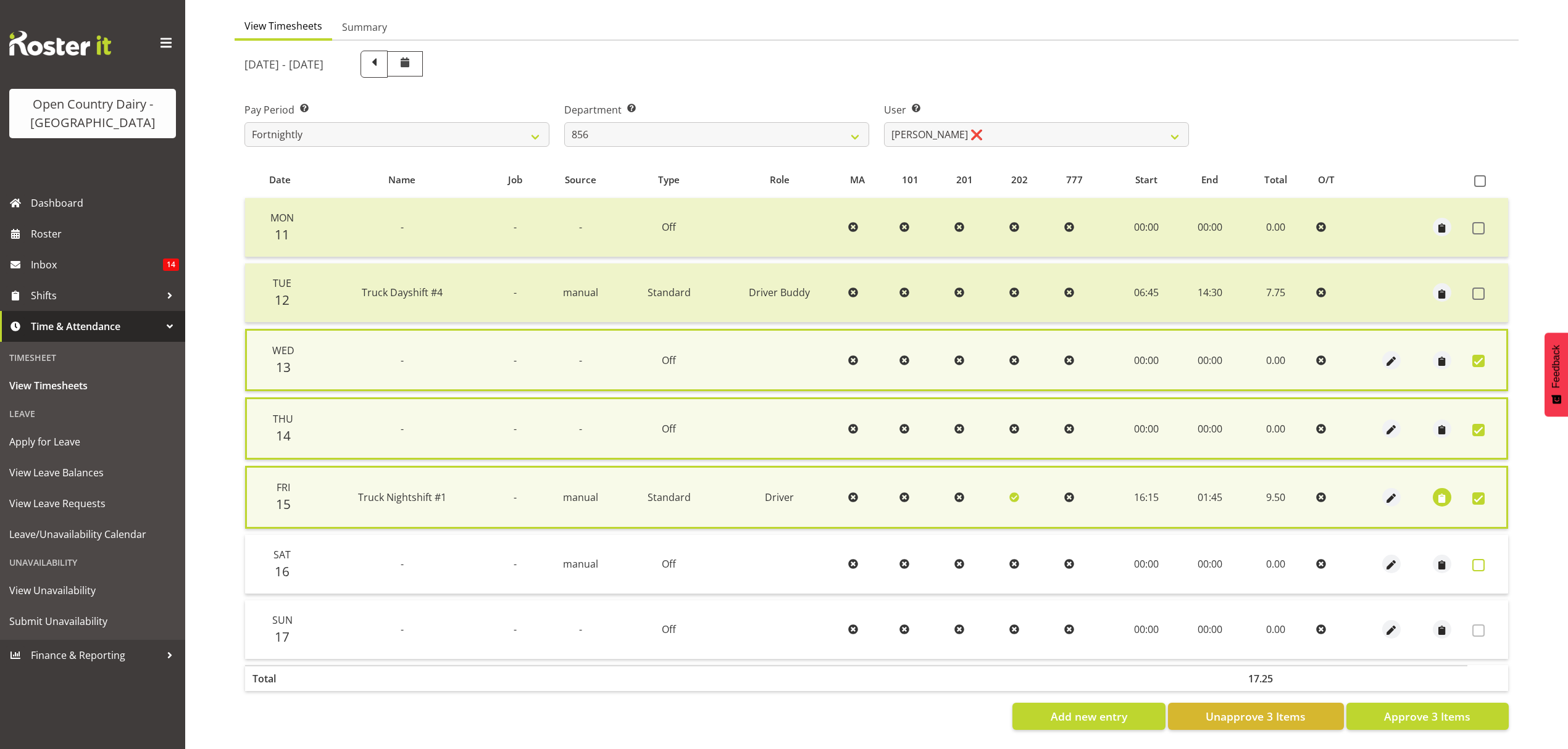
click at [1484, 559] on span at bounding box center [1479, 565] width 13 height 13
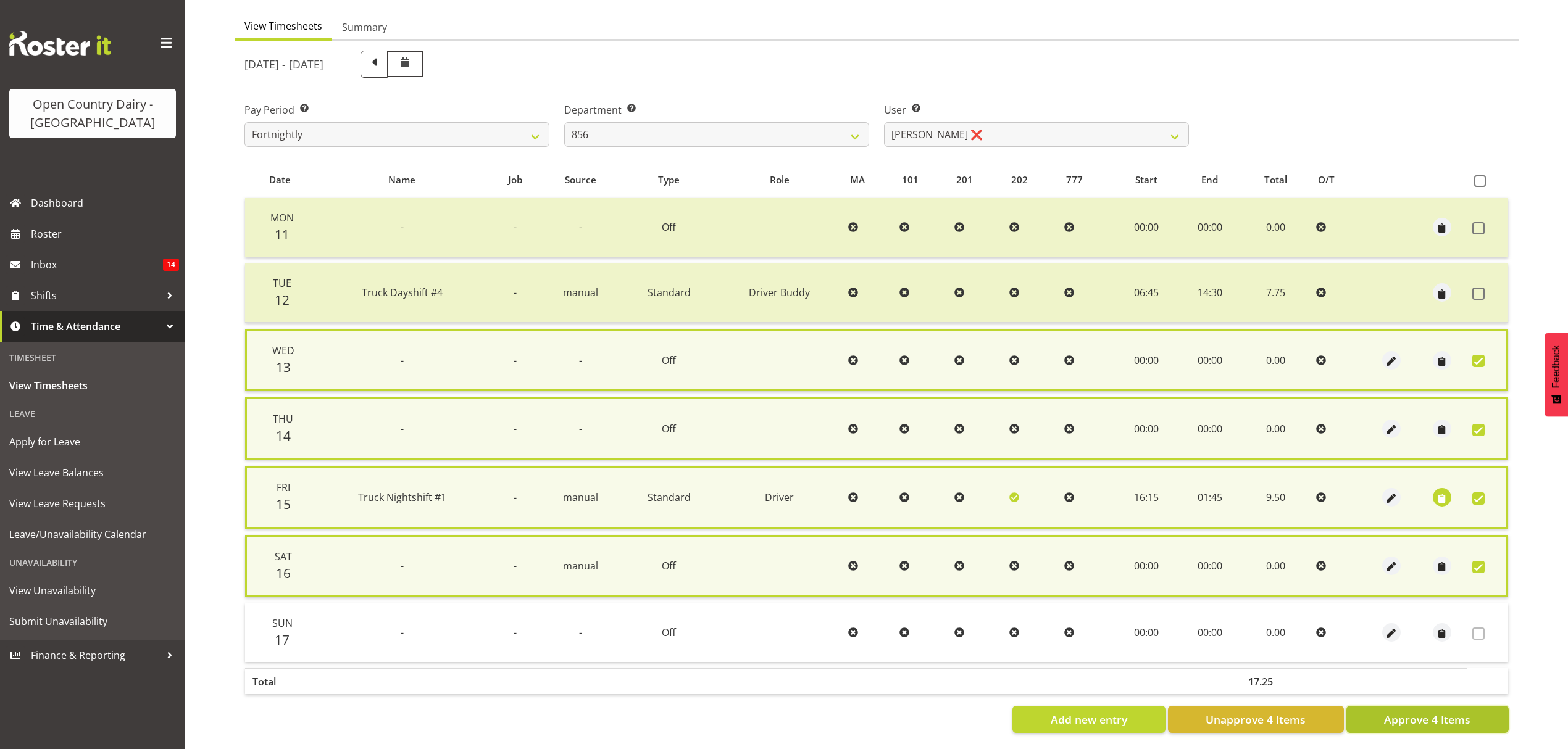
click at [1435, 712] on span "Approve 4 Items" at bounding box center [1427, 720] width 87 height 16
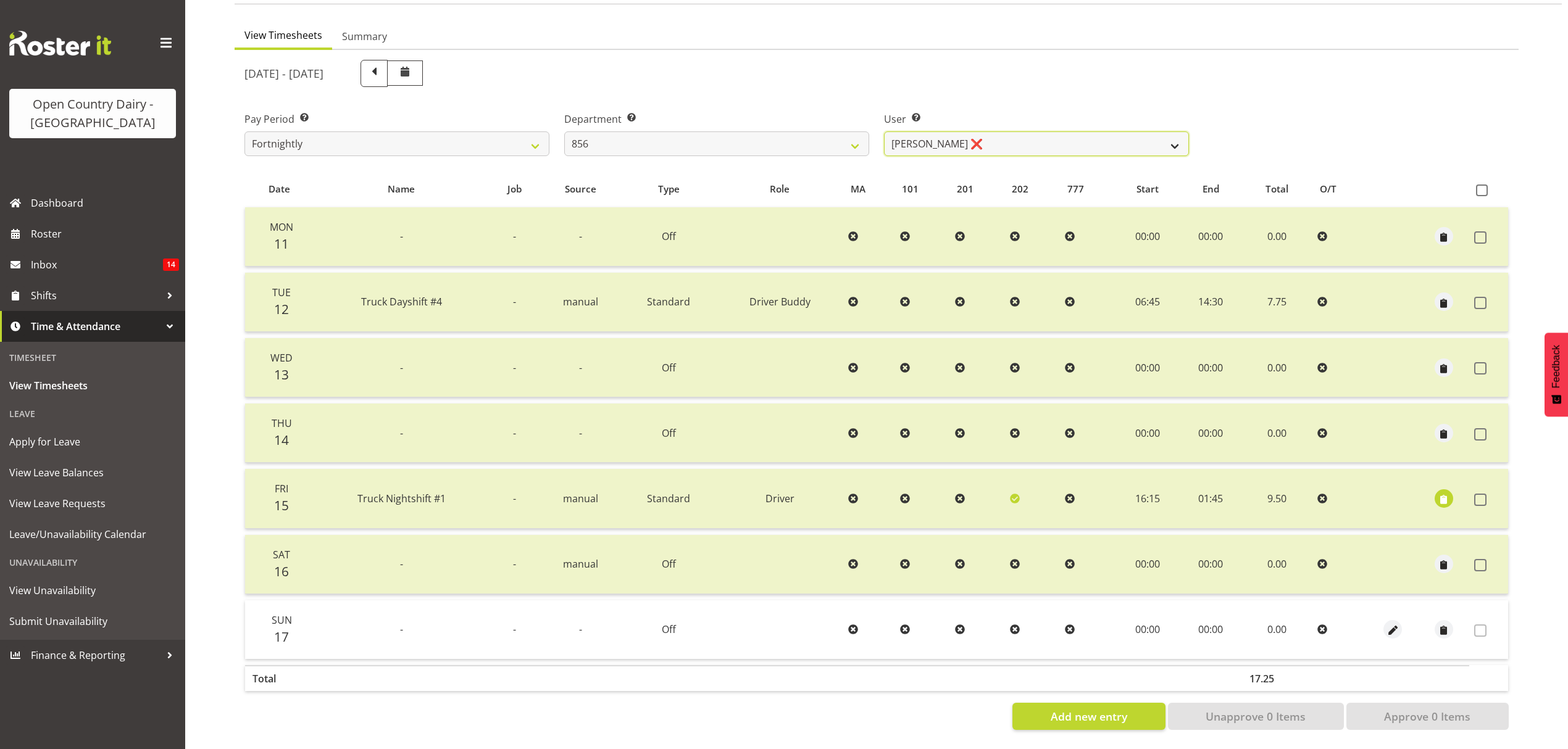
click at [1144, 131] on select "[PERSON_NAME] ❌ [PERSON_NAME] ❌ [PERSON_NAME] ❌ [PERSON_NAME] ❌" at bounding box center [1036, 143] width 305 height 25
click at [884, 131] on select "[PERSON_NAME] ❌ [PERSON_NAME] ❌ [PERSON_NAME] ❌ [PERSON_NAME] ❌" at bounding box center [1036, 143] width 305 height 25
click at [0, 0] on div at bounding box center [0, 0] width 0 height 0
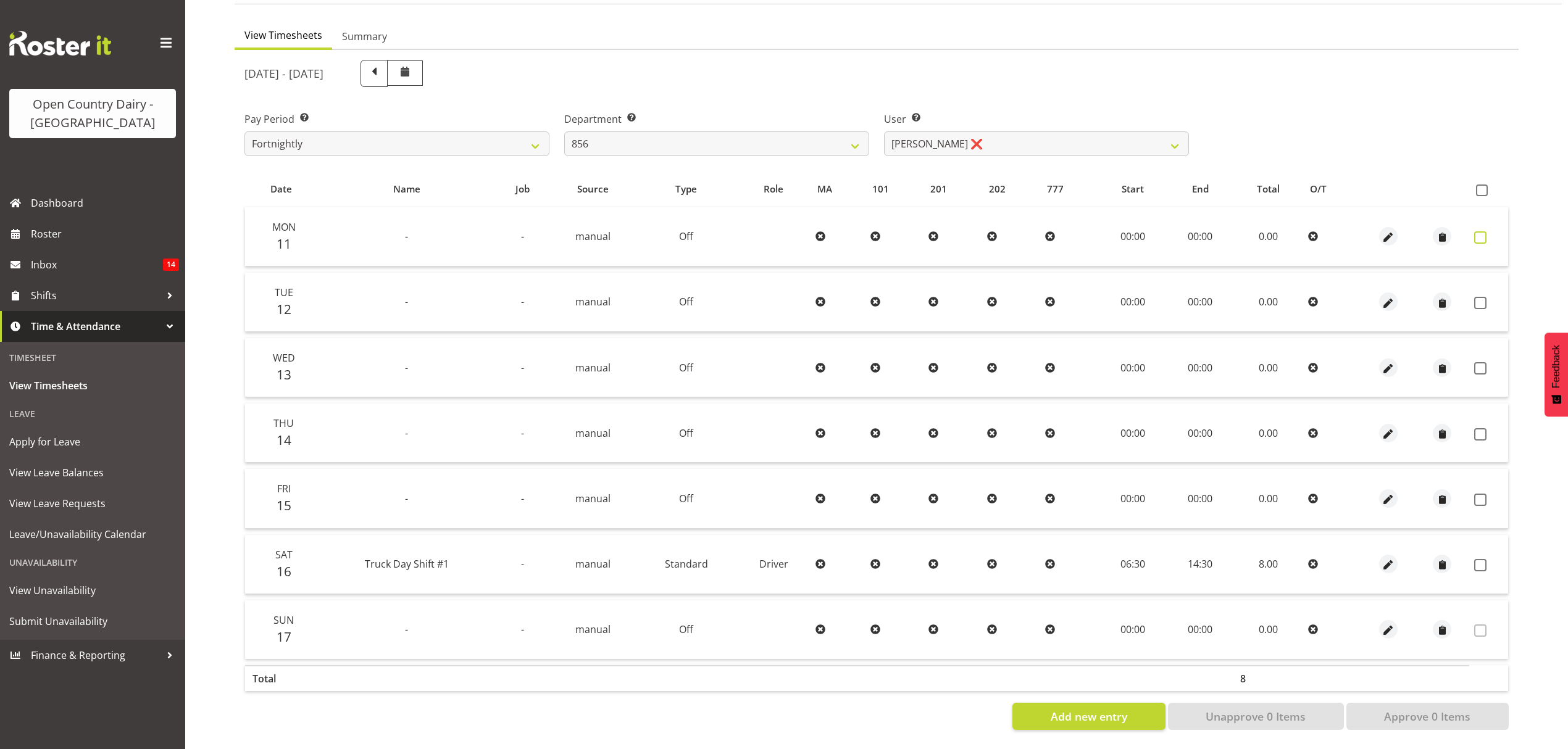
click at [1475, 232] on span at bounding box center [1480, 238] width 13 height 13
click at [1484, 297] on span at bounding box center [1480, 303] width 13 height 13
click at [1485, 232] on span at bounding box center [1480, 238] width 13 height 13
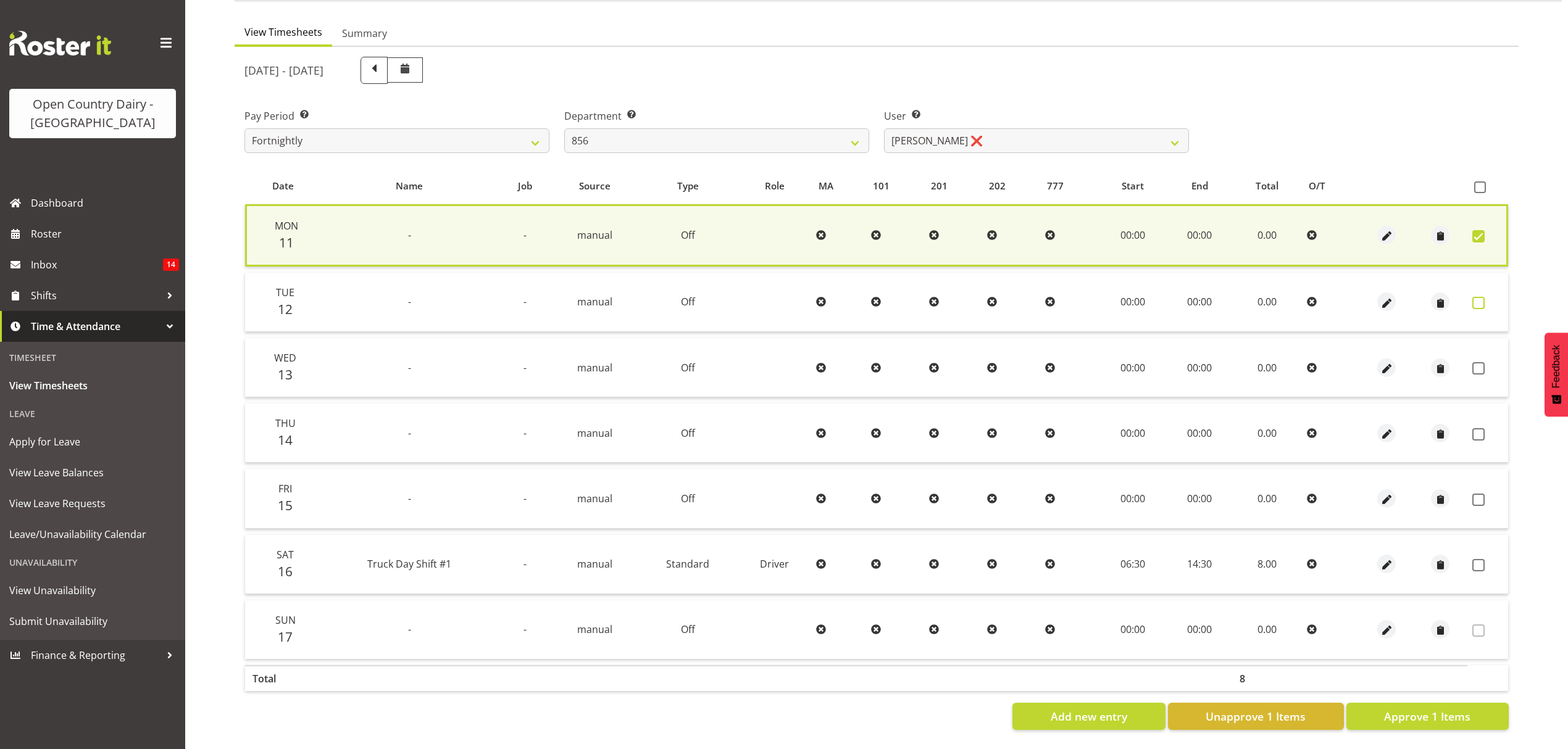
click at [1482, 297] on span at bounding box center [1479, 303] width 13 height 13
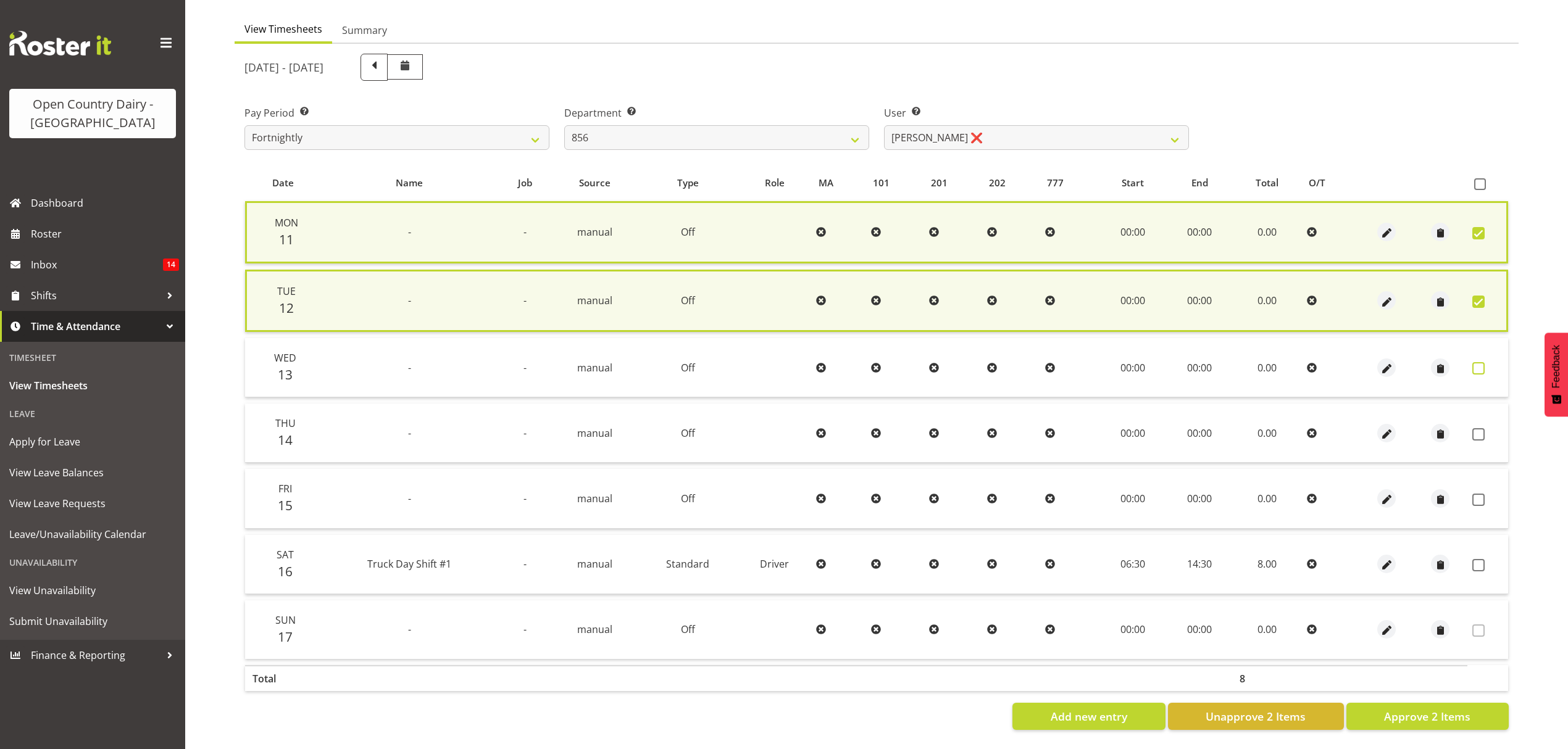
click at [1473, 362] on span at bounding box center [1479, 368] width 13 height 13
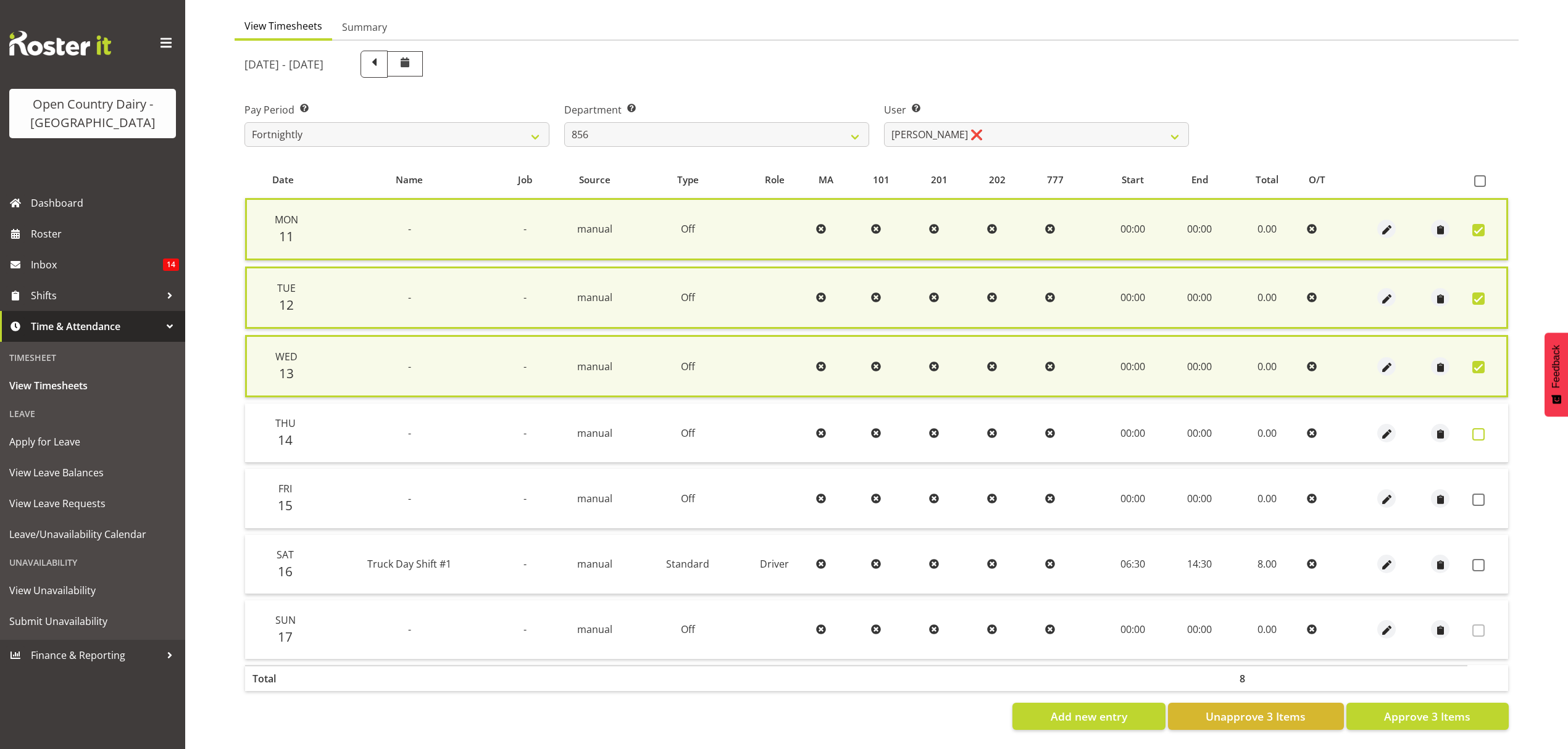
click at [1481, 428] on span at bounding box center [1479, 434] width 13 height 13
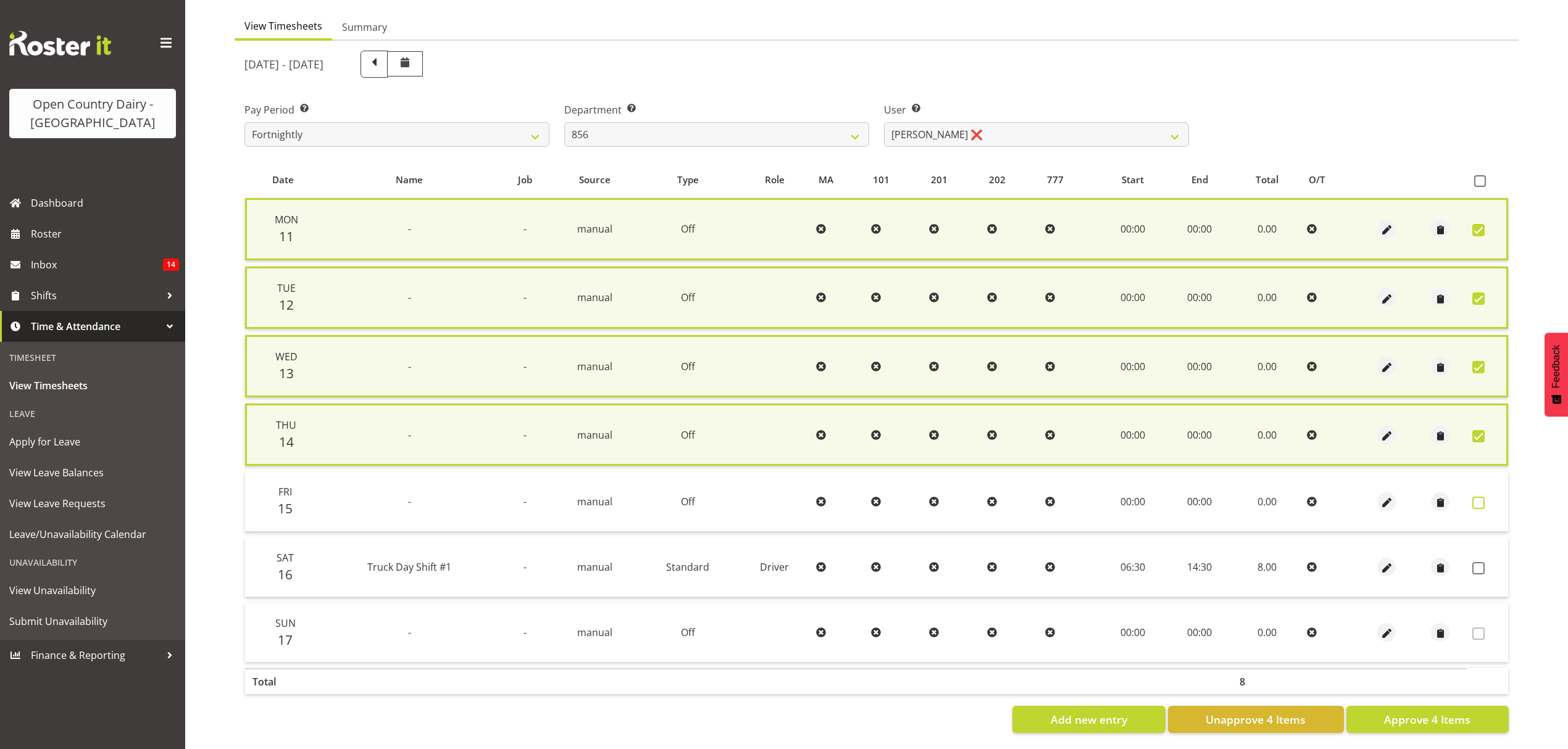
click at [1475, 497] on span at bounding box center [1479, 503] width 13 height 13
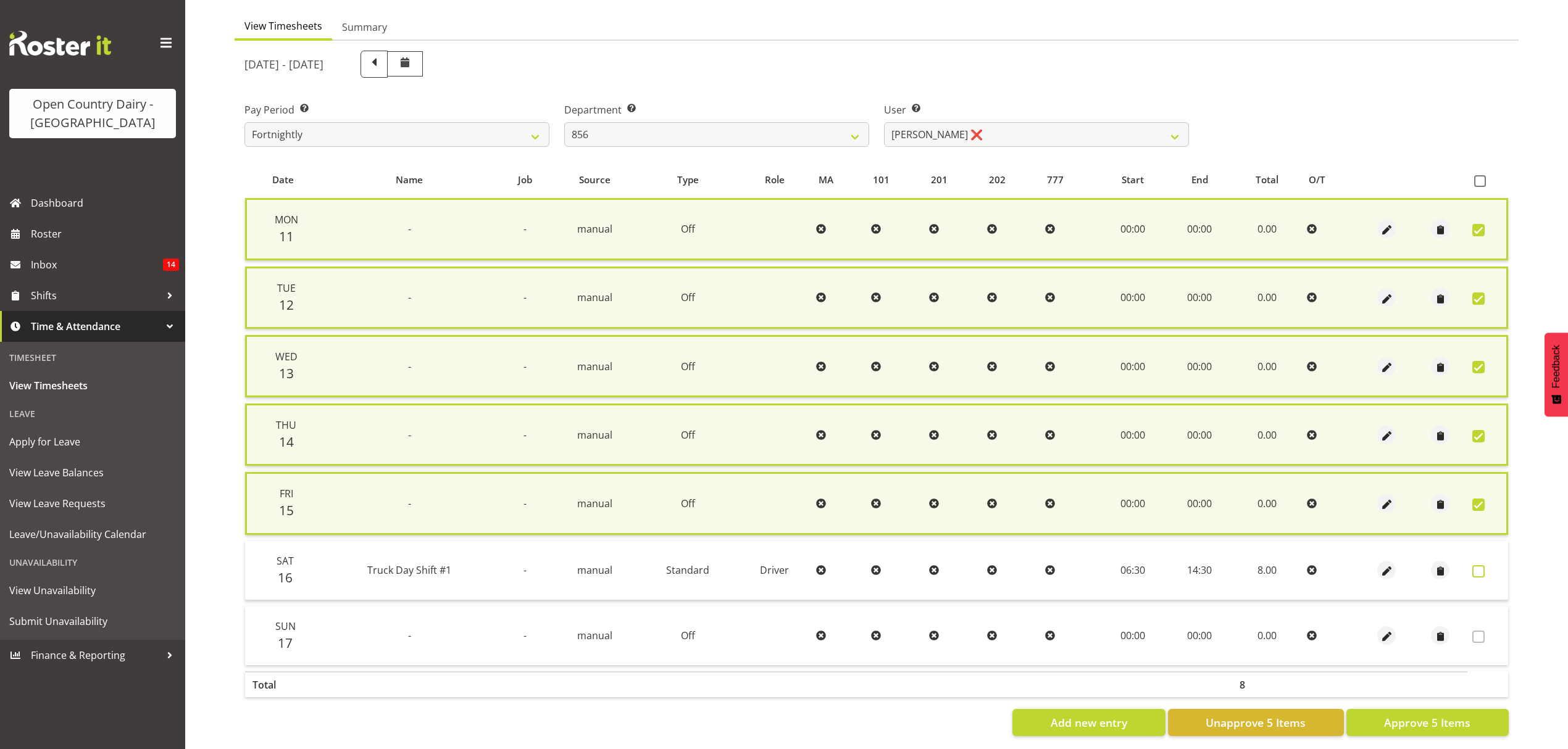
click at [1488, 569] on label at bounding box center [1482, 571] width 19 height 13
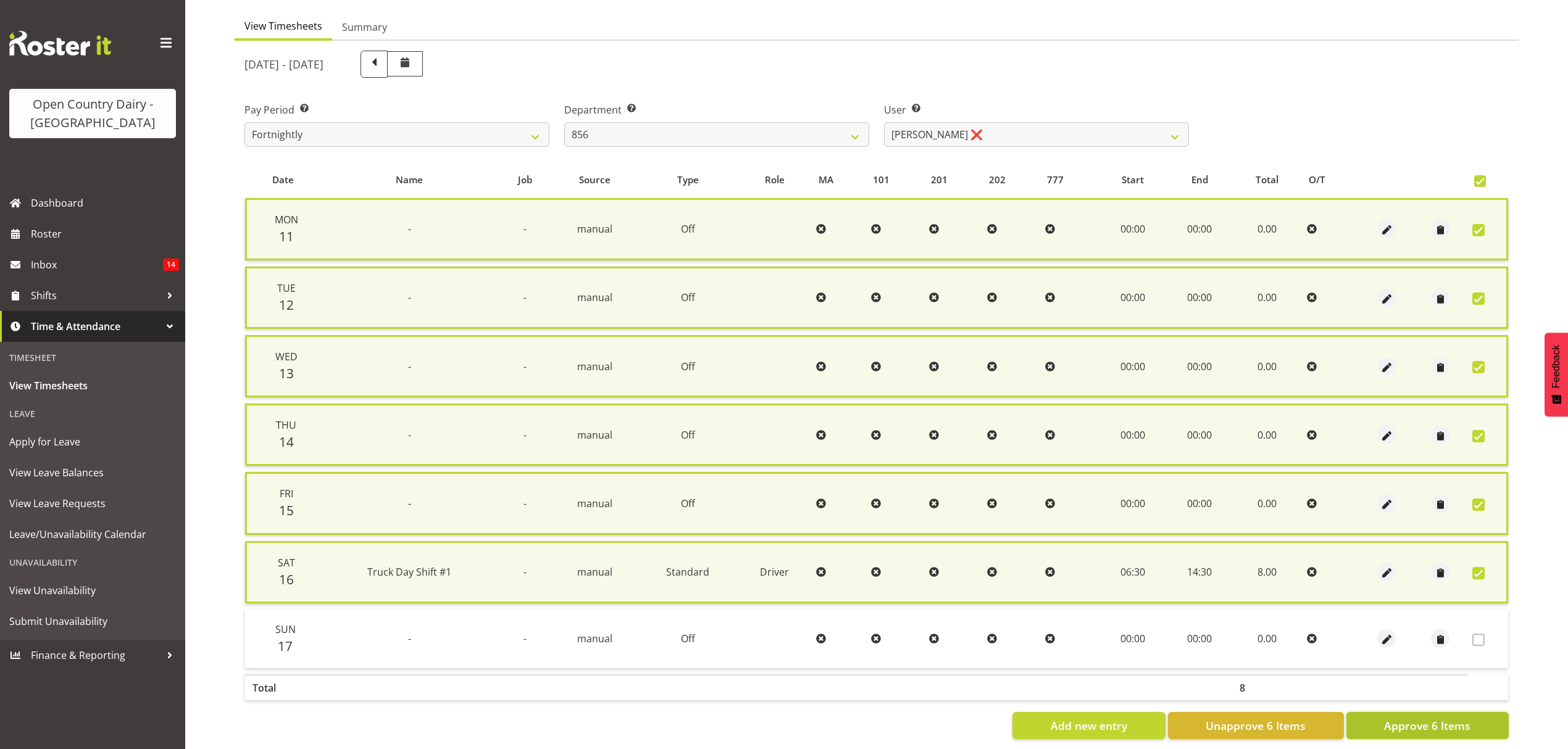
click at [1445, 720] on span "Approve 6 Items" at bounding box center [1427, 726] width 87 height 16
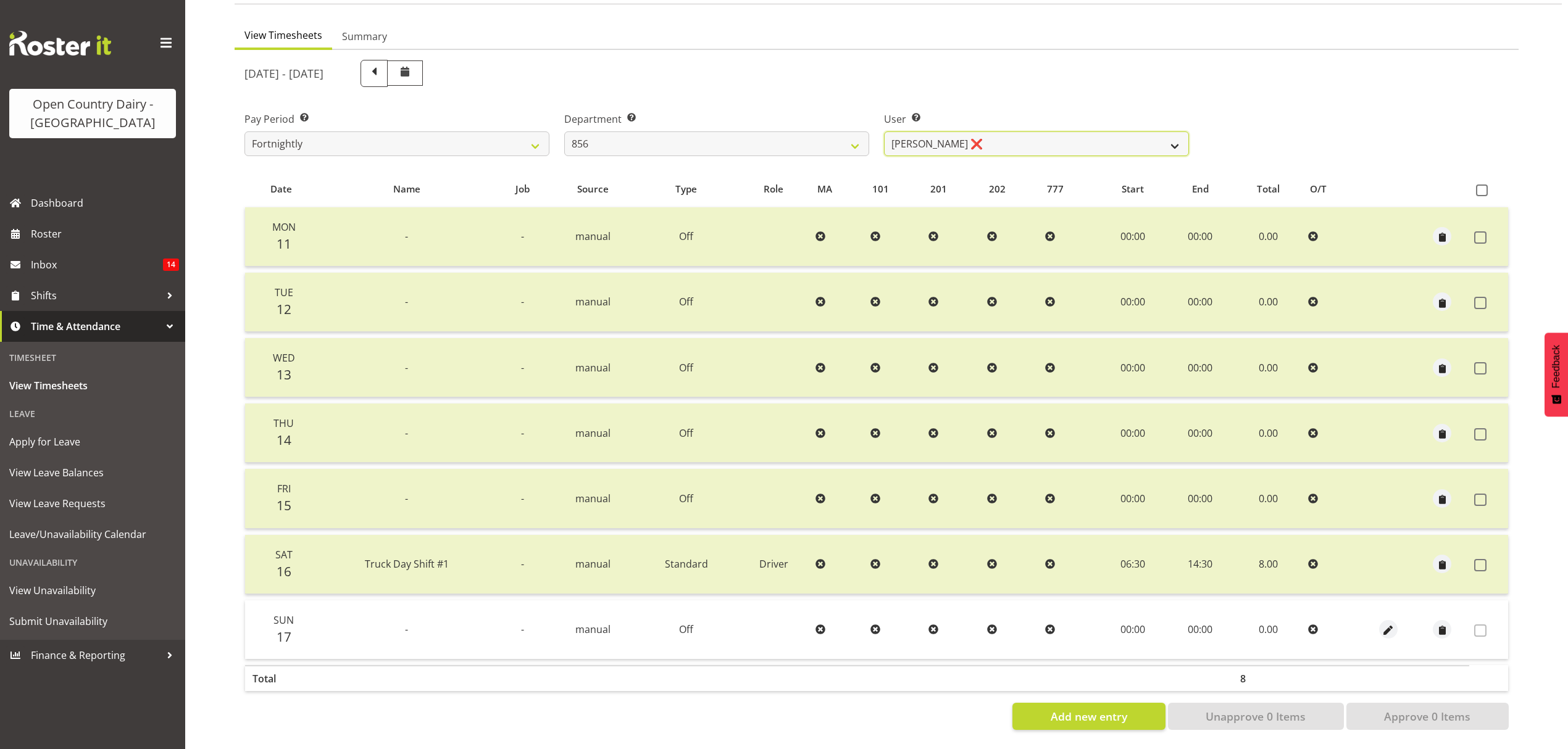
click at [1144, 131] on select "[PERSON_NAME] ❌ [PERSON_NAME] ❌ [PERSON_NAME] ❌ [PERSON_NAME] ❌" at bounding box center [1036, 143] width 305 height 25
click at [1148, 131] on select "[PERSON_NAME] ❌ [PERSON_NAME] ❌ [PERSON_NAME] ❌ [PERSON_NAME] ❌" at bounding box center [1036, 143] width 305 height 25
click at [884, 131] on select "[PERSON_NAME] ❌ [PERSON_NAME] ❌ [PERSON_NAME] ❌ [PERSON_NAME] ❌" at bounding box center [1036, 143] width 305 height 25
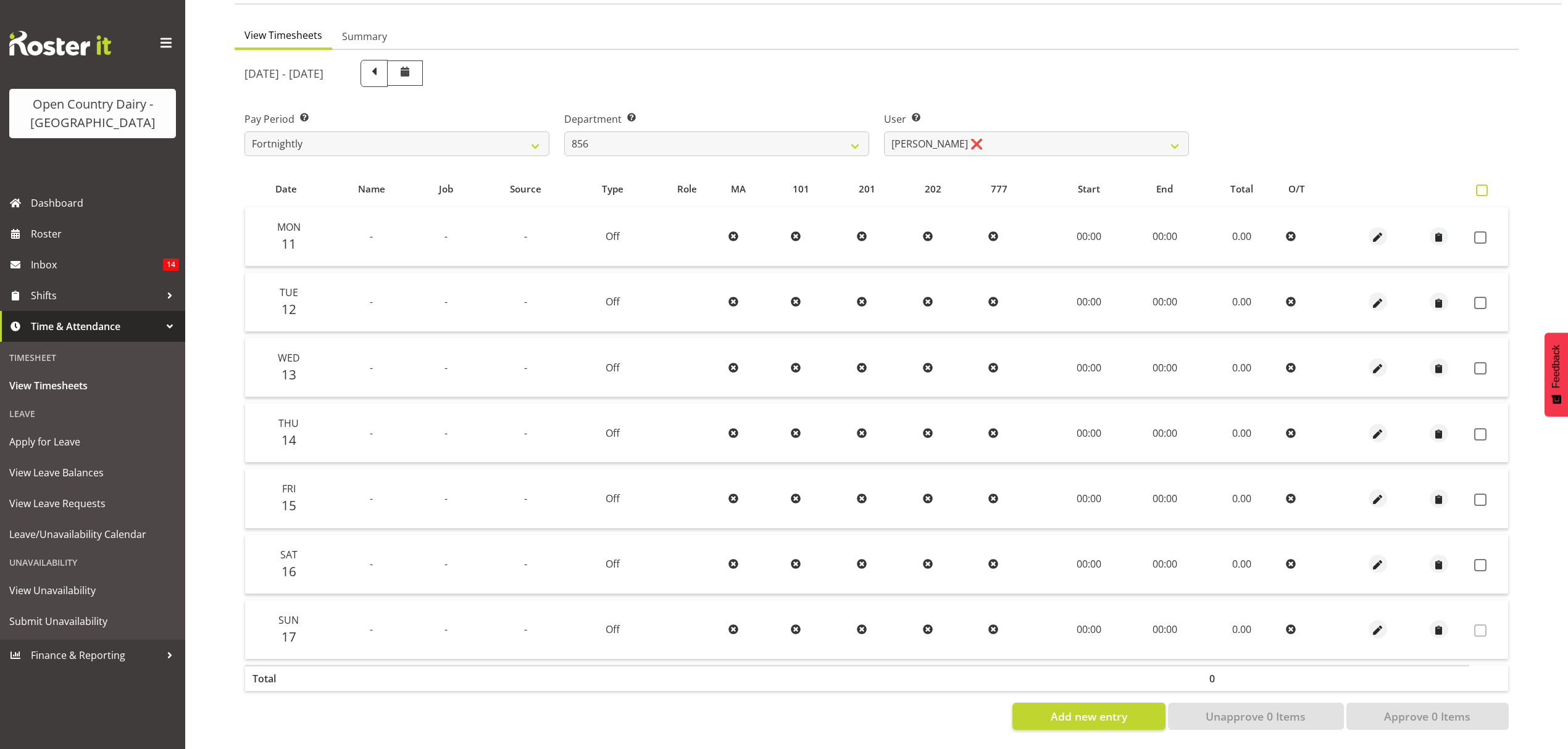
click at [1482, 184] on span at bounding box center [1482, 190] width 12 height 12
click at [1482, 186] on input "checkbox" at bounding box center [1480, 190] width 8 height 8
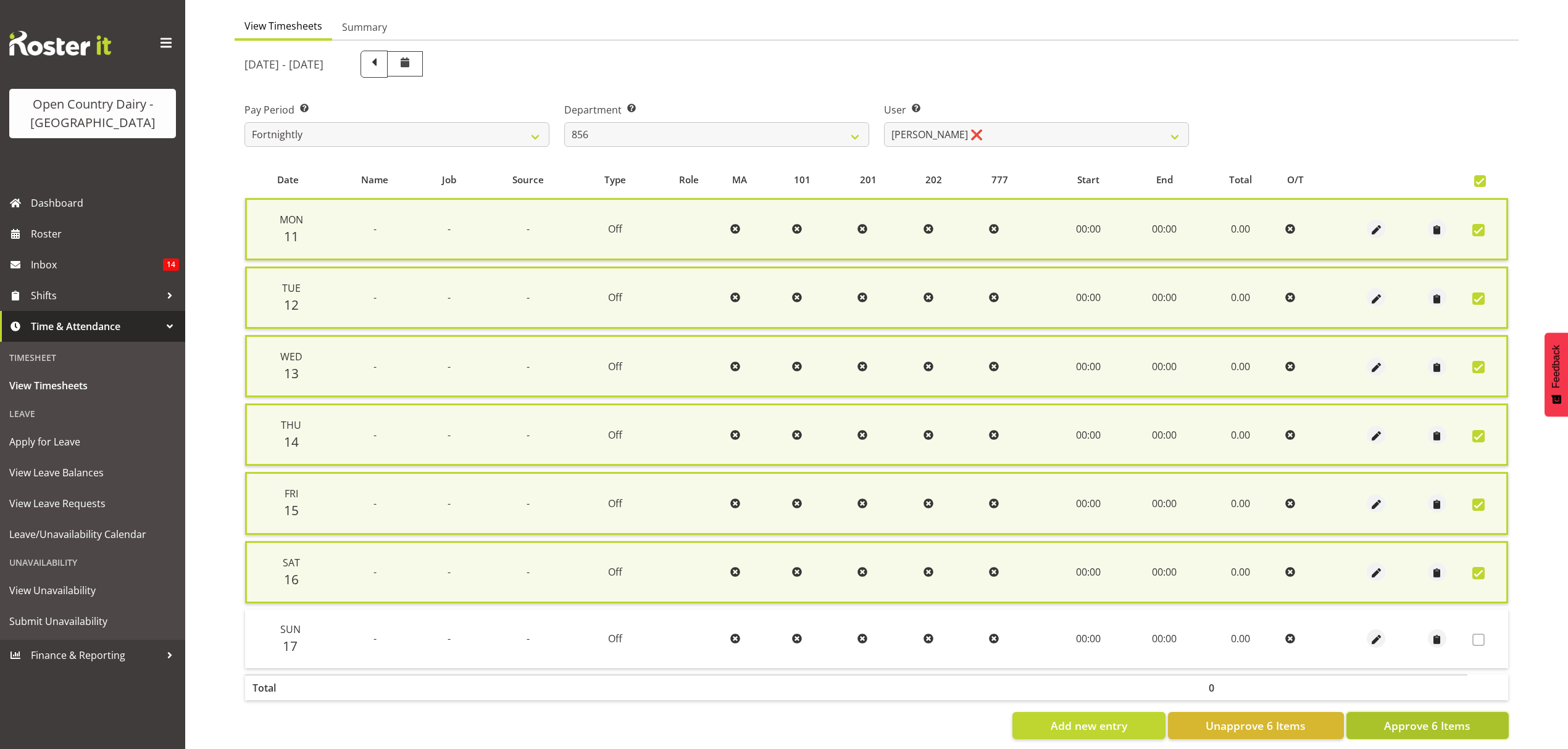
click at [1413, 728] on button "Approve 6 Items" at bounding box center [1427, 726] width 163 height 27
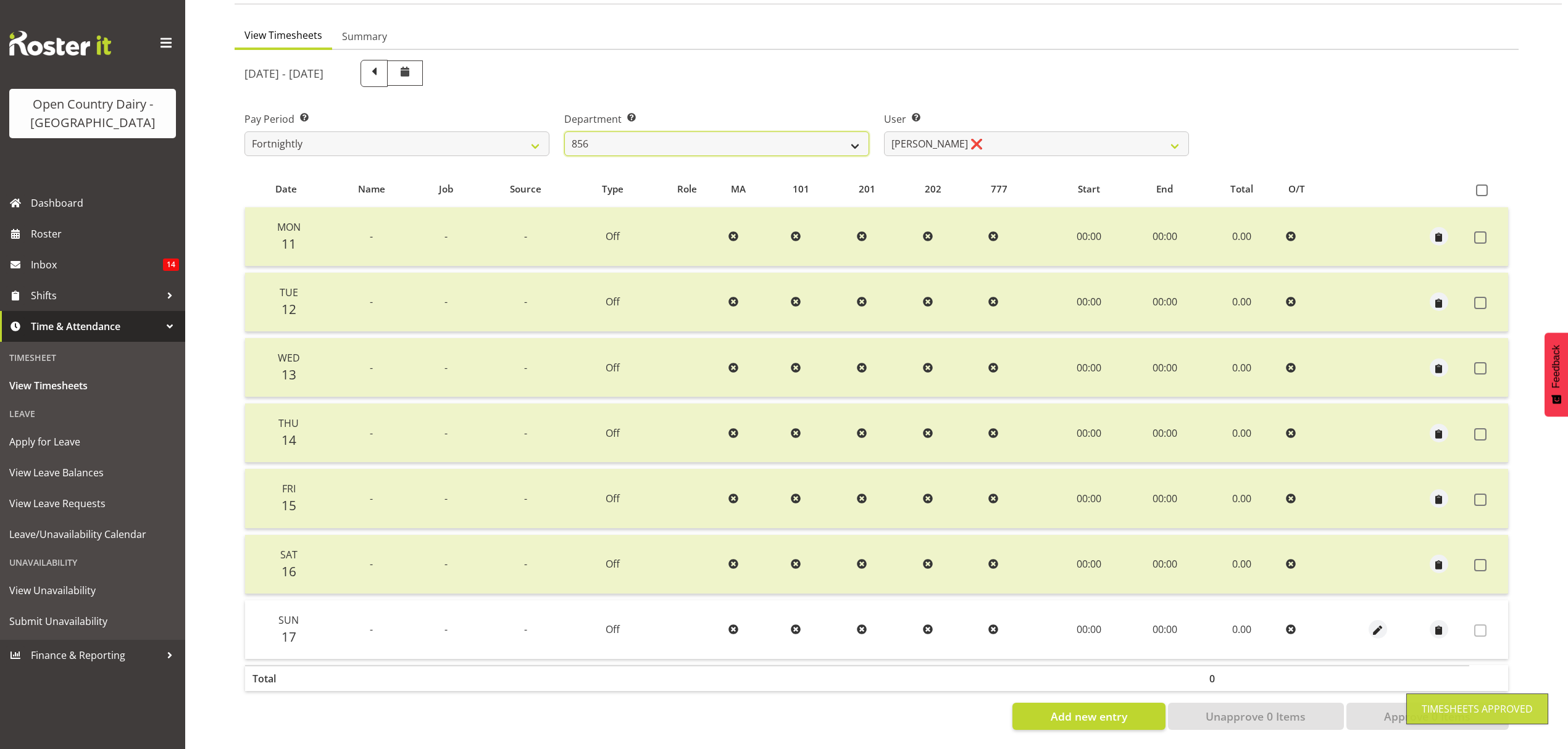
click at [847, 134] on select "734 735 736 737 738 739 850 851 852 853 854 855 856 858 861 862 865 868 869 870" at bounding box center [717, 143] width 305 height 25
click at [564, 131] on select "734 735 736 737 738 739 850 851 852 853 854 855 856 858 861 862 865 868 869 870" at bounding box center [717, 143] width 305 height 25
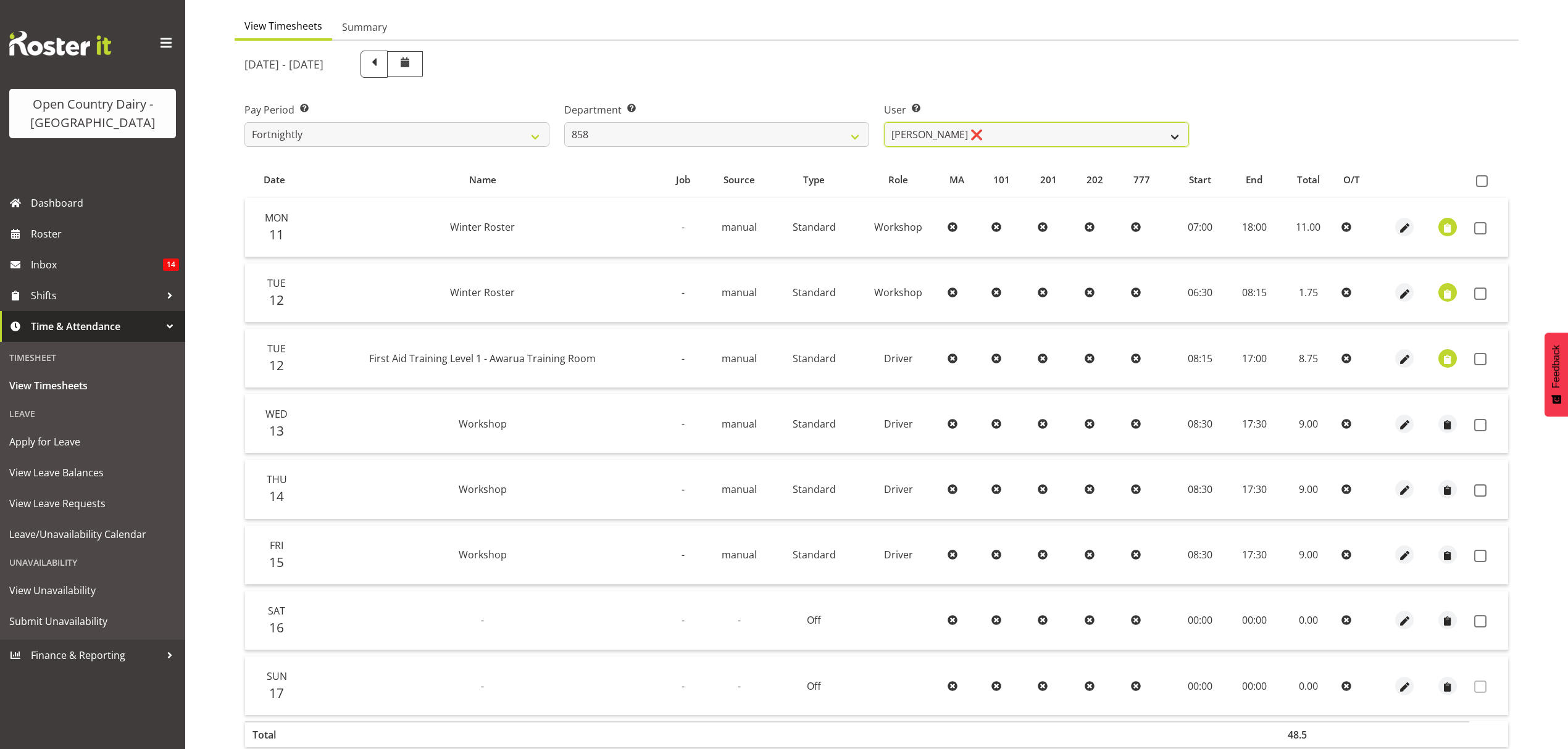
click at [1170, 134] on select "[PERSON_NAME] ❌ [PERSON_NAME] ❌ [PERSON_NAME] ❌" at bounding box center [1036, 134] width 305 height 25
click at [884, 123] on select "[PERSON_NAME] ❌ [PERSON_NAME] ❌ [PERSON_NAME] ❌" at bounding box center [1036, 134] width 305 height 25
click at [0, 0] on div at bounding box center [0, 0] width 0 height 0
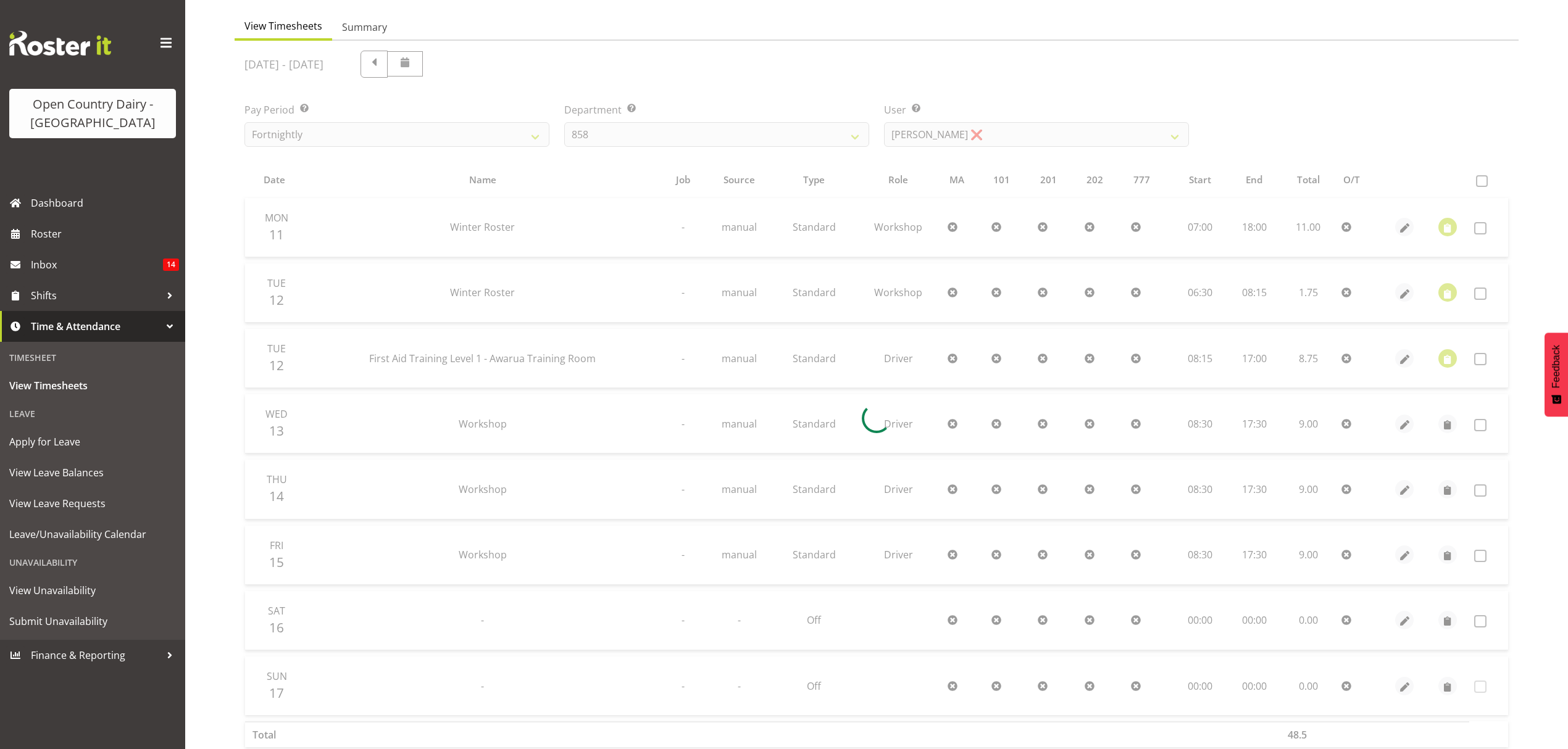
scroll to position [0, 0]
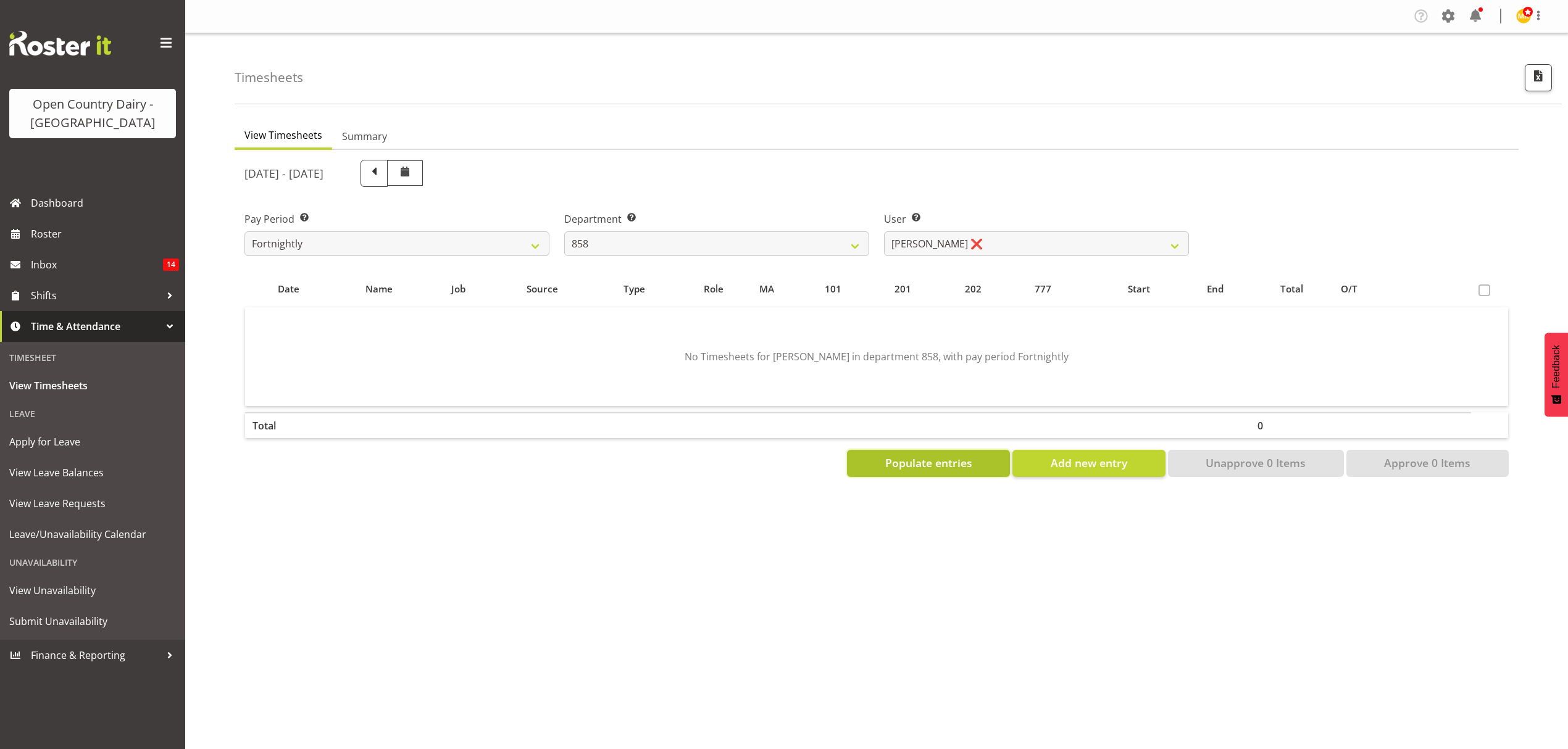
click at [951, 468] on span "Populate entries" at bounding box center [929, 463] width 87 height 16
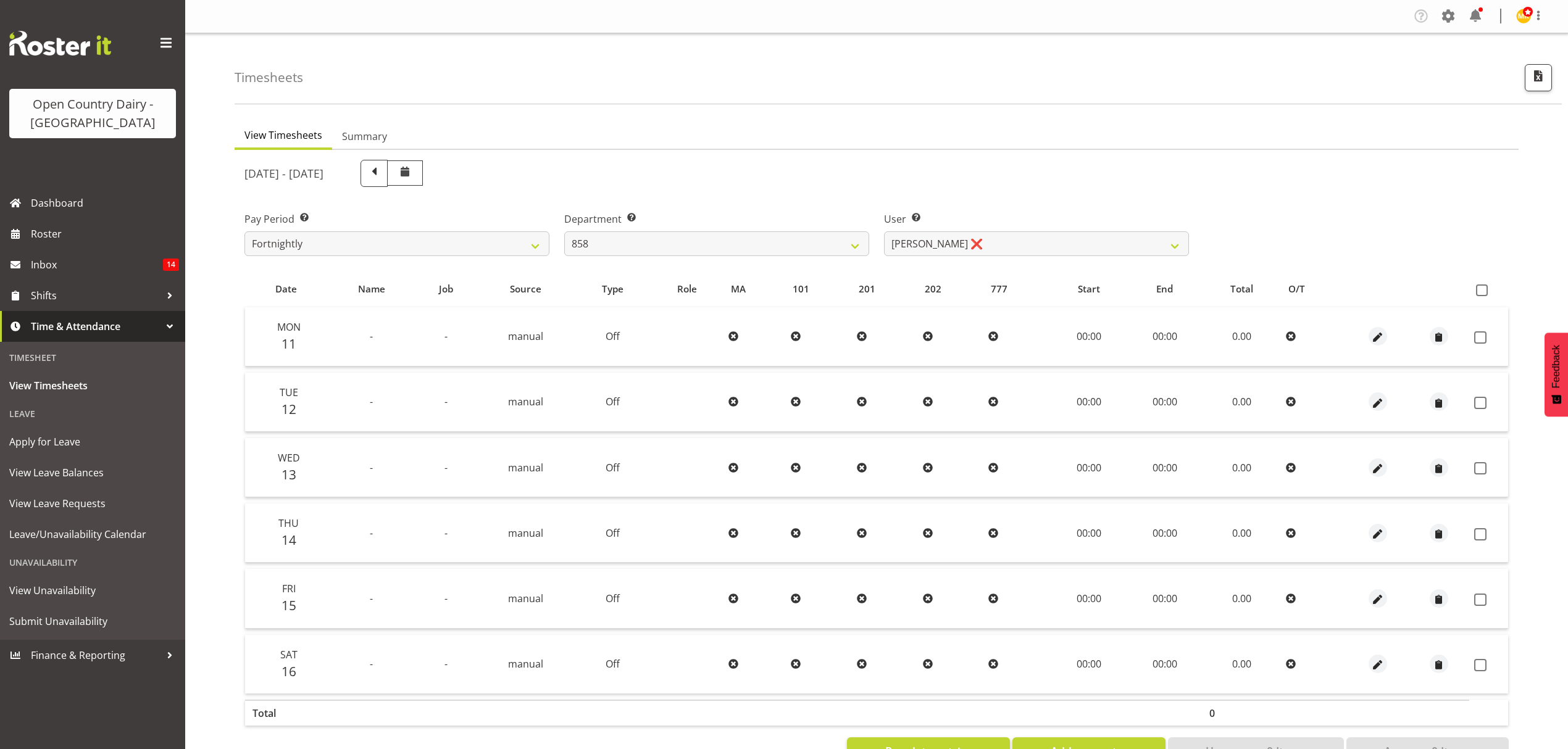
click at [1481, 298] on th at bounding box center [1489, 289] width 39 height 23
click at [1483, 284] on span at bounding box center [1482, 290] width 12 height 12
click at [1483, 286] on input "checkbox" at bounding box center [1480, 290] width 8 height 8
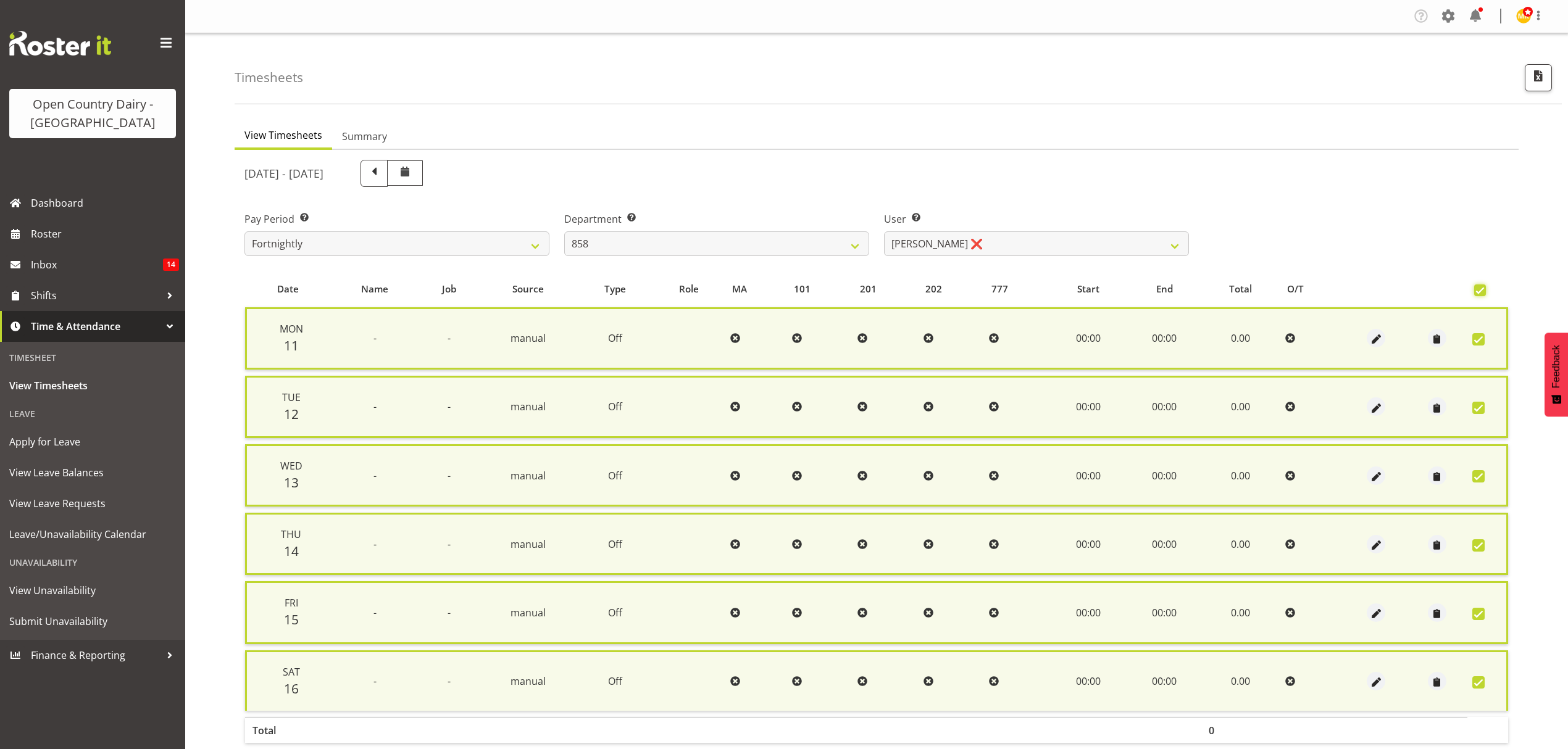
scroll to position [57, 0]
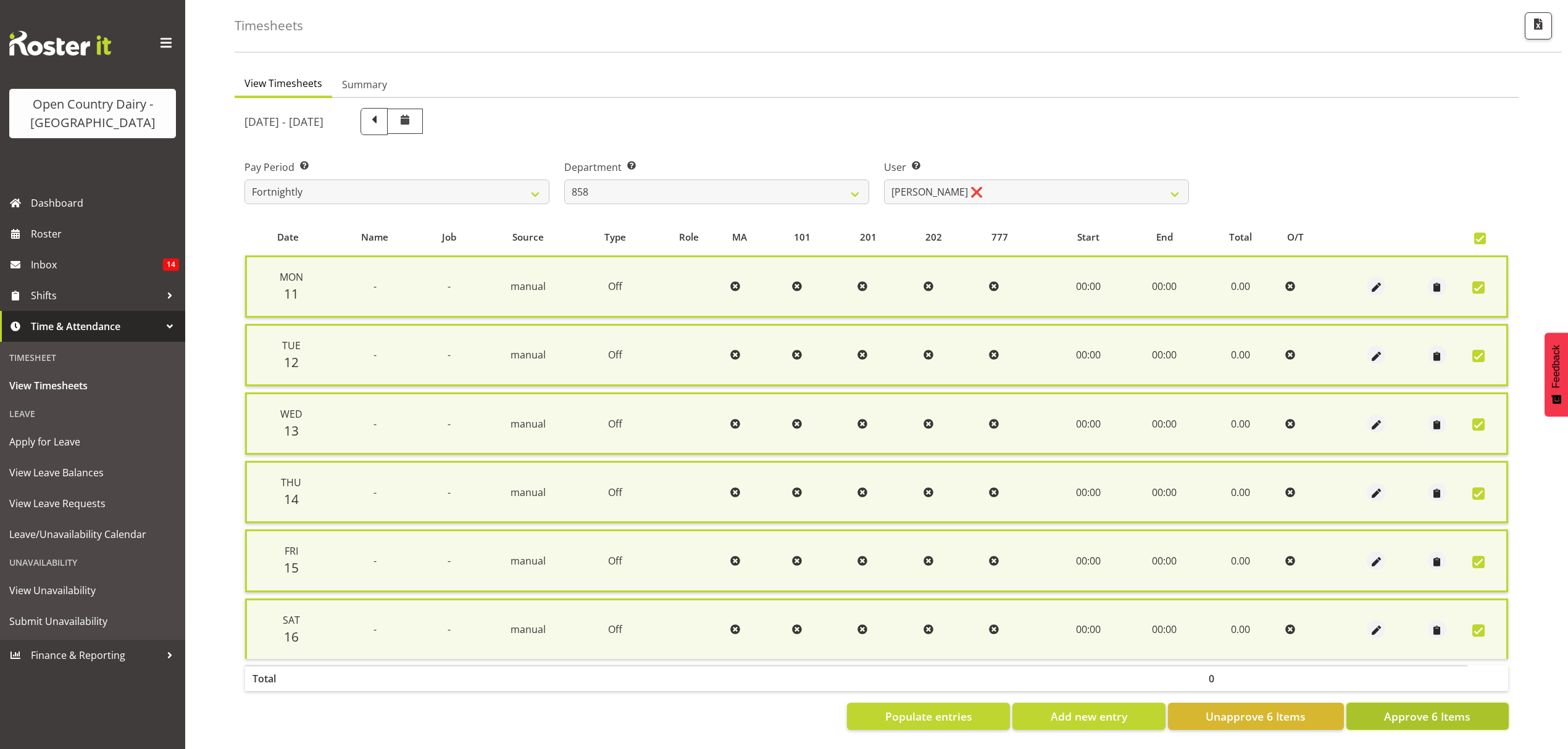
click at [1433, 708] on span "Approve 6 Items" at bounding box center [1427, 716] width 87 height 16
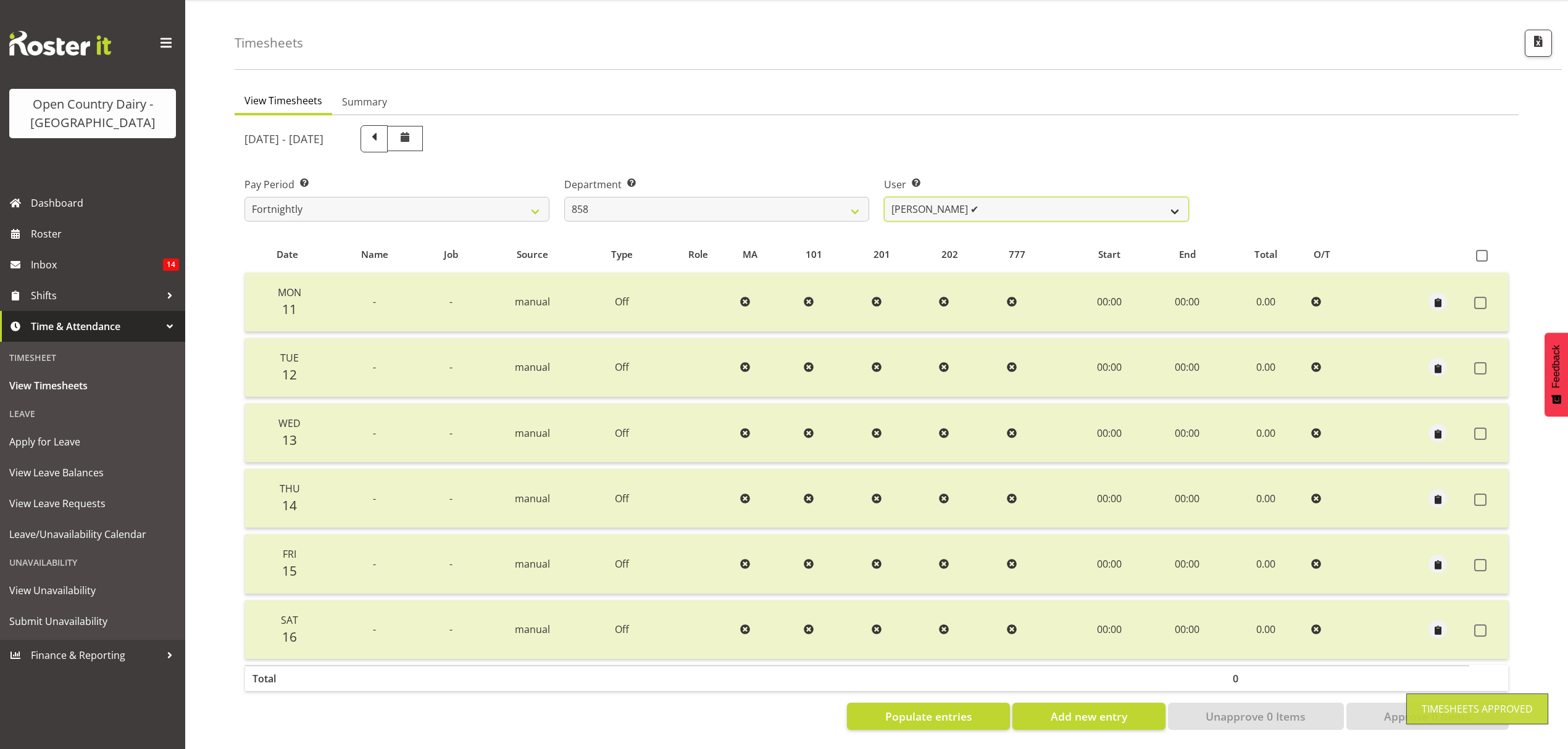
click at [1178, 198] on select "[PERSON_NAME] ❌ [PERSON_NAME] ✔ [PERSON_NAME] ❌" at bounding box center [1036, 209] width 305 height 25
click at [884, 197] on select "[PERSON_NAME] ❌ [PERSON_NAME] ✔ [PERSON_NAME] ❌" at bounding box center [1036, 209] width 305 height 25
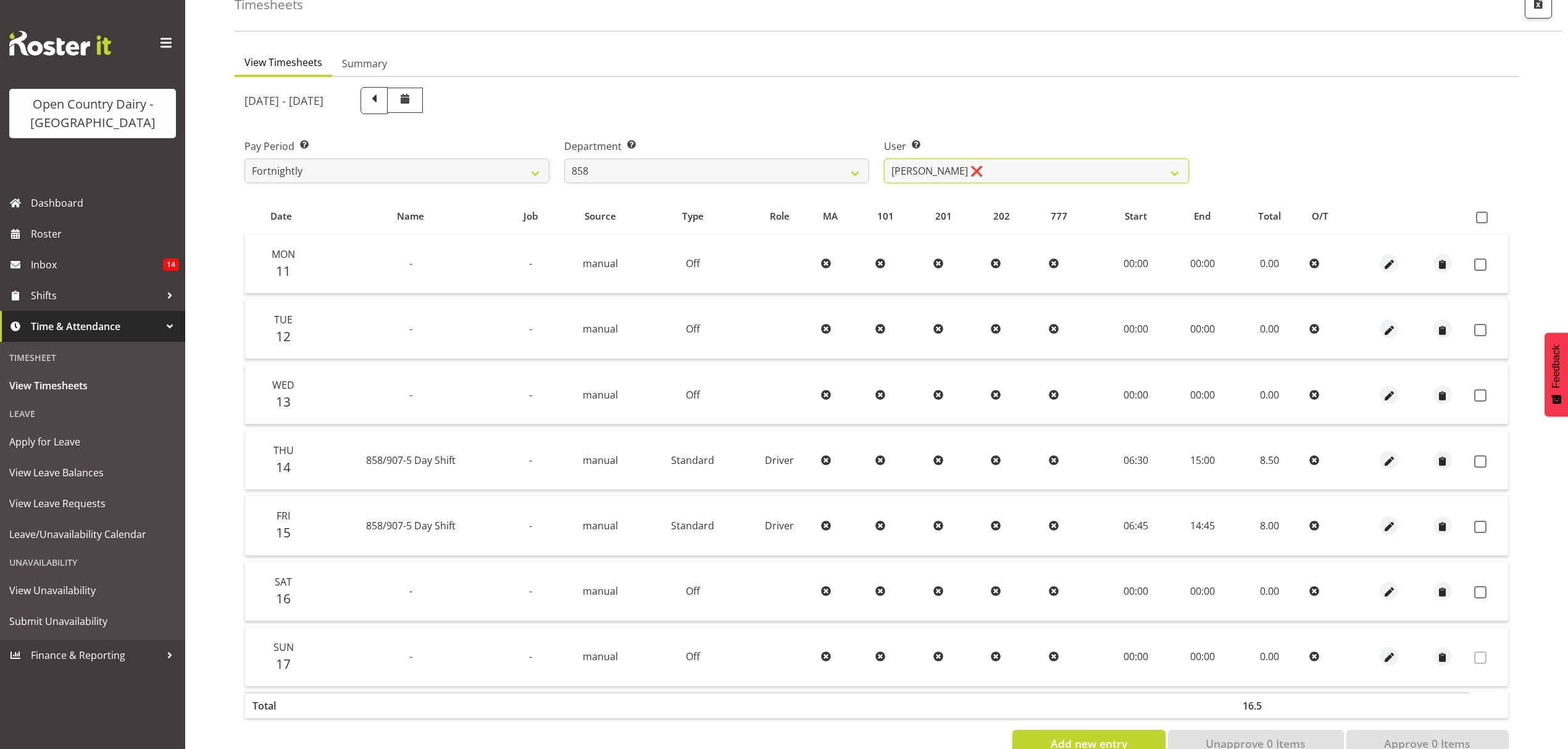
scroll to position [109, 0]
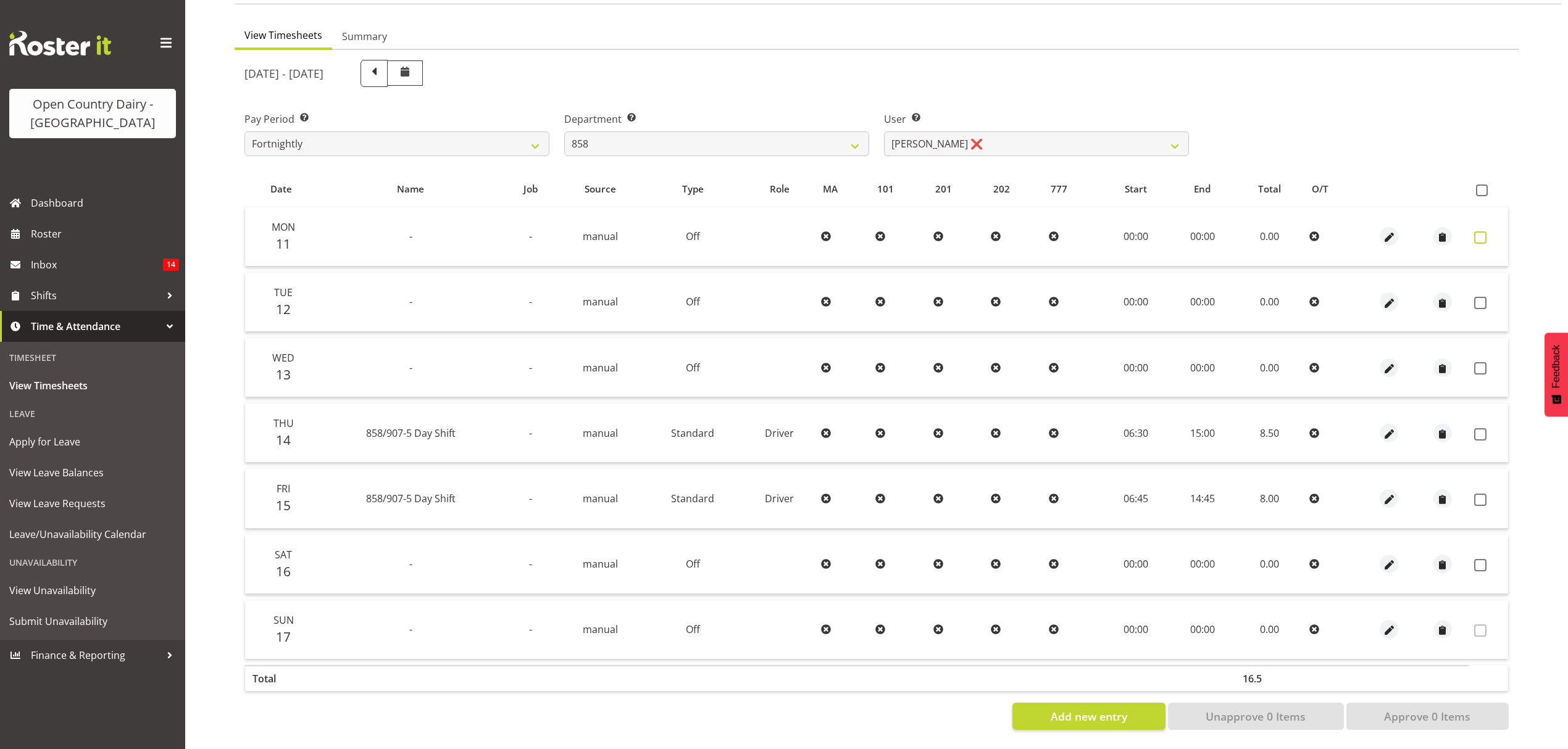
click at [1477, 232] on span at bounding box center [1480, 238] width 13 height 13
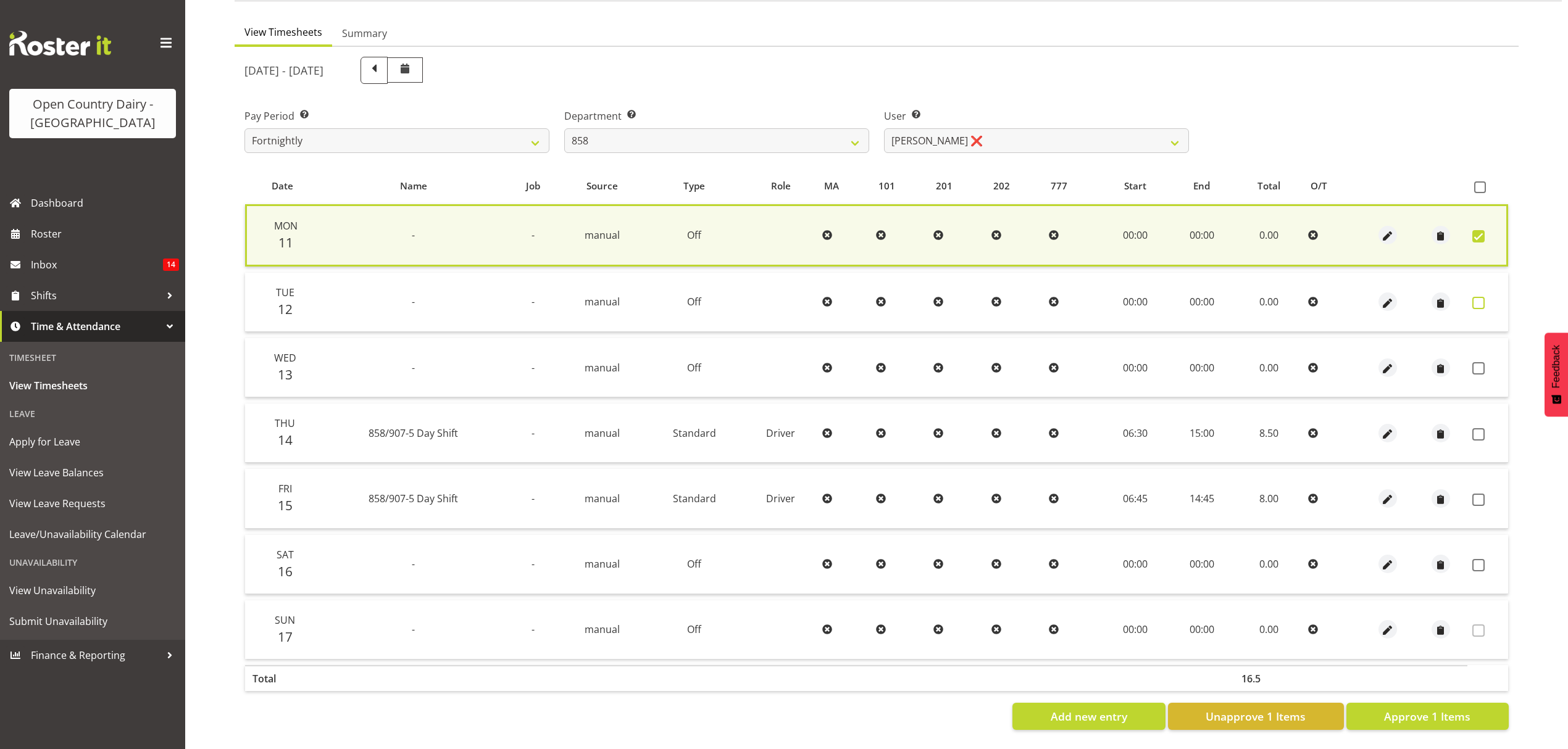
click at [1484, 297] on span at bounding box center [1479, 303] width 13 height 13
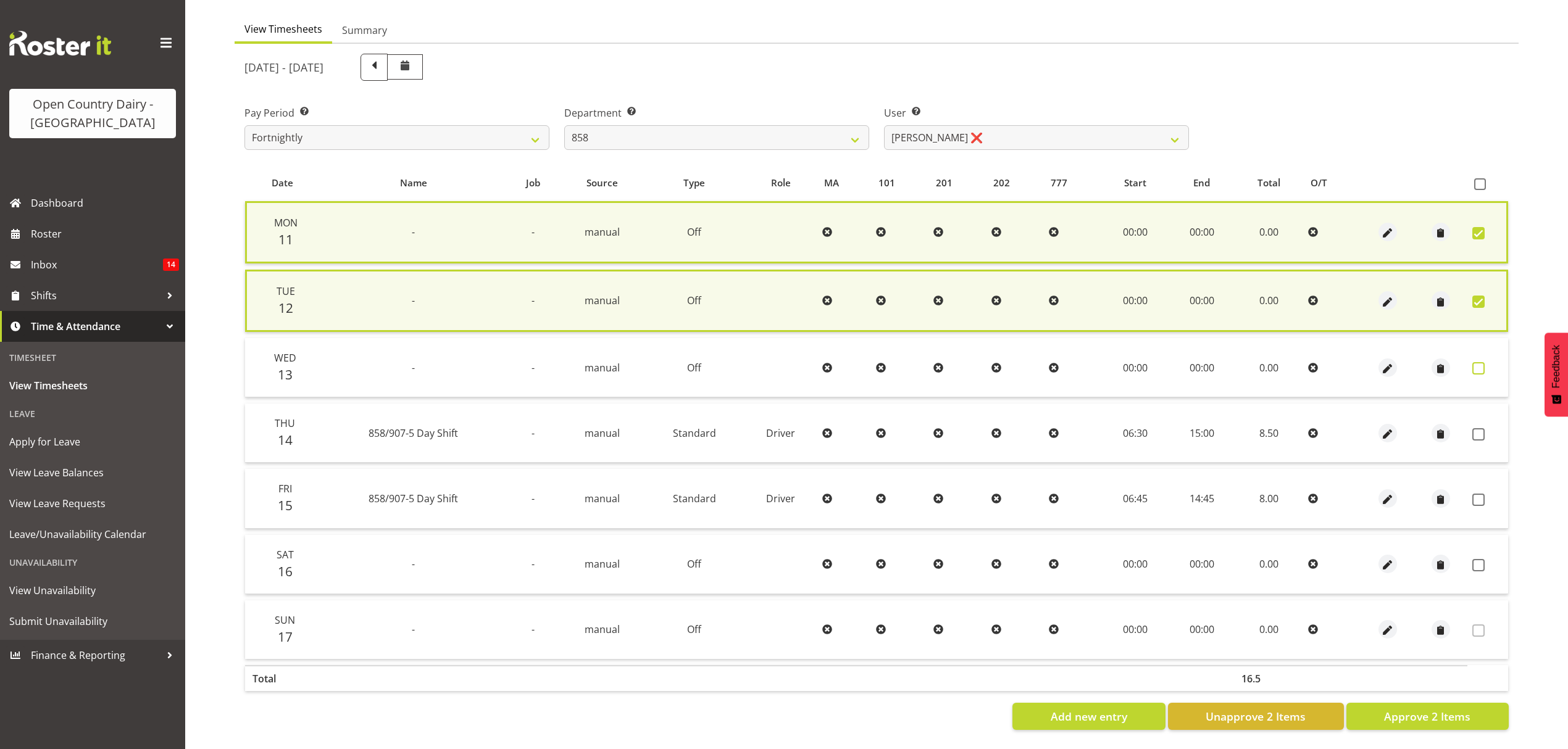
click at [1480, 364] on span at bounding box center [1479, 368] width 13 height 13
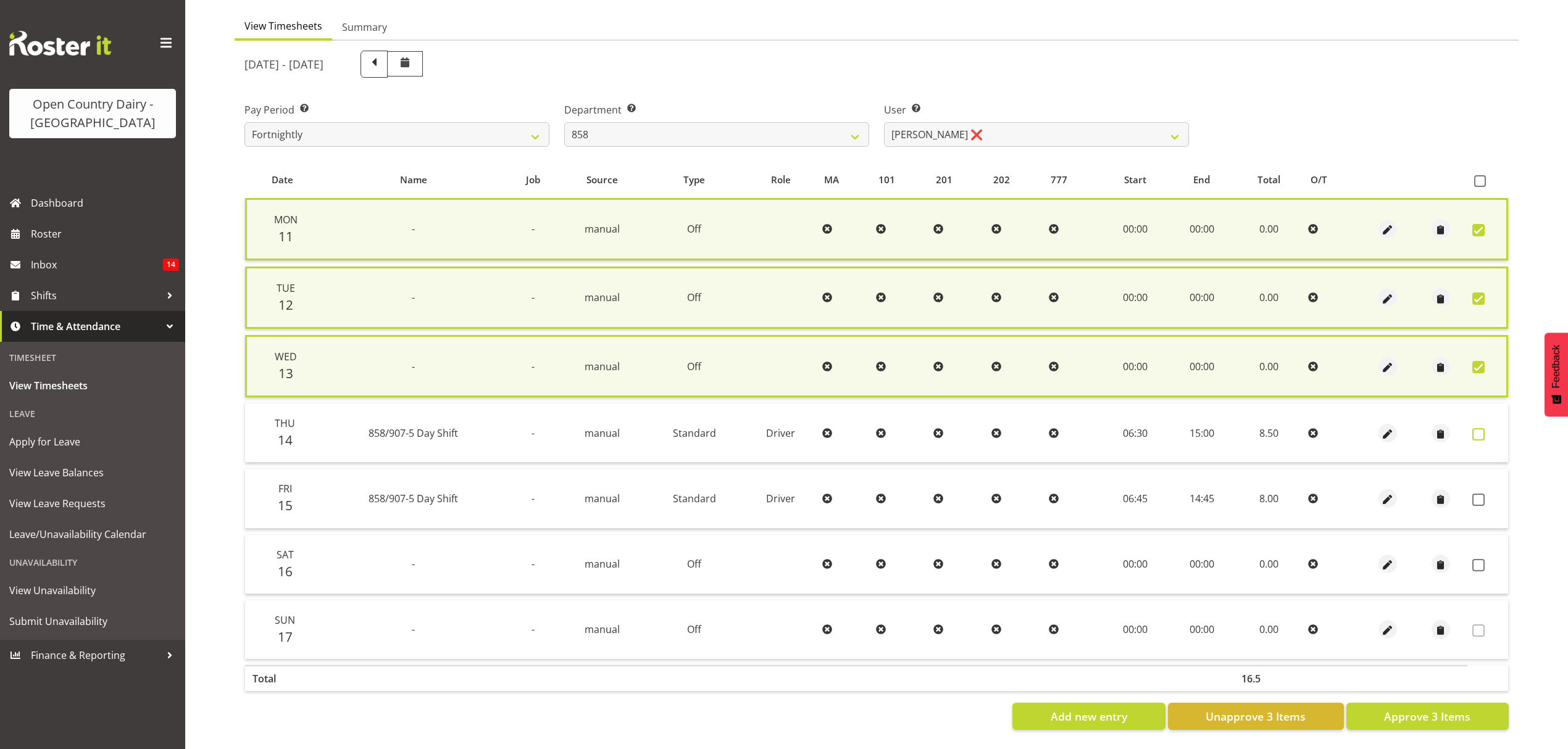
click at [1481, 428] on span at bounding box center [1479, 434] width 13 height 13
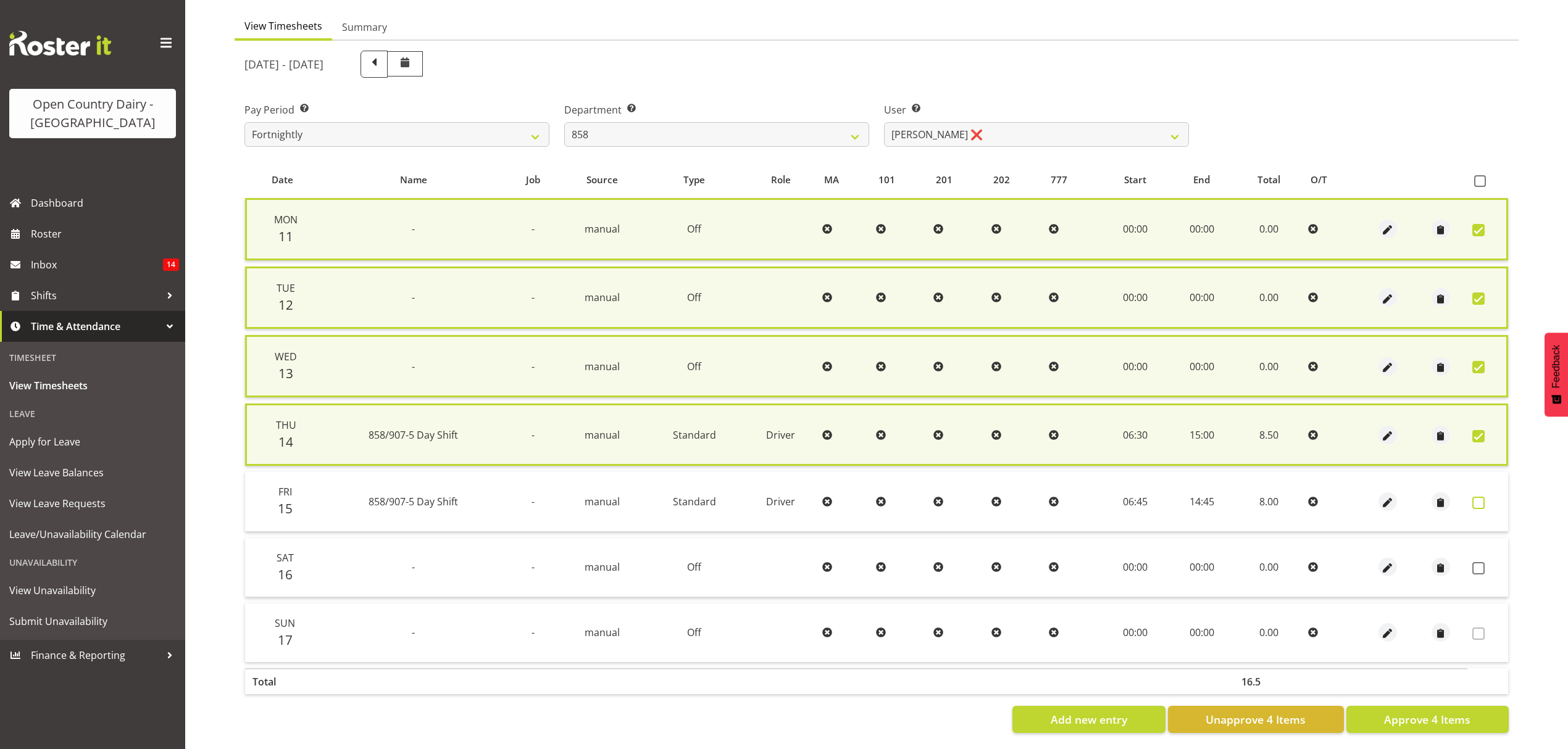
click at [1473, 499] on span at bounding box center [1479, 503] width 13 height 13
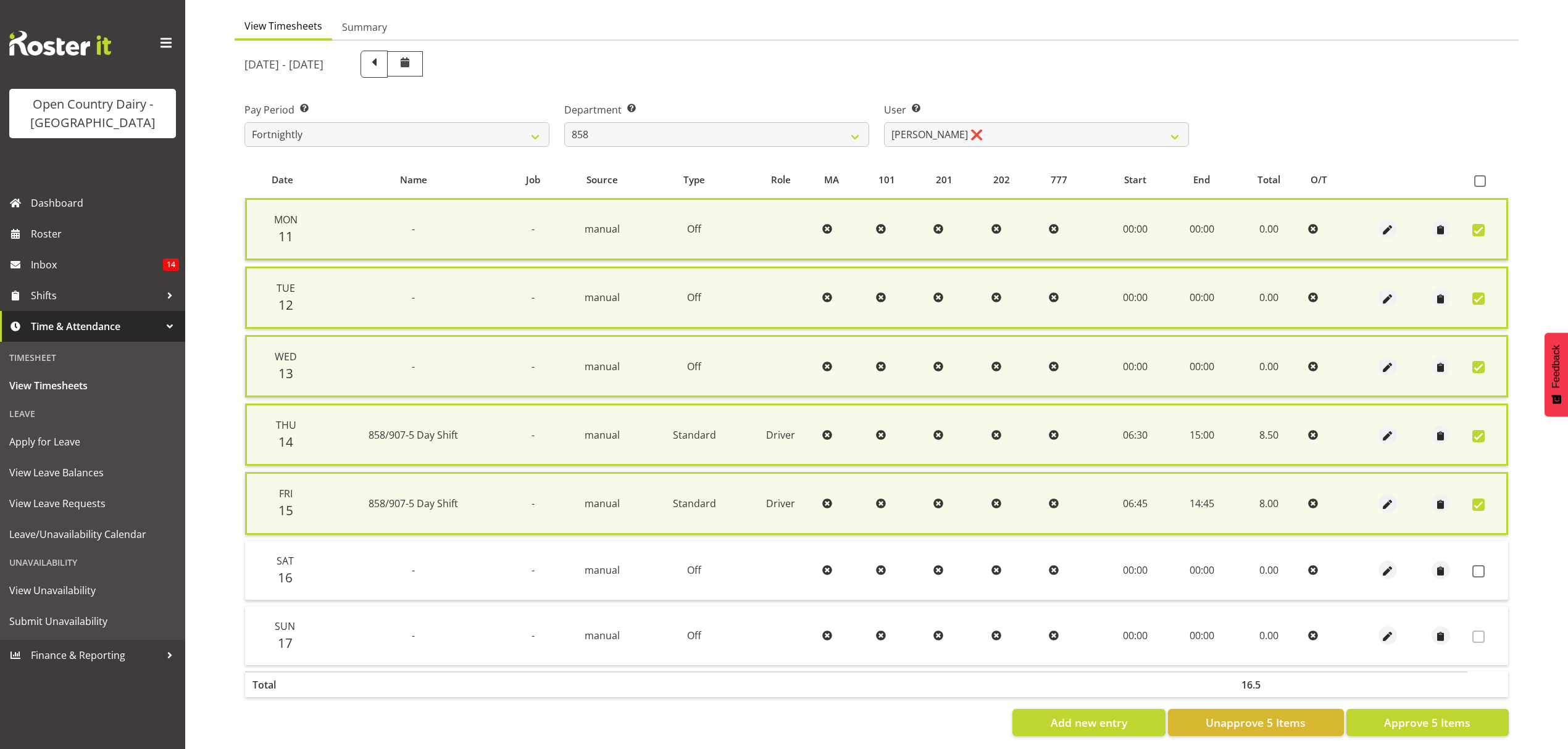
click at [1480, 558] on td at bounding box center [1487, 571] width 41 height 59
click at [1475, 571] on span at bounding box center [1479, 571] width 13 height 13
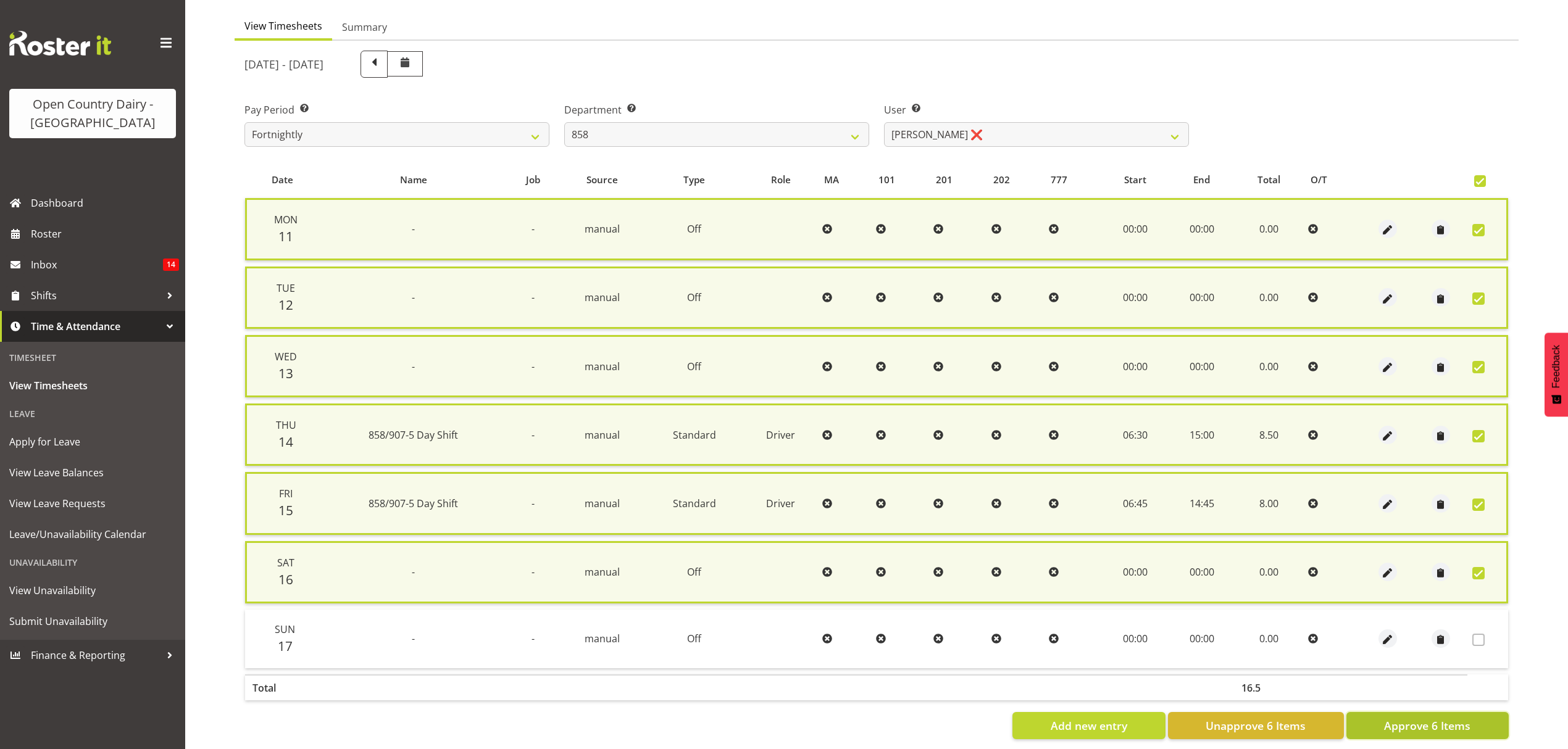
click at [1419, 721] on span "Approve 6 Items" at bounding box center [1427, 726] width 87 height 16
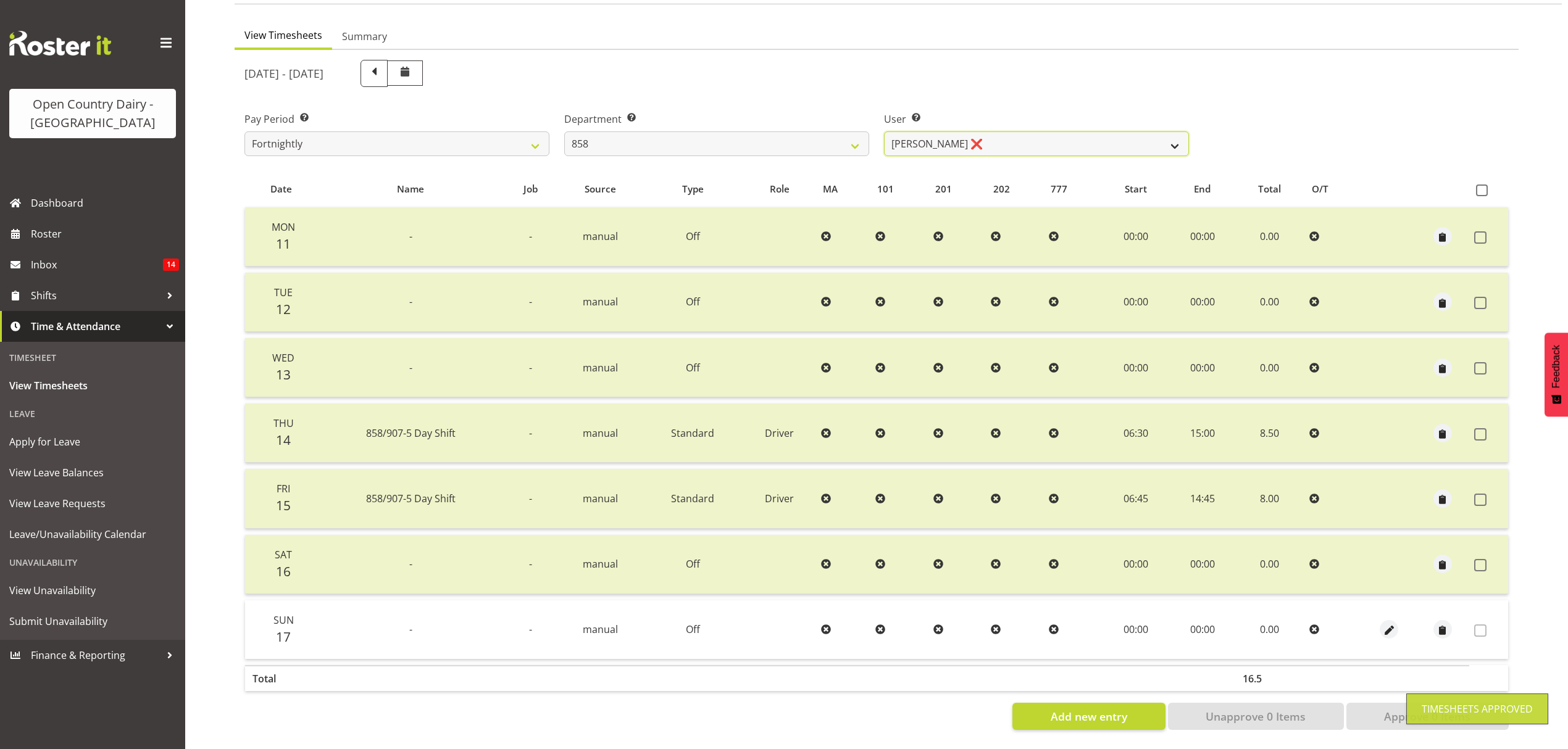
click at [1169, 131] on select "[PERSON_NAME] ❌ [PERSON_NAME] ✔ [PERSON_NAME] ❌" at bounding box center [1036, 143] width 305 height 25
click at [1180, 136] on select "[PERSON_NAME] ❌ [PERSON_NAME] ✔ [PERSON_NAME] ❌" at bounding box center [1036, 143] width 305 height 25
click at [818, 131] on select "734 735 736 737 738 739 850 851 852 853 854 855 856 858 861 862 865 868 869 870" at bounding box center [717, 143] width 305 height 25
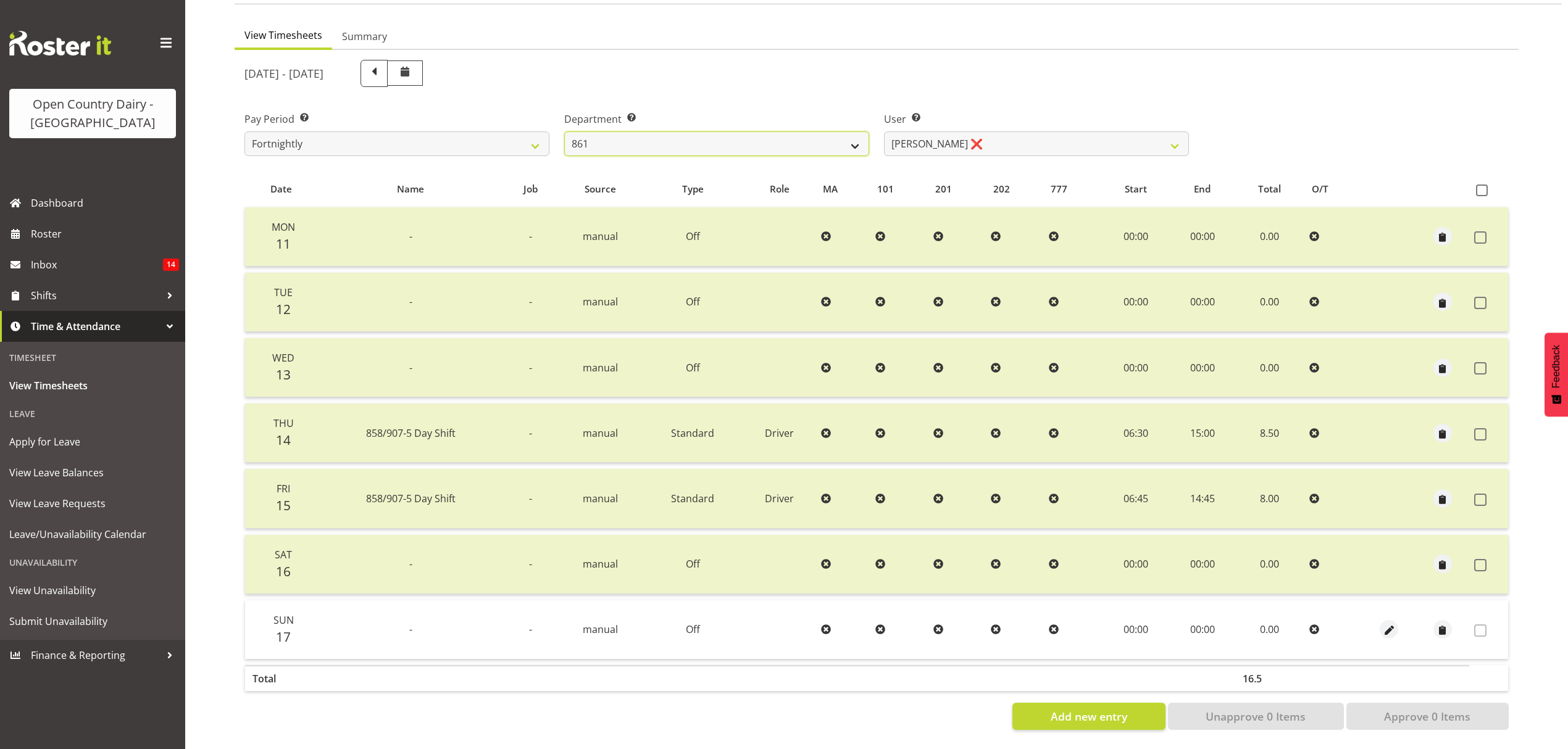
click at [564, 131] on select "734 735 736 737 738 739 850 851 852 853 854 855 856 858 861 862 865 868 869 870" at bounding box center [717, 143] width 305 height 25
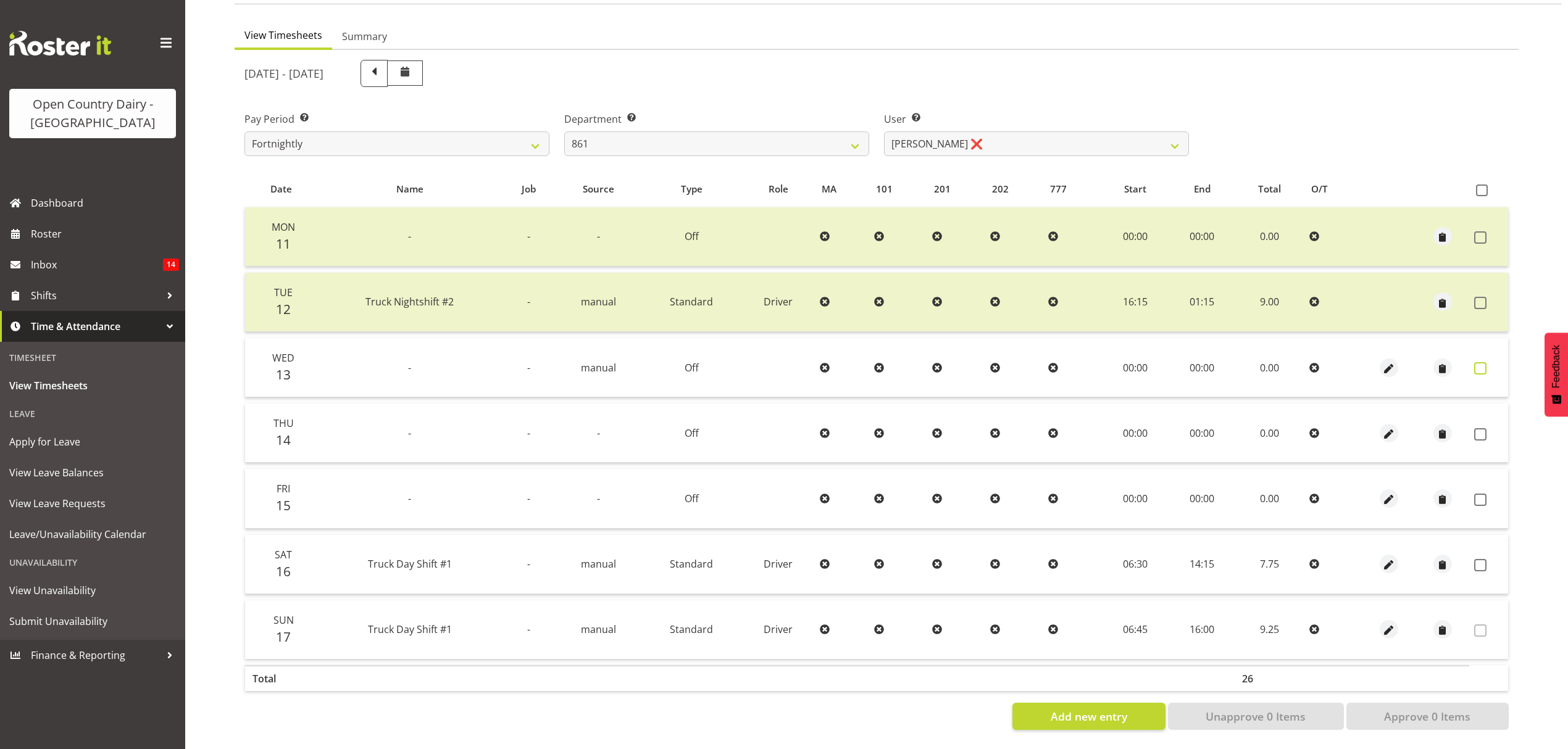
click at [1475, 362] on span at bounding box center [1480, 368] width 13 height 13
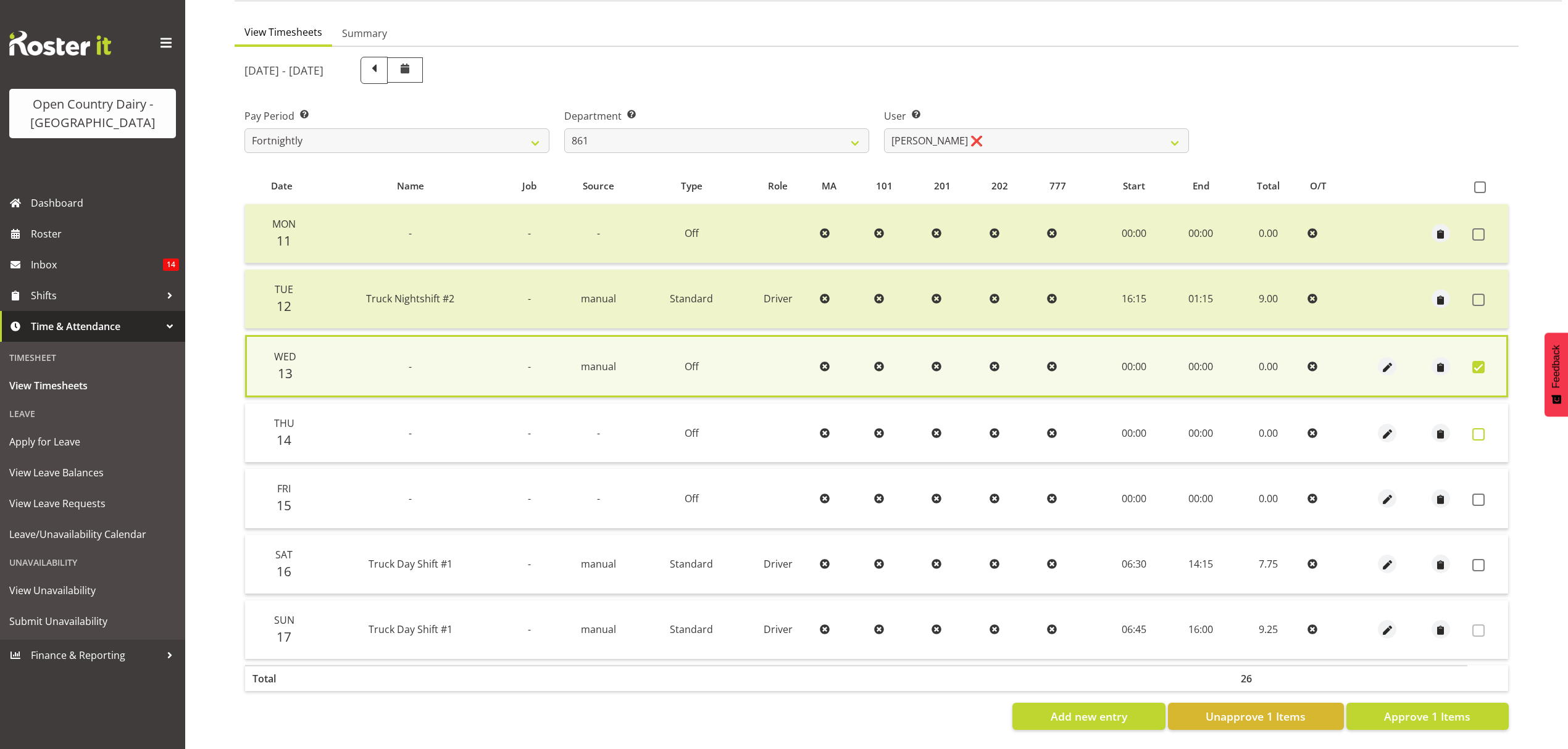
click at [1475, 428] on span at bounding box center [1479, 434] width 13 height 13
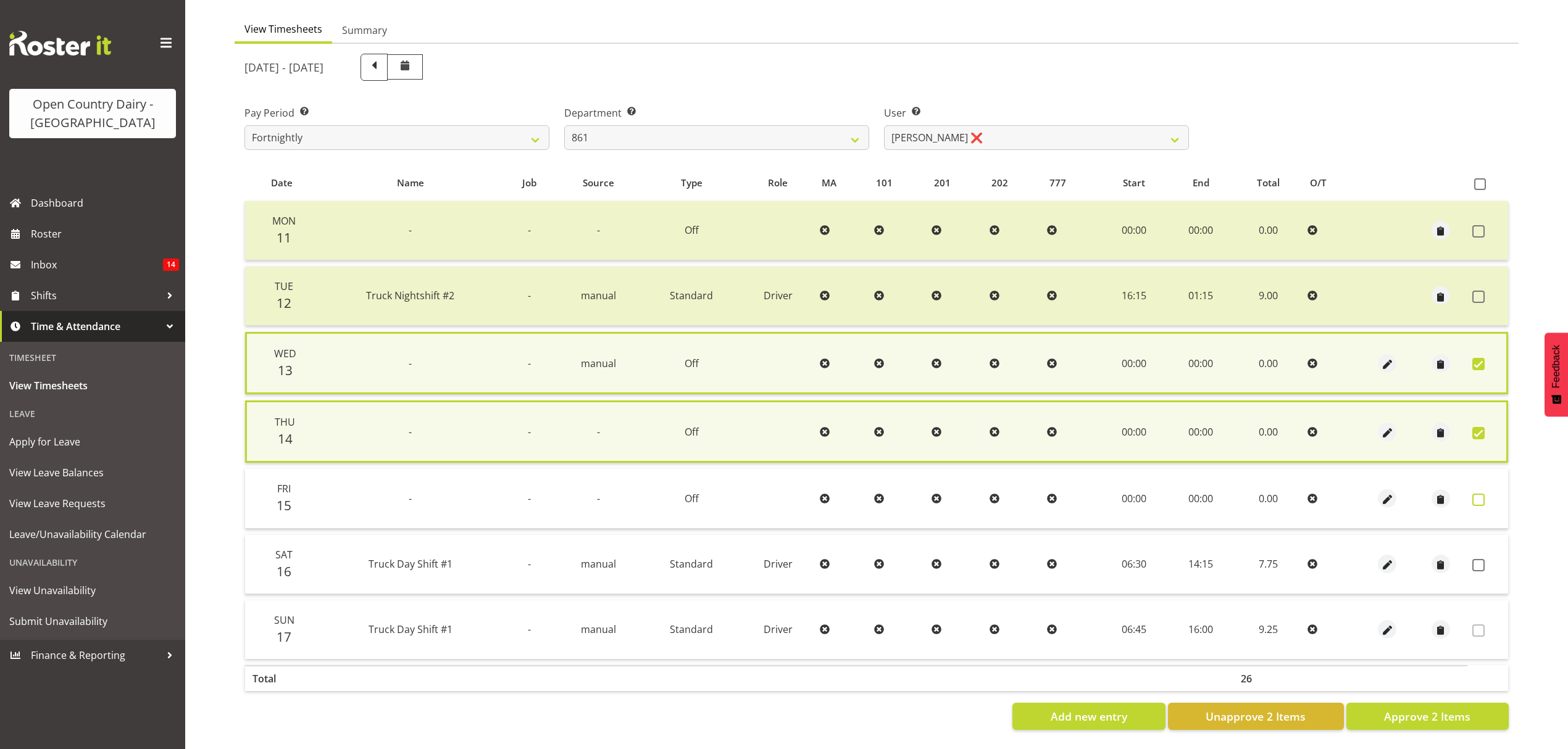
click at [1484, 493] on span at bounding box center [1479, 499] width 13 height 13
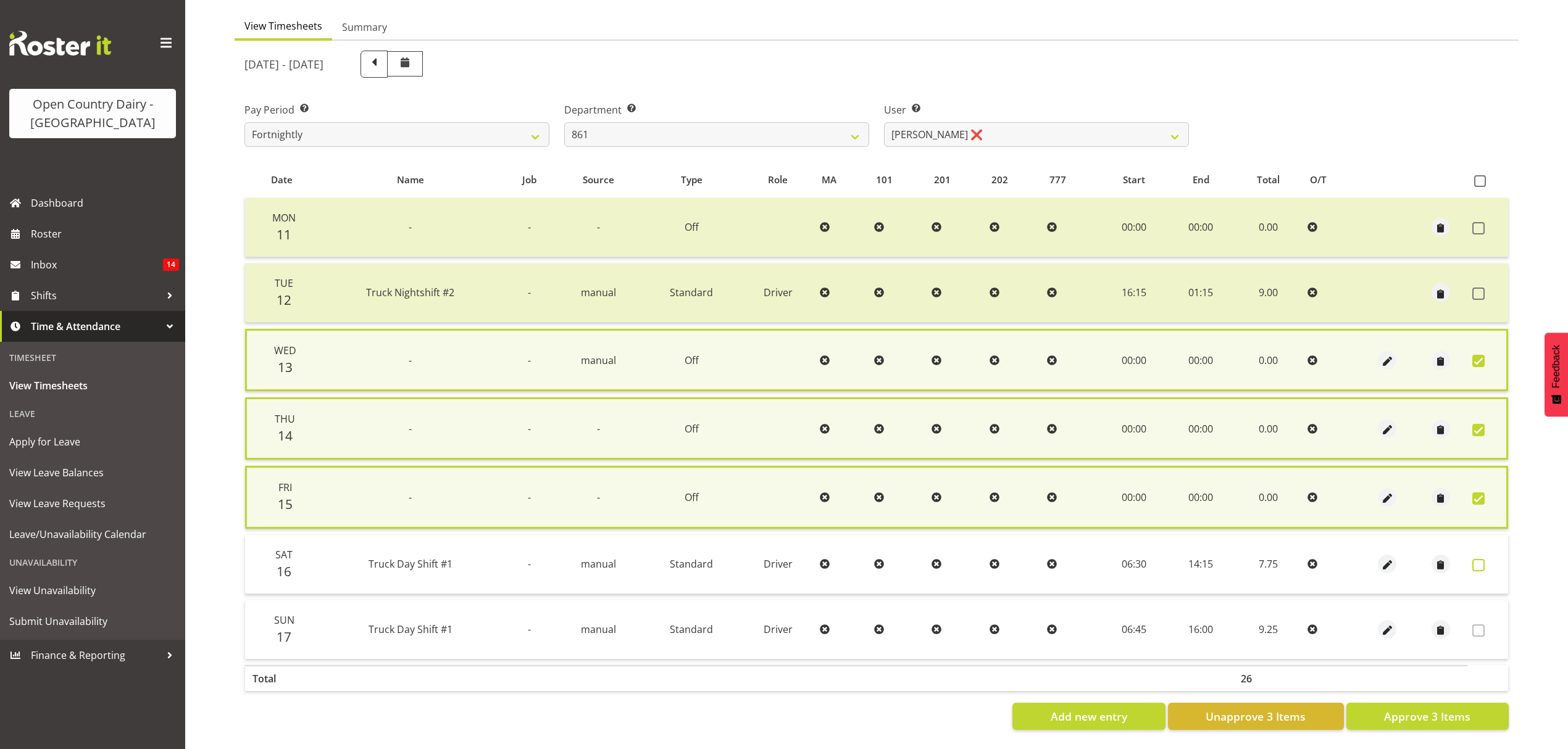
click at [1478, 566] on span at bounding box center [1479, 565] width 13 height 13
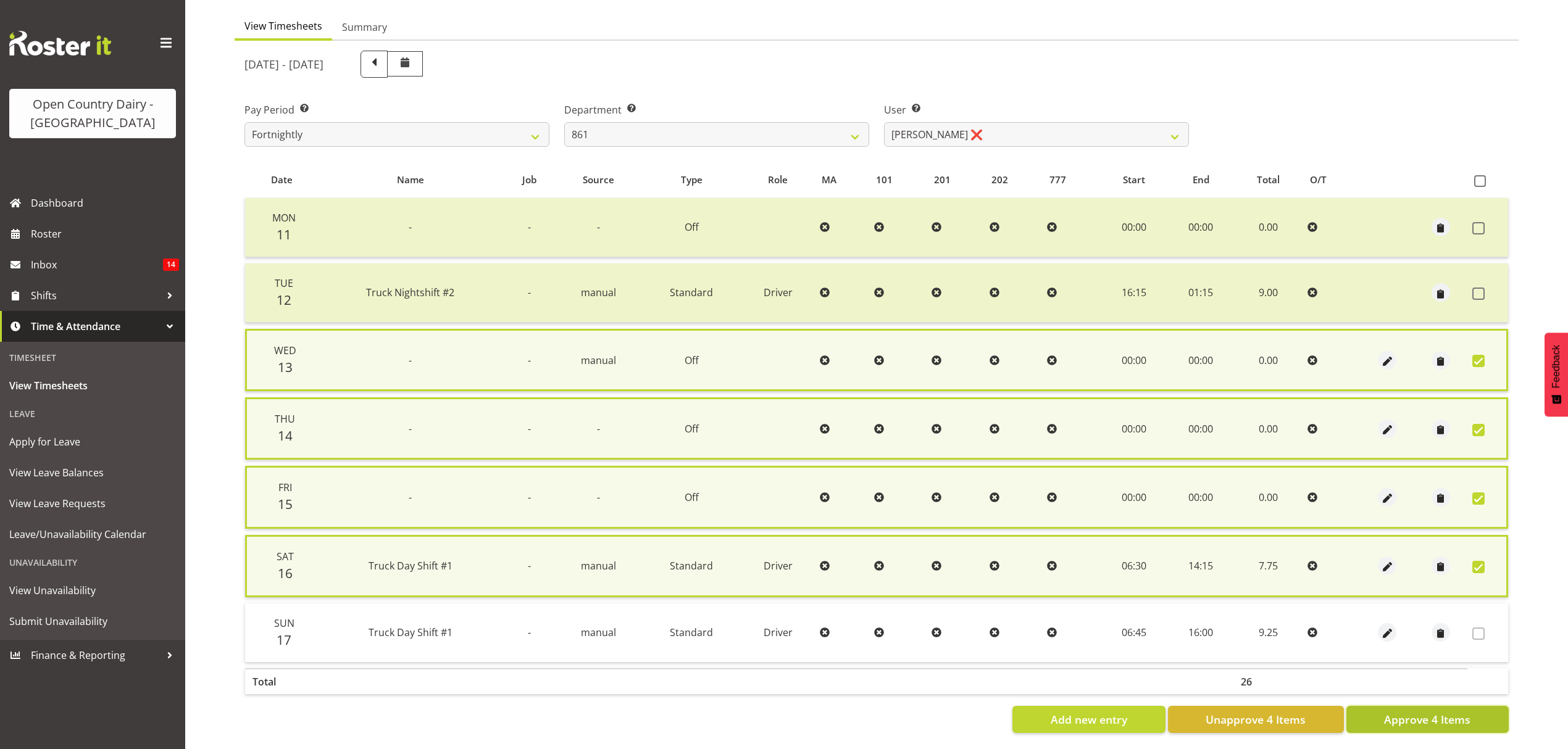
click at [1417, 712] on span "Approve 4 Items" at bounding box center [1427, 720] width 87 height 16
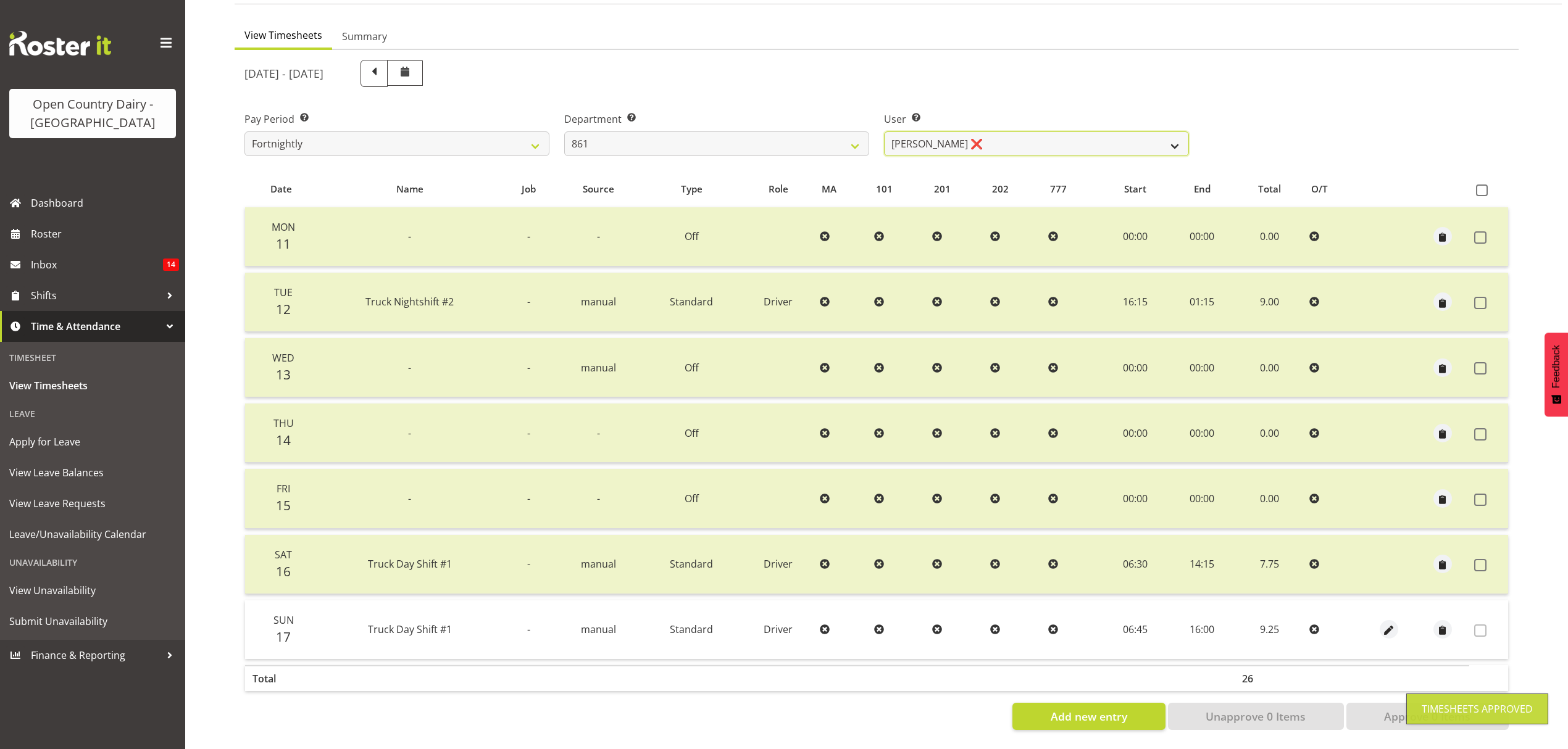
click at [1139, 132] on select "[PERSON_NAME] ❌ [PERSON_NAME] ❌ [PERSON_NAME] ❌" at bounding box center [1036, 143] width 305 height 25
click at [884, 131] on select "[PERSON_NAME] ❌ [PERSON_NAME] ❌ [PERSON_NAME] ❌" at bounding box center [1036, 143] width 305 height 25
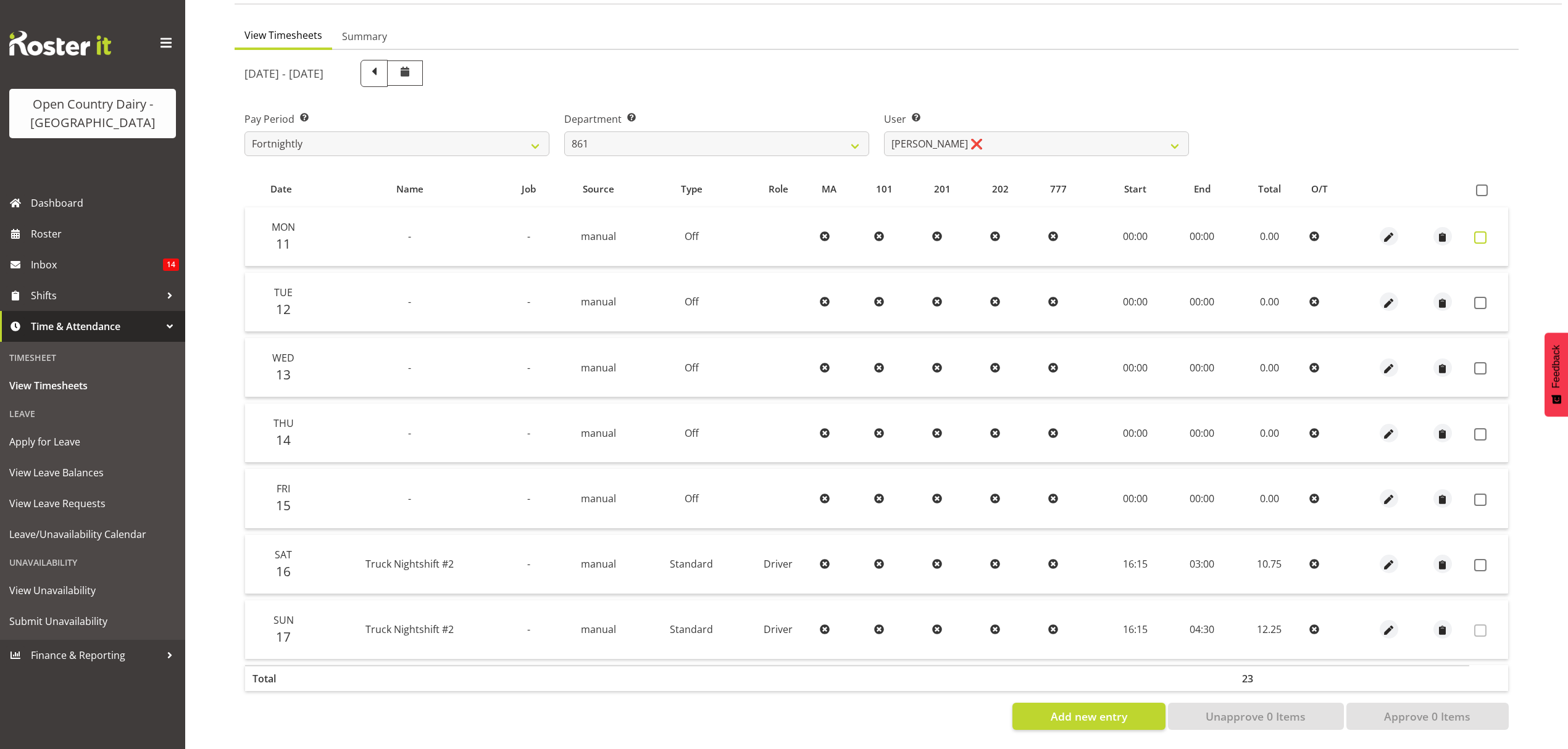
click at [1483, 232] on span at bounding box center [1480, 238] width 13 height 13
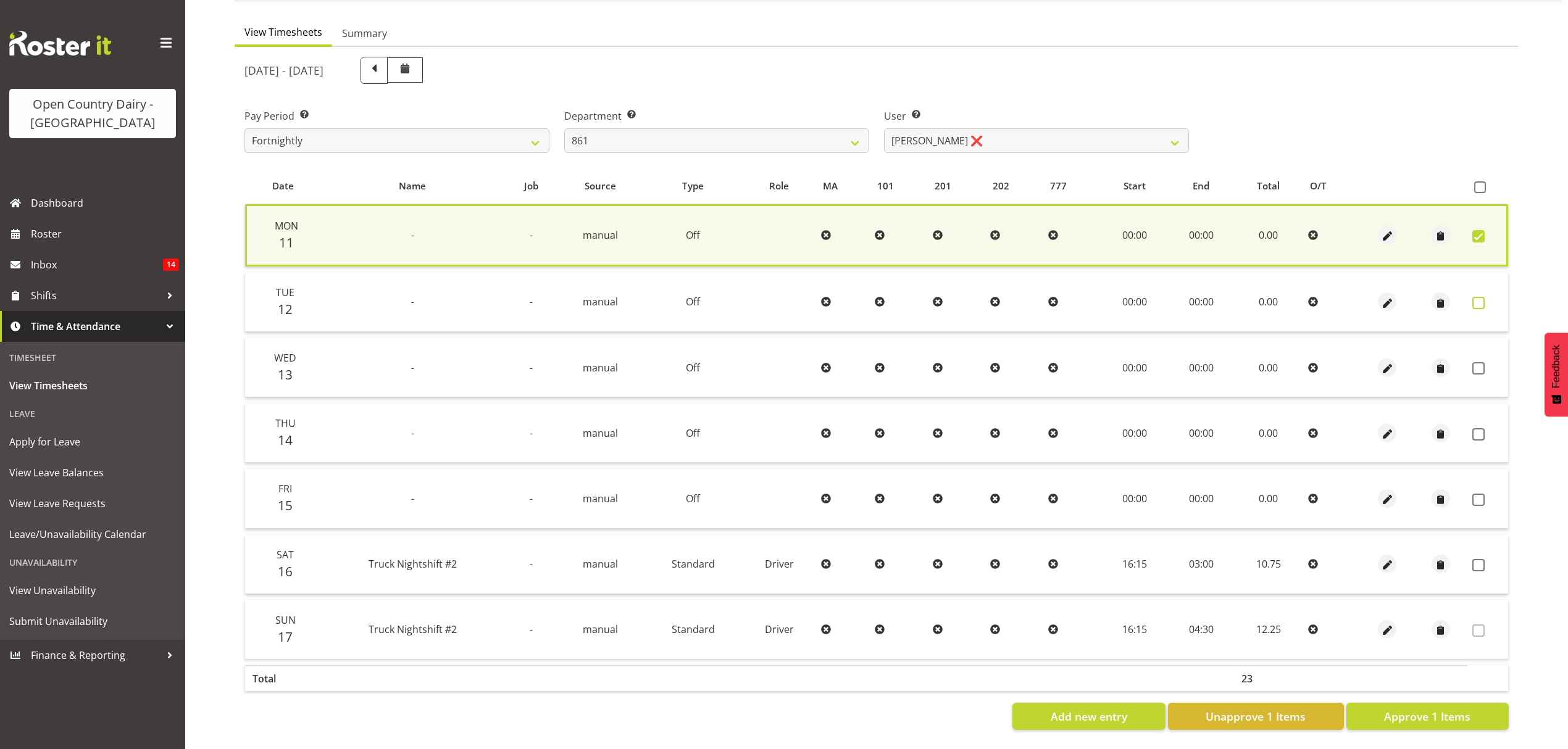
click at [1477, 297] on span at bounding box center [1479, 303] width 13 height 13
click at [1474, 362] on span at bounding box center [1479, 368] width 13 height 13
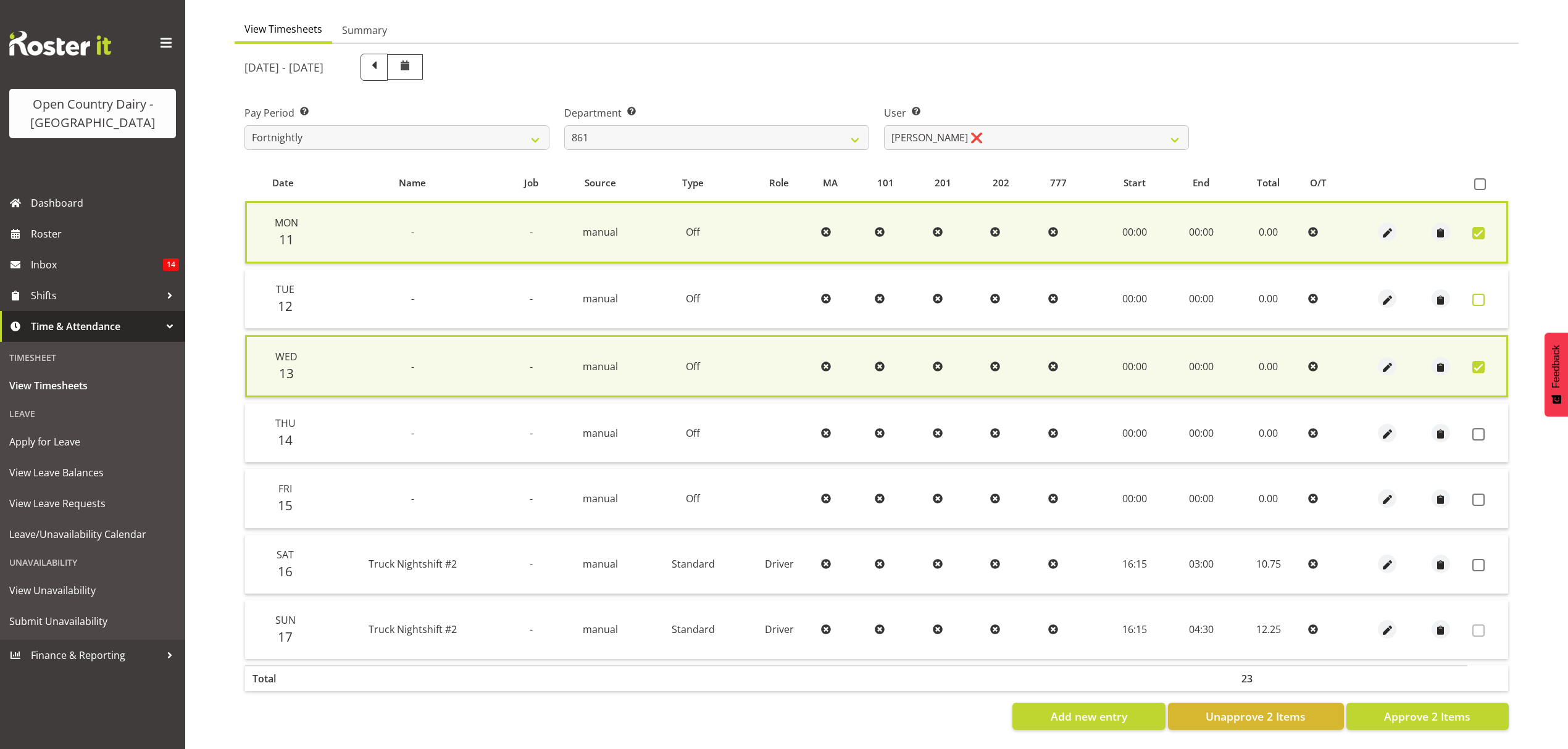
click at [1475, 300] on span at bounding box center [1479, 300] width 13 height 13
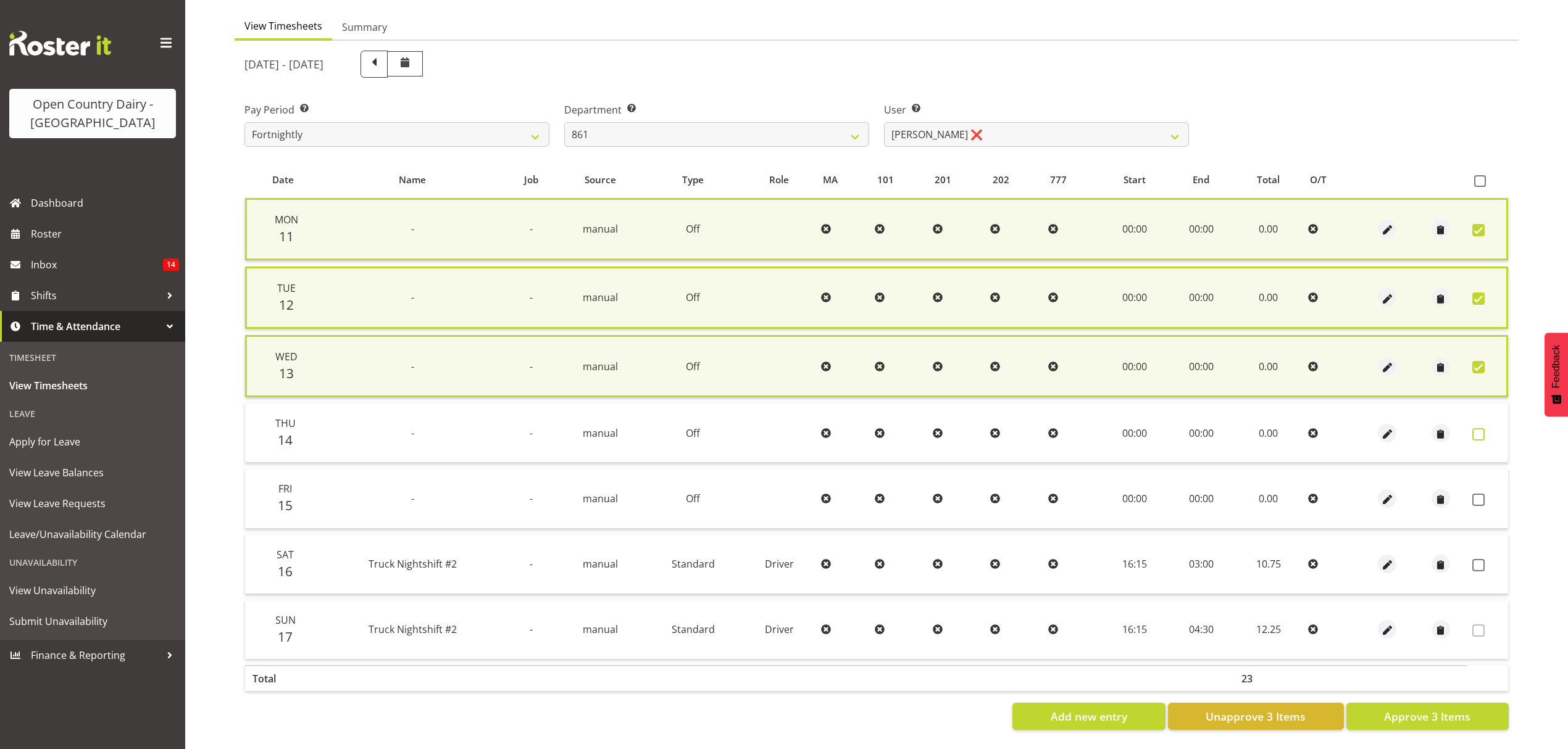
click at [1475, 433] on span at bounding box center [1479, 434] width 13 height 13
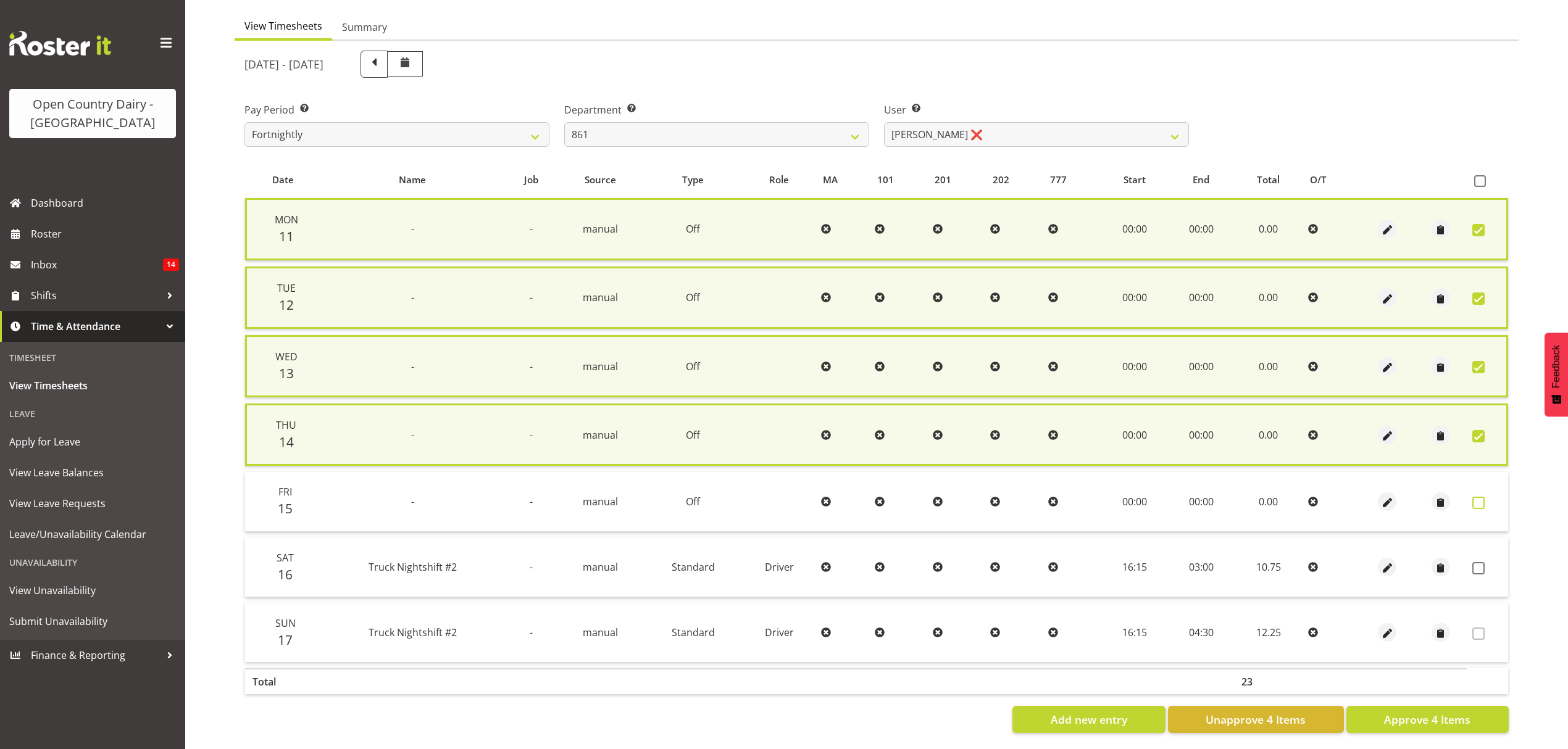
click at [1479, 499] on span at bounding box center [1479, 503] width 13 height 13
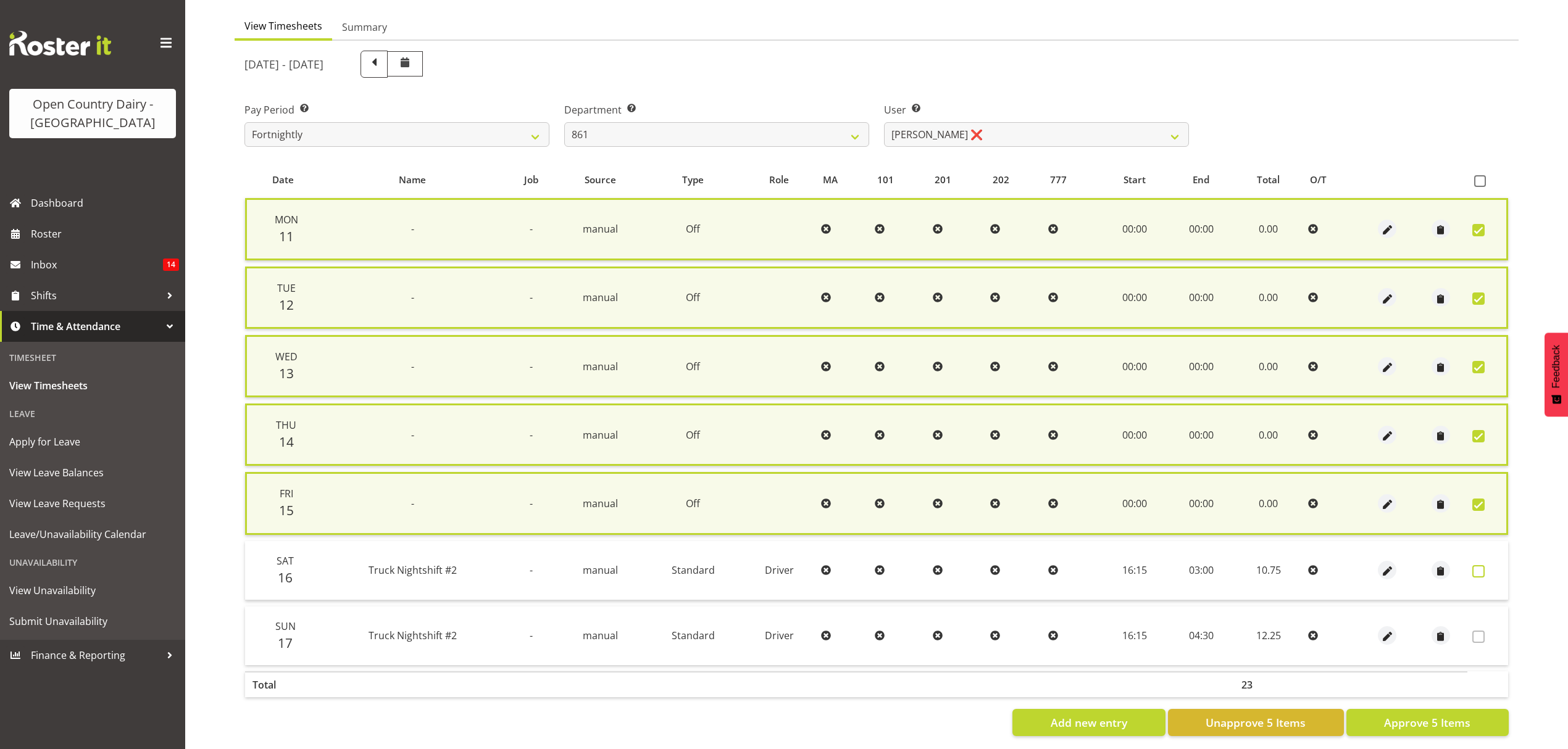
click at [1479, 570] on span at bounding box center [1479, 571] width 13 height 13
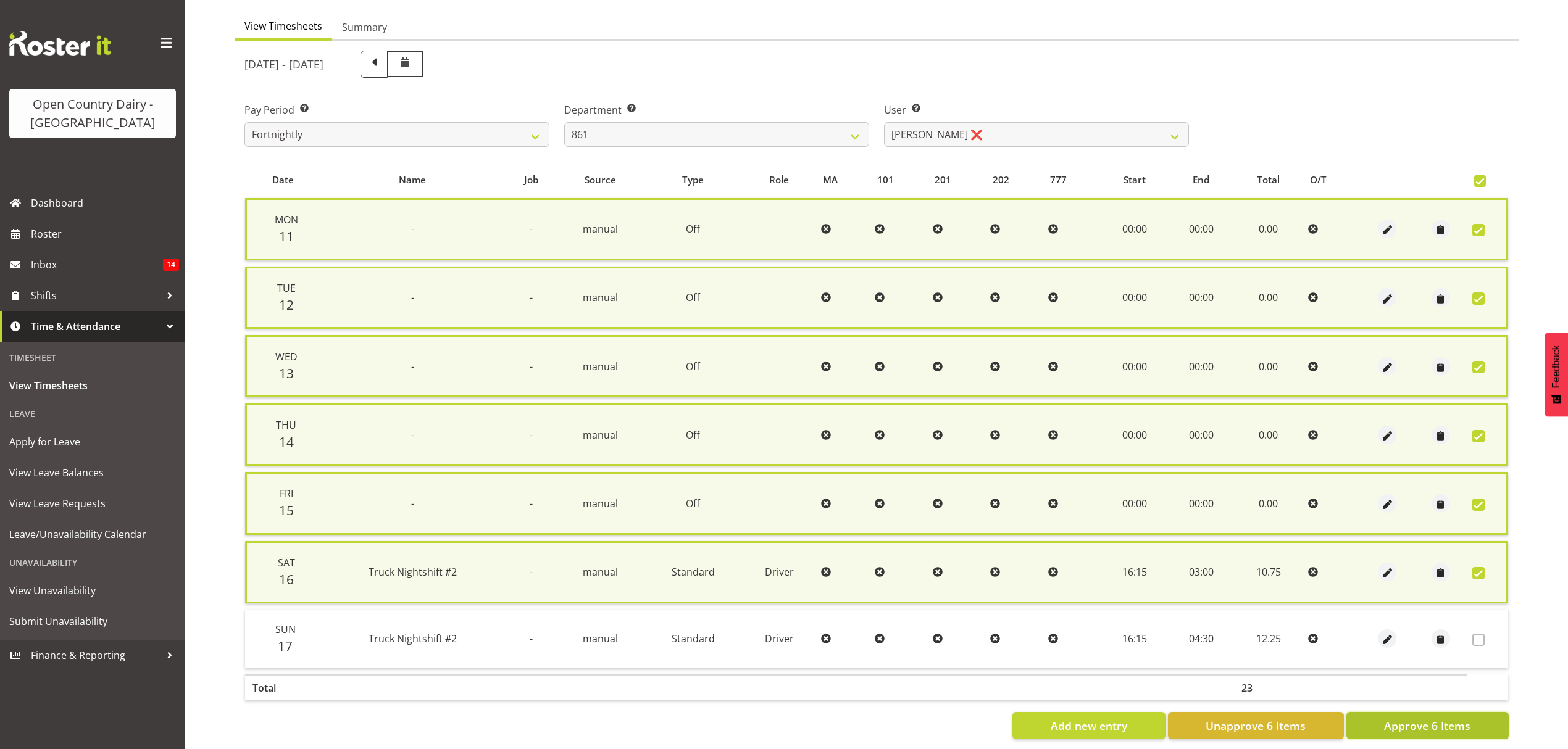
click at [1421, 730] on button "Approve 6 Items" at bounding box center [1427, 726] width 163 height 27
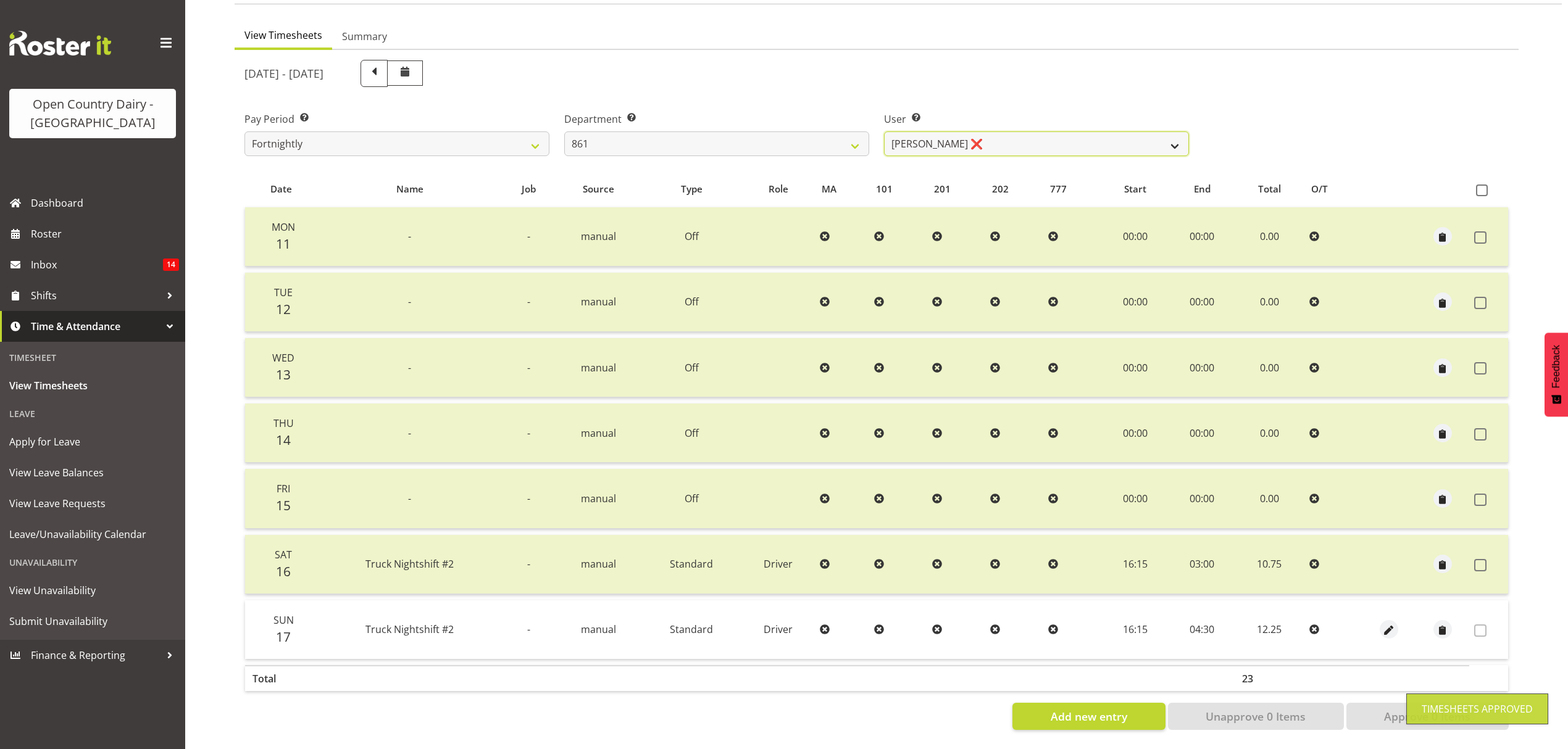
click at [1179, 136] on select "[PERSON_NAME] ❌ [PERSON_NAME] ❌ [PERSON_NAME] ❌" at bounding box center [1036, 143] width 305 height 25
click at [884, 131] on select "[PERSON_NAME] ❌ [PERSON_NAME] ❌ [PERSON_NAME] ❌" at bounding box center [1036, 143] width 305 height 25
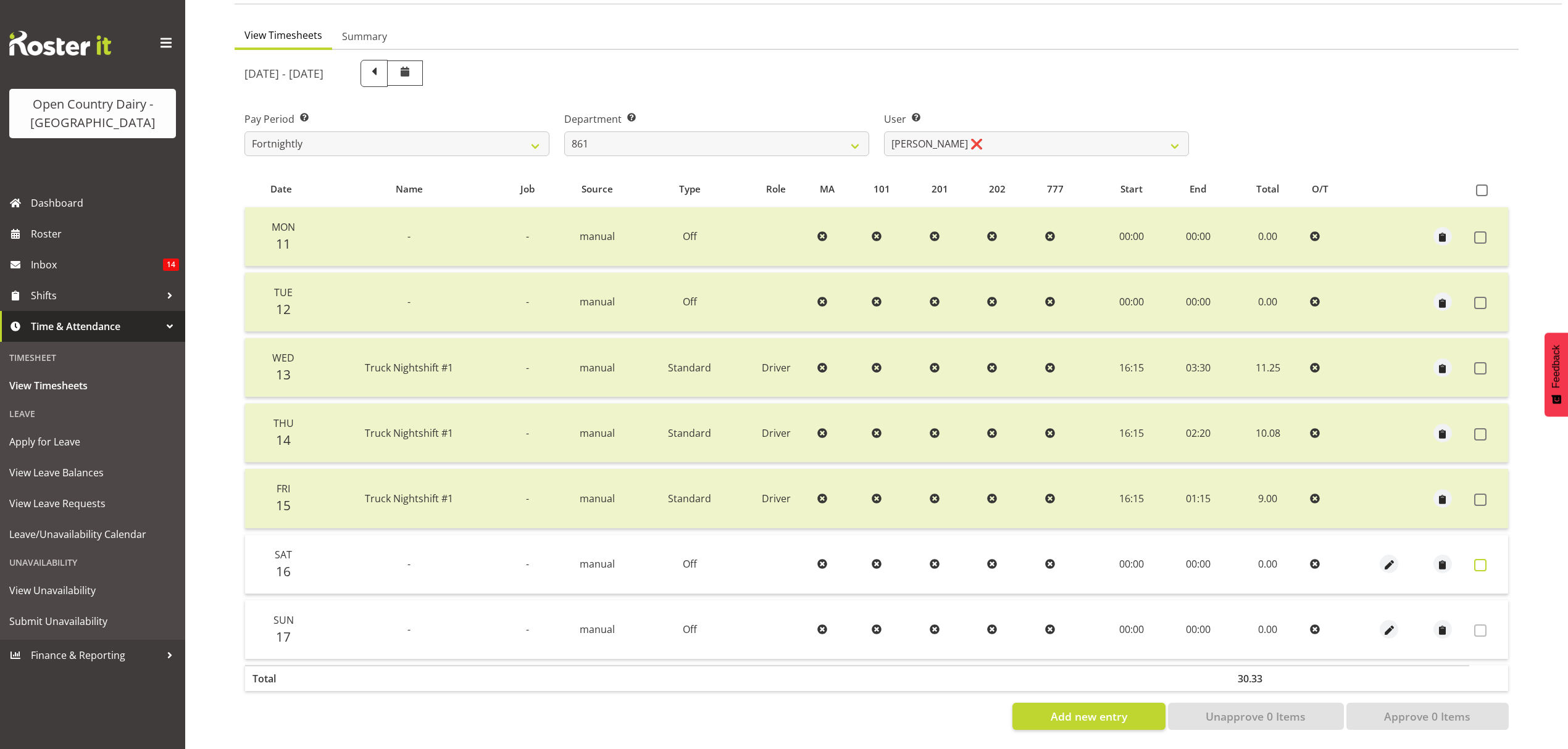
click at [1479, 559] on span at bounding box center [1480, 565] width 13 height 13
click at [1475, 559] on span at bounding box center [1480, 565] width 13 height 13
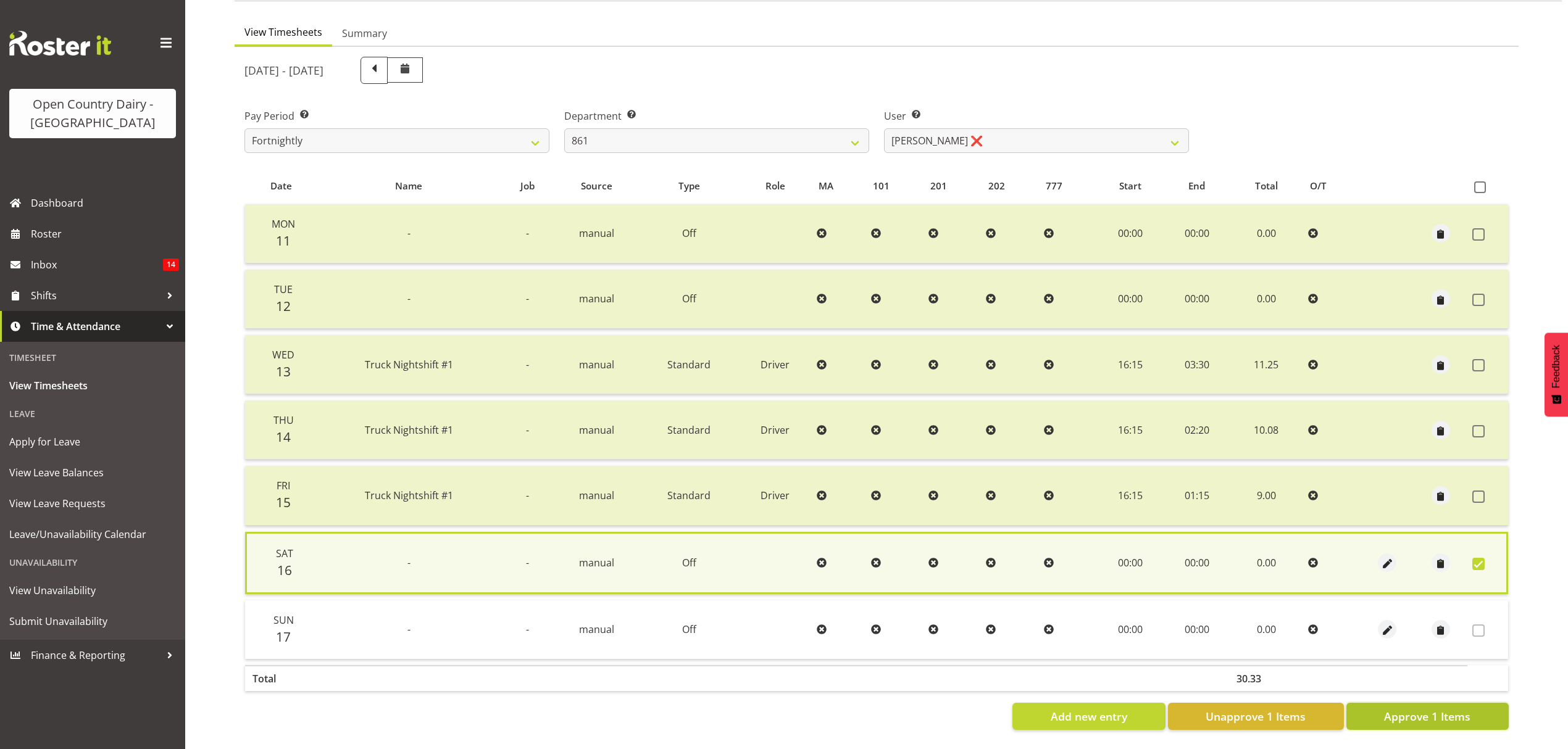
click at [1433, 716] on button "Approve 1 Items" at bounding box center [1427, 716] width 163 height 27
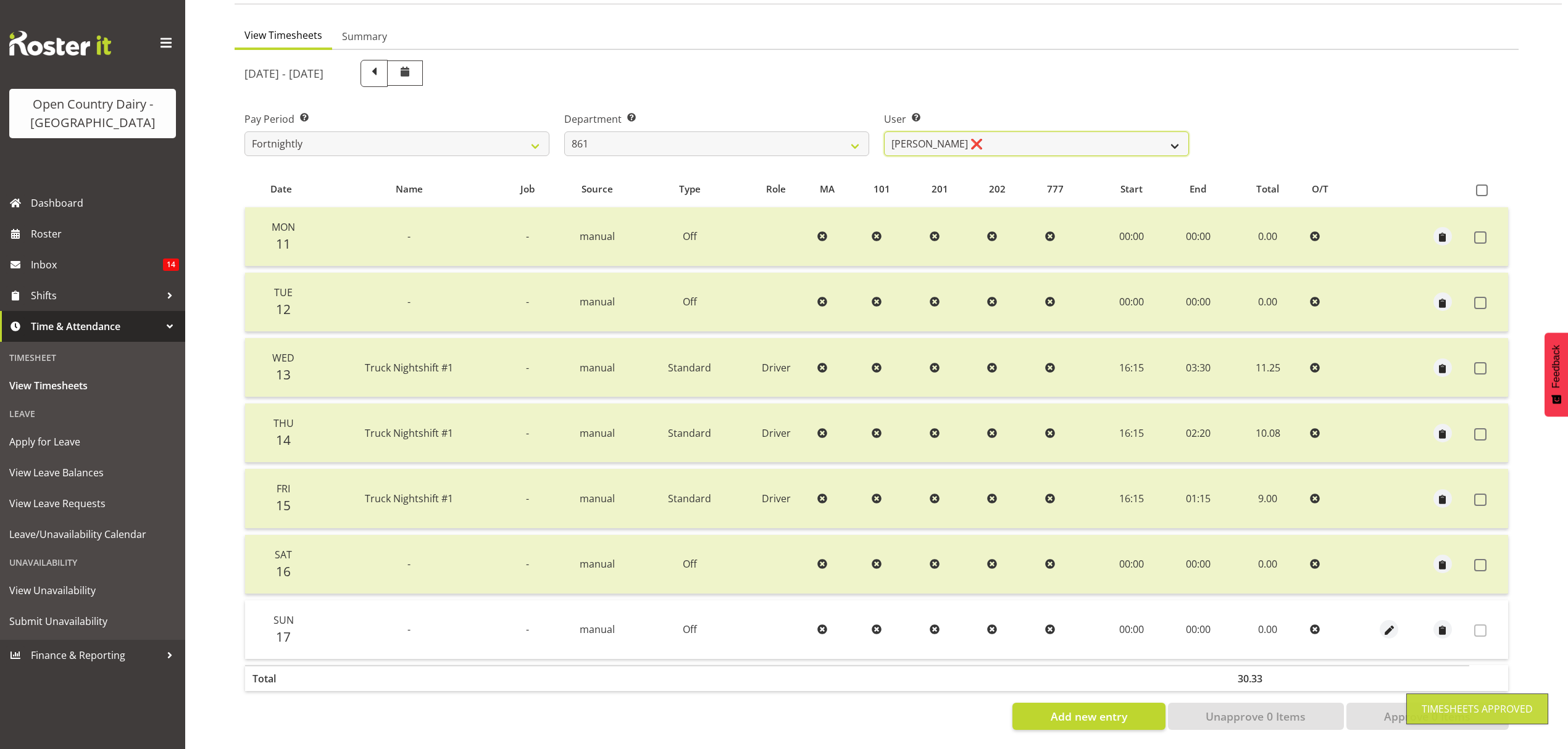
click at [1156, 138] on select "[PERSON_NAME] ❌ [PERSON_NAME] ❌ [PERSON_NAME] ❌" at bounding box center [1036, 143] width 305 height 25
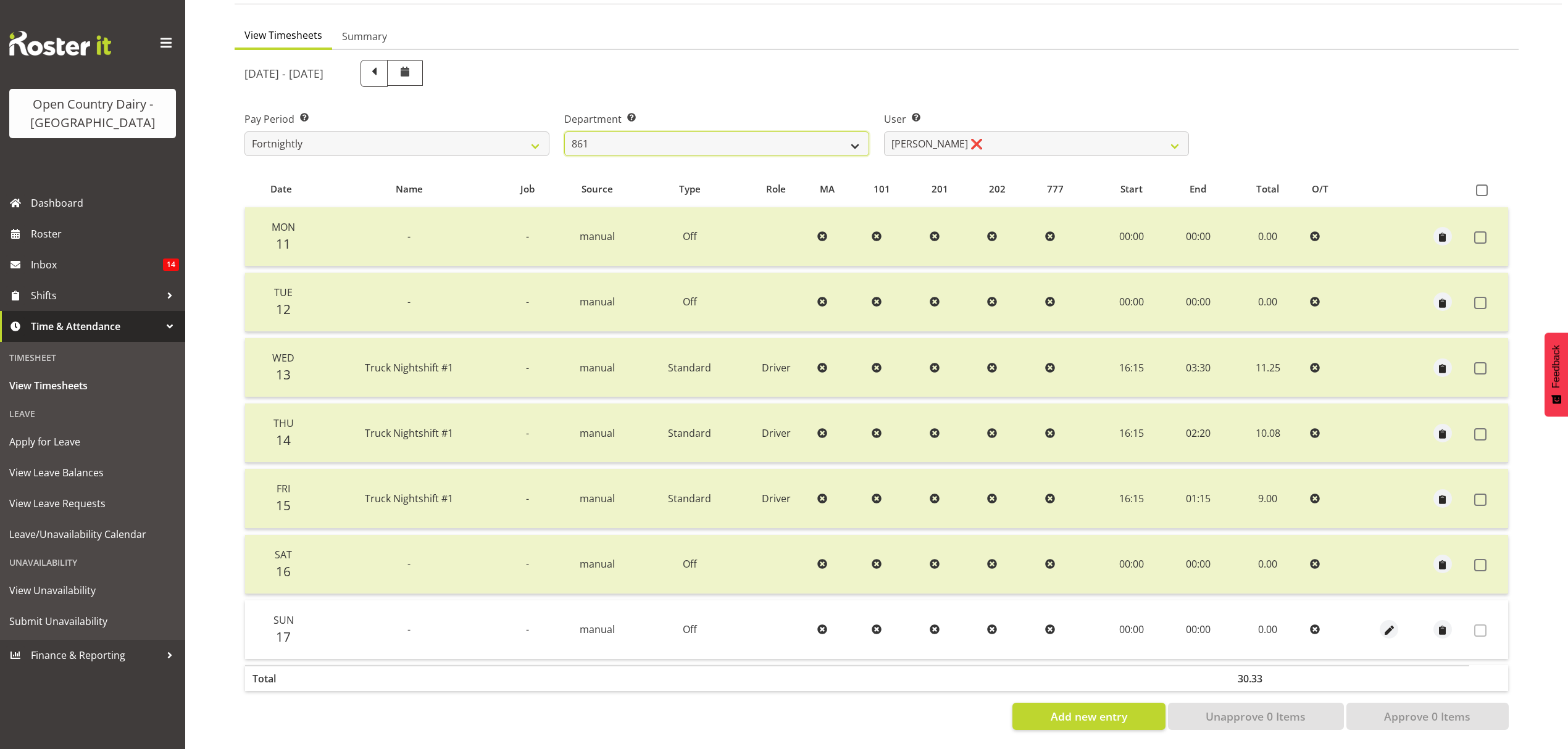
click at [855, 138] on select "734 735 736 737 738 739 850 851 852 853 854 855 856 858 861 862 865 868 869 870" at bounding box center [717, 143] width 305 height 25
click at [564, 131] on select "734 735 736 737 738 739 850 851 852 853 854 855 856 858 861 862 865 868 869 870" at bounding box center [717, 143] width 305 height 25
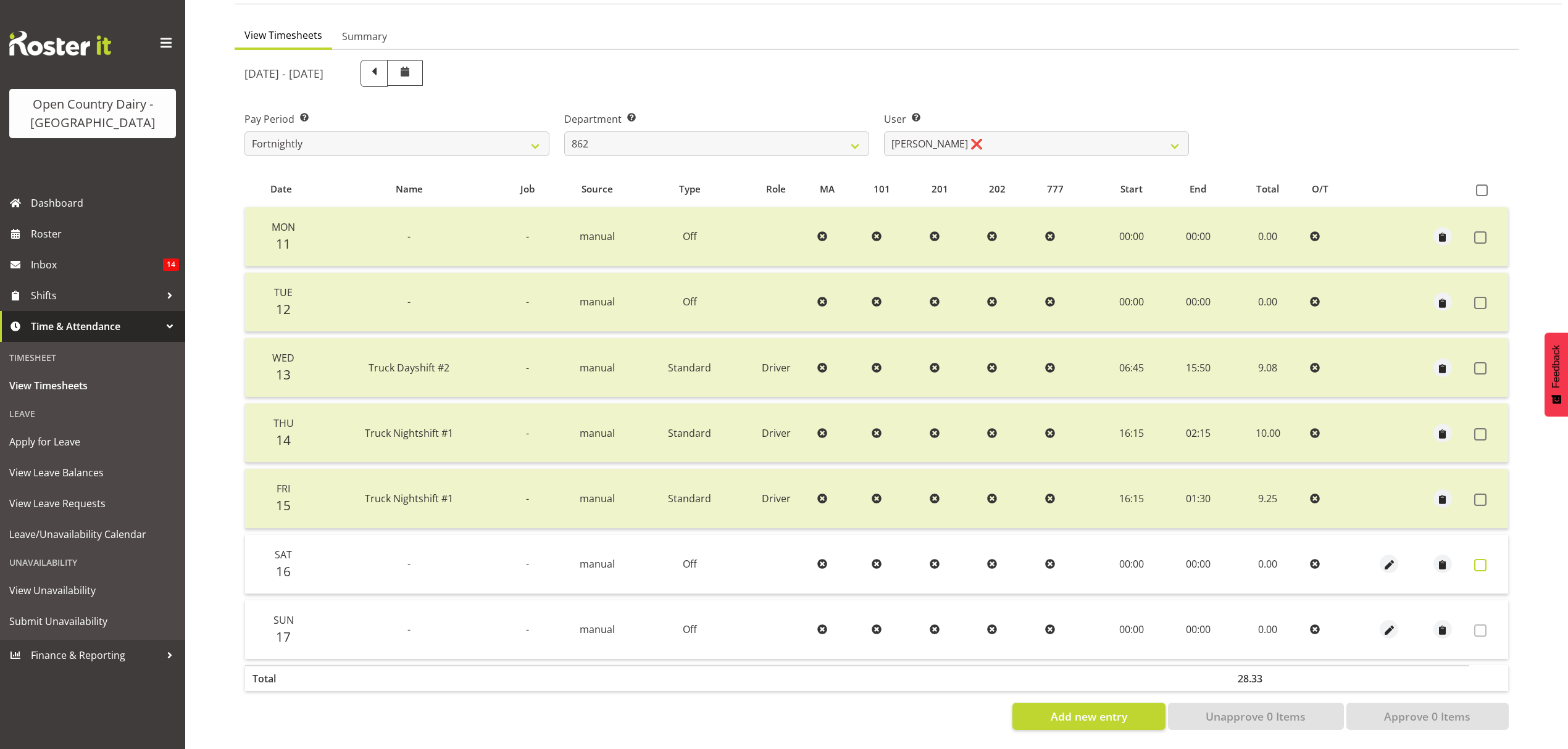
click at [1483, 559] on span at bounding box center [1480, 565] width 13 height 13
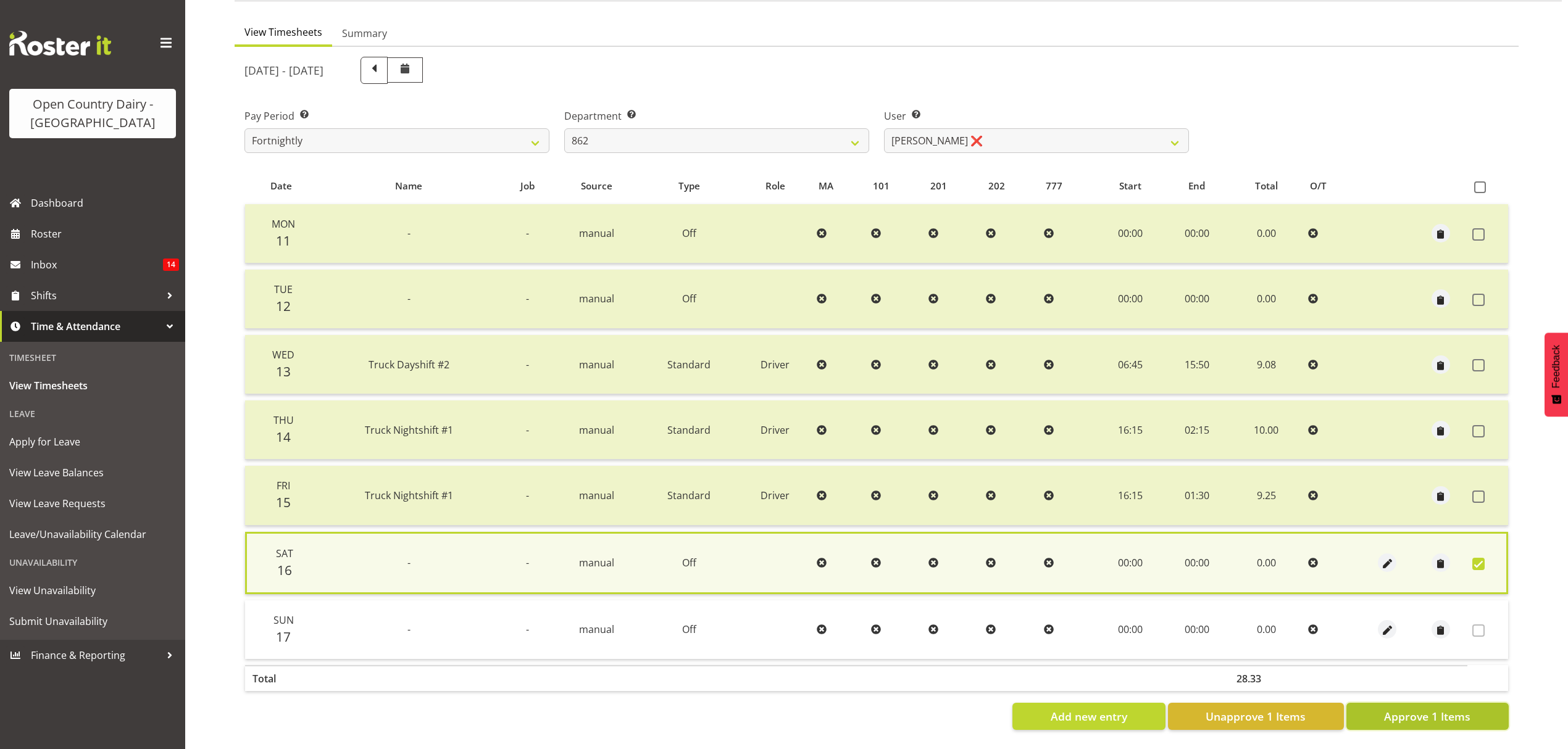
click at [1442, 708] on span "Approve 1 Items" at bounding box center [1427, 716] width 87 height 16
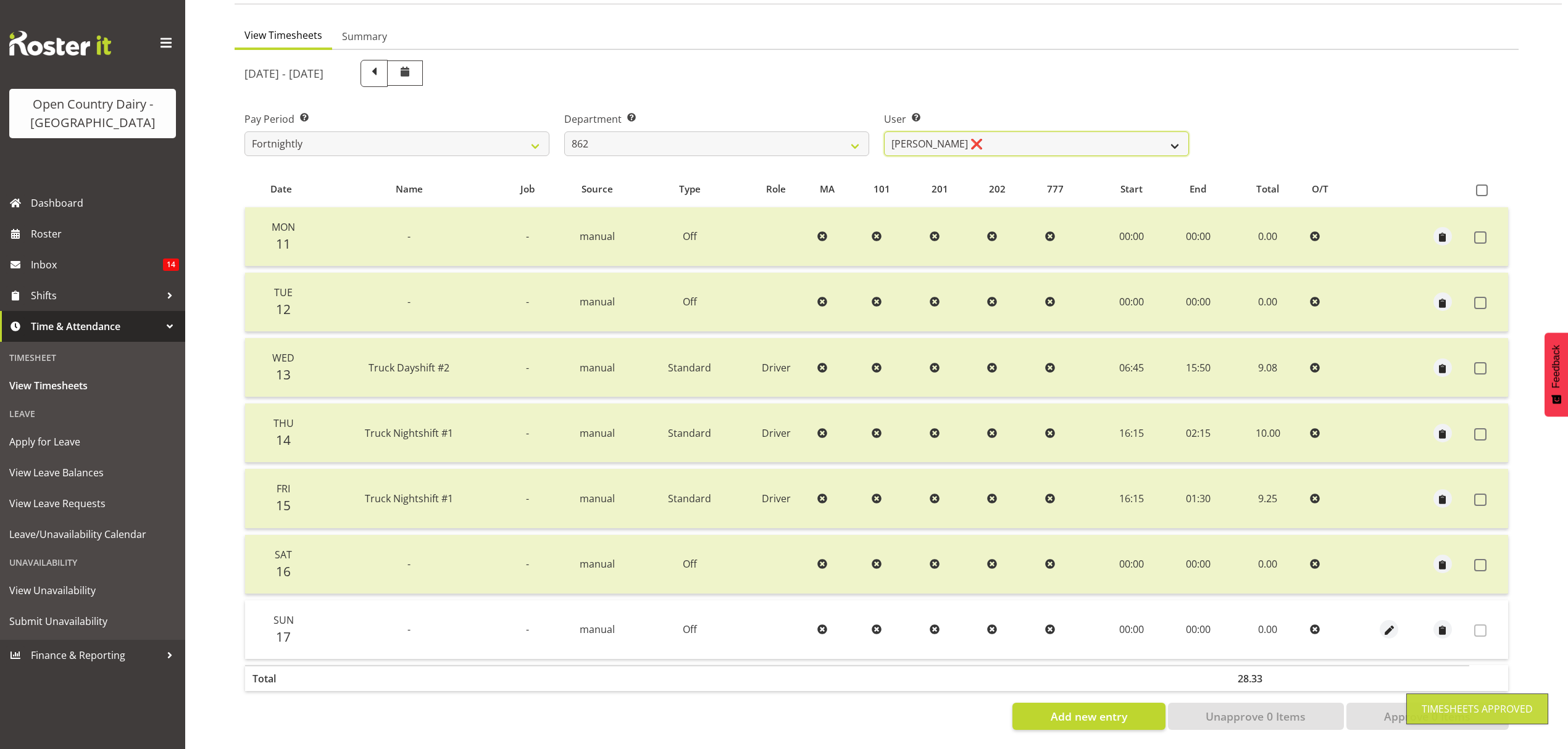
click at [1157, 131] on select "[PERSON_NAME] ❌ [PERSON_NAME] ([PERSON_NAME]) [PERSON_NAME] ❌ [PERSON_NAME] ❌ F…" at bounding box center [1036, 143] width 305 height 25
click at [884, 131] on select "[PERSON_NAME] ❌ [PERSON_NAME] ([PERSON_NAME]) [PERSON_NAME] ❌ [PERSON_NAME] ❌ F…" at bounding box center [1036, 143] width 305 height 25
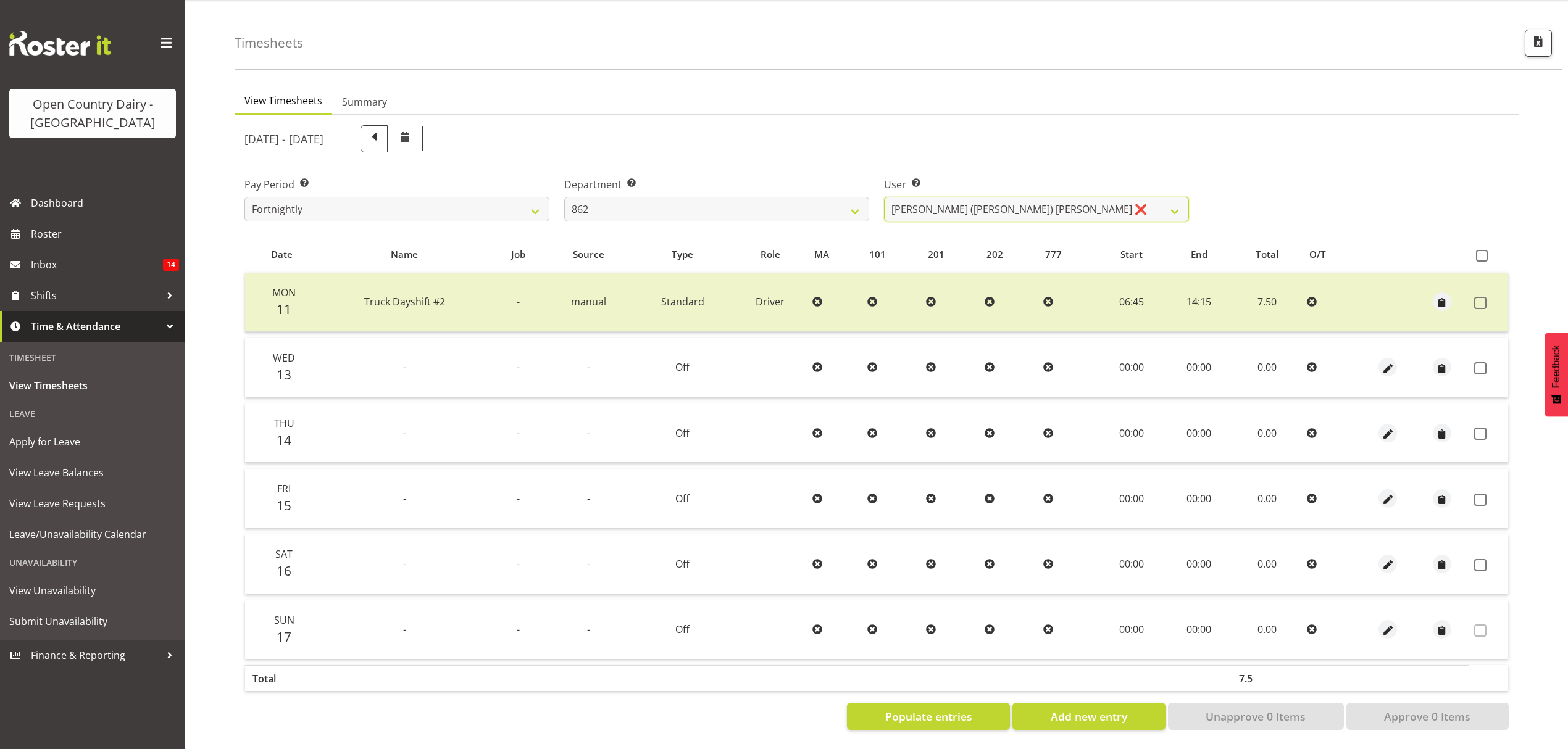
scroll to position [43, 0]
click at [919, 708] on span "Populate entries" at bounding box center [929, 716] width 87 height 16
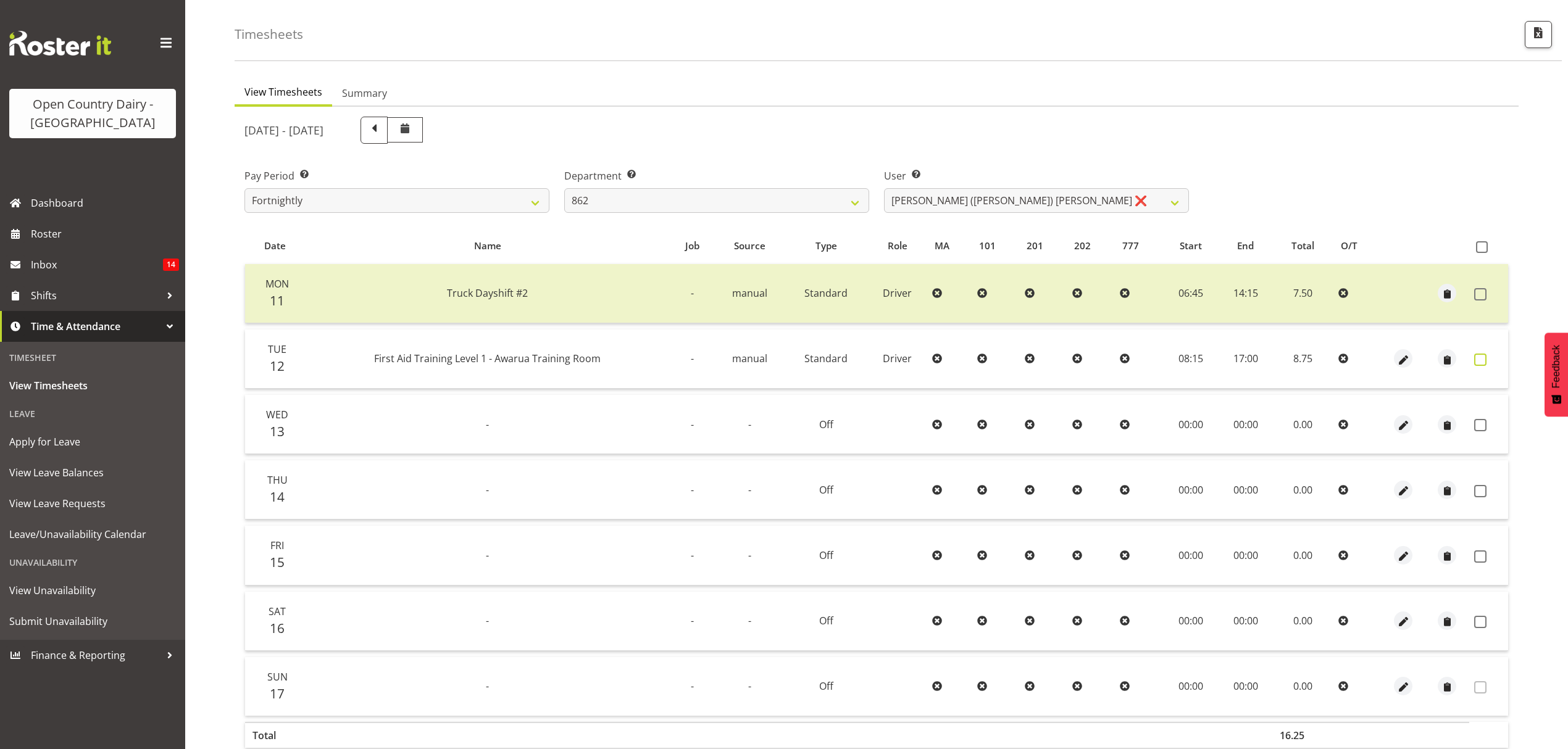
click at [1478, 358] on span at bounding box center [1480, 360] width 13 height 13
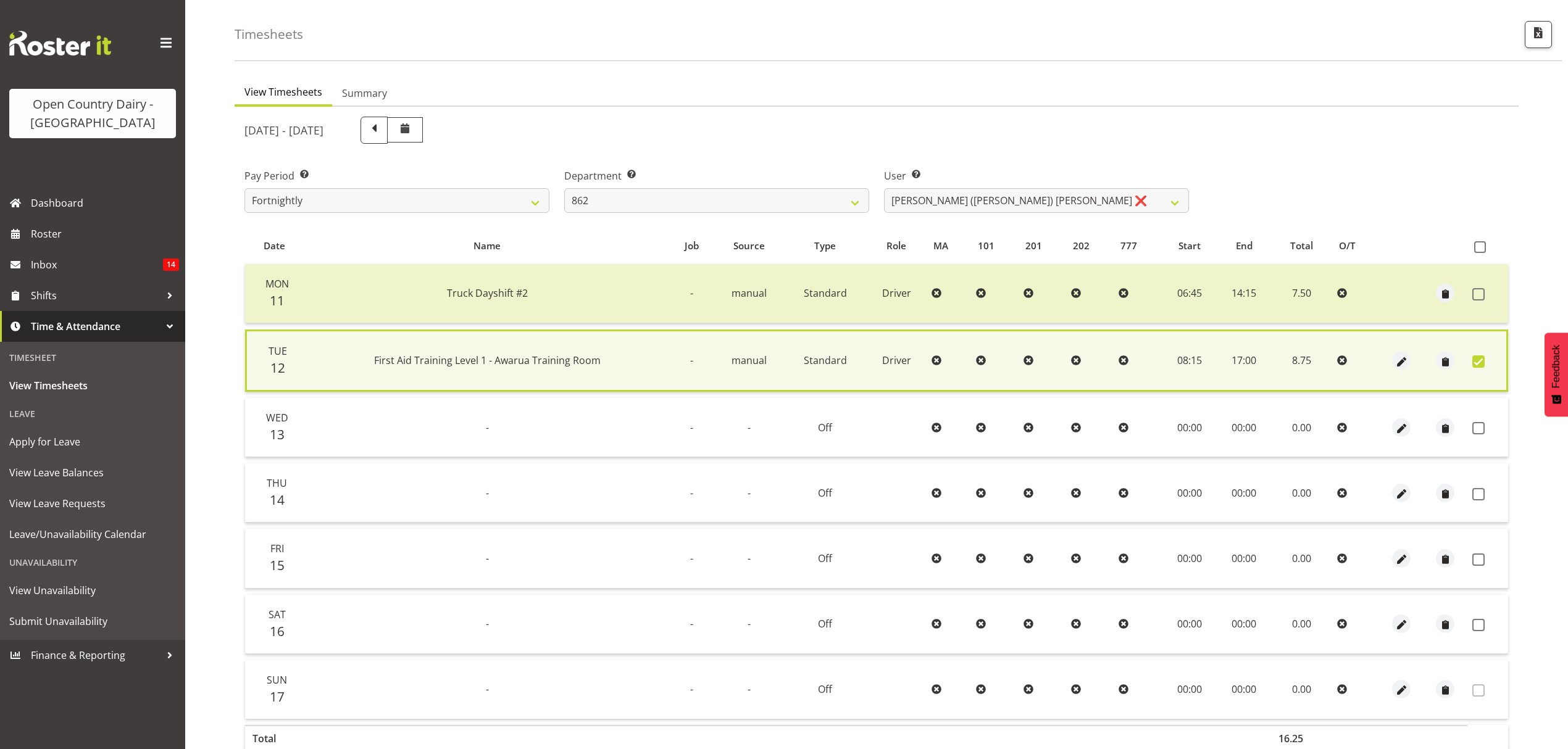
click at [1481, 437] on td at bounding box center [1487, 427] width 41 height 59
click at [1475, 430] on span at bounding box center [1479, 428] width 13 height 13
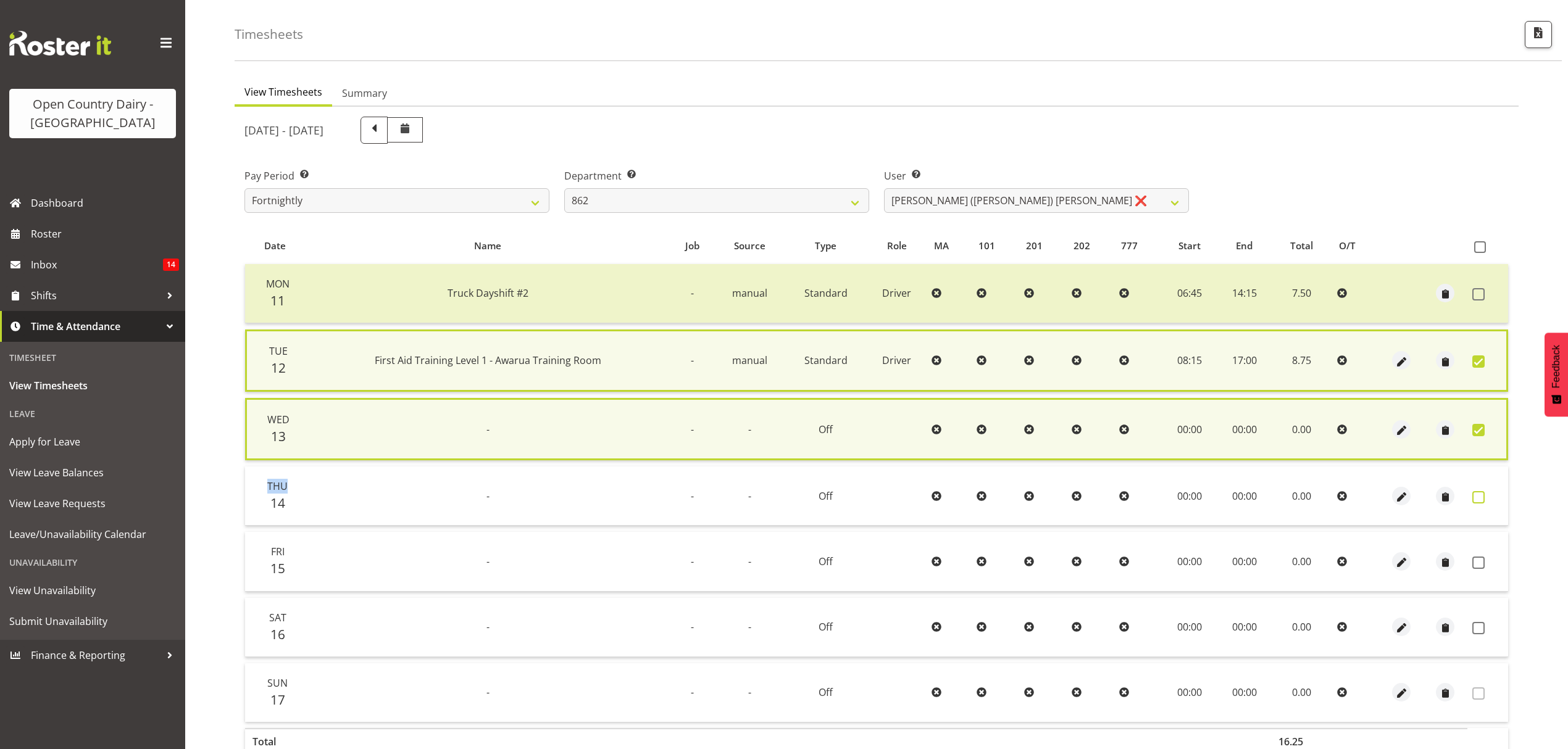
click at [1473, 491] on span at bounding box center [1479, 497] width 13 height 13
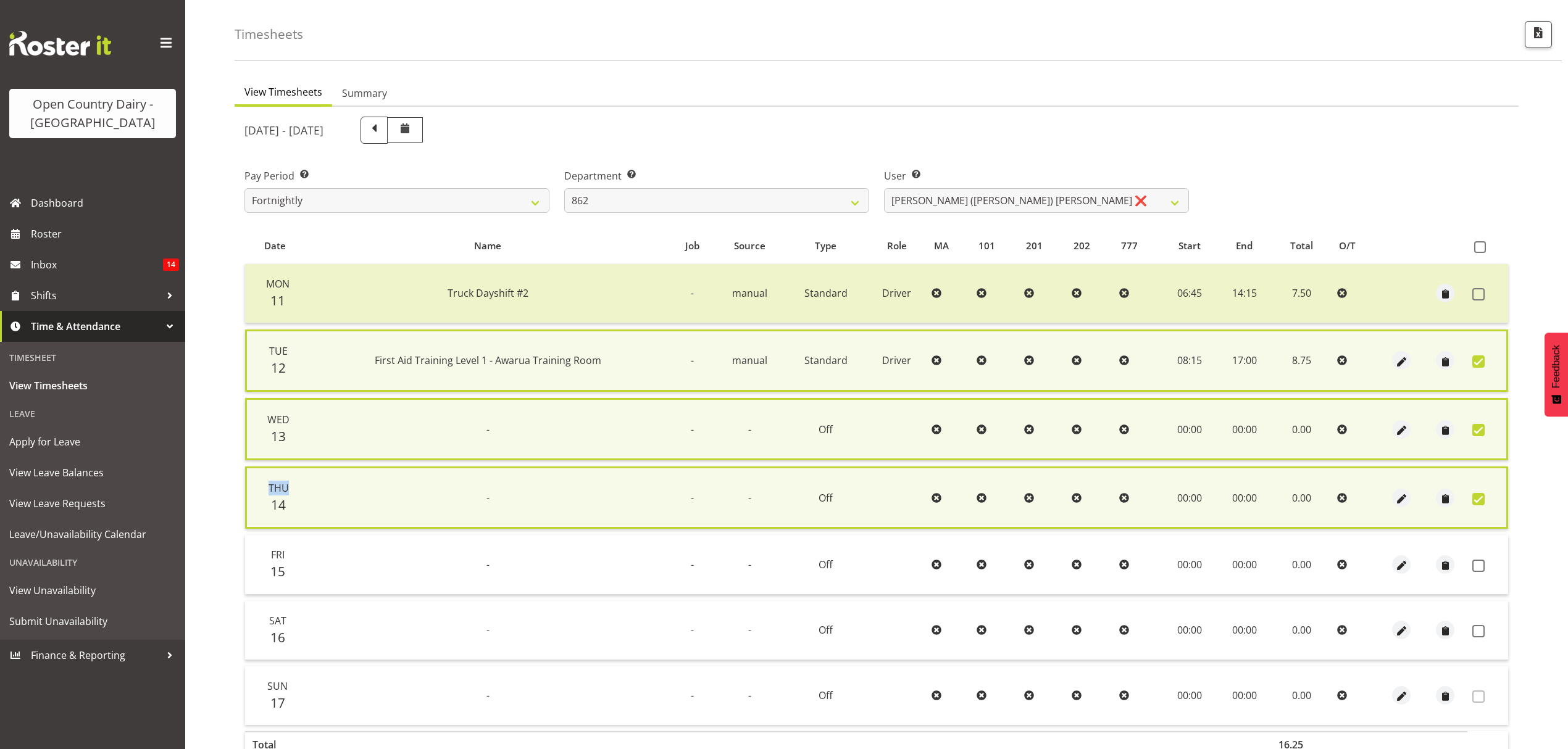
drag, startPoint x: 1474, startPoint y: 561, endPoint x: 1480, endPoint y: 593, distance: 32.6
click at [1473, 563] on span at bounding box center [1479, 566] width 13 height 13
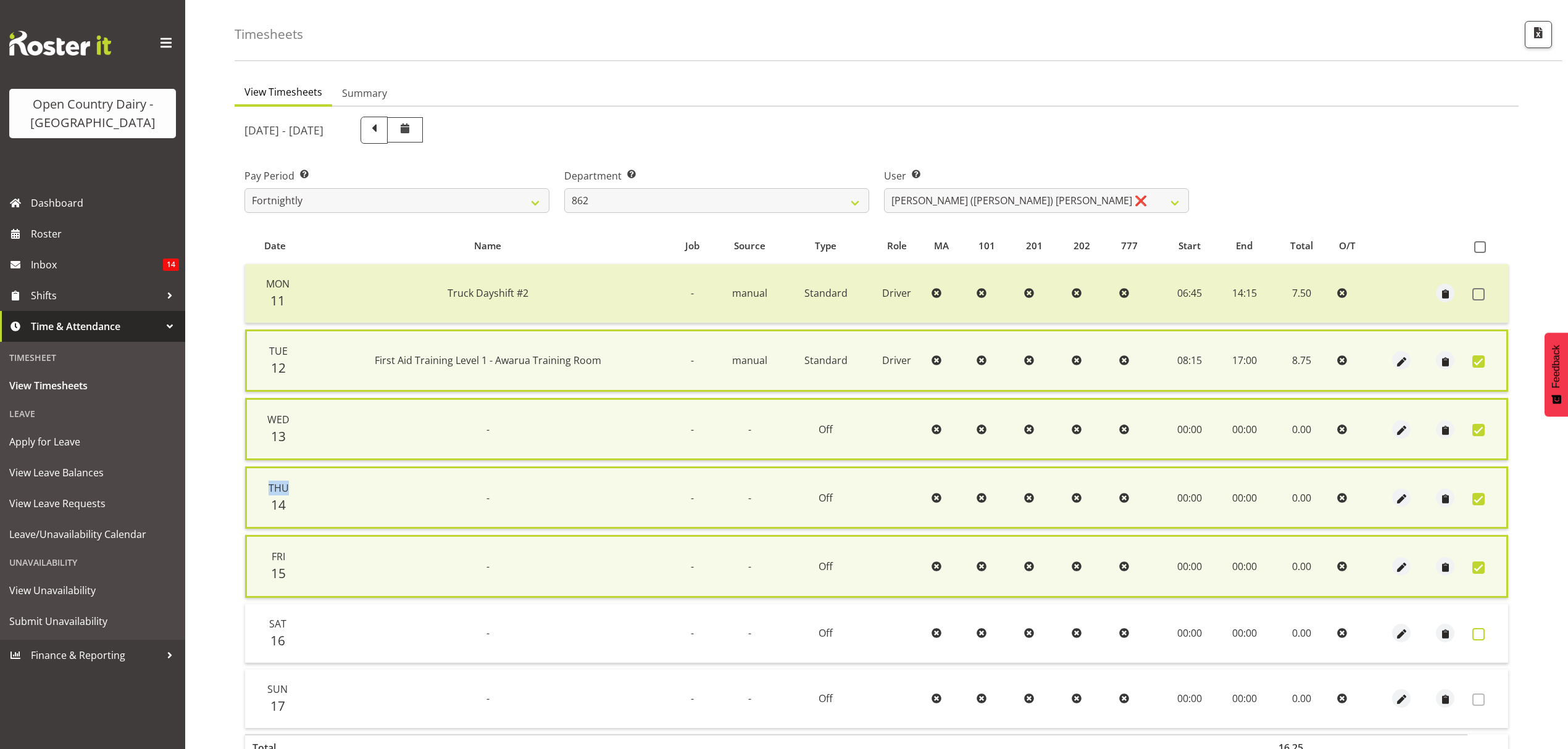
drag, startPoint x: 1475, startPoint y: 630, endPoint x: 1475, endPoint y: 637, distance: 7.0
click at [1475, 630] on span at bounding box center [1479, 634] width 13 height 13
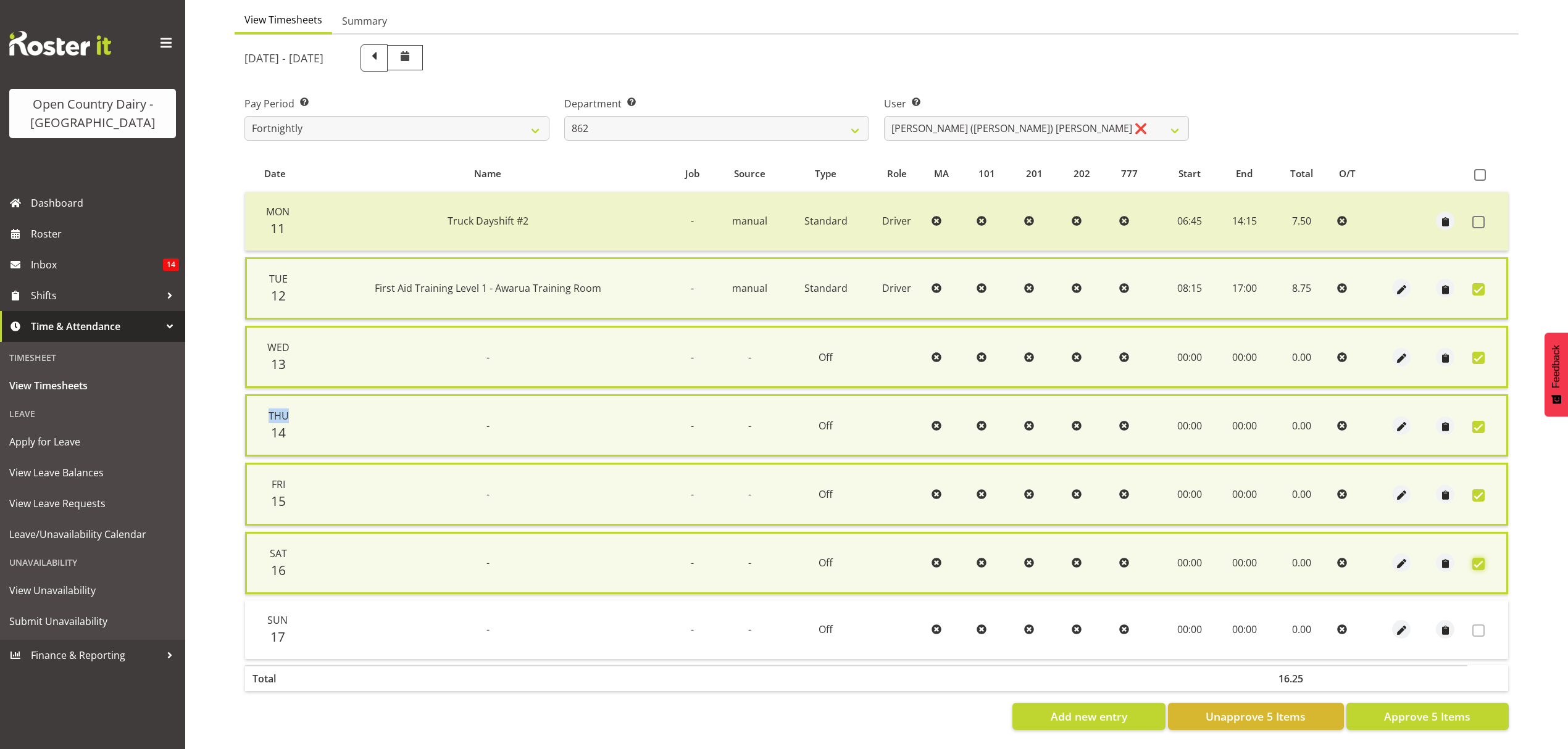
scroll to position [122, 0]
click at [1452, 708] on span "Approve 5 Items" at bounding box center [1427, 716] width 87 height 16
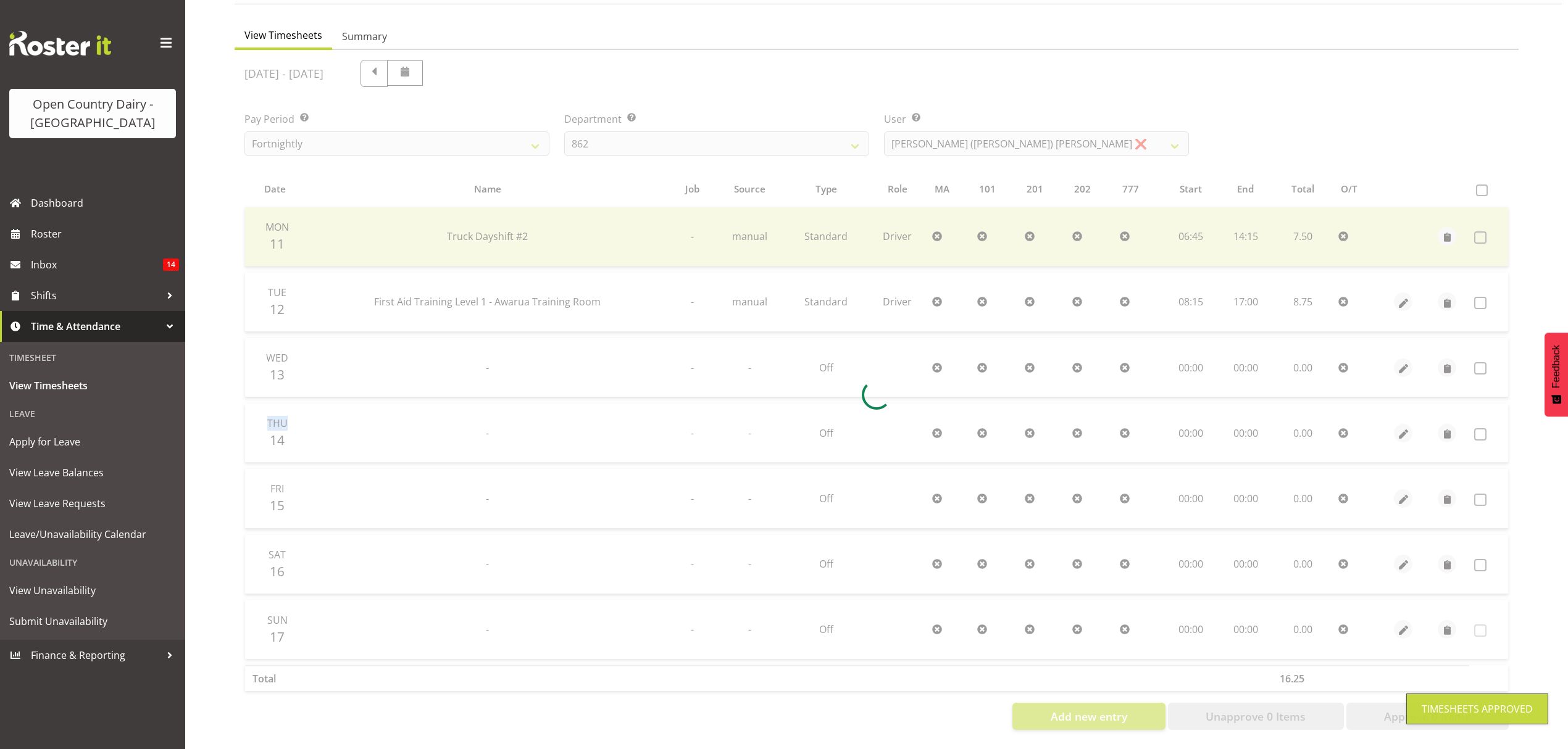
scroll to position [109, 0]
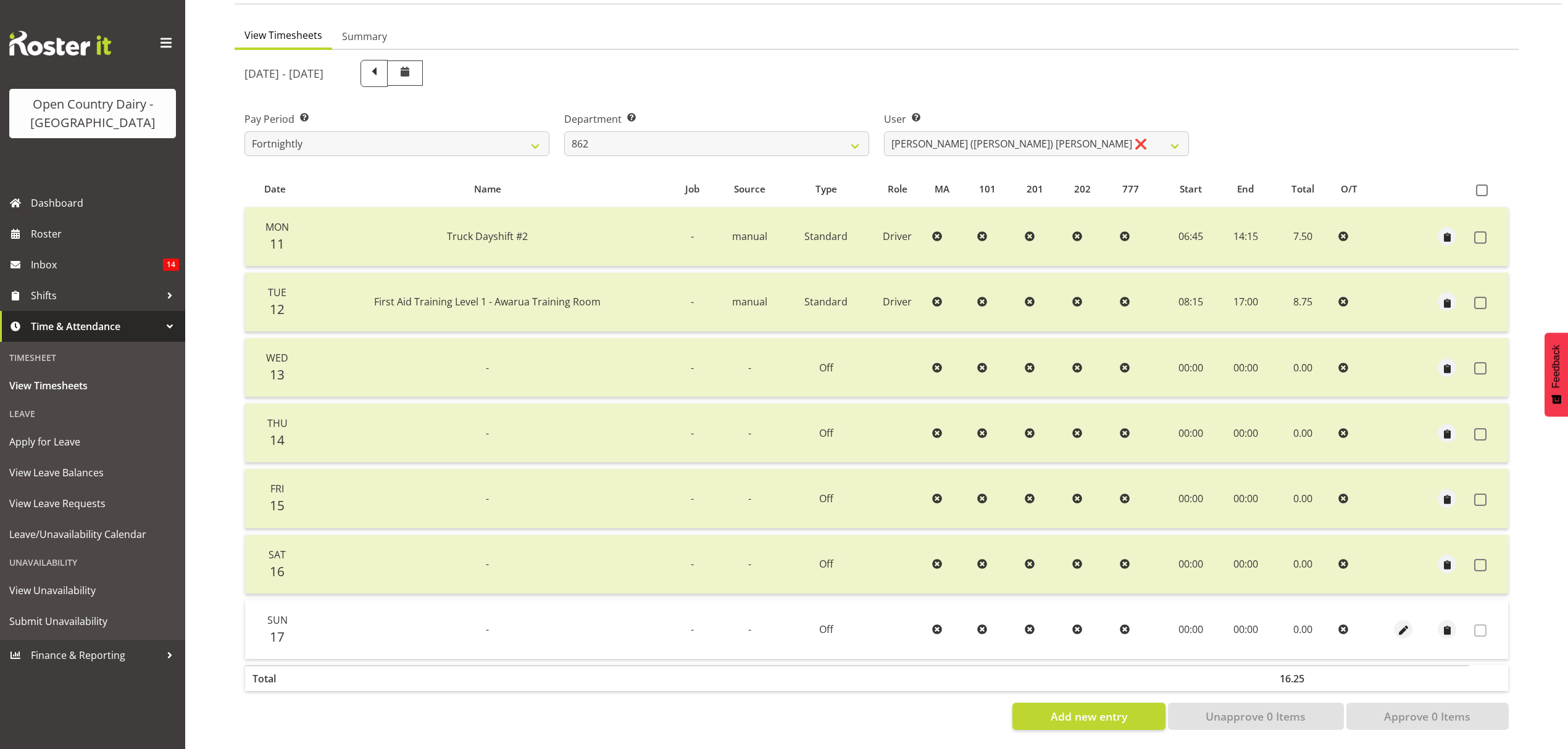
click at [326, 427] on td "-" at bounding box center [488, 433] width 366 height 59
click at [1171, 134] on select "[PERSON_NAME] ❌ [PERSON_NAME] ([PERSON_NAME]) [PERSON_NAME] ❌ [PERSON_NAME] ❌ F…" at bounding box center [1036, 143] width 305 height 25
click at [884, 131] on select "[PERSON_NAME] ❌ [PERSON_NAME] ([PERSON_NAME]) [PERSON_NAME] ❌ [PERSON_NAME] ❌ F…" at bounding box center [1036, 143] width 305 height 25
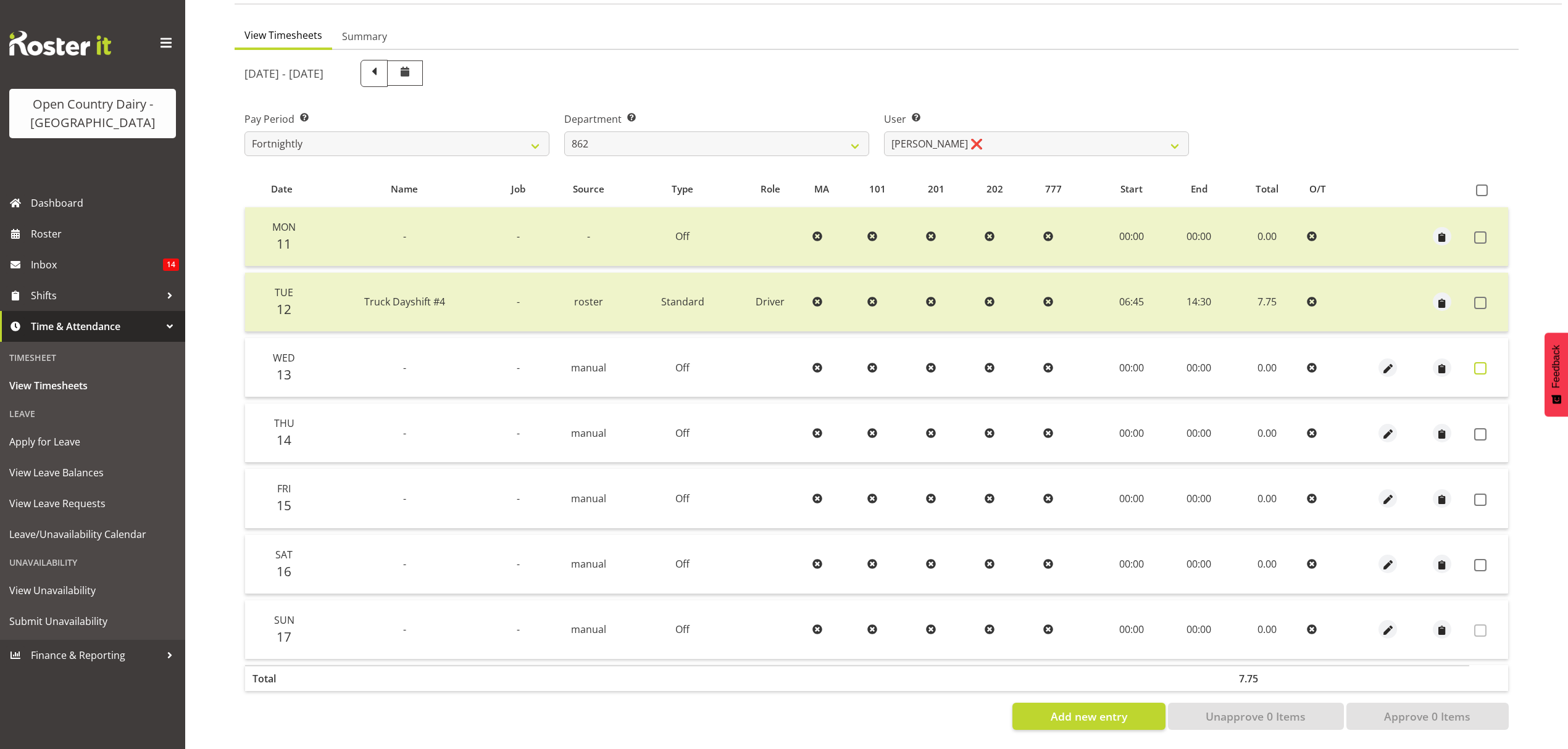
click at [1481, 362] on span at bounding box center [1480, 368] width 13 height 13
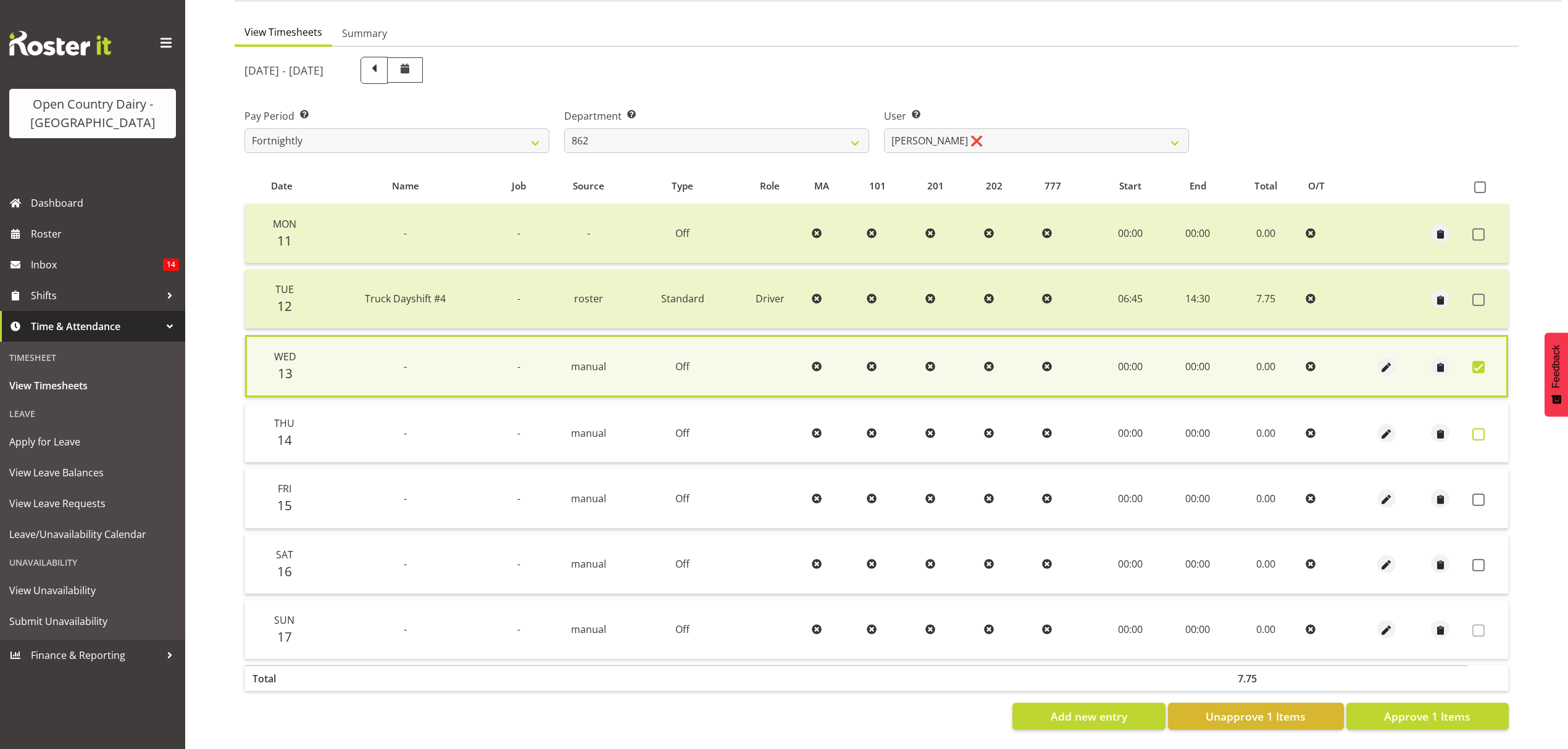
click at [1473, 428] on span at bounding box center [1479, 434] width 13 height 13
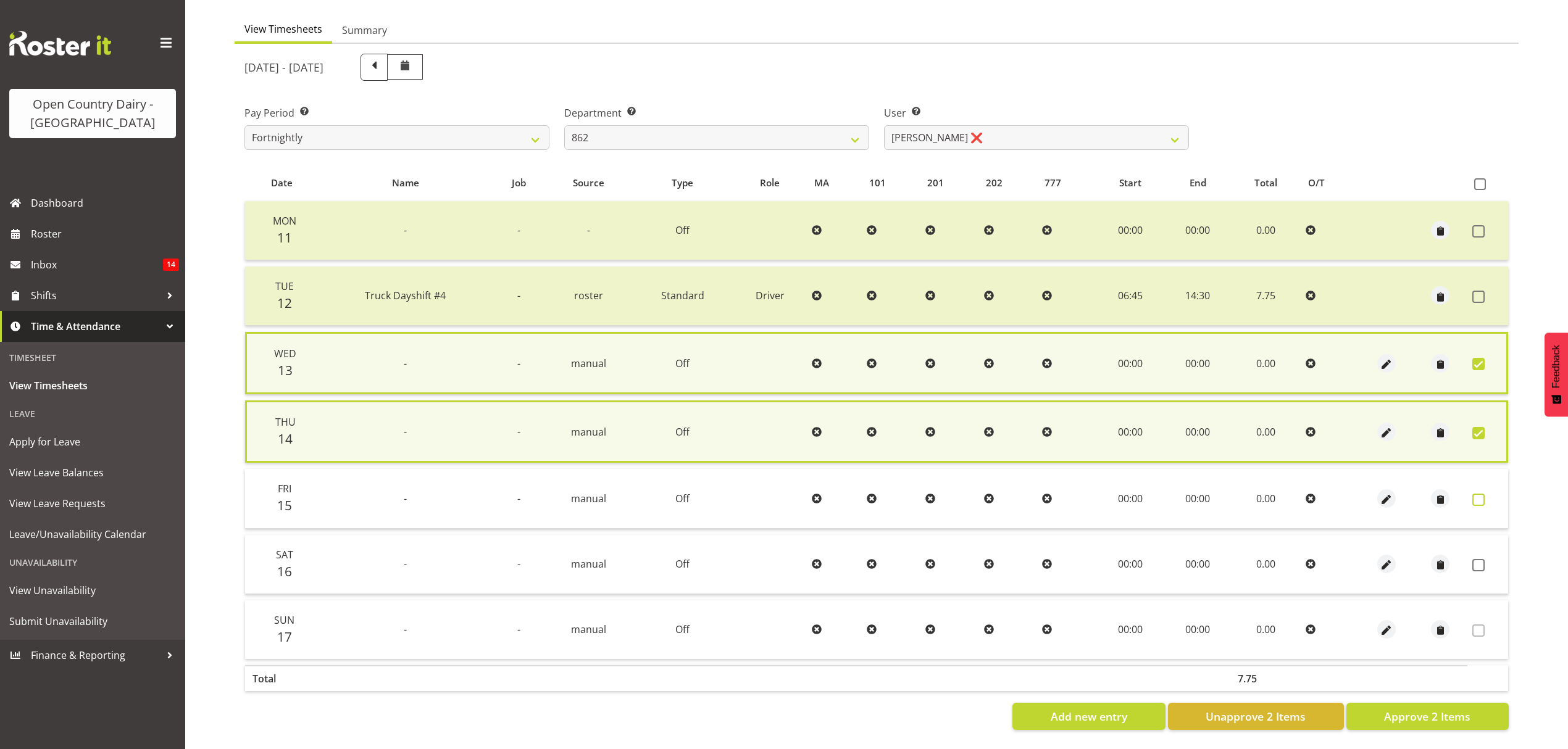
click at [1477, 493] on span at bounding box center [1479, 499] width 13 height 13
click at [1475, 493] on span at bounding box center [1479, 499] width 13 height 13
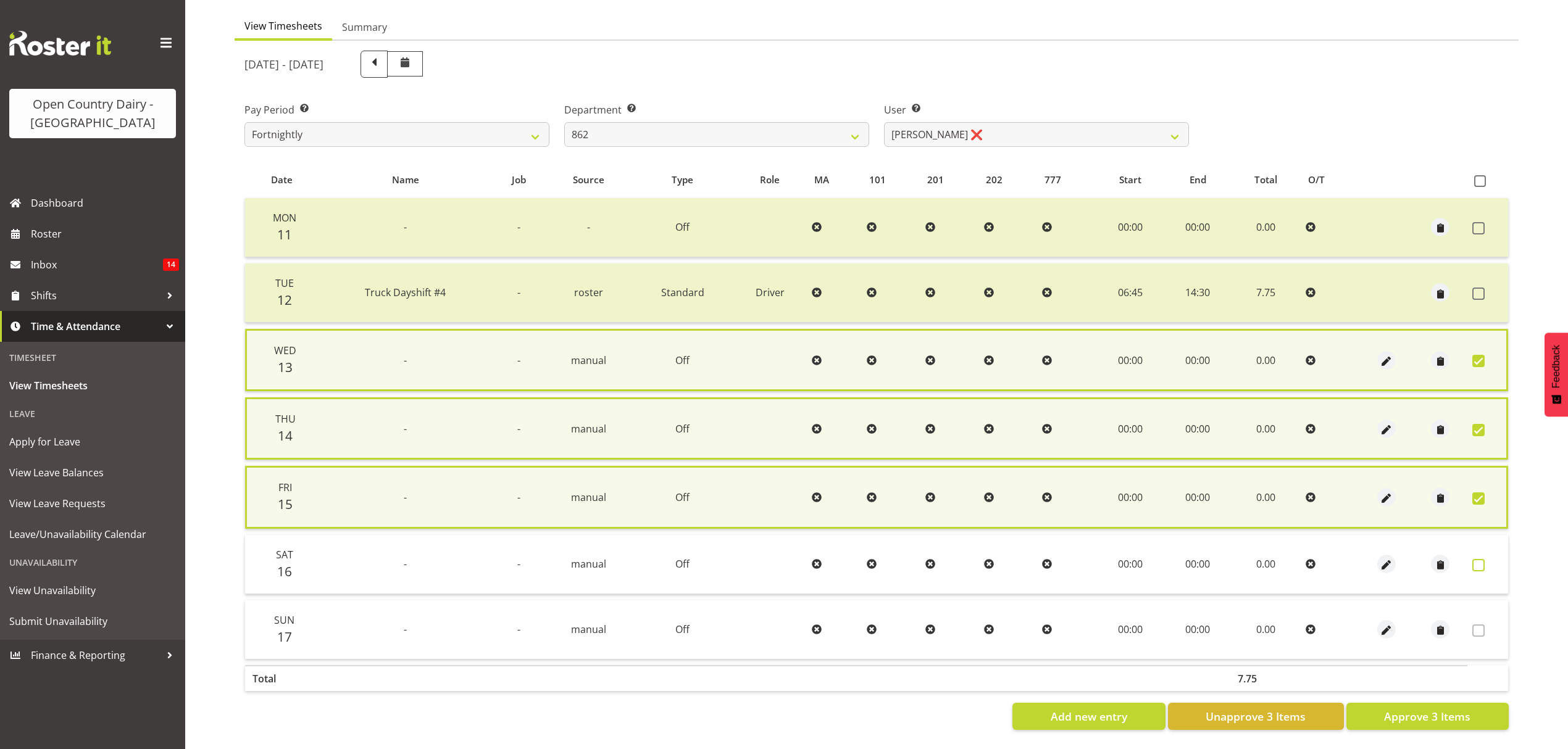
click at [1477, 559] on span at bounding box center [1479, 565] width 13 height 13
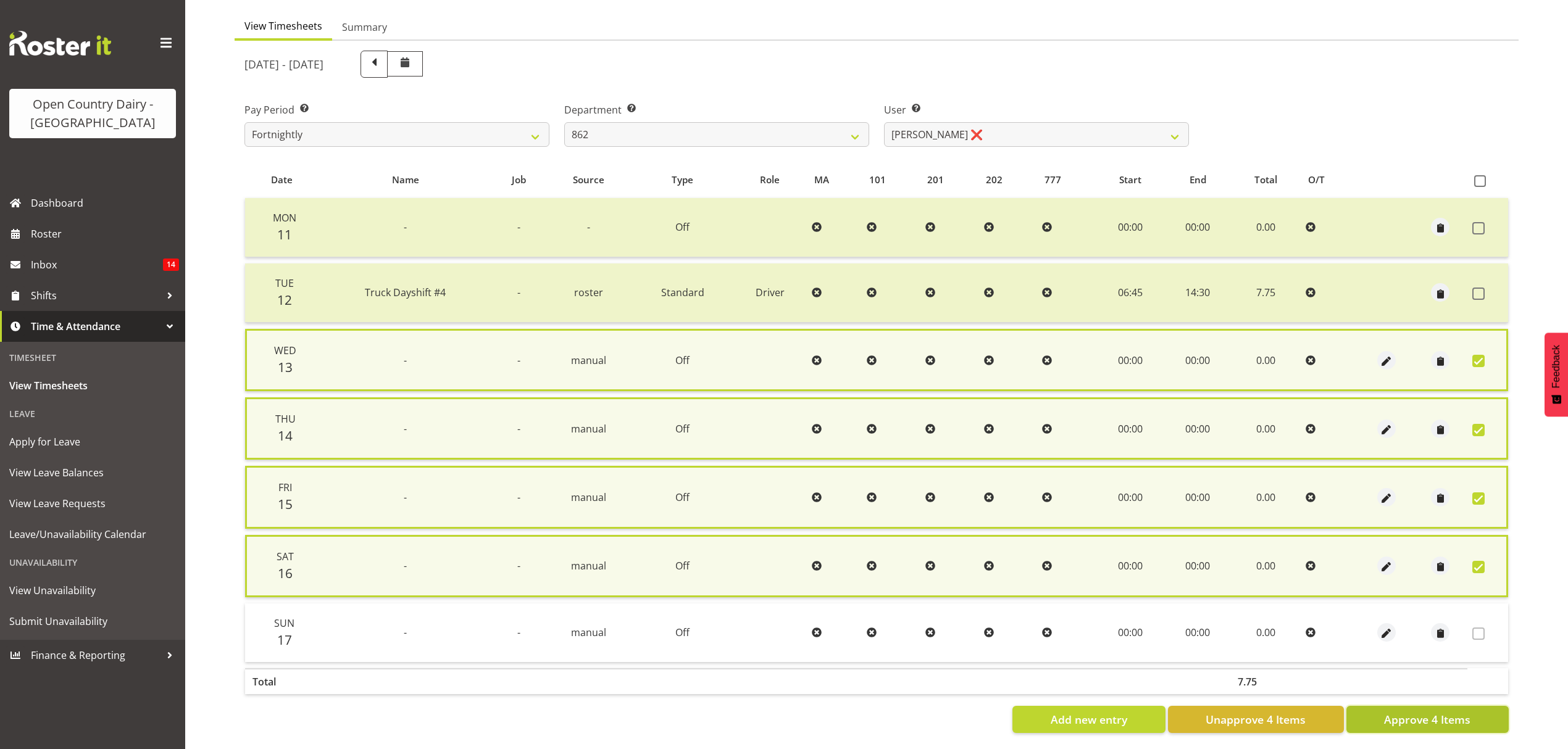
click at [1433, 713] on span "Approve 4 Items" at bounding box center [1427, 720] width 87 height 16
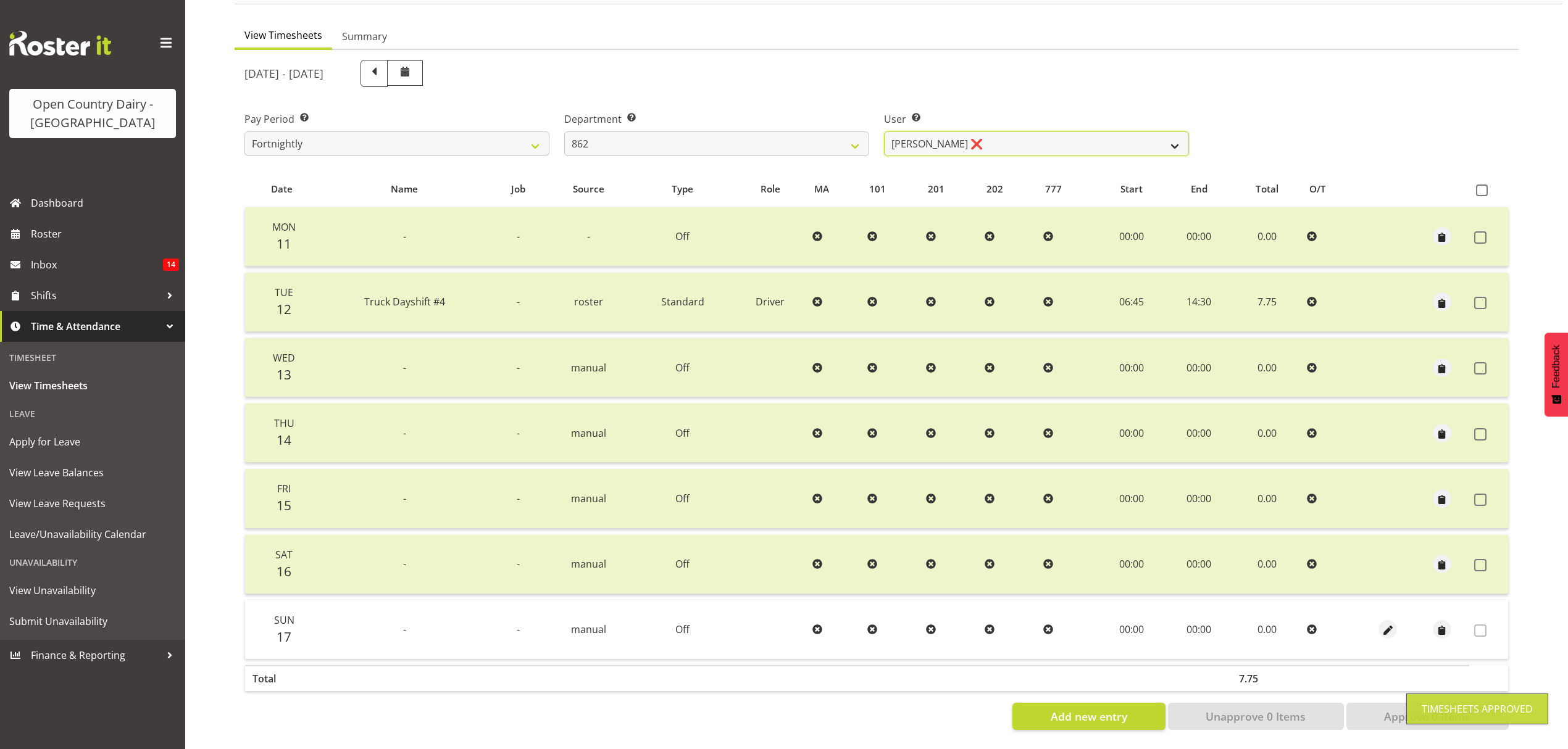
click at [1174, 140] on select "[PERSON_NAME] ❌ [PERSON_NAME] ([PERSON_NAME]) [PERSON_NAME] ❌ [PERSON_NAME] ❌ F…" at bounding box center [1036, 143] width 305 height 25
click at [884, 131] on select "[PERSON_NAME] ❌ [PERSON_NAME] ([PERSON_NAME]) [PERSON_NAME] ❌ [PERSON_NAME] ❌ F…" at bounding box center [1036, 143] width 305 height 25
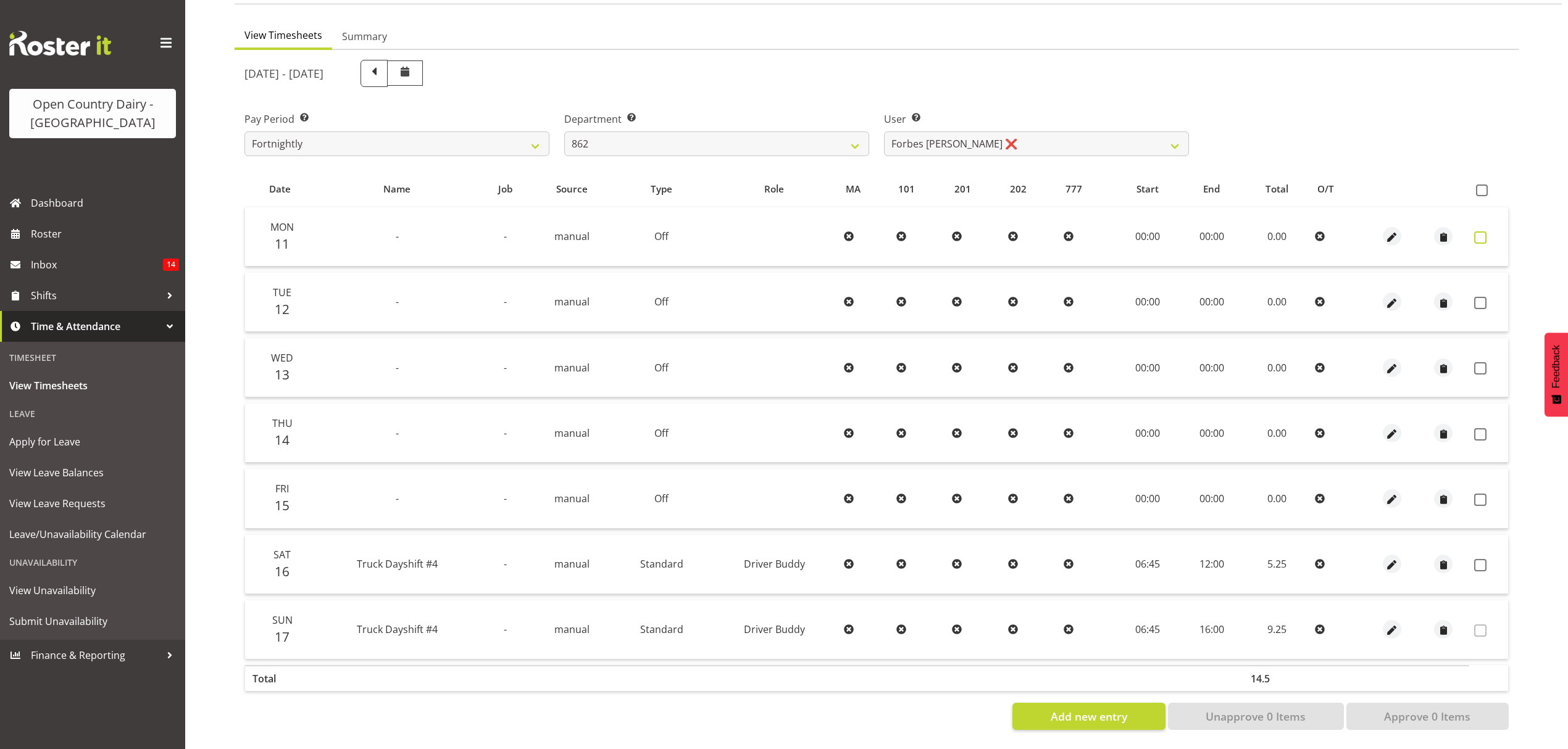
click at [1481, 232] on span at bounding box center [1480, 238] width 13 height 13
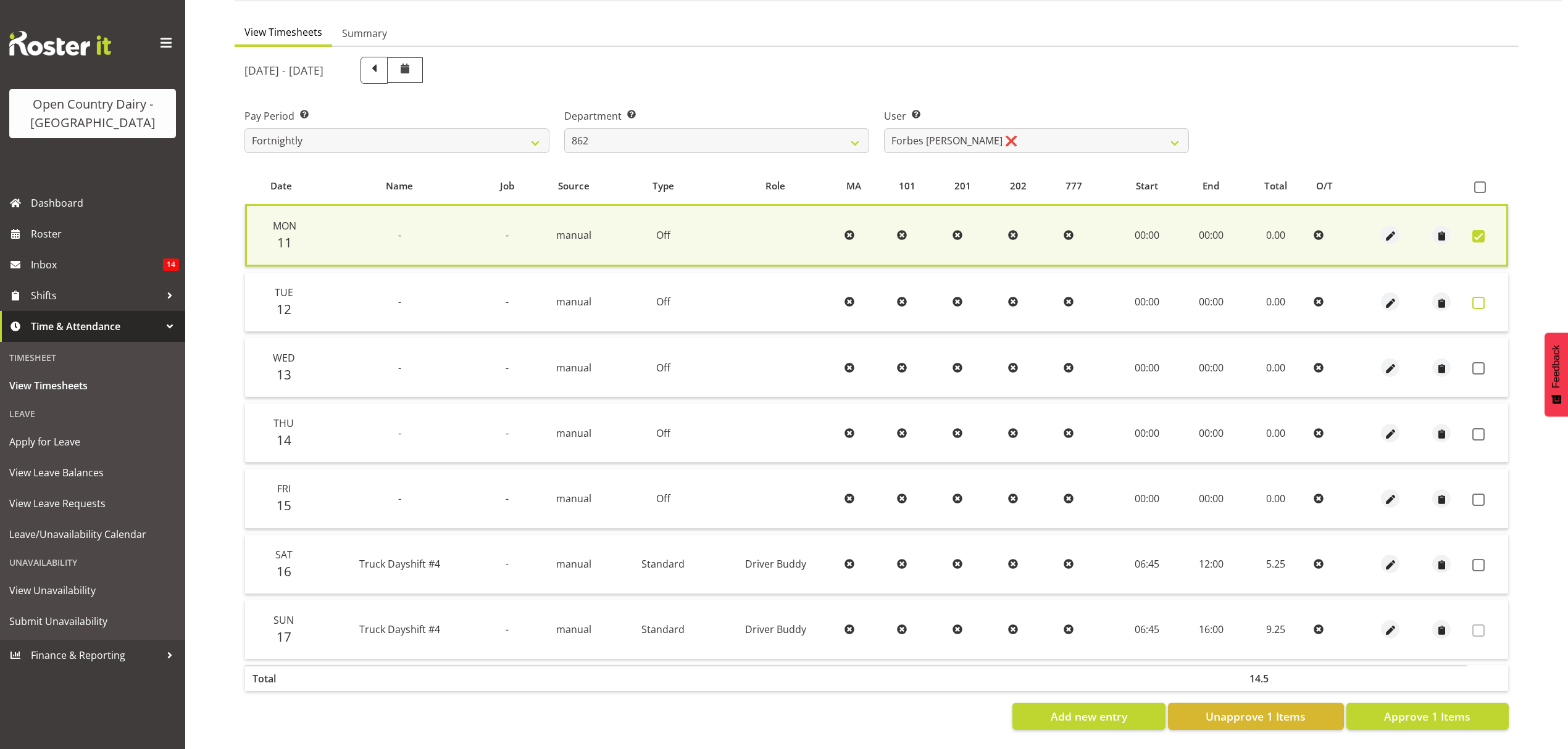
click at [1475, 297] on span at bounding box center [1479, 303] width 13 height 13
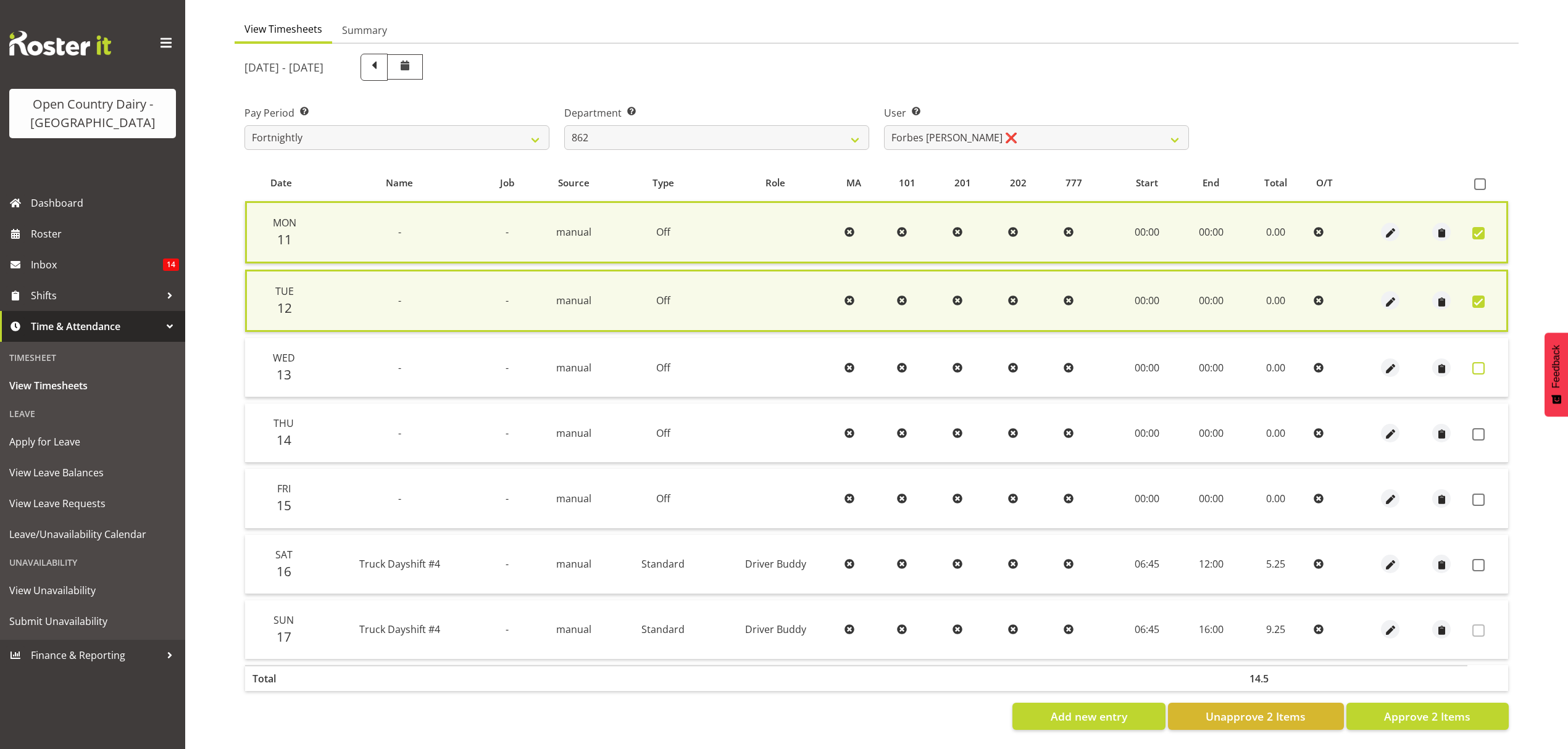
click at [1481, 366] on span at bounding box center [1479, 368] width 13 height 13
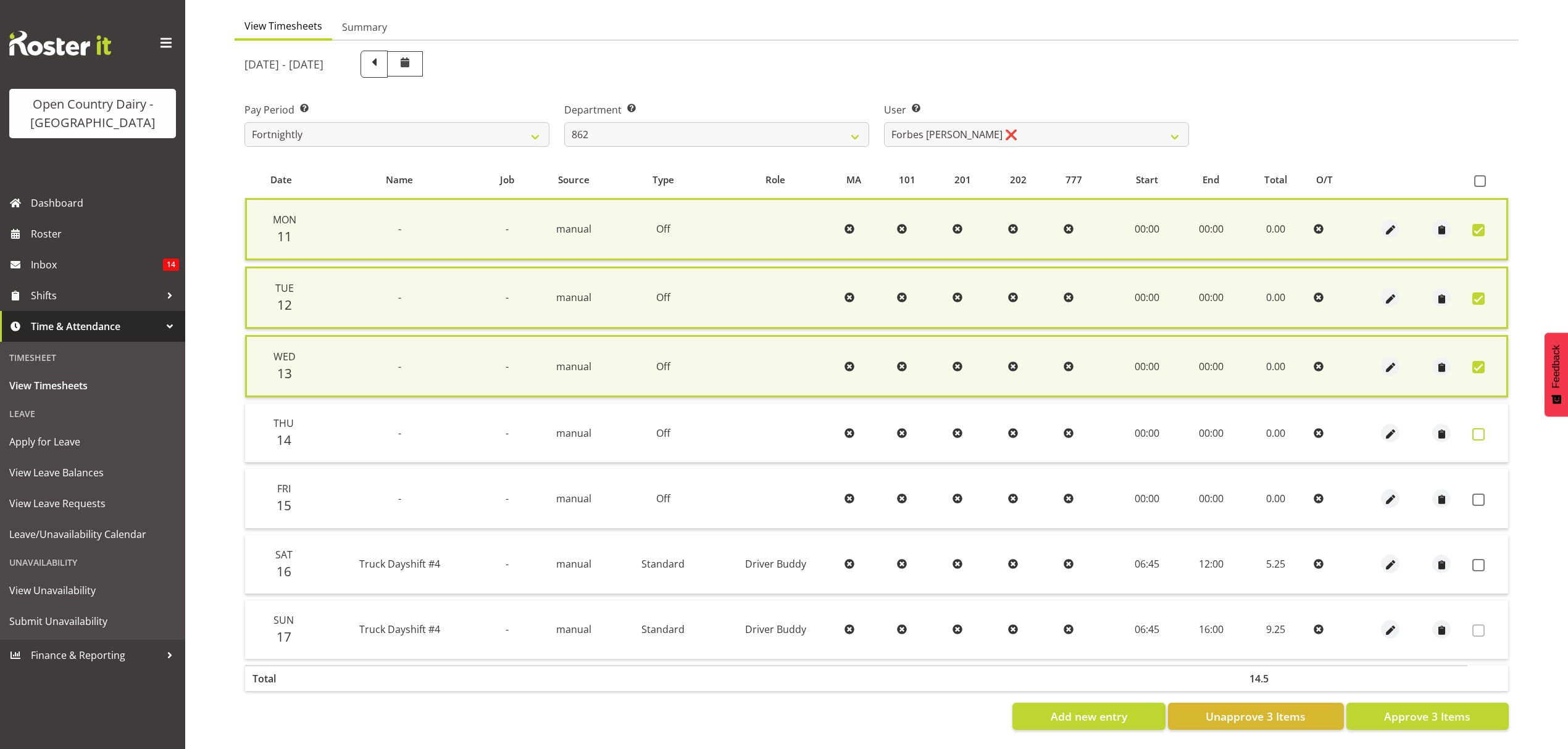
click at [1479, 432] on span at bounding box center [1479, 434] width 13 height 13
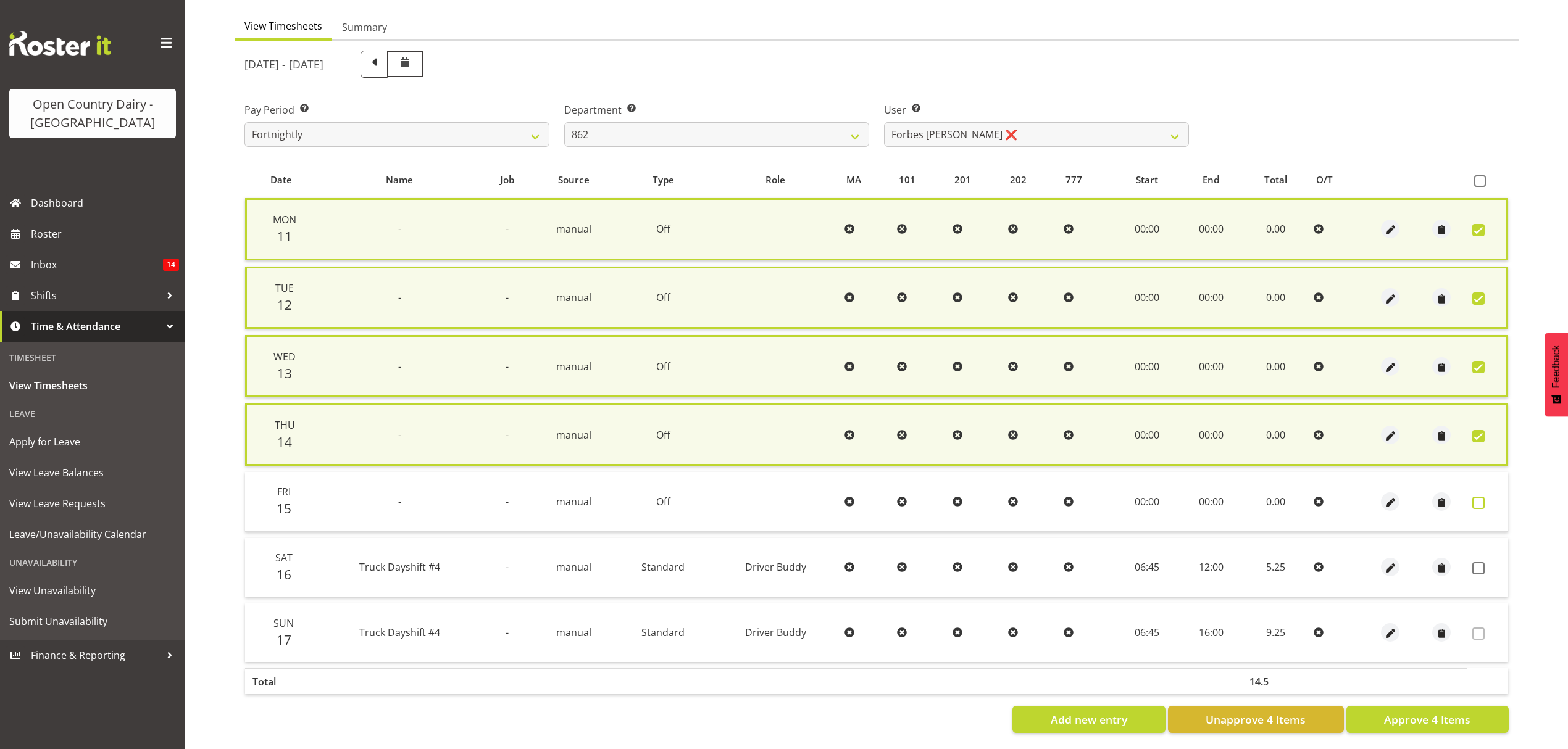
click at [1479, 497] on span at bounding box center [1479, 503] width 13 height 13
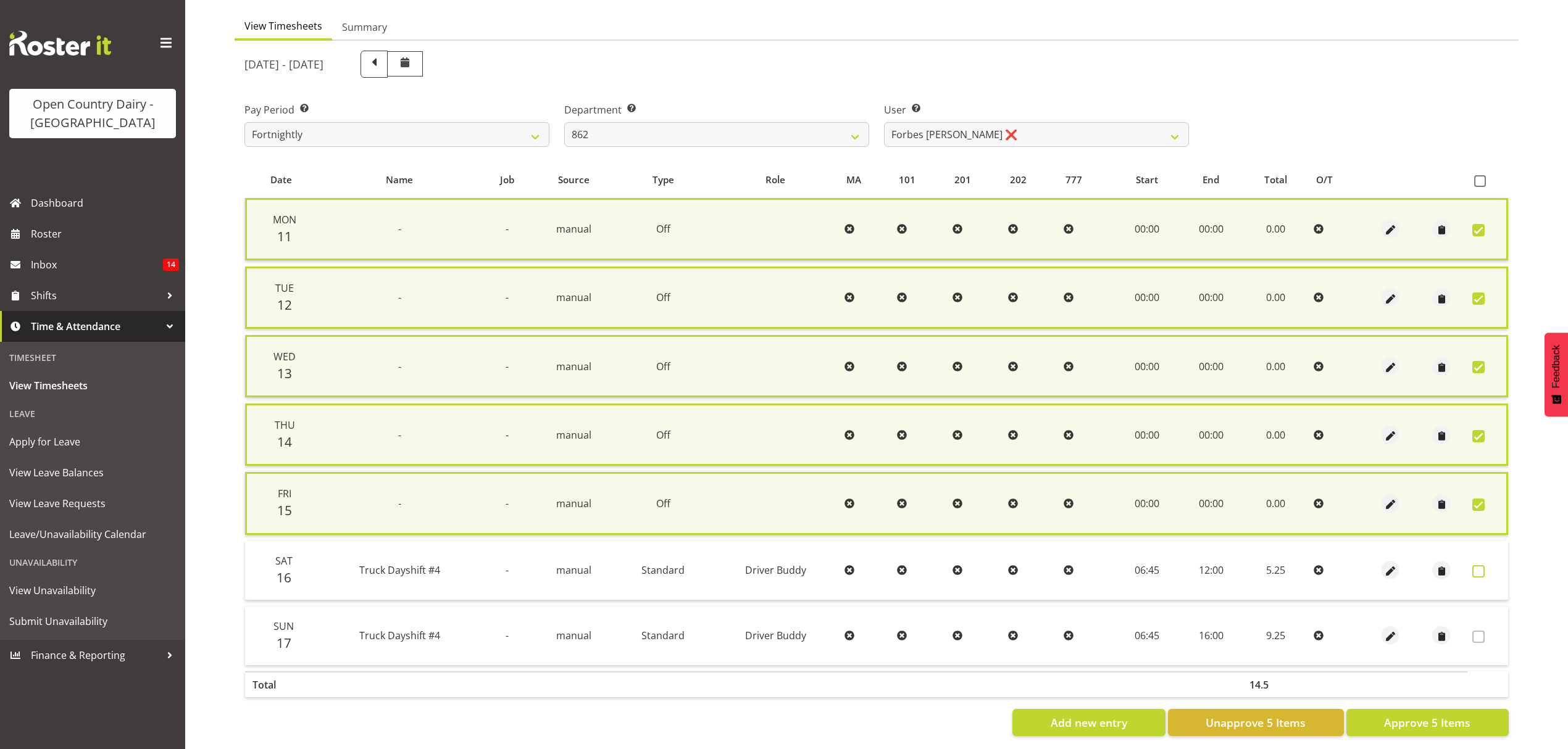
click at [1484, 566] on span at bounding box center [1479, 571] width 13 height 13
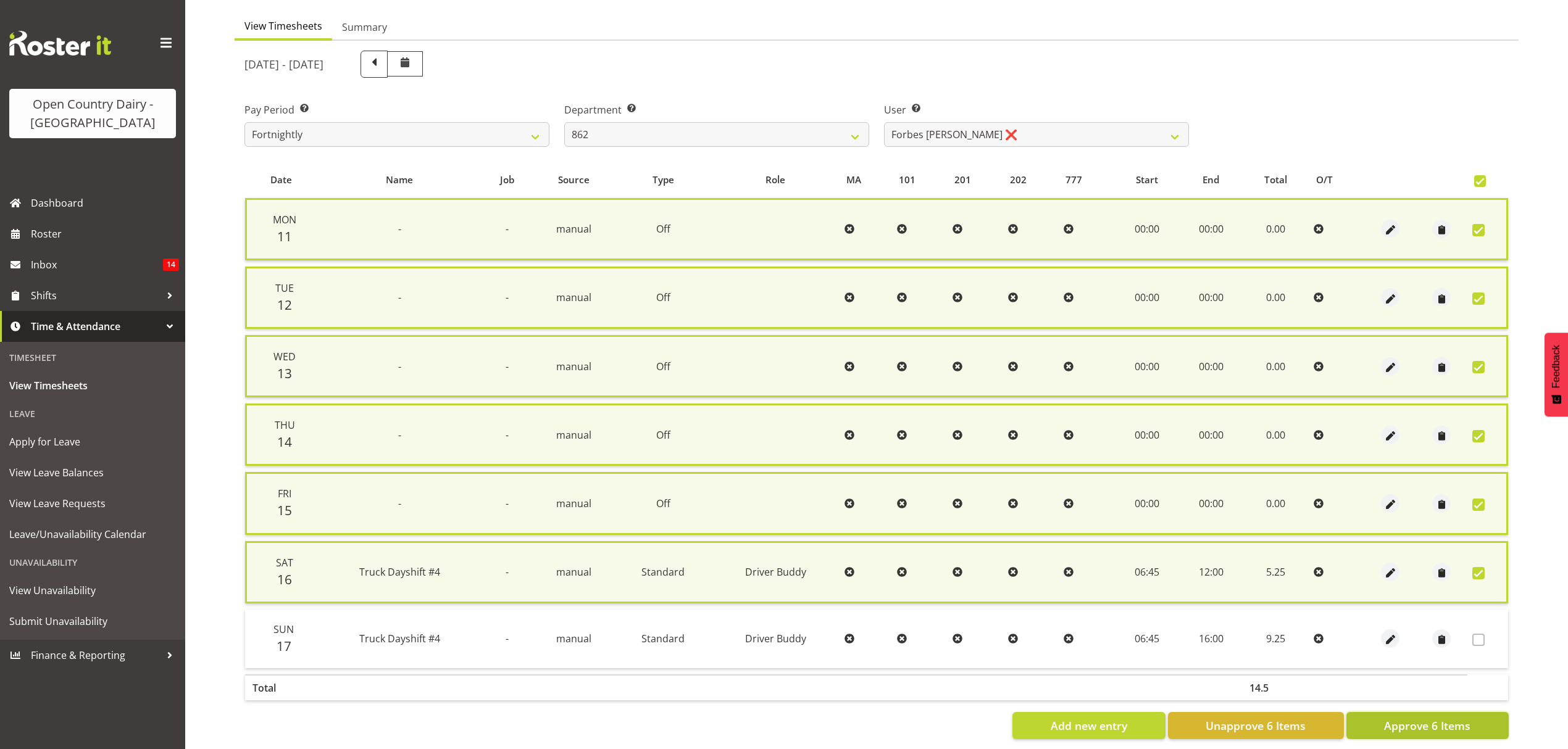
click at [1464, 721] on span "Approve 6 Items" at bounding box center [1427, 726] width 87 height 16
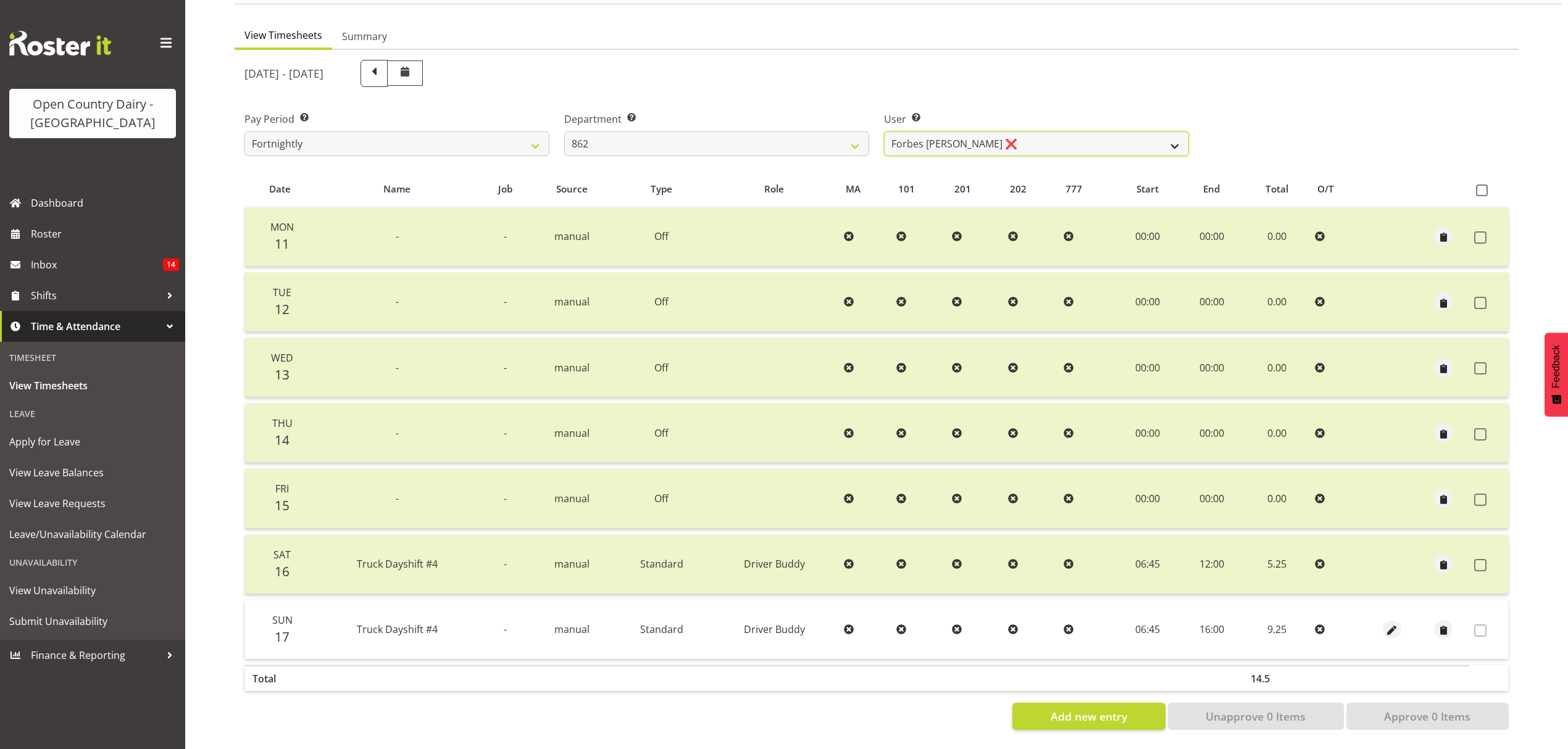
click at [1181, 140] on select "[PERSON_NAME] ❌ [PERSON_NAME] ([PERSON_NAME]) [PERSON_NAME] ❌ [PERSON_NAME] ❌ F…" at bounding box center [1036, 143] width 305 height 25
click at [1163, 138] on select "[PERSON_NAME] ❌ [PERSON_NAME] ([PERSON_NAME]) [PERSON_NAME] ❌ [PERSON_NAME] ❌ F…" at bounding box center [1036, 143] width 305 height 25
click at [842, 136] on select "734 735 736 737 738 739 850 851 852 853 854 855 856 858 861 862 865 868 869 870" at bounding box center [717, 143] width 305 height 25
click at [564, 131] on select "734 735 736 737 738 739 850 851 852 853 854 855 856 858 861 862 865 868 869 870" at bounding box center [717, 143] width 305 height 25
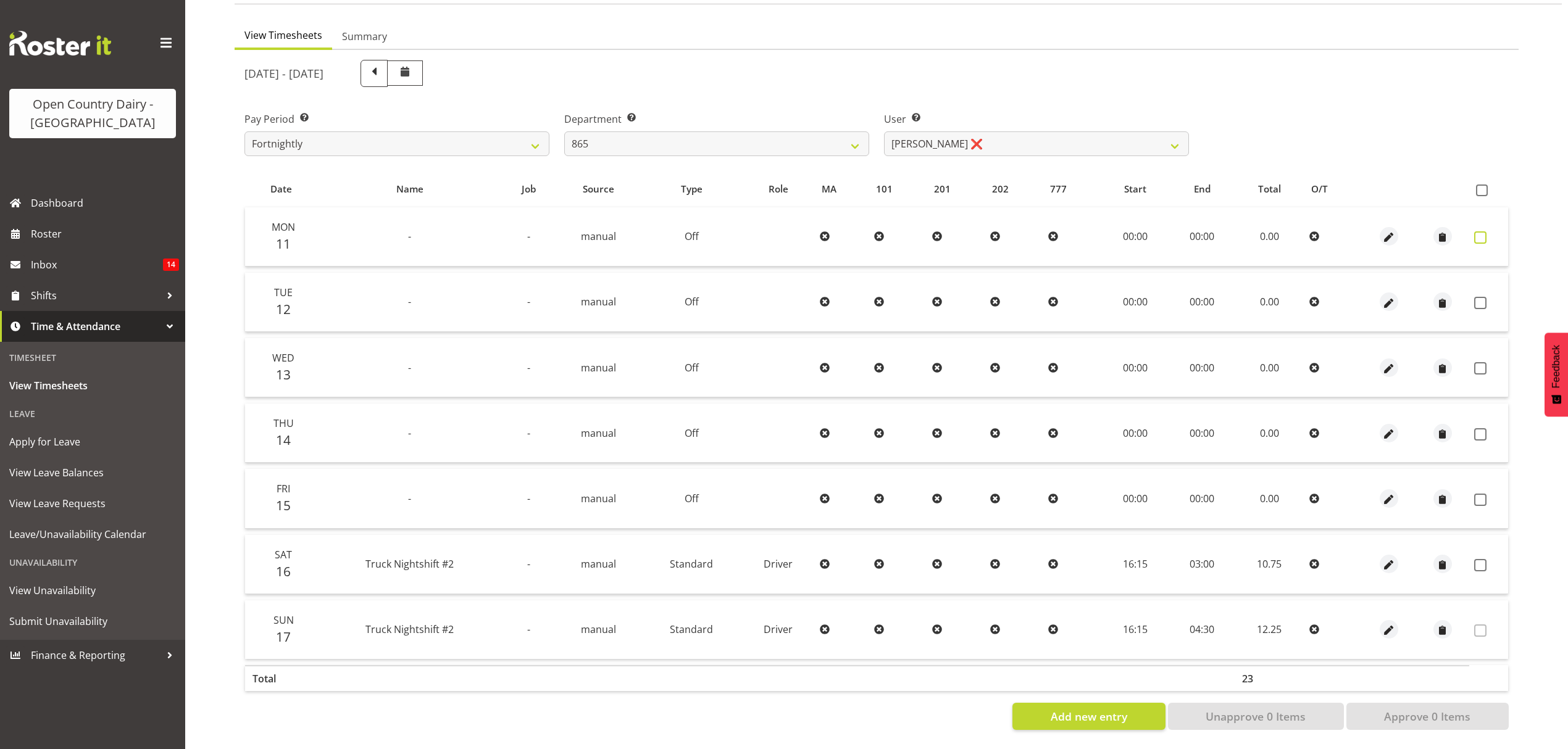
click at [1479, 232] on span at bounding box center [1480, 238] width 13 height 13
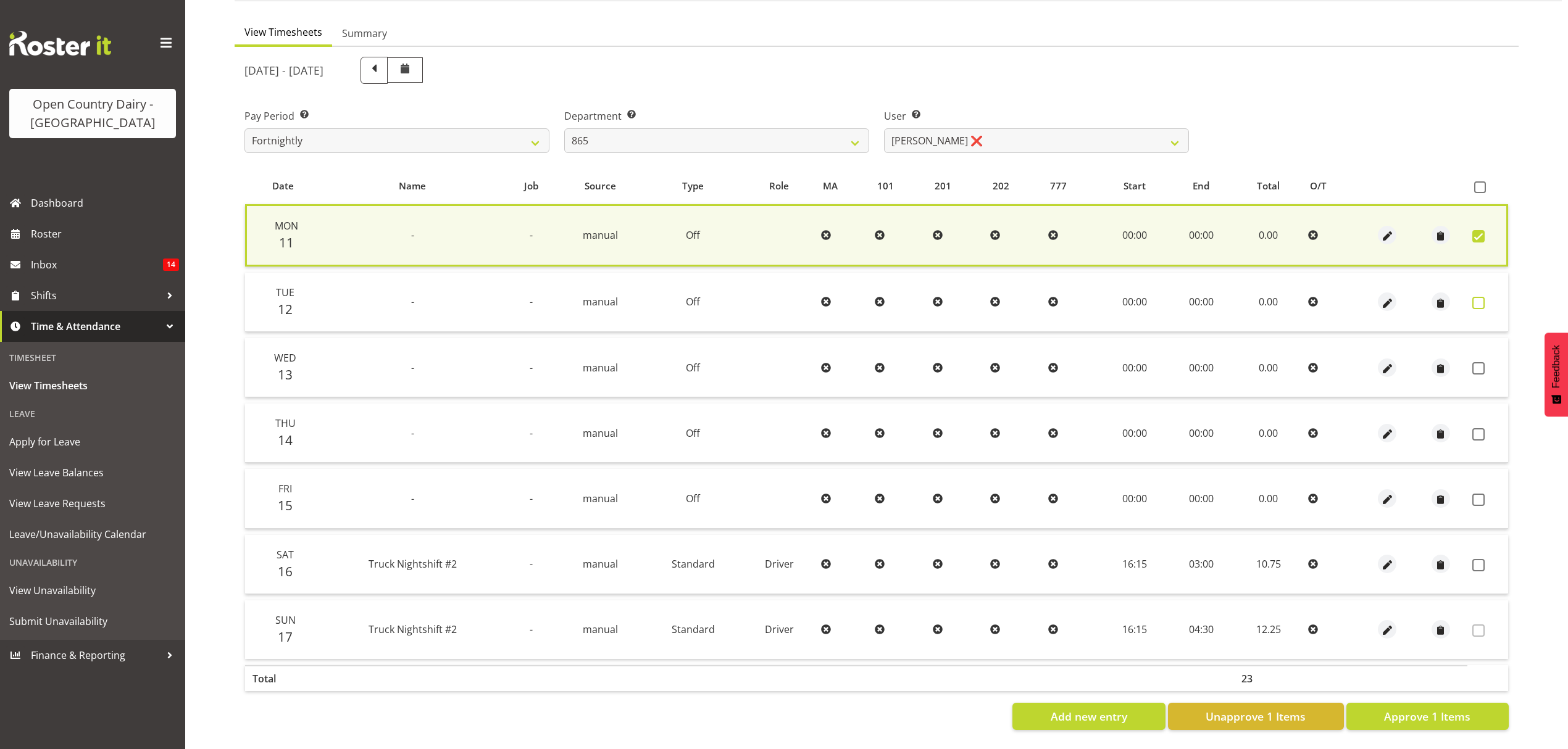
click at [1482, 297] on span at bounding box center [1479, 303] width 13 height 13
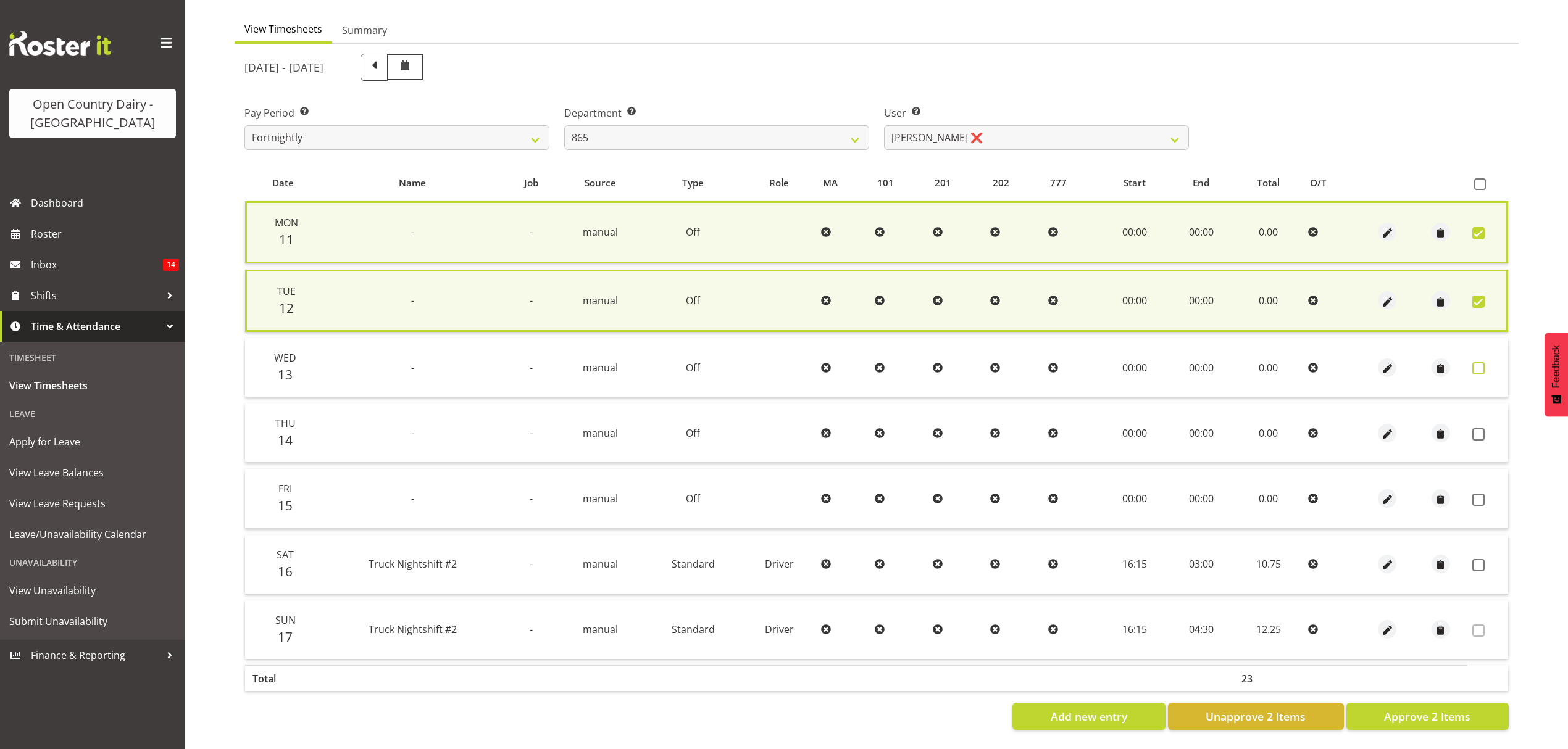
click at [1473, 362] on span at bounding box center [1479, 368] width 13 height 13
drag, startPoint x: 1479, startPoint y: 366, endPoint x: 1481, endPoint y: 437, distance: 71.0
click at [1479, 368] on span at bounding box center [1479, 368] width 13 height 13
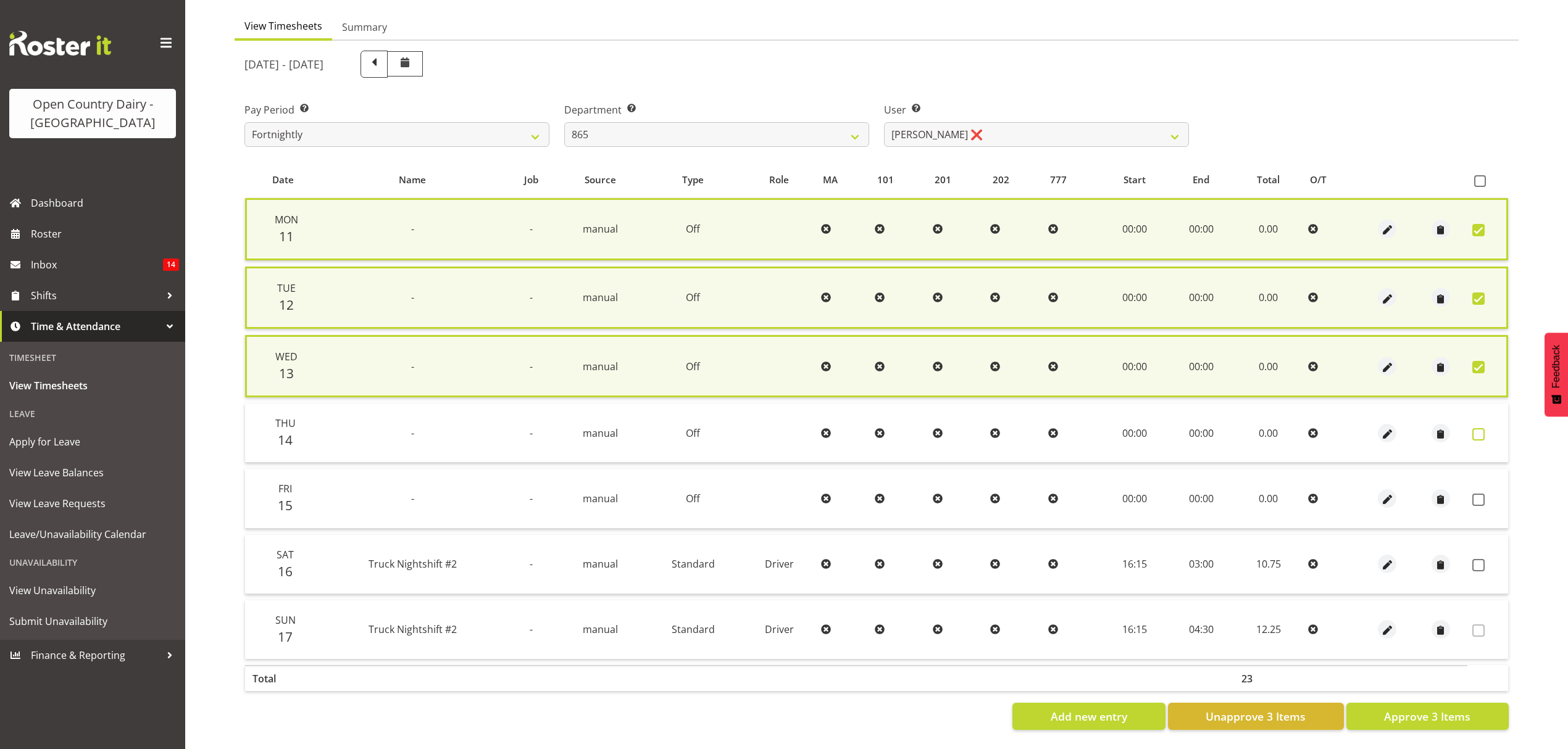
click at [1480, 430] on span at bounding box center [1479, 434] width 13 height 13
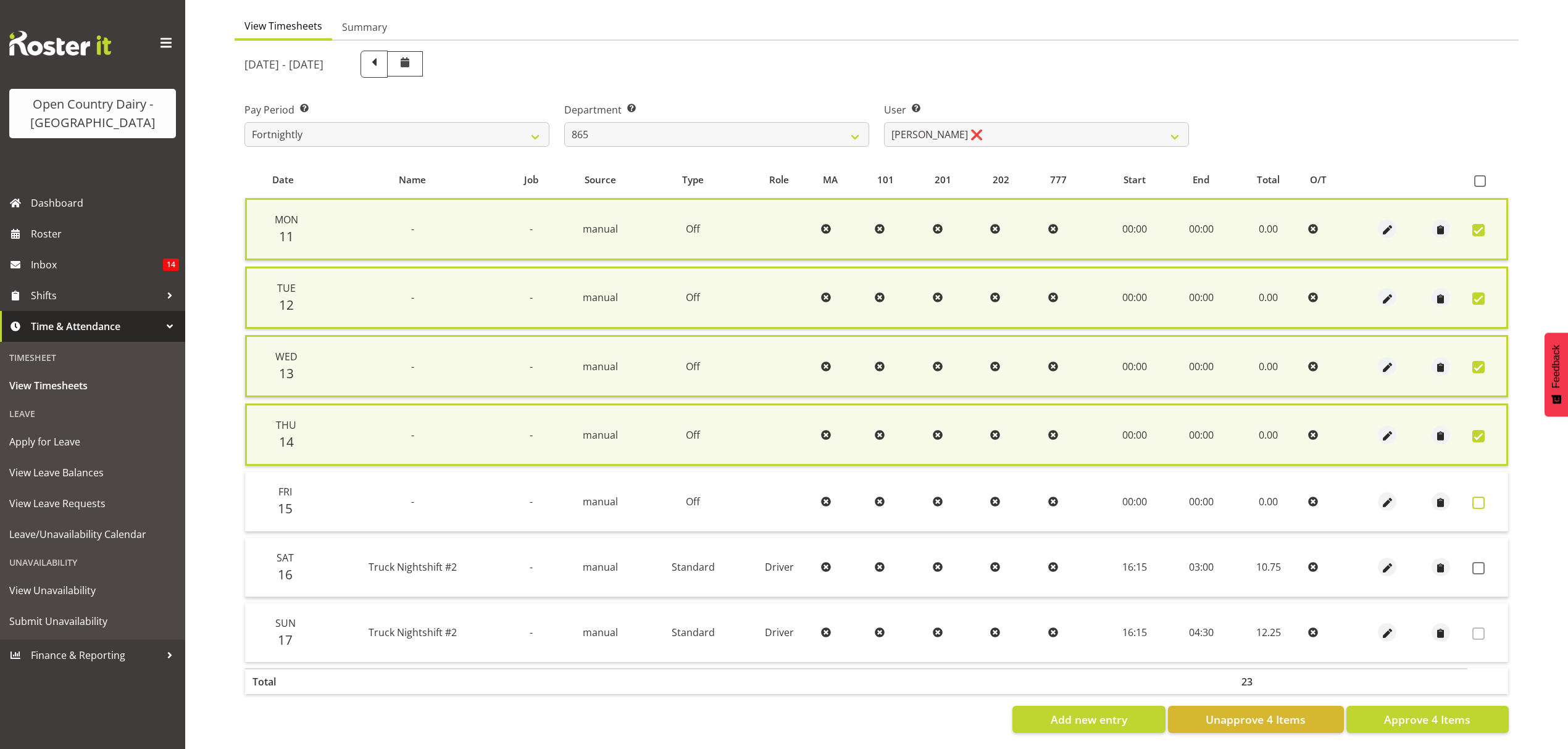
click at [1475, 497] on span at bounding box center [1479, 503] width 13 height 13
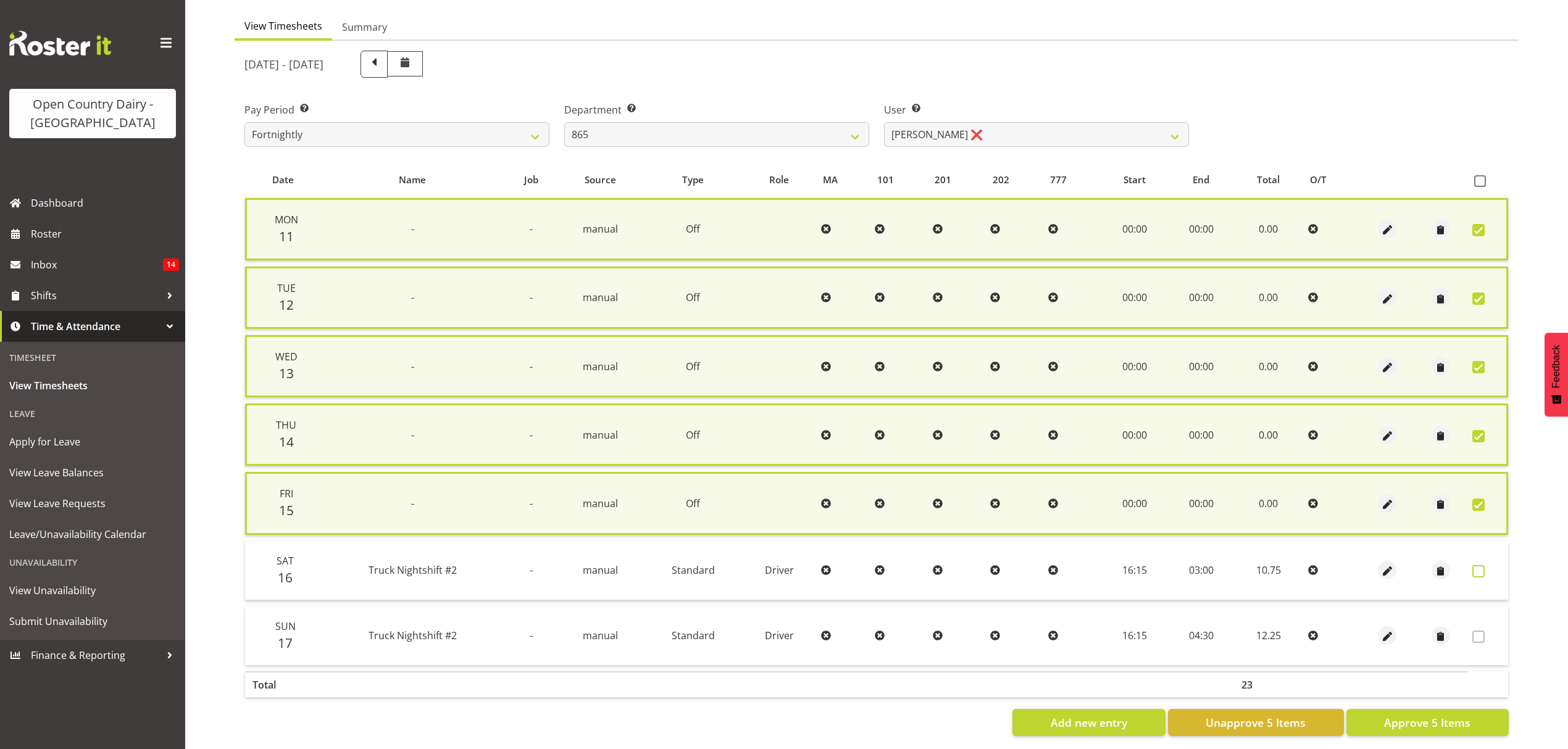
click at [1479, 570] on span at bounding box center [1479, 571] width 13 height 13
click at [1485, 569] on label at bounding box center [1482, 571] width 19 height 13
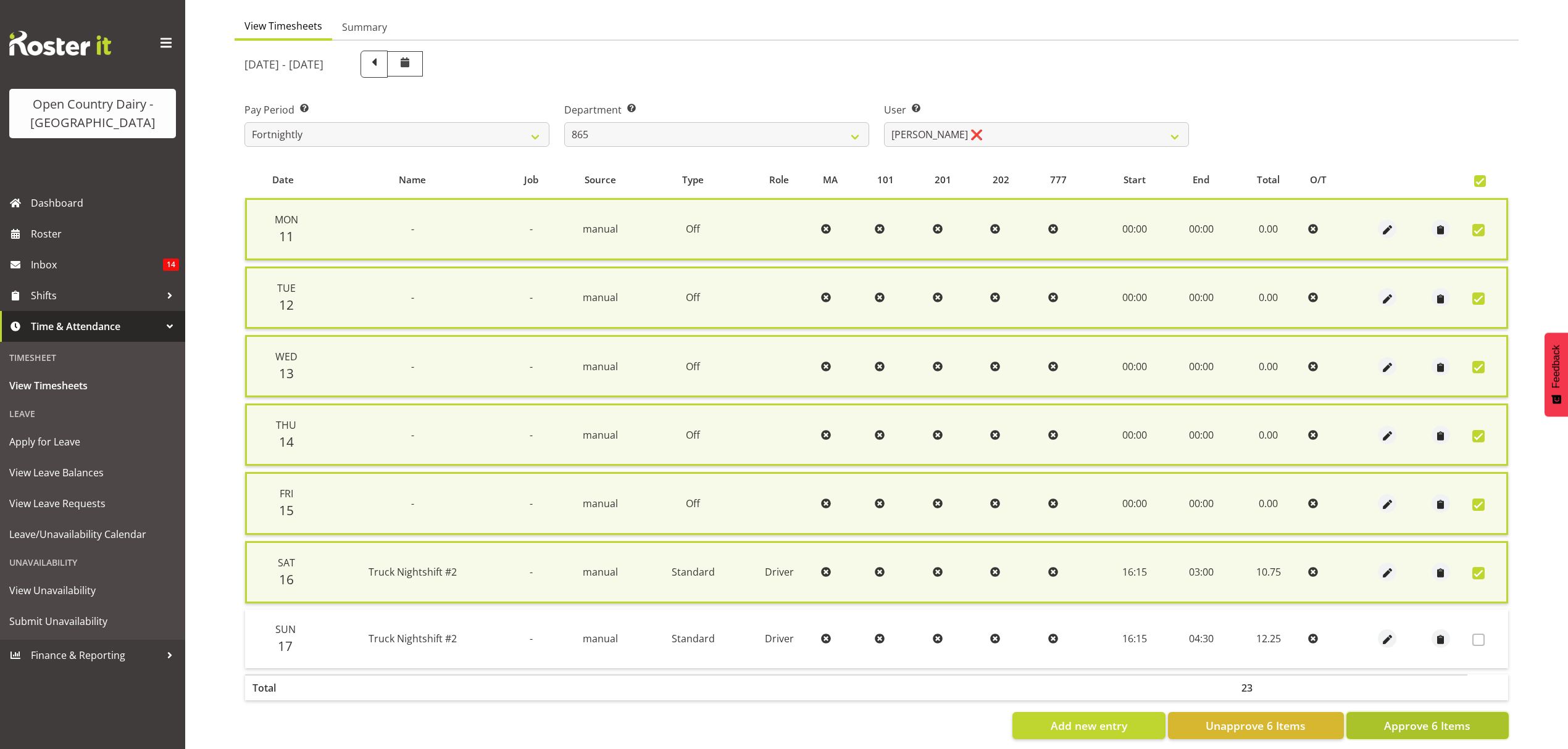
click at [1447, 718] on span "Approve 6 Items" at bounding box center [1427, 726] width 87 height 16
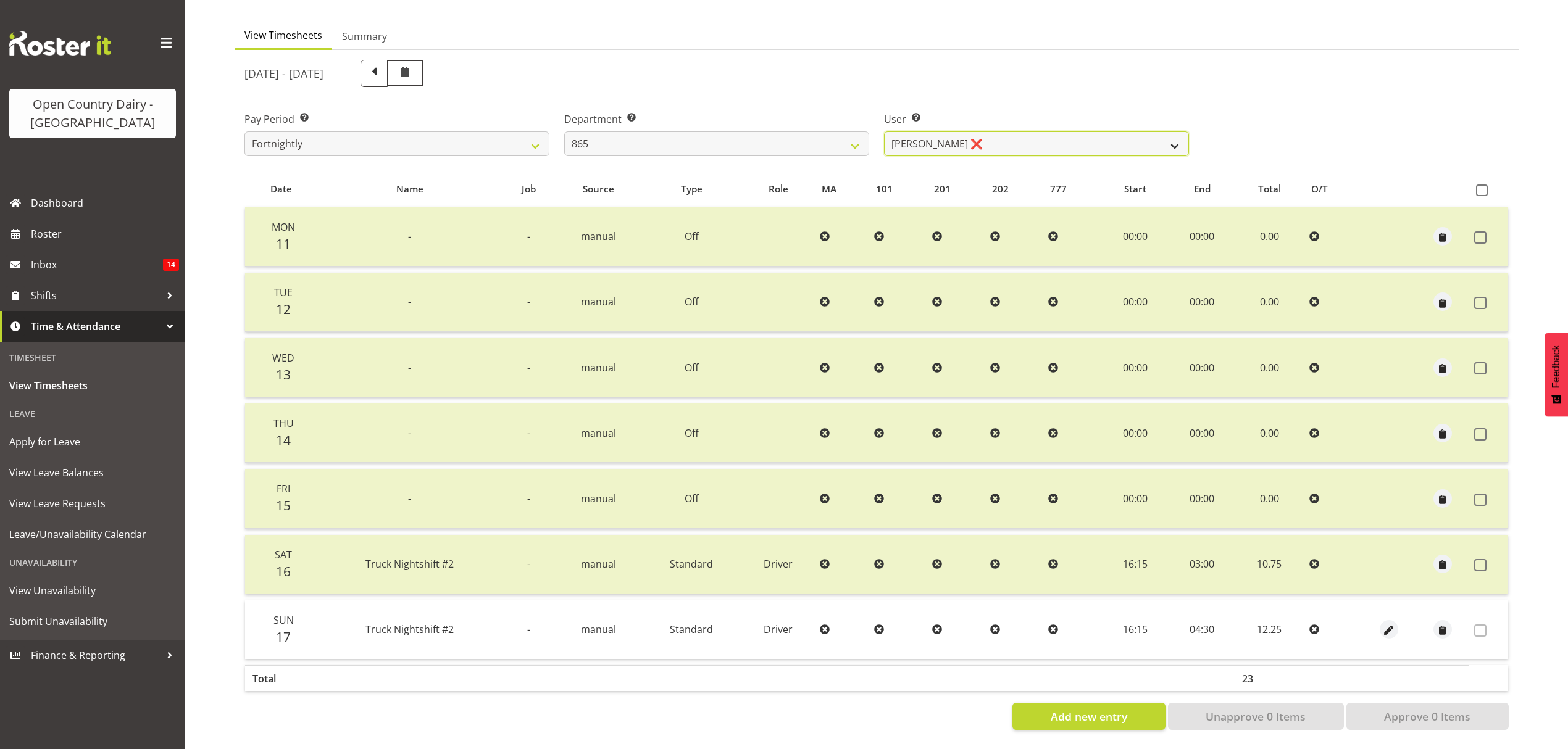
click at [1169, 139] on select "[PERSON_NAME] ❌ [PERSON_NAME] ❌ [PERSON_NAME] ❌" at bounding box center [1036, 143] width 305 height 25
click at [884, 131] on select "[PERSON_NAME] ❌ [PERSON_NAME] ❌ [PERSON_NAME] ❌" at bounding box center [1036, 143] width 305 height 25
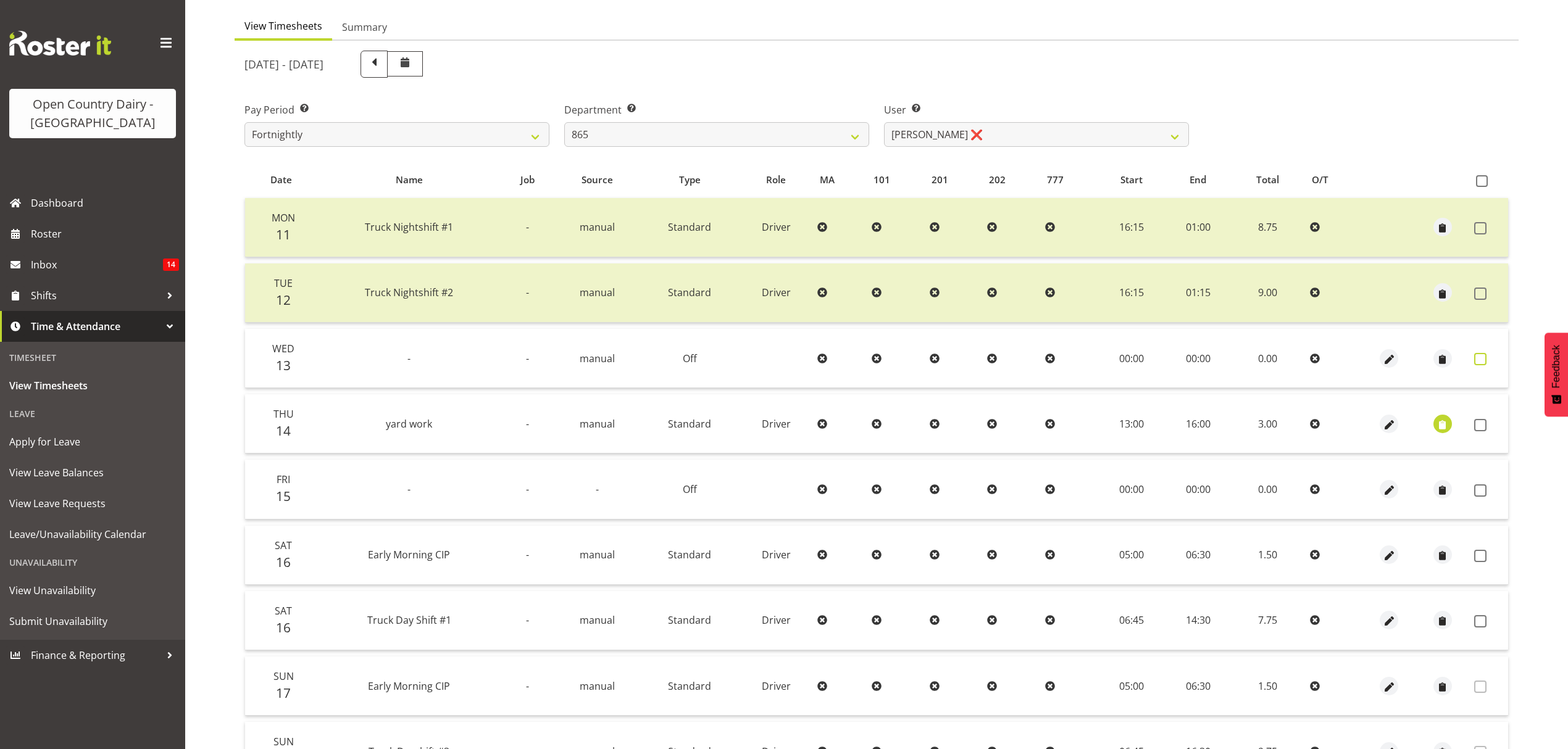
click at [1481, 364] on span at bounding box center [1480, 359] width 13 height 13
click at [1481, 354] on span at bounding box center [1480, 359] width 13 height 13
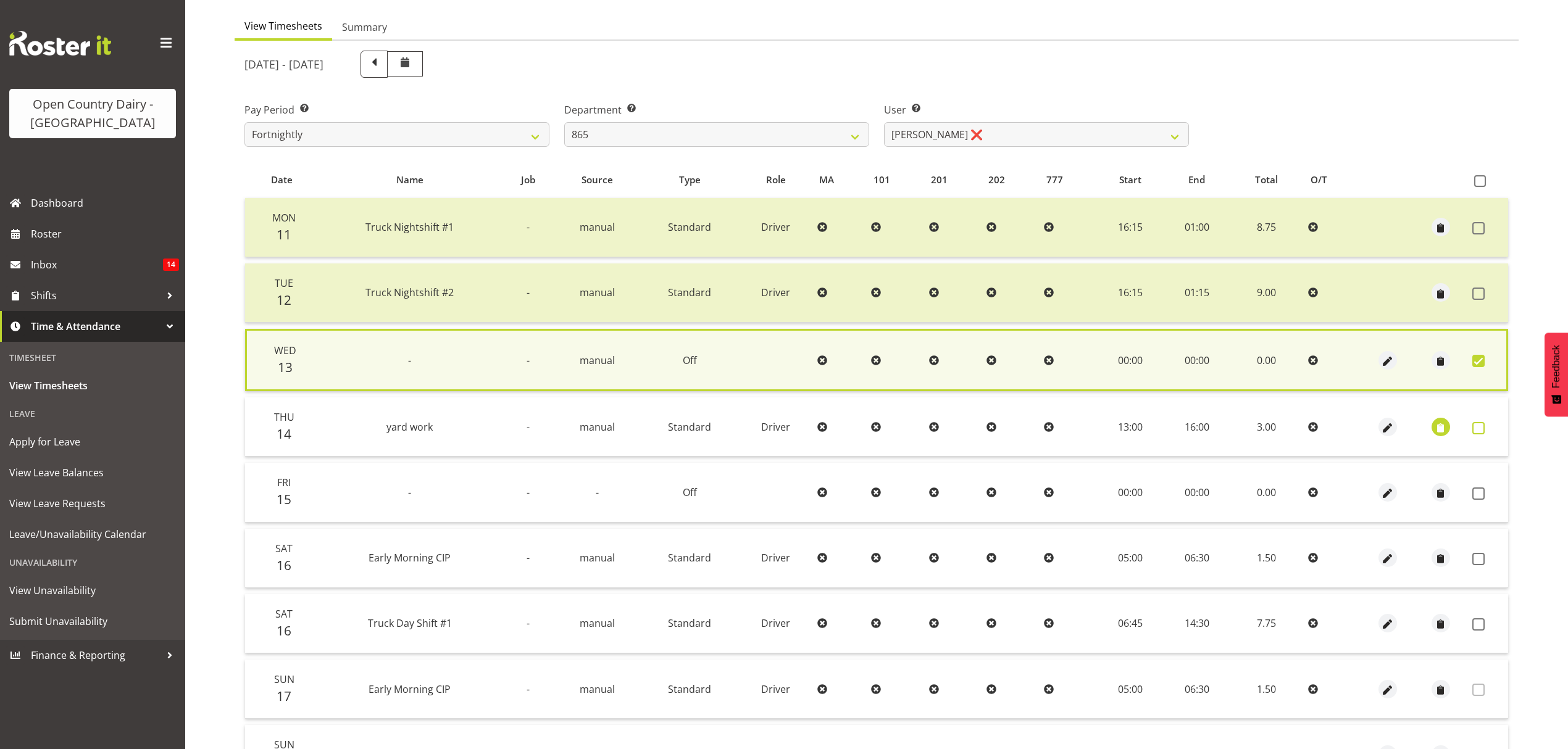
click at [1480, 425] on span at bounding box center [1479, 428] width 13 height 13
click at [1480, 430] on span at bounding box center [1479, 428] width 13 height 13
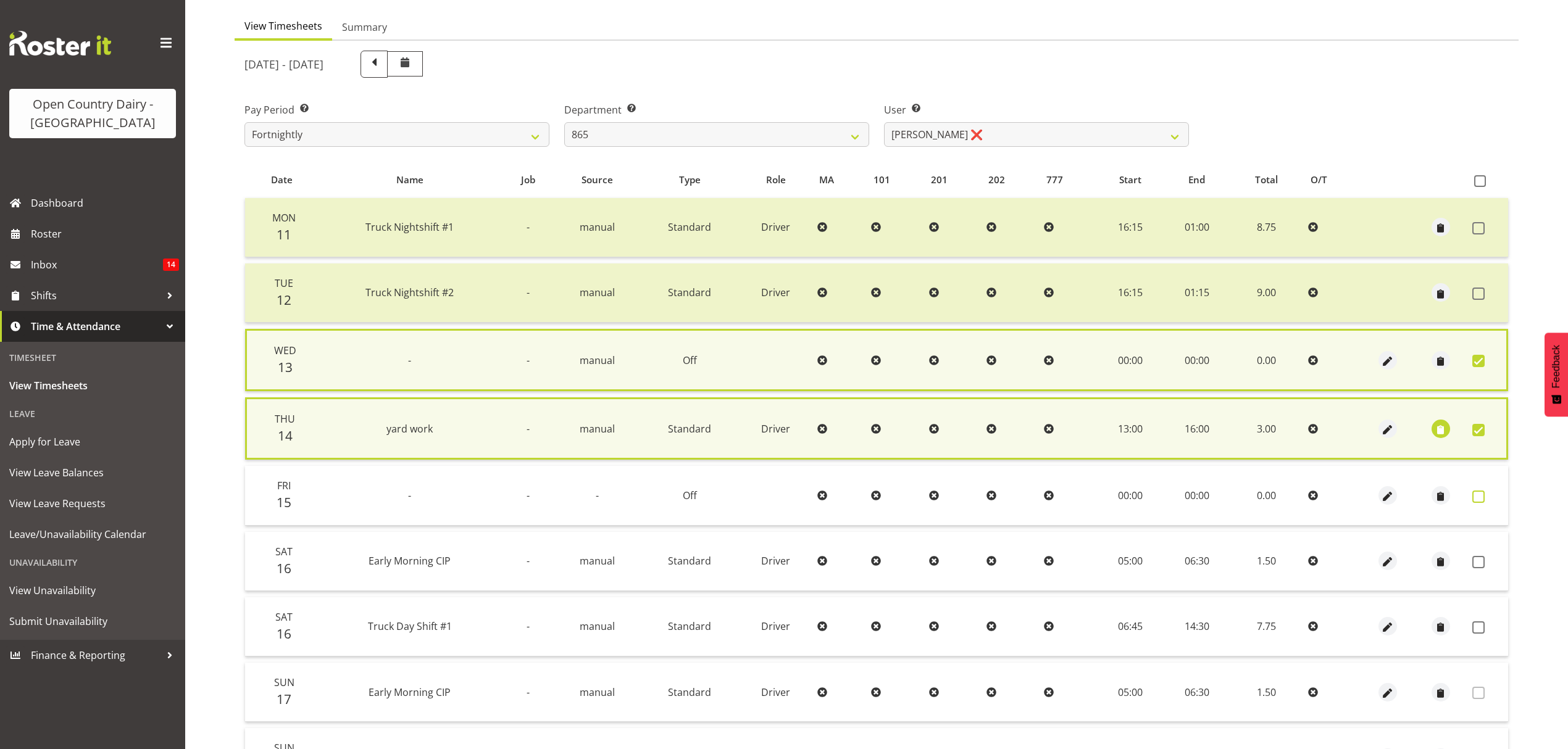
click at [1479, 491] on span at bounding box center [1479, 497] width 13 height 13
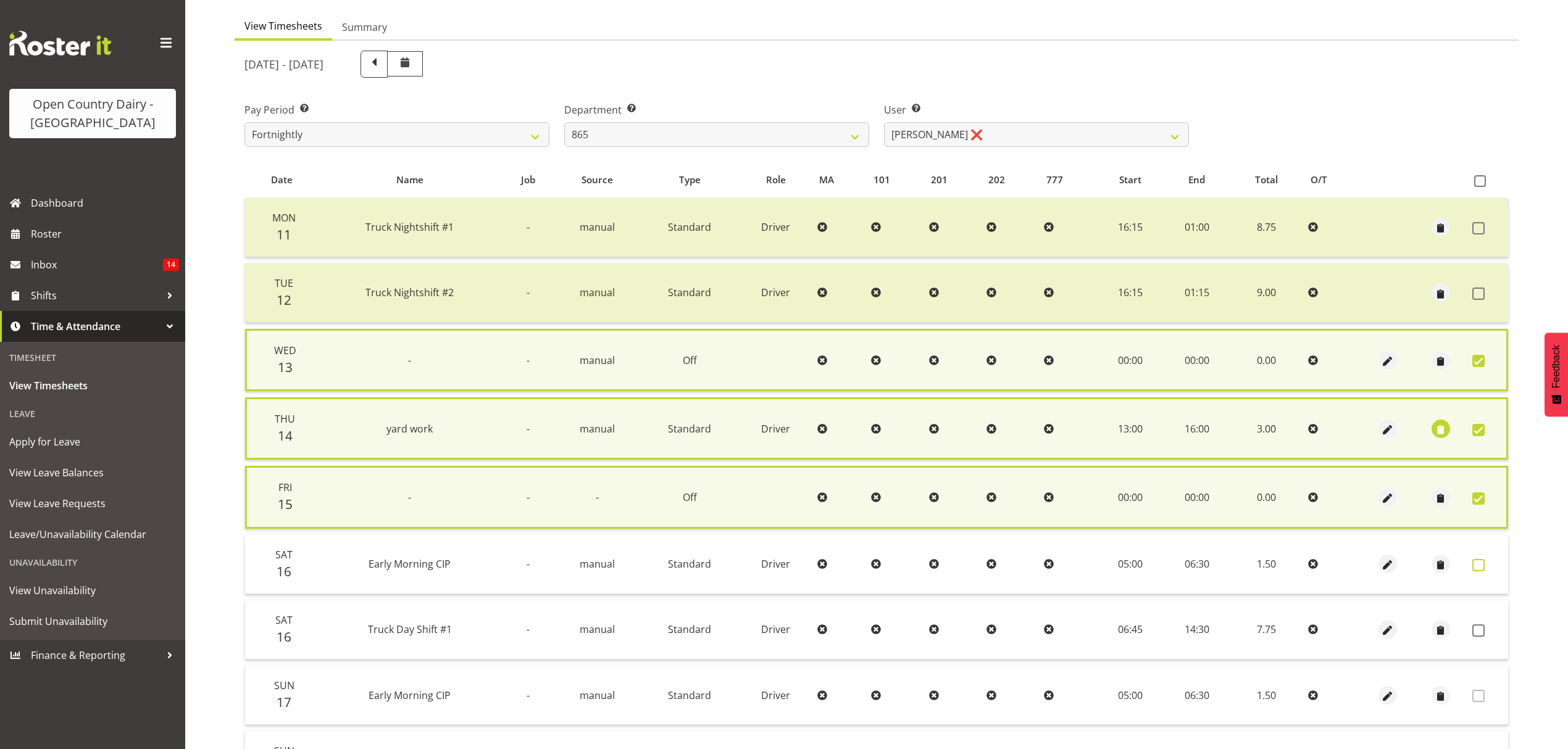
click at [1480, 561] on span at bounding box center [1479, 565] width 13 height 13
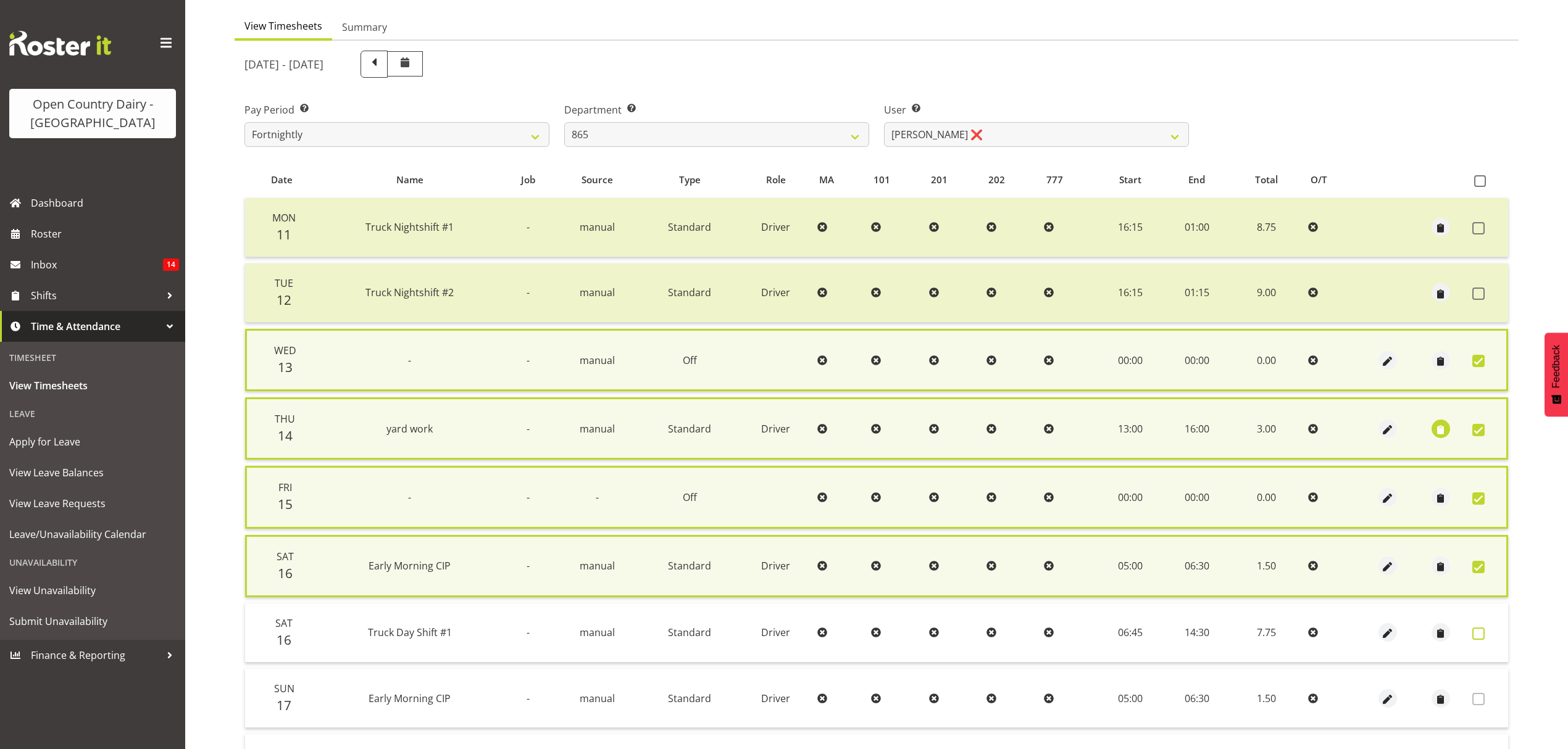
click at [1475, 632] on span at bounding box center [1479, 634] width 13 height 13
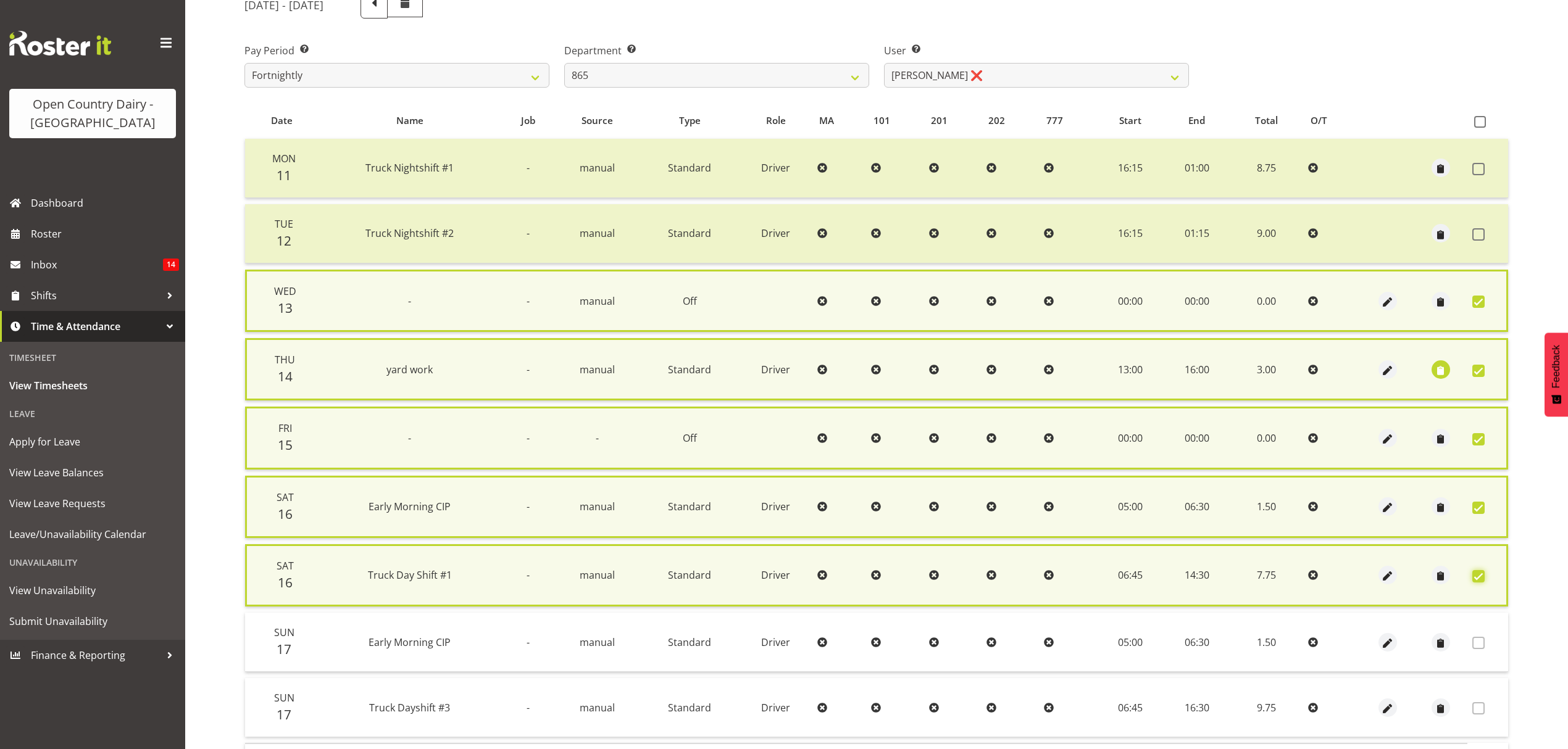
scroll to position [252, 0]
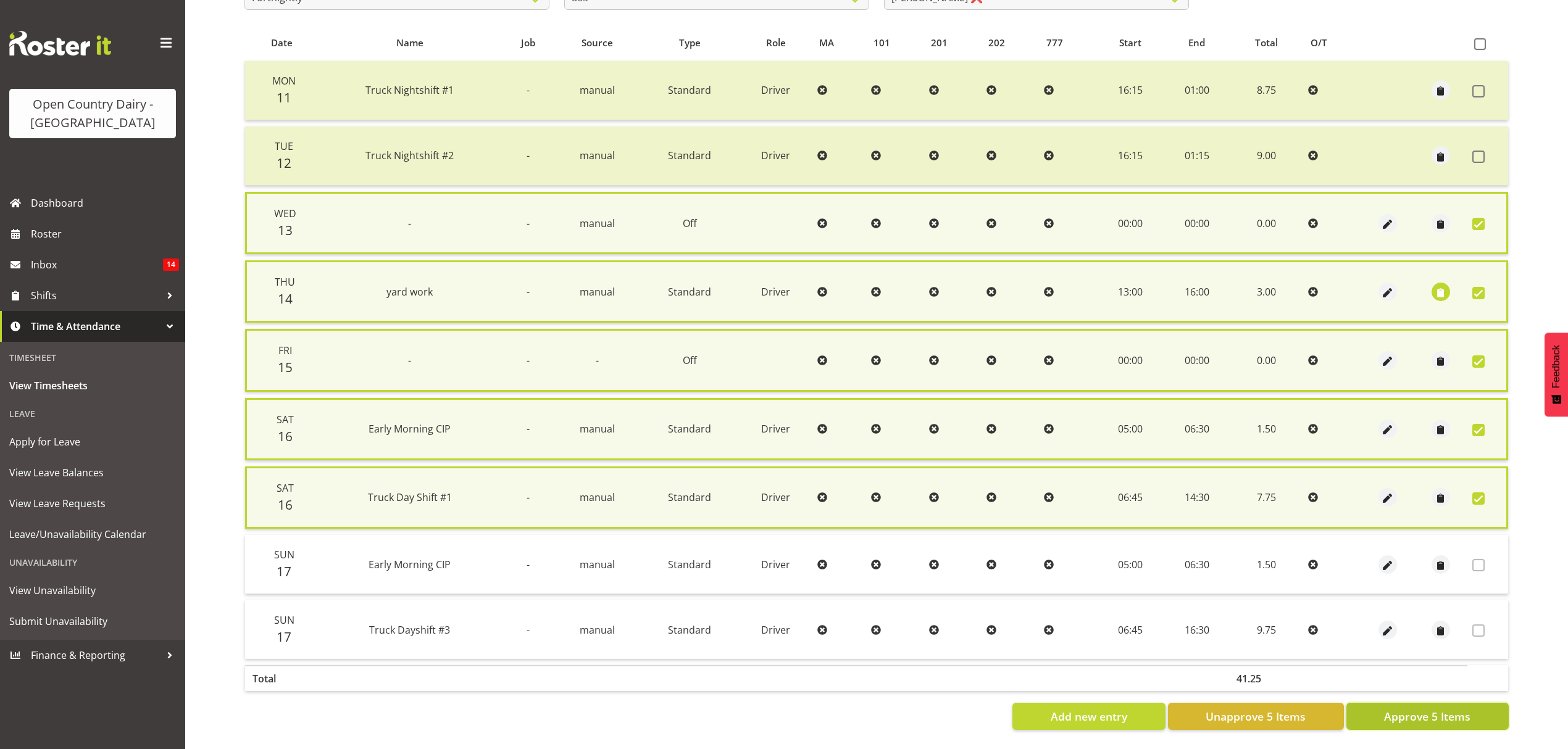
click at [1449, 708] on span "Approve 5 Items" at bounding box center [1427, 716] width 87 height 16
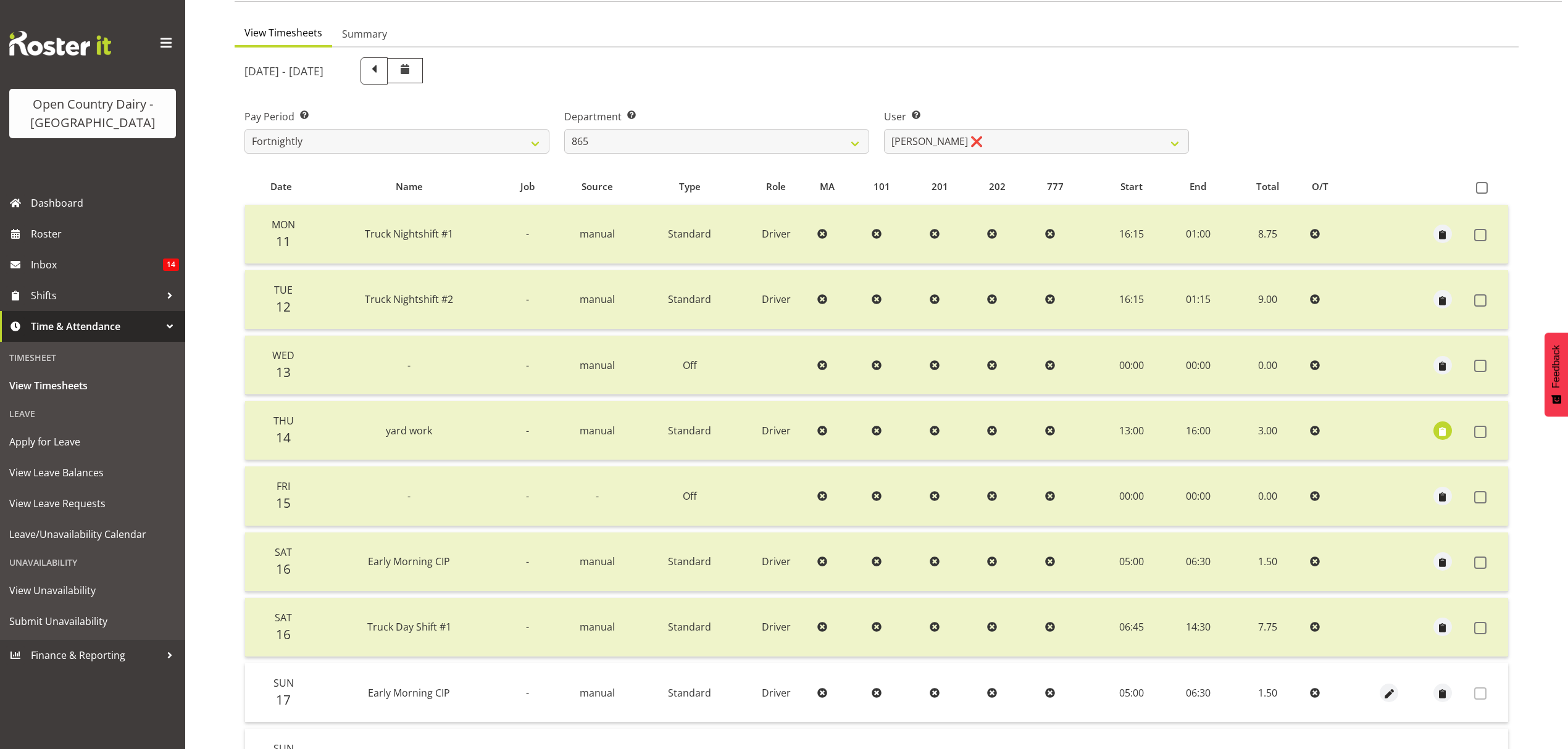
scroll to position [75, 0]
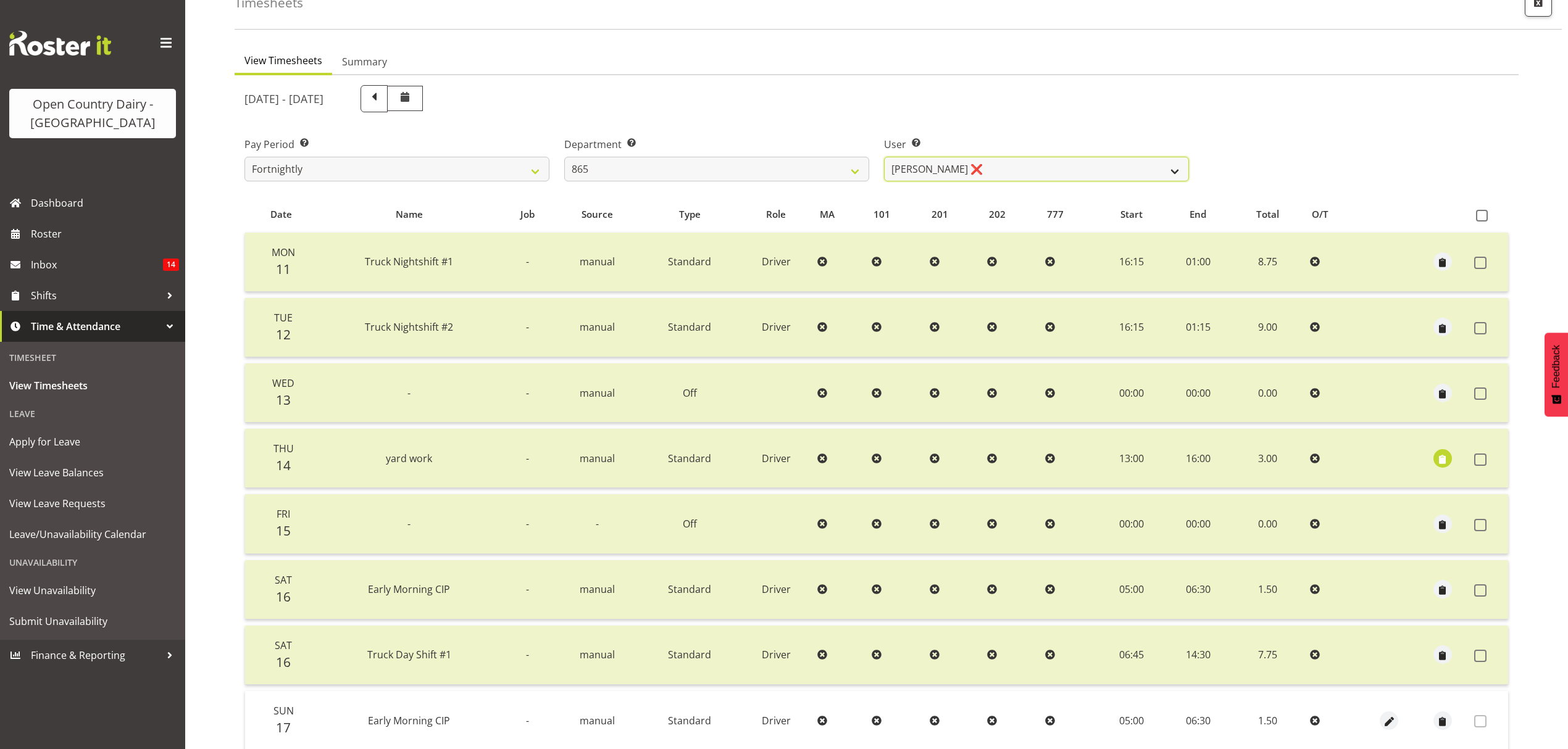
click at [1169, 164] on select "[PERSON_NAME] ❌ [PERSON_NAME] ❌ [PERSON_NAME] ❌" at bounding box center [1036, 168] width 305 height 25
click at [884, 156] on select "[PERSON_NAME] ❌ [PERSON_NAME] ❌ [PERSON_NAME] ❌" at bounding box center [1036, 168] width 305 height 25
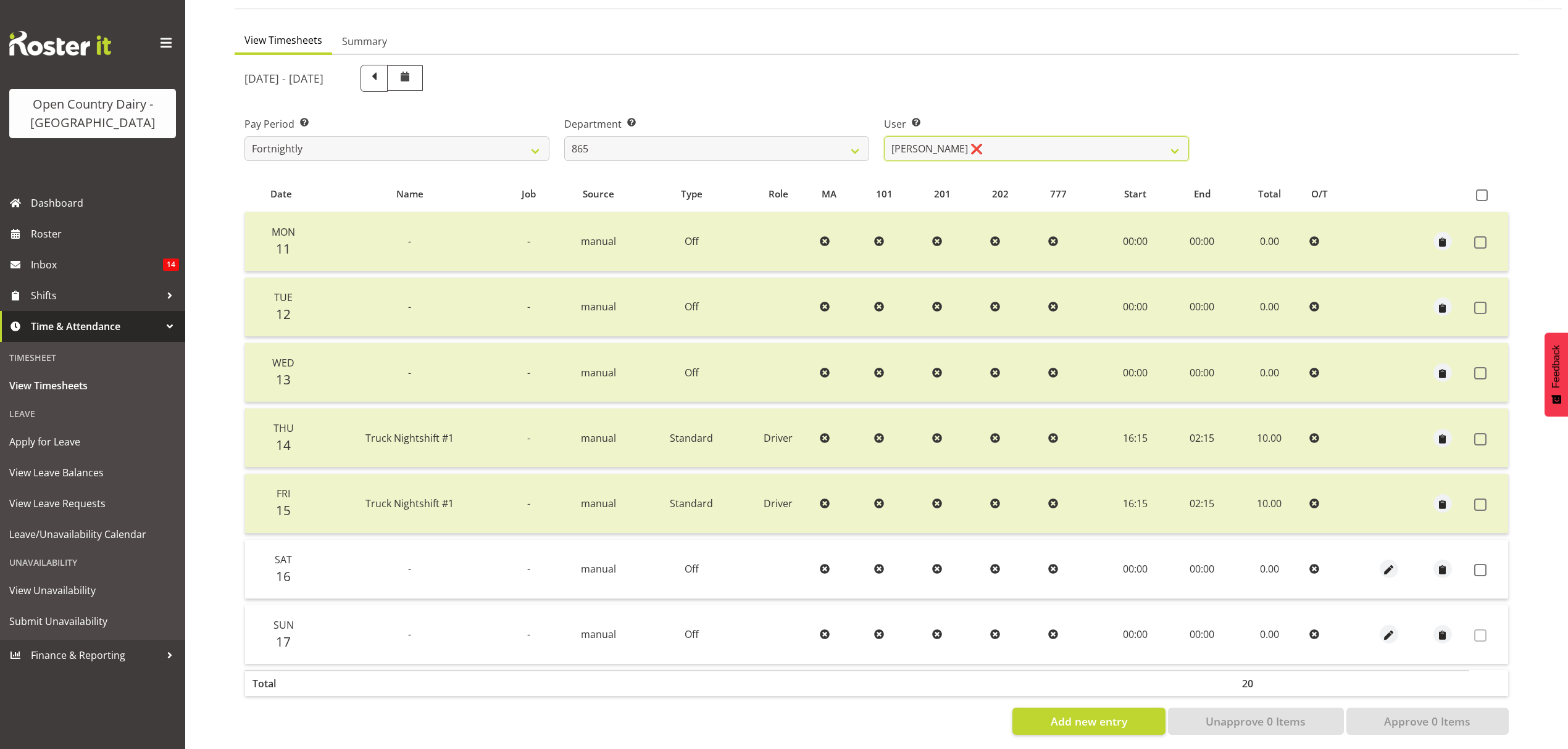
scroll to position [109, 0]
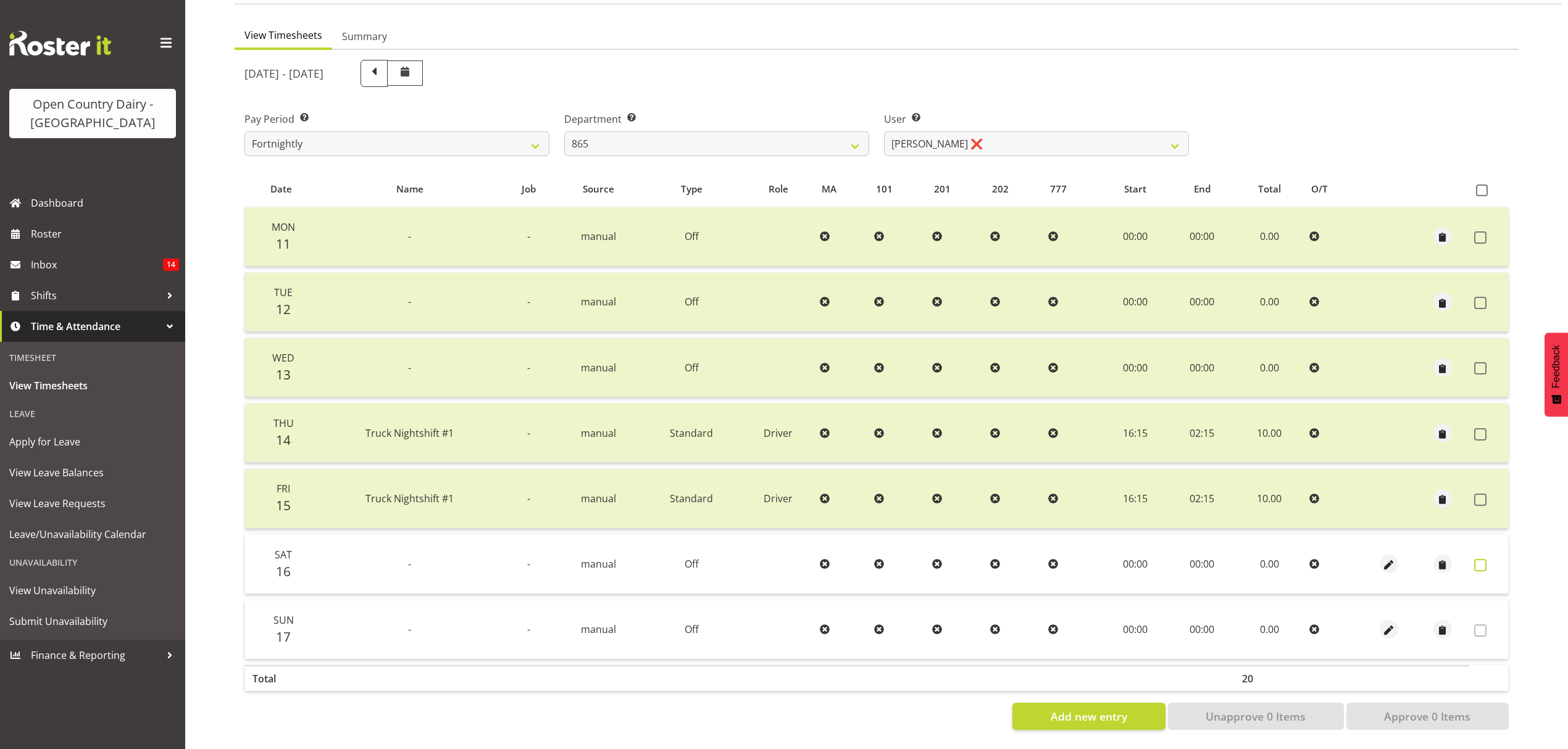
click at [1485, 559] on span at bounding box center [1480, 565] width 13 height 13
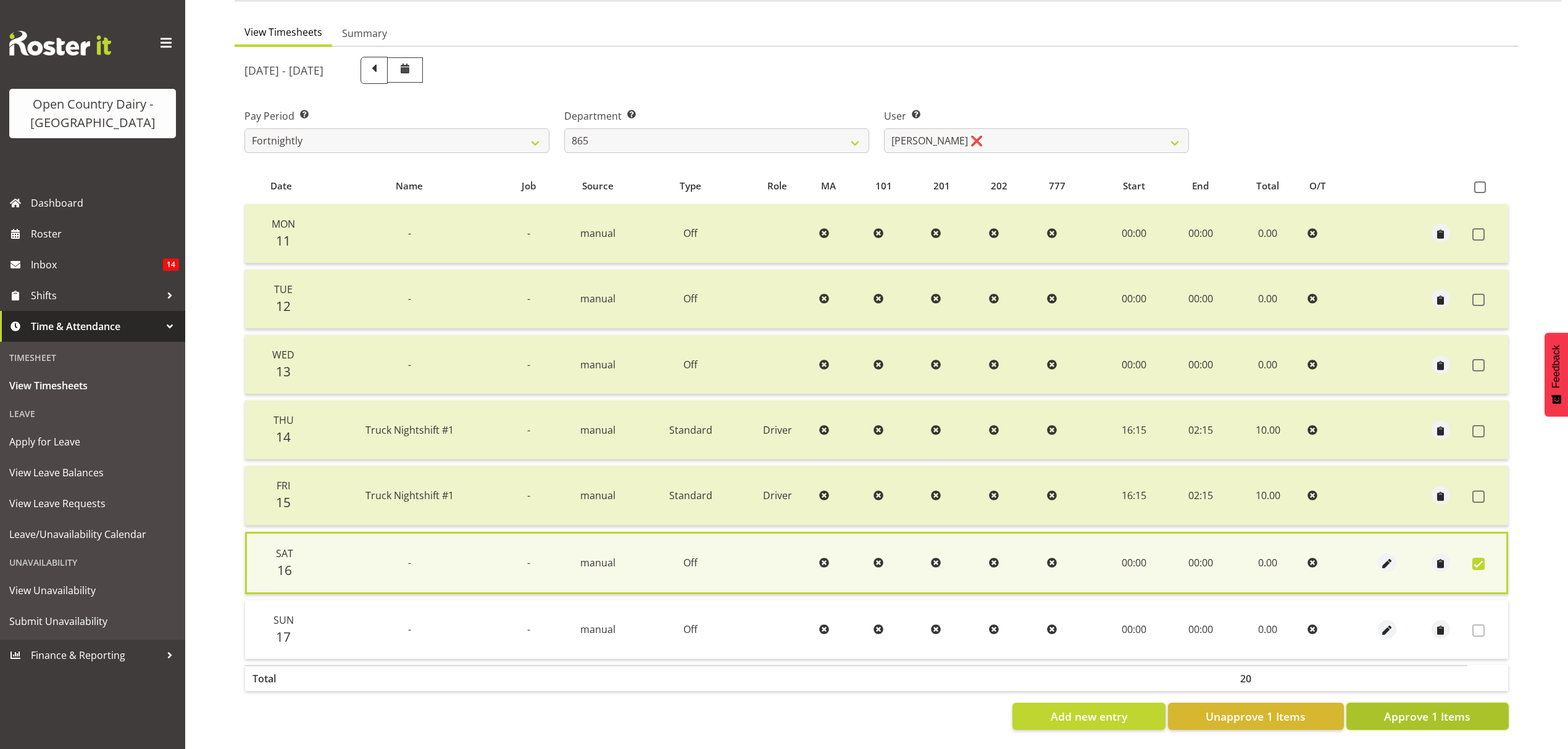
click at [1457, 708] on span "Approve 1 Items" at bounding box center [1427, 716] width 87 height 16
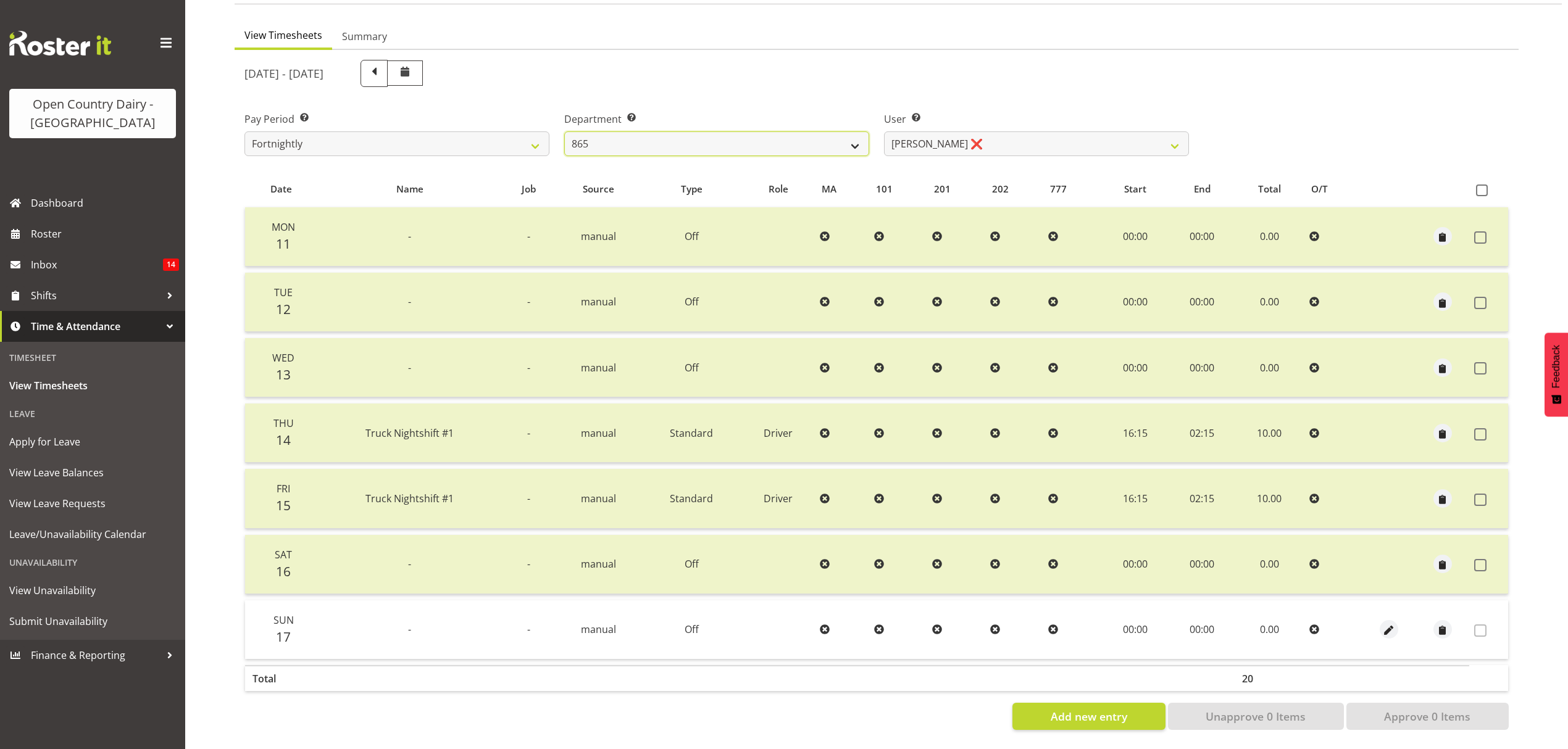
click at [849, 136] on select "734 735 736 737 738 739 850 851 852 853 854 855 856 858 861 862 865 868 869 870" at bounding box center [717, 143] width 305 height 25
click at [564, 131] on select "734 735 736 737 738 739 850 851 852 853 854 855 856 858 861 862 865 868 869 870" at bounding box center [717, 143] width 305 height 25
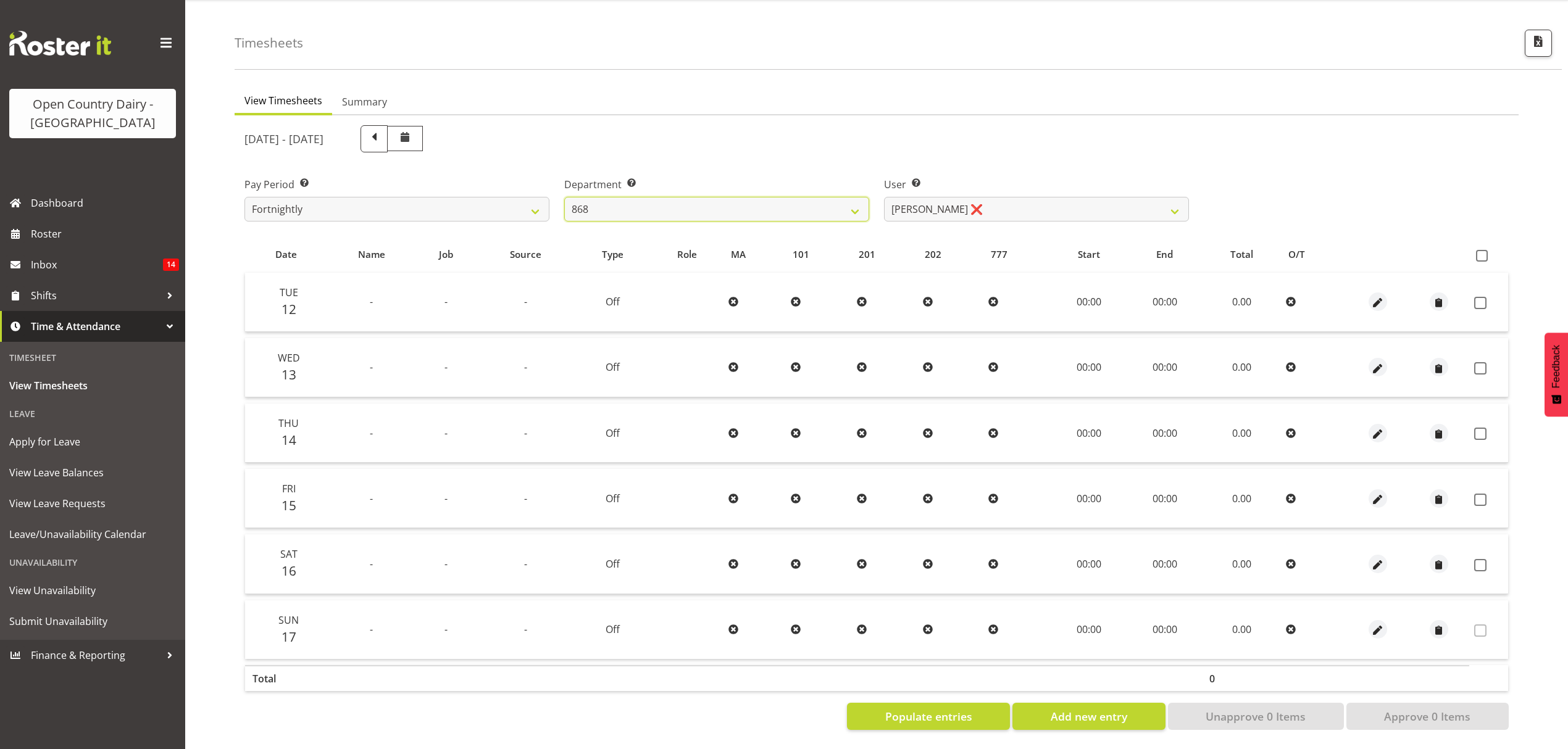
scroll to position [43, 0]
click at [957, 708] on span "Populate entries" at bounding box center [929, 716] width 87 height 16
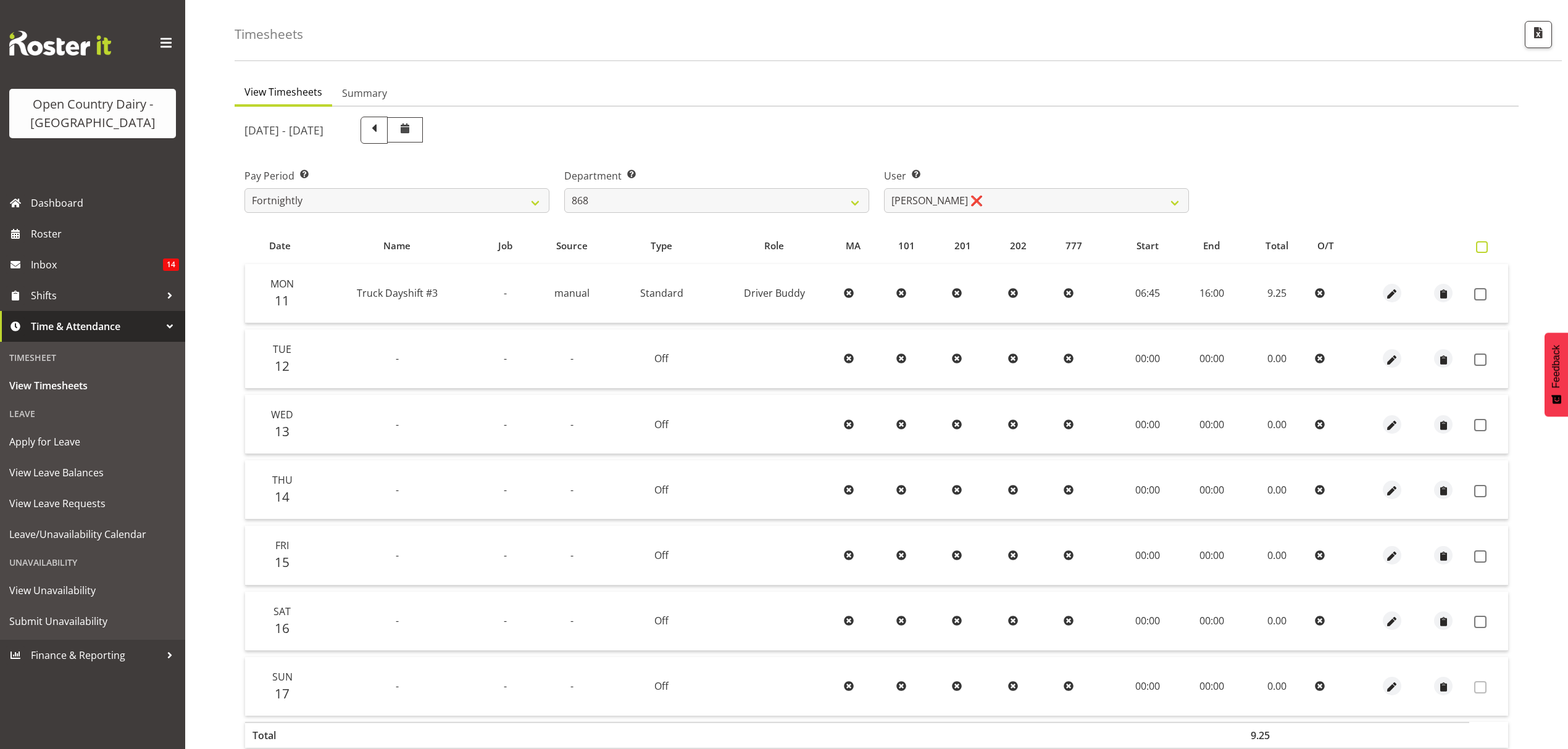
click at [1485, 242] on span at bounding box center [1482, 247] width 12 height 12
click at [1484, 243] on input "checkbox" at bounding box center [1480, 247] width 8 height 8
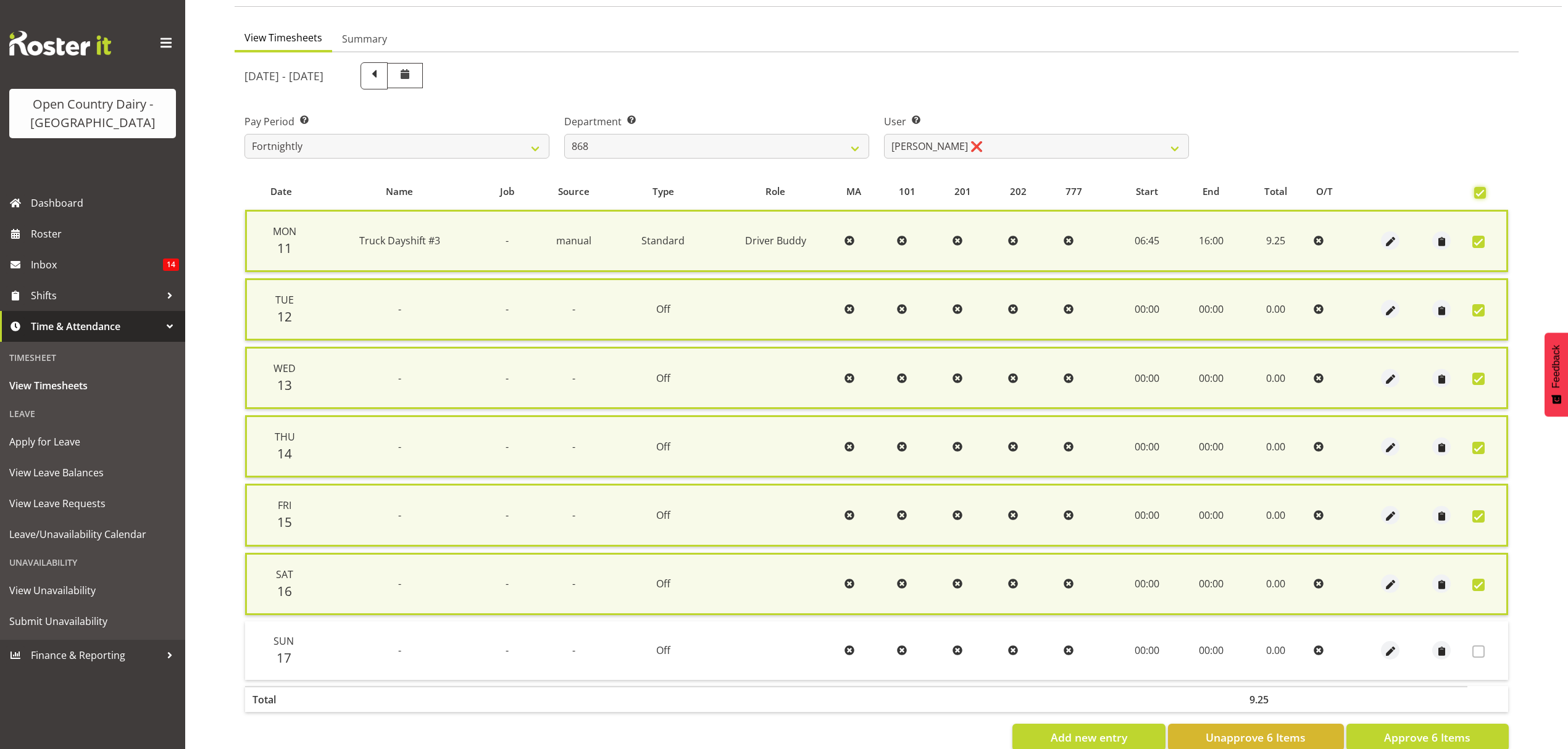
scroll to position [124, 0]
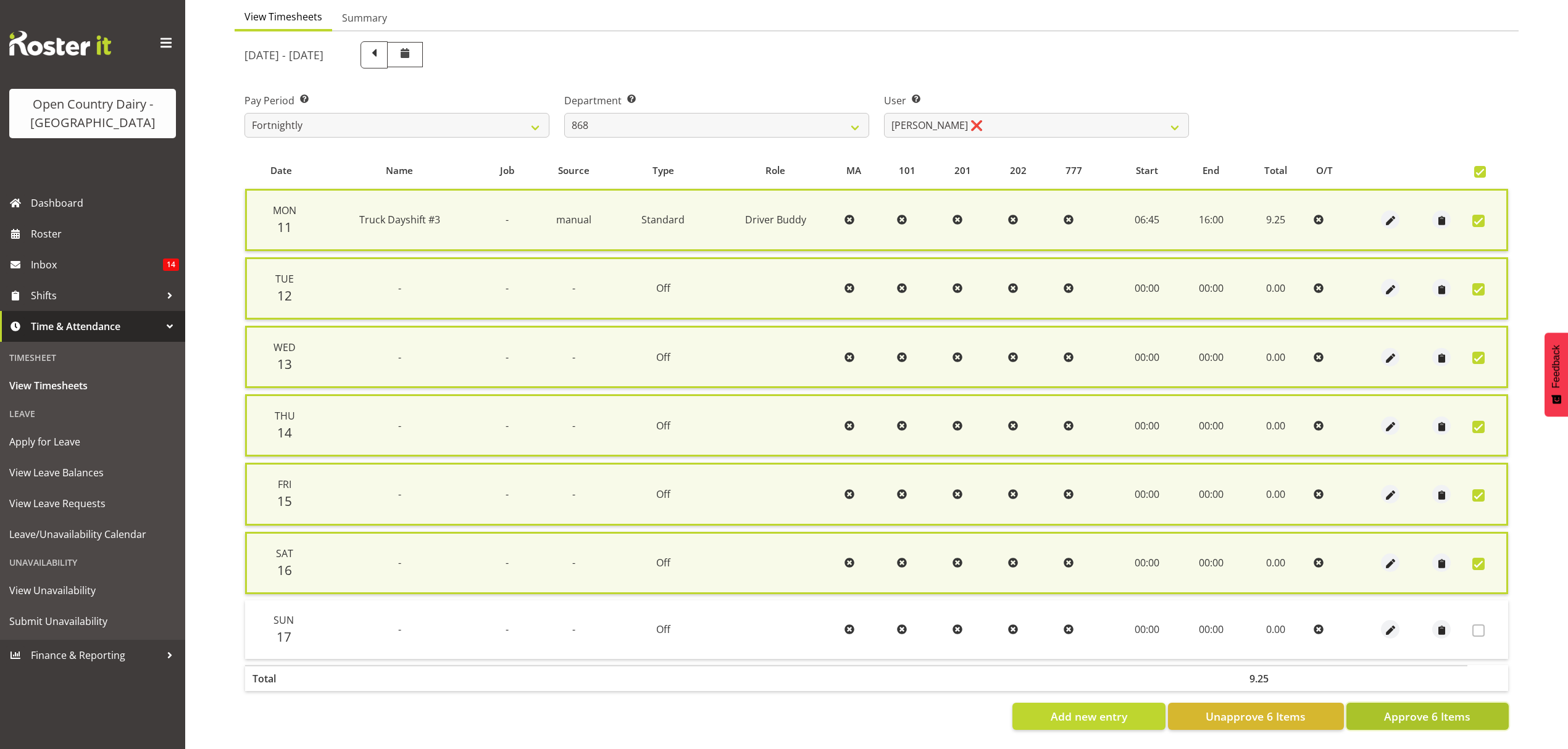
click at [1405, 708] on span "Approve 6 Items" at bounding box center [1427, 716] width 87 height 16
click at [1405, 704] on div "Add new entry Unapprove 6 Items Approve 6 Items" at bounding box center [877, 716] width 1264 height 27
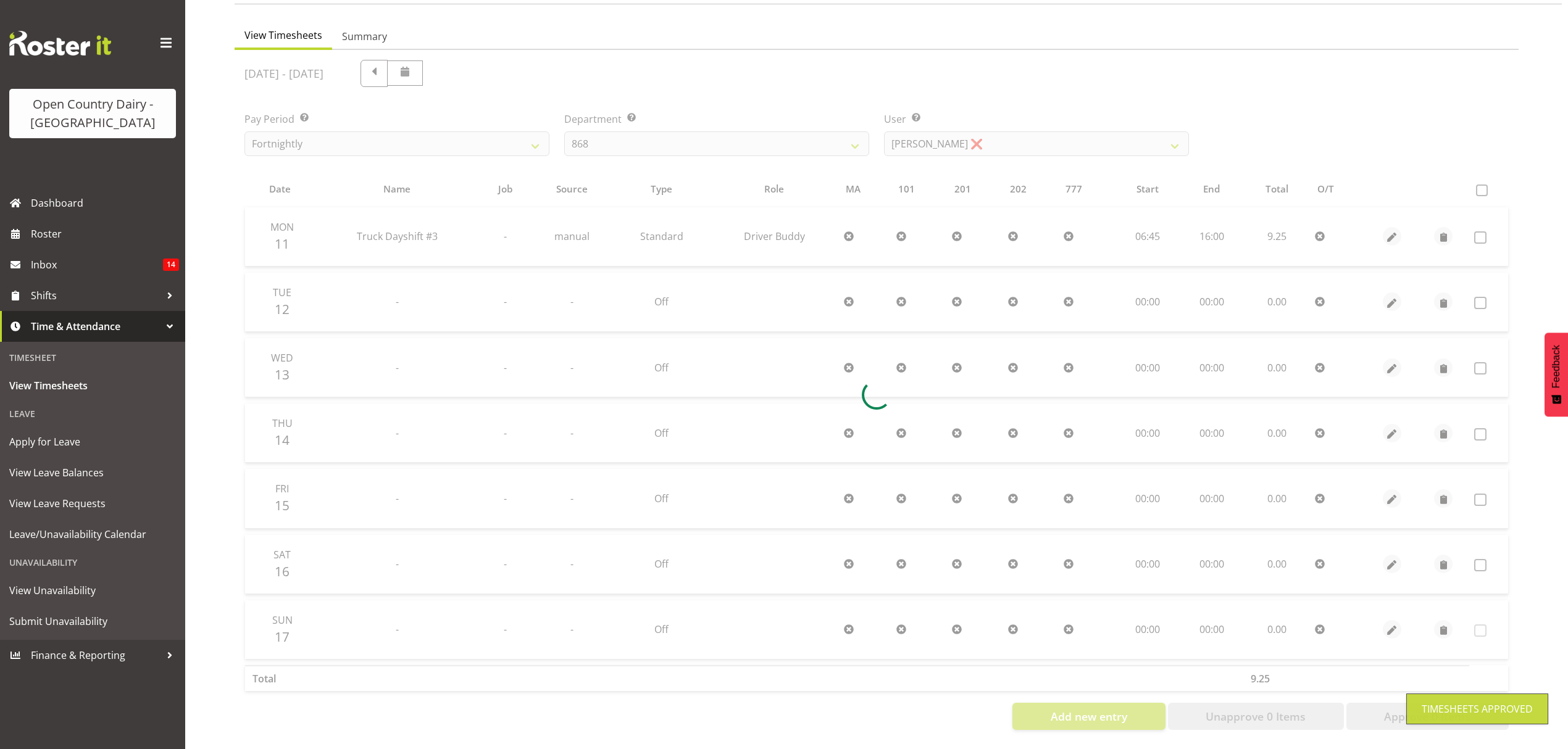
scroll to position [109, 0]
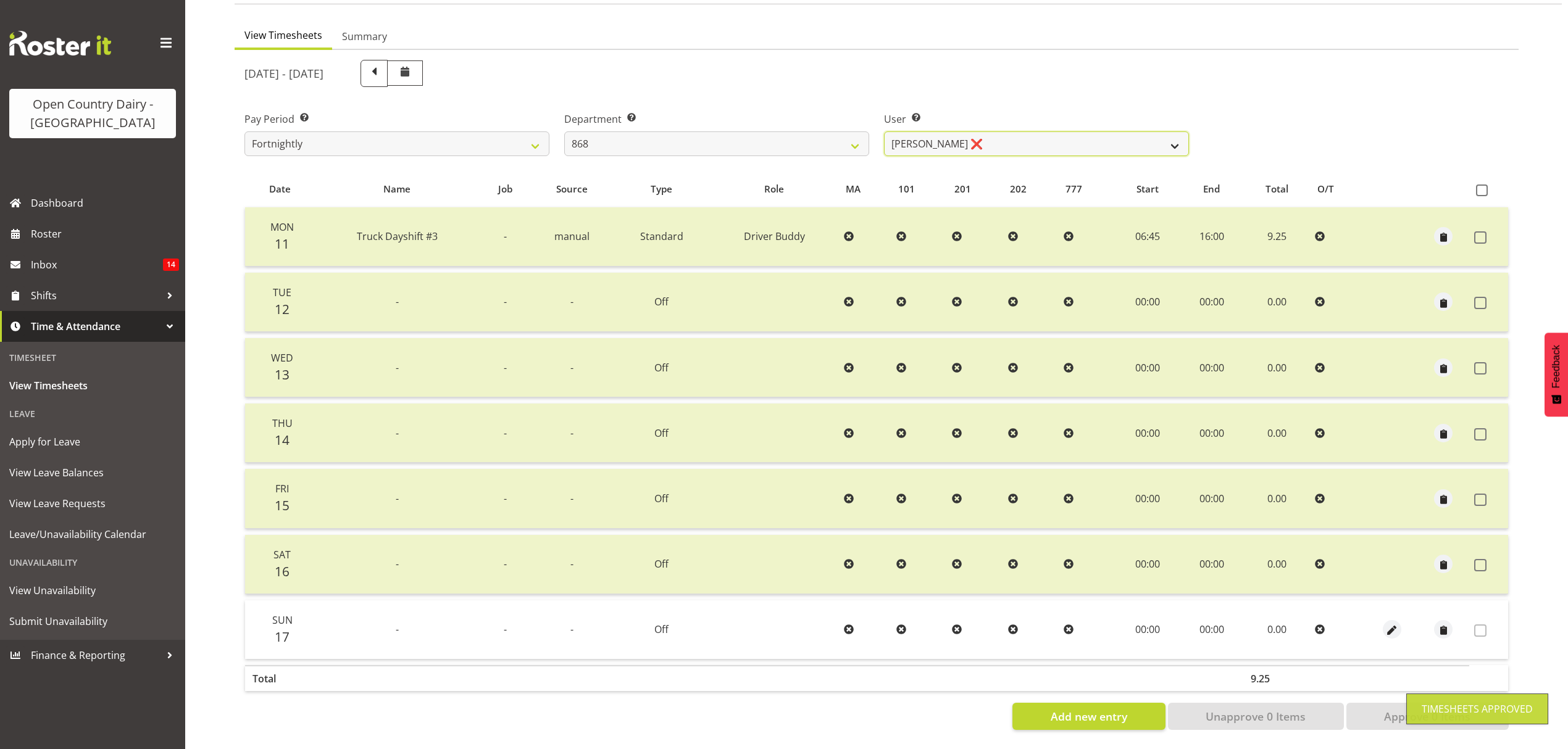
click at [1168, 134] on select "[PERSON_NAME] ❌ [PERSON_NAME] ❌ [PERSON_NAME] ❌ [PERSON_NAME] ❌" at bounding box center [1036, 143] width 305 height 25
click at [1167, 133] on select "[PERSON_NAME] ❌ [PERSON_NAME] ❌ [PERSON_NAME] ❌ [PERSON_NAME] ❌" at bounding box center [1036, 143] width 305 height 25
click at [884, 131] on select "[PERSON_NAME] ❌ [PERSON_NAME] ❌ [PERSON_NAME] ❌ [PERSON_NAME] ❌" at bounding box center [1036, 143] width 305 height 25
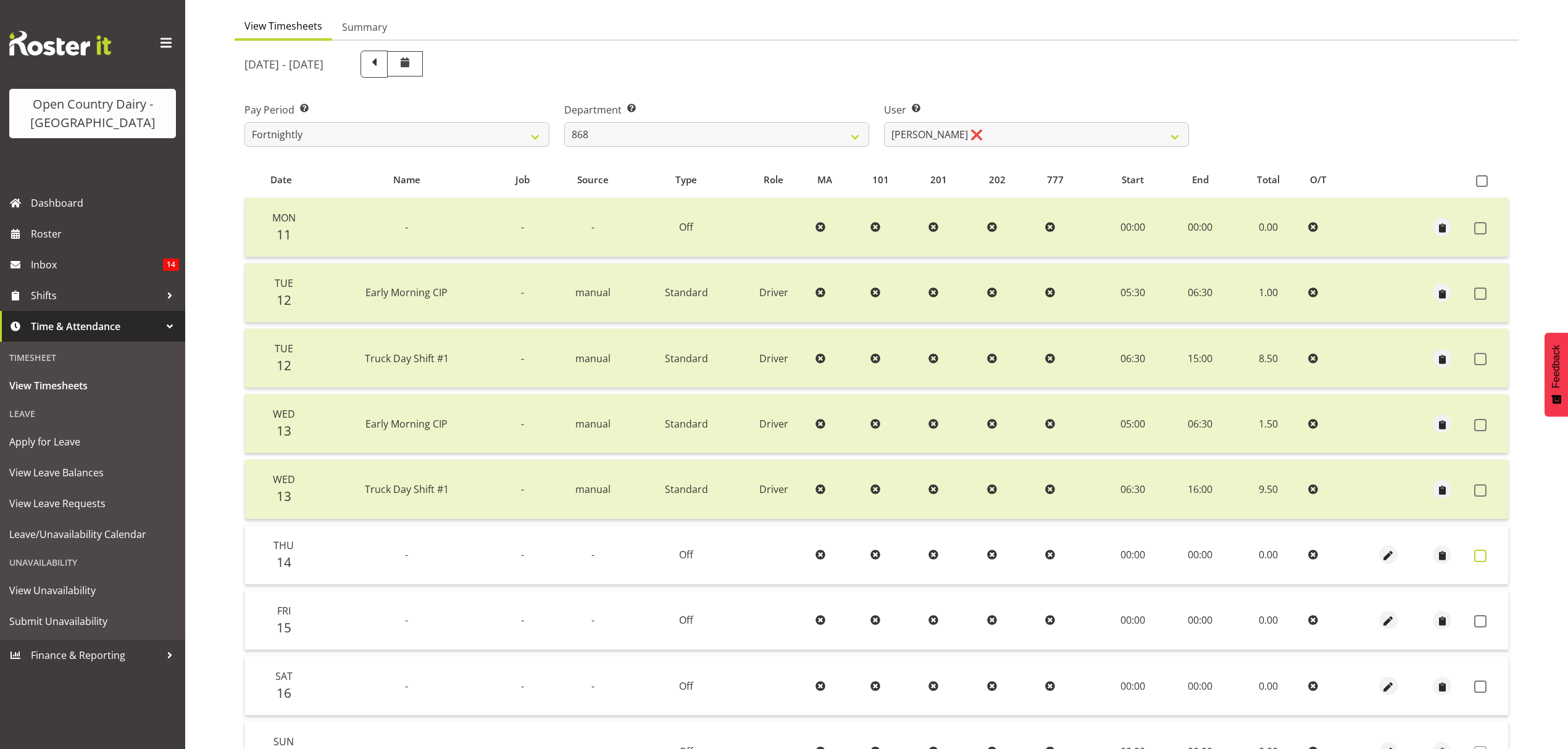
click at [1477, 551] on span at bounding box center [1480, 556] width 13 height 13
click at [1481, 622] on span at bounding box center [1480, 621] width 13 height 13
click at [1475, 550] on span at bounding box center [1480, 556] width 13 height 13
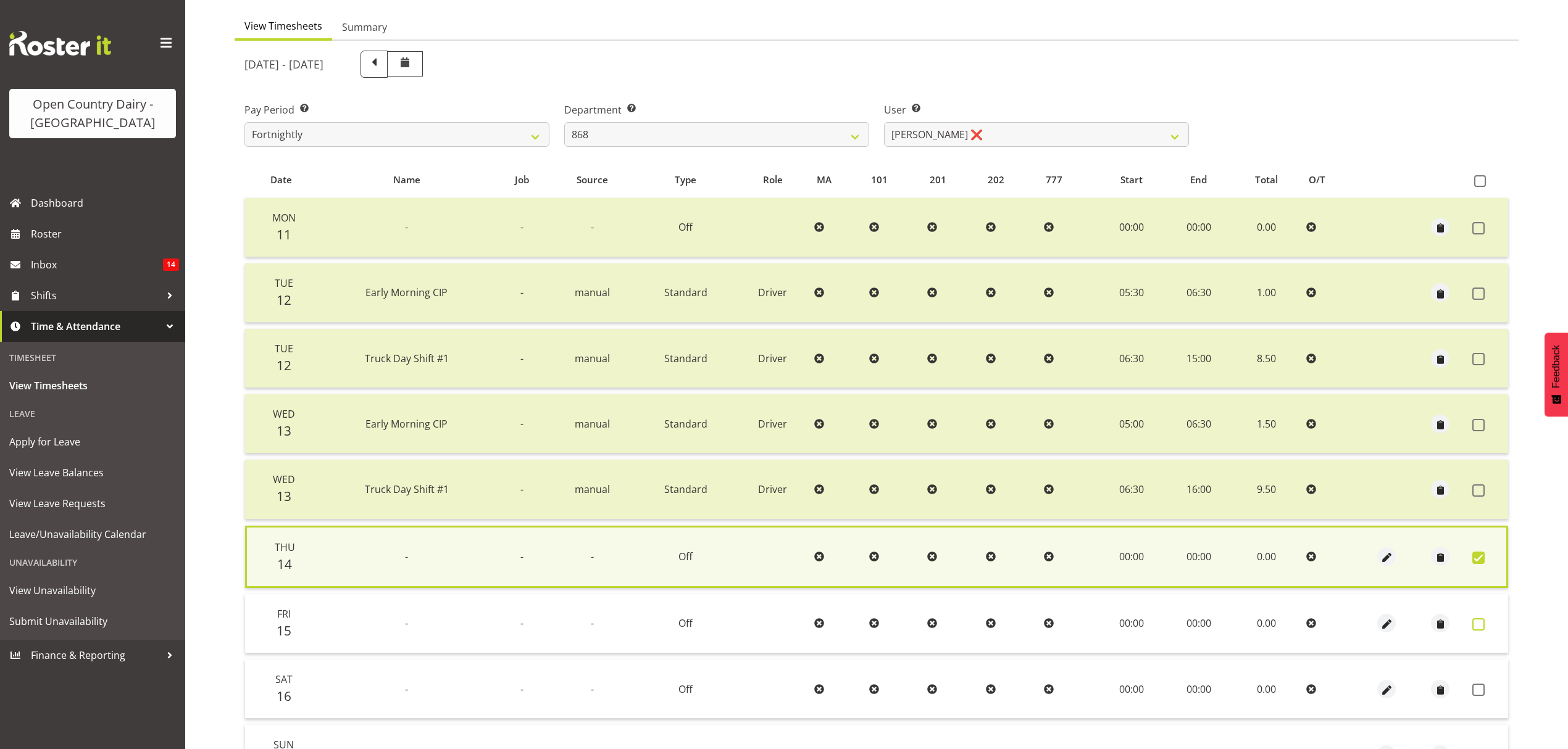
click at [1483, 620] on span at bounding box center [1479, 624] width 13 height 13
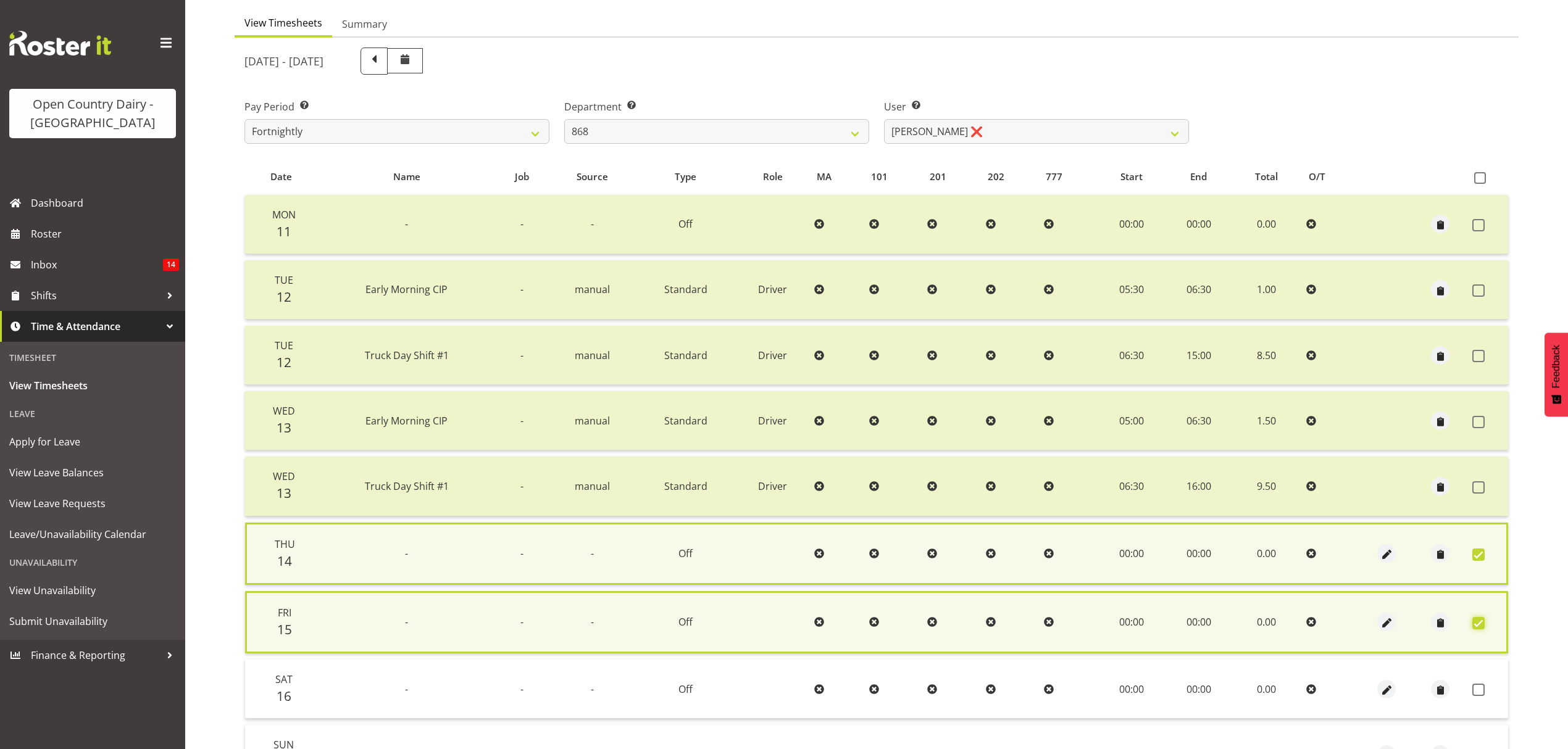
scroll to position [244, 0]
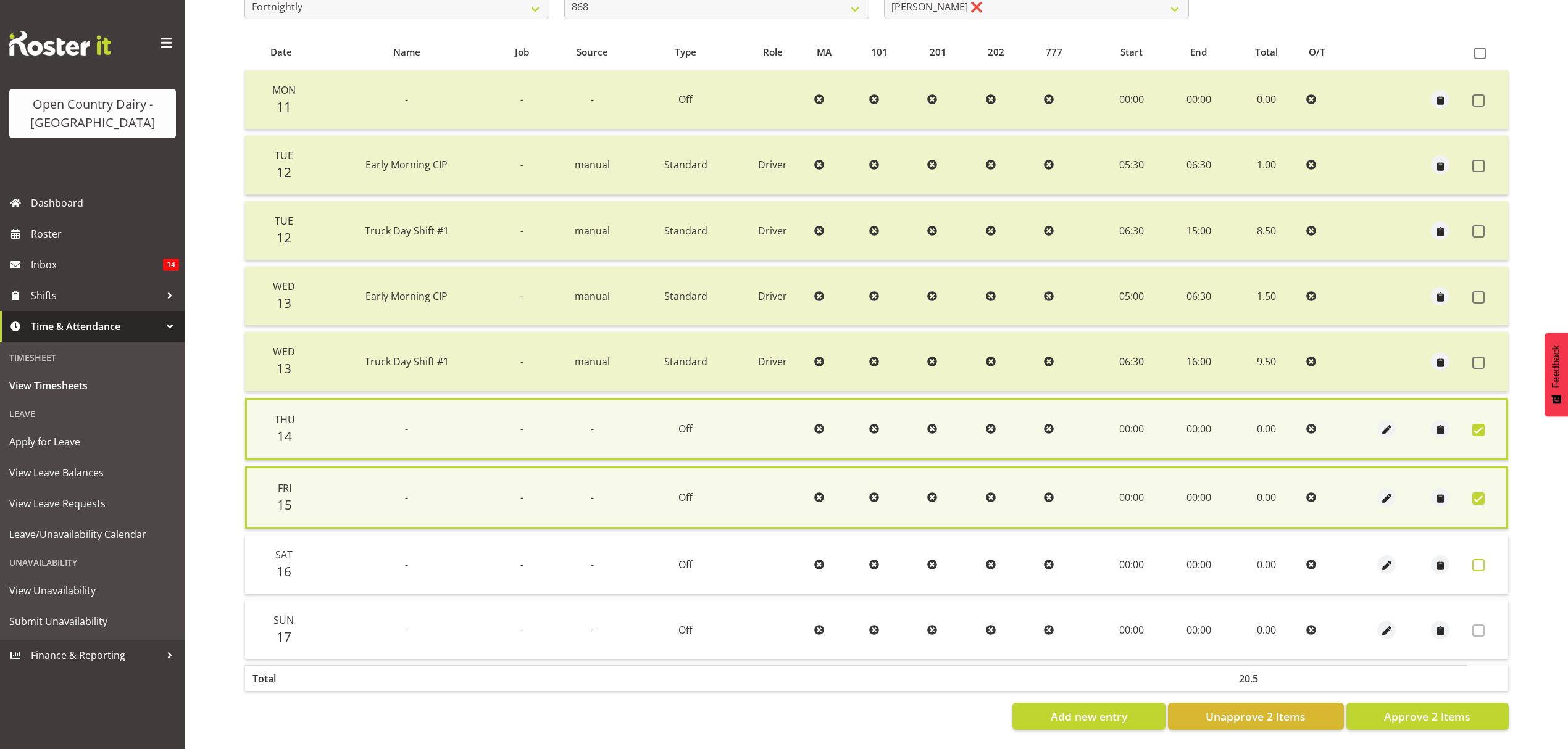
click at [1477, 559] on span at bounding box center [1479, 565] width 13 height 13
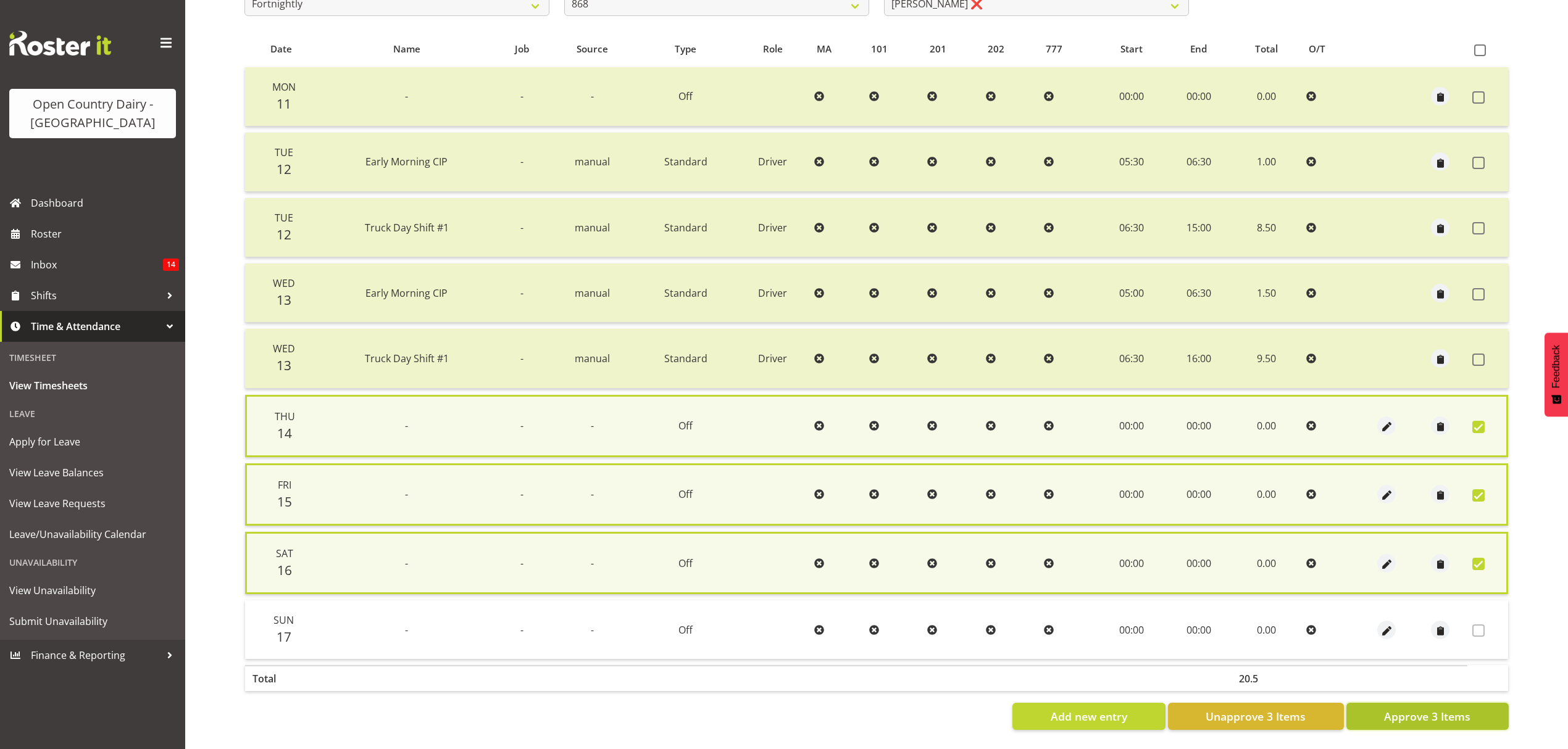
click at [1464, 708] on span "Approve 3 Items" at bounding box center [1427, 716] width 87 height 16
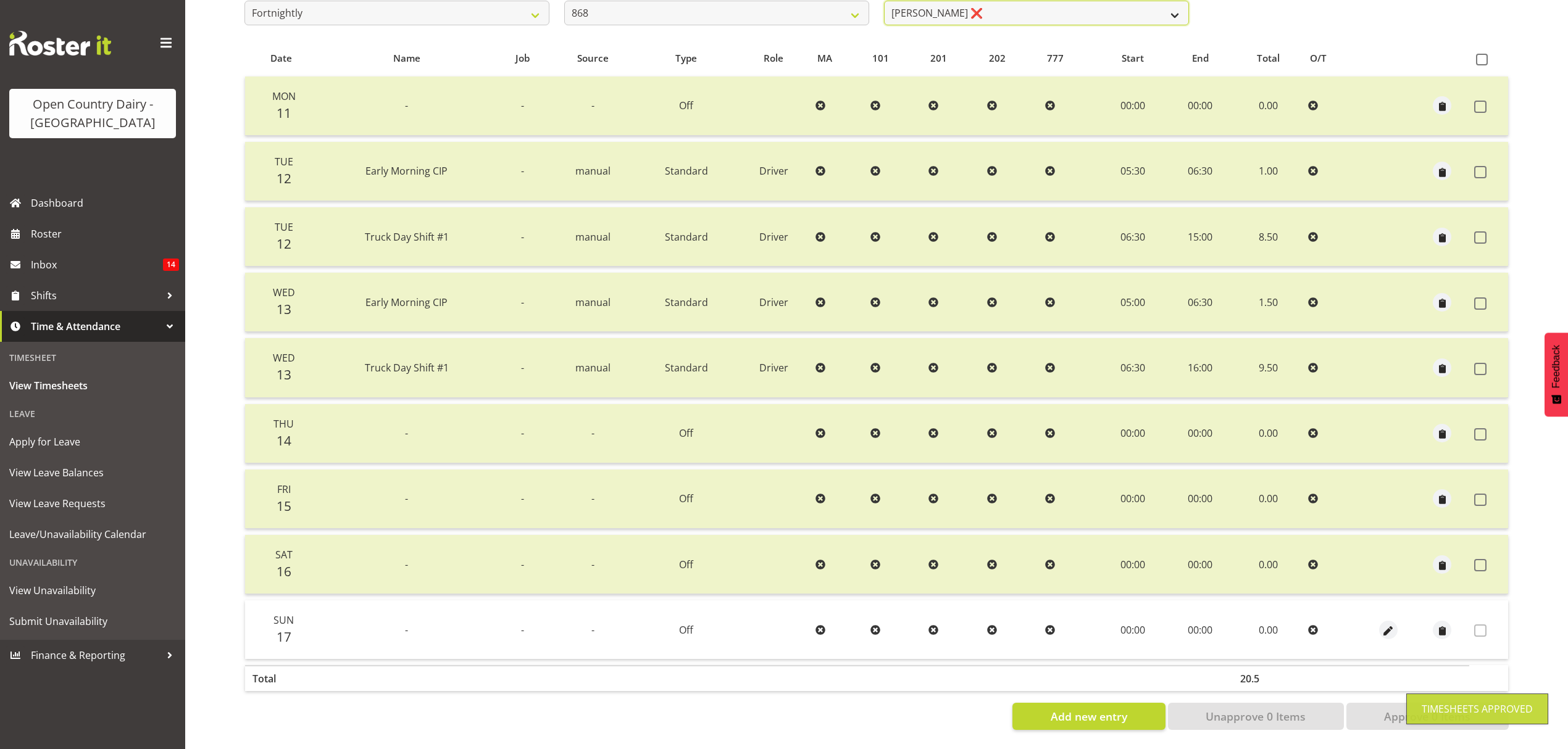
scroll to position [231, 0]
click at [1178, 8] on select "[PERSON_NAME] ❌ [PERSON_NAME] ❌ [PERSON_NAME] ❌ [PERSON_NAME] ❌" at bounding box center [1036, 13] width 305 height 25
click at [884, 1] on select "[PERSON_NAME] ❌ [PERSON_NAME] ❌ [PERSON_NAME] ❌ [PERSON_NAME] ❌" at bounding box center [1036, 13] width 305 height 25
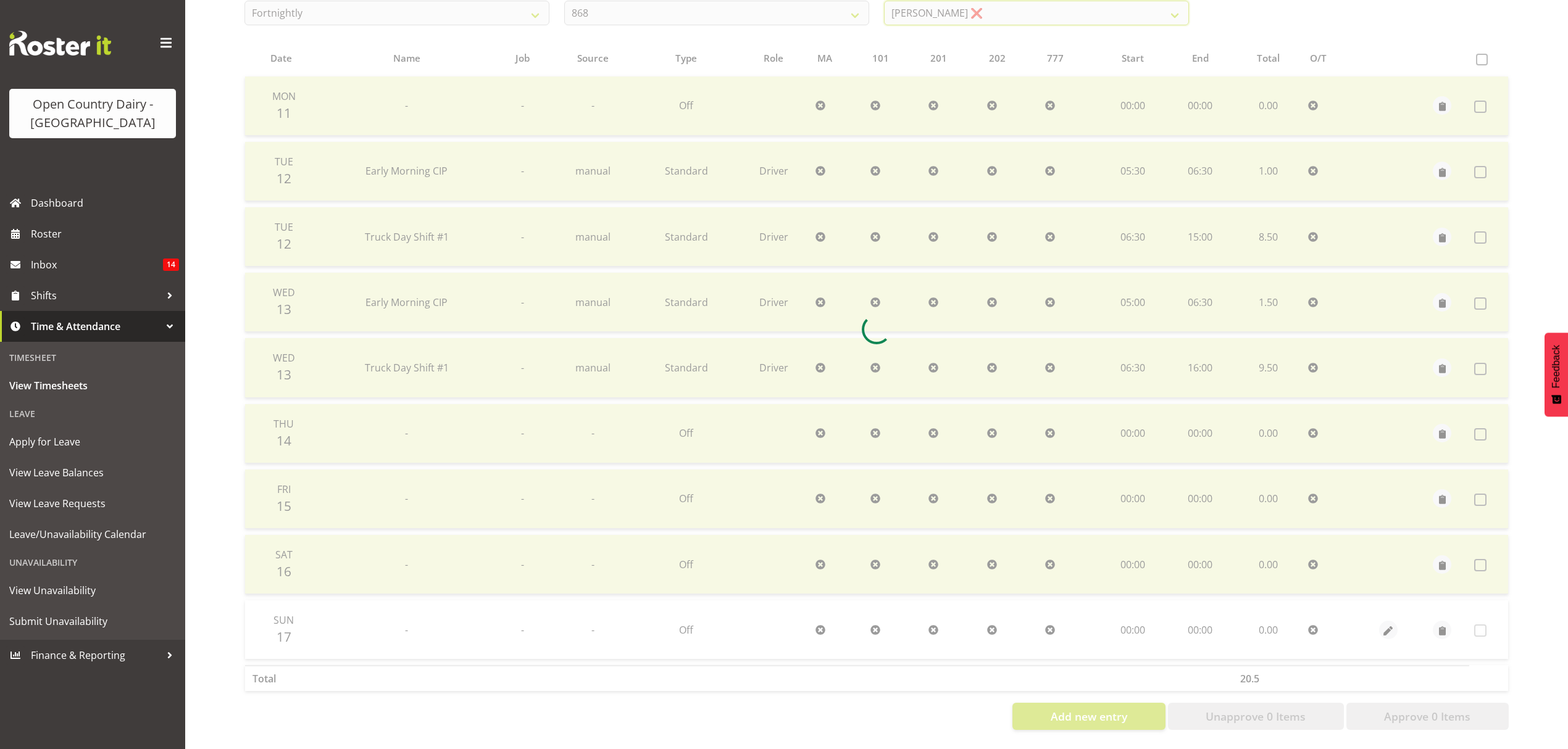
scroll to position [109, 0]
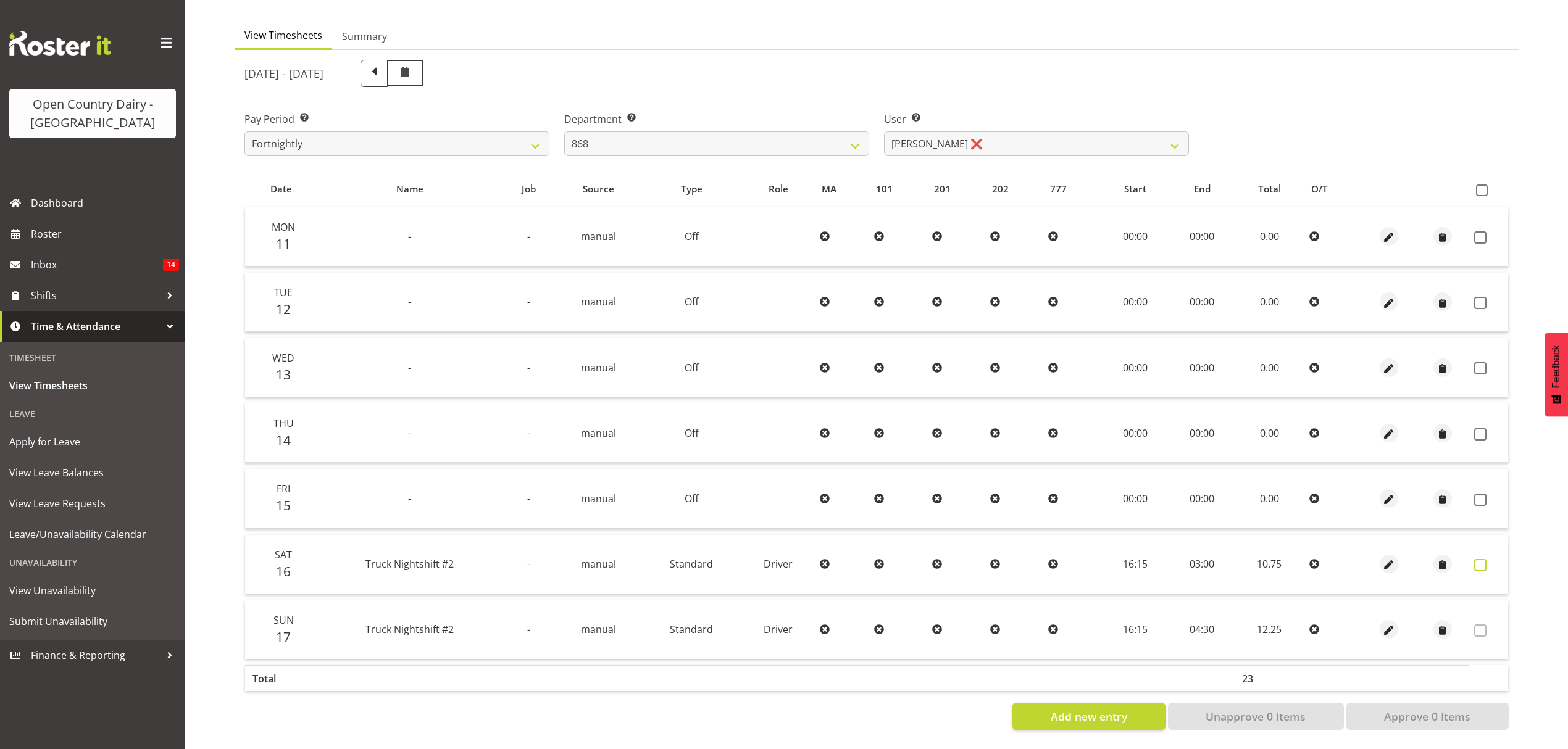
click at [1485, 559] on span at bounding box center [1480, 565] width 13 height 13
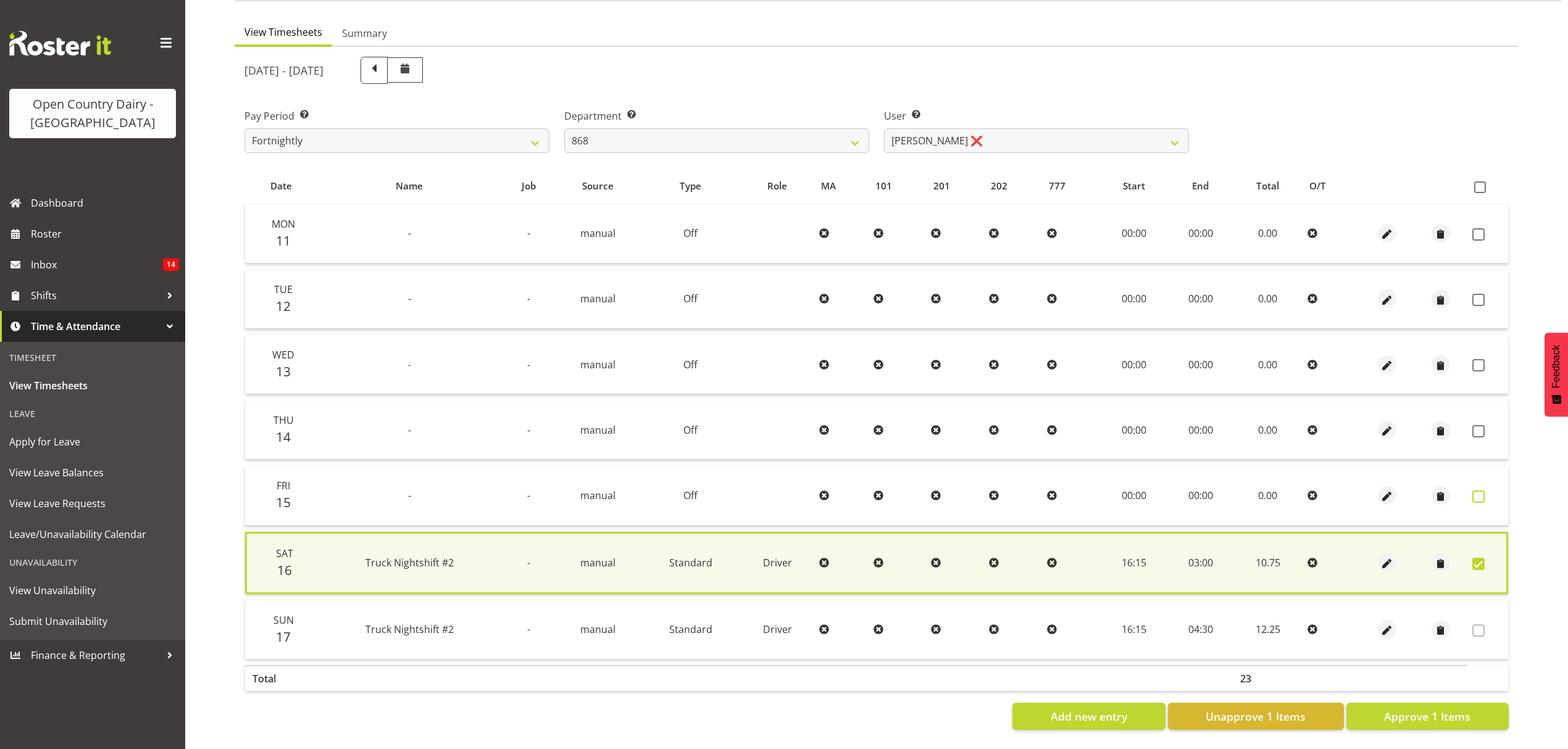
click at [1483, 491] on span at bounding box center [1479, 497] width 13 height 13
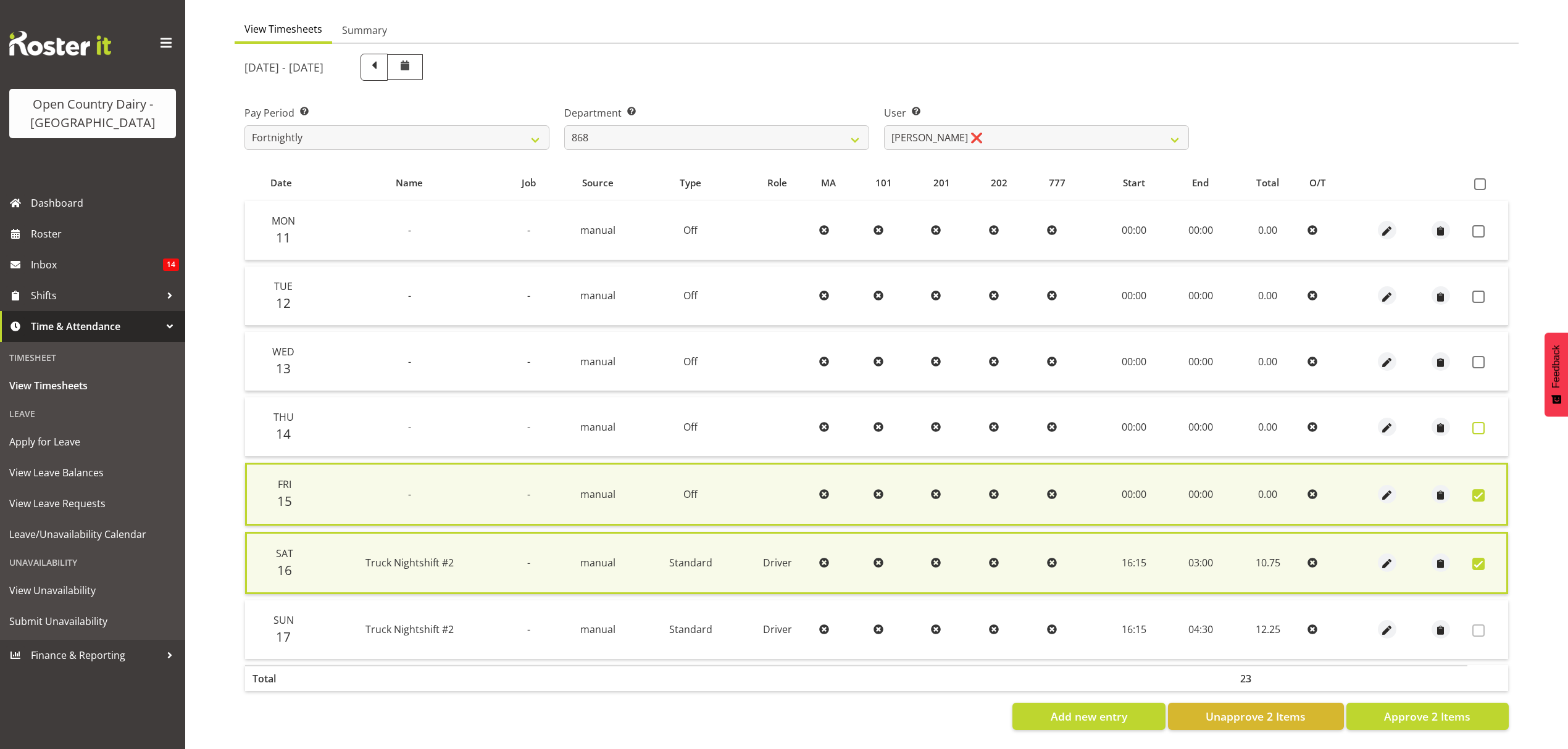
click at [1479, 427] on span at bounding box center [1479, 428] width 13 height 13
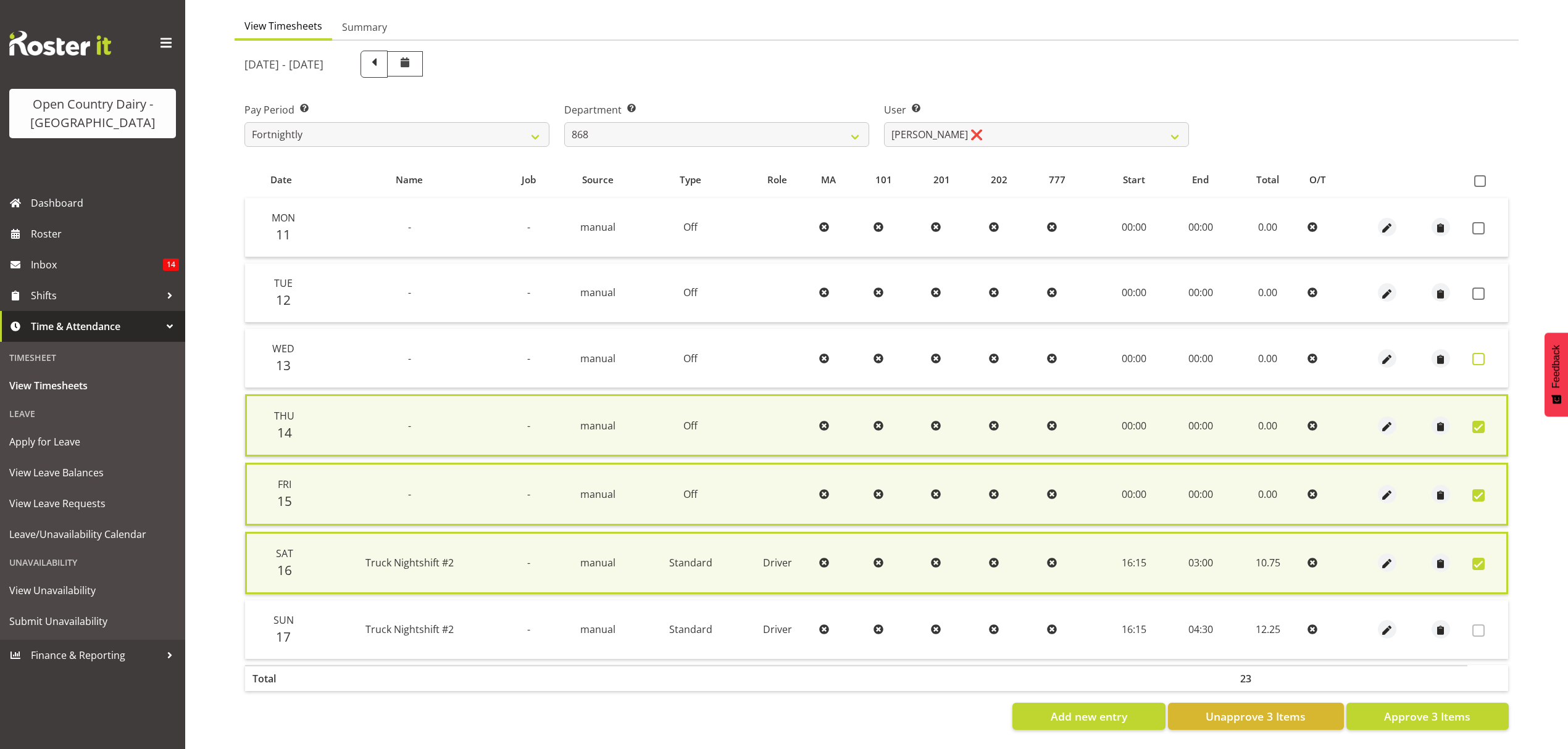
click at [1477, 356] on span at bounding box center [1479, 359] width 13 height 13
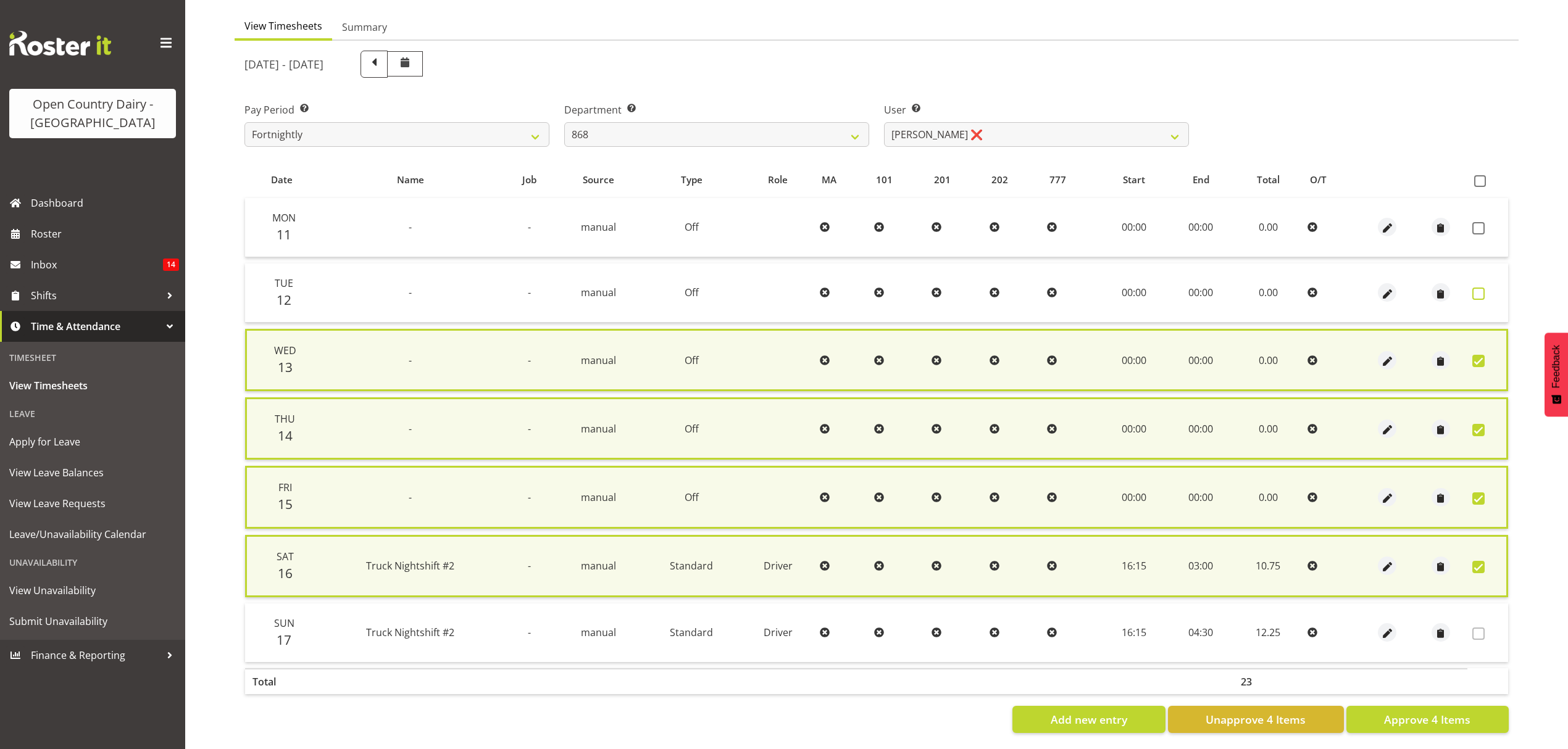
click at [1475, 295] on span at bounding box center [1479, 294] width 13 height 13
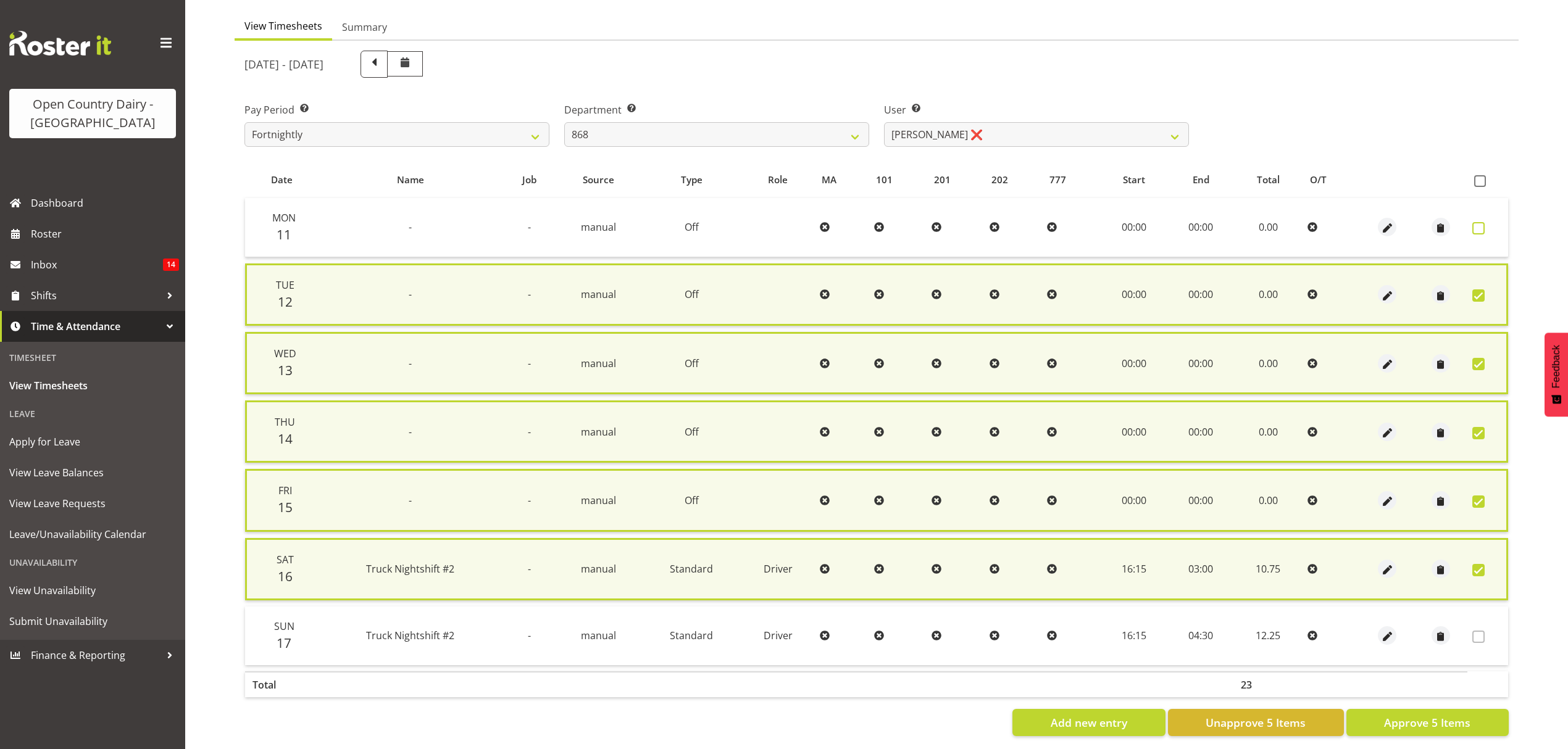
click at [1477, 231] on span at bounding box center [1479, 228] width 13 height 13
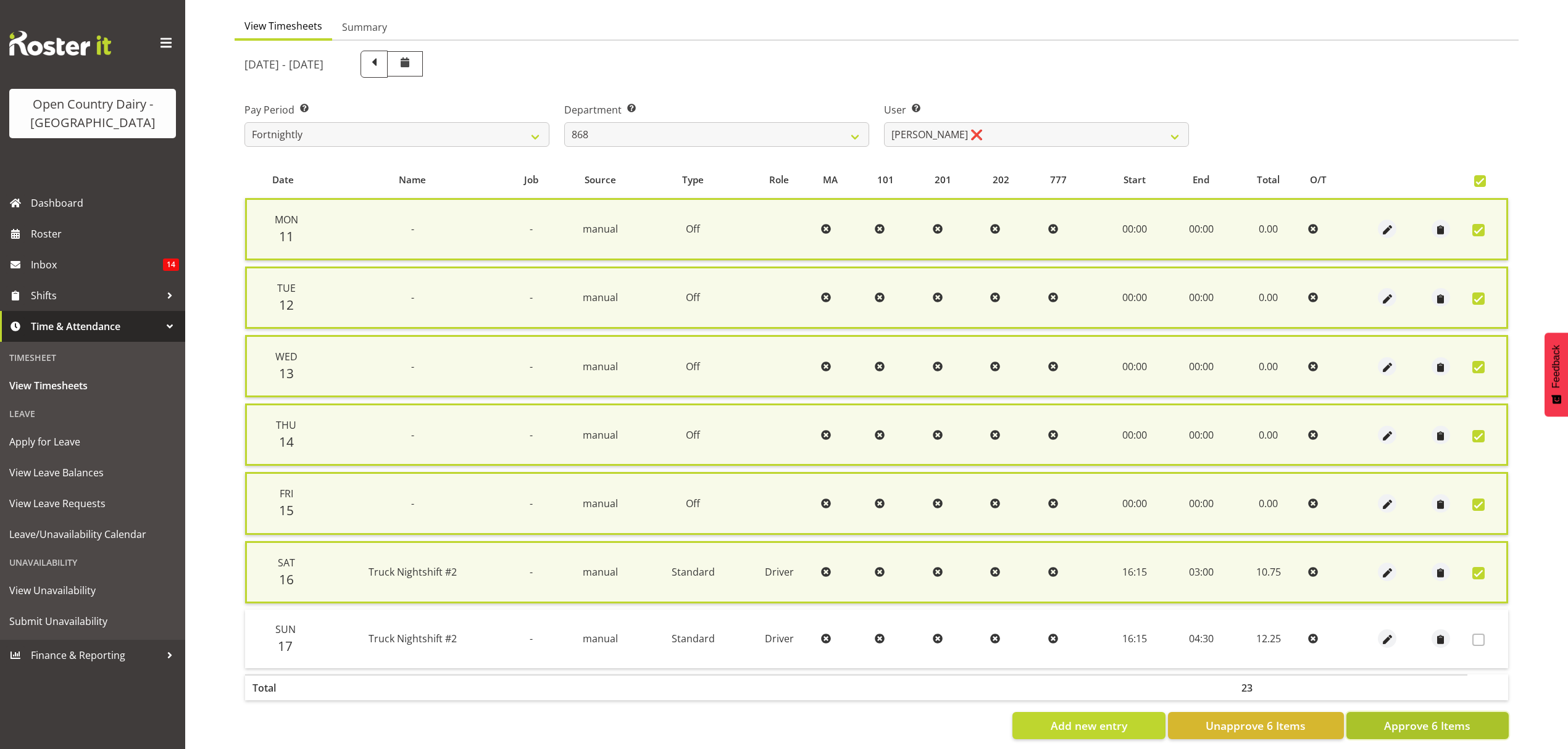
click at [1441, 721] on span "Approve 6 Items" at bounding box center [1427, 726] width 87 height 16
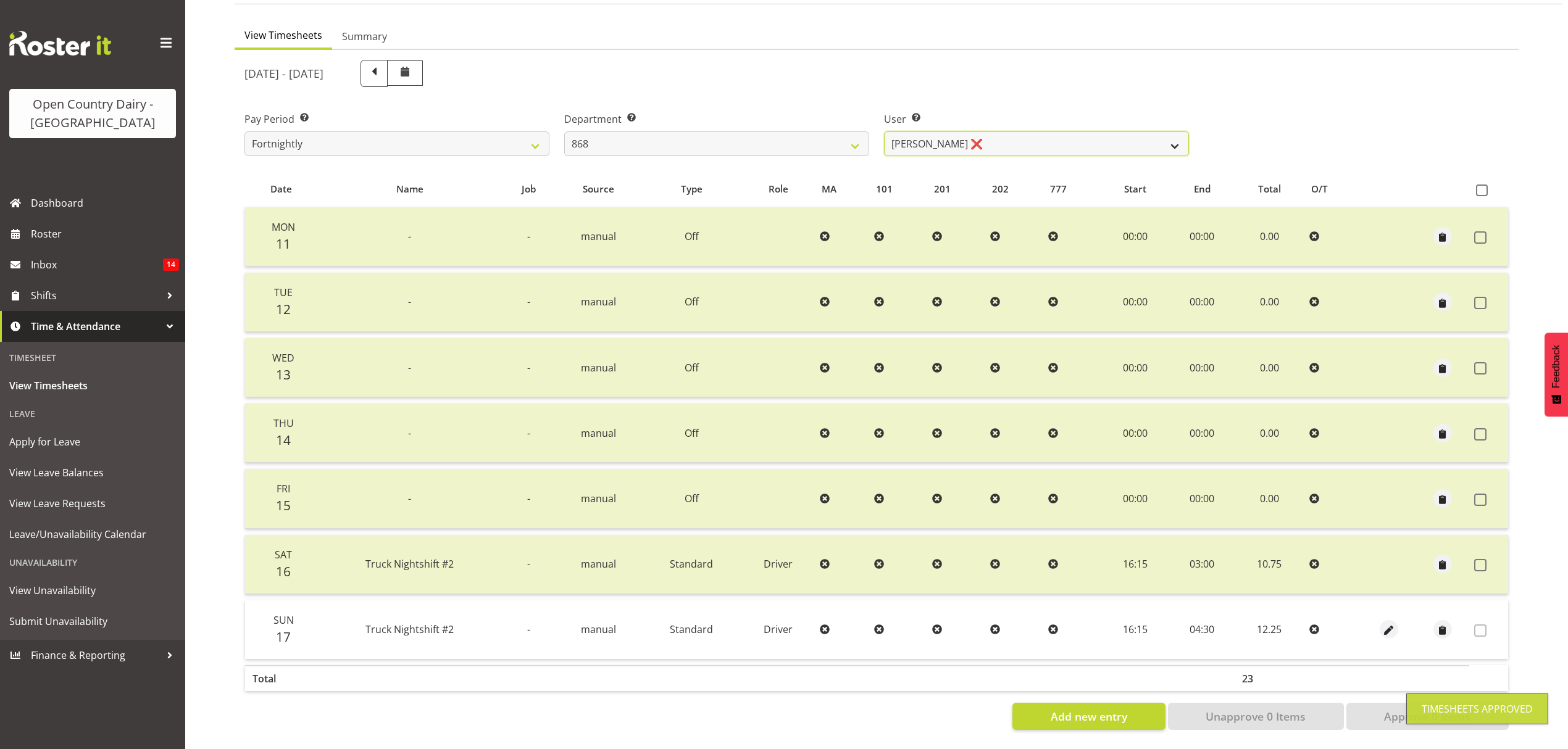
click at [1183, 131] on select "[PERSON_NAME] ❌ [PERSON_NAME] ❌ [PERSON_NAME] ❌ [PERSON_NAME] ❌" at bounding box center [1036, 143] width 305 height 25
click at [884, 131] on select "[PERSON_NAME] ❌ [PERSON_NAME] ❌ [PERSON_NAME] ❌ [PERSON_NAME] ❌" at bounding box center [1036, 143] width 305 height 25
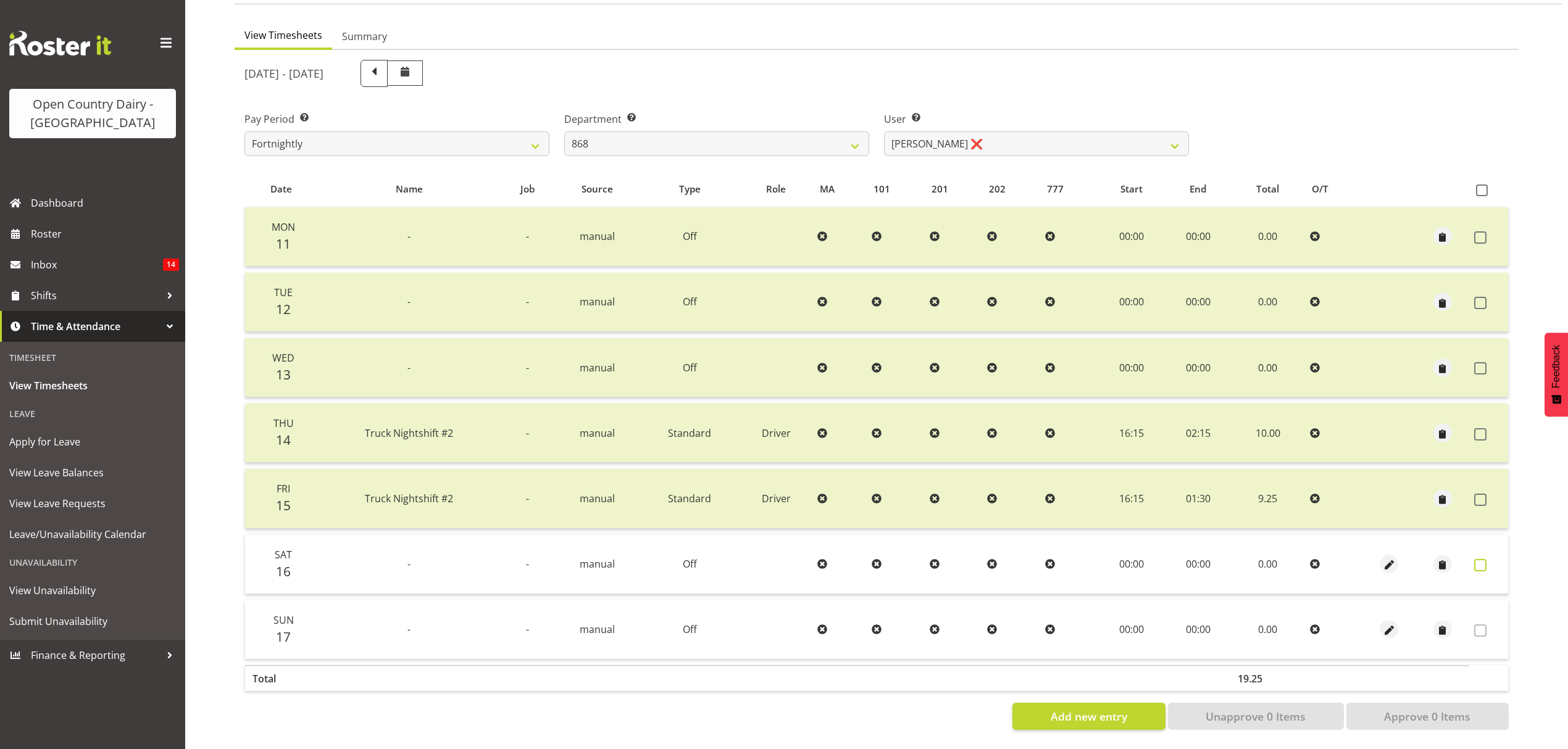
click at [1480, 559] on span at bounding box center [1480, 565] width 13 height 13
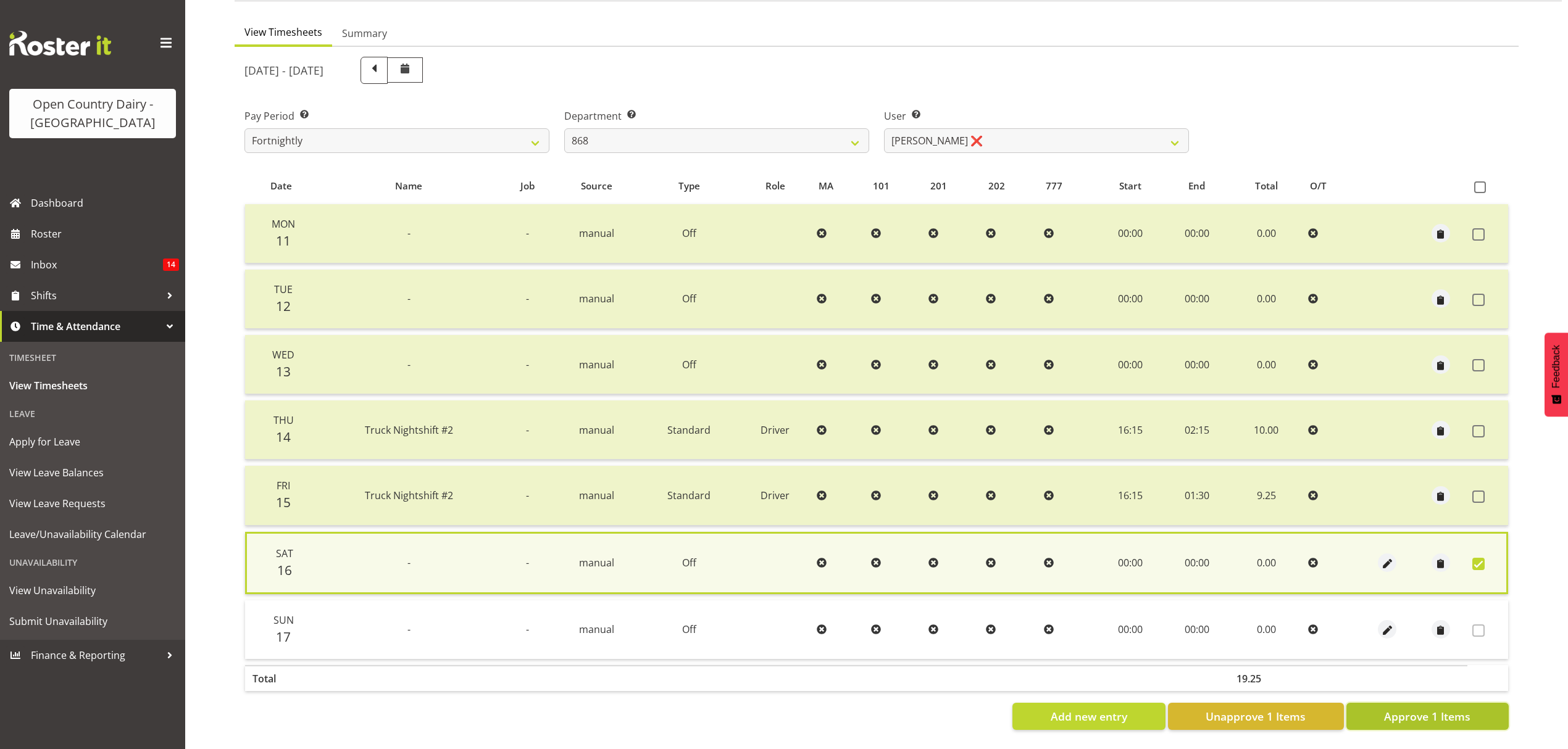
click at [1438, 711] on span "Approve 1 Items" at bounding box center [1427, 716] width 87 height 16
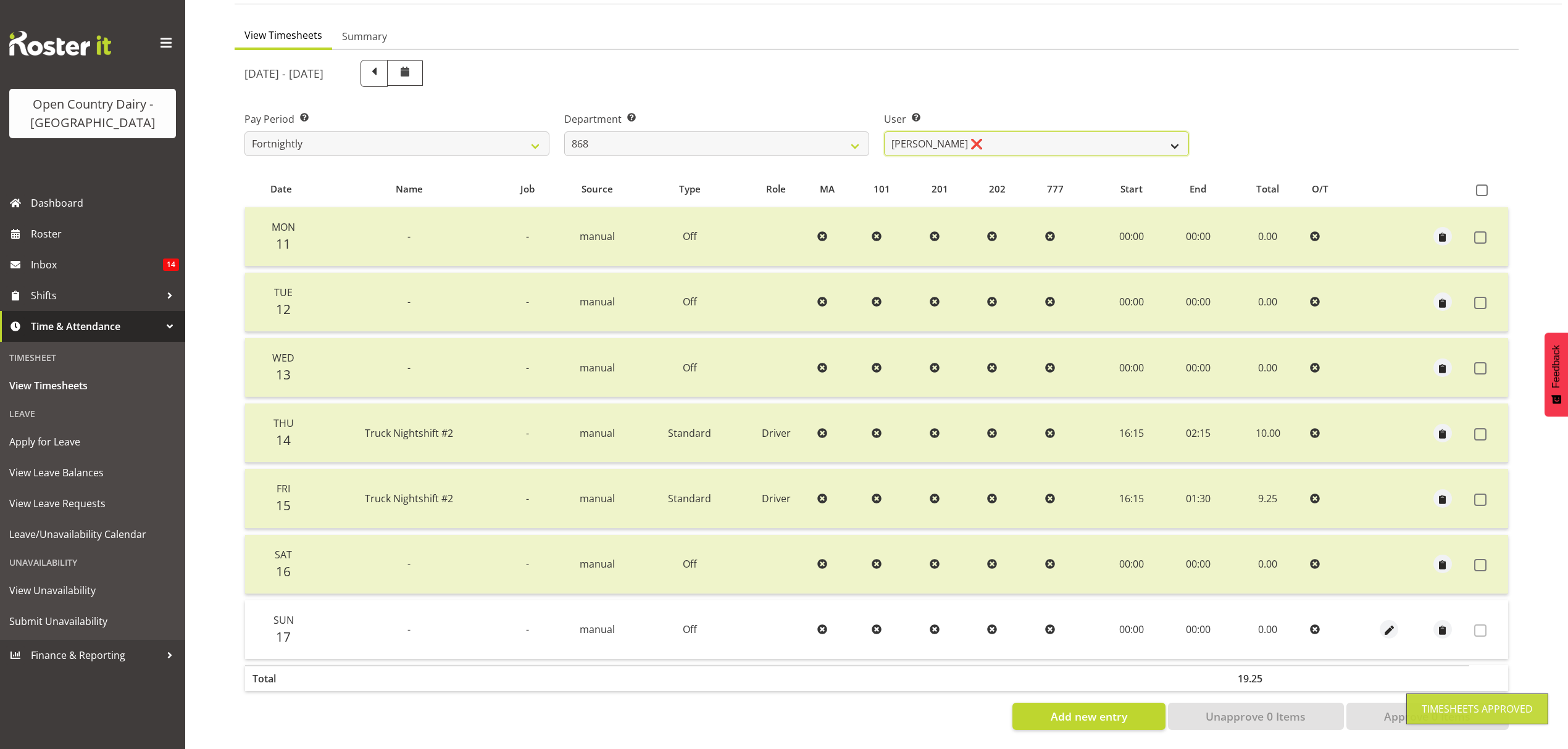
click at [1169, 131] on select "[PERSON_NAME] ❌ [PERSON_NAME] ❌ [PERSON_NAME] ❌ [PERSON_NAME] ❌" at bounding box center [1036, 143] width 305 height 25
click at [857, 131] on select "734 735 736 737 738 739 850 851 852 853 854 855 856 858 861 862 865 868 869 870" at bounding box center [717, 143] width 305 height 25
click at [564, 131] on select "734 735 736 737 738 739 850 851 852 853 854 855 856 858 861 862 865 868 869 870" at bounding box center [717, 143] width 305 height 25
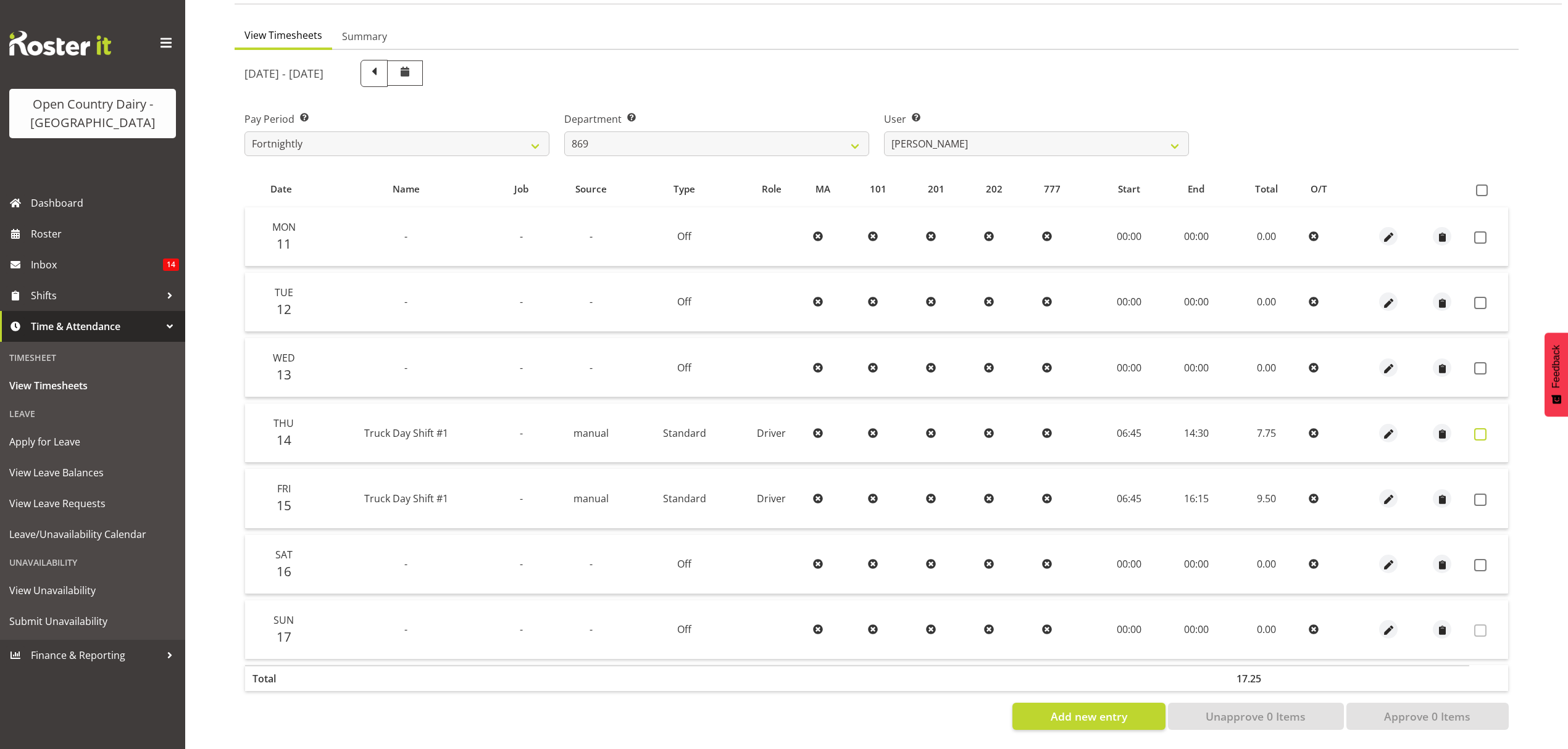
click at [1487, 428] on label at bounding box center [1483, 434] width 19 height 13
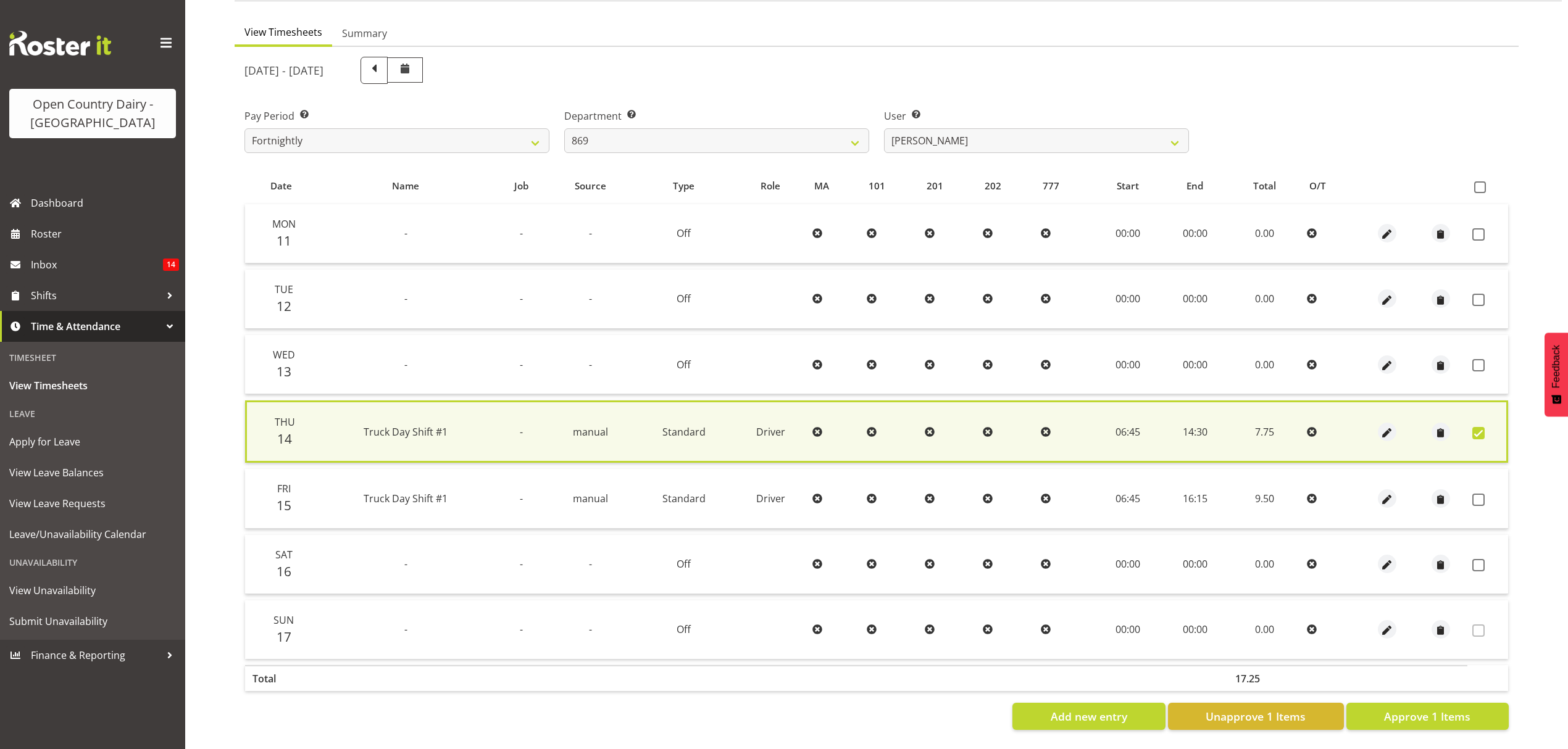
click at [1480, 350] on td at bounding box center [1487, 364] width 41 height 59
click at [1477, 359] on span at bounding box center [1479, 365] width 13 height 13
click at [1480, 294] on span at bounding box center [1479, 300] width 13 height 13
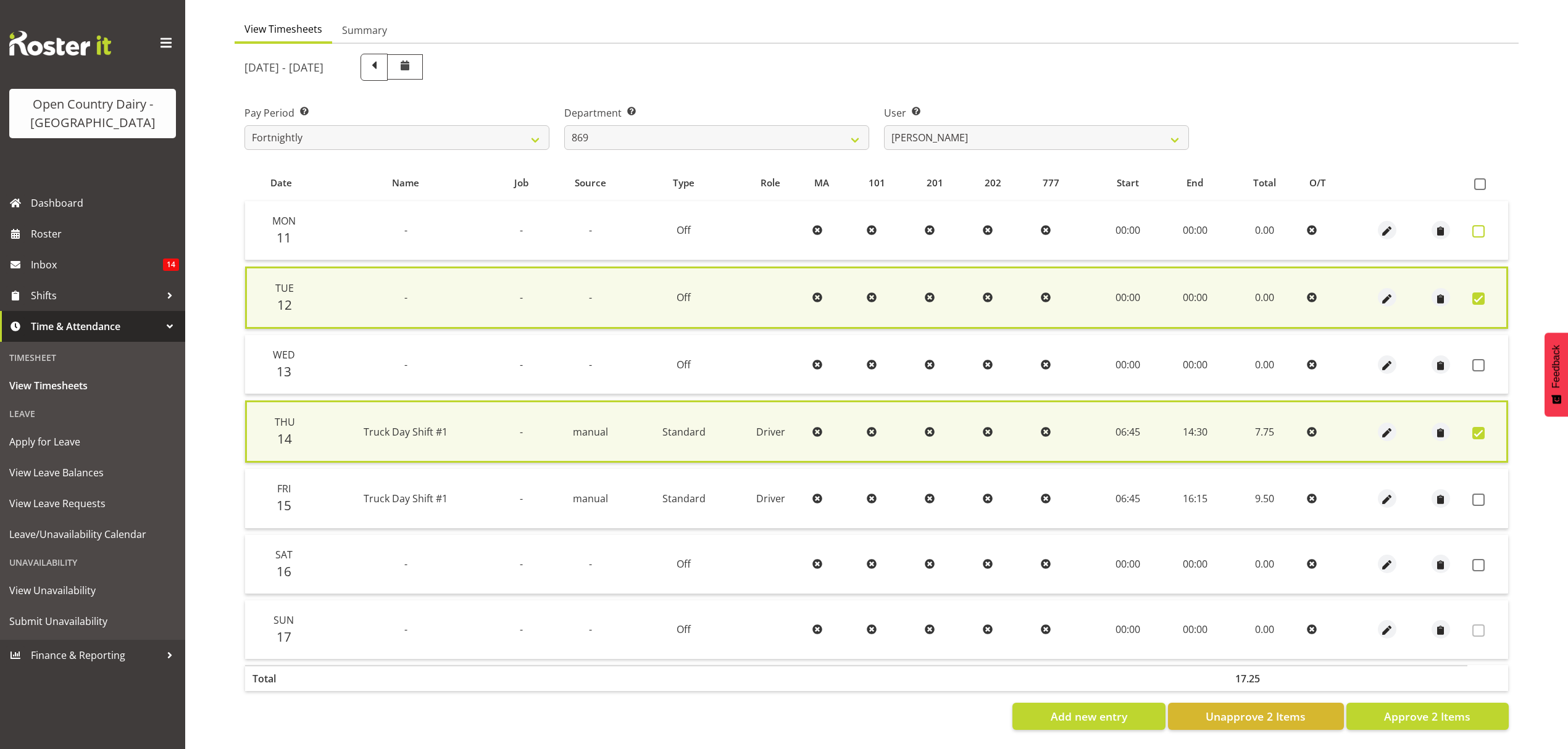
click at [1480, 230] on span at bounding box center [1479, 231] width 13 height 13
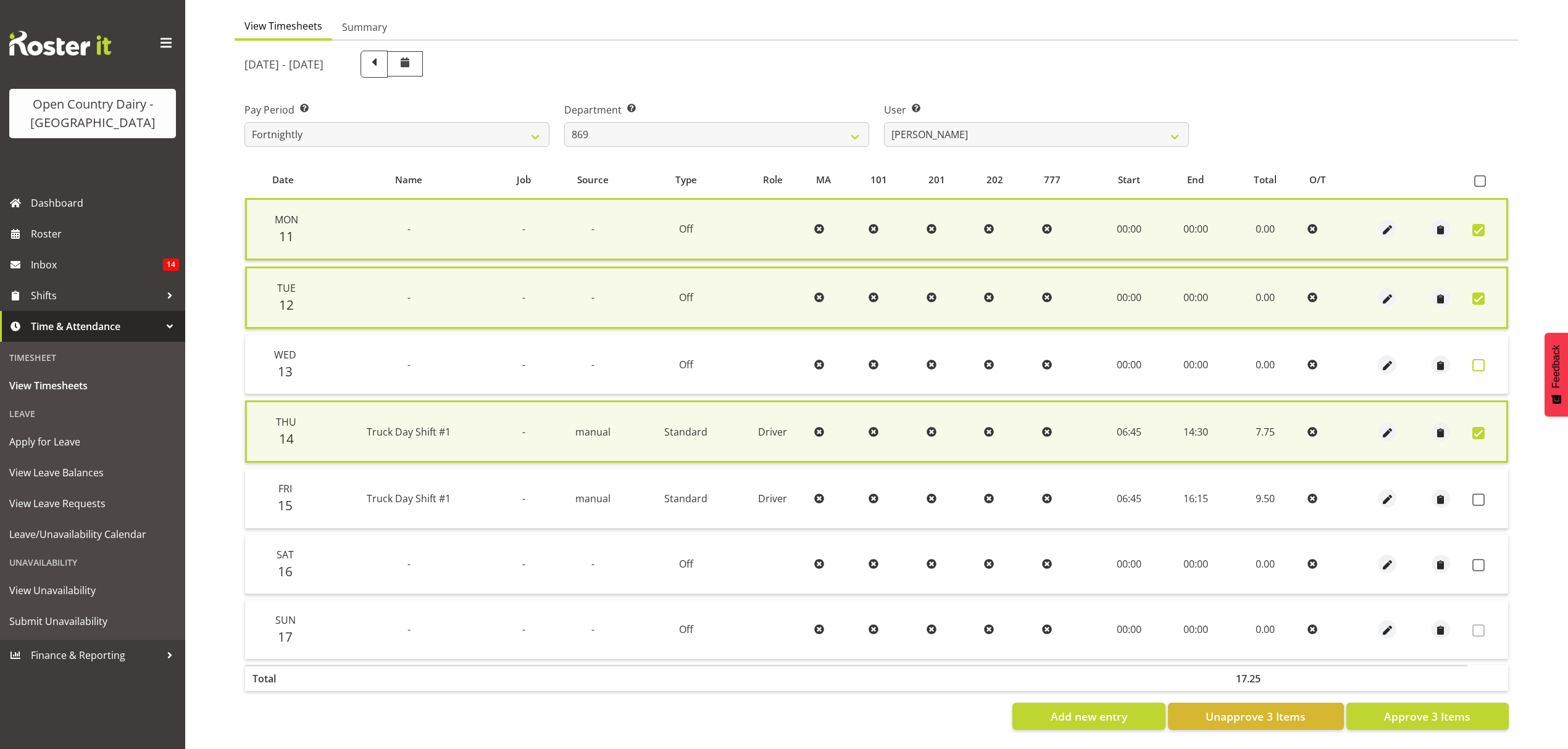
click at [1478, 359] on span at bounding box center [1479, 365] width 13 height 13
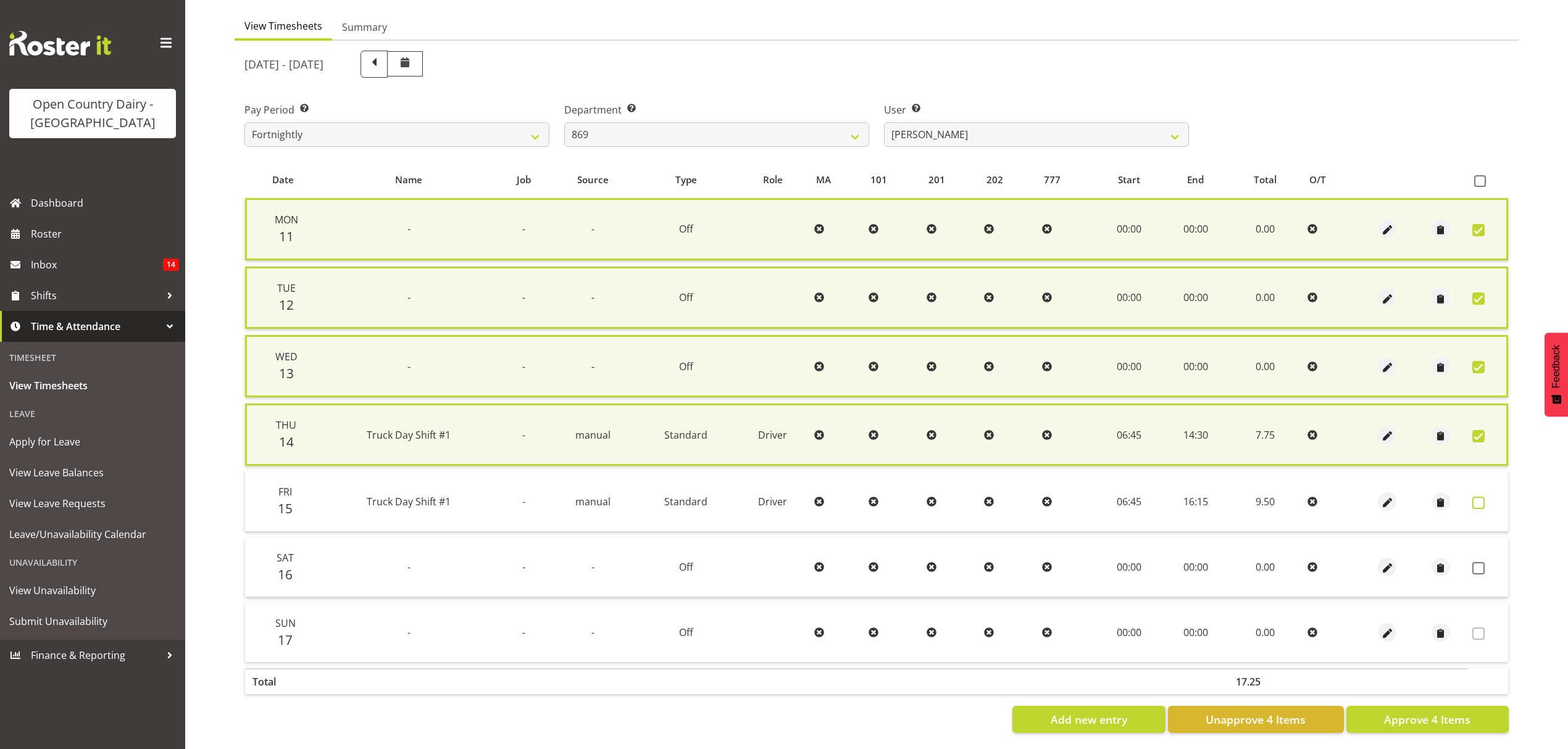
click at [1477, 499] on span at bounding box center [1479, 503] width 13 height 13
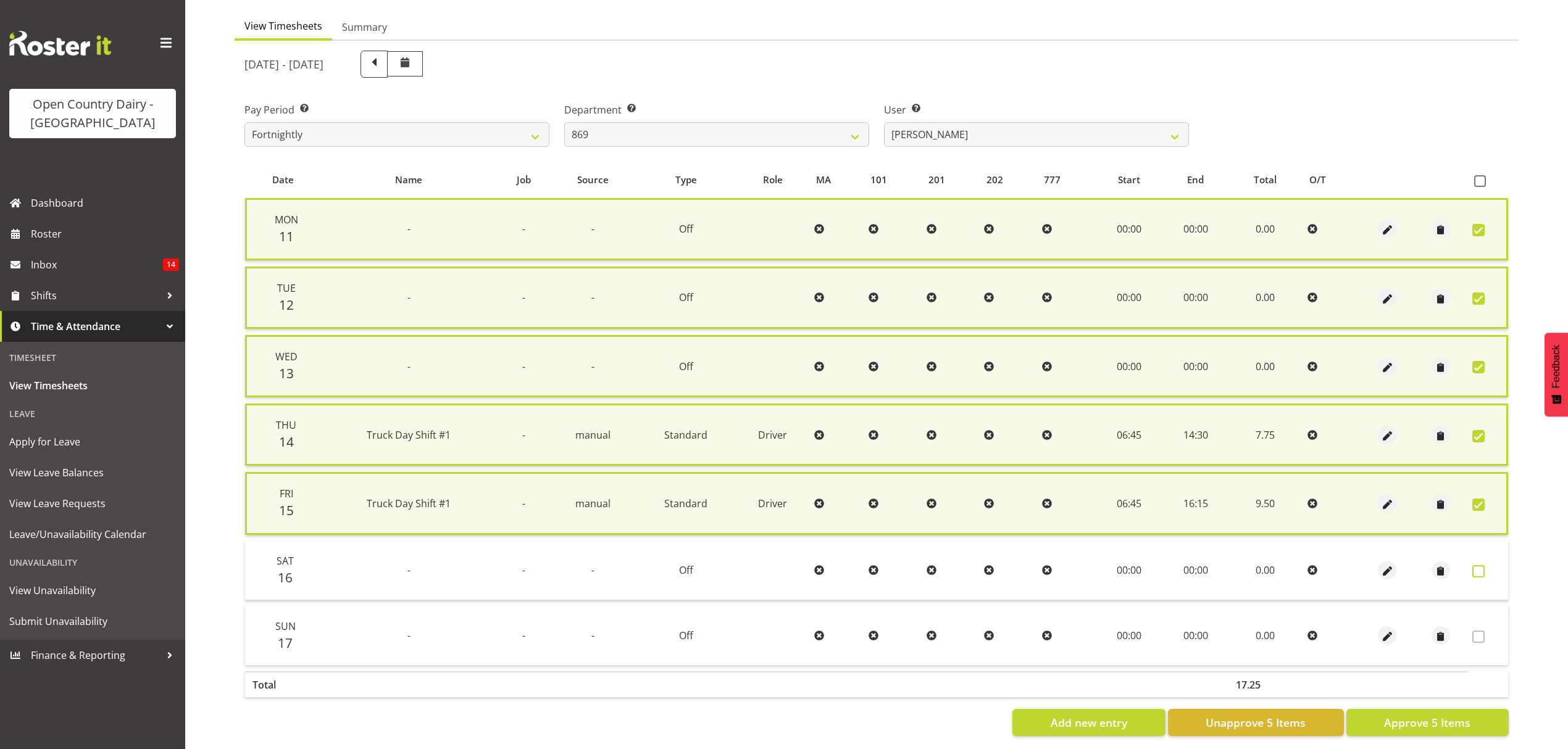
click at [1479, 570] on span at bounding box center [1479, 571] width 13 height 13
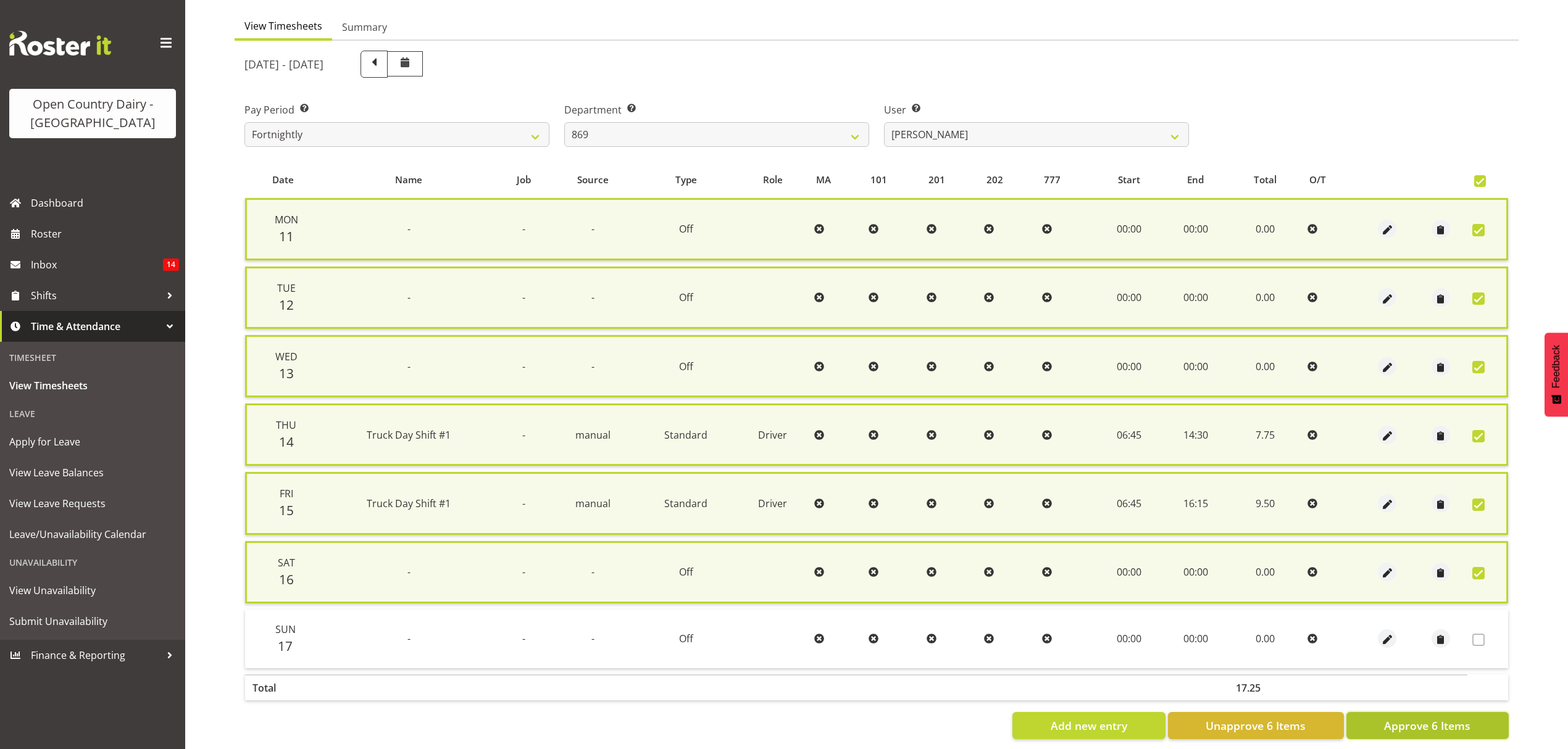
click at [1425, 721] on span "Approve 6 Items" at bounding box center [1427, 726] width 87 height 16
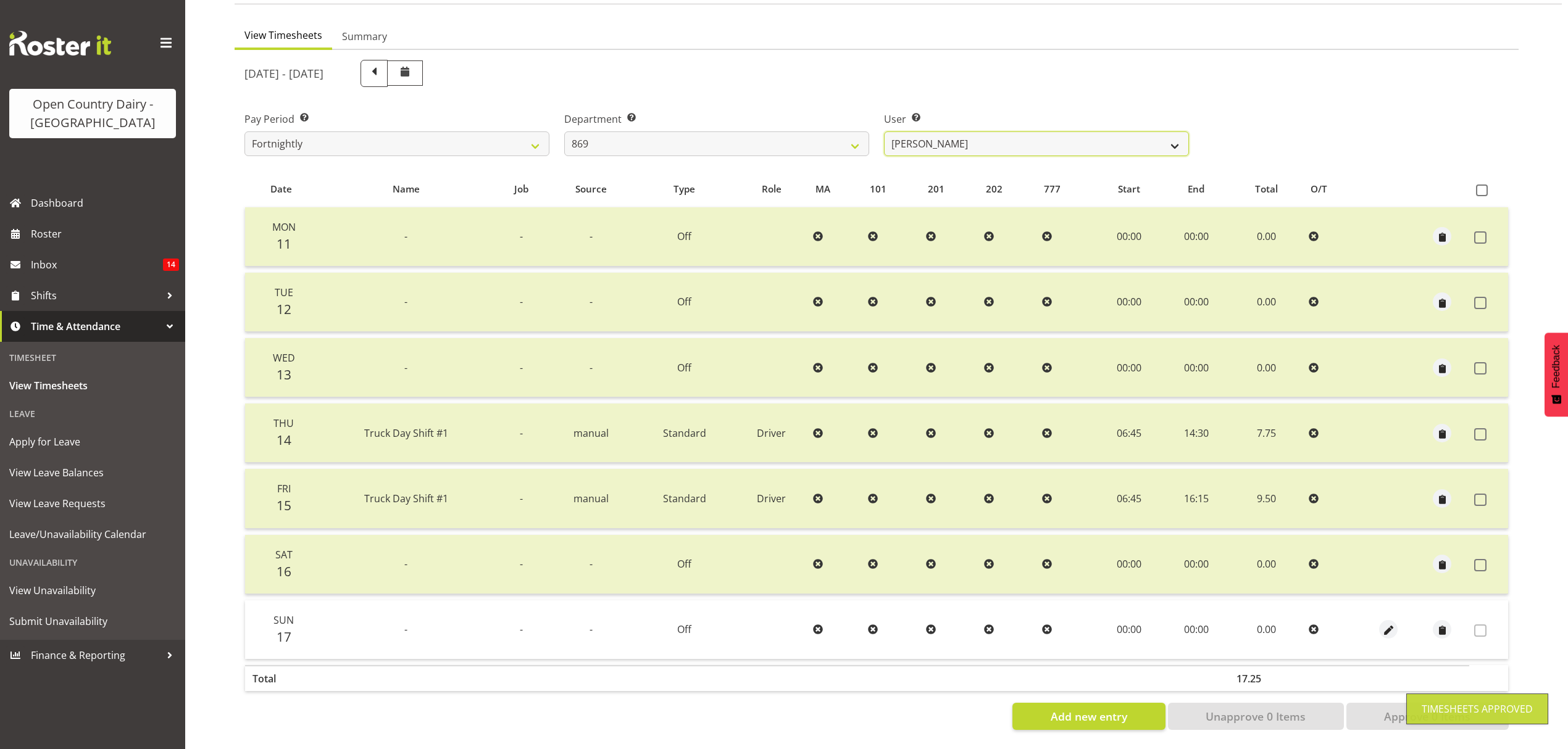
click at [1166, 136] on select "[PERSON_NAME] ❌ [PERSON_NAME] ❌ [PERSON_NAME] ❌ [PERSON_NAME] ❌" at bounding box center [1036, 143] width 305 height 25
click at [1172, 139] on select "[PERSON_NAME] ❌ [PERSON_NAME] ❌ [PERSON_NAME] ❌ [PERSON_NAME] ❌" at bounding box center [1036, 143] width 305 height 25
click at [884, 131] on select "[PERSON_NAME] ❌ [PERSON_NAME] ❌ [PERSON_NAME] ❌ [PERSON_NAME] ❌" at bounding box center [1036, 143] width 305 height 25
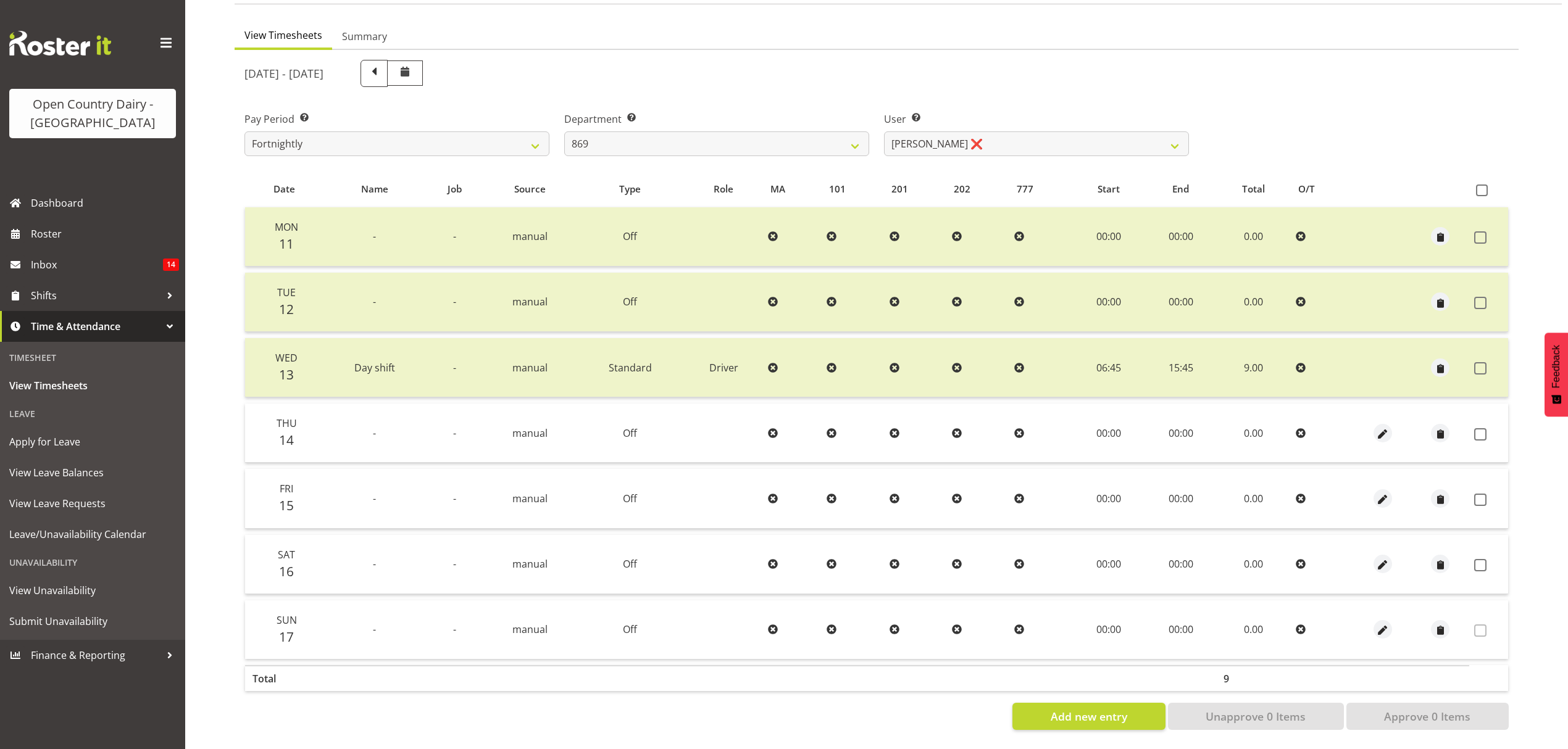
click at [1484, 429] on td at bounding box center [1489, 433] width 39 height 59
click at [1482, 428] on span at bounding box center [1480, 434] width 13 height 13
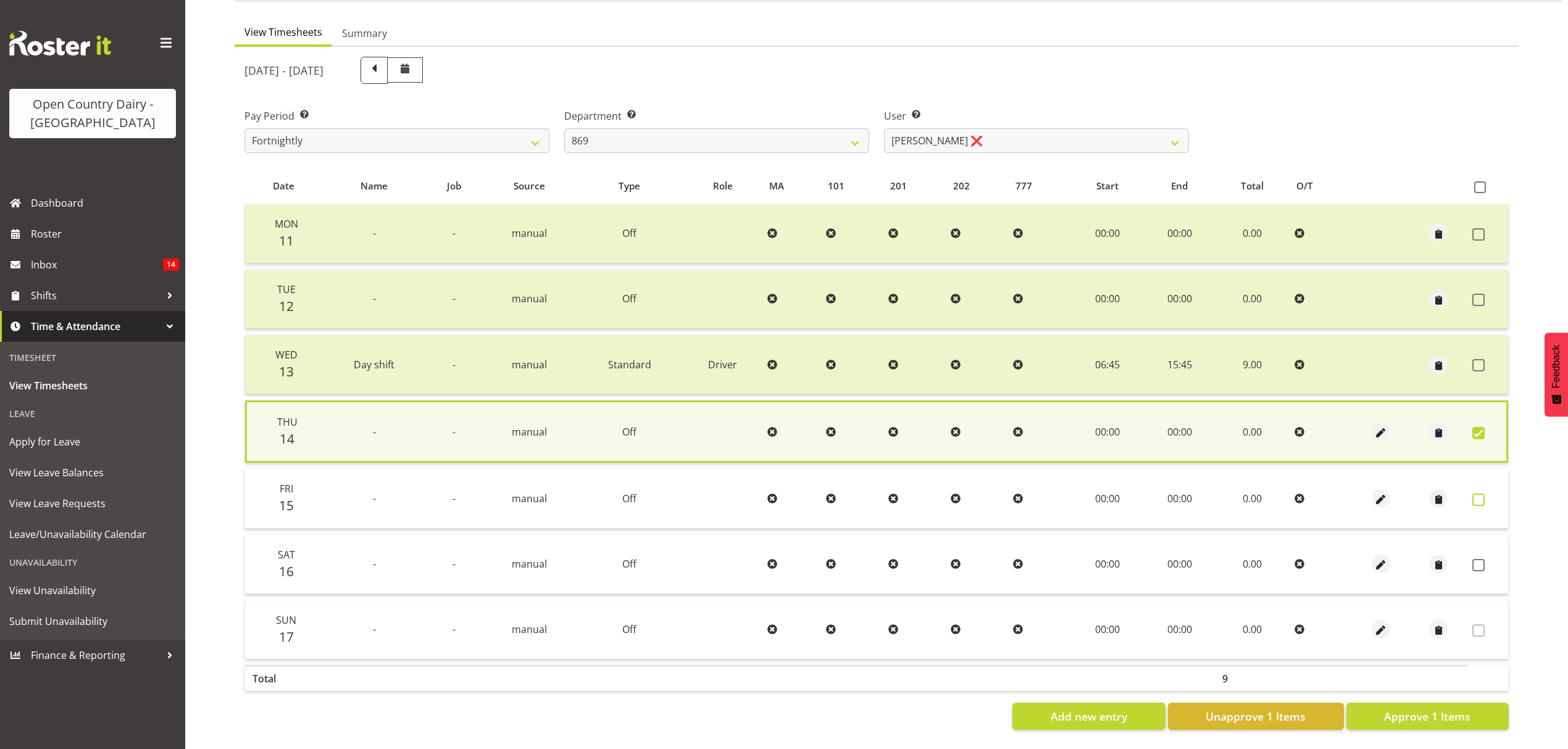
click at [1477, 493] on span at bounding box center [1479, 499] width 13 height 13
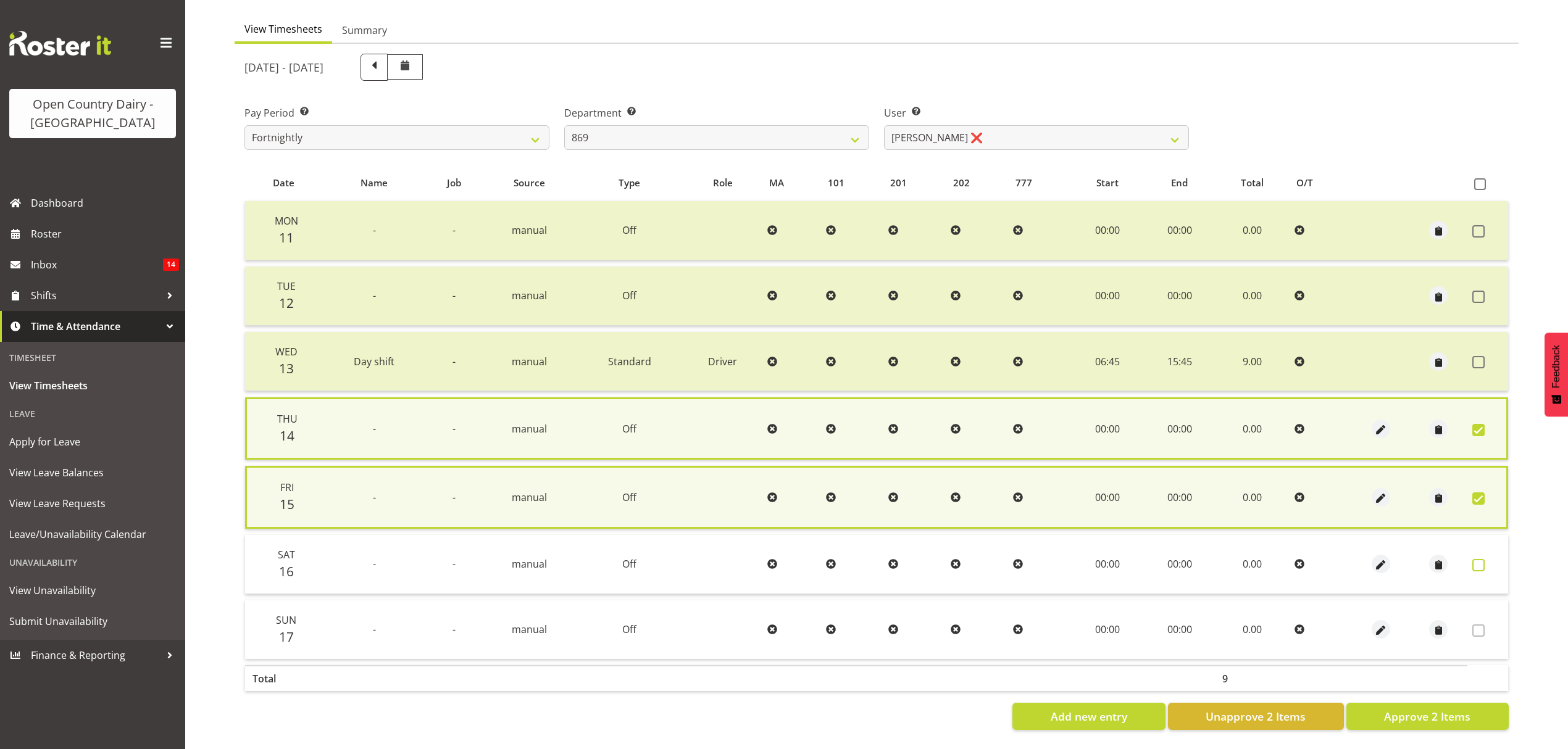
click at [1481, 559] on span at bounding box center [1479, 565] width 13 height 13
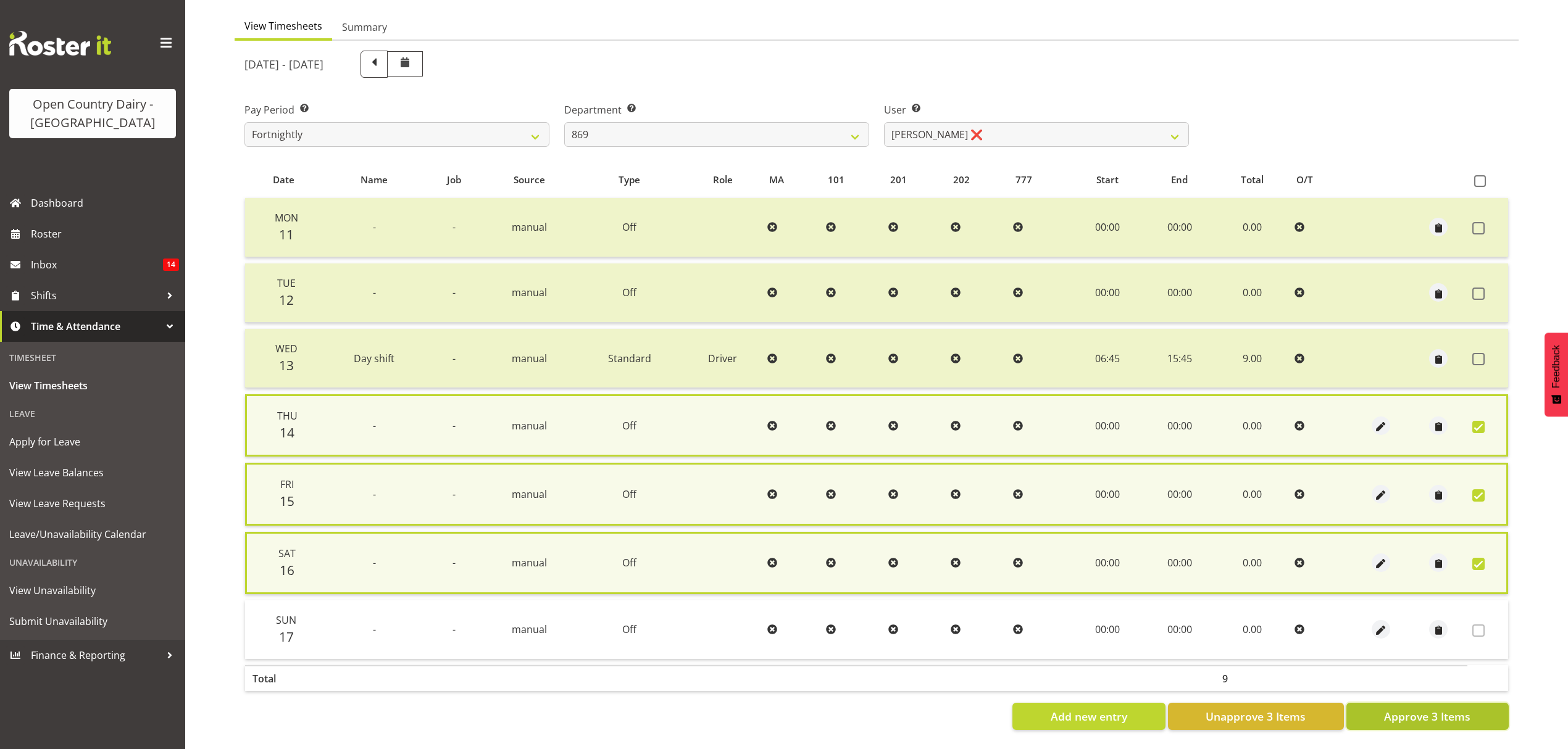
click at [1441, 712] on span "Approve 3 Items" at bounding box center [1427, 716] width 87 height 16
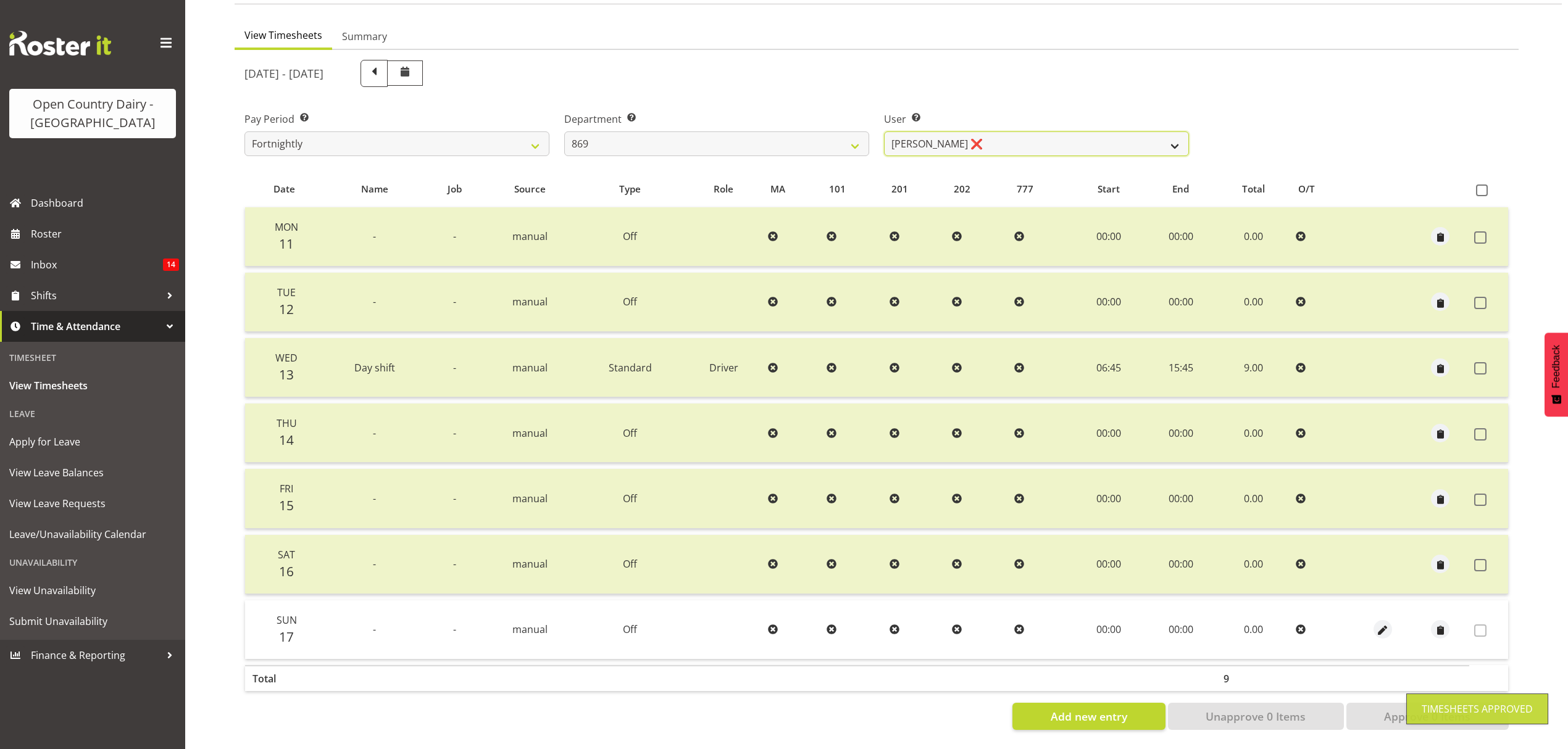
click at [1179, 139] on select "[PERSON_NAME] ❌ [PERSON_NAME] ❌ [PERSON_NAME] ❌ [PERSON_NAME] ❌" at bounding box center [1036, 143] width 305 height 25
click at [884, 131] on select "[PERSON_NAME] ❌ [PERSON_NAME] ❌ [PERSON_NAME] ❌ [PERSON_NAME] ❌" at bounding box center [1036, 143] width 305 height 25
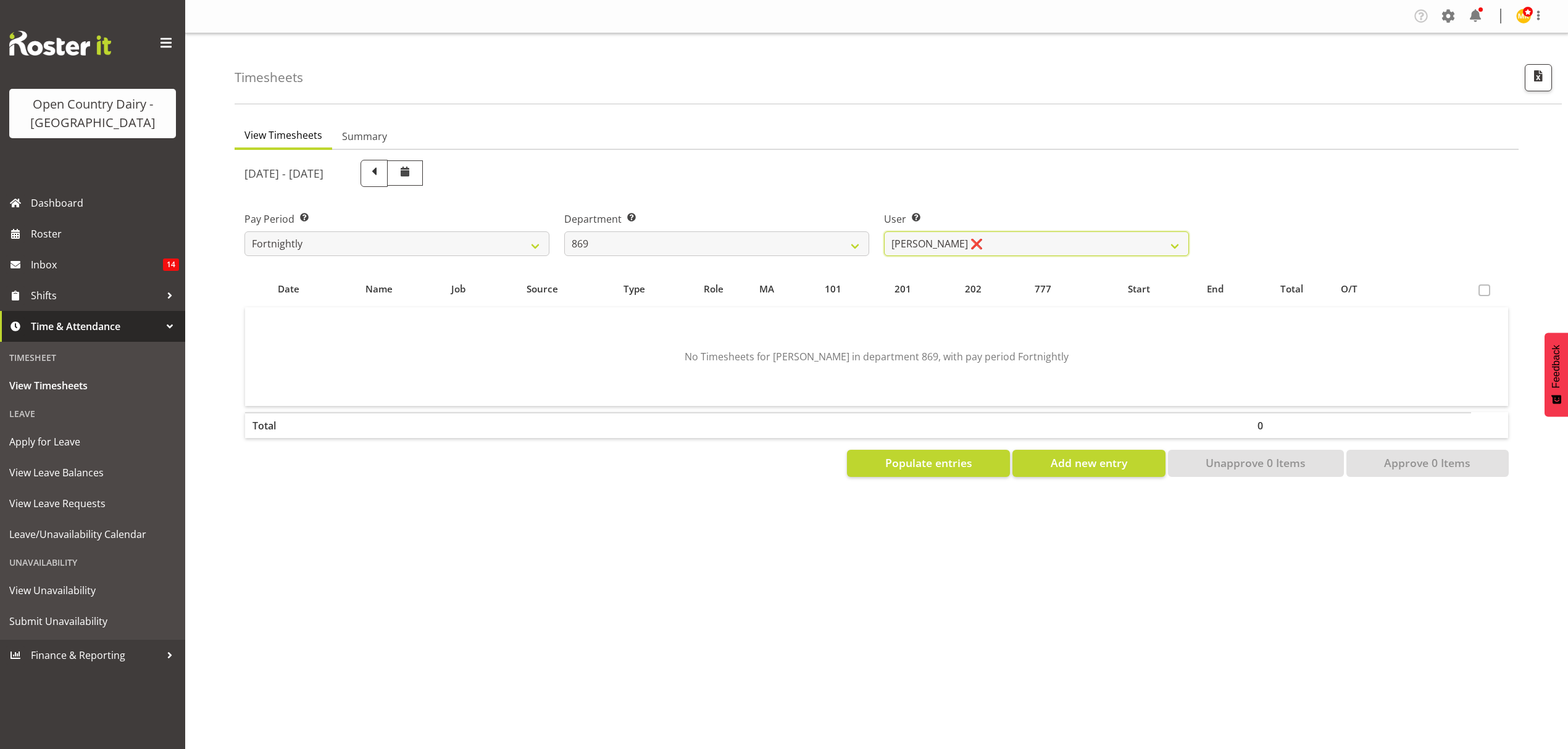
scroll to position [0, 0]
click at [974, 455] on button "Populate entries" at bounding box center [929, 463] width 163 height 27
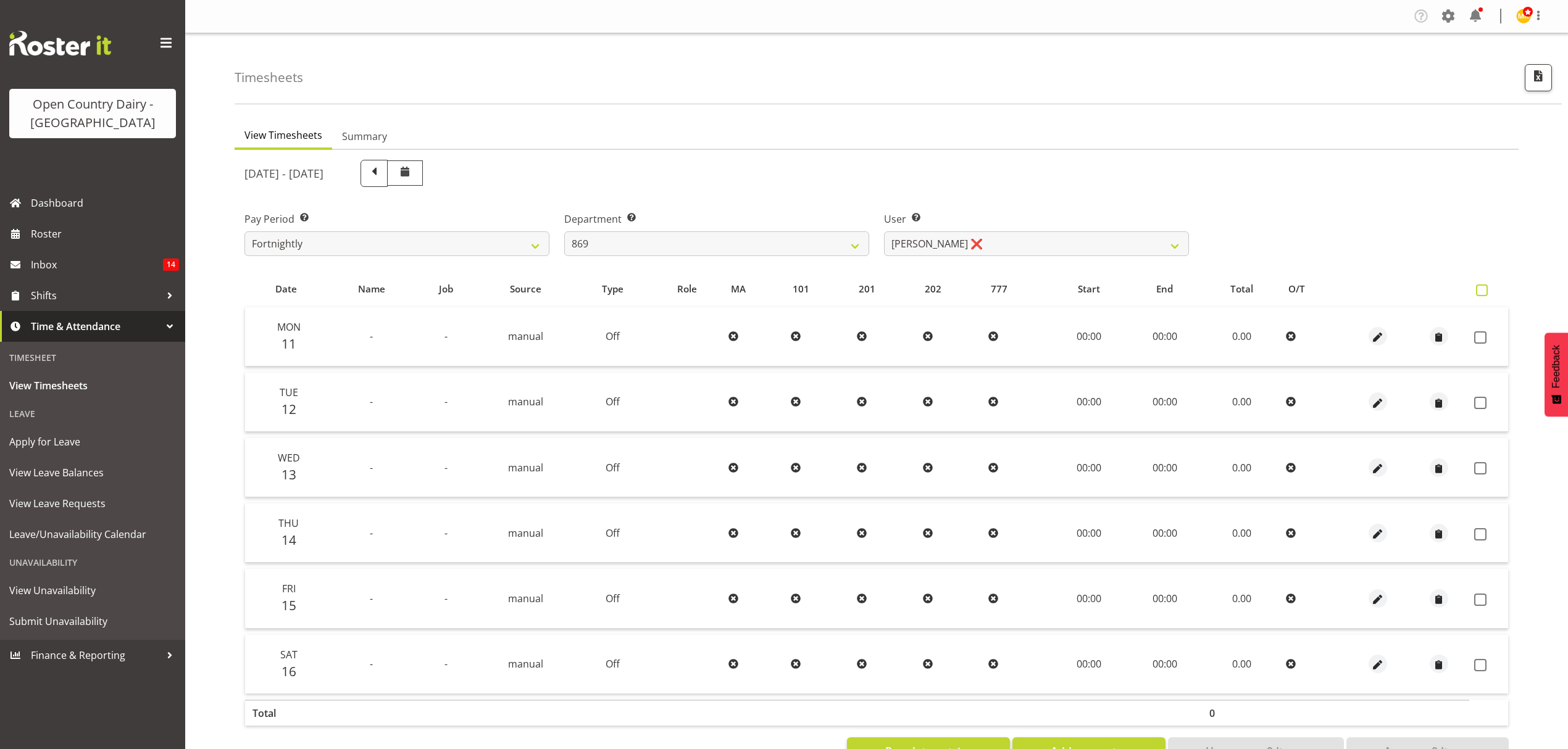
click at [1480, 292] on span at bounding box center [1482, 290] width 12 height 12
click at [1480, 292] on input "checkbox" at bounding box center [1480, 290] width 8 height 8
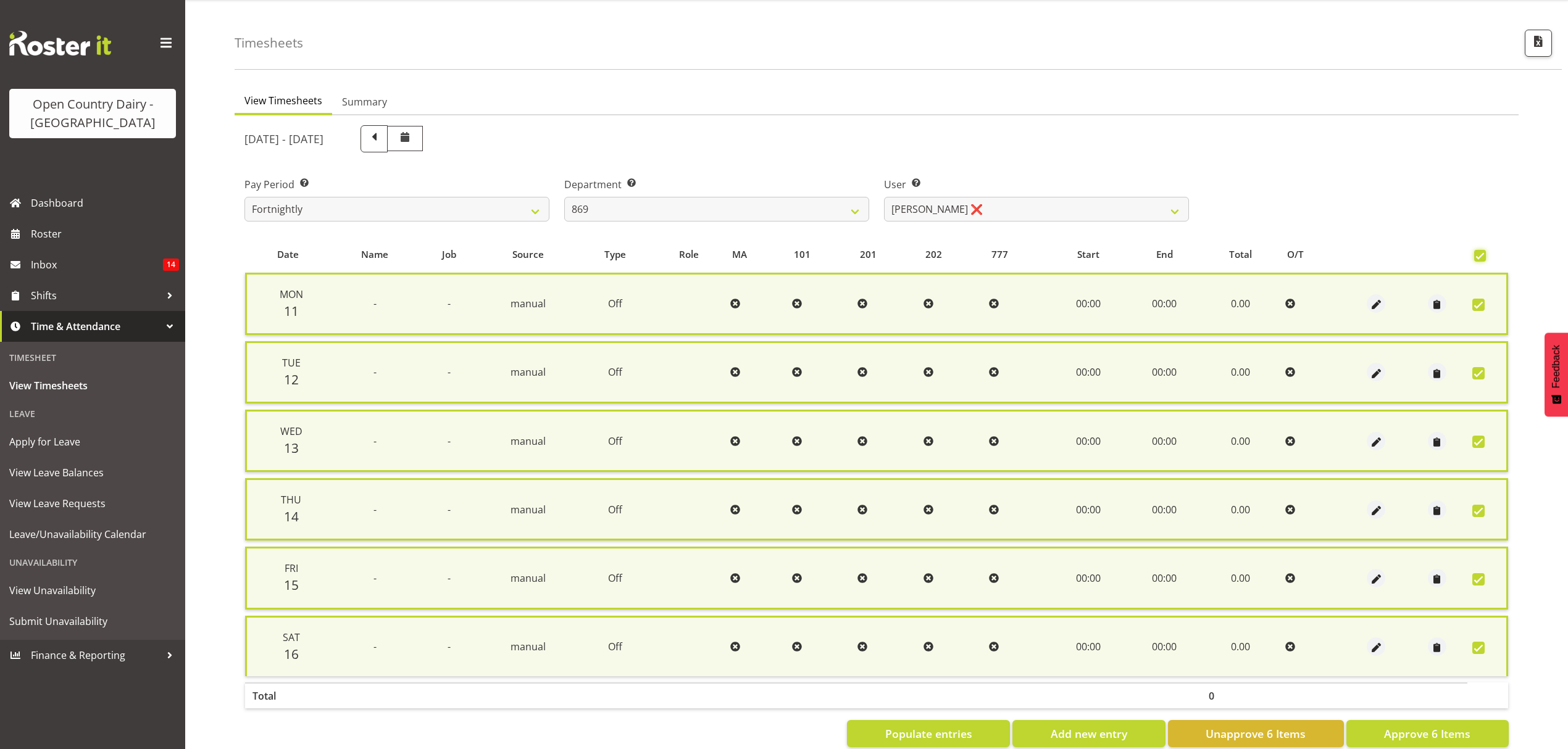
scroll to position [57, 0]
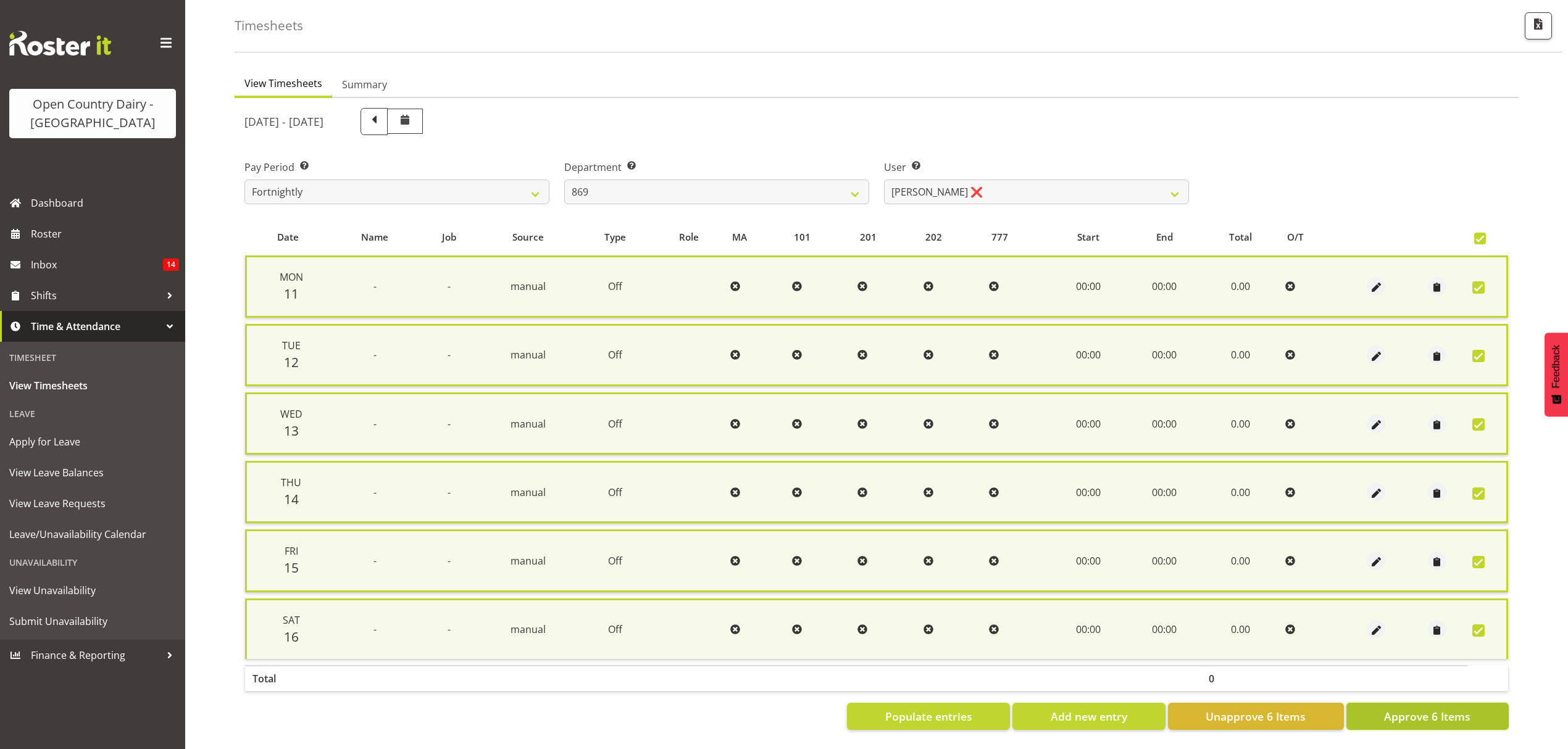
click at [1422, 708] on span "Approve 6 Items" at bounding box center [1427, 716] width 87 height 16
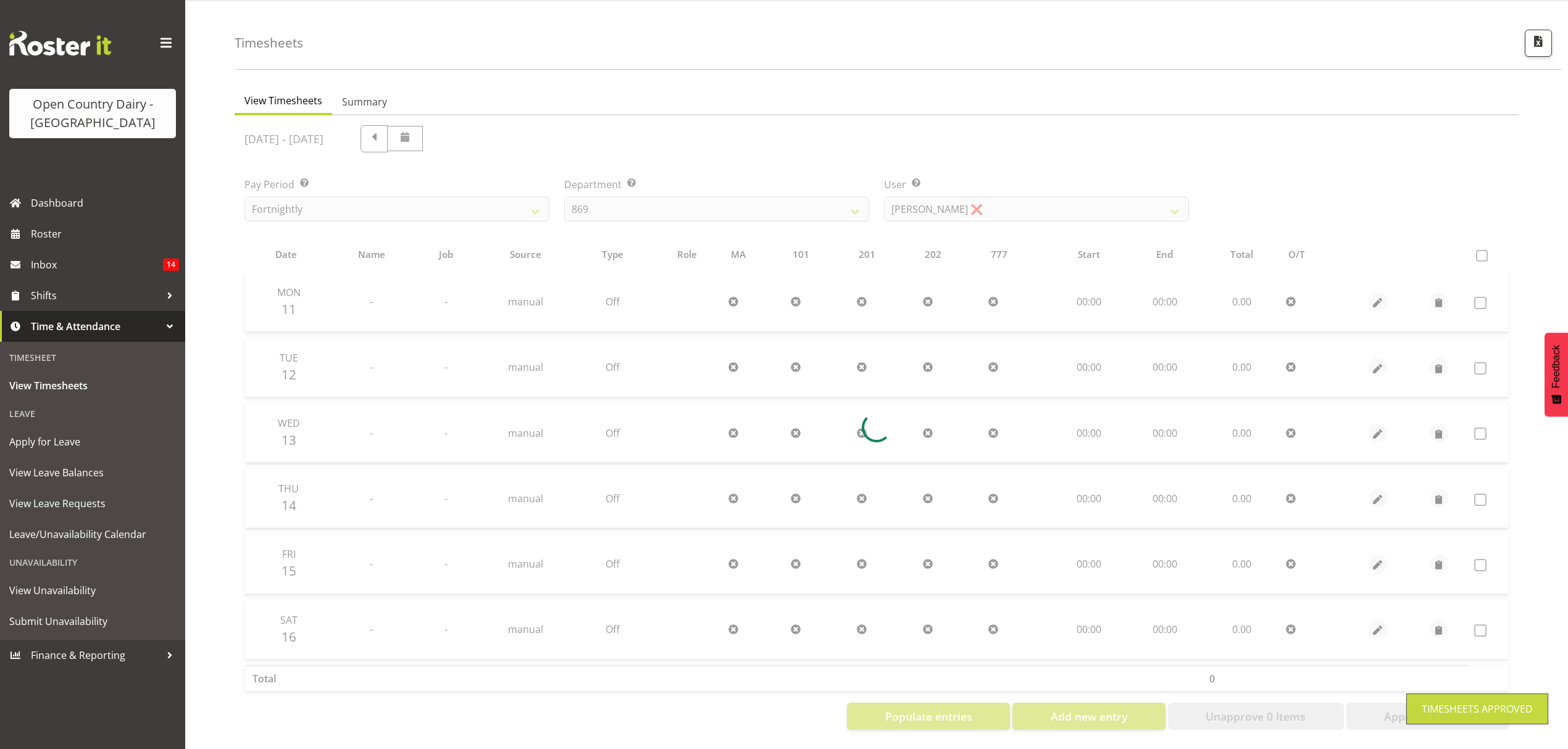
scroll to position [43, 0]
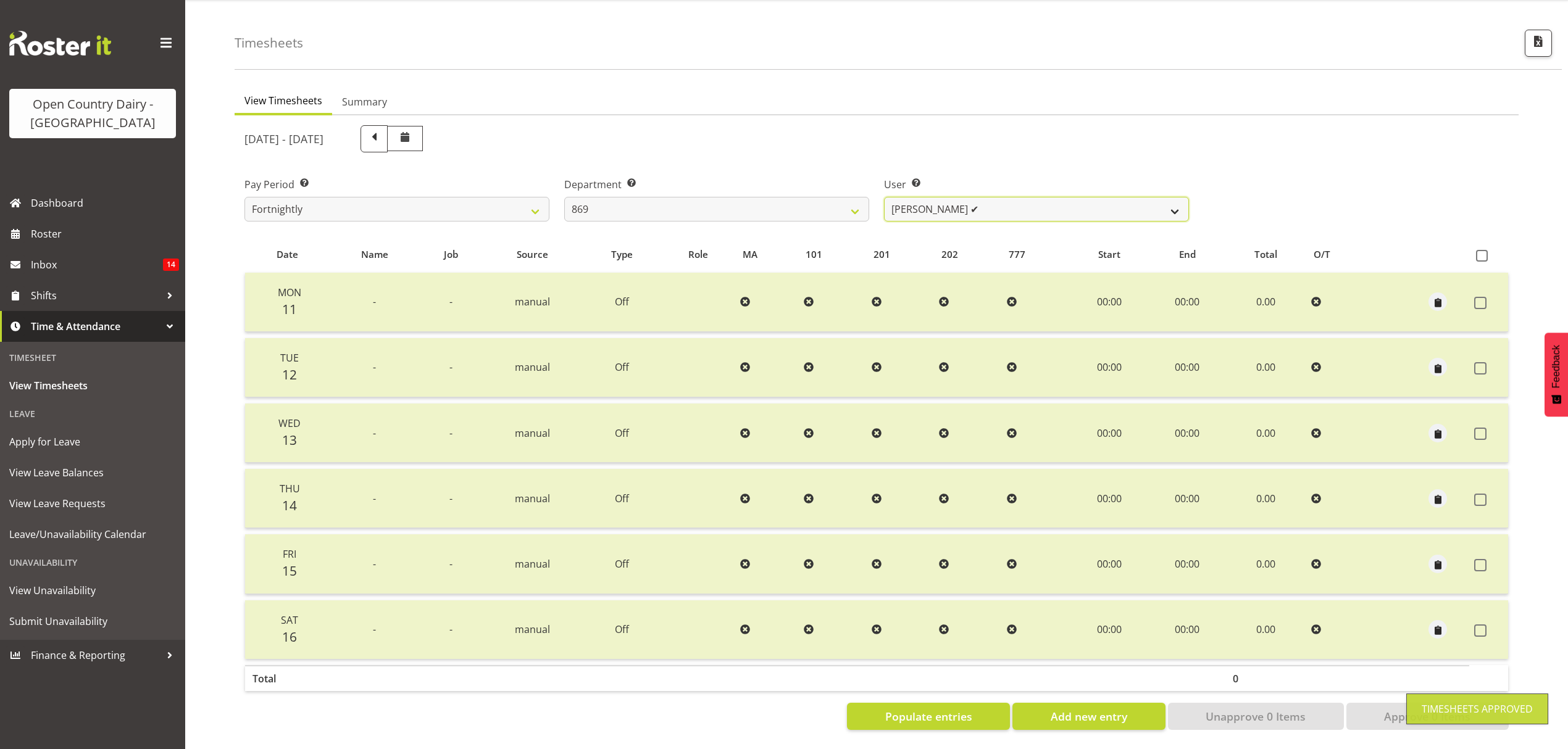
click at [1162, 200] on select "[PERSON_NAME] ❌ [PERSON_NAME] ❌ [PERSON_NAME] ✔ [PERSON_NAME] ❌" at bounding box center [1036, 209] width 305 height 25
click at [884, 197] on select "[PERSON_NAME] ❌ [PERSON_NAME] ❌ [PERSON_NAME] ✔ [PERSON_NAME] ❌" at bounding box center [1036, 209] width 305 height 25
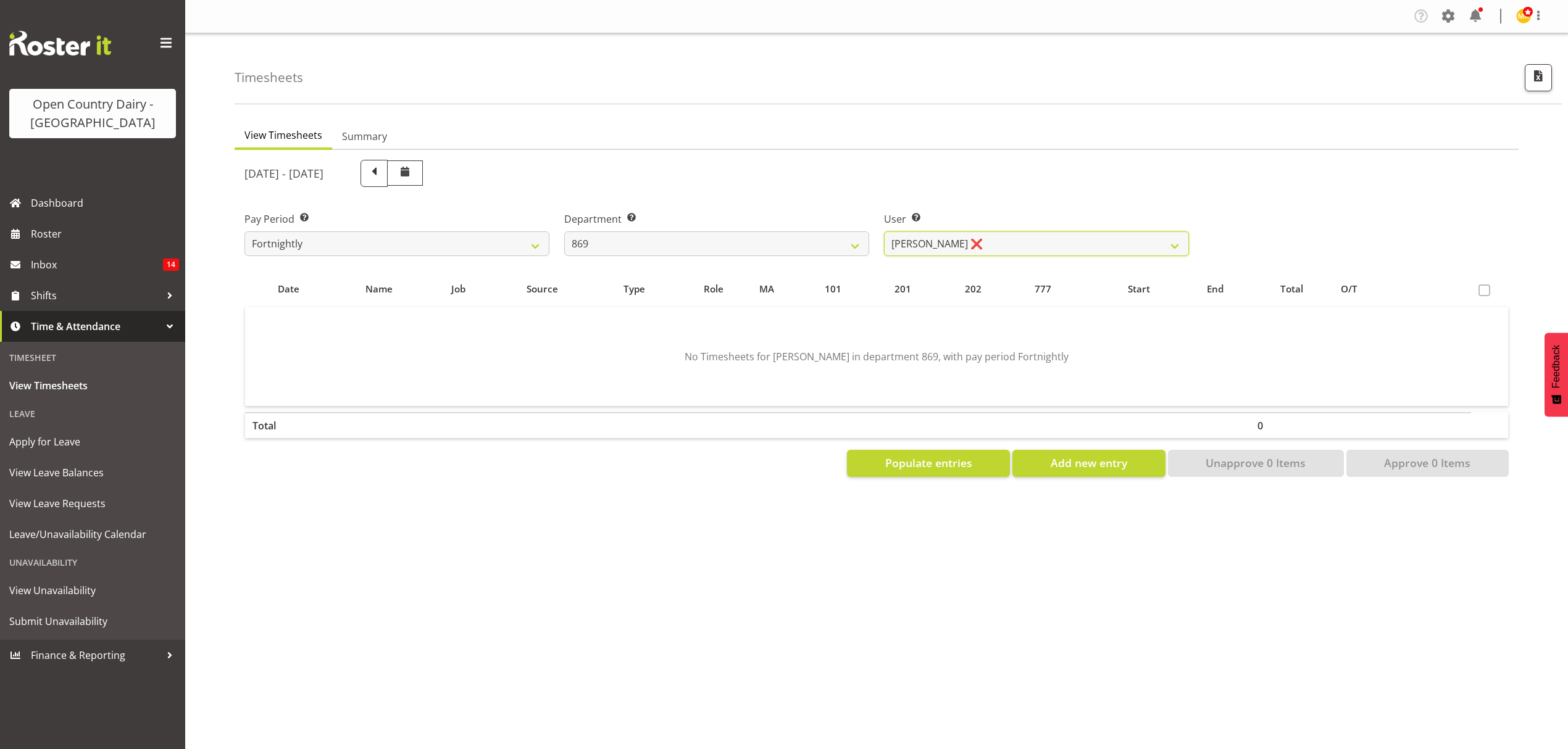
scroll to position [0, 0]
click at [956, 469] on span "Populate entries" at bounding box center [929, 463] width 87 height 16
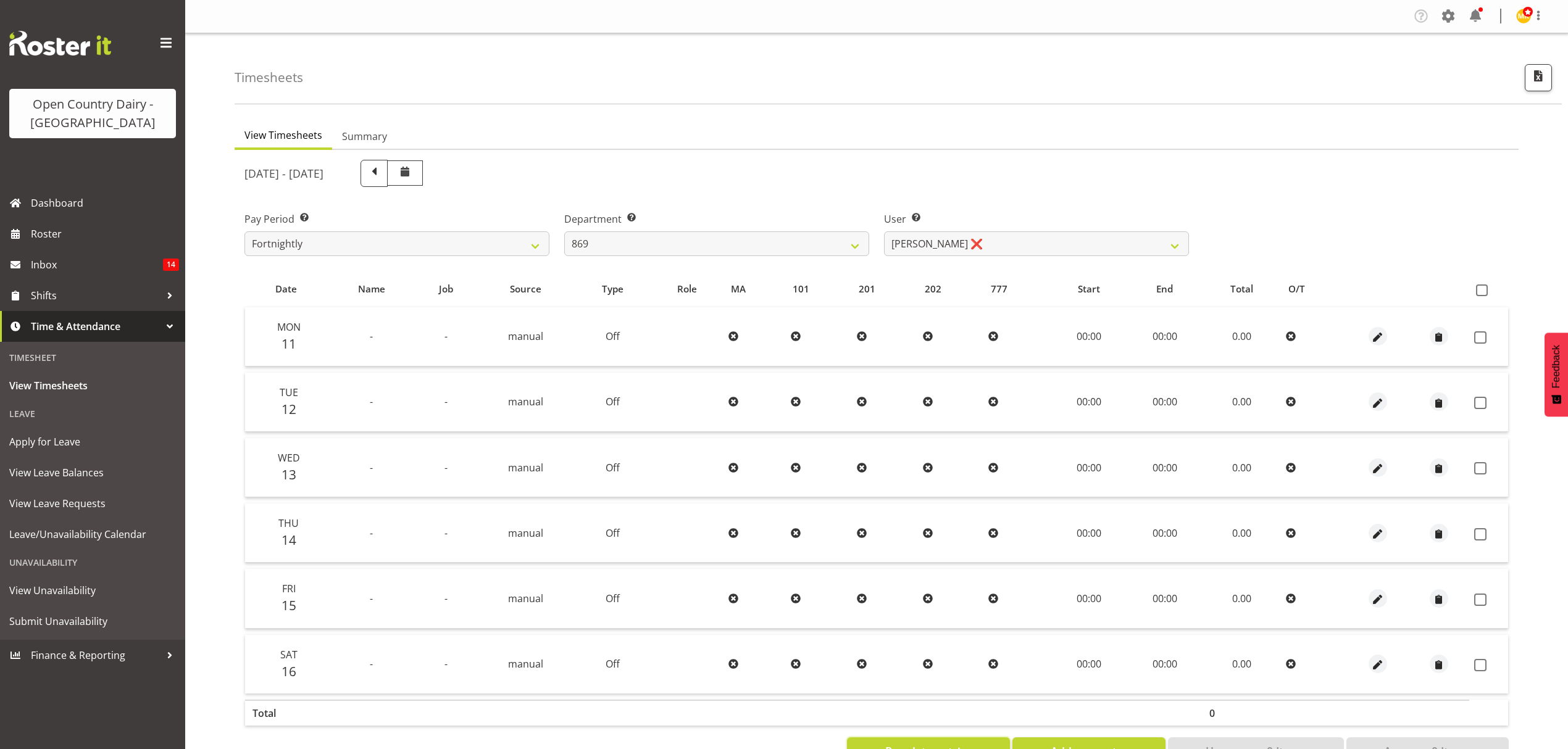
scroll to position [43, 0]
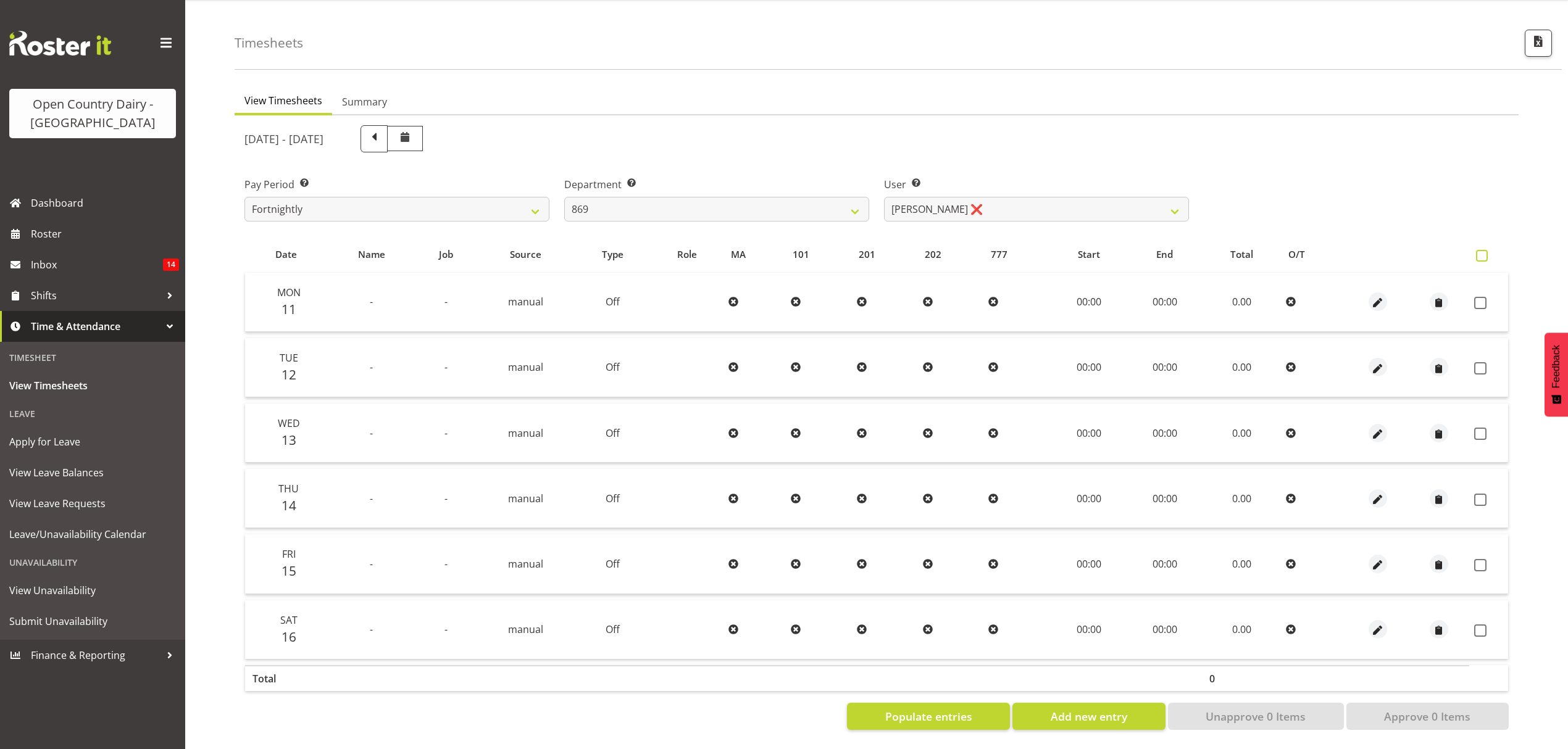
click at [1484, 250] on span at bounding box center [1482, 256] width 12 height 12
click at [1484, 252] on input "checkbox" at bounding box center [1480, 256] width 8 height 8
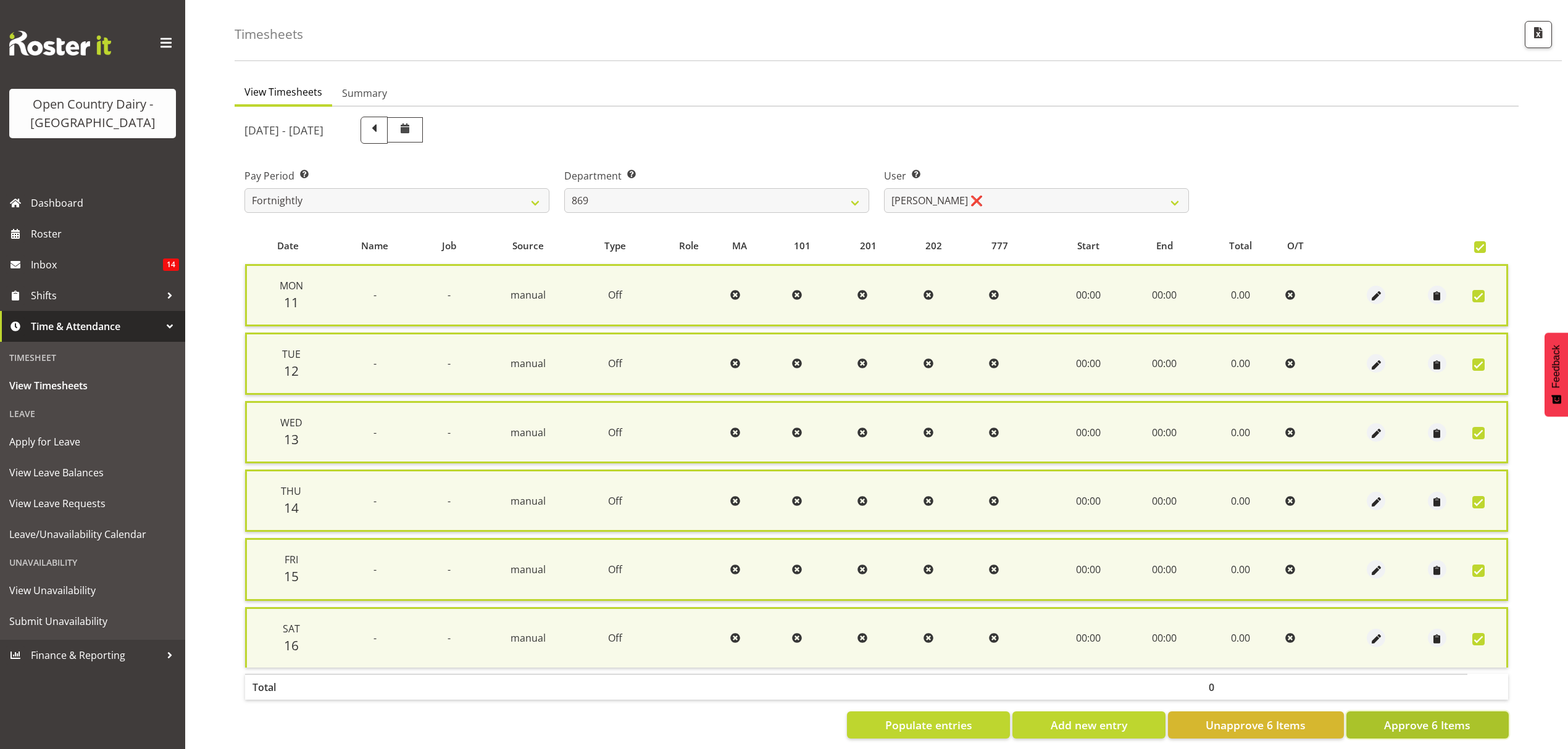
click at [1400, 720] on span "Approve 6 Items" at bounding box center [1427, 725] width 87 height 16
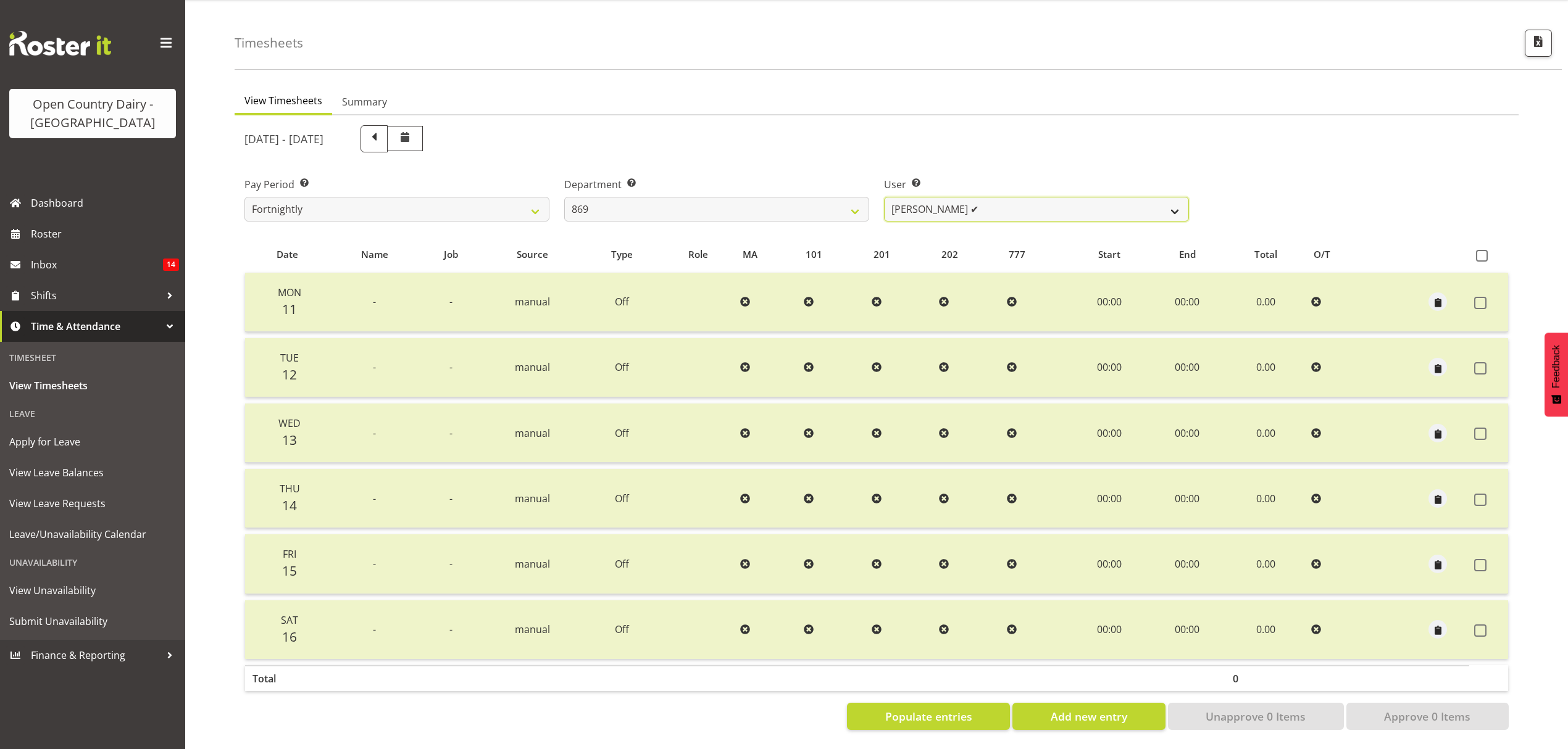
click at [1156, 197] on select "[PERSON_NAME] ❌ [PERSON_NAME] ❌ [PERSON_NAME] ✔ [PERSON_NAME] ✔" at bounding box center [1036, 209] width 305 height 25
click at [848, 198] on select "734 735 736 737 738 739 850 851 852 853 854 855 856 858 861 862 865 868 869 870" at bounding box center [717, 209] width 305 height 25
click at [564, 197] on select "734 735 736 737 738 739 850 851 852 853 854 855 856 858 861 862 865 868 869 870" at bounding box center [717, 209] width 305 height 25
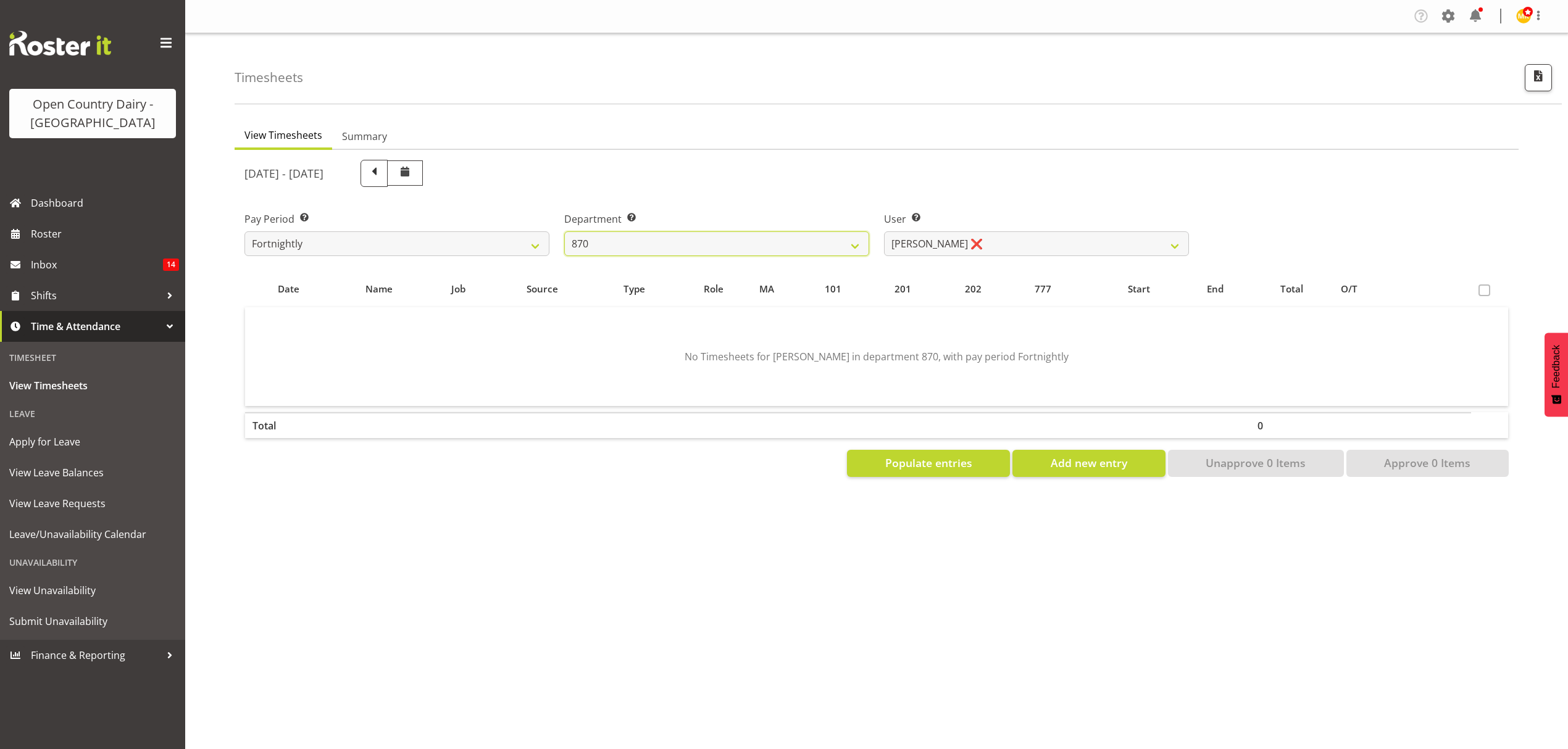
scroll to position [0, 0]
click at [939, 455] on span "Populate entries" at bounding box center [929, 463] width 87 height 16
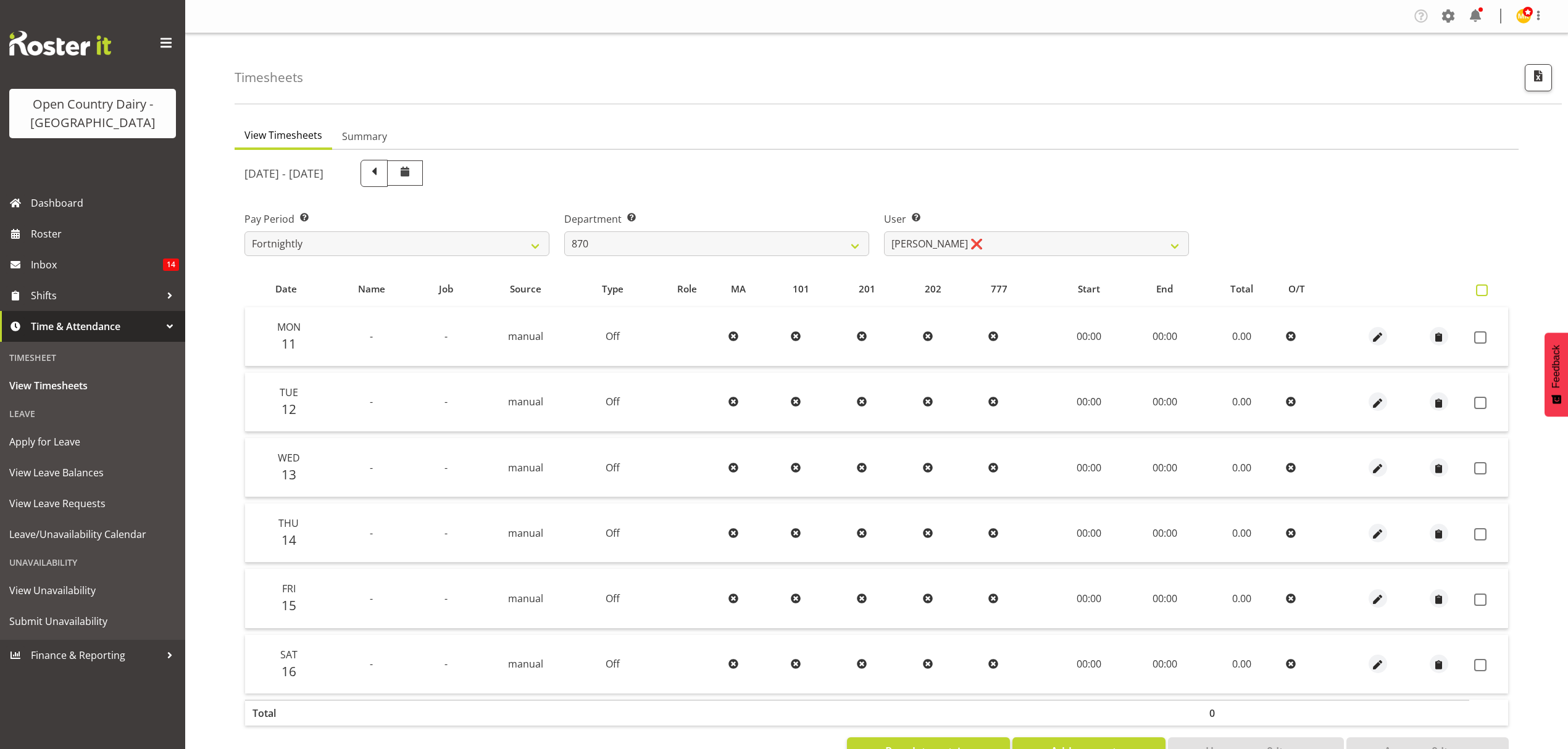
click at [1485, 291] on span at bounding box center [1482, 290] width 12 height 12
click at [1484, 291] on input "checkbox" at bounding box center [1480, 290] width 8 height 8
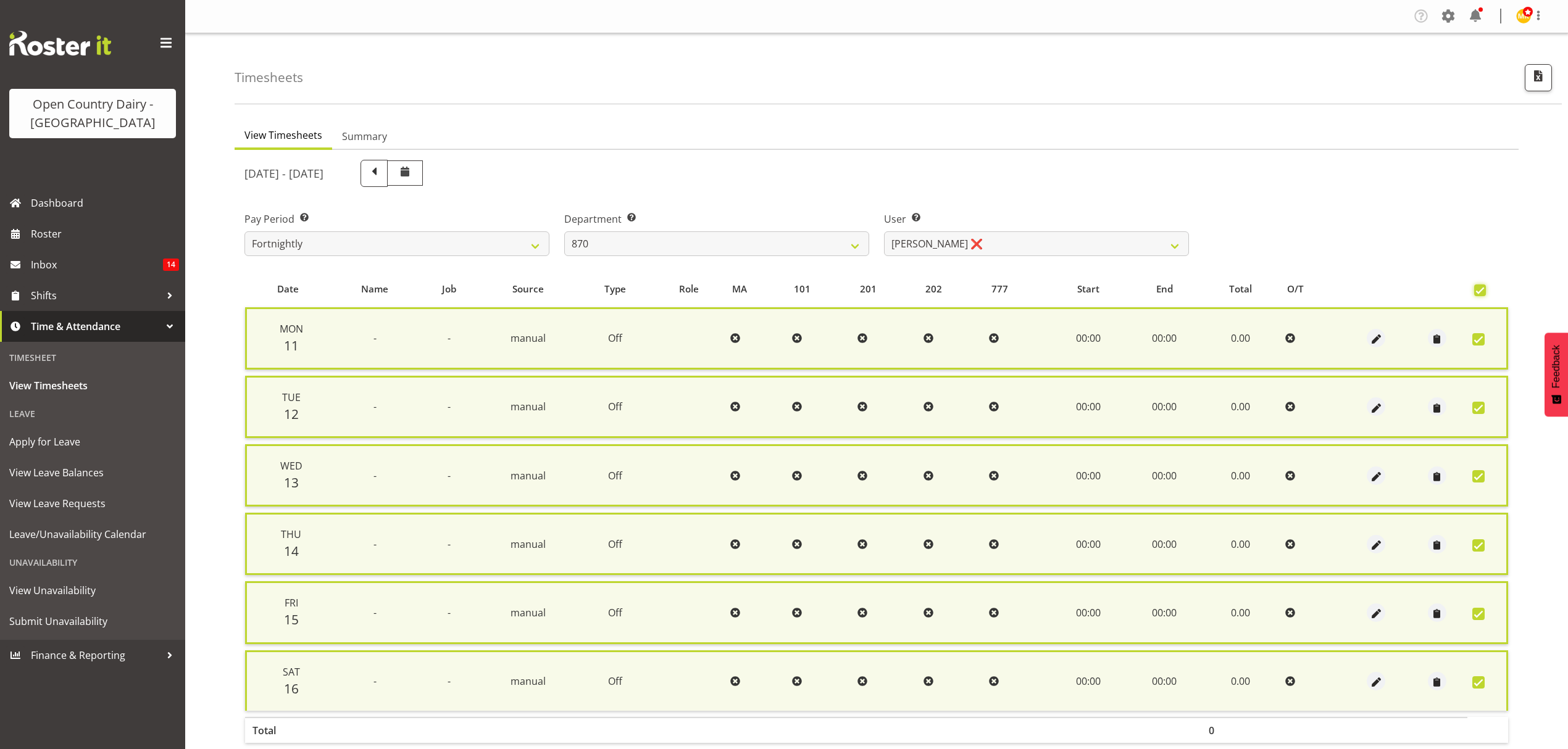
scroll to position [57, 0]
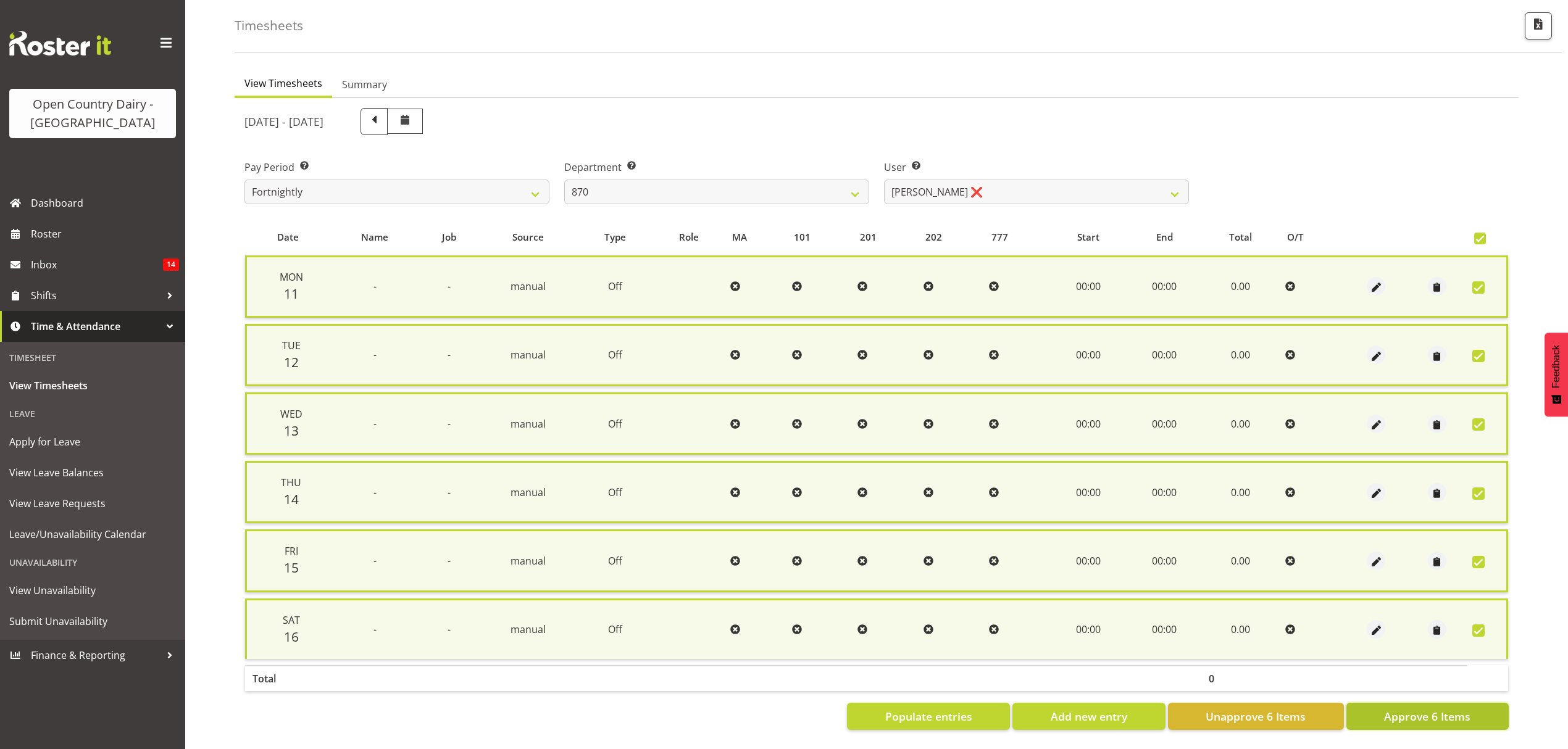
click at [1405, 708] on span "Approve 6 Items" at bounding box center [1427, 716] width 87 height 16
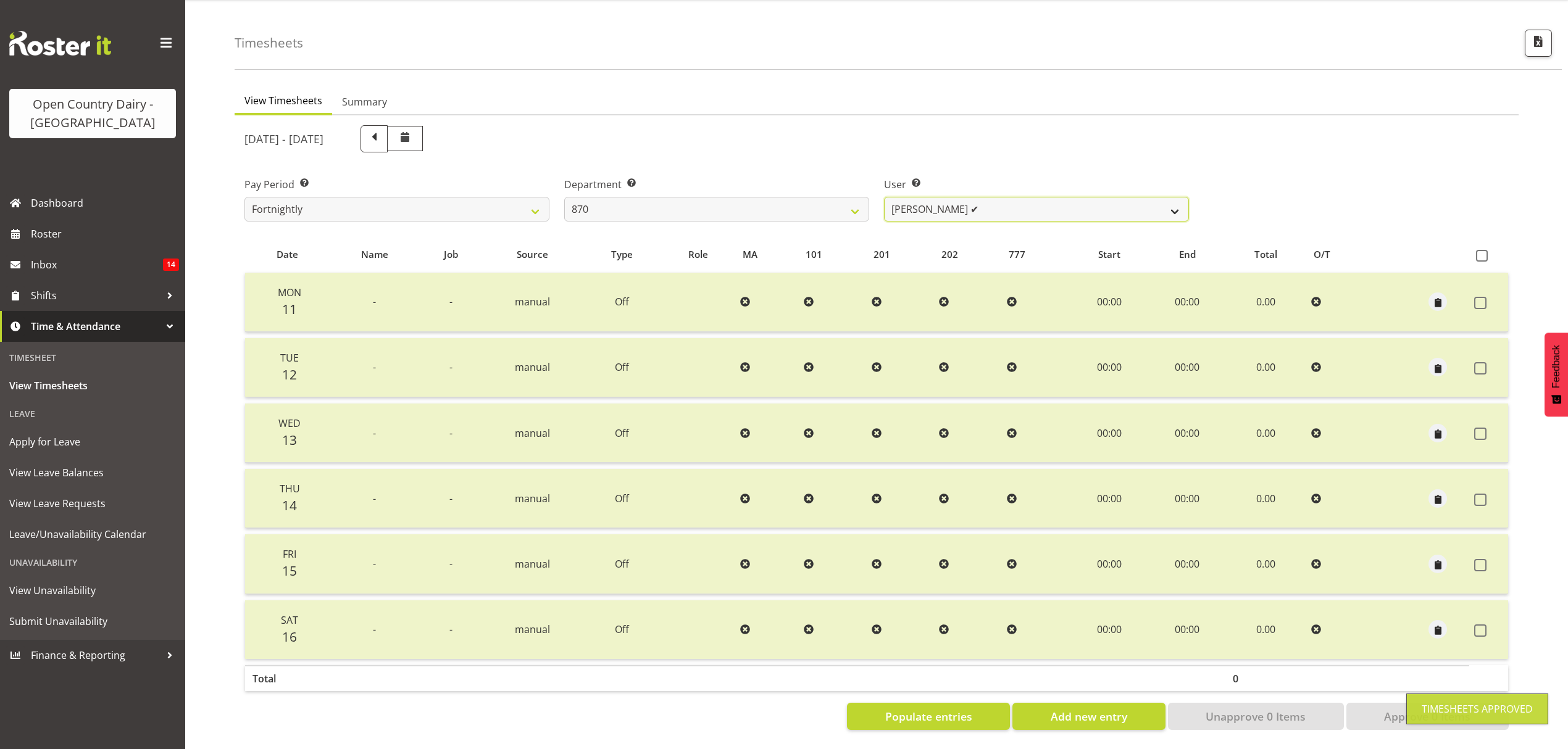
click at [1167, 206] on select "[PERSON_NAME] ✔ [PERSON_NAME] ❌ [PERSON_NAME] ❌" at bounding box center [1036, 209] width 305 height 25
click at [884, 197] on select "[PERSON_NAME] ✔ [PERSON_NAME] ❌ [PERSON_NAME] ❌" at bounding box center [1036, 209] width 305 height 25
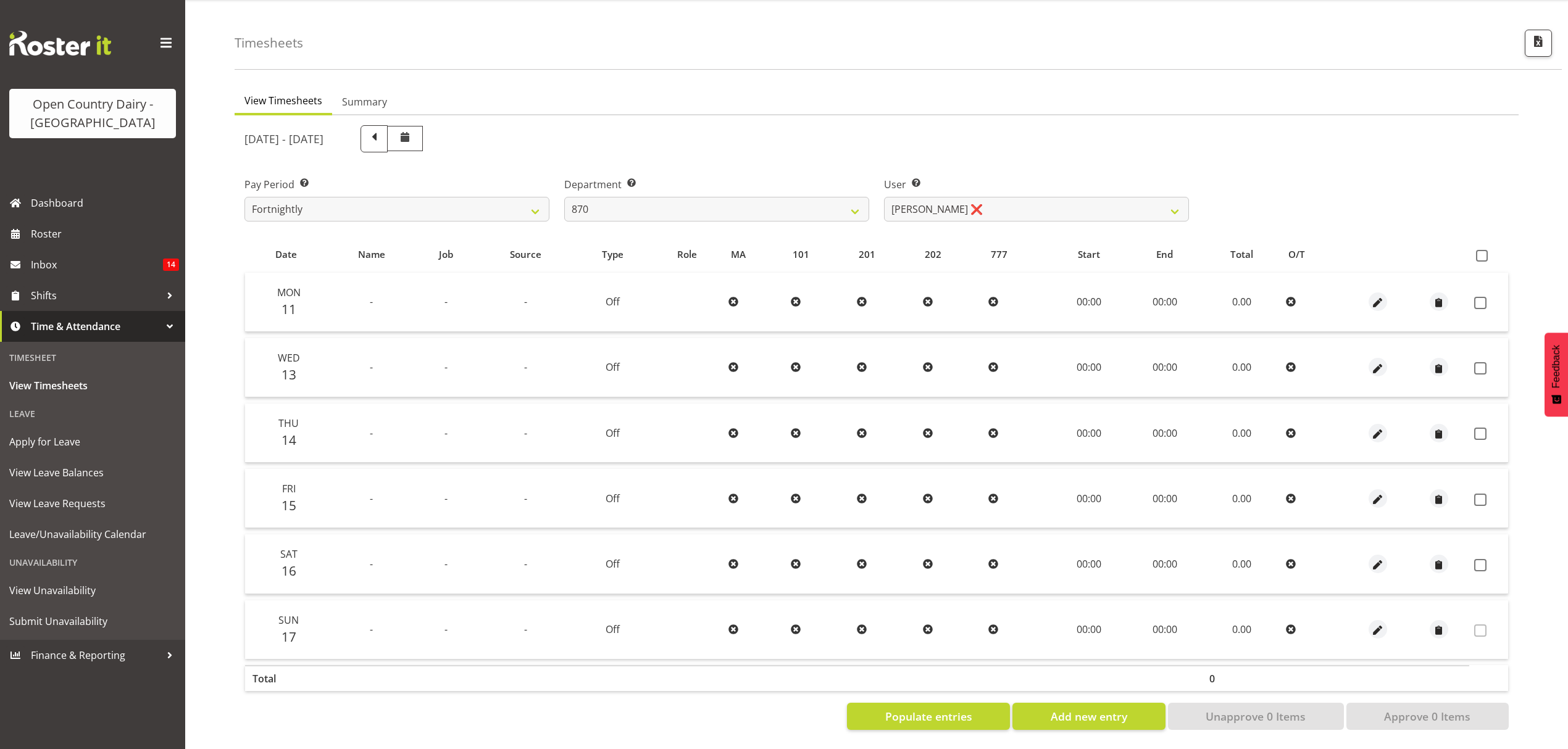
click at [1481, 252] on th at bounding box center [1489, 254] width 39 height 23
click at [1480, 250] on span at bounding box center [1482, 256] width 12 height 12
click at [1480, 252] on input "checkbox" at bounding box center [1480, 256] width 8 height 8
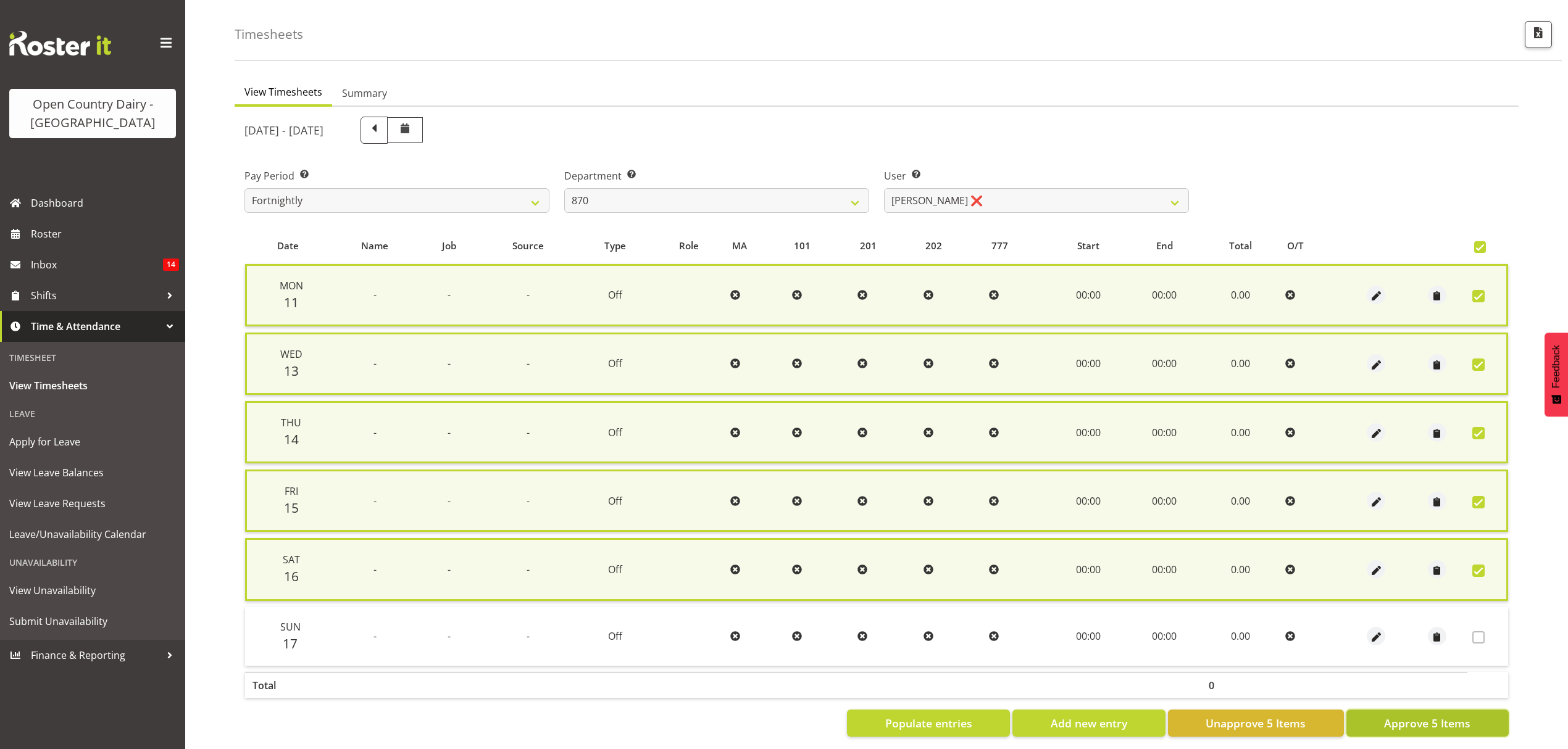
click at [1417, 723] on span "Approve 5 Items" at bounding box center [1427, 723] width 87 height 16
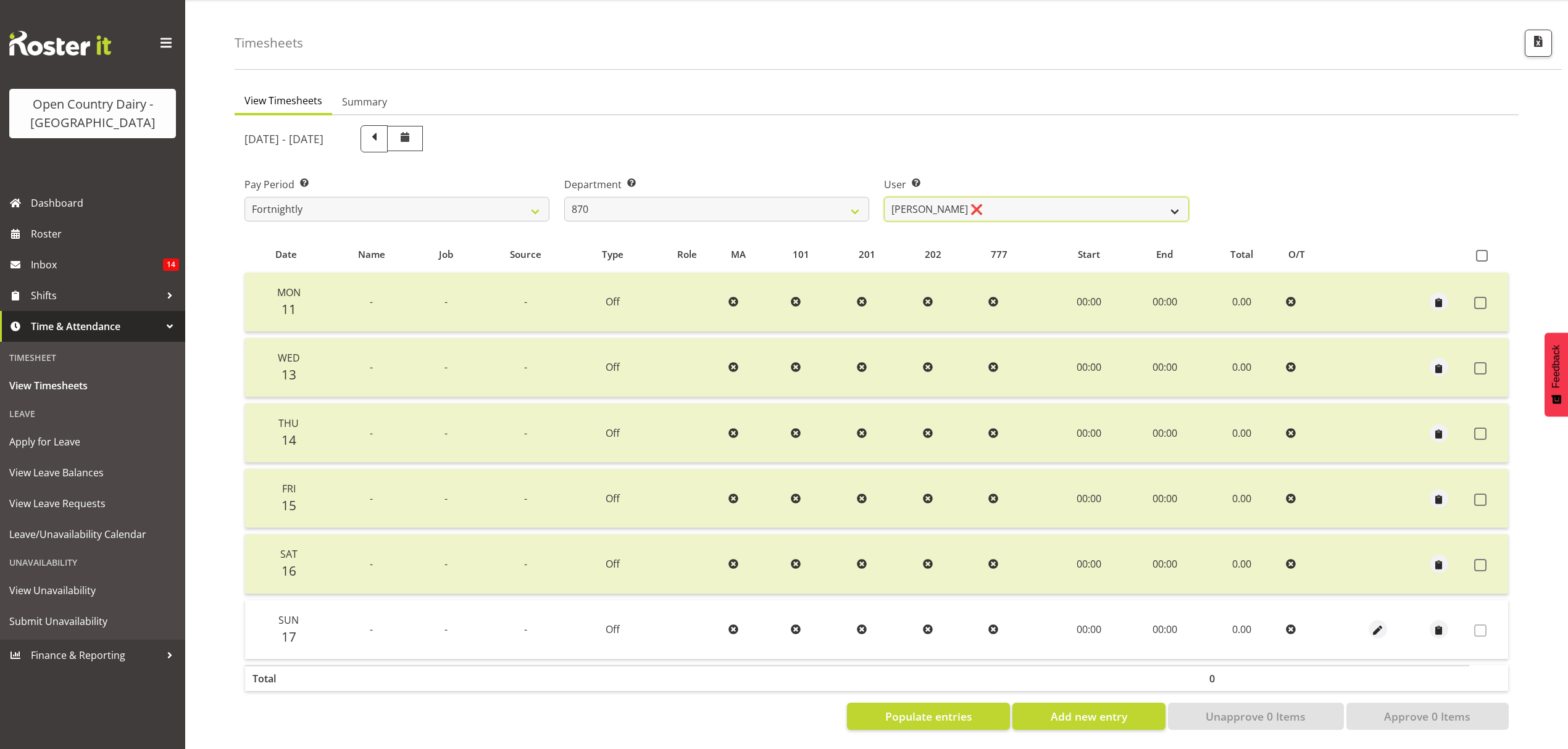
click at [1171, 197] on select "[PERSON_NAME] ✔ [PERSON_NAME] ❌ [PERSON_NAME] ❌" at bounding box center [1036, 209] width 305 height 25
click at [913, 711] on span "Populate entries" at bounding box center [929, 716] width 87 height 16
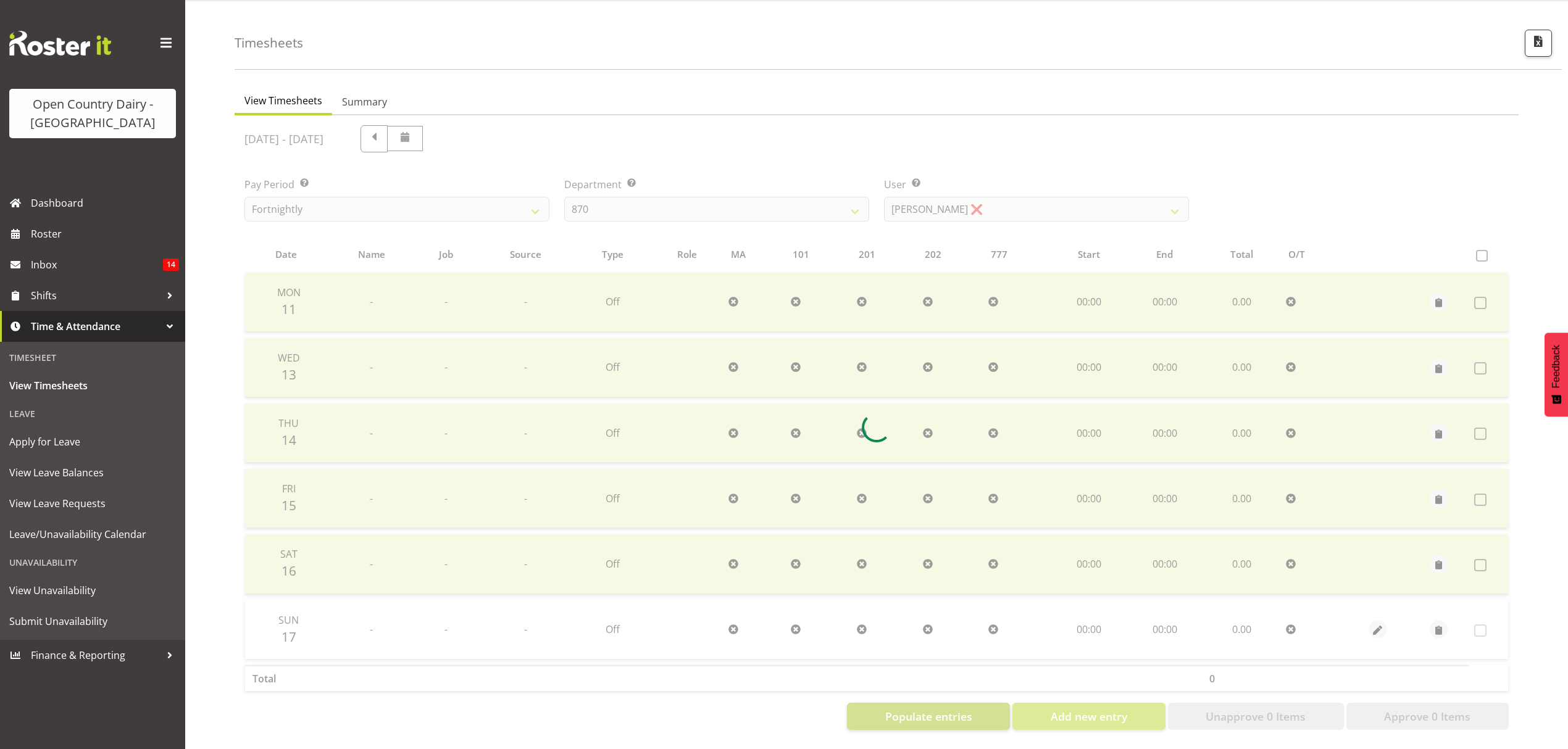
click at [911, 699] on div at bounding box center [877, 427] width 1284 height 624
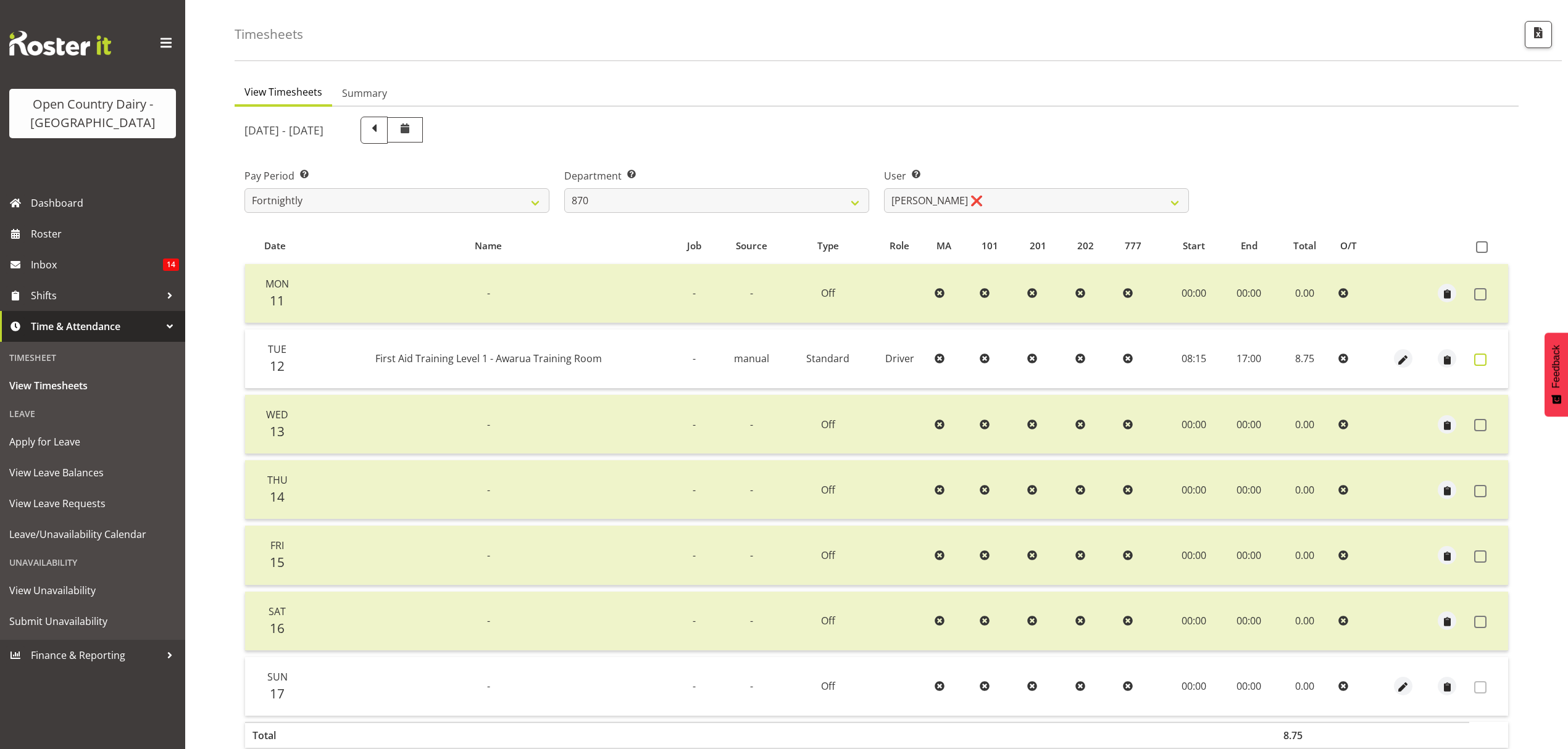
click at [1475, 356] on span at bounding box center [1480, 360] width 13 height 13
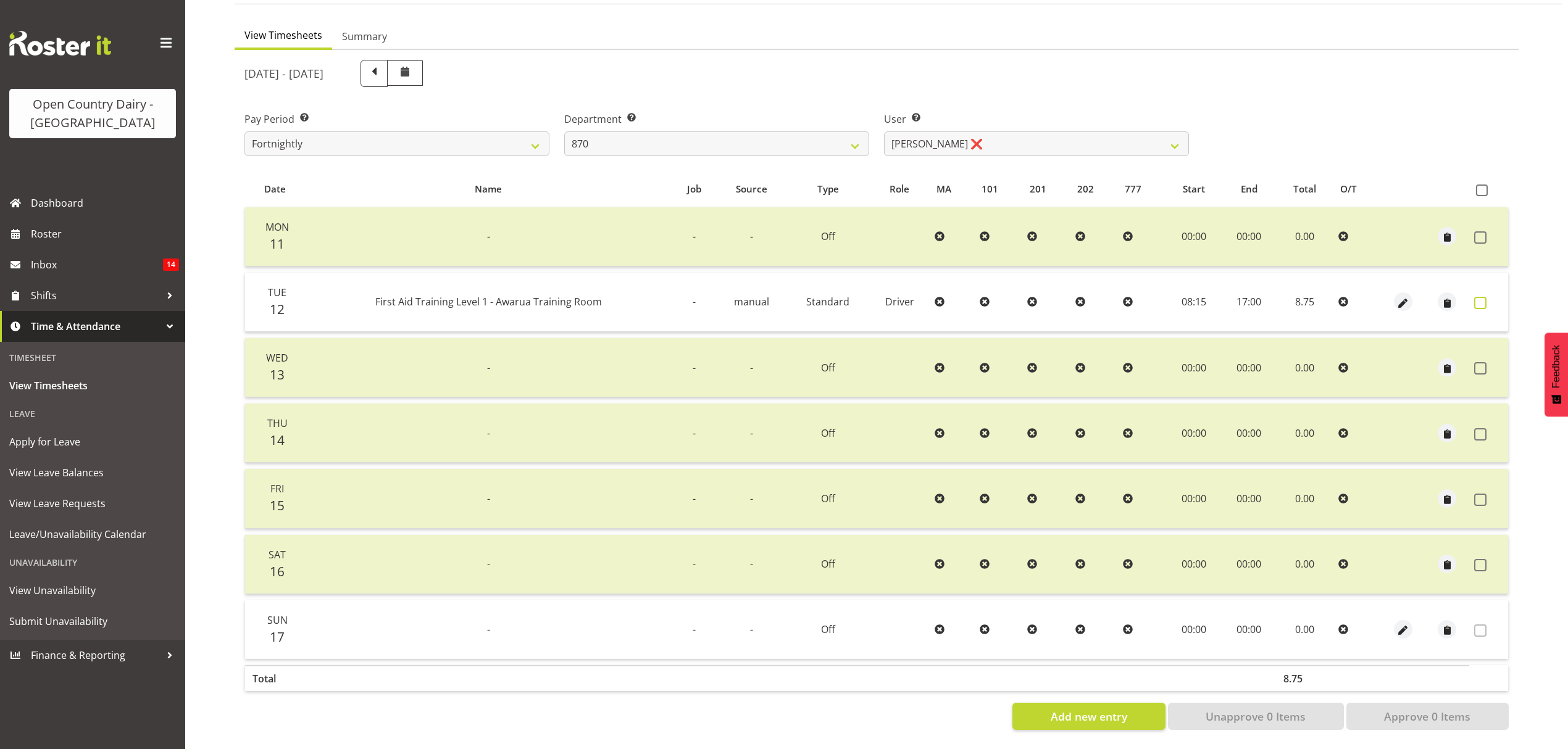
click at [1481, 297] on span at bounding box center [1480, 303] width 13 height 13
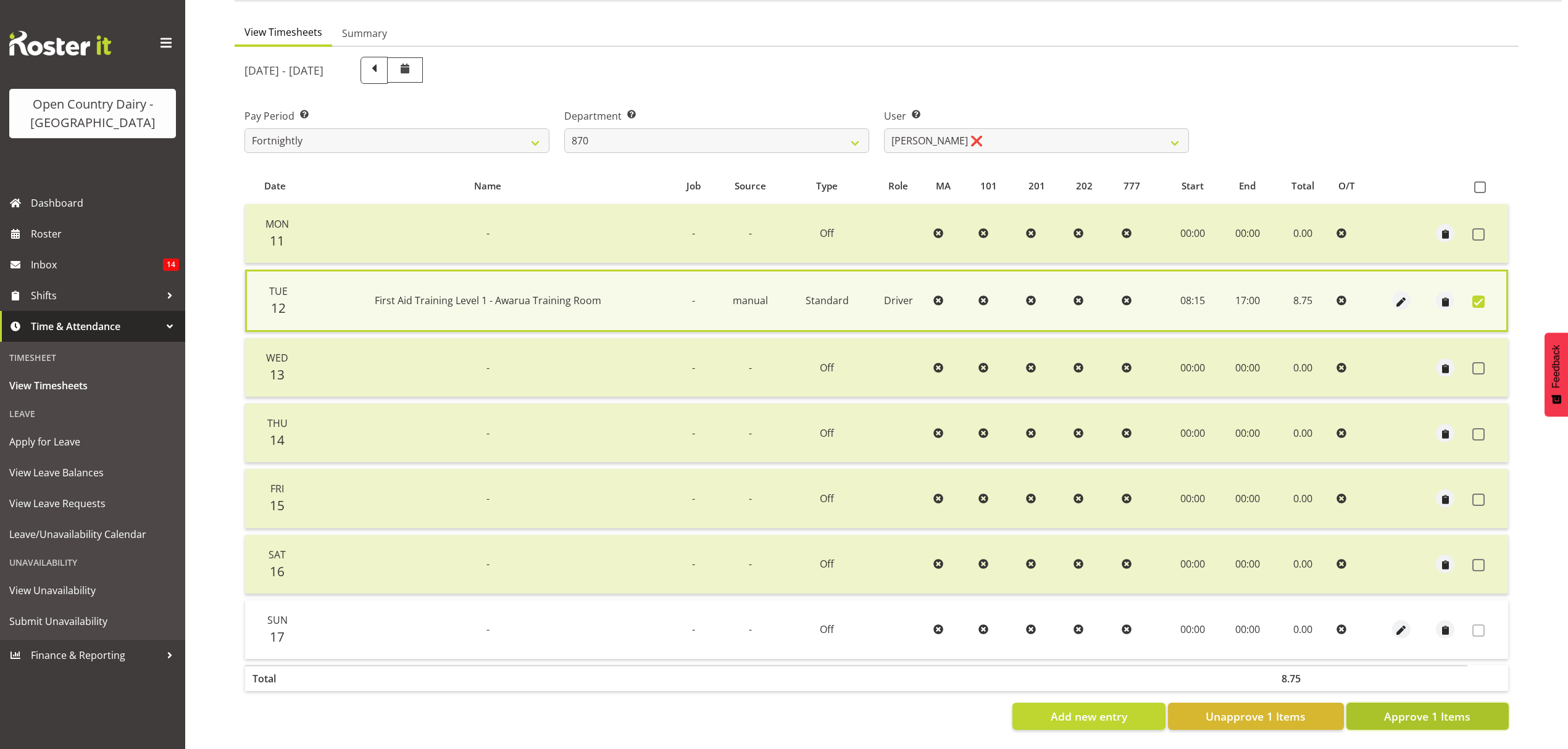
click at [1404, 708] on span "Approve 1 Items" at bounding box center [1427, 716] width 87 height 16
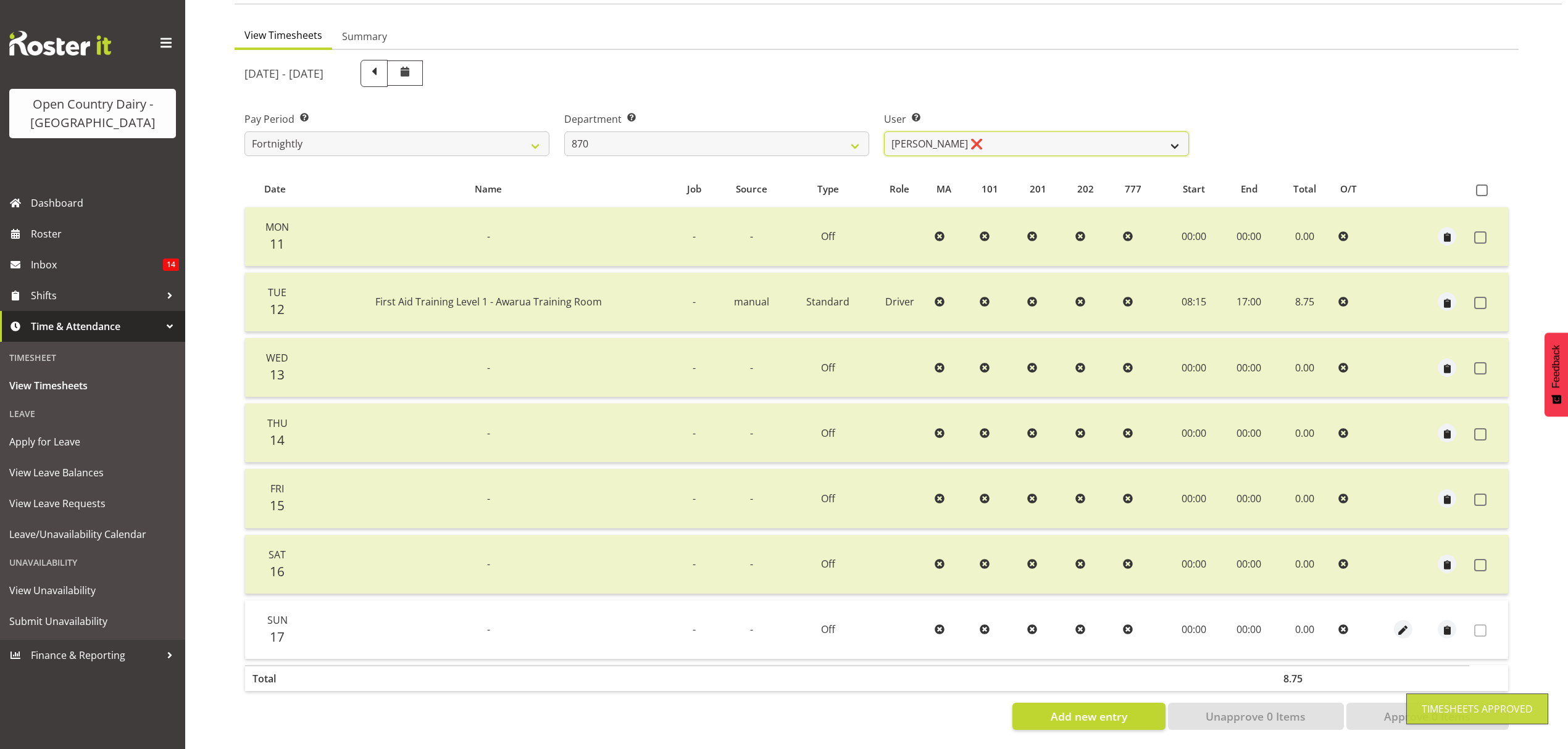
click at [1174, 131] on select "[PERSON_NAME] ✔ [PERSON_NAME] ❌ [PERSON_NAME] ❌" at bounding box center [1036, 143] width 305 height 25
click at [884, 131] on select "[PERSON_NAME] ✔ [PERSON_NAME] ❌ [PERSON_NAME] ❌" at bounding box center [1036, 143] width 305 height 25
click at [0, 0] on div at bounding box center [0, 0] width 0 height 0
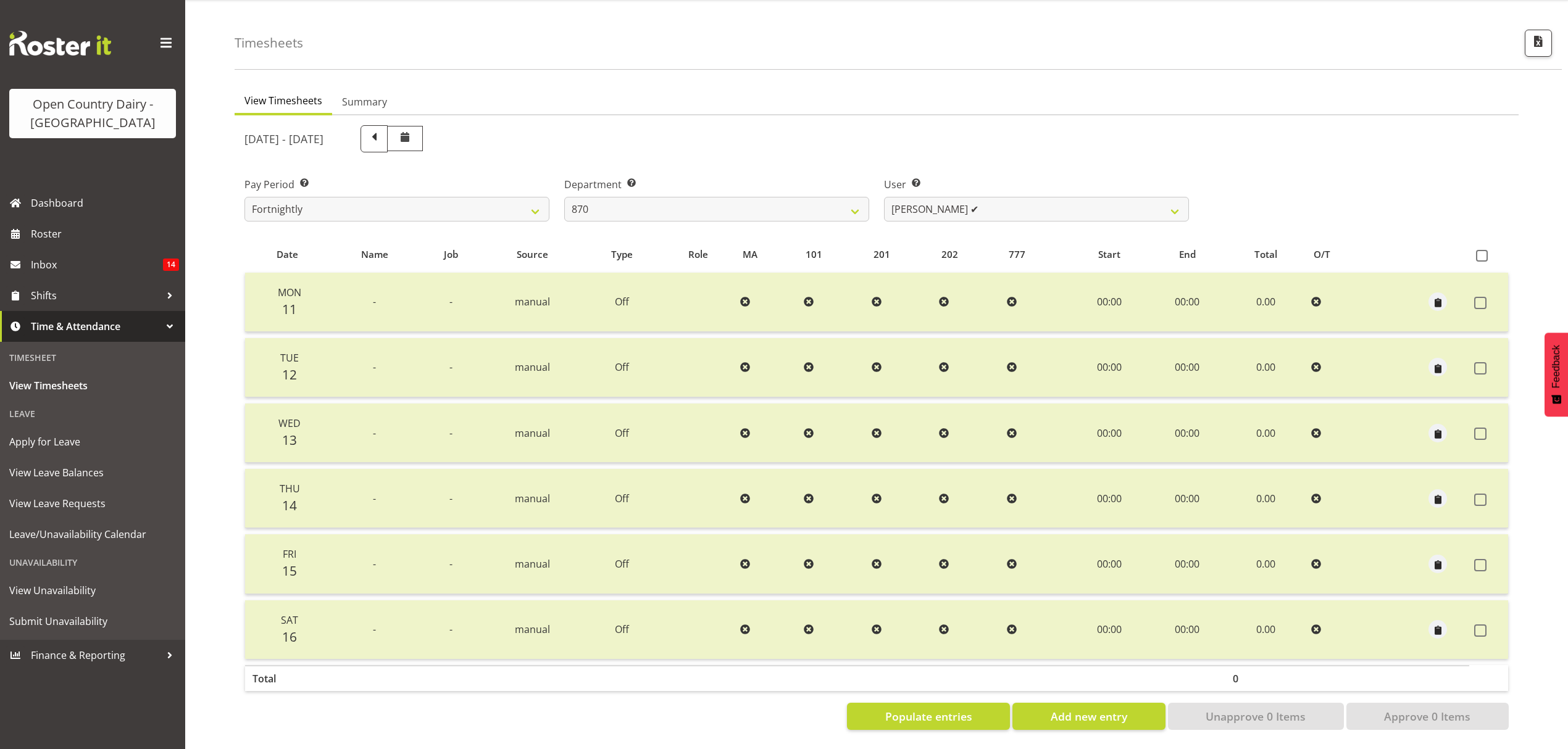
scroll to position [43, 0]
click at [1118, 206] on select "[PERSON_NAME] ✔ [PERSON_NAME] ❌ [PERSON_NAME] ❌" at bounding box center [1036, 209] width 305 height 25
click at [884, 197] on select "[PERSON_NAME] ✔ [PERSON_NAME] ❌ [PERSON_NAME] ❌" at bounding box center [1036, 209] width 305 height 25
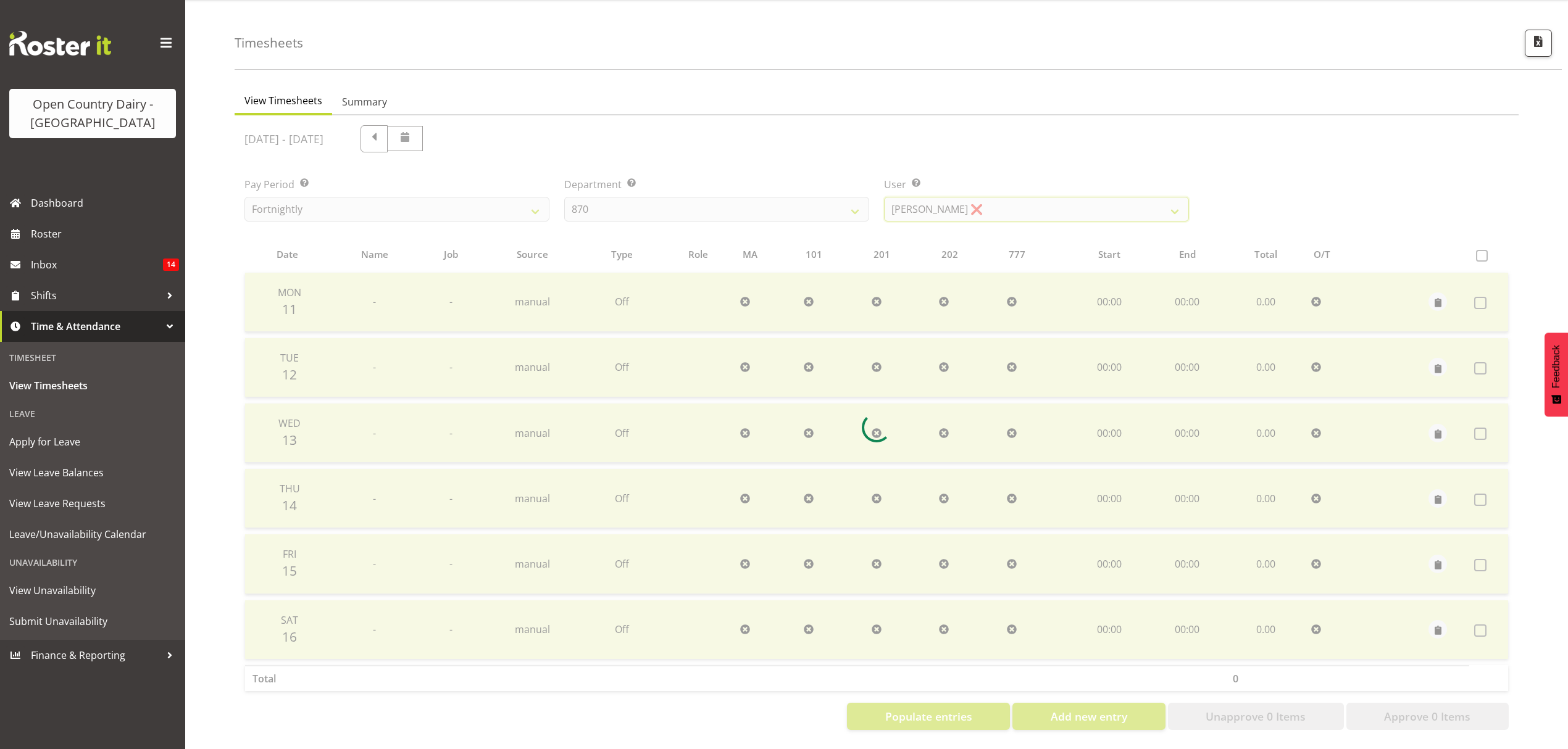
scroll to position [0, 0]
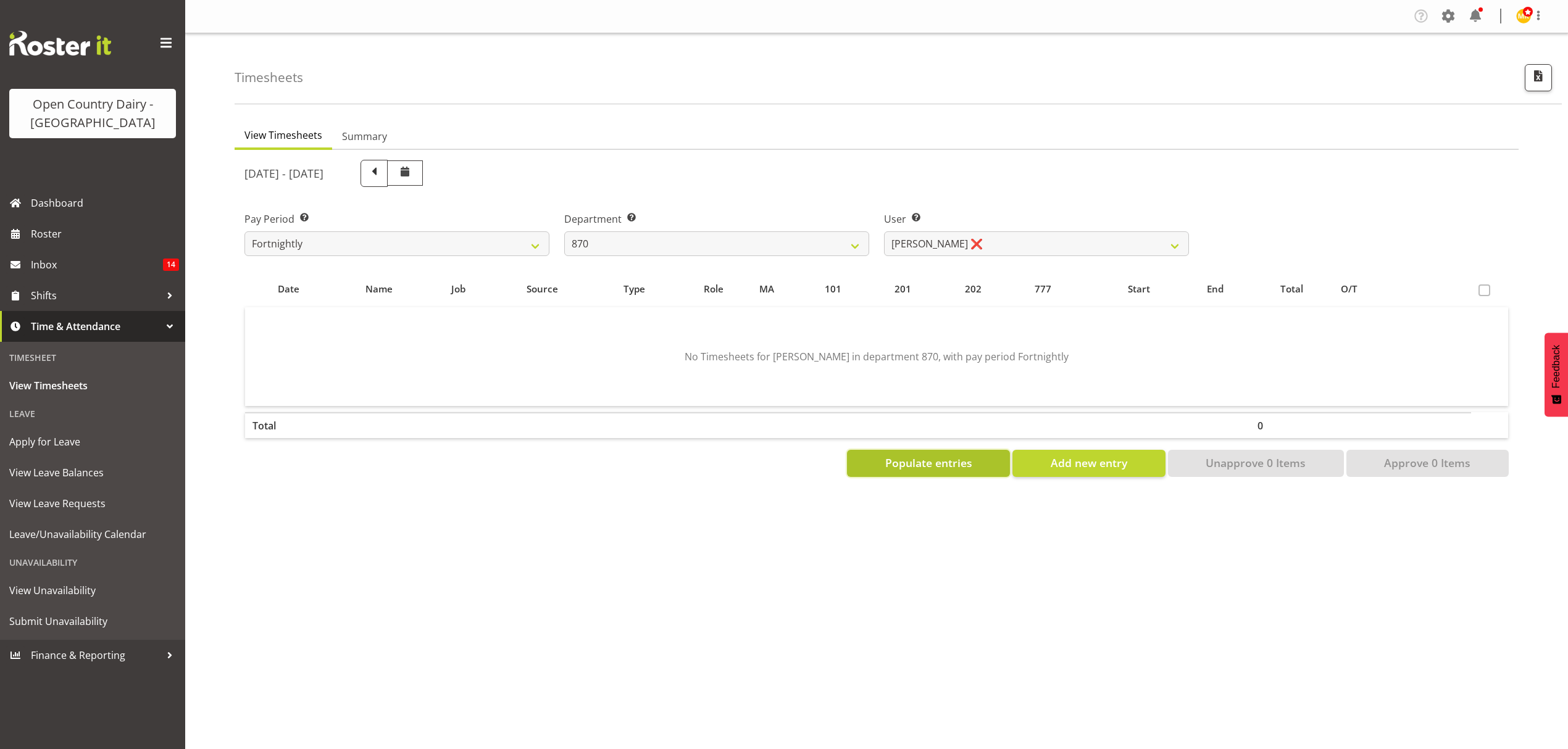
click at [958, 457] on span "Populate entries" at bounding box center [929, 463] width 87 height 16
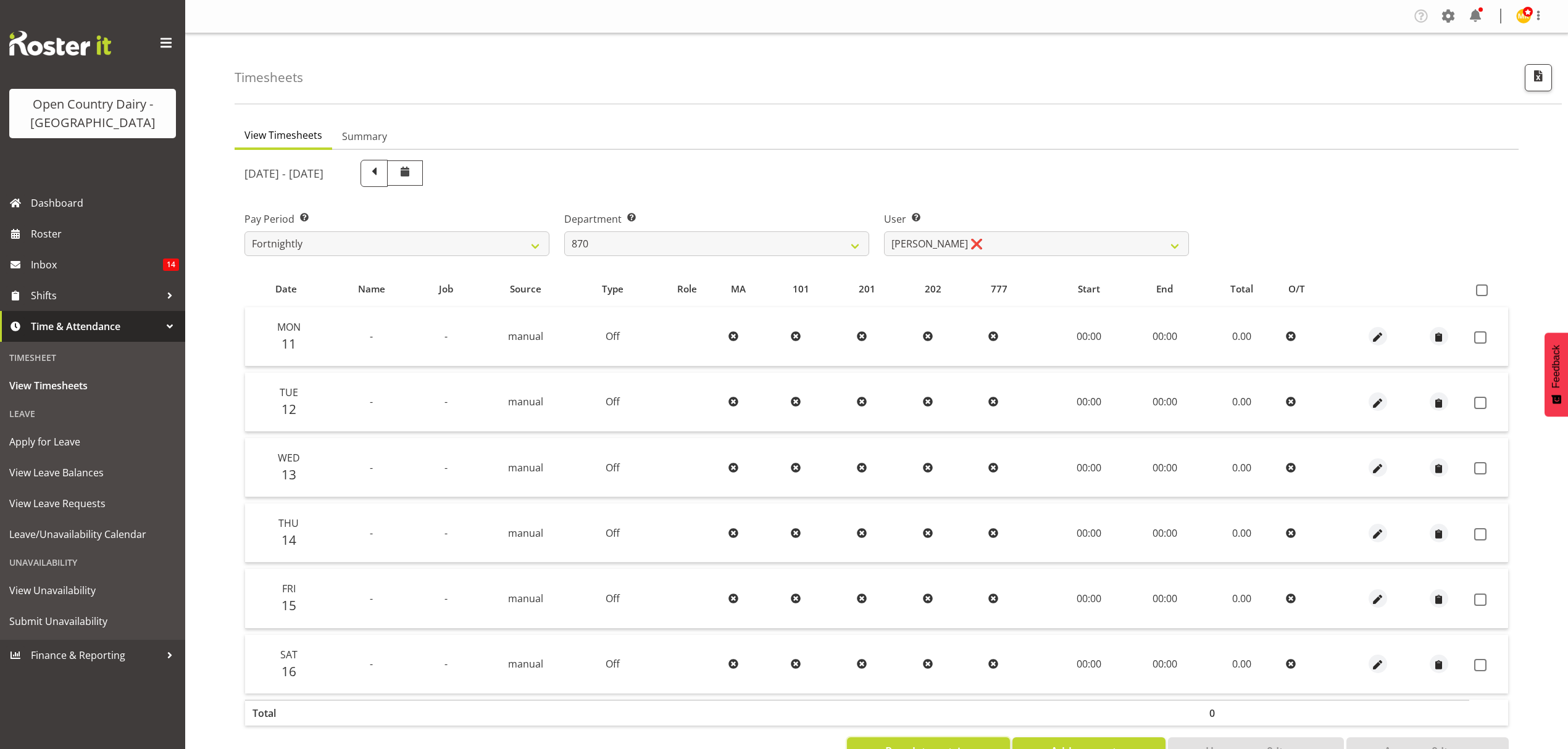
scroll to position [43, 0]
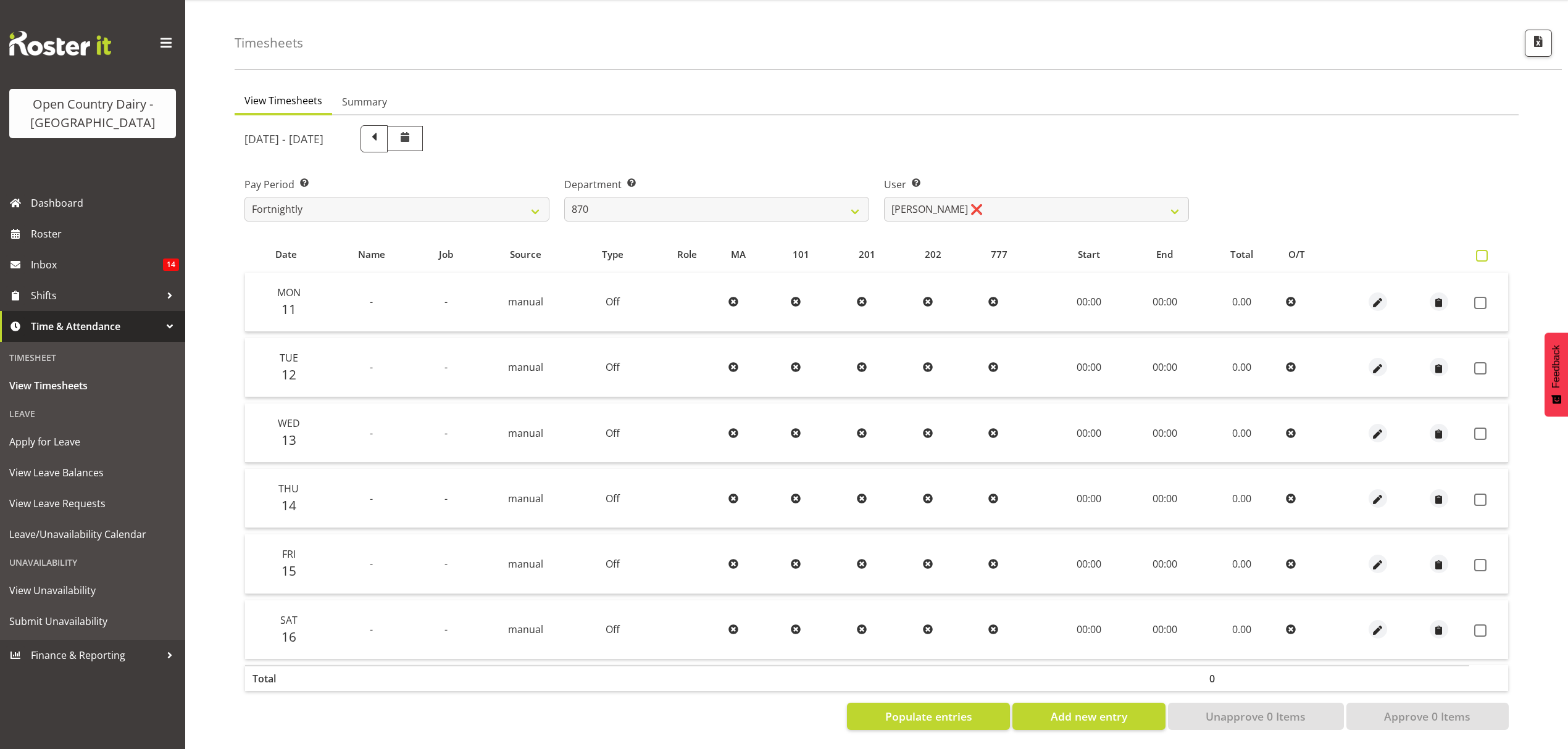
click at [1485, 250] on span at bounding box center [1482, 256] width 12 height 12
click at [1484, 252] on input "checkbox" at bounding box center [1480, 256] width 8 height 8
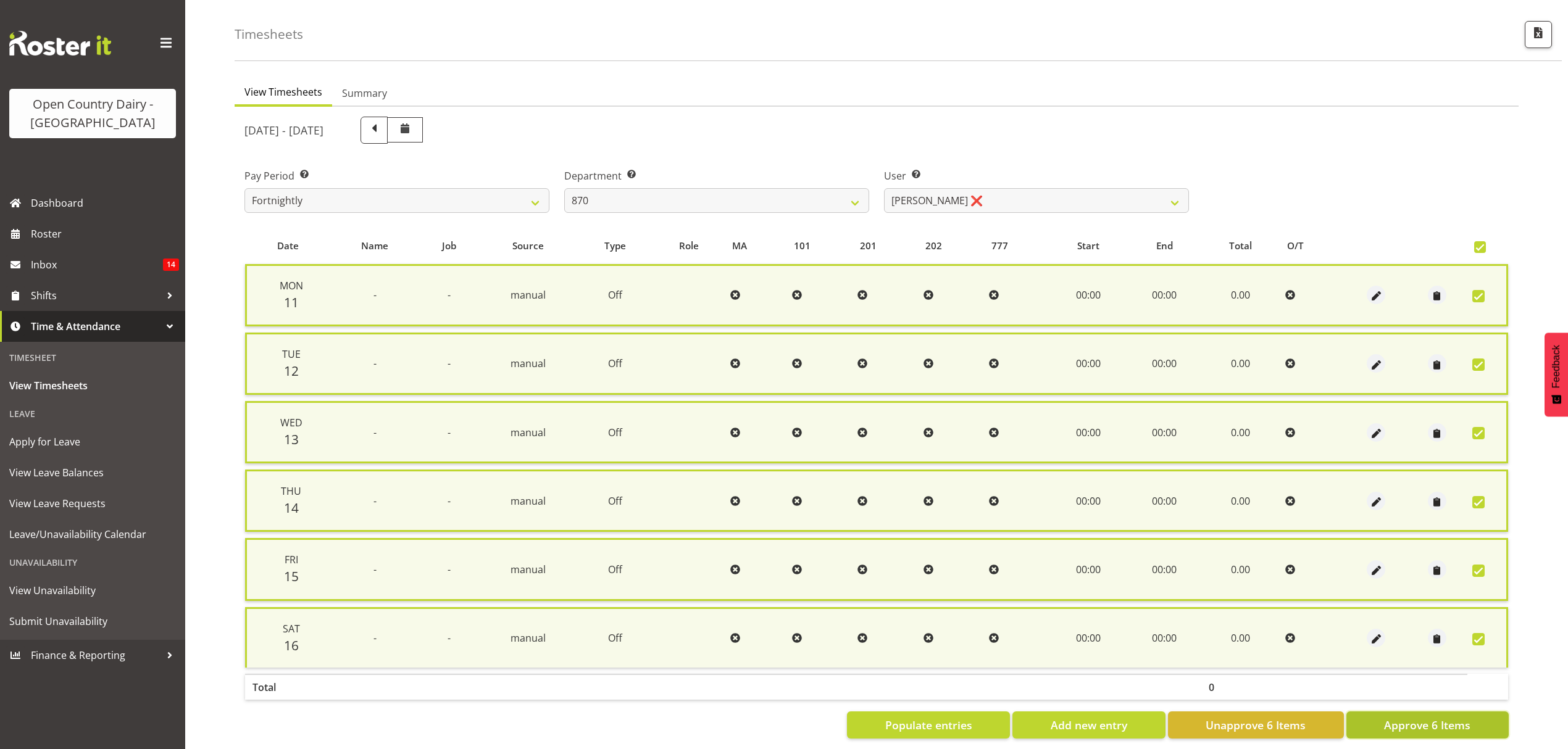
click at [1428, 721] on span "Approve 6 Items" at bounding box center [1427, 725] width 87 height 16
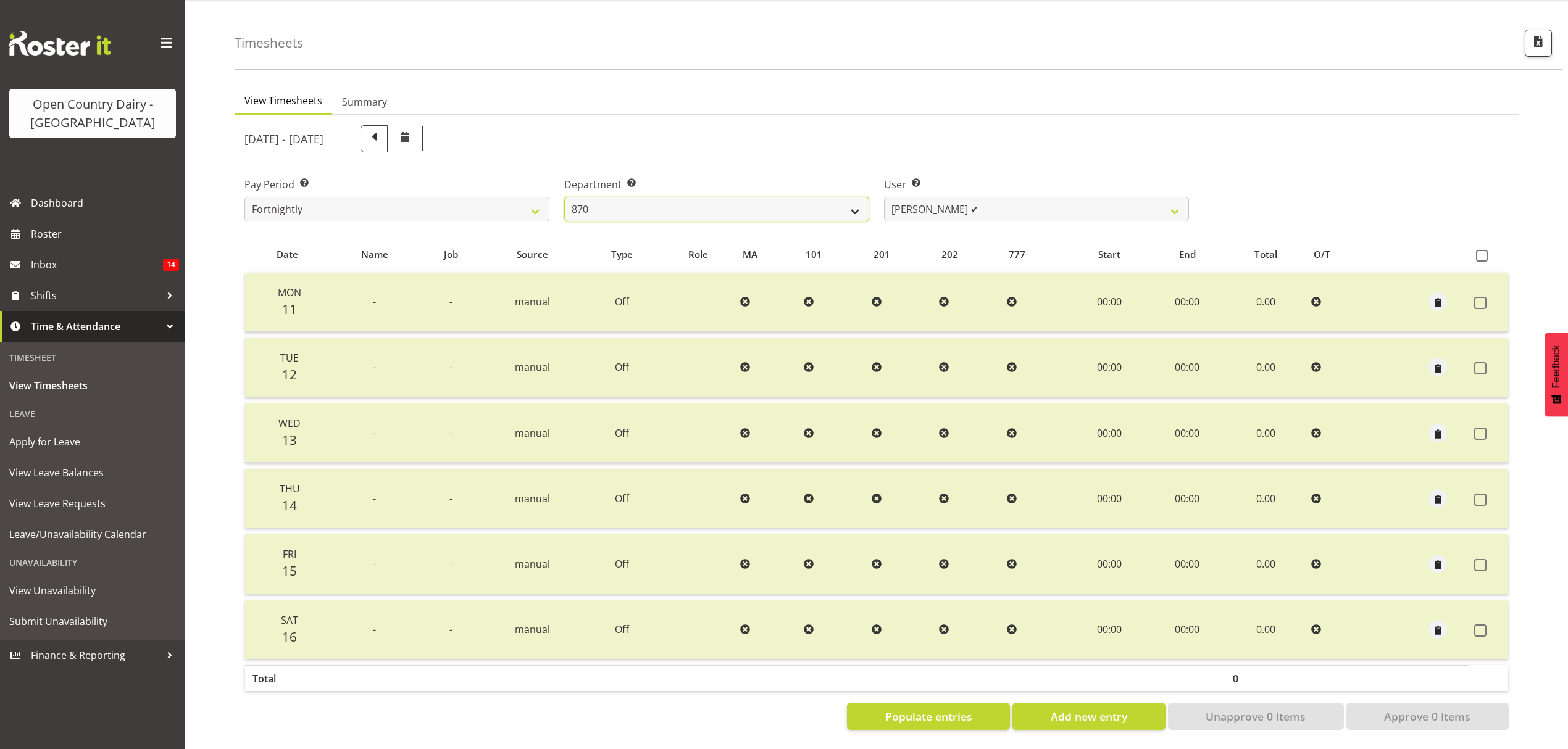
click at [857, 203] on select "734 735 736 737 738 739 850 851 852 853 854 855 856 858 861 862 865 868 869 870" at bounding box center [717, 209] width 305 height 25
click at [564, 197] on select "734 735 736 737 738 739 850 851 852 853 854 855 856 858 861 862 865 868 869 870" at bounding box center [717, 209] width 305 height 25
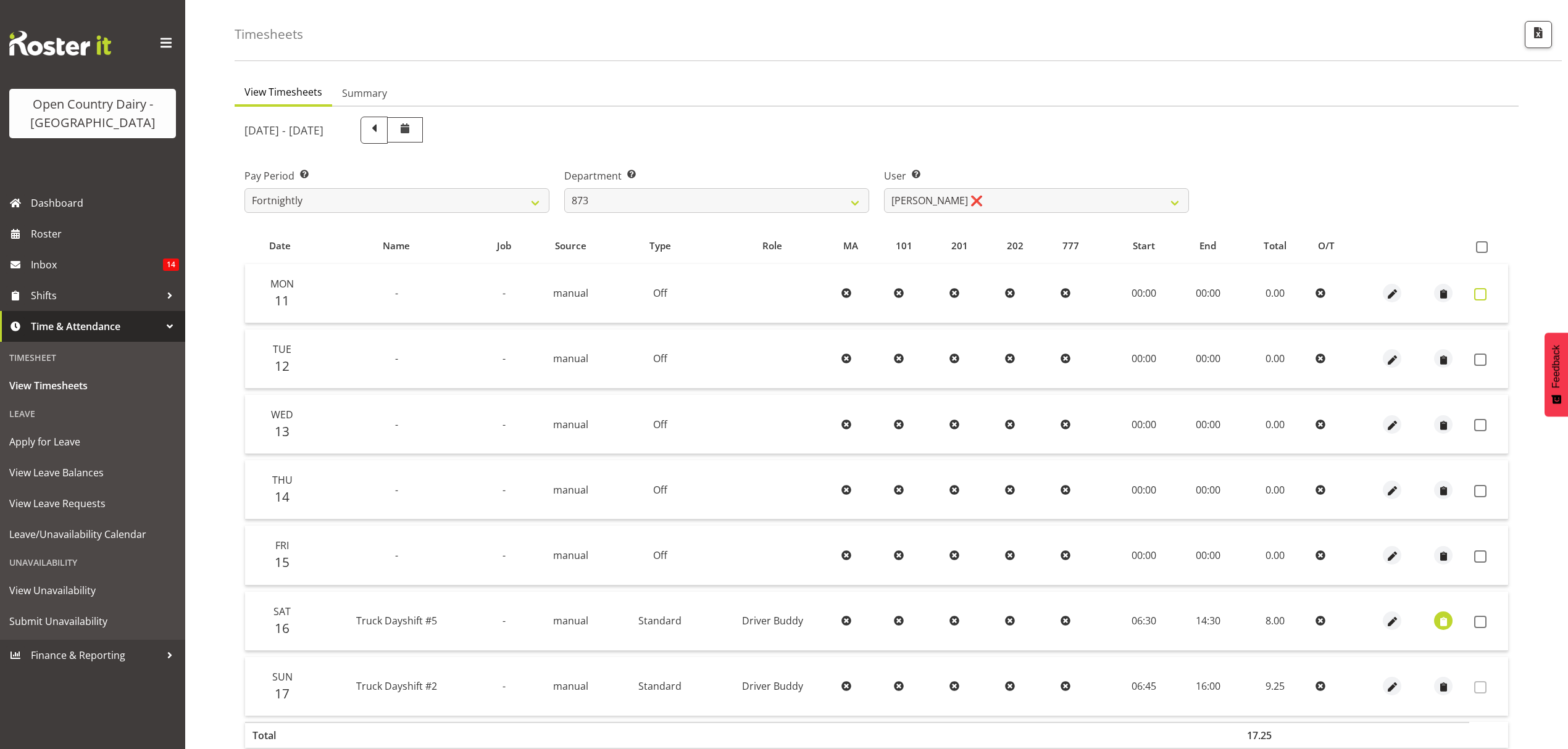
click at [1480, 294] on span at bounding box center [1480, 294] width 13 height 13
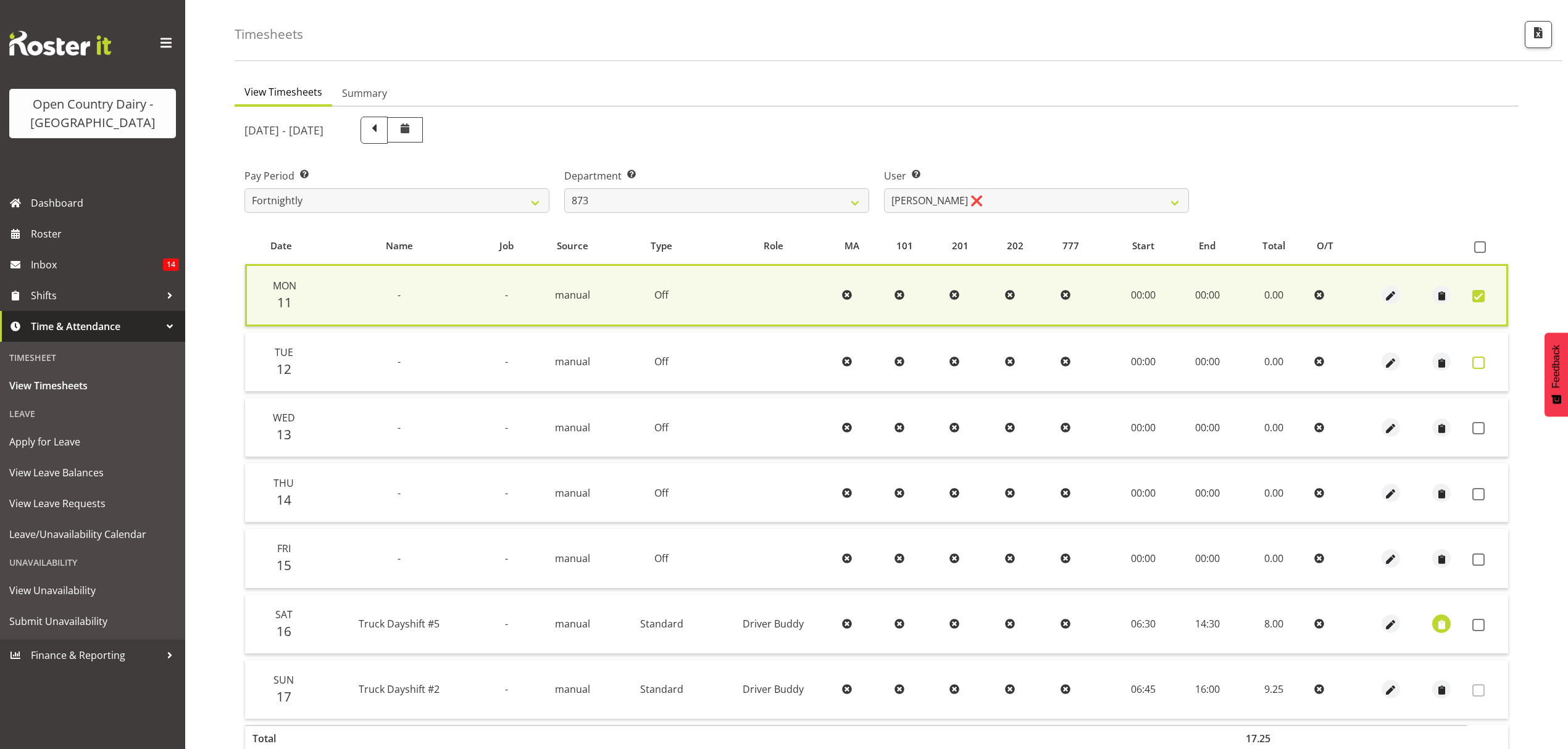
click at [1482, 358] on span at bounding box center [1479, 363] width 13 height 13
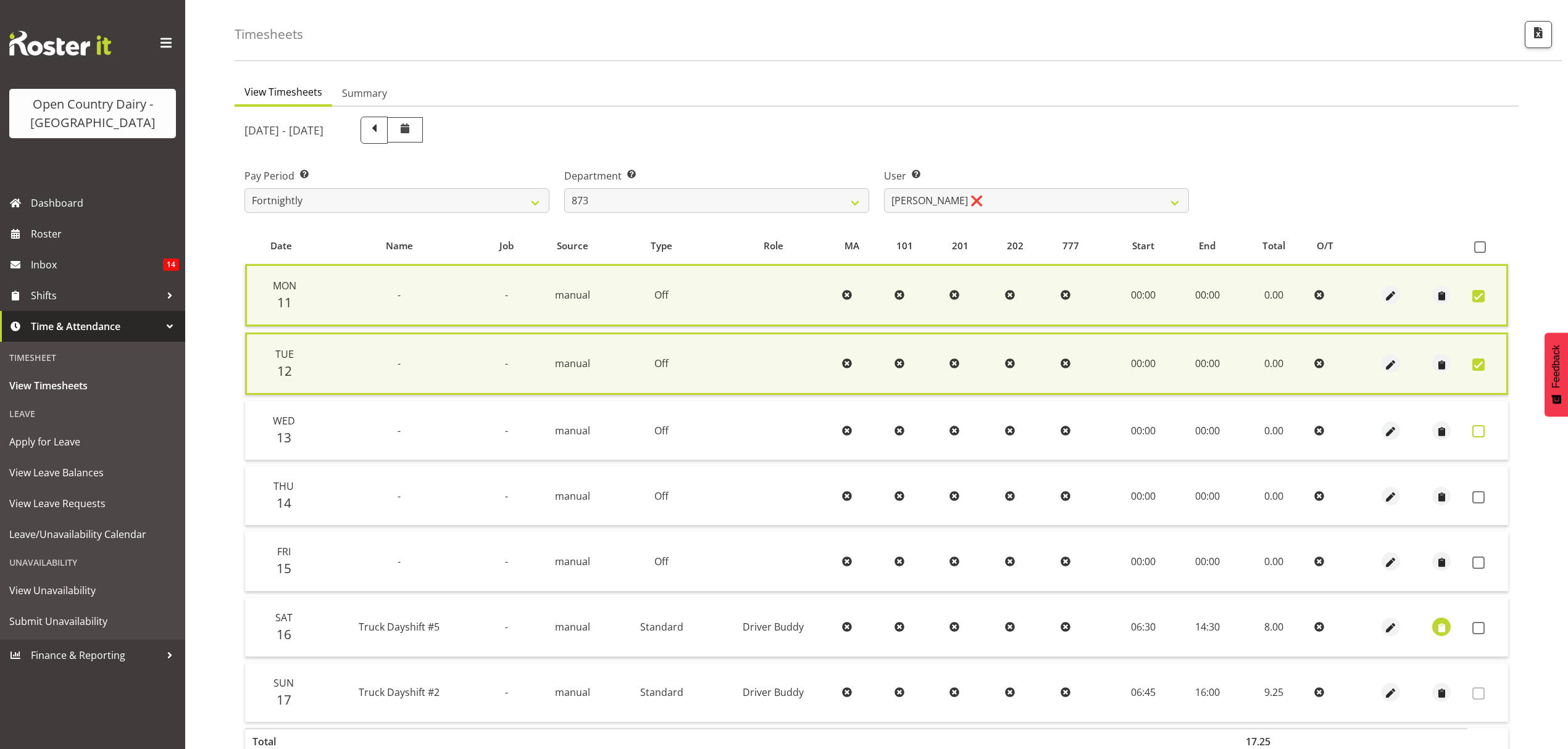
click at [1473, 428] on span at bounding box center [1479, 431] width 13 height 13
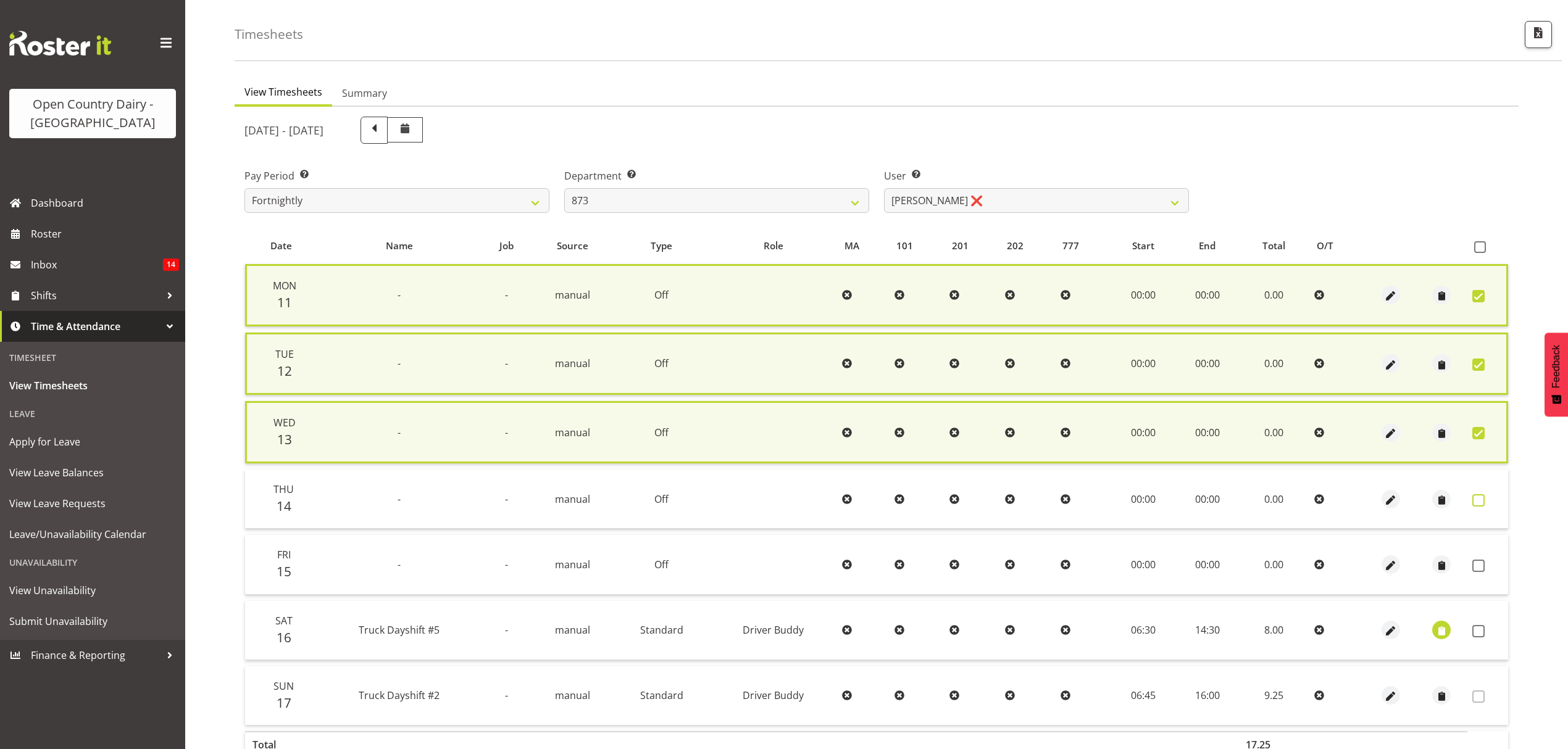
click at [1473, 499] on span at bounding box center [1479, 500] width 13 height 13
click at [1480, 561] on span at bounding box center [1479, 566] width 13 height 13
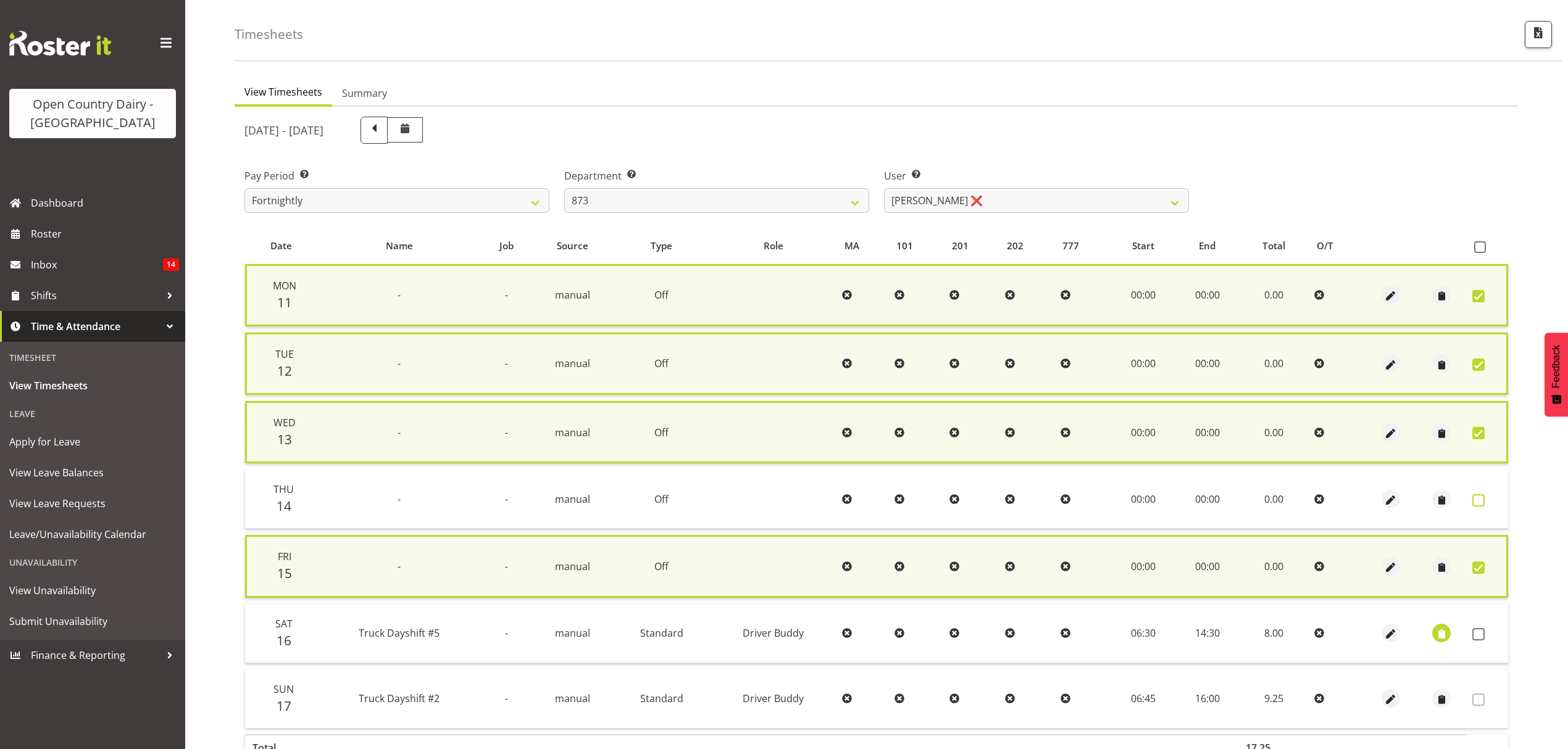
click at [1480, 497] on span at bounding box center [1479, 500] width 13 height 13
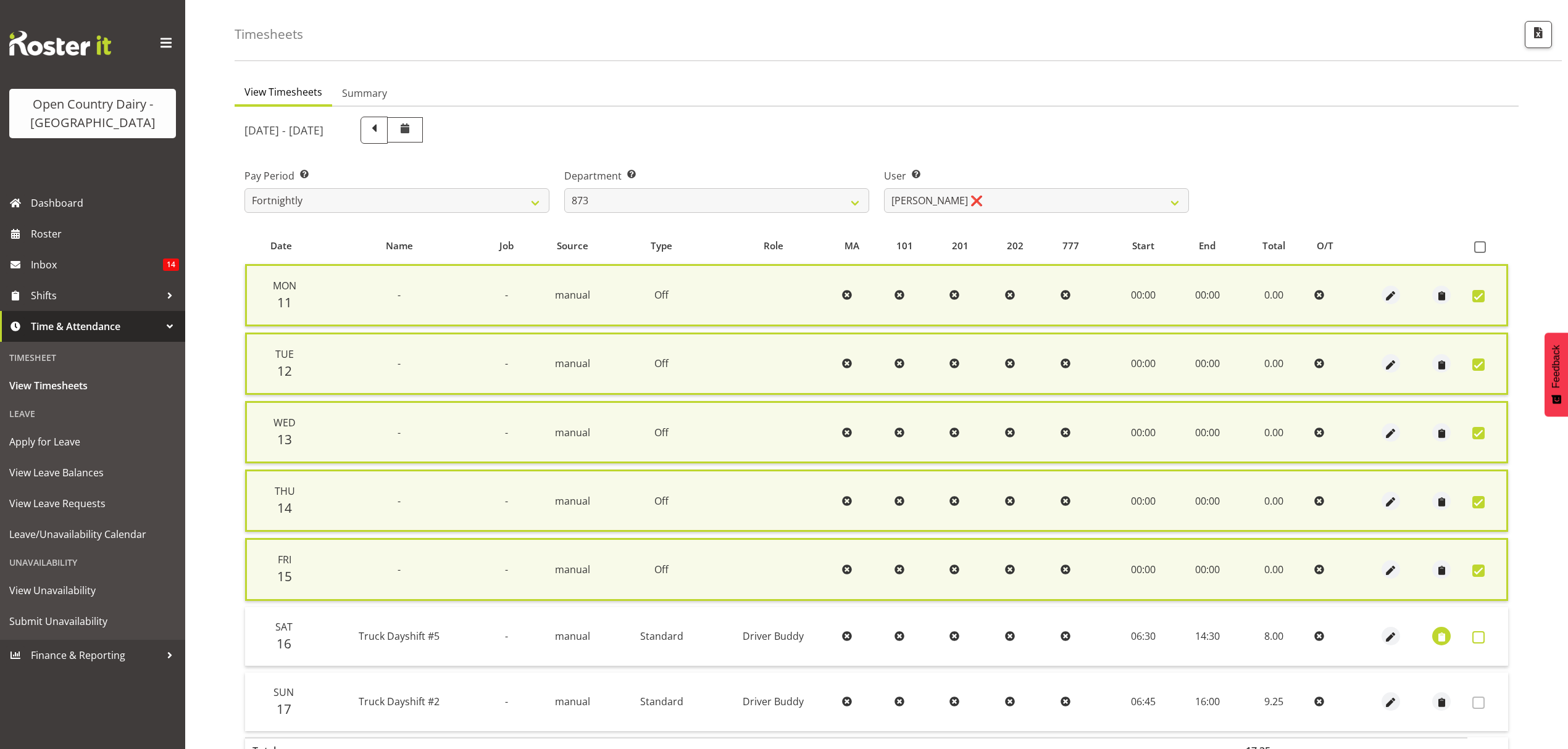
click at [1479, 631] on span at bounding box center [1479, 637] width 13 height 13
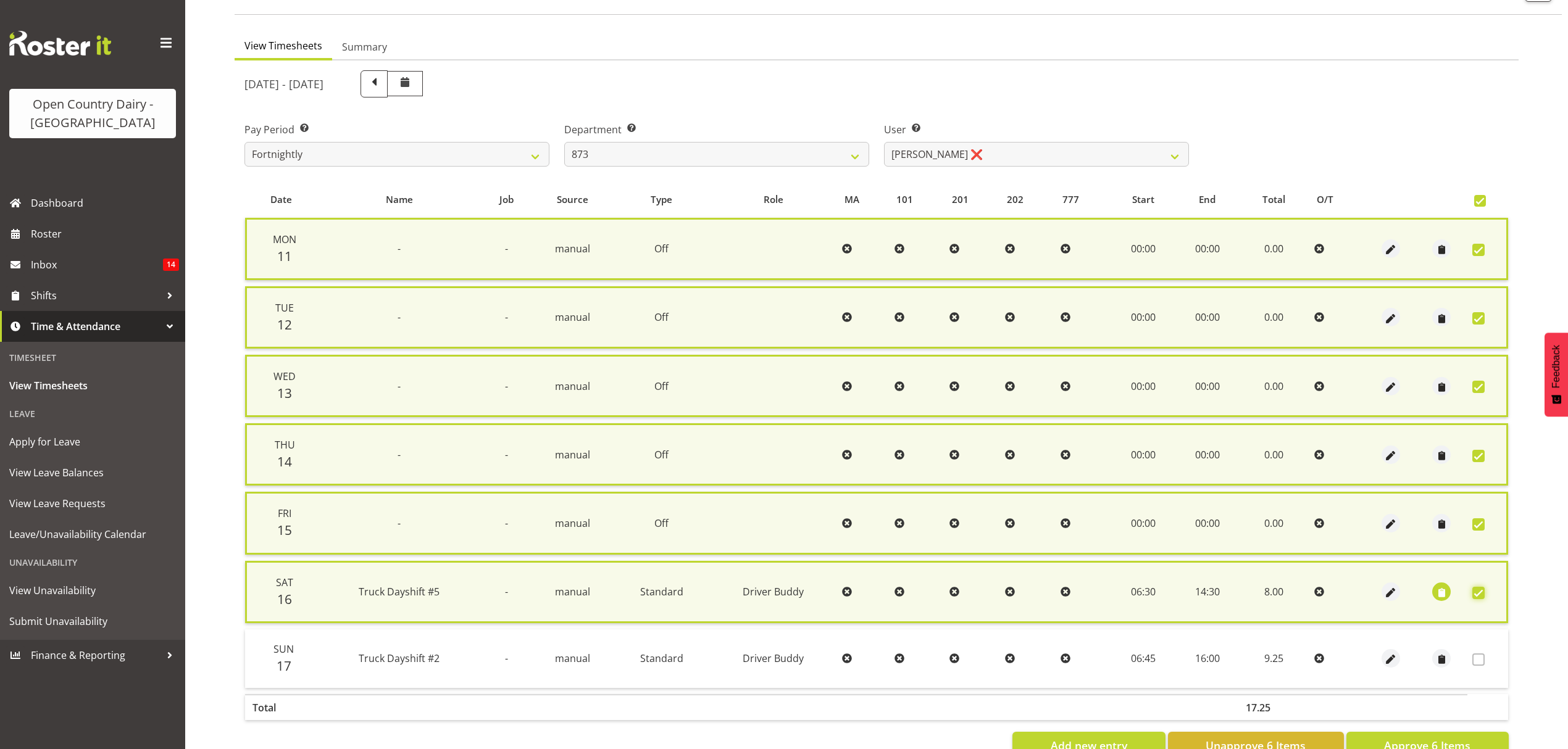
scroll to position [124, 0]
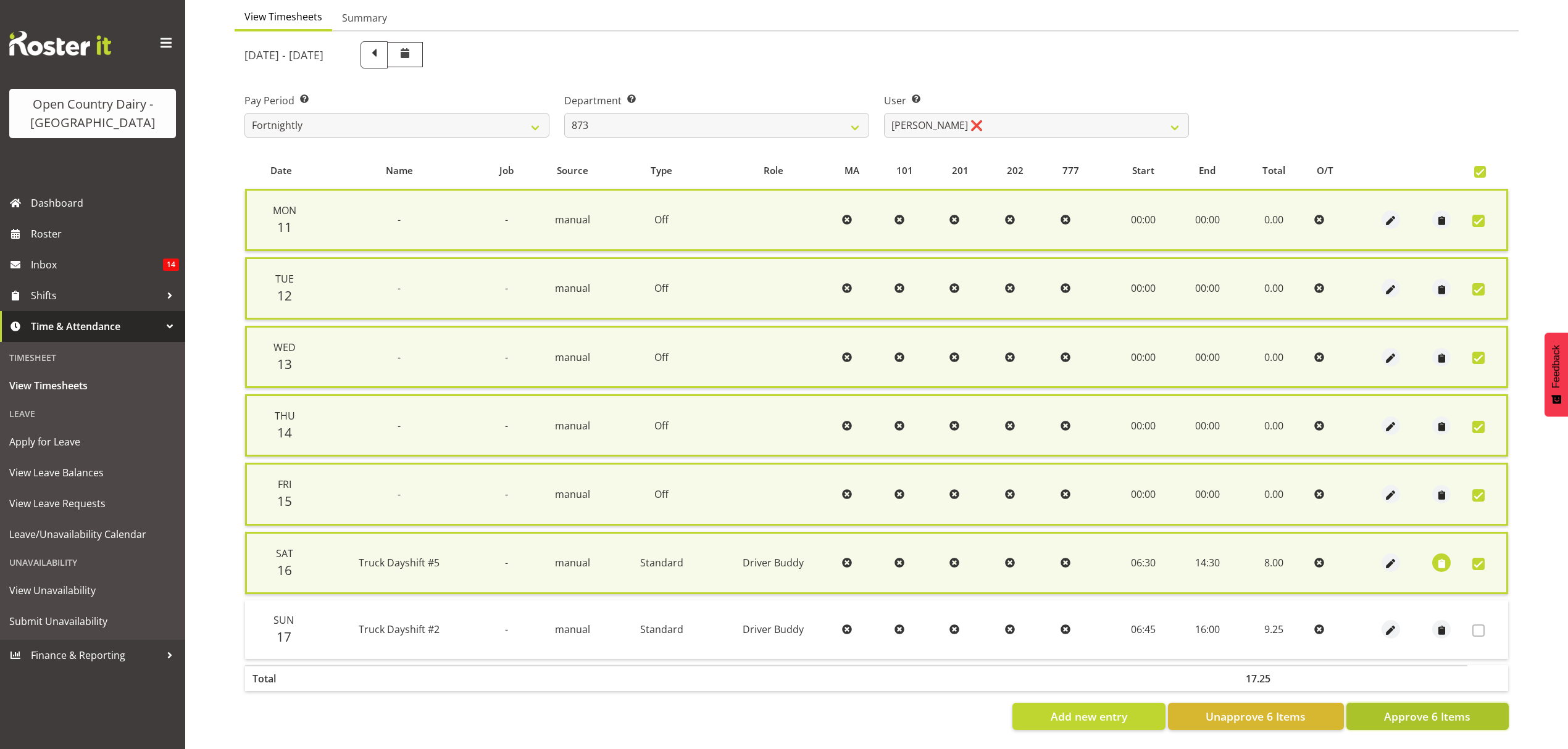
click at [1435, 708] on span "Approve 6 Items" at bounding box center [1427, 716] width 87 height 16
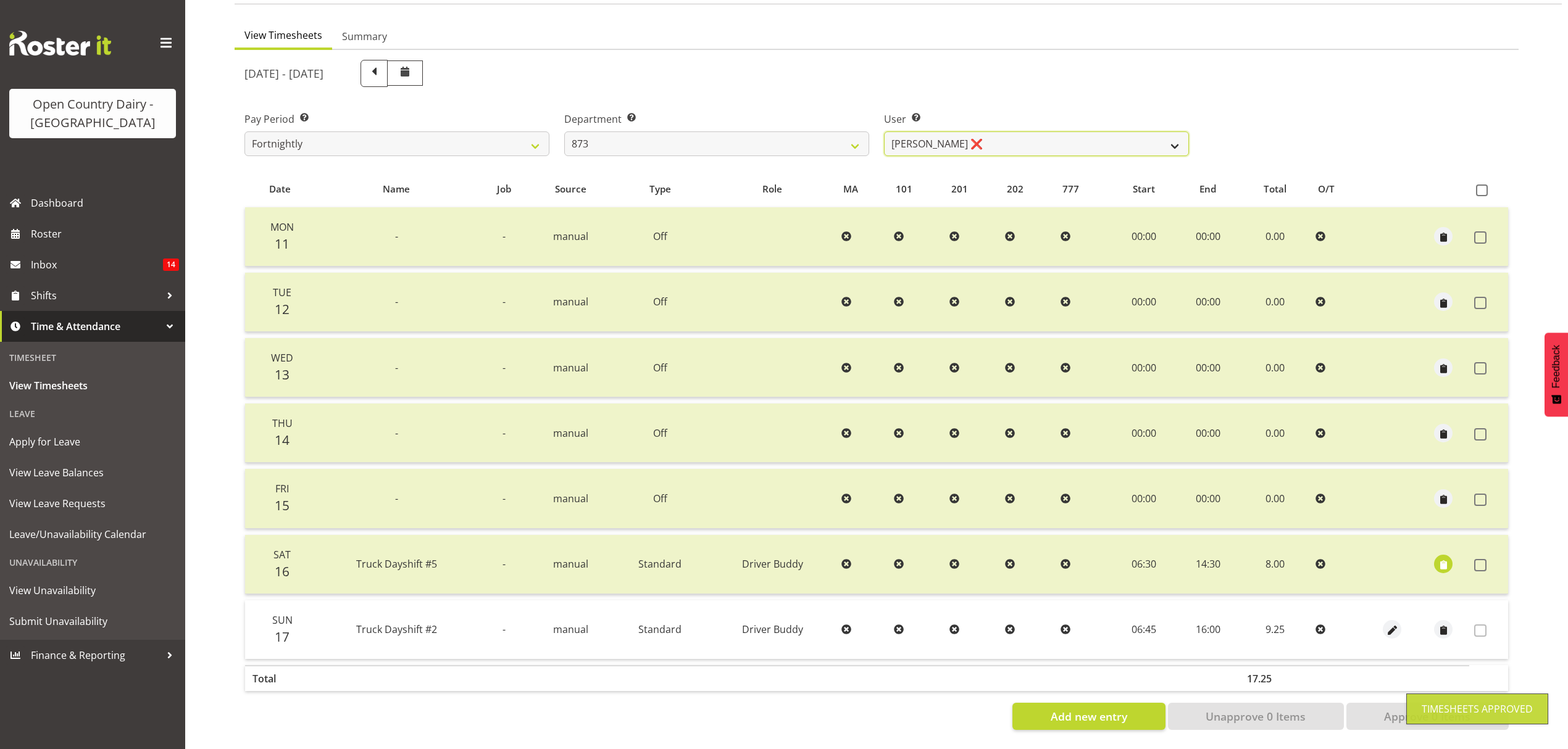
click at [1169, 134] on select "[PERSON_NAME] ❌ [PERSON_NAME] ❌ [PERSON_NAME] ❌ [PERSON_NAME] ❌" at bounding box center [1036, 143] width 305 height 25
click at [884, 131] on select "[PERSON_NAME] ❌ [PERSON_NAME] ❌ [PERSON_NAME] ❌ [PERSON_NAME] ❌" at bounding box center [1036, 143] width 305 height 25
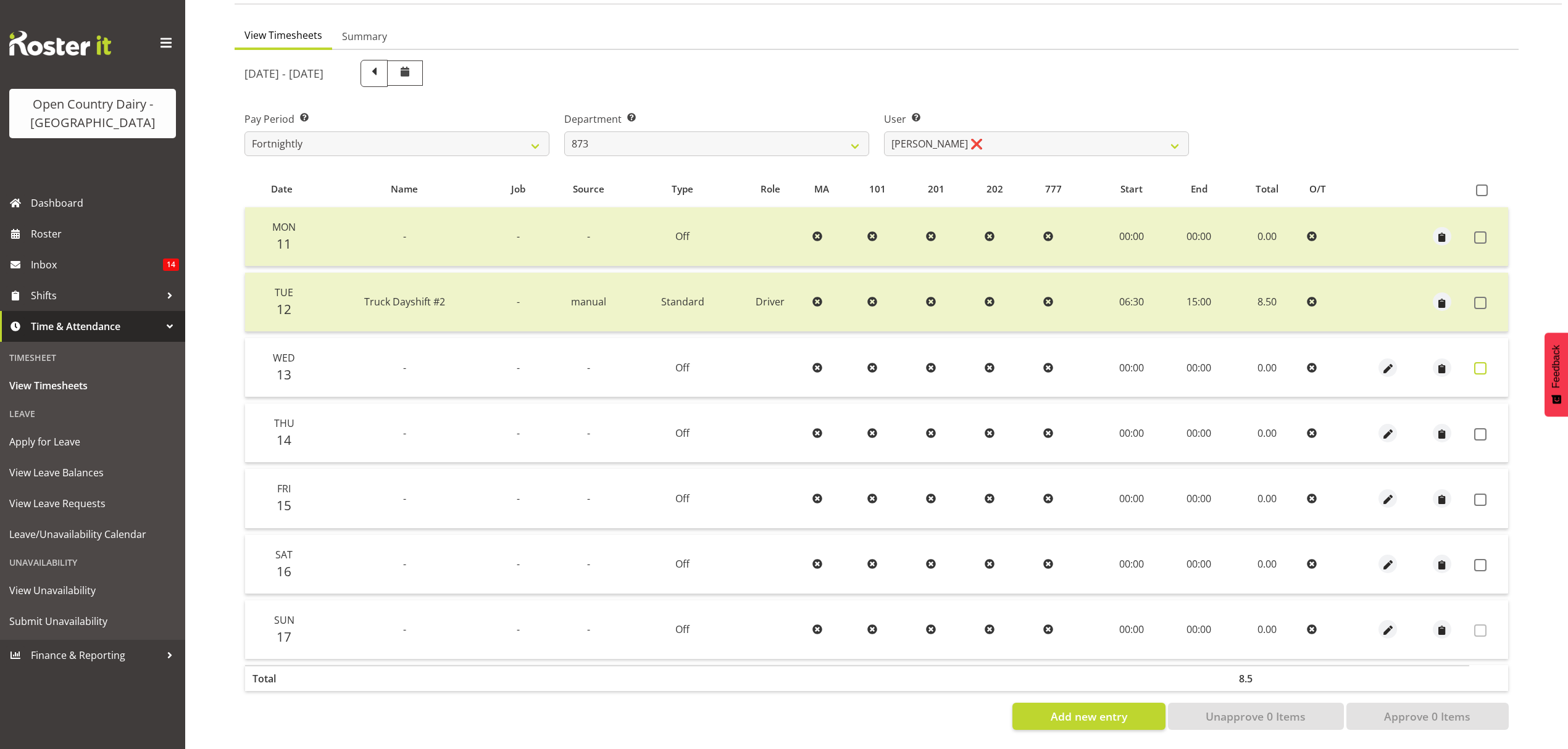
click at [1479, 362] on span at bounding box center [1480, 368] width 13 height 13
click at [1477, 428] on span at bounding box center [1480, 434] width 13 height 13
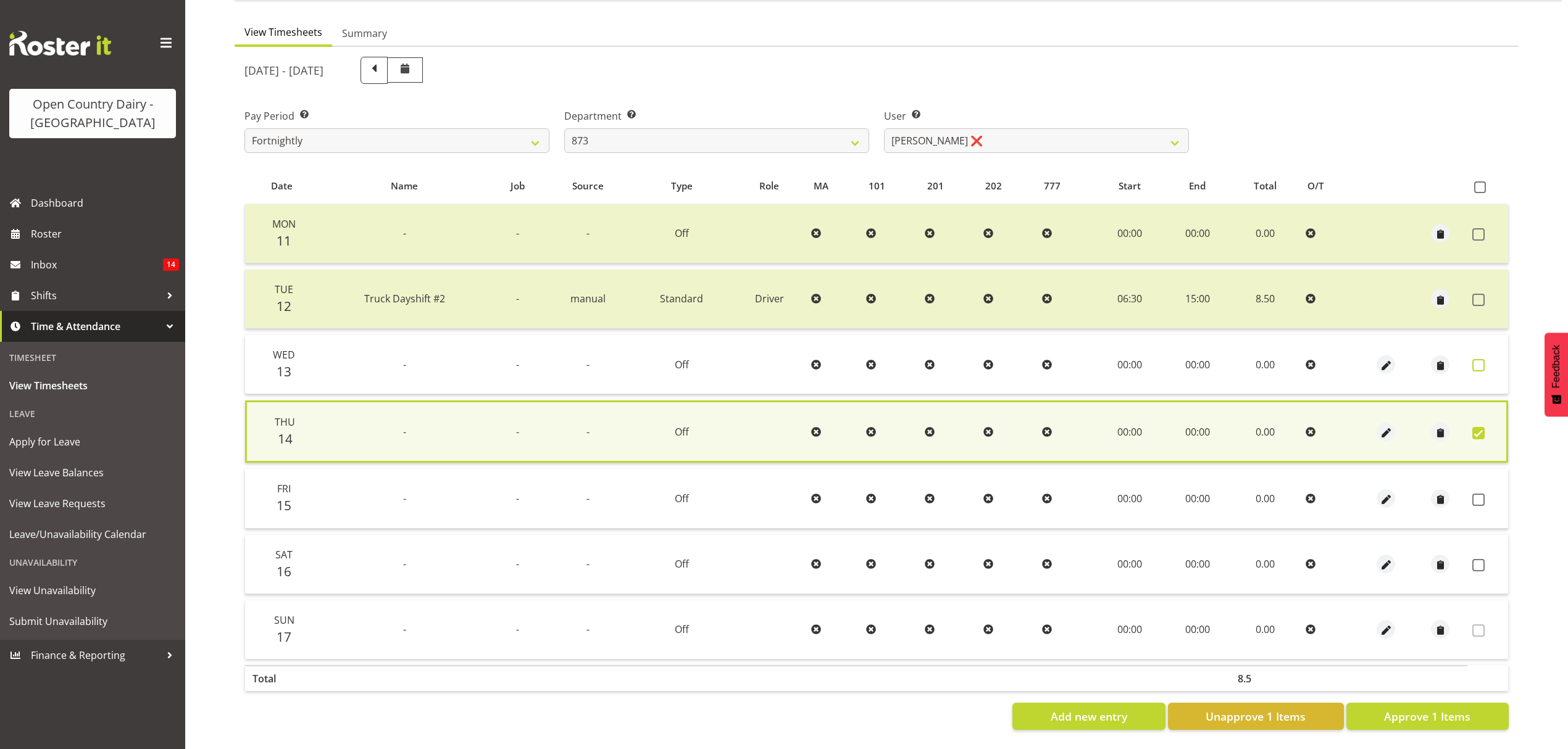
click at [1482, 363] on span at bounding box center [1479, 365] width 13 height 13
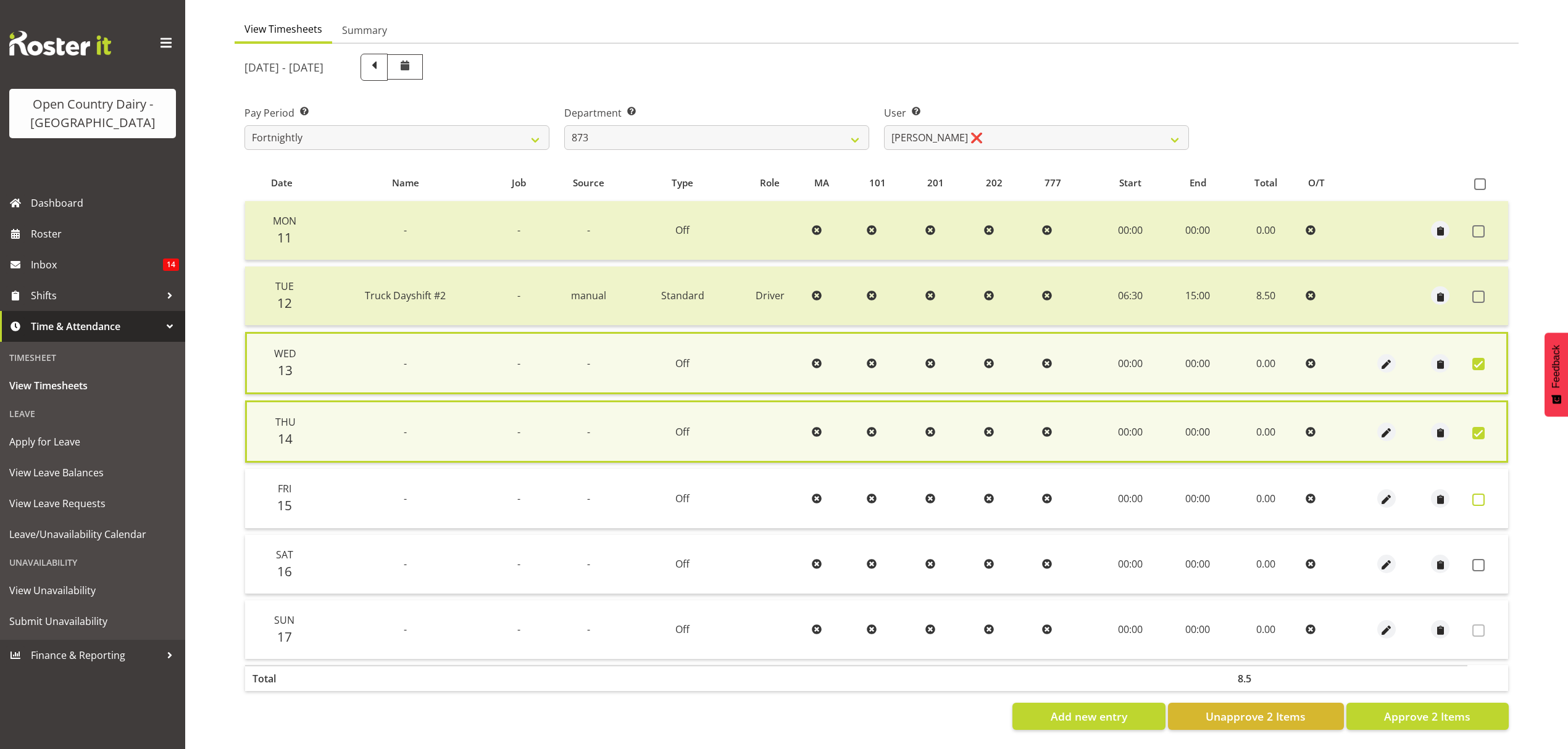
click at [1482, 493] on span at bounding box center [1479, 499] width 13 height 13
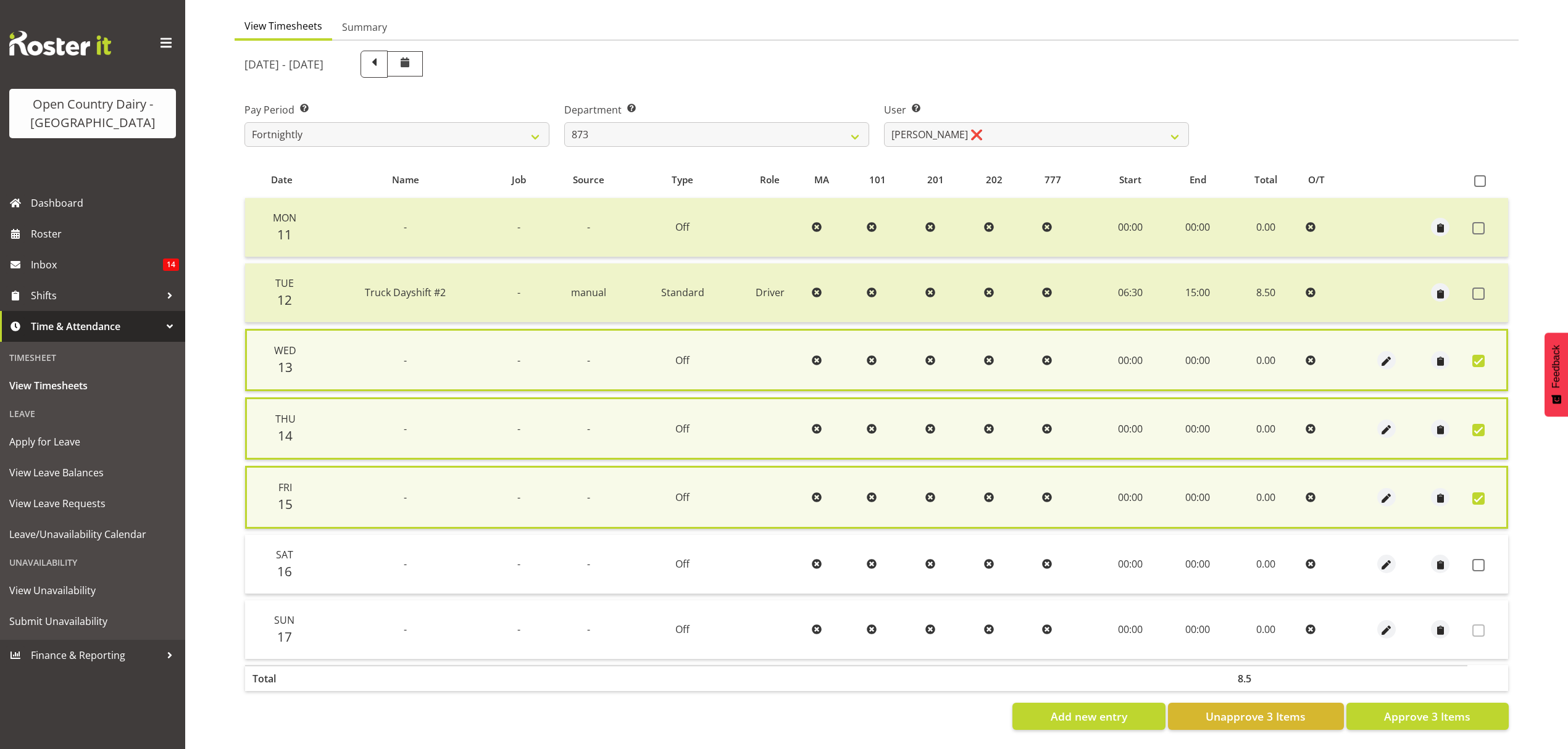
click at [1475, 571] on td at bounding box center [1487, 565] width 41 height 59
click at [1482, 566] on span at bounding box center [1479, 565] width 13 height 13
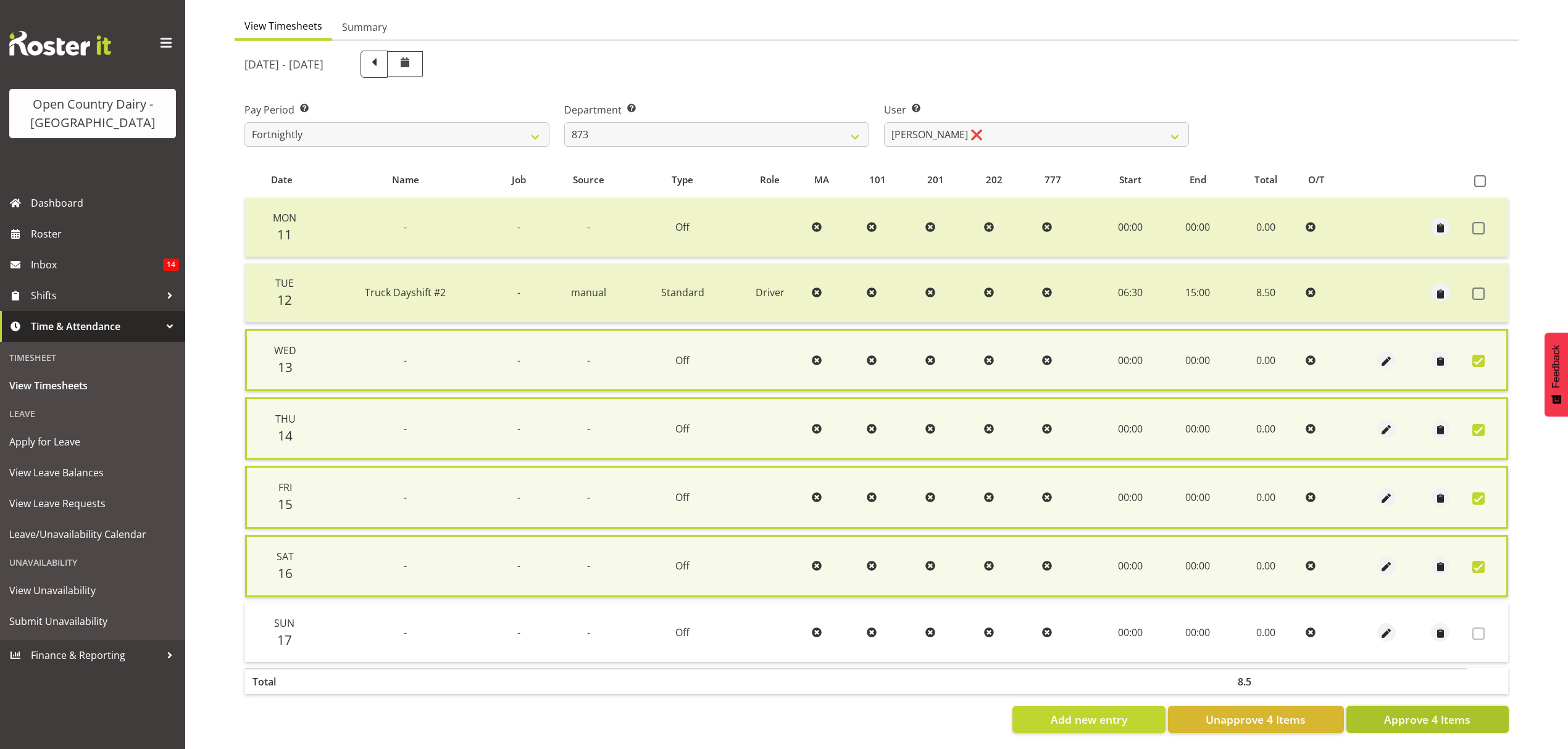
click at [1435, 714] on span "Approve 4 Items" at bounding box center [1427, 720] width 87 height 16
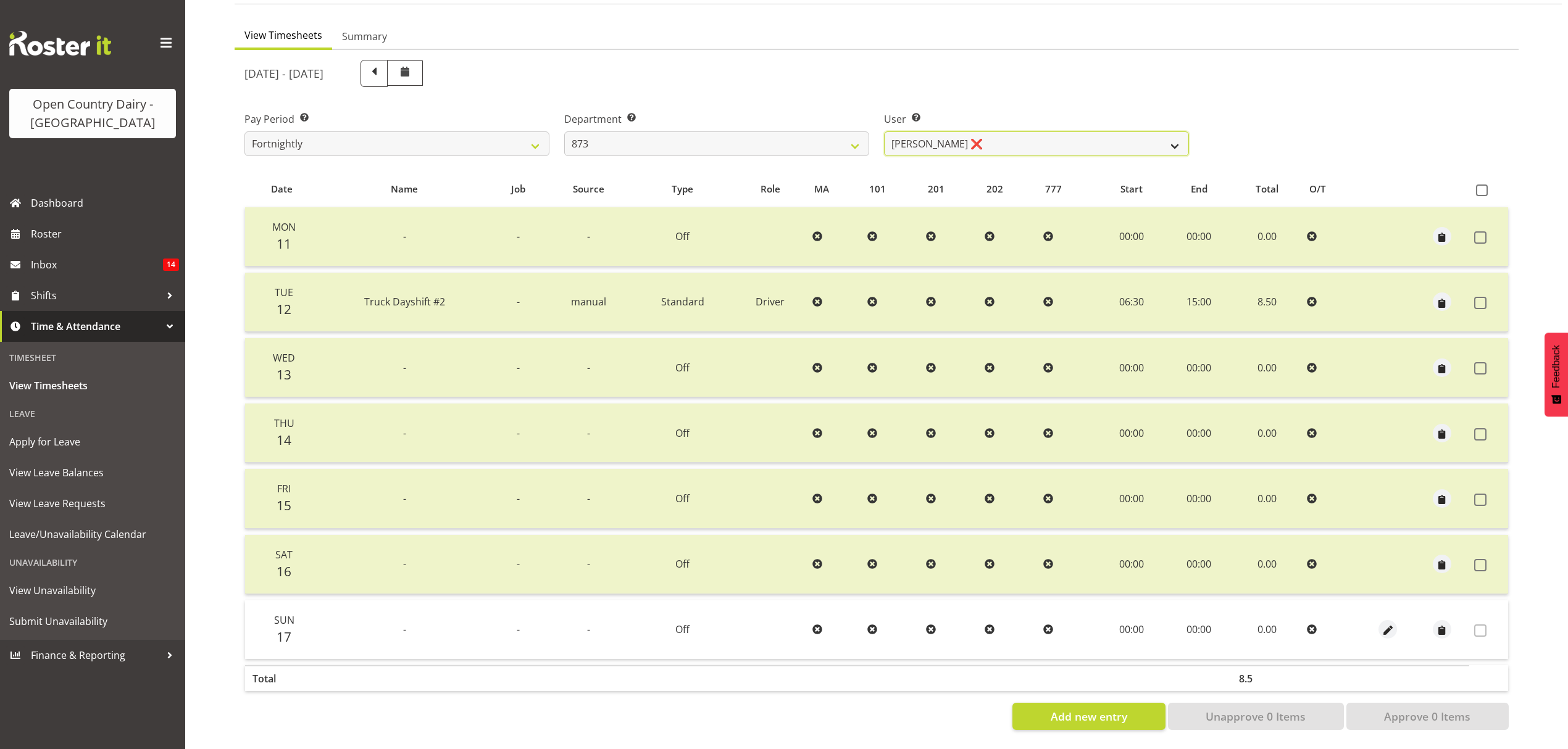
click at [1162, 137] on select "[PERSON_NAME] ❌ [PERSON_NAME] ❌ [PERSON_NAME] ❌ [PERSON_NAME] ❌" at bounding box center [1036, 143] width 305 height 25
click at [884, 131] on select "[PERSON_NAME] ❌ [PERSON_NAME] ❌ [PERSON_NAME] ❌ [PERSON_NAME] ❌" at bounding box center [1036, 143] width 305 height 25
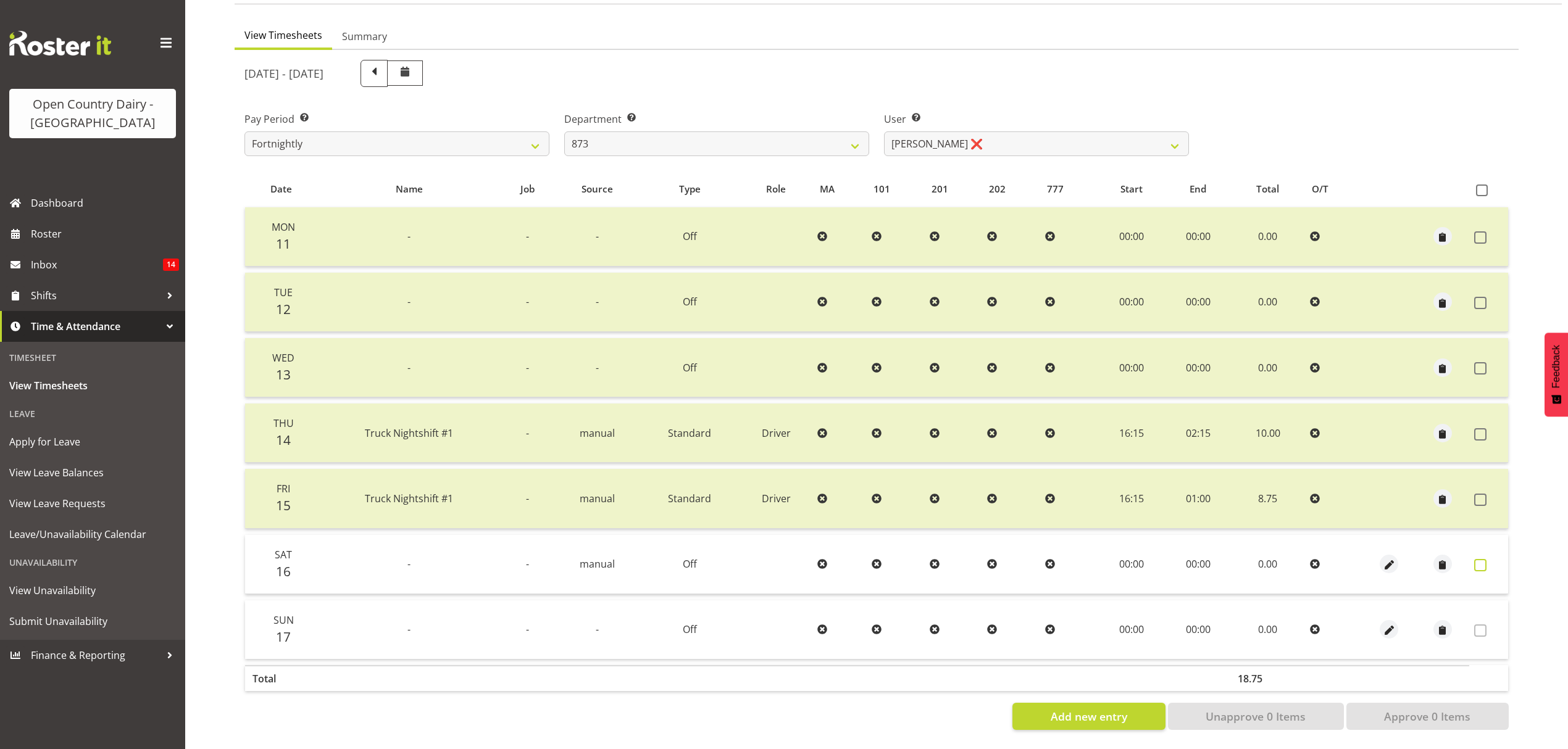
click at [1481, 559] on span at bounding box center [1480, 565] width 13 height 13
click at [1485, 559] on span at bounding box center [1480, 565] width 13 height 13
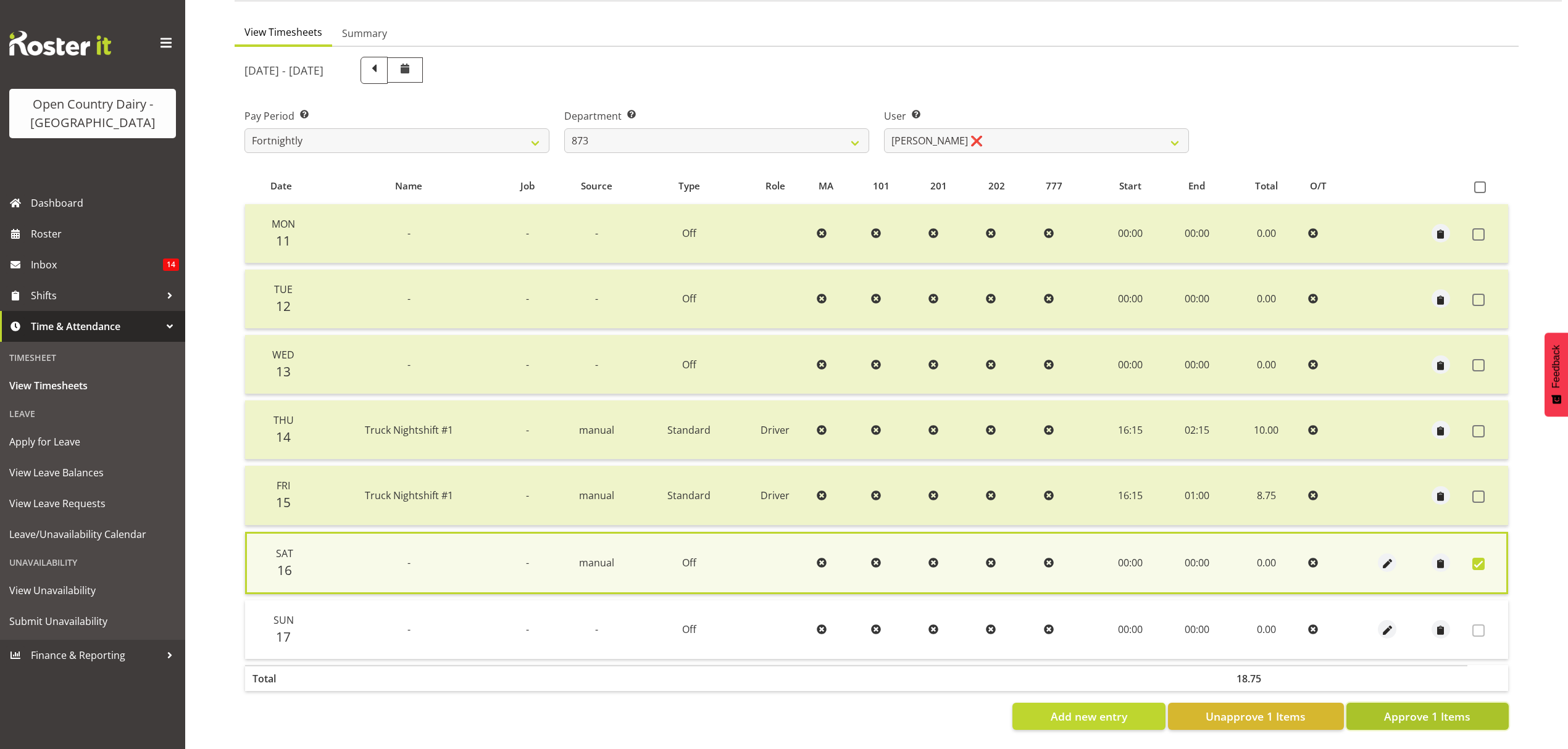
click at [1456, 711] on span "Approve 1 Items" at bounding box center [1427, 716] width 87 height 16
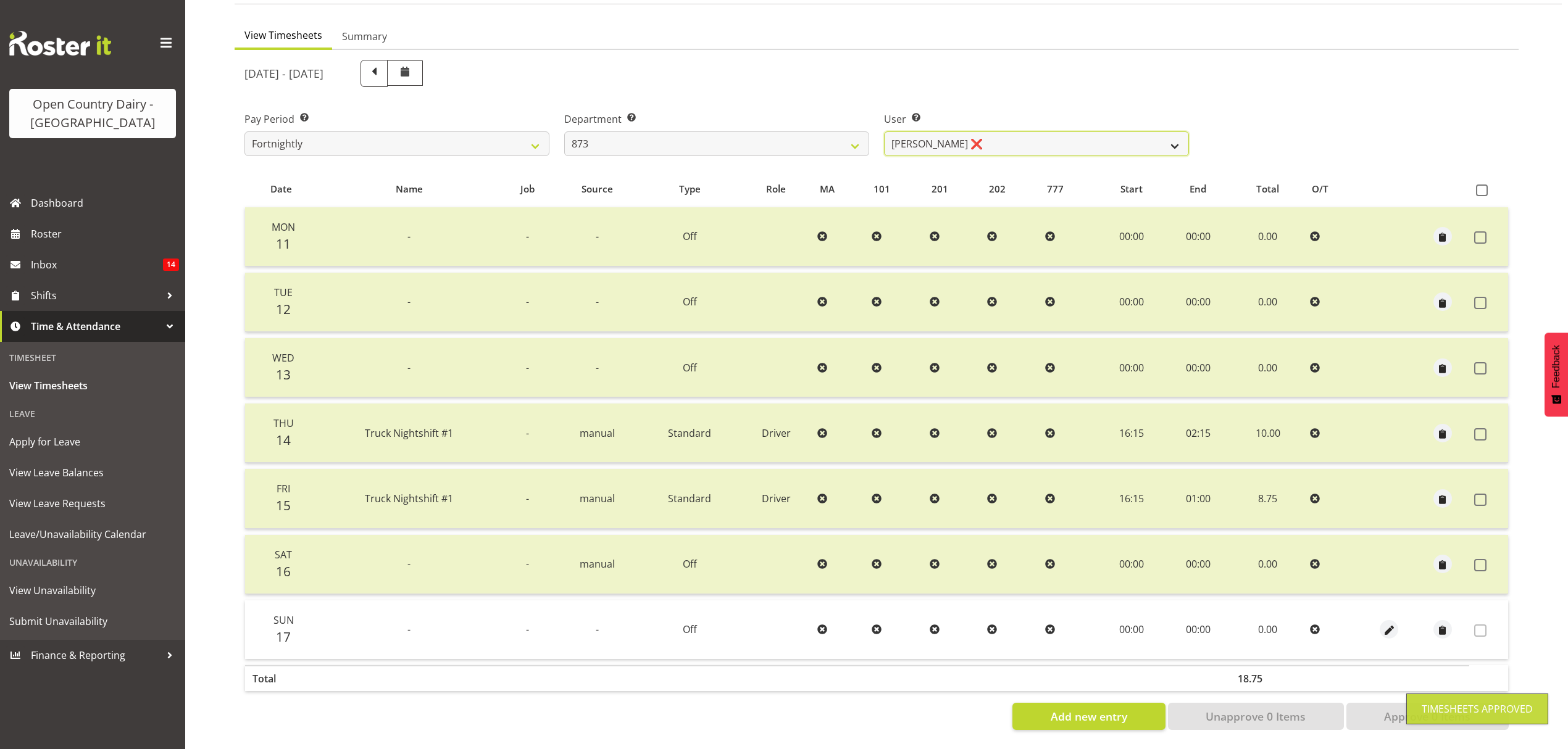
click at [1178, 139] on select "[PERSON_NAME] ❌ [PERSON_NAME] ❌ [PERSON_NAME] ❌ [PERSON_NAME] ❌" at bounding box center [1036, 143] width 305 height 25
click at [884, 131] on select "[PERSON_NAME] ❌ [PERSON_NAME] ❌ [PERSON_NAME] ❌ [PERSON_NAME] ❌" at bounding box center [1036, 143] width 305 height 25
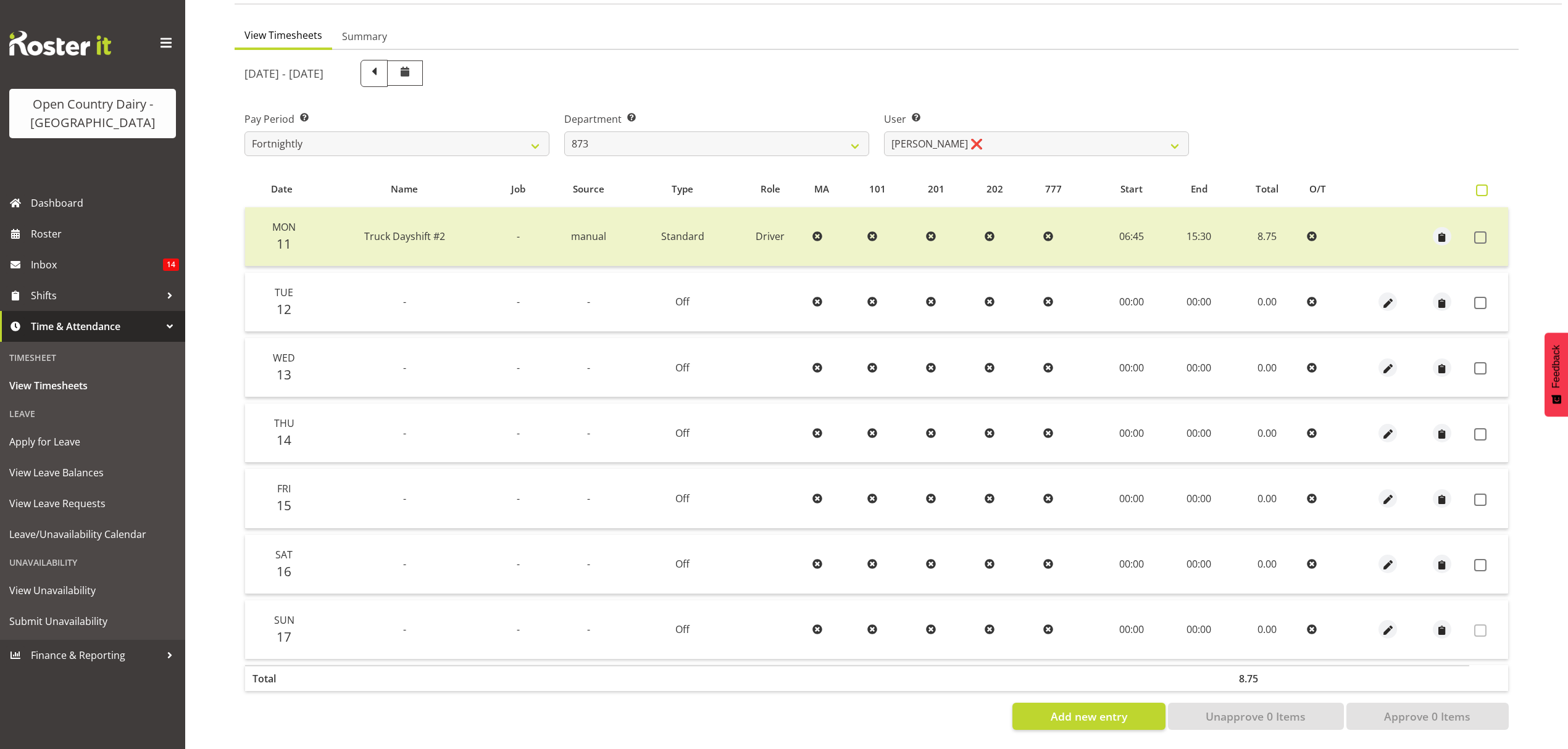
click at [1485, 184] on span at bounding box center [1482, 190] width 12 height 12
click at [1484, 186] on input "checkbox" at bounding box center [1480, 190] width 8 height 8
click at [1485, 184] on span at bounding box center [1482, 190] width 12 height 12
click at [1484, 186] on input "checkbox" at bounding box center [1480, 190] width 8 height 8
click at [1478, 184] on span at bounding box center [1482, 190] width 12 height 12
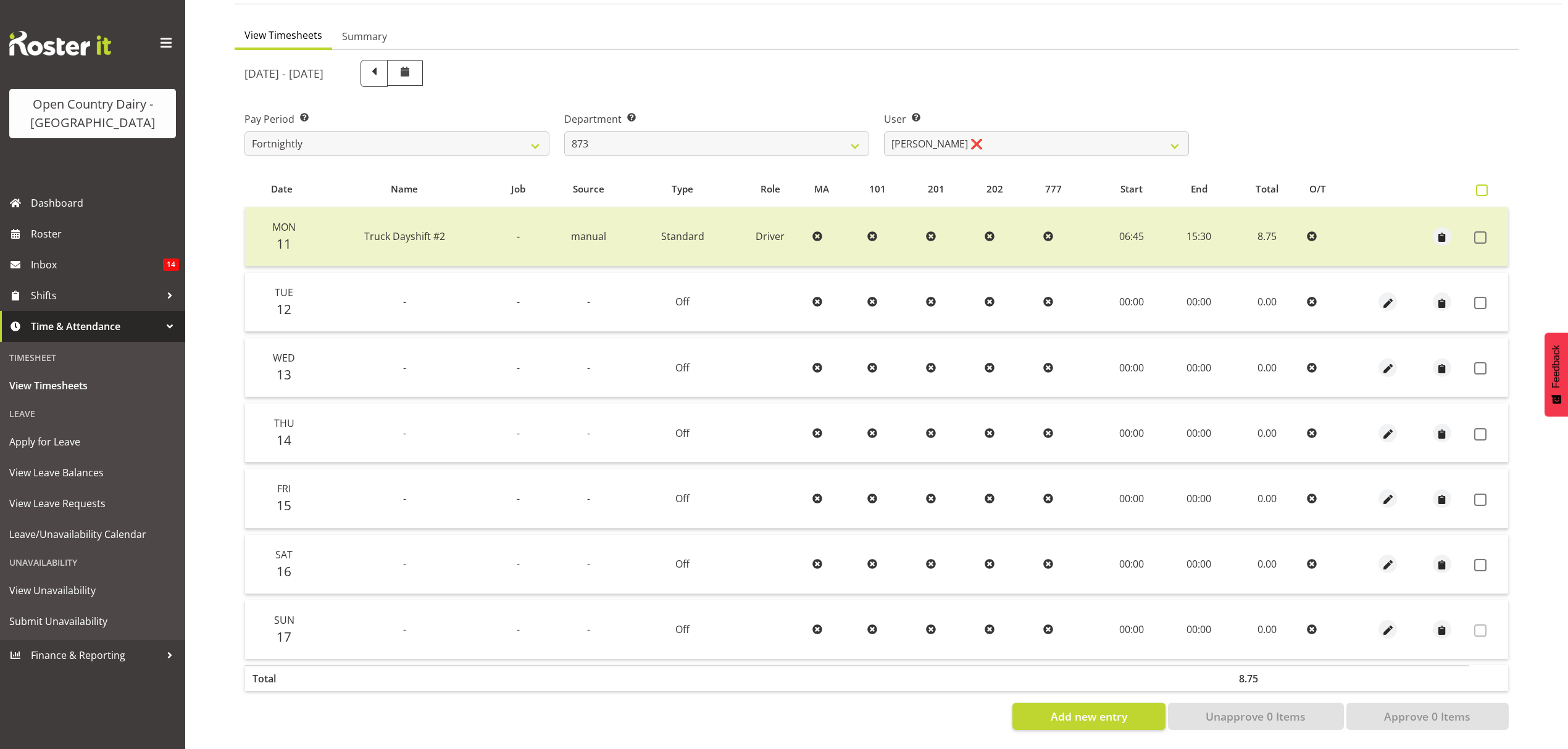
click at [1478, 186] on input "checkbox" at bounding box center [1480, 190] width 8 height 8
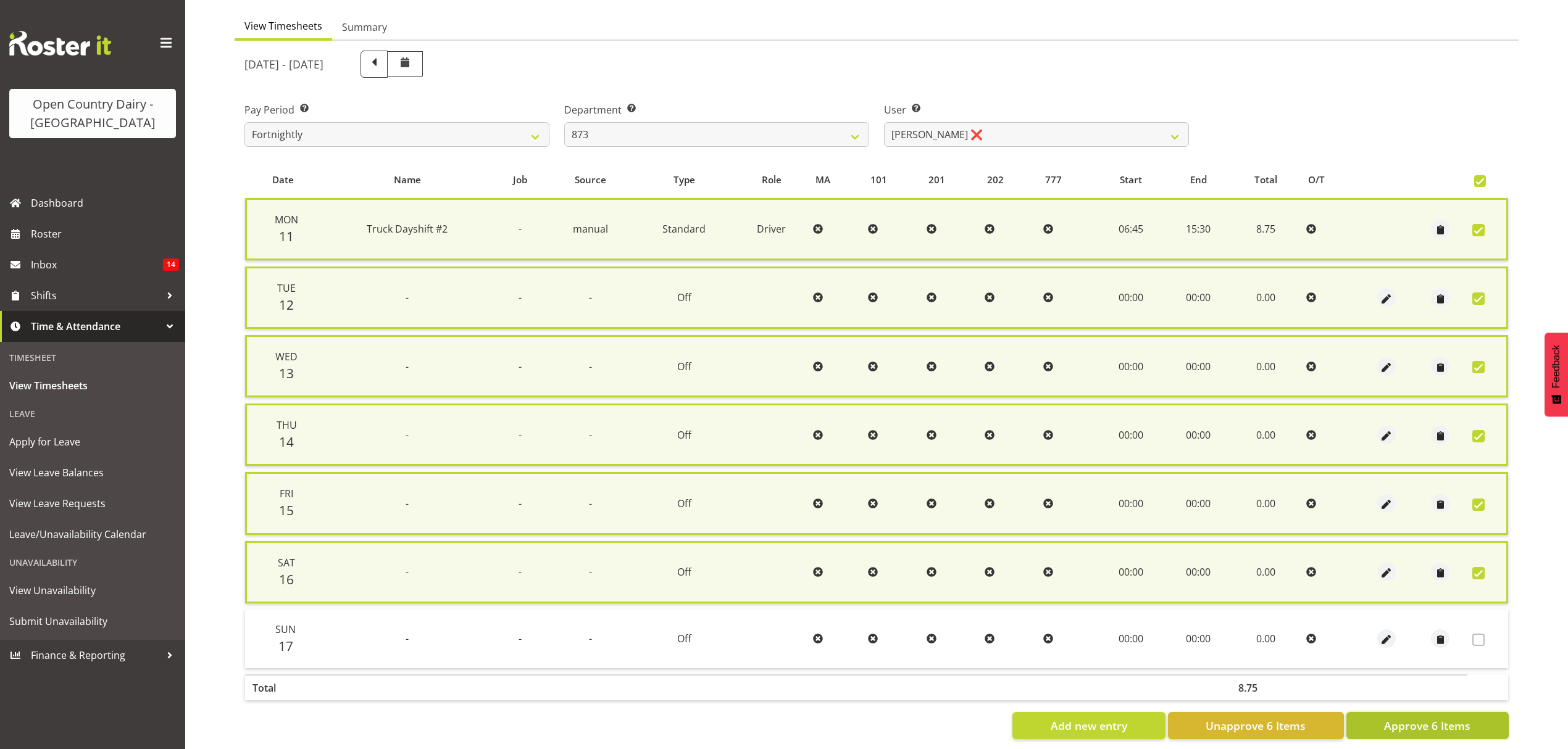
click at [1433, 718] on span "Approve 6 Items" at bounding box center [1427, 726] width 87 height 16
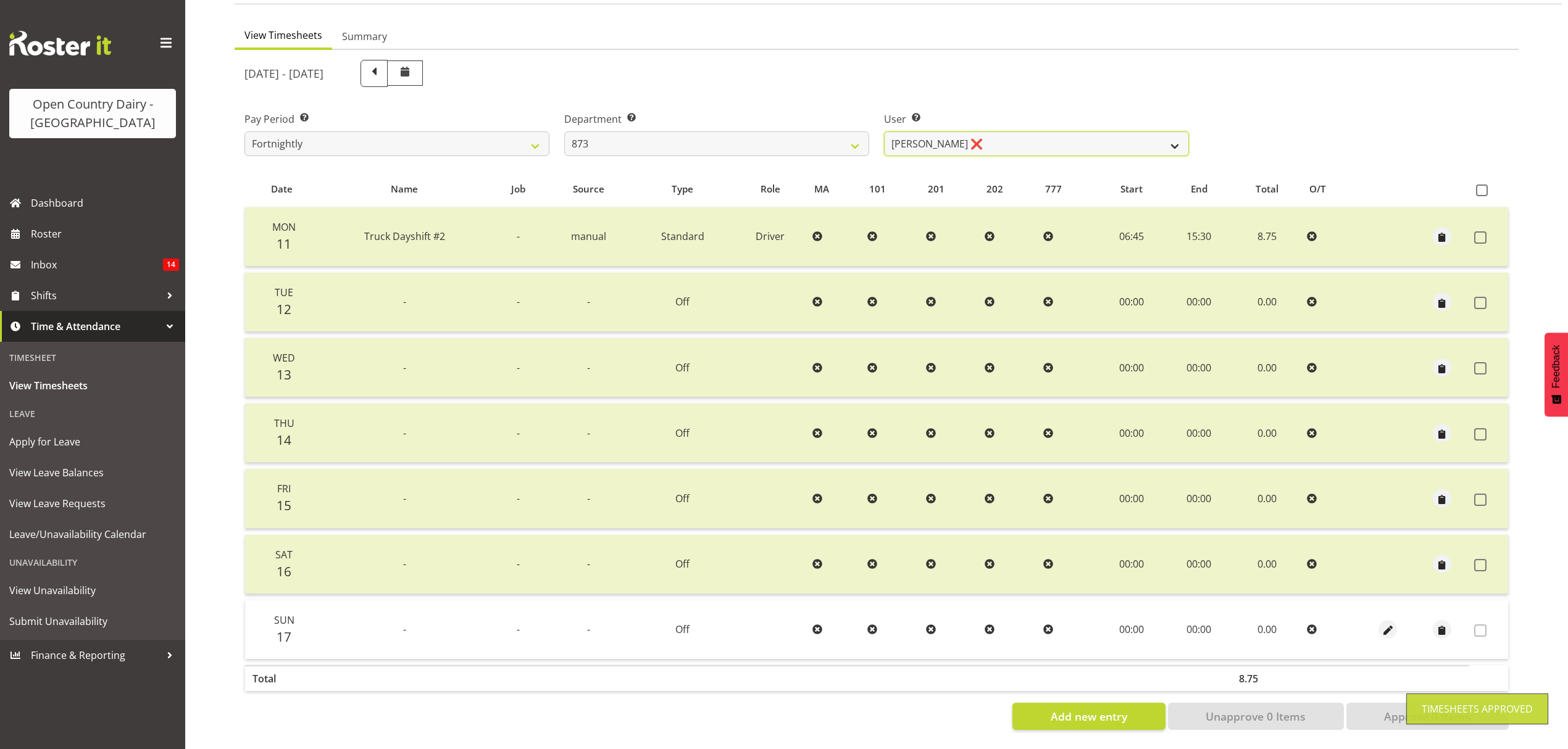
click at [1164, 136] on select "[PERSON_NAME] ❌ [PERSON_NAME] ❌ [PERSON_NAME] ❌ [PERSON_NAME] ❌" at bounding box center [1036, 143] width 305 height 25
click at [853, 132] on select "734 735 736 737 738 739 850 851 852 853 854 855 856 858 861 862 865 868 869 870" at bounding box center [717, 143] width 305 height 25
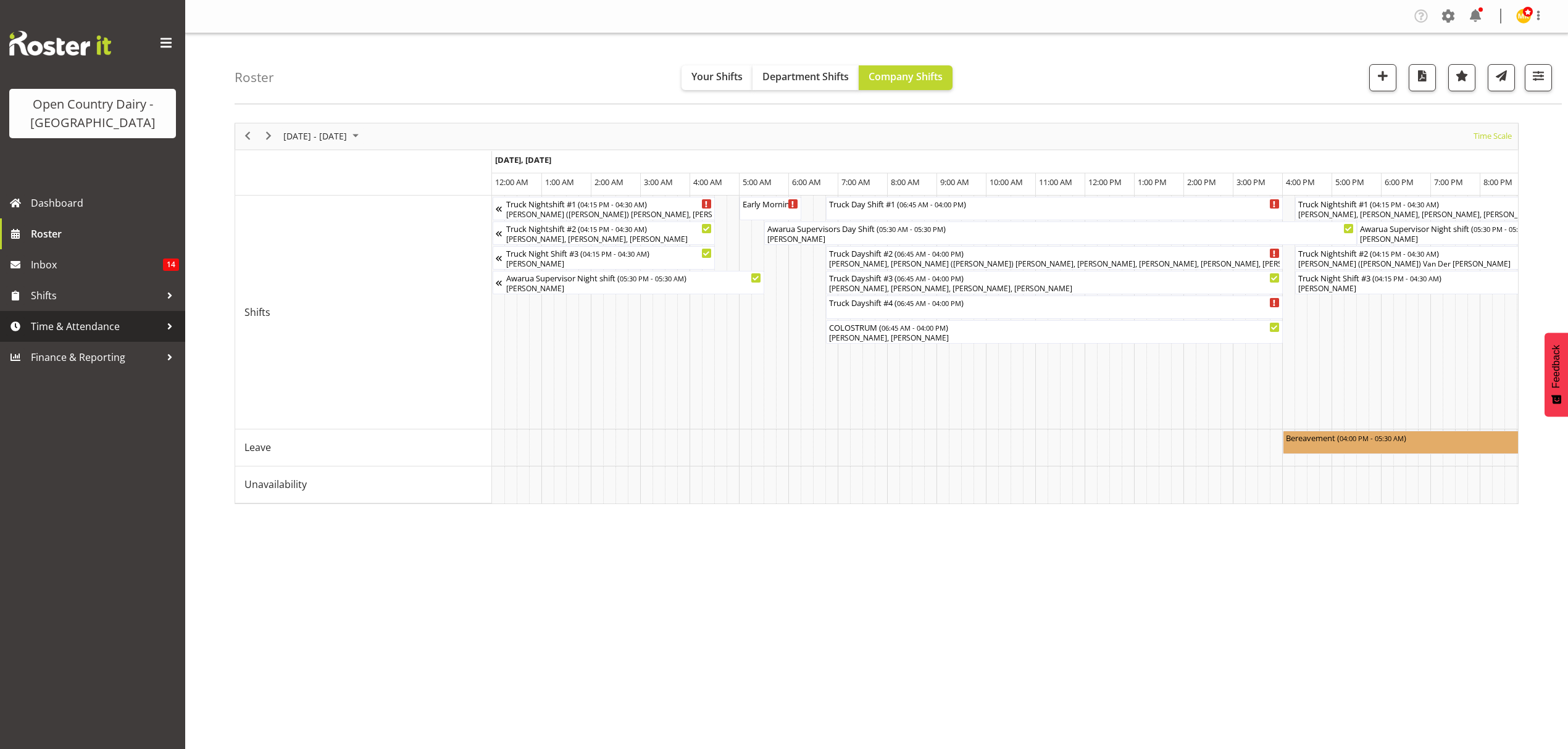
scroll to position [0, 6967]
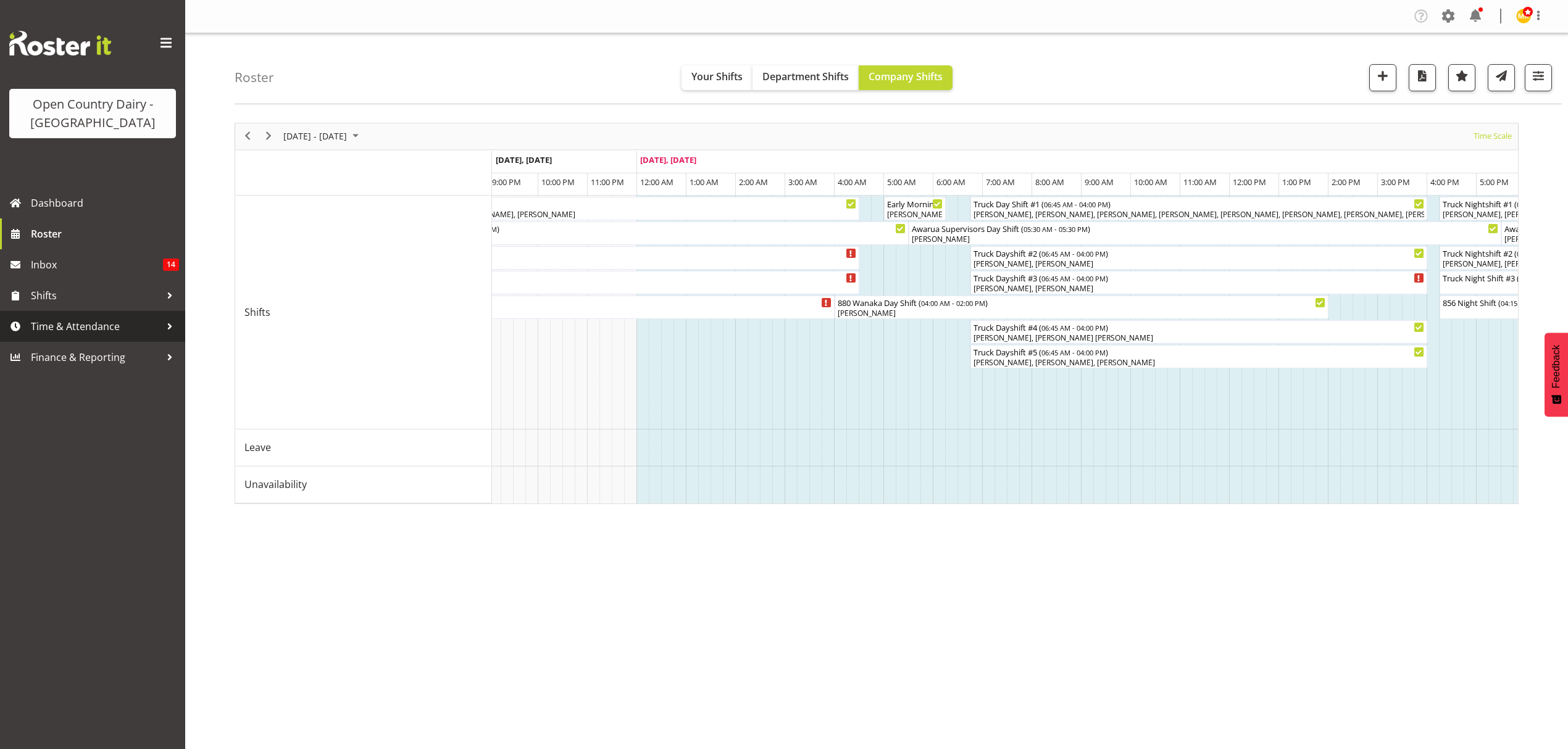
drag, startPoint x: 0, startPoint y: 0, endPoint x: 87, endPoint y: 334, distance: 345.1
click at [87, 334] on span "Time & Attendance" at bounding box center [95, 326] width 130 height 19
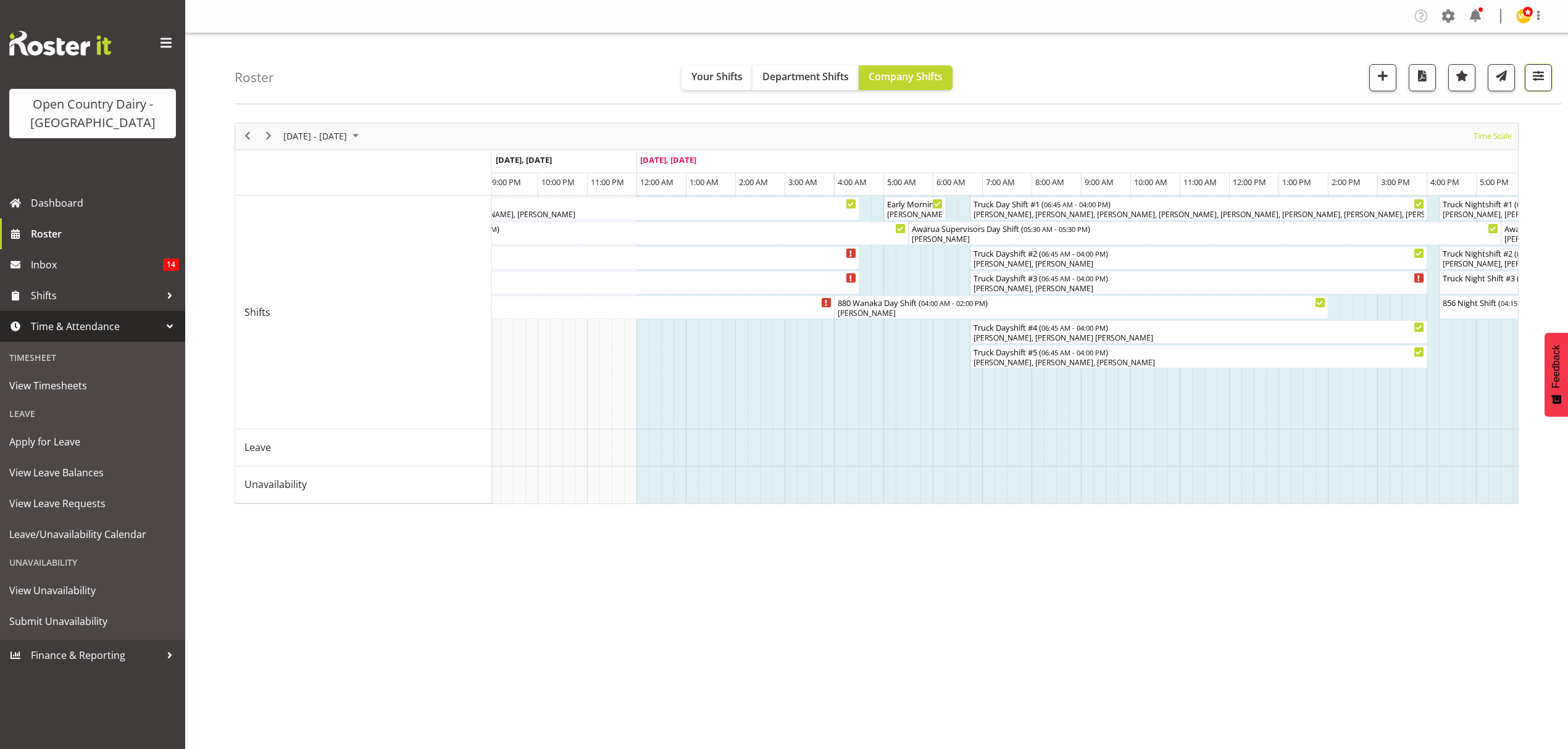
click at [1549, 72] on button "button" at bounding box center [1538, 77] width 27 height 27
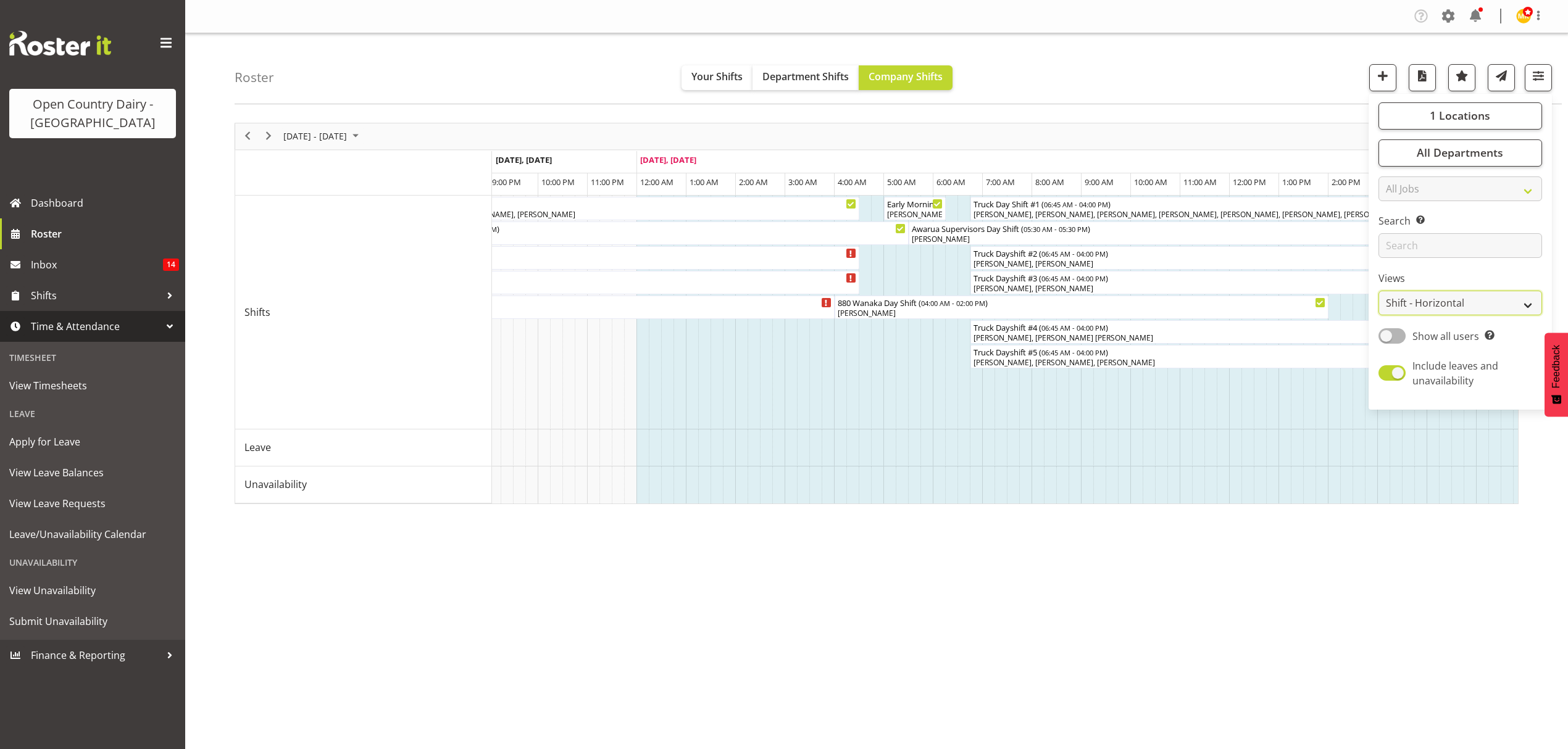
click at [1519, 302] on select "Staff Role Shift - Horizontal Shift - Vertical Staff - Location" at bounding box center [1461, 303] width 164 height 25
click at [77, 509] on span "View Leave Requests" at bounding box center [93, 503] width 167 height 19
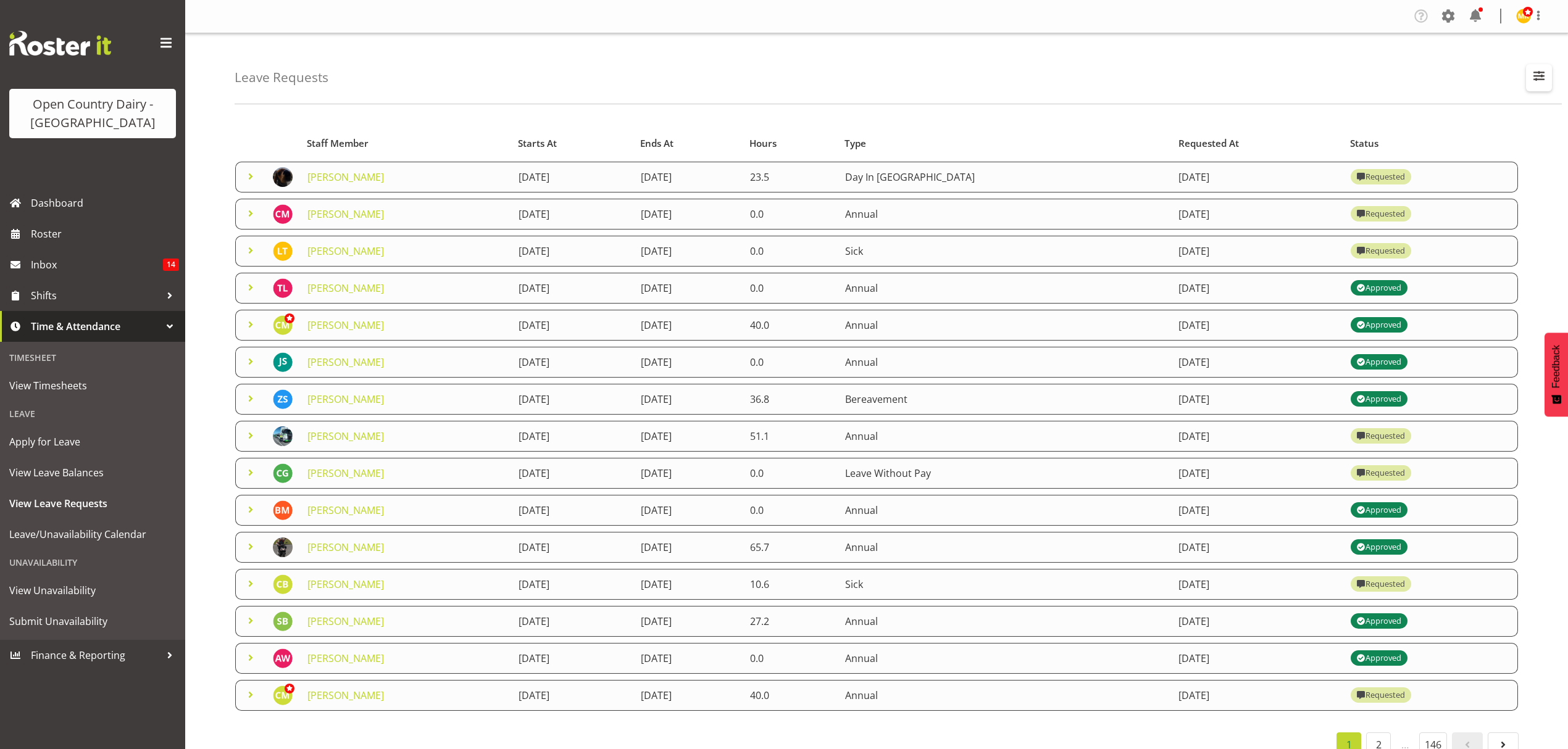
click at [1539, 84] on span "button" at bounding box center [1539, 76] width 16 height 16
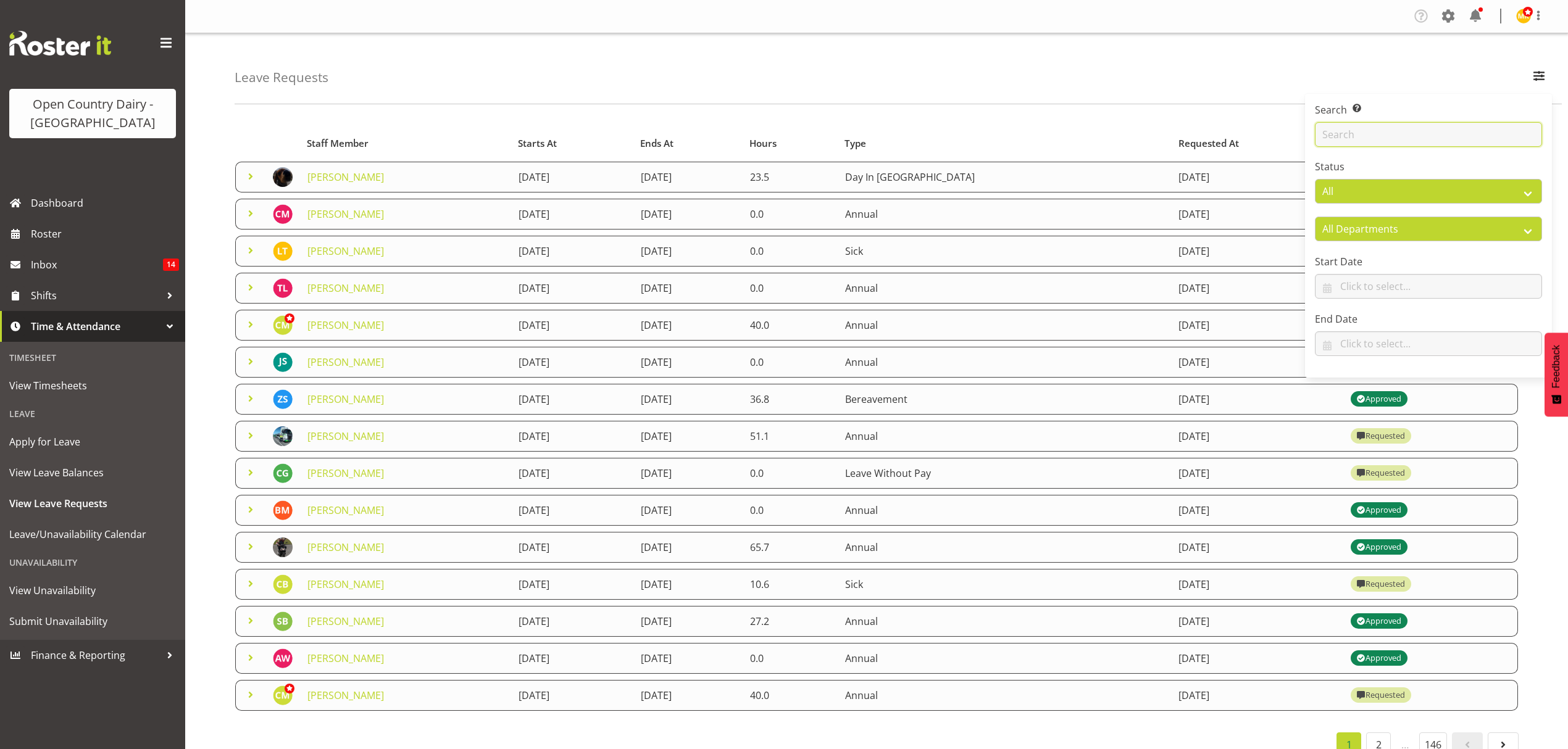
click at [1348, 130] on input "text" at bounding box center [1428, 134] width 227 height 25
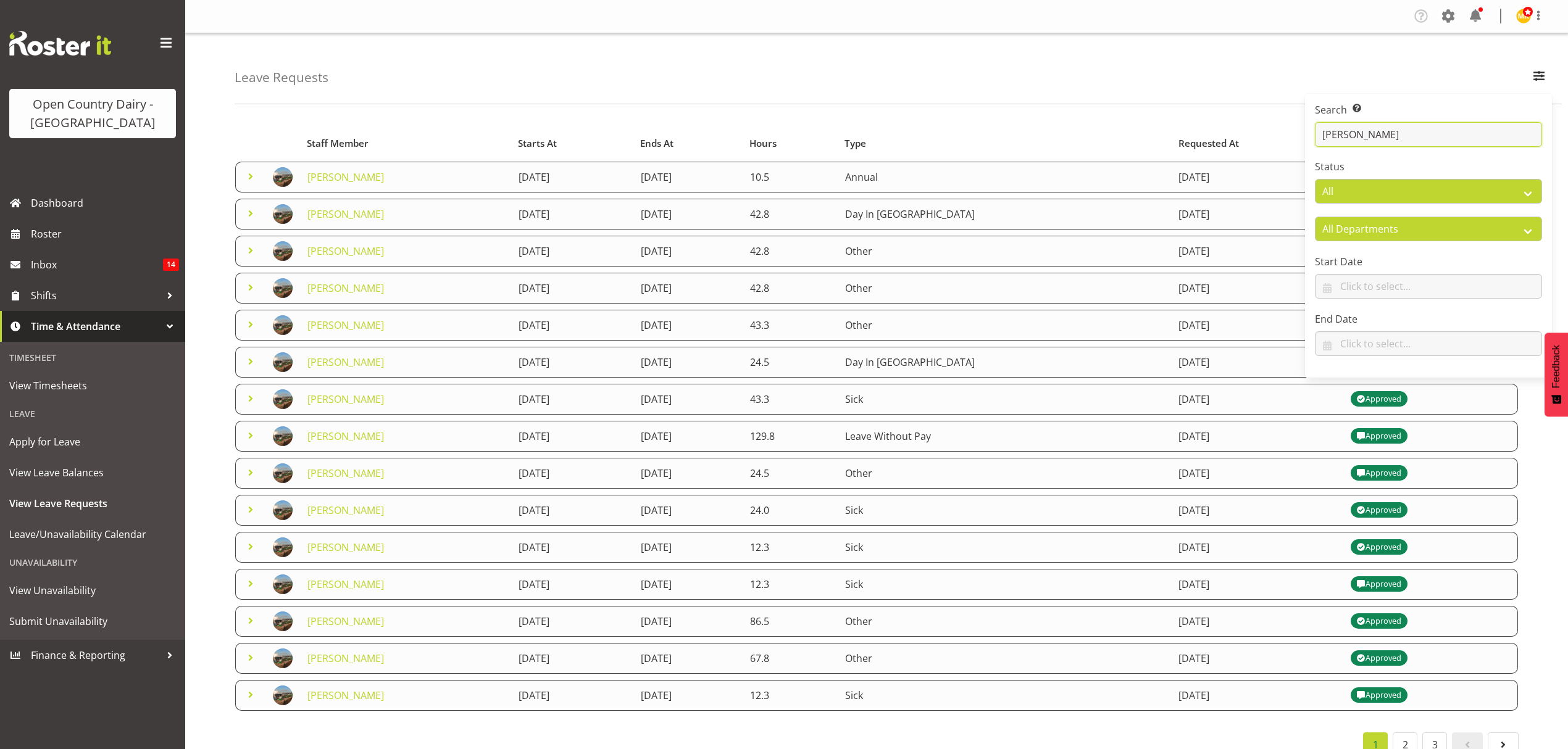
type input "peter w"
click at [1106, 82] on div "Leave Requests Search Search for a particular employee peter w Status All Appro…" at bounding box center [898, 69] width 1328 height 71
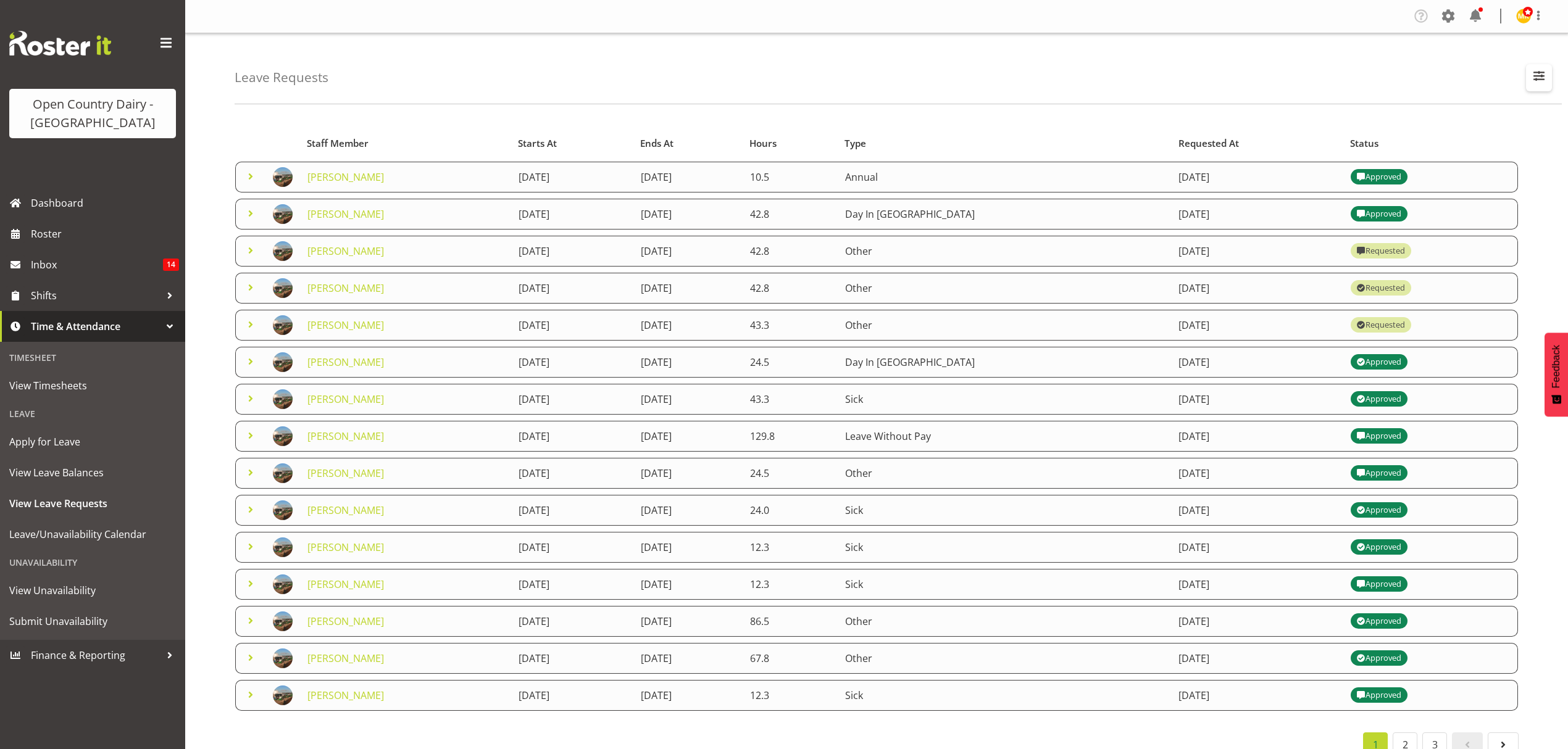
click at [1530, 85] on button "button" at bounding box center [1539, 77] width 26 height 27
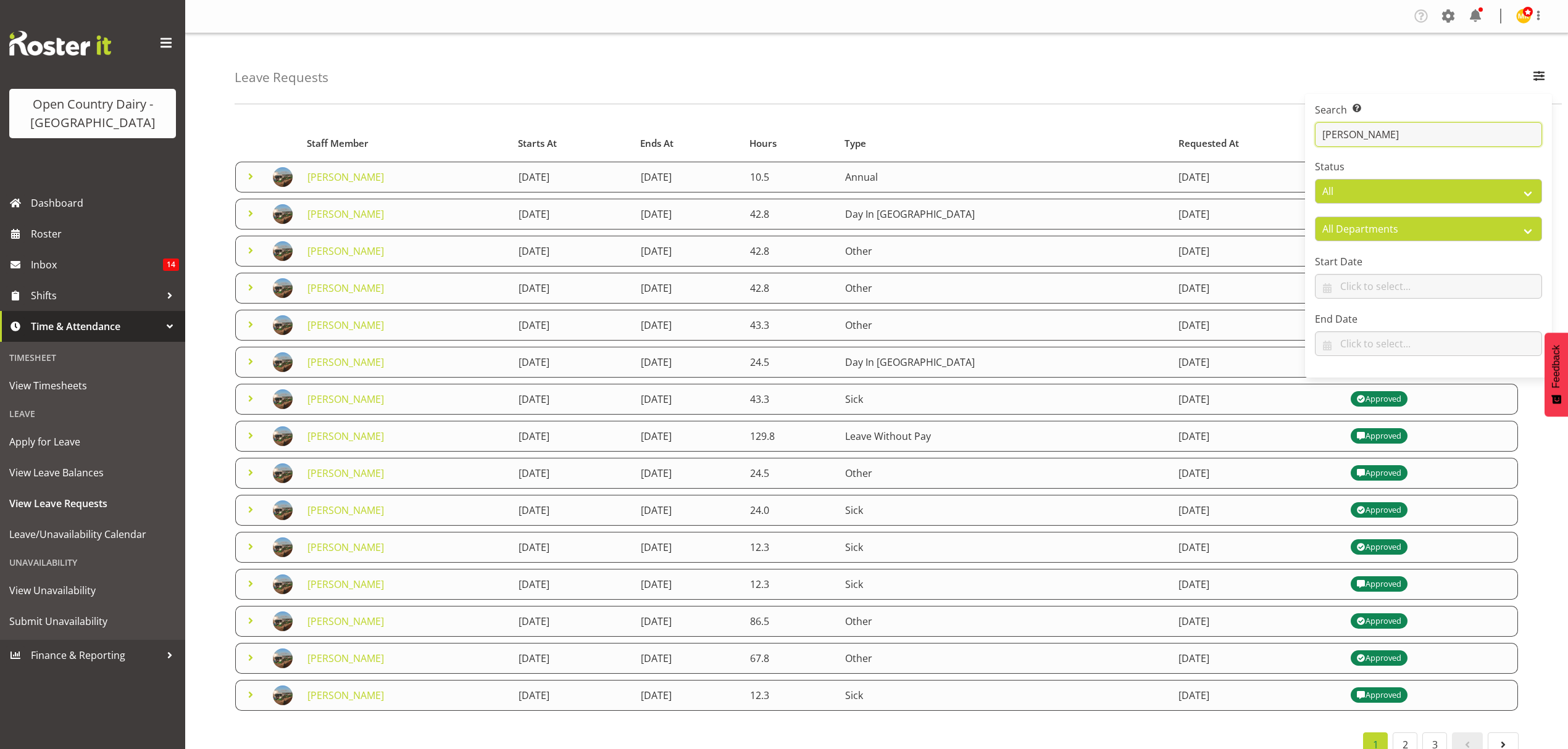
drag, startPoint x: 1319, startPoint y: 139, endPoint x: 1390, endPoint y: 136, distance: 71.1
click at [1390, 136] on input "peter w" at bounding box center [1428, 134] width 227 height 25
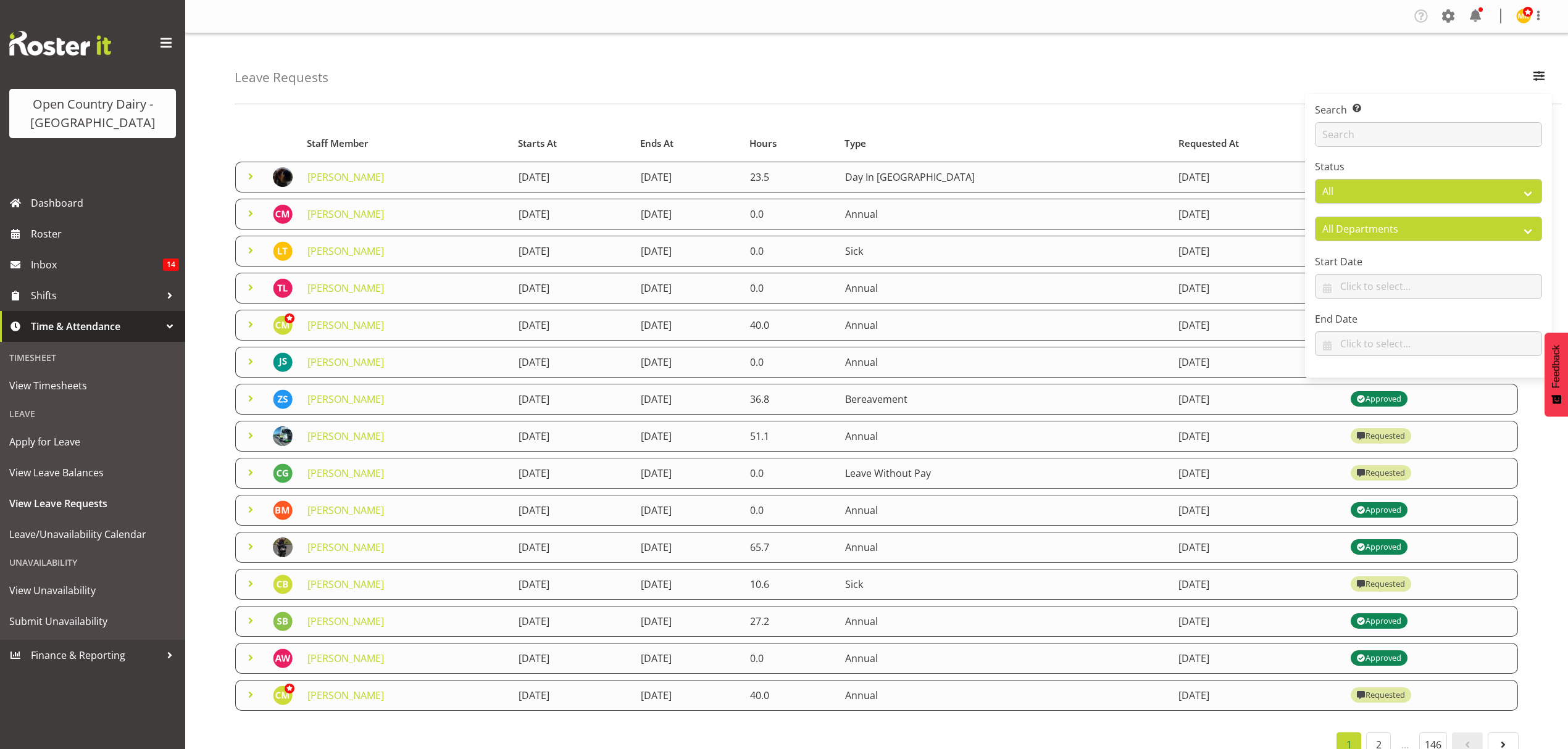
click at [1270, 69] on div "Leave Requests Search Search for a particular employee Status All Approved Requ…" at bounding box center [898, 69] width 1328 height 71
